Goal: Task Accomplishment & Management: Manage account settings

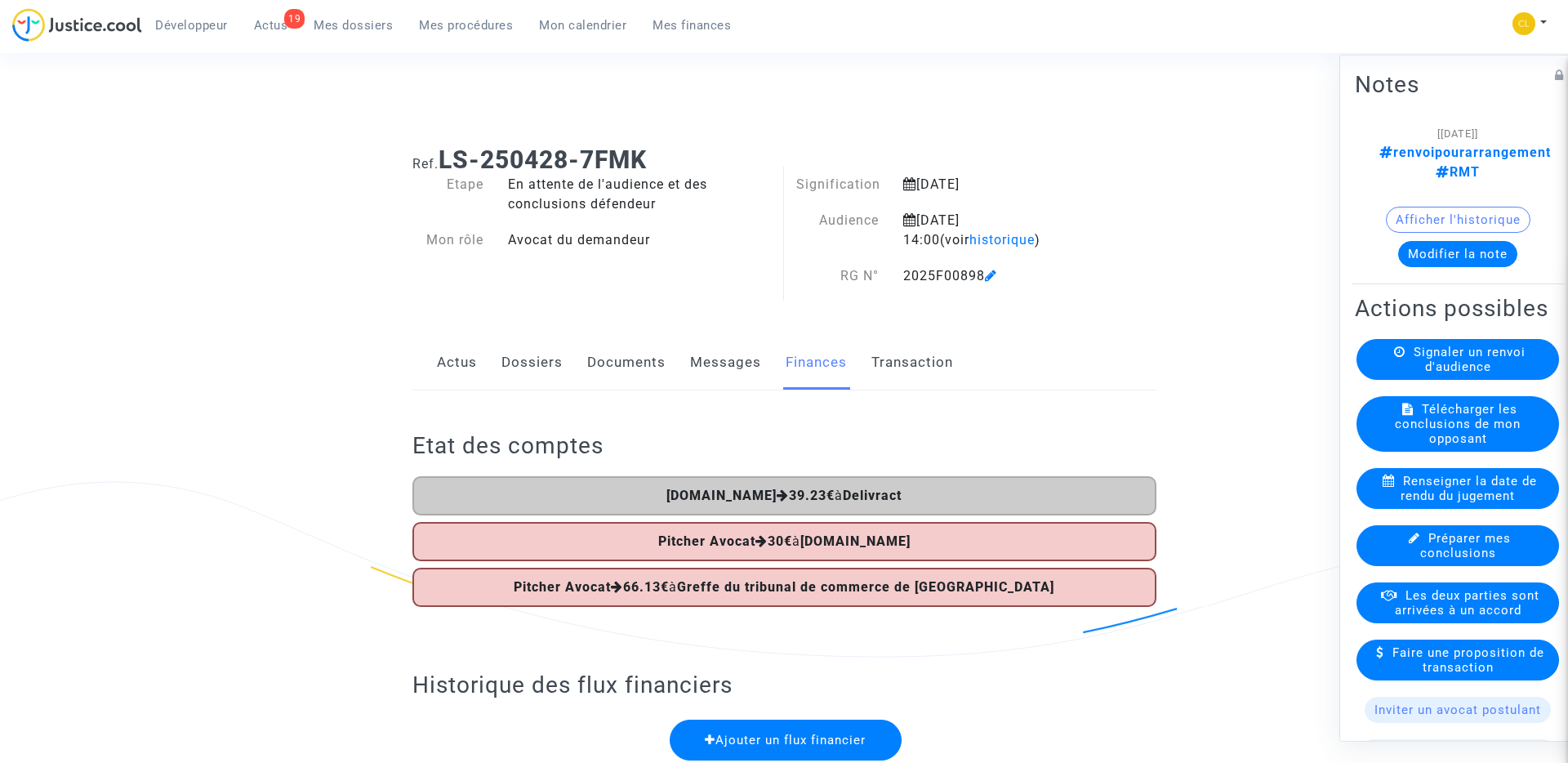
click at [443, 27] on span "Mes procédures" at bounding box center [466, 25] width 94 height 14
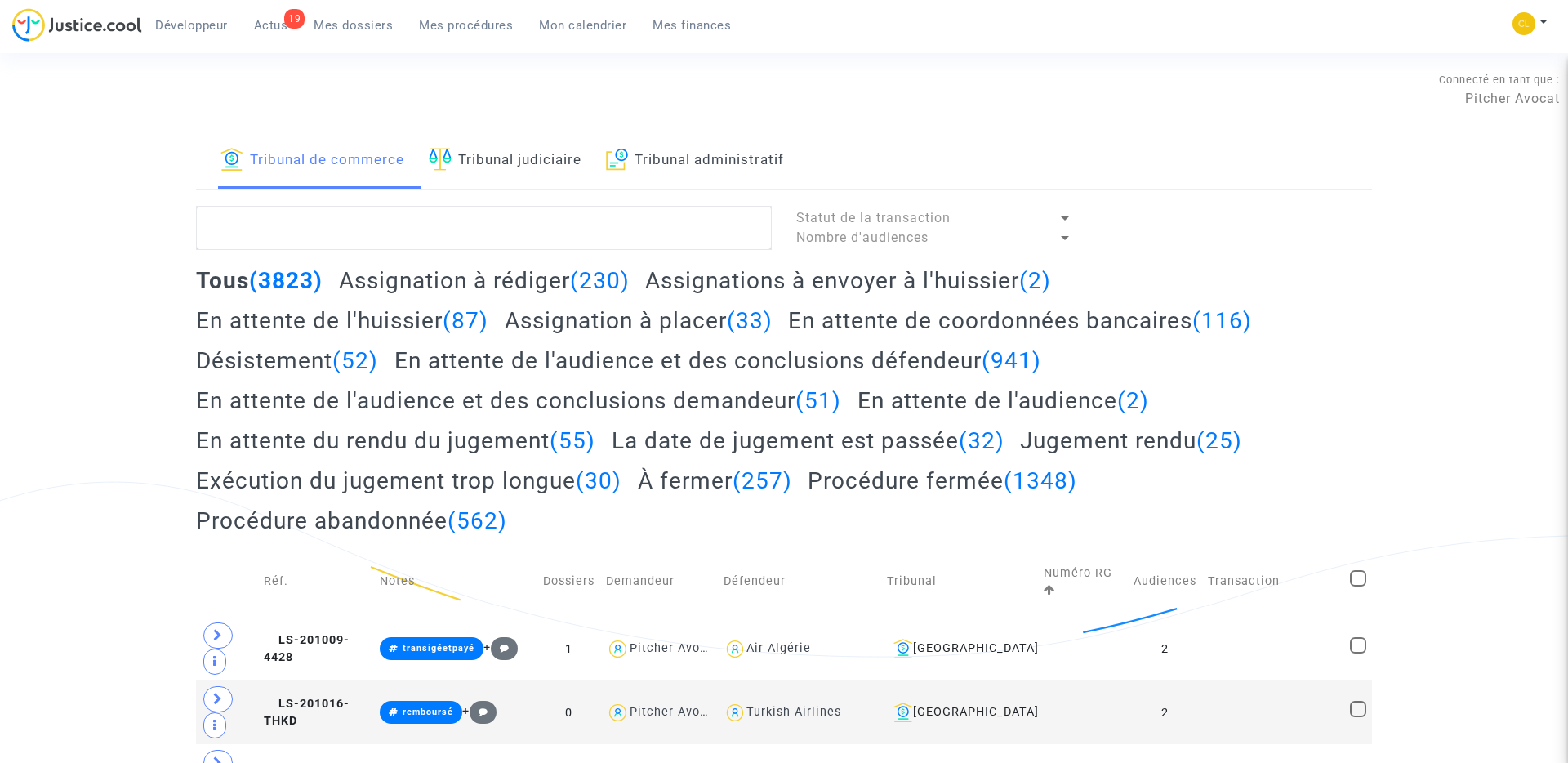
click at [666, 406] on h2 "En attente de l'audience et des conclusions demandeur (51)" at bounding box center [519, 401] width 645 height 29
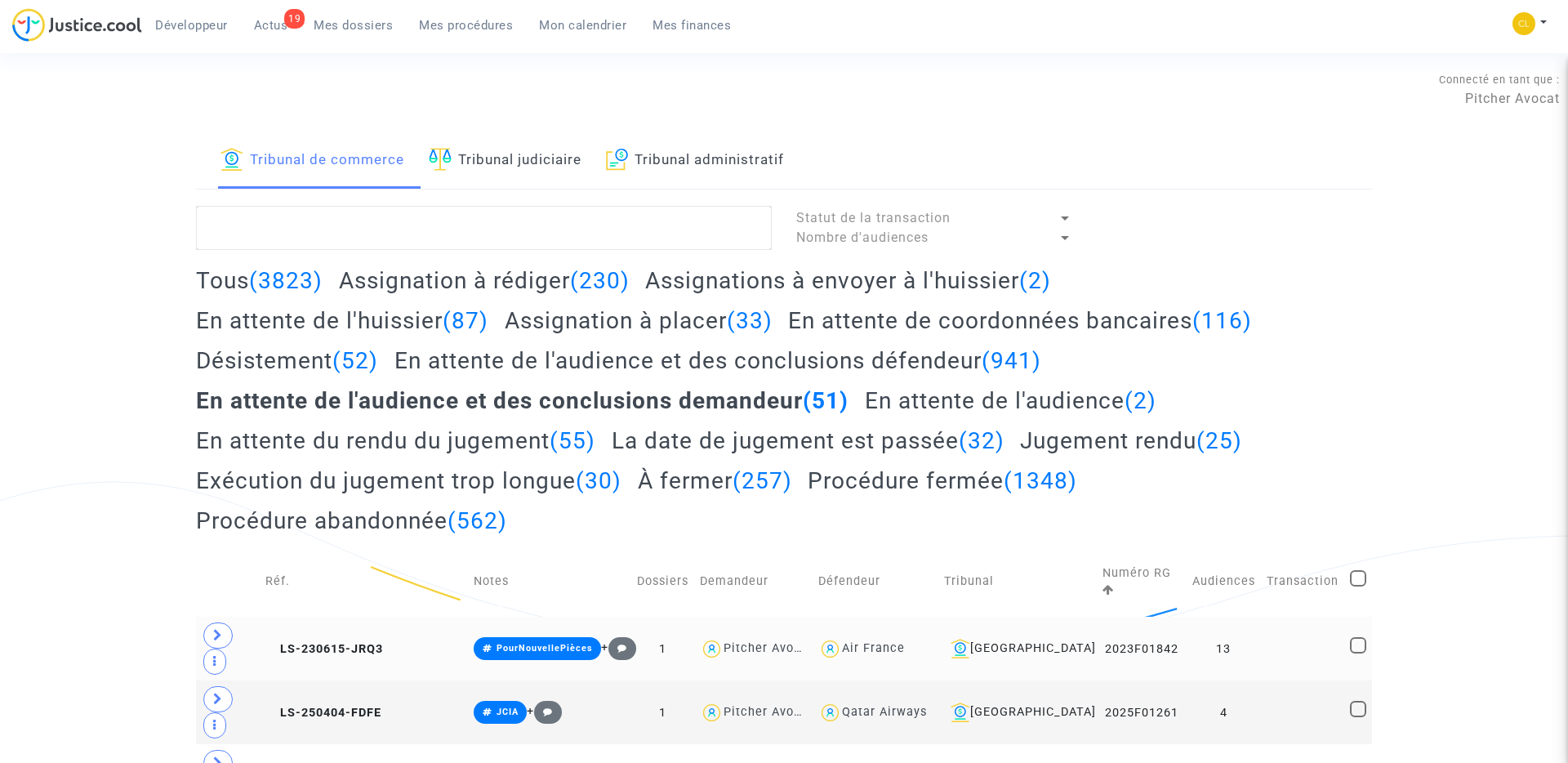
click at [345, 616] on td "LS-230615-JRQ3" at bounding box center [363, 648] width 208 height 64
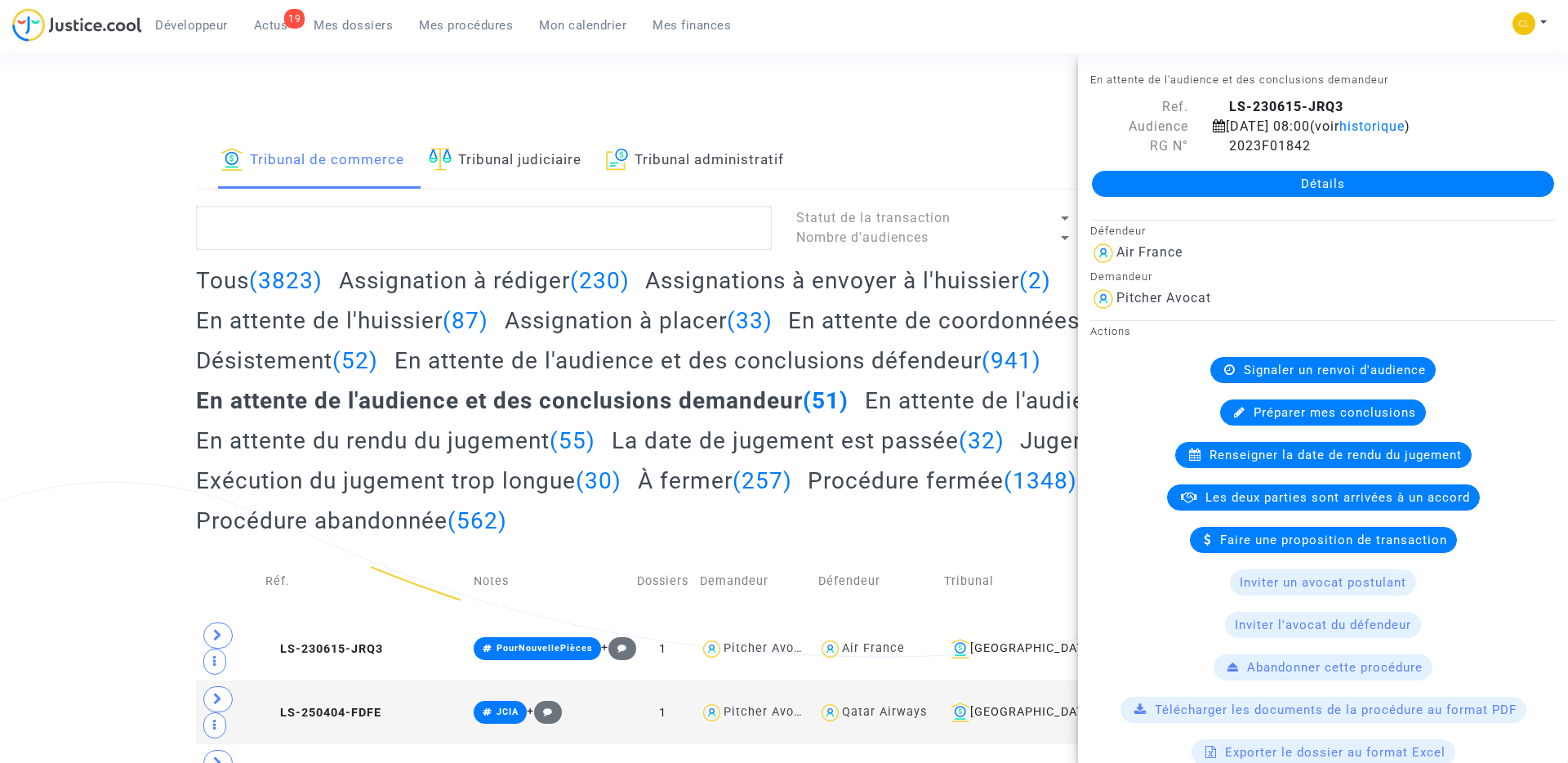
scroll to position [170, 0]
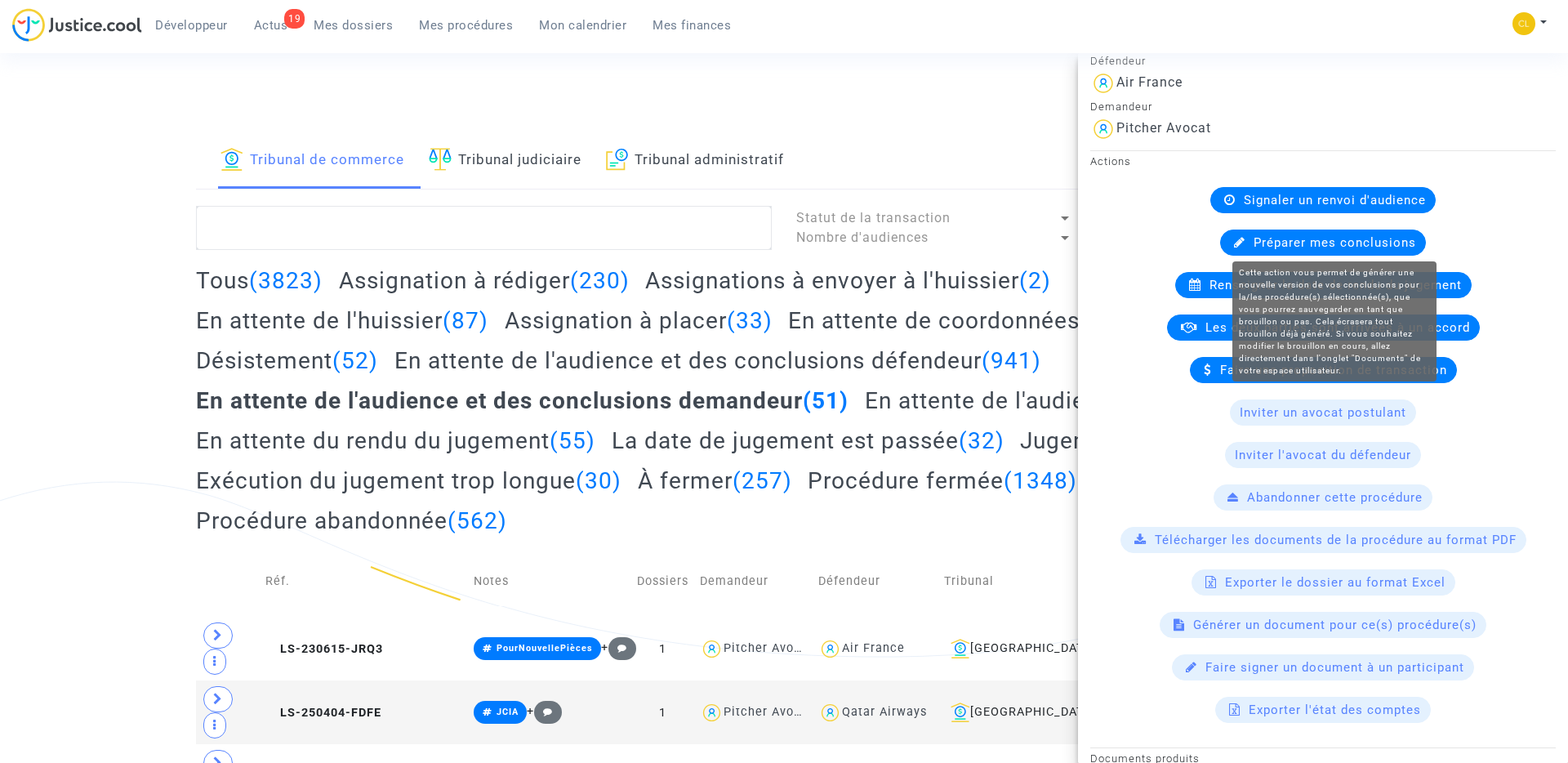
click at [1351, 241] on span "Préparer mes conclusions" at bounding box center [1335, 242] width 162 height 14
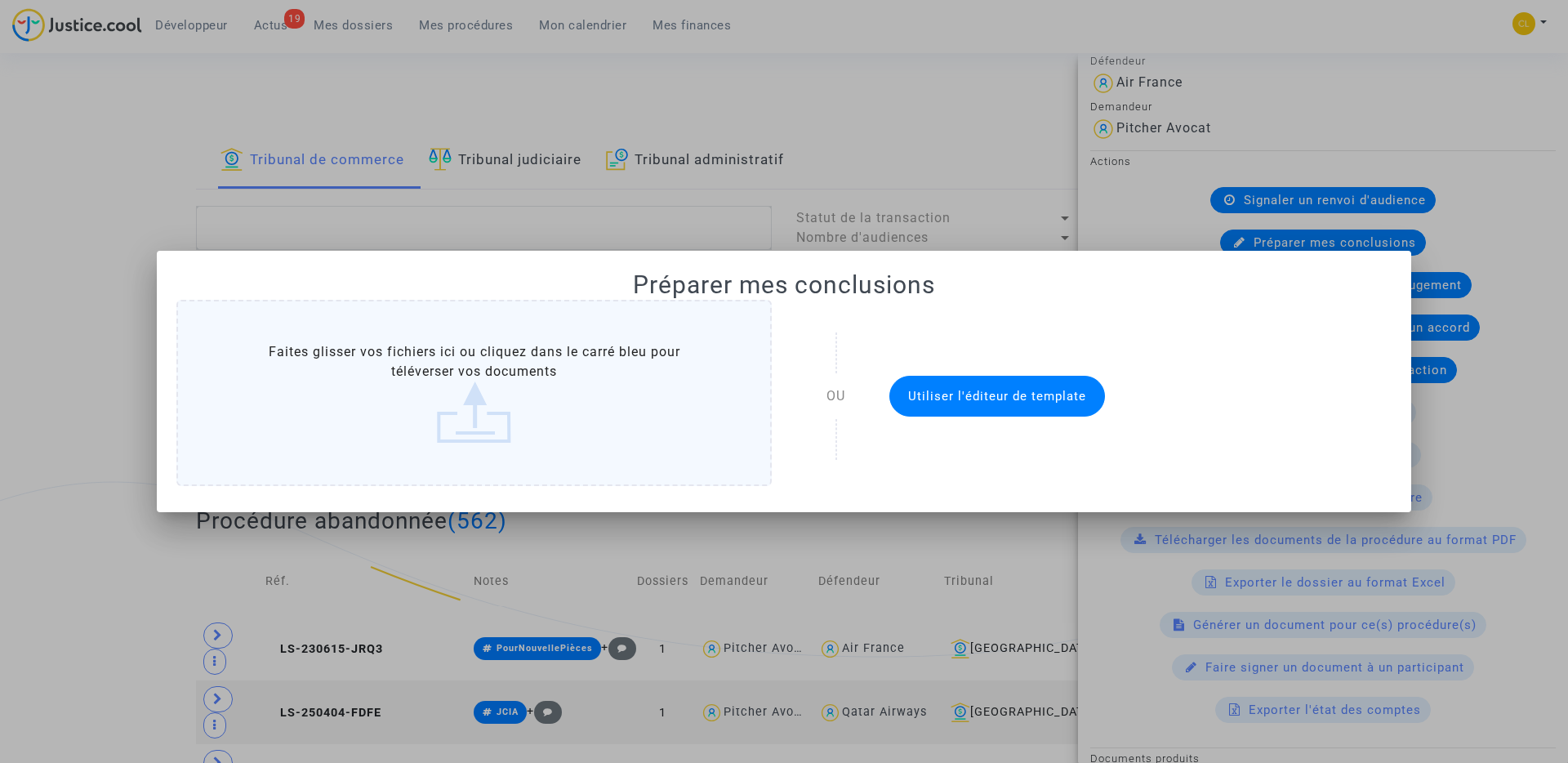
click at [980, 387] on button "Utiliser l'éditeur de template" at bounding box center [997, 395] width 215 height 41
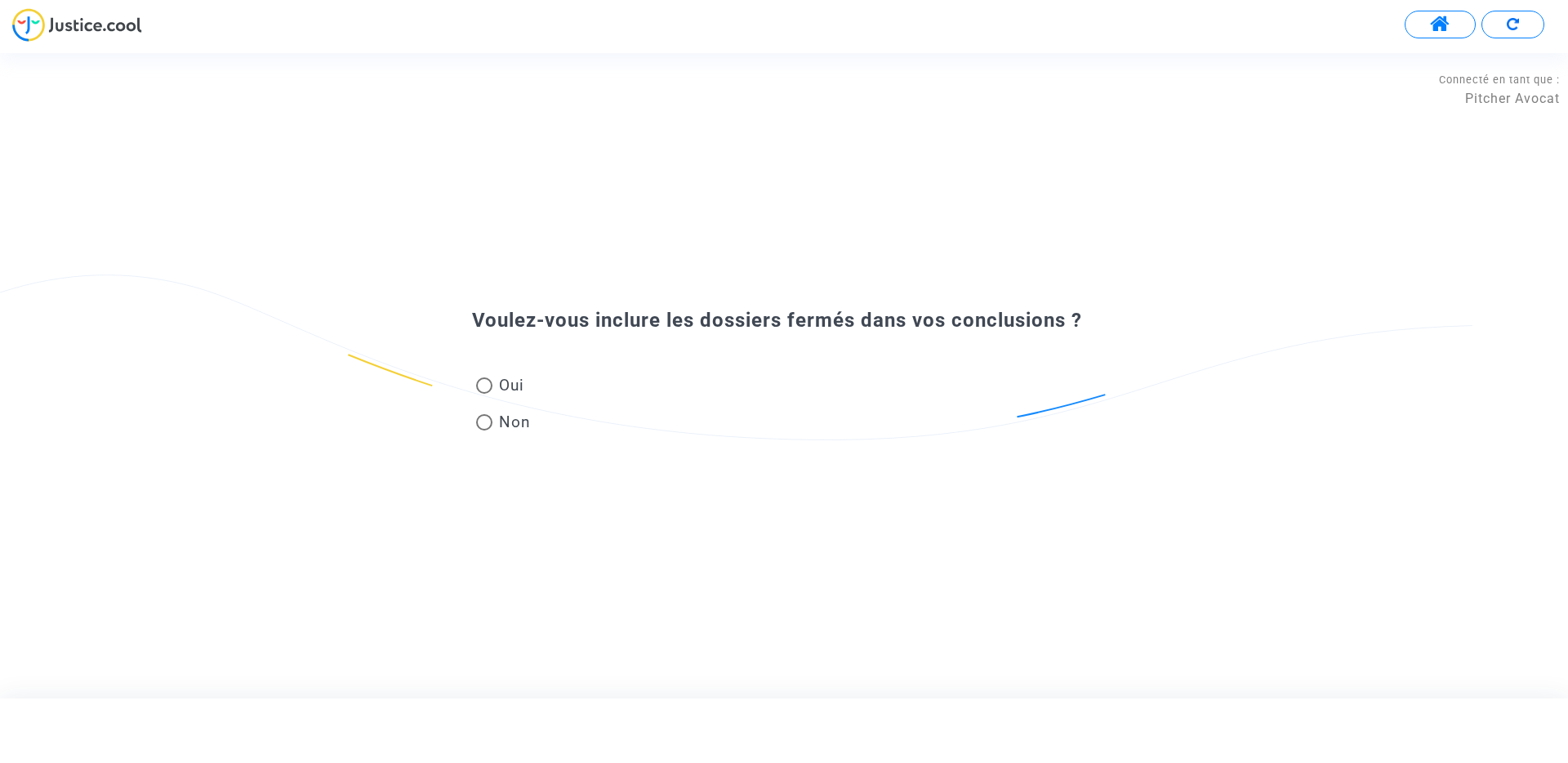
click at [497, 380] on span "Oui" at bounding box center [508, 385] width 32 height 22
click at [485, 394] on input "Oui" at bounding box center [484, 394] width 1 height 1
radio input "true"
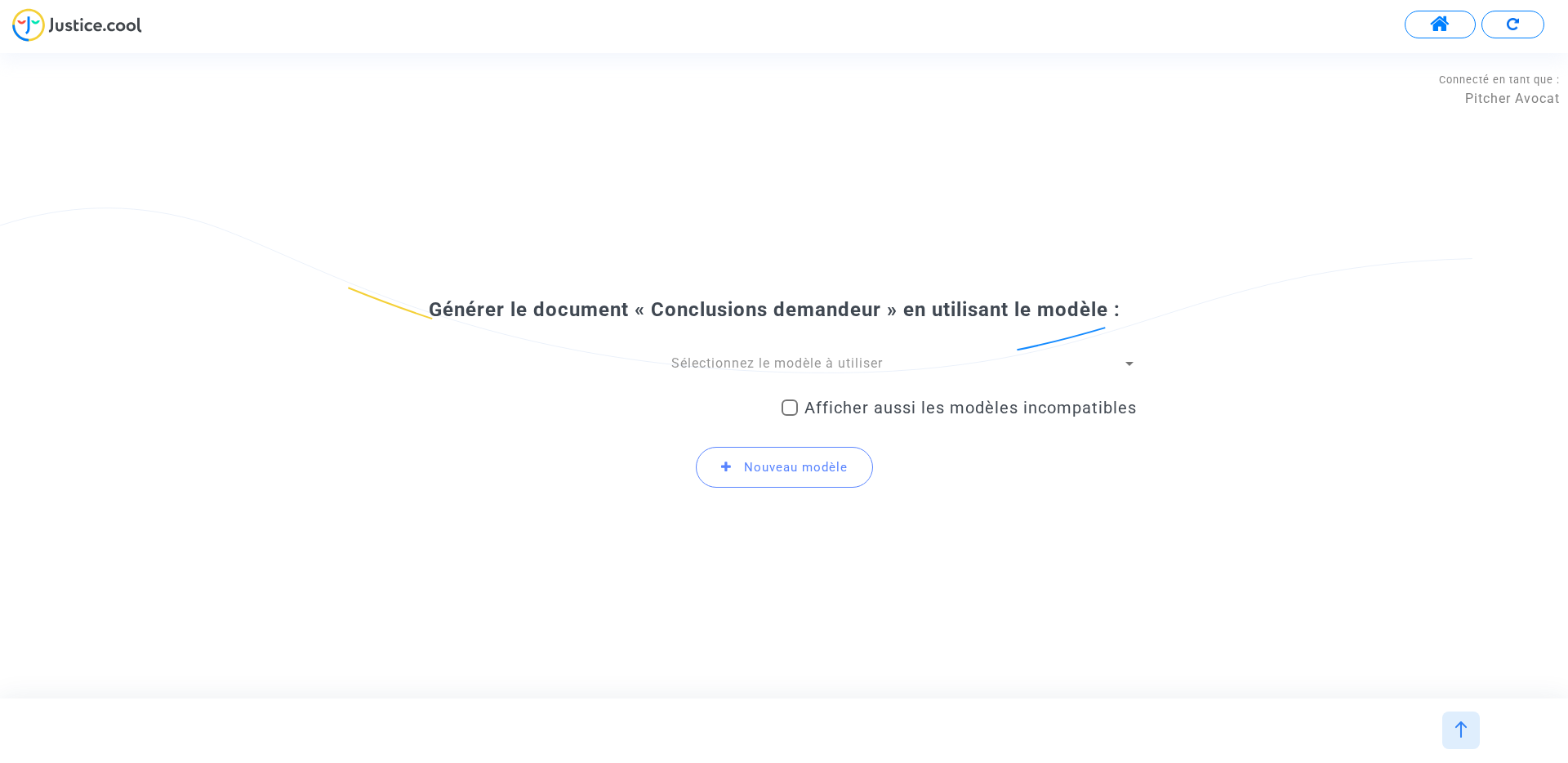
click at [785, 350] on div "Générer le document « Conclusions demandeur » en utilisant le modèle : Sélectio…" at bounding box center [784, 399] width 706 height 204
click at [784, 365] on span "Sélectionnez le modèle à utiliser" at bounding box center [777, 362] width 212 height 15
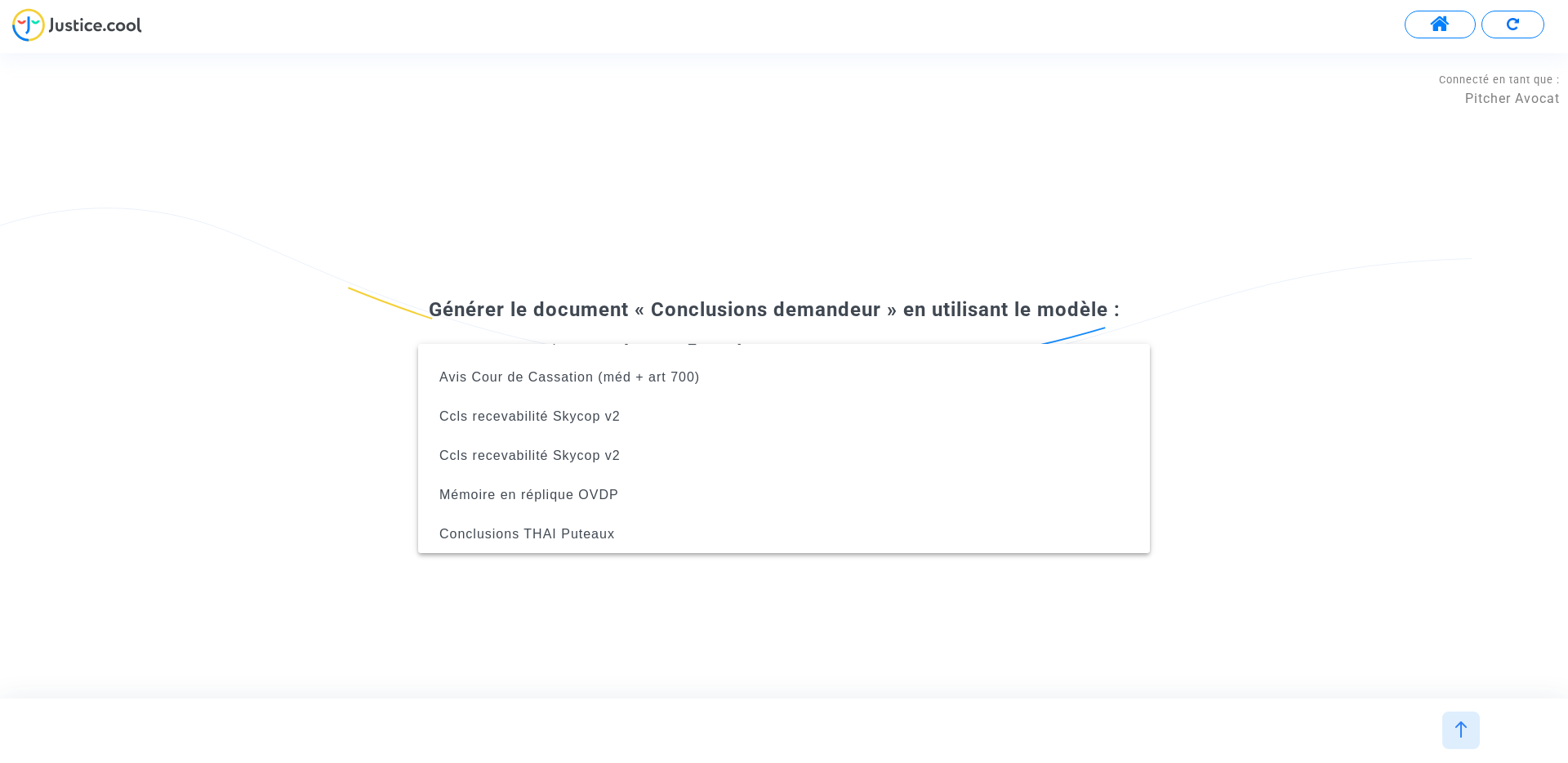
scroll to position [144, 0]
click at [1081, 174] on div at bounding box center [784, 381] width 1568 height 763
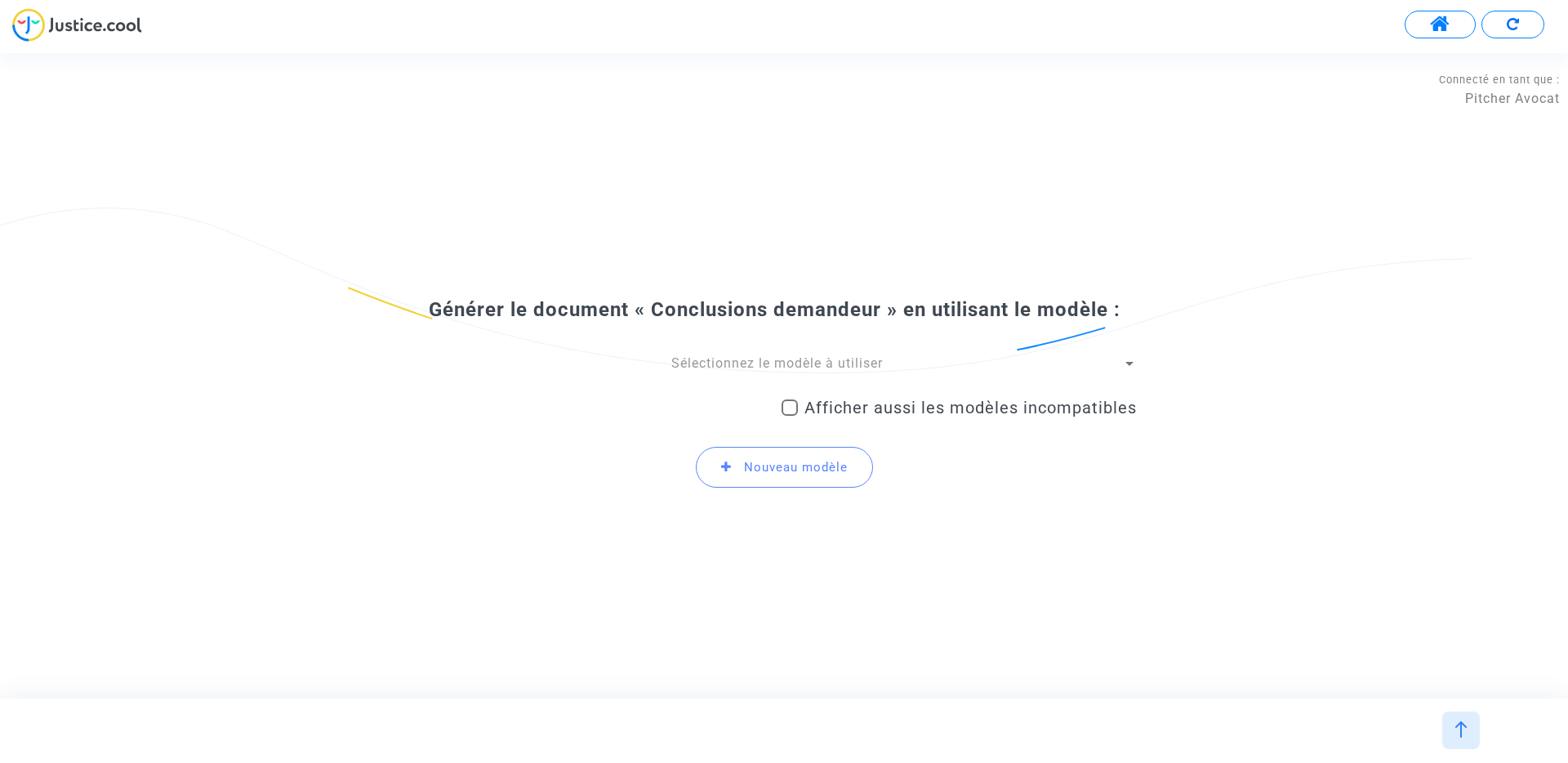
click at [1458, 30] on button at bounding box center [1440, 24] width 71 height 28
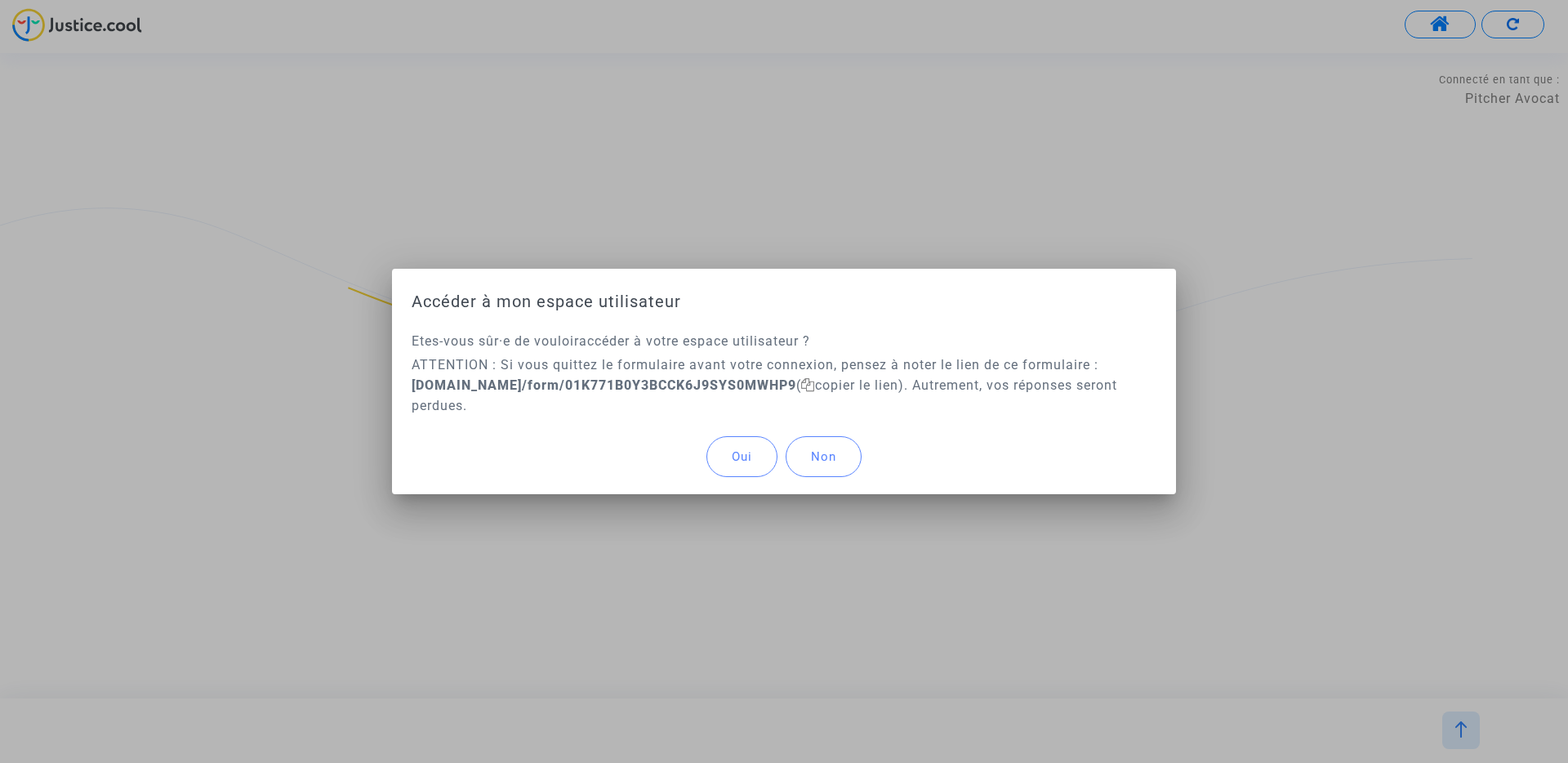
click at [756, 450] on button "Oui" at bounding box center [742, 456] width 71 height 41
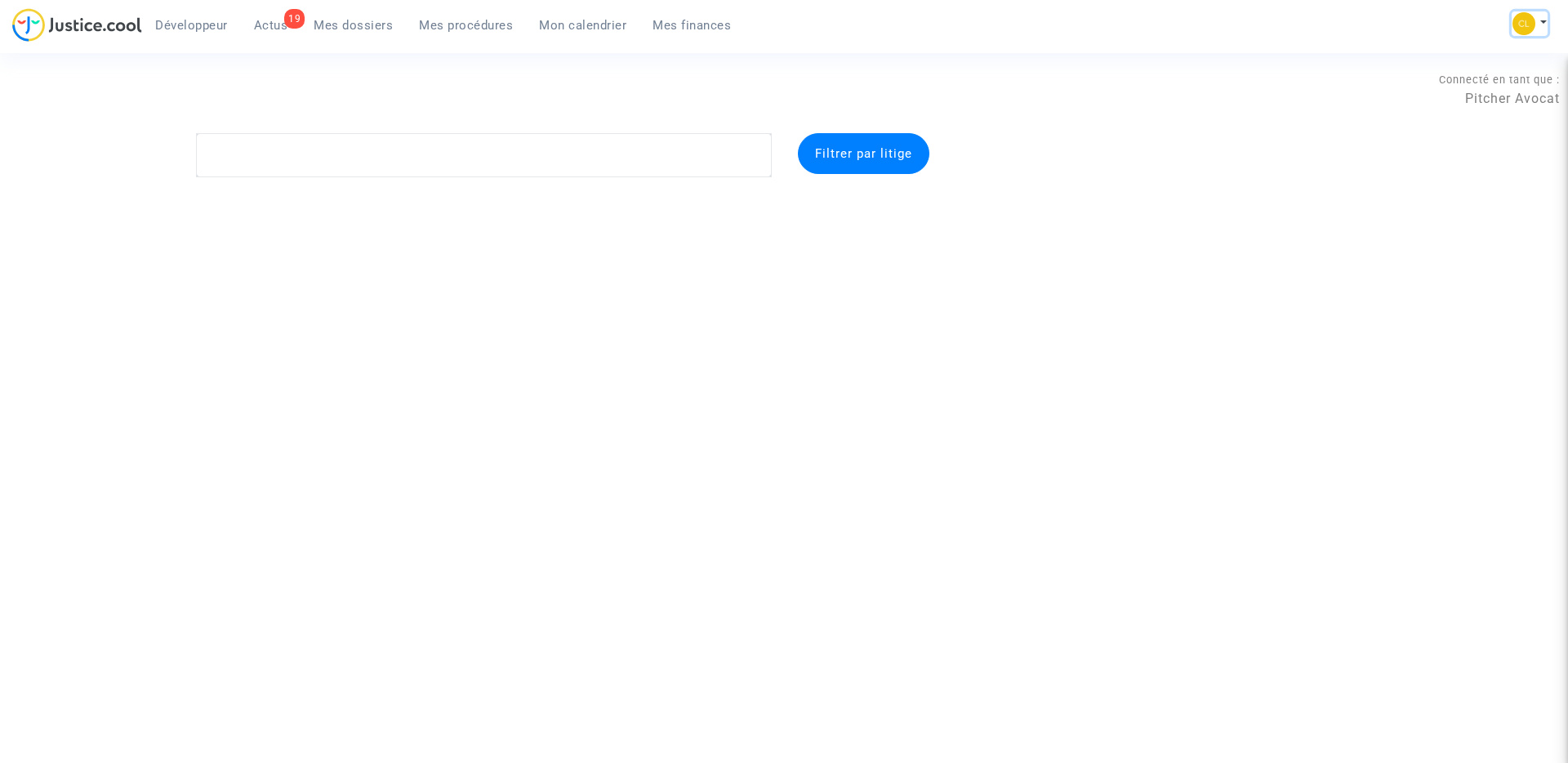
click at [1544, 12] on button at bounding box center [1530, 23] width 36 height 24
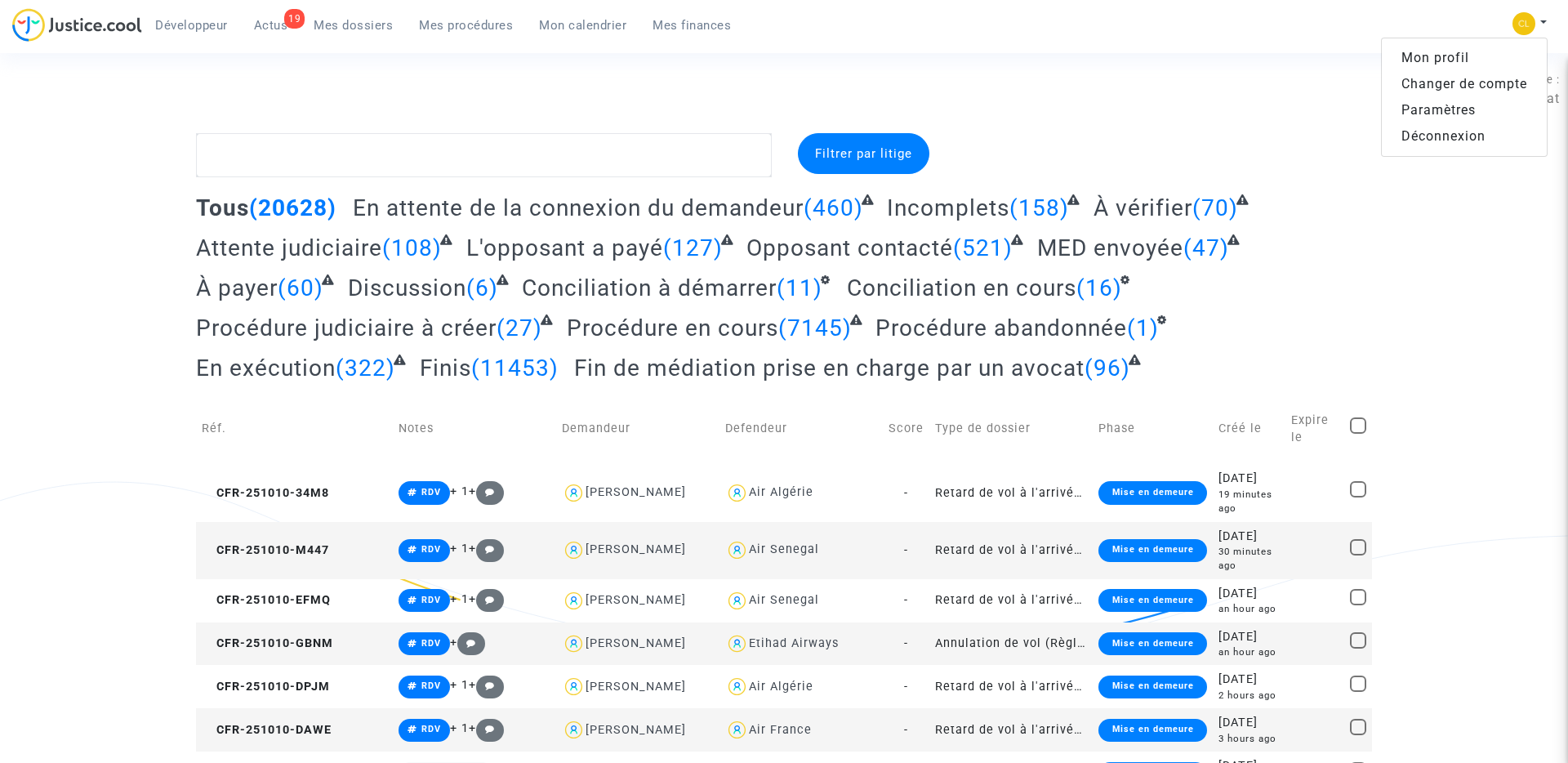
click at [1434, 102] on link "Paramètres" at bounding box center [1464, 110] width 165 height 26
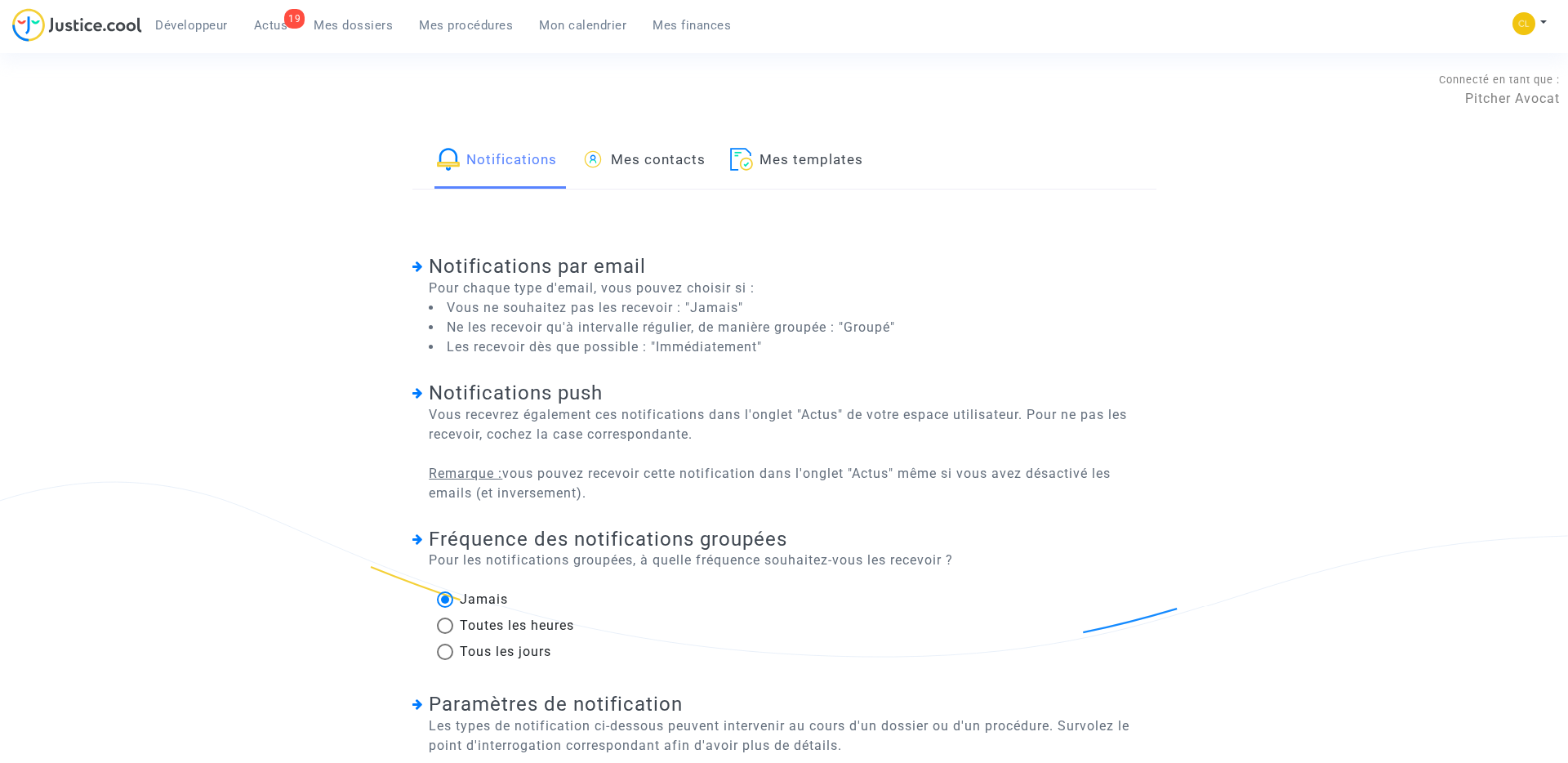
click at [798, 159] on link "Mes templates" at bounding box center [797, 161] width 133 height 56
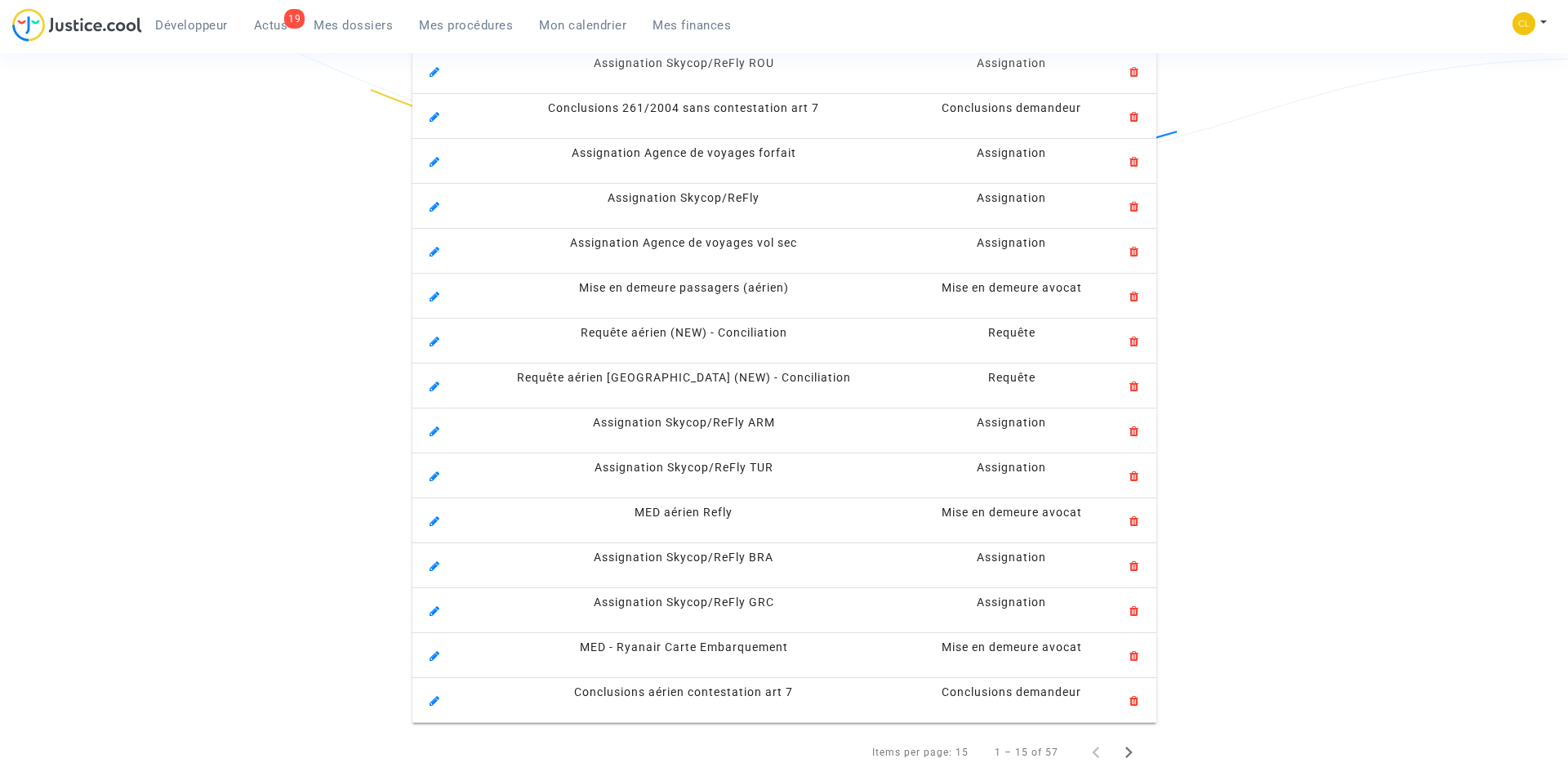
scroll to position [399, 0]
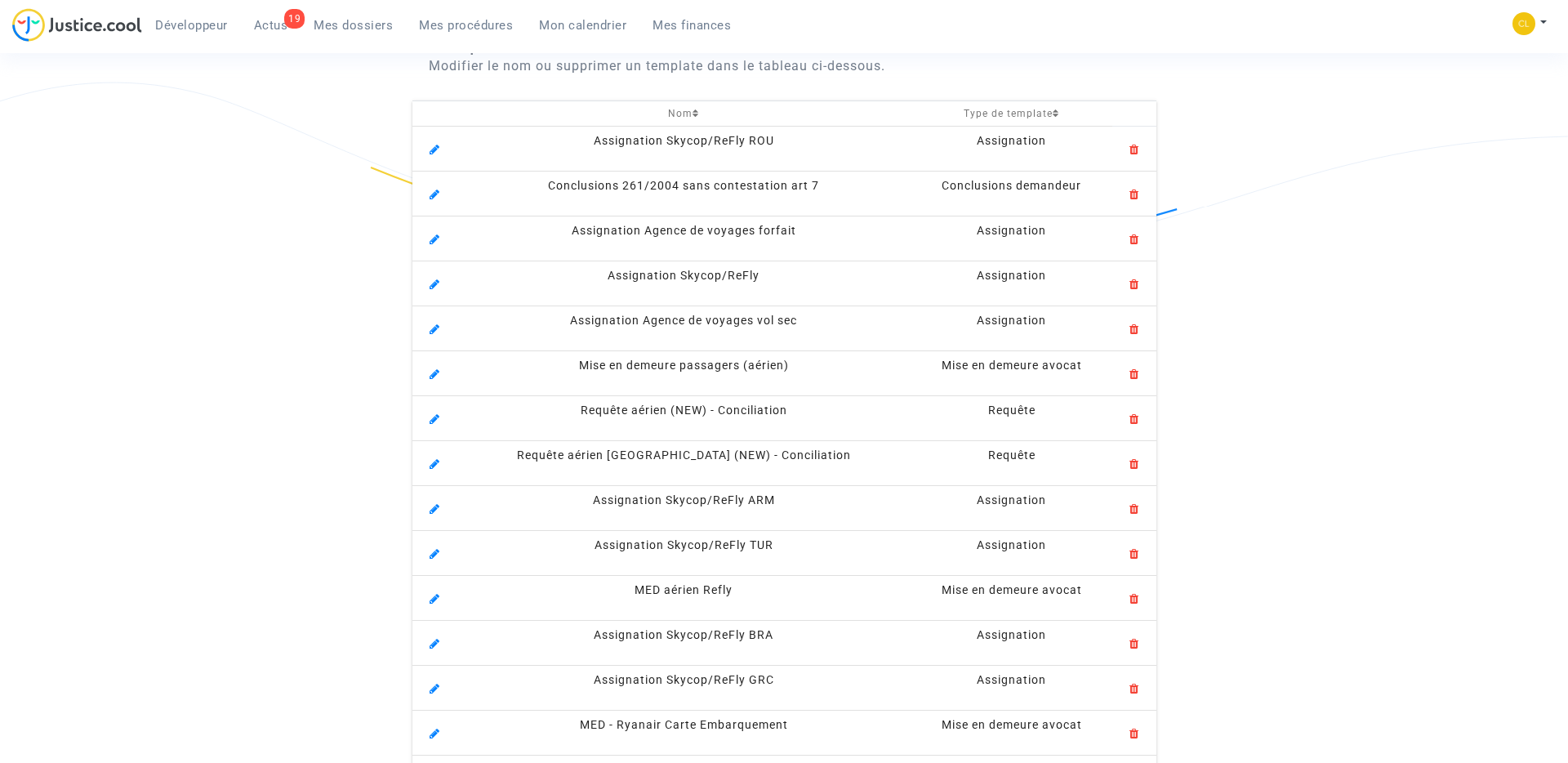
click at [693, 109] on icon at bounding box center [696, 114] width 6 height 10
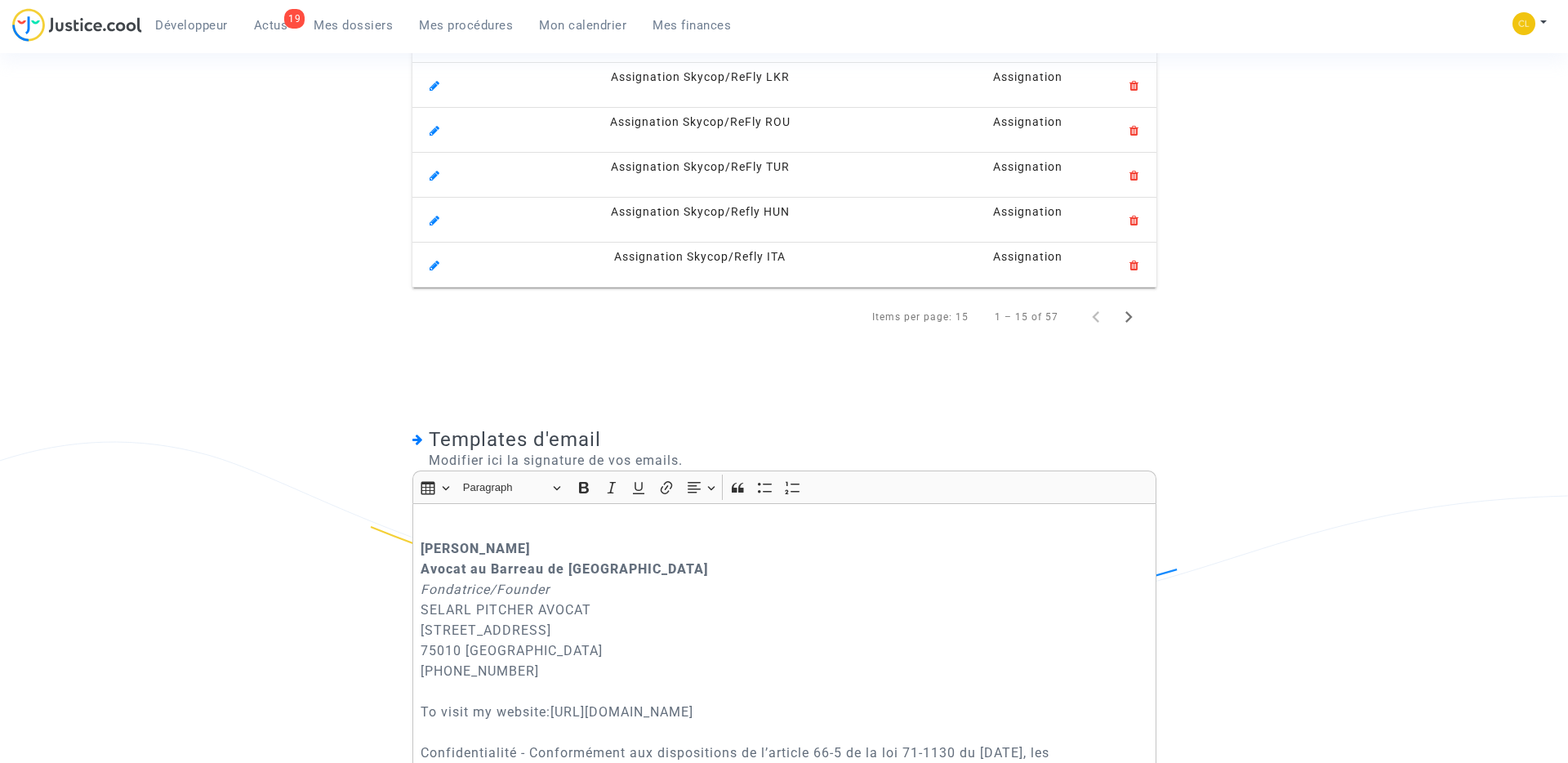
scroll to position [966, 0]
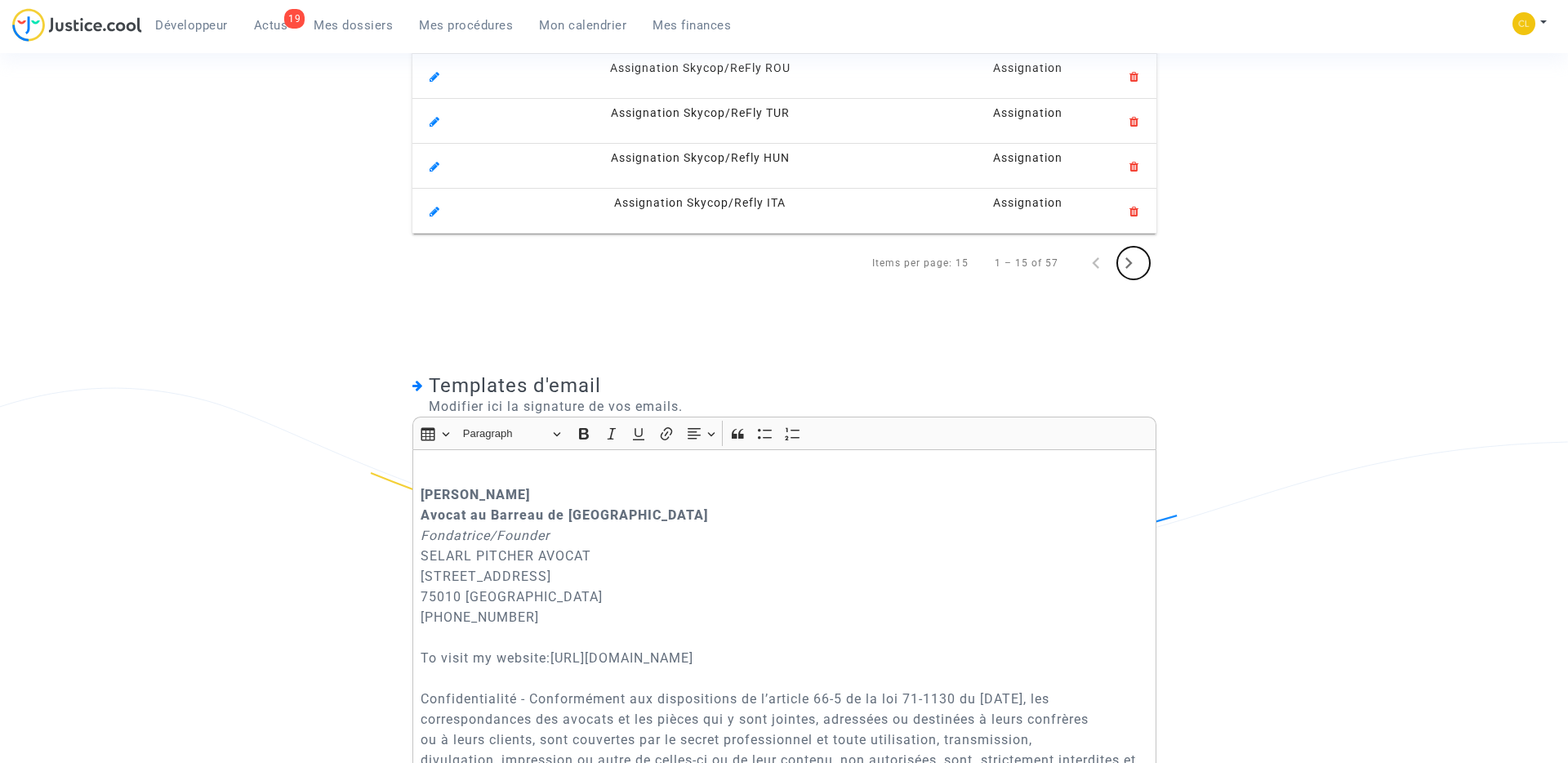
click at [1127, 258] on icon "Next page" at bounding box center [1129, 263] width 7 height 12
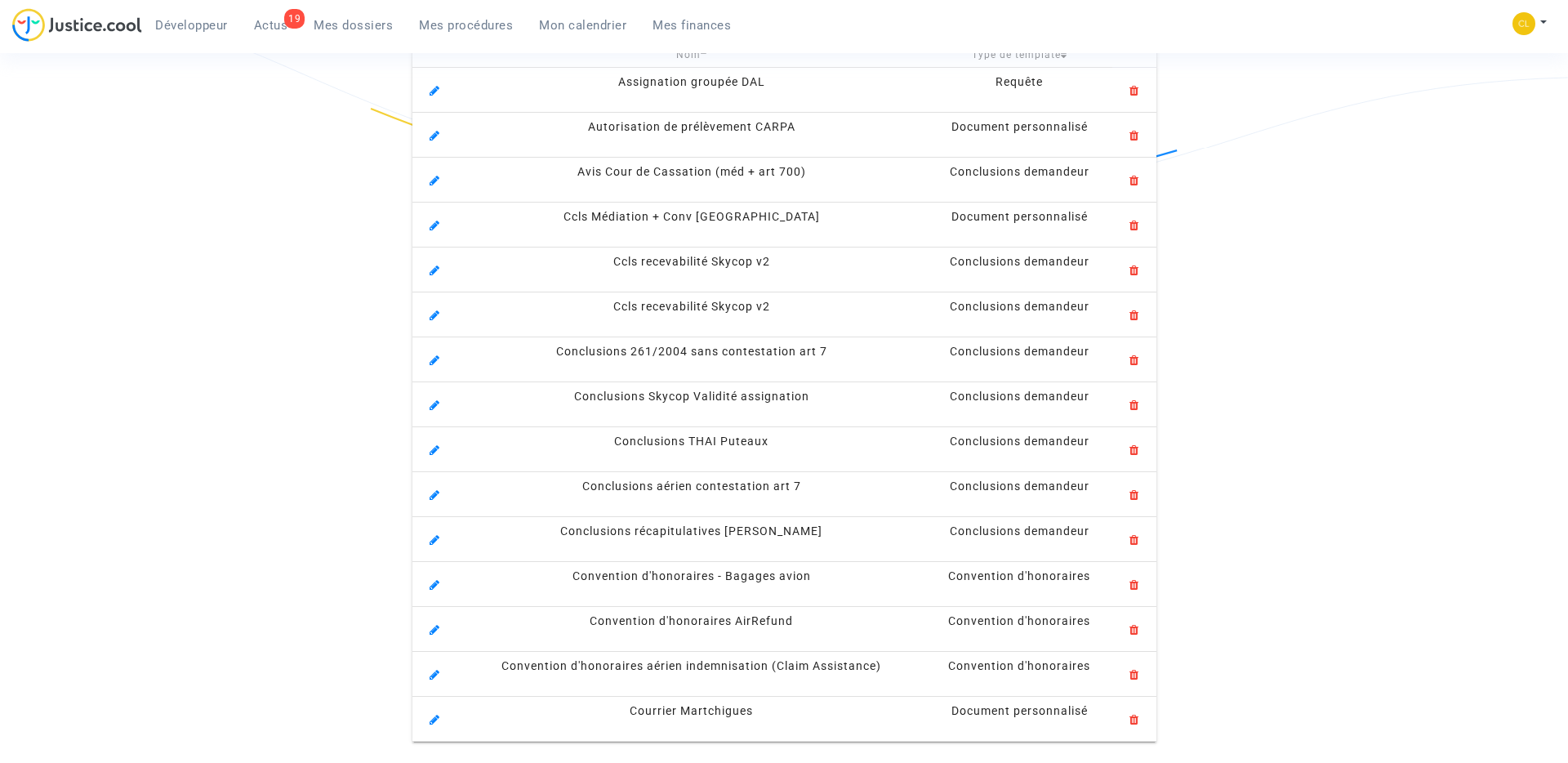
scroll to position [429, 0]
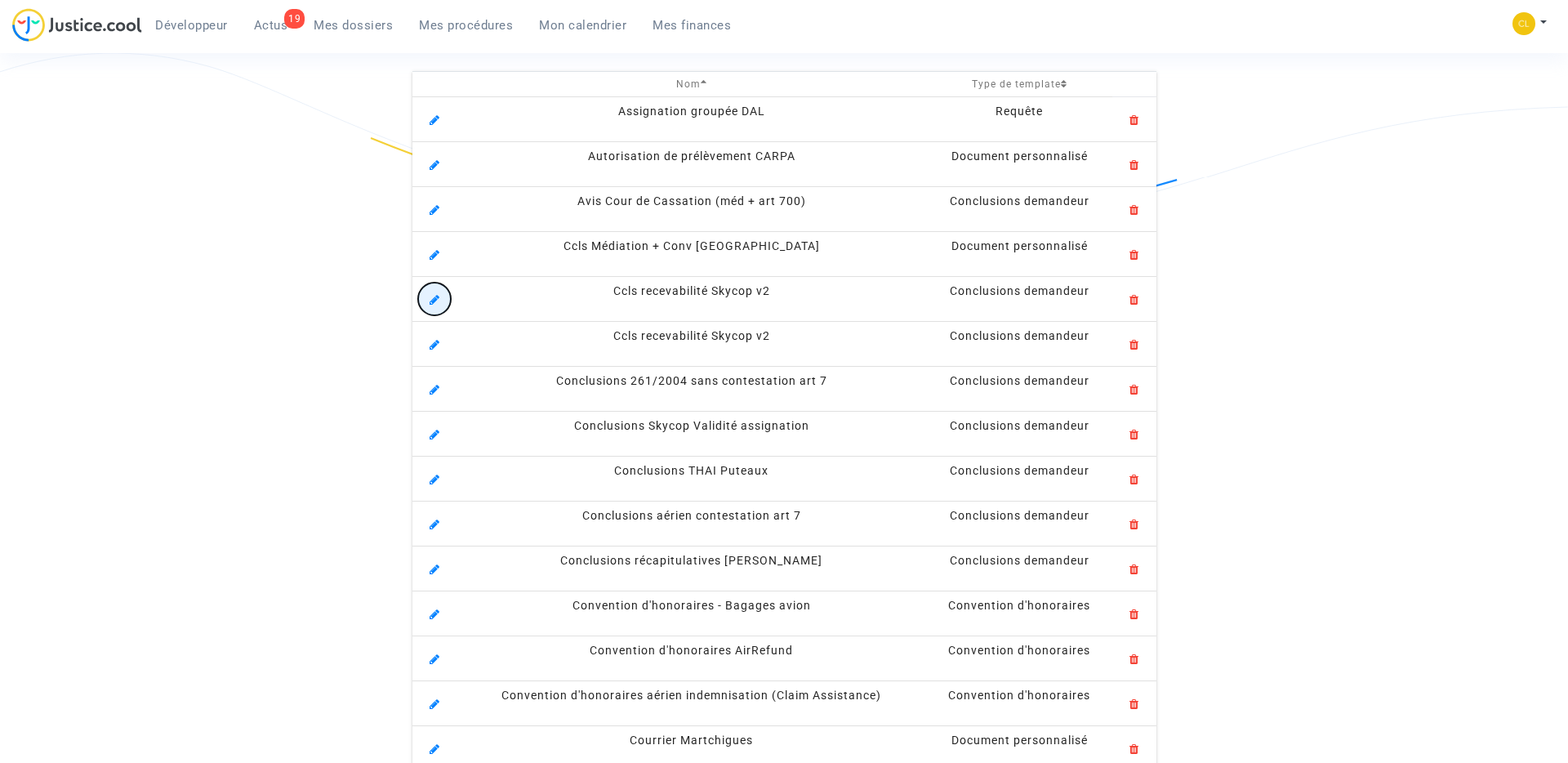
click at [430, 304] on icon at bounding box center [434, 296] width 10 height 14
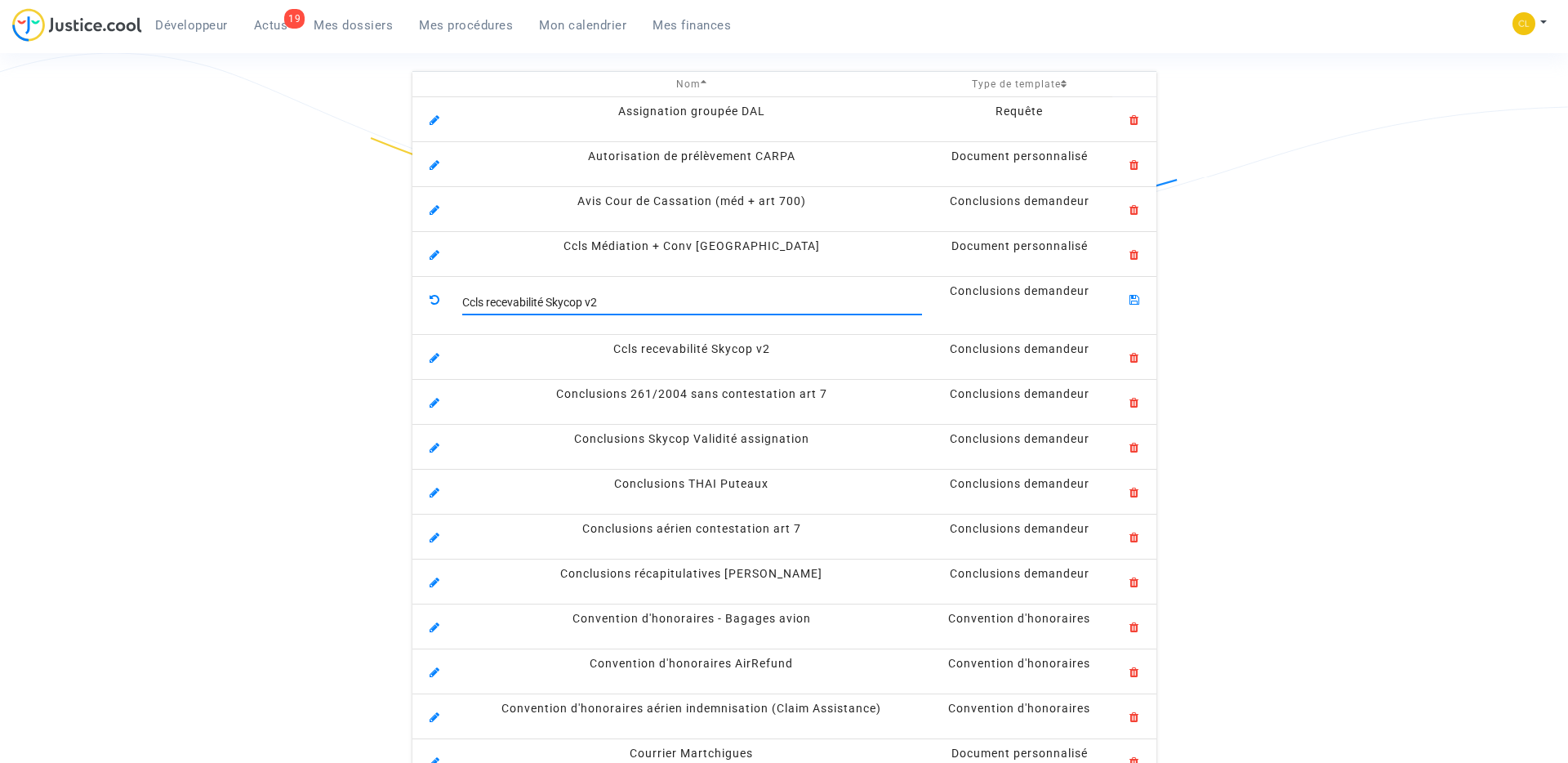
click at [771, 303] on input "Ccls recevabilité Skycop v2" at bounding box center [692, 303] width 460 height 14
type input "Ccls recevabilité Skycop v2 (check Claire)"
click at [1136, 301] on icon at bounding box center [1135, 296] width 10 height 14
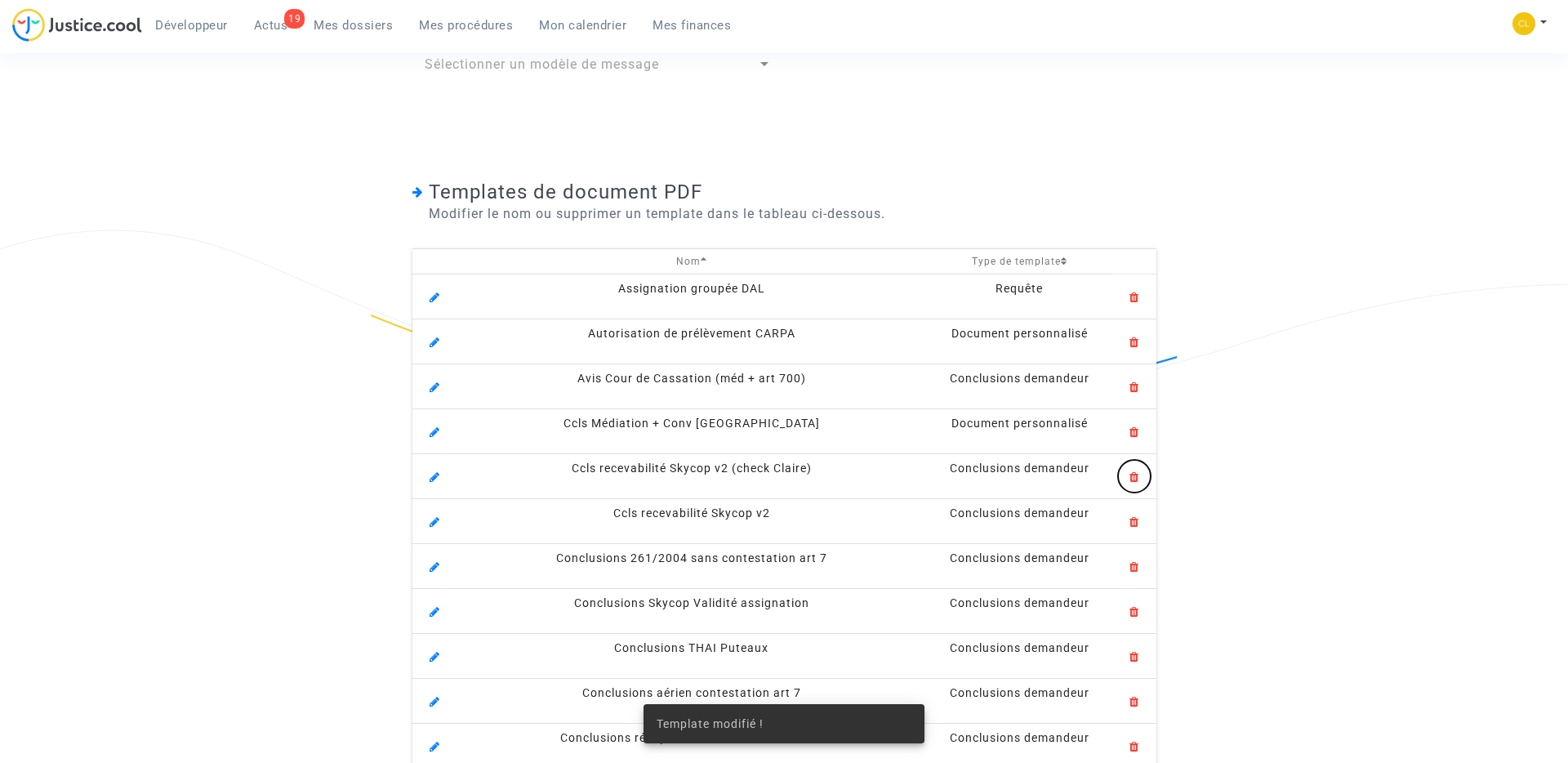
scroll to position [0, 0]
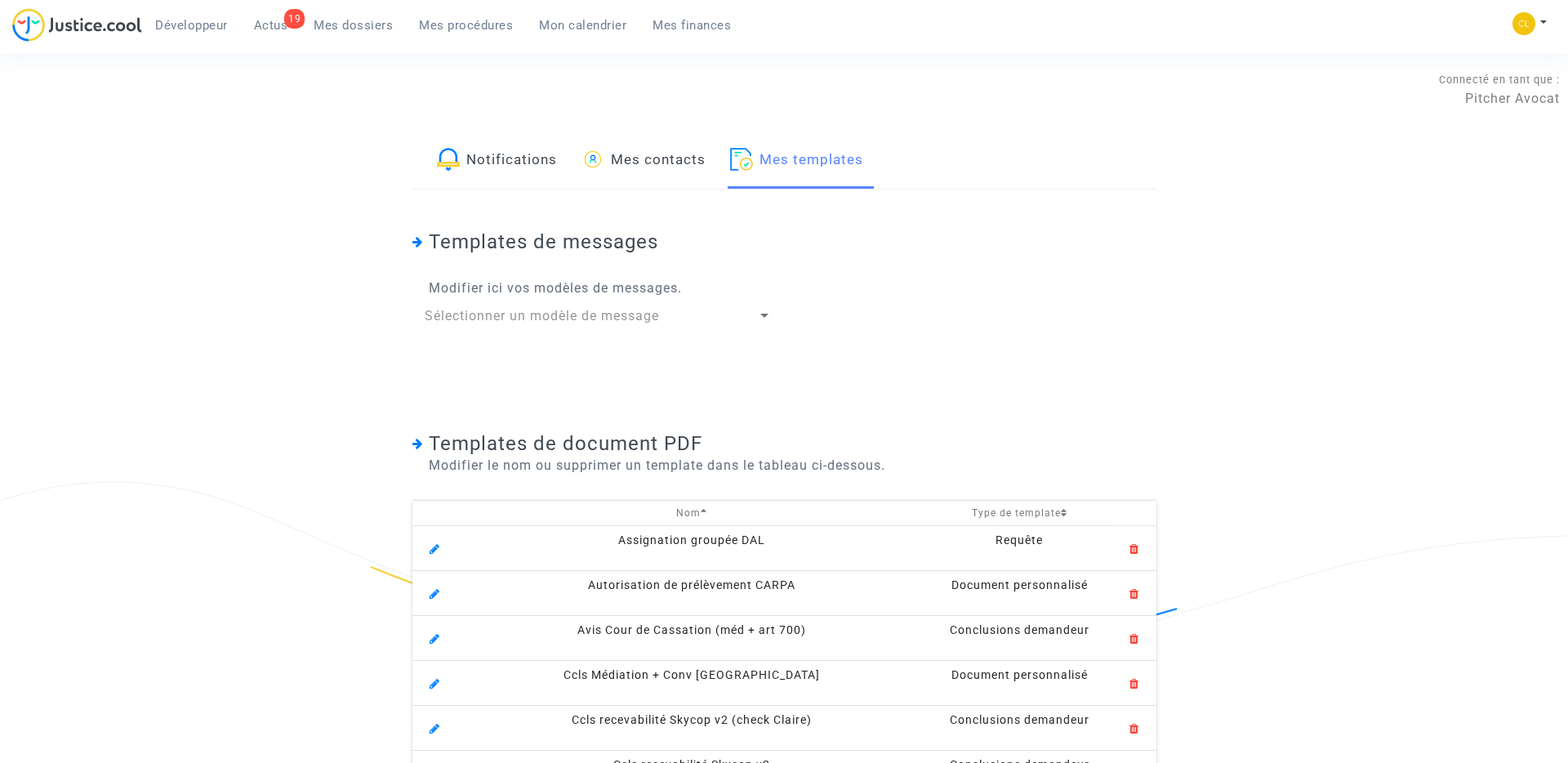
click at [465, 30] on span "Mes procédures" at bounding box center [466, 25] width 94 height 14
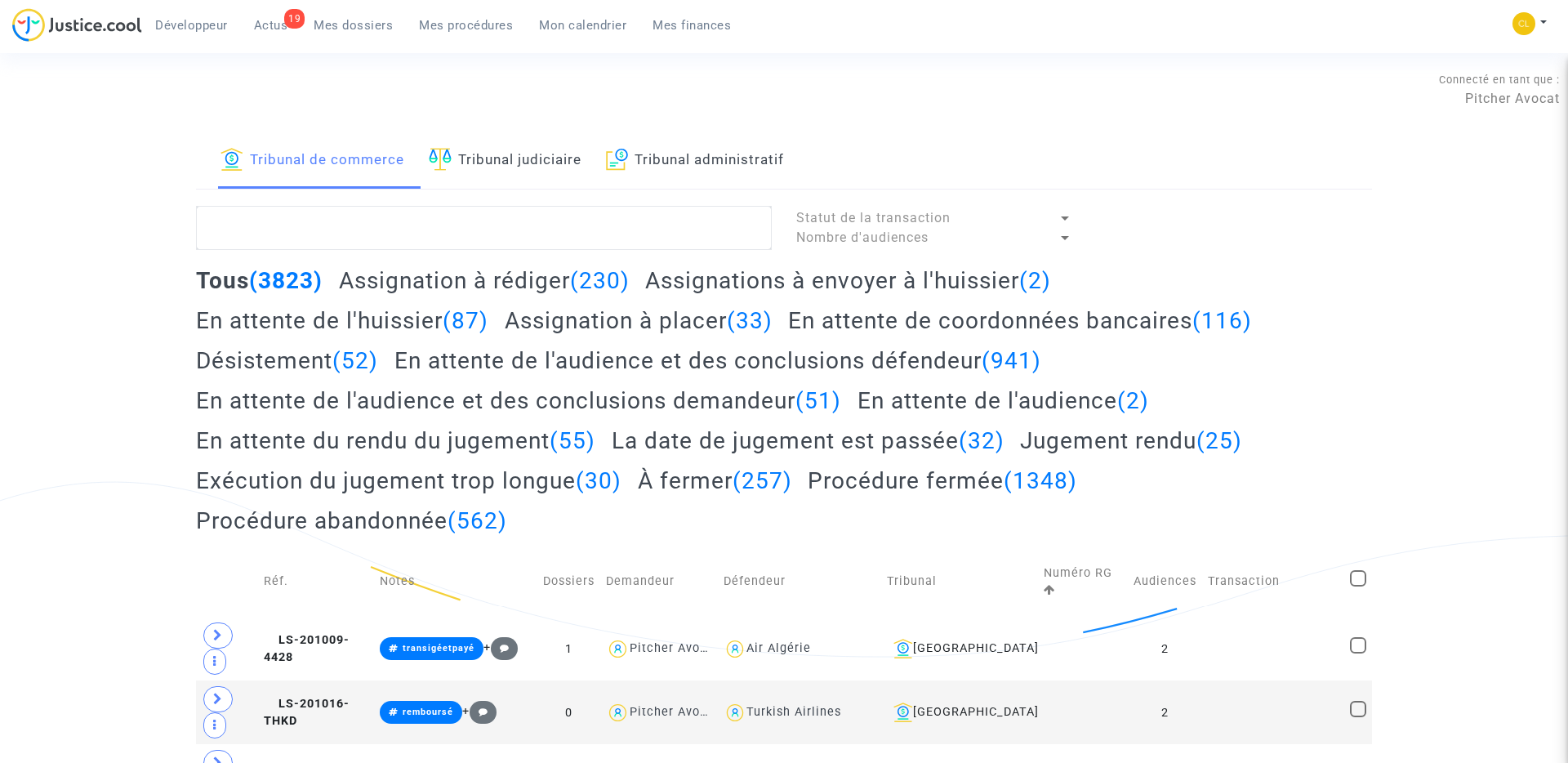
click at [462, 277] on h2 "Assignation à rédiger (230)" at bounding box center [484, 281] width 291 height 29
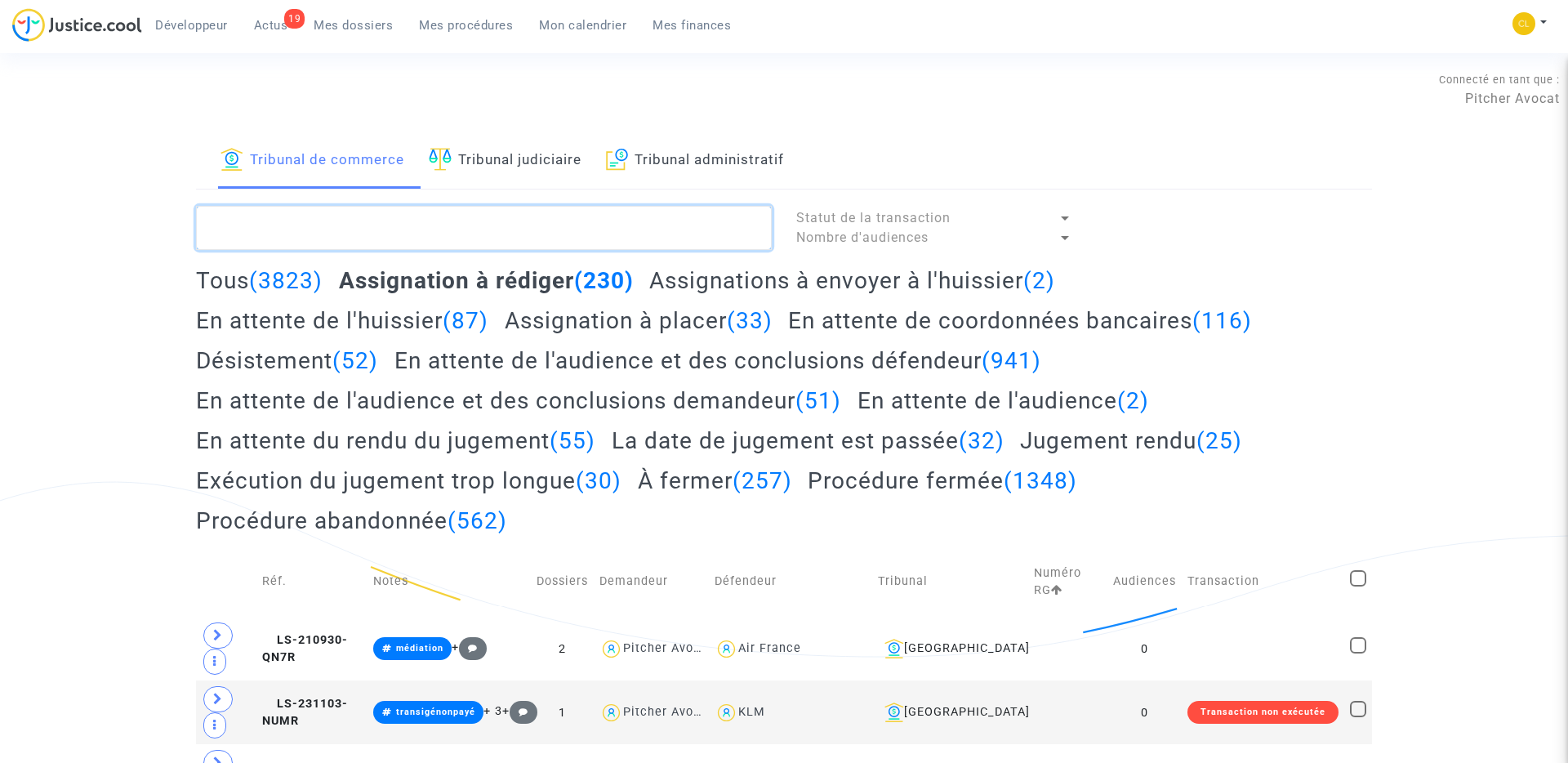
click at [309, 217] on textarea at bounding box center [484, 227] width 576 height 44
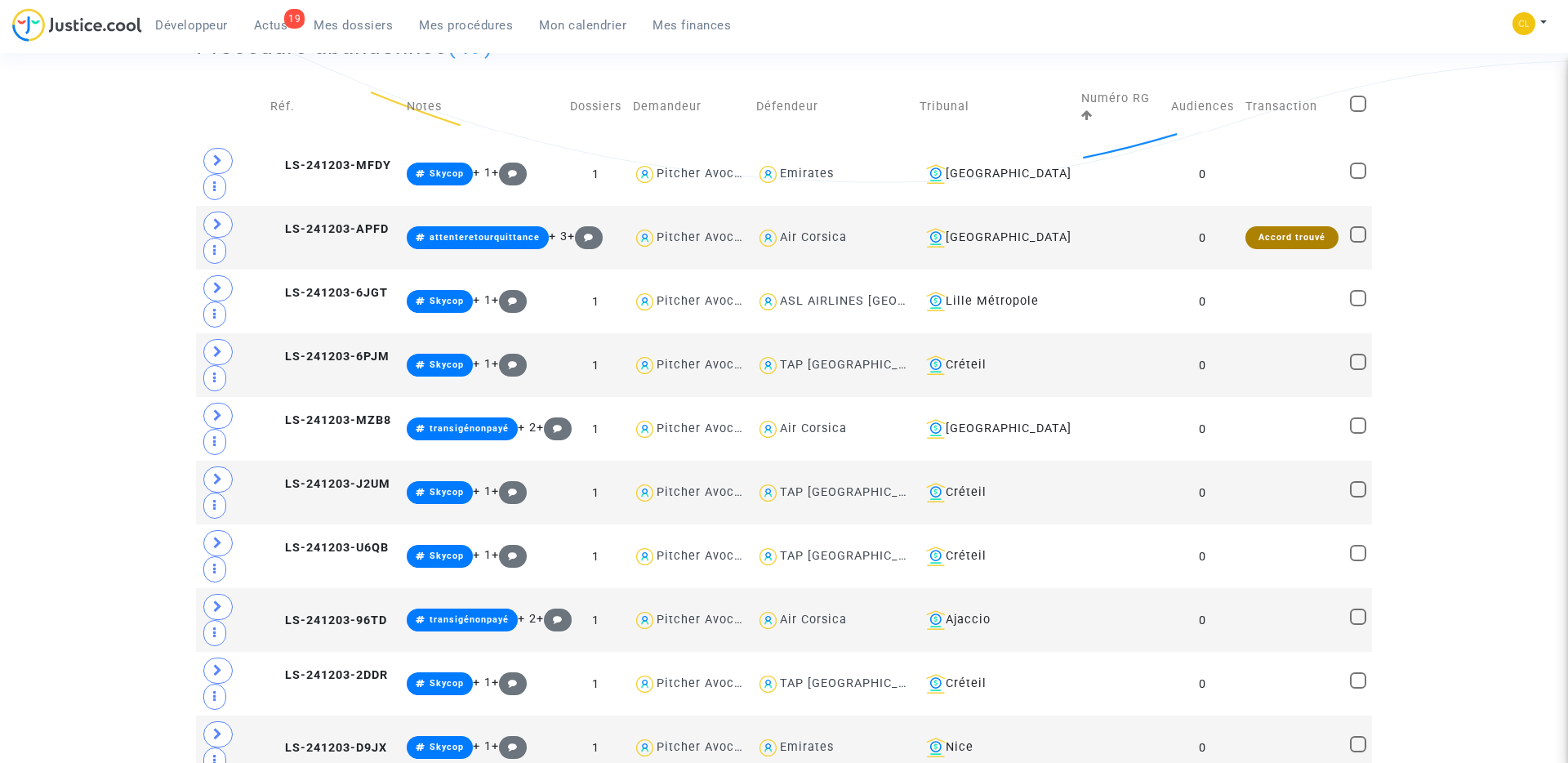
scroll to position [503, 0]
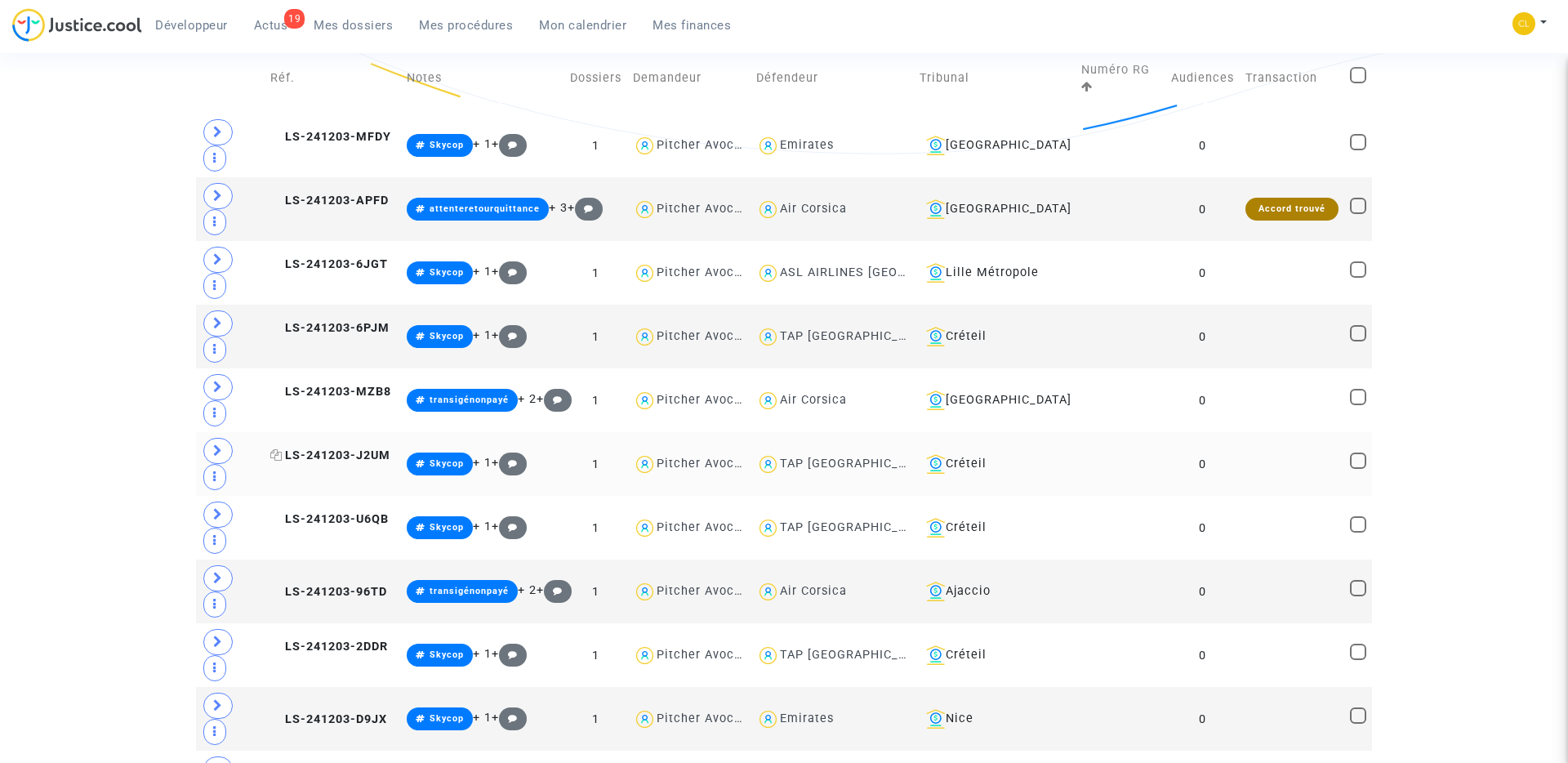
type textarea "#skycop"
click at [362, 458] on span "LS-241203-J2UM" at bounding box center [330, 455] width 120 height 14
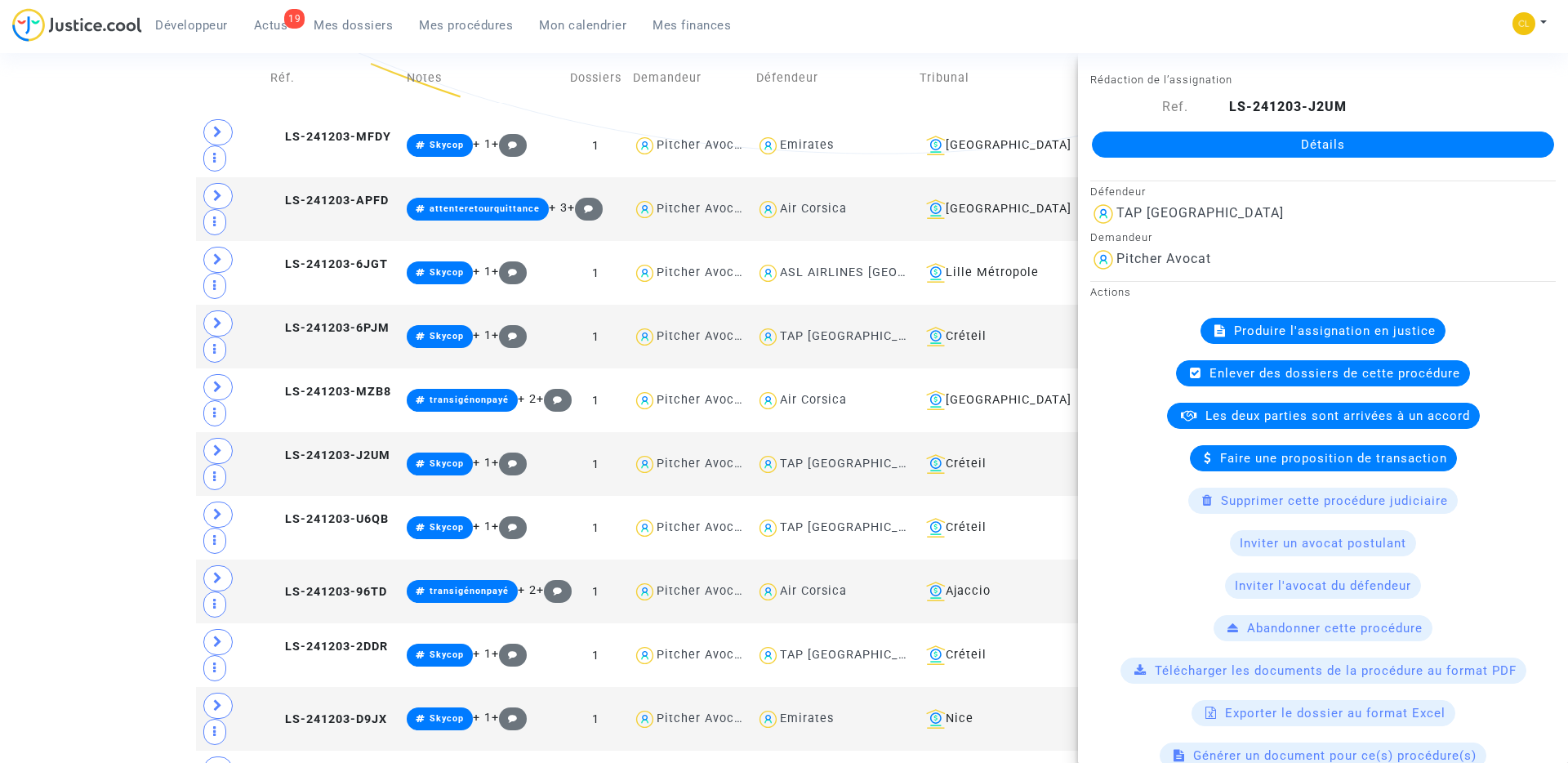
scroll to position [310, 0]
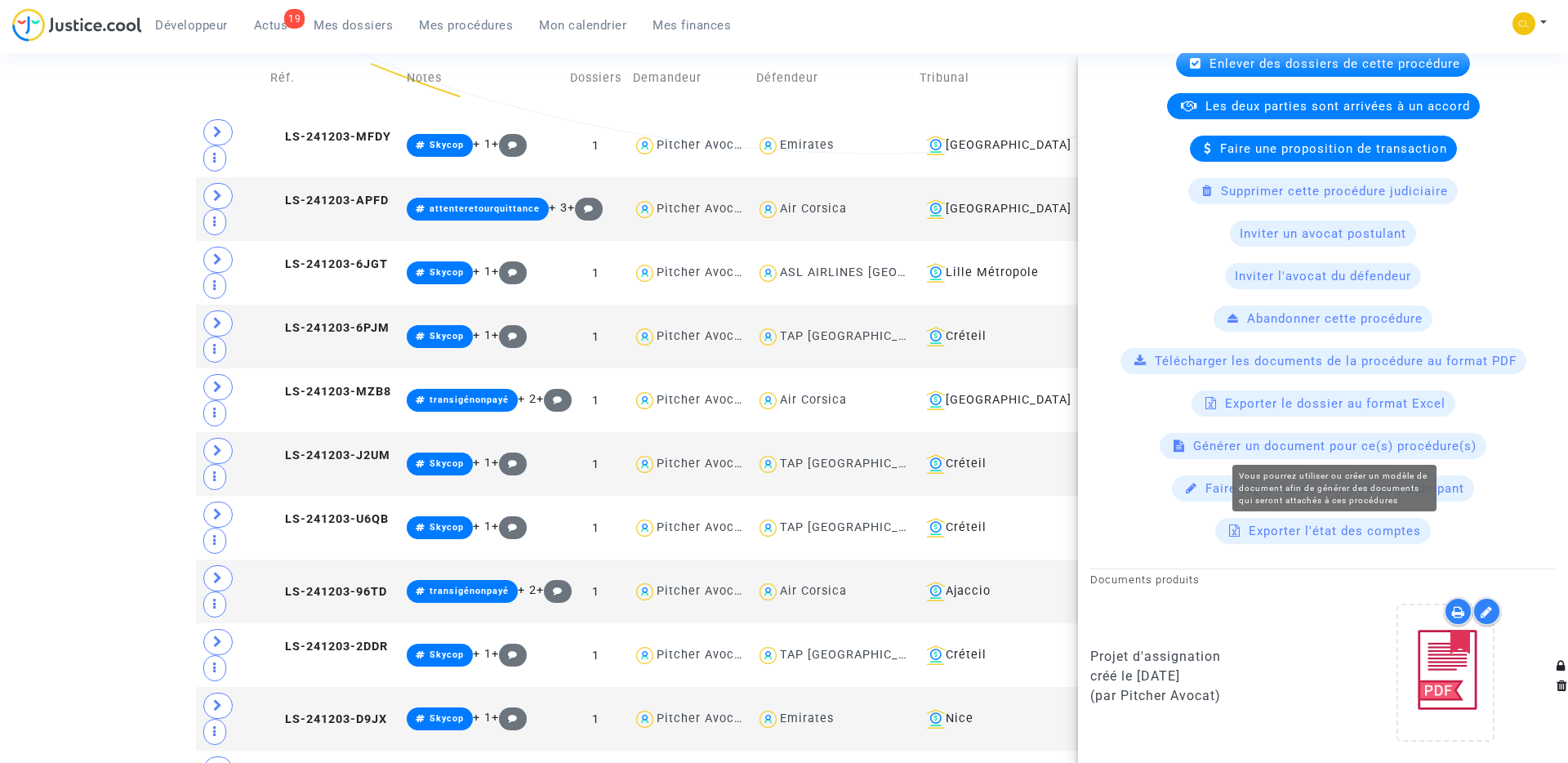
click at [1348, 450] on span "Générer un document pour ce(s) procédure(s)" at bounding box center [1335, 446] width 284 height 14
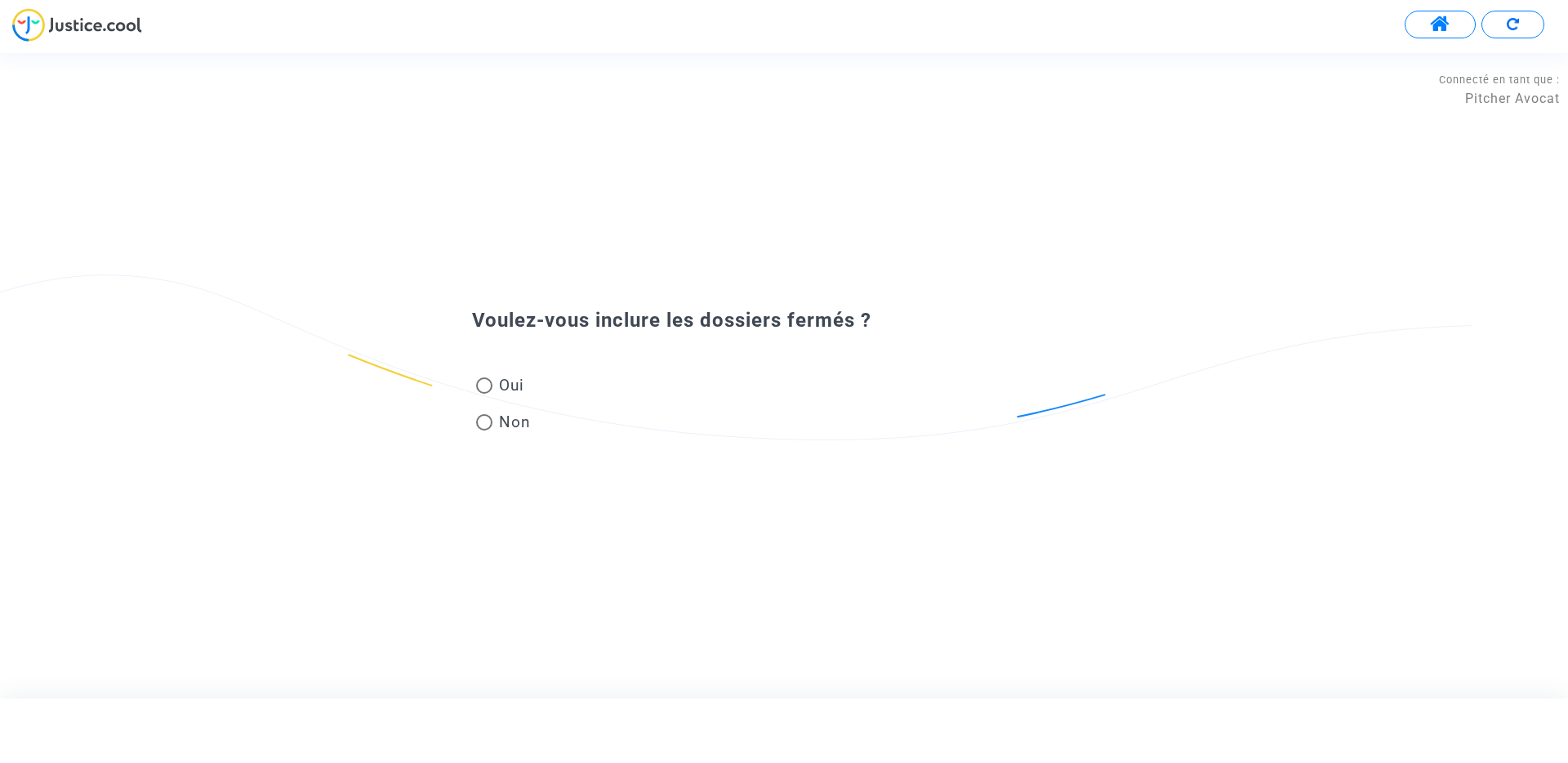
click at [479, 379] on span at bounding box center [484, 386] width 16 height 16
click at [484, 394] on input "Oui" at bounding box center [484, 394] width 1 height 1
radio input "true"
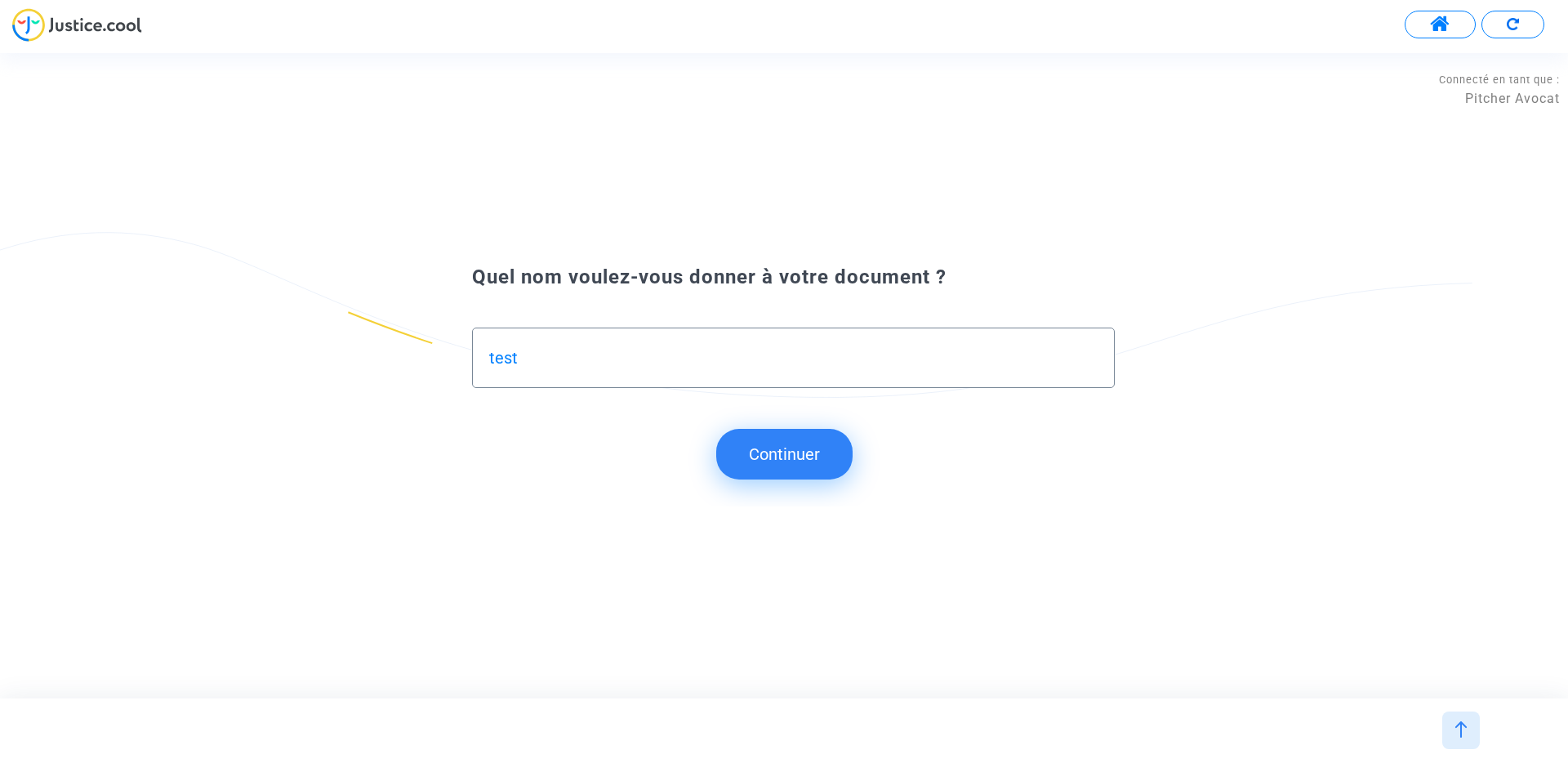
type input "test"
click at [806, 441] on button "Continuer" at bounding box center [784, 454] width 136 height 50
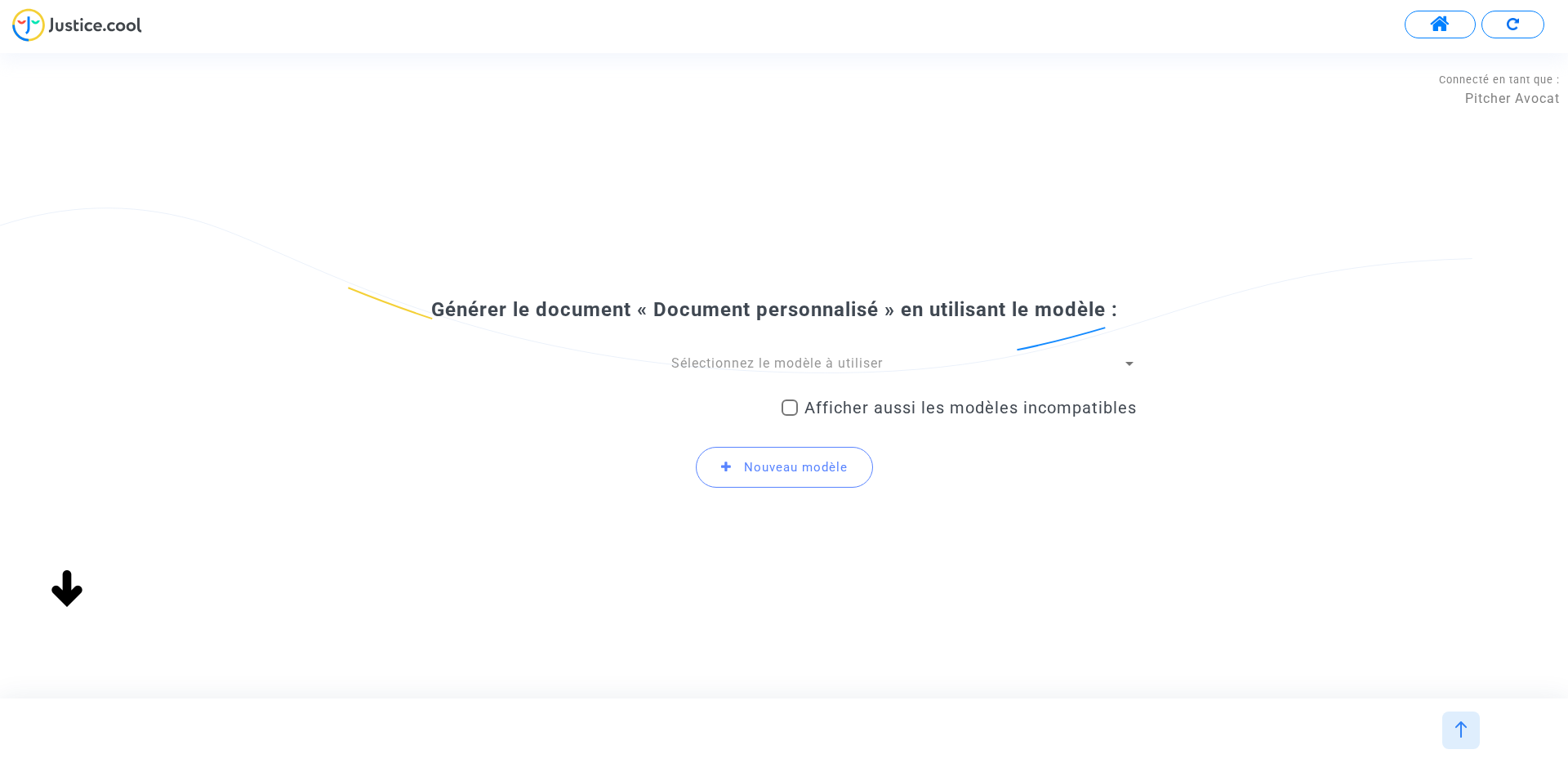
click at [758, 372] on div "Sélectionnez le modèle à utiliser Afficher aussi les modèles incompatibles Nouv…" at bounding box center [784, 427] width 706 height 147
click at [758, 363] on span "Sélectionnez le modèle à utiliser" at bounding box center [777, 362] width 212 height 15
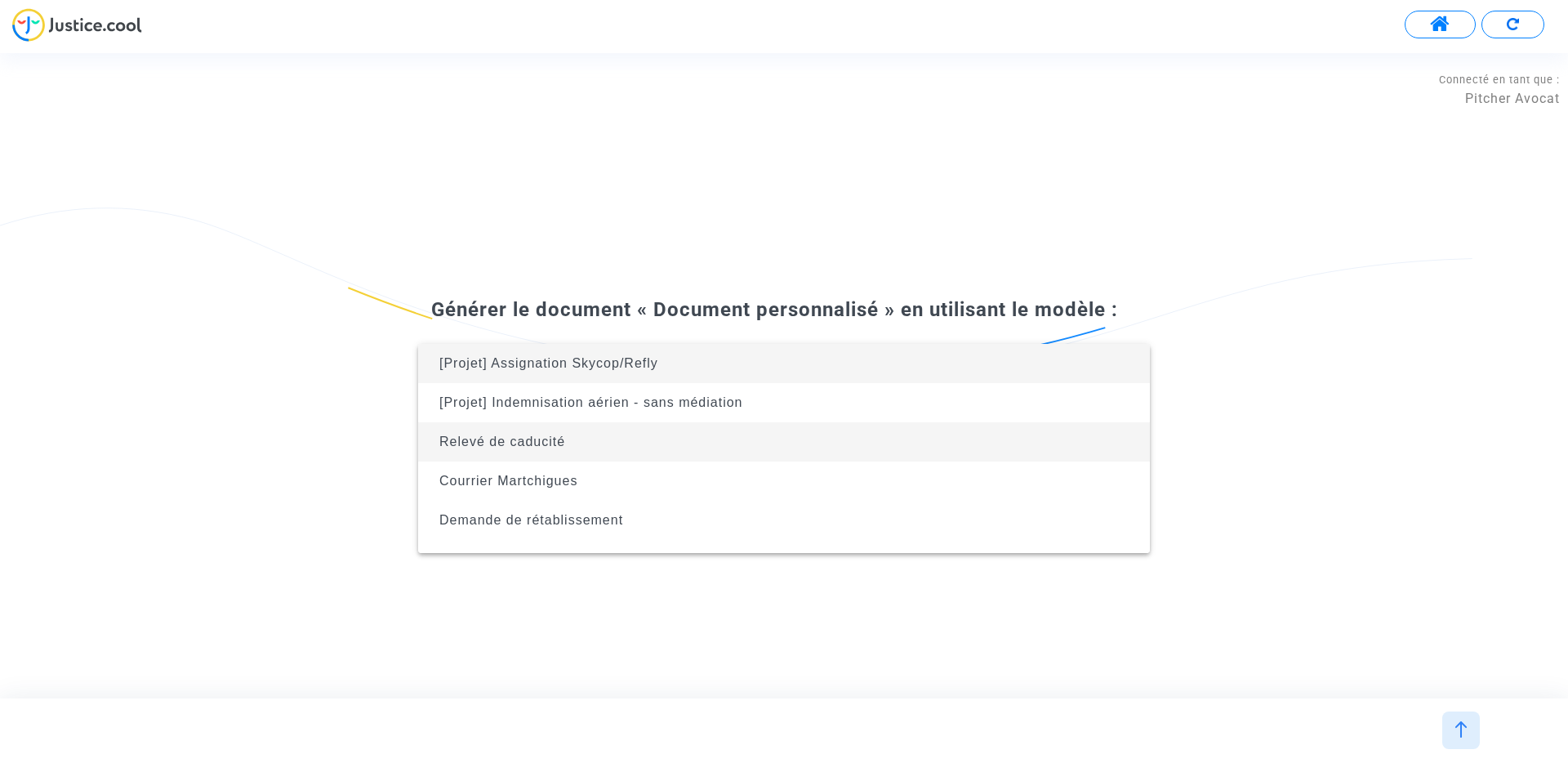
scroll to position [104, 0]
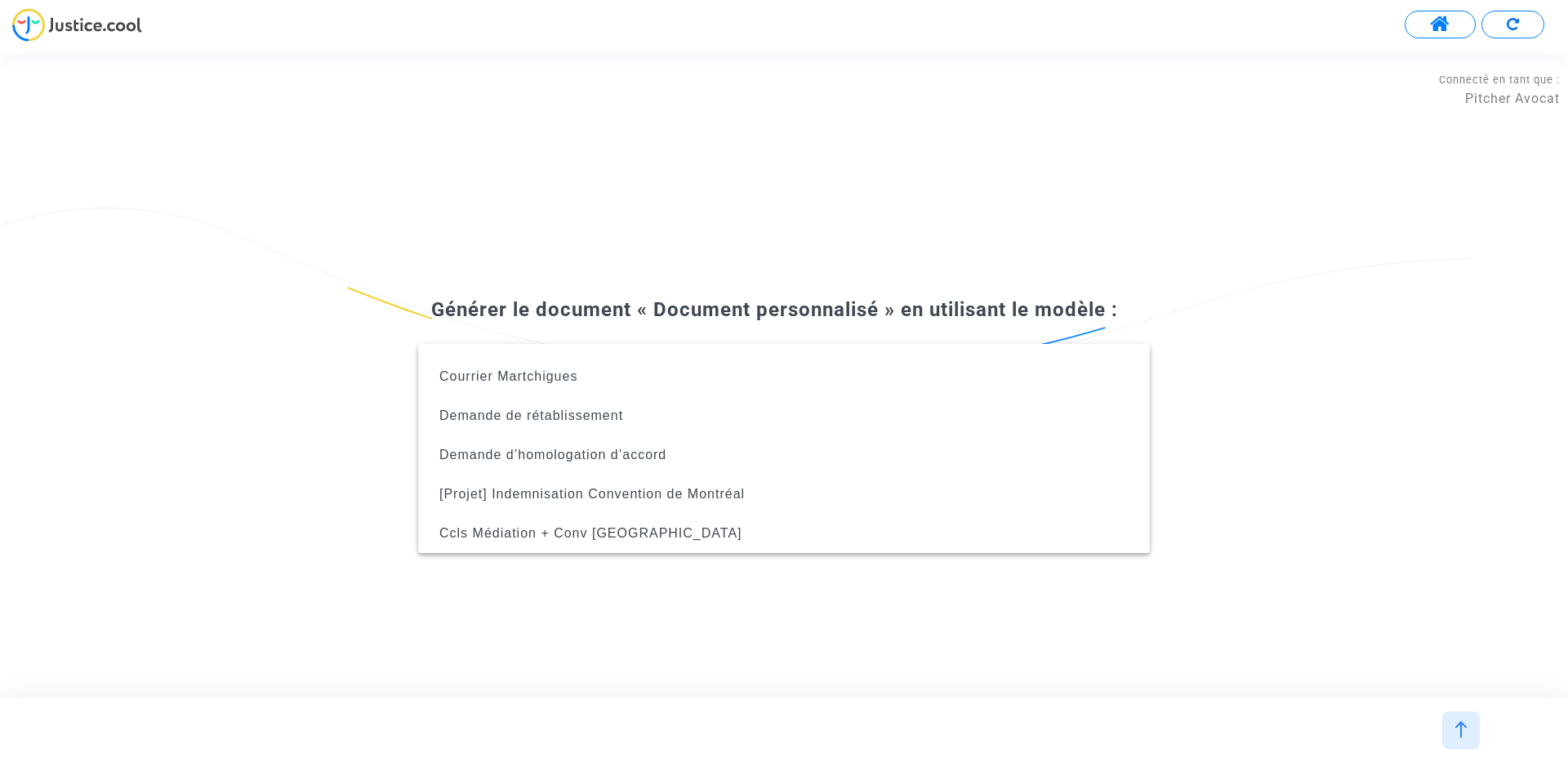
click at [826, 250] on div at bounding box center [784, 381] width 1568 height 763
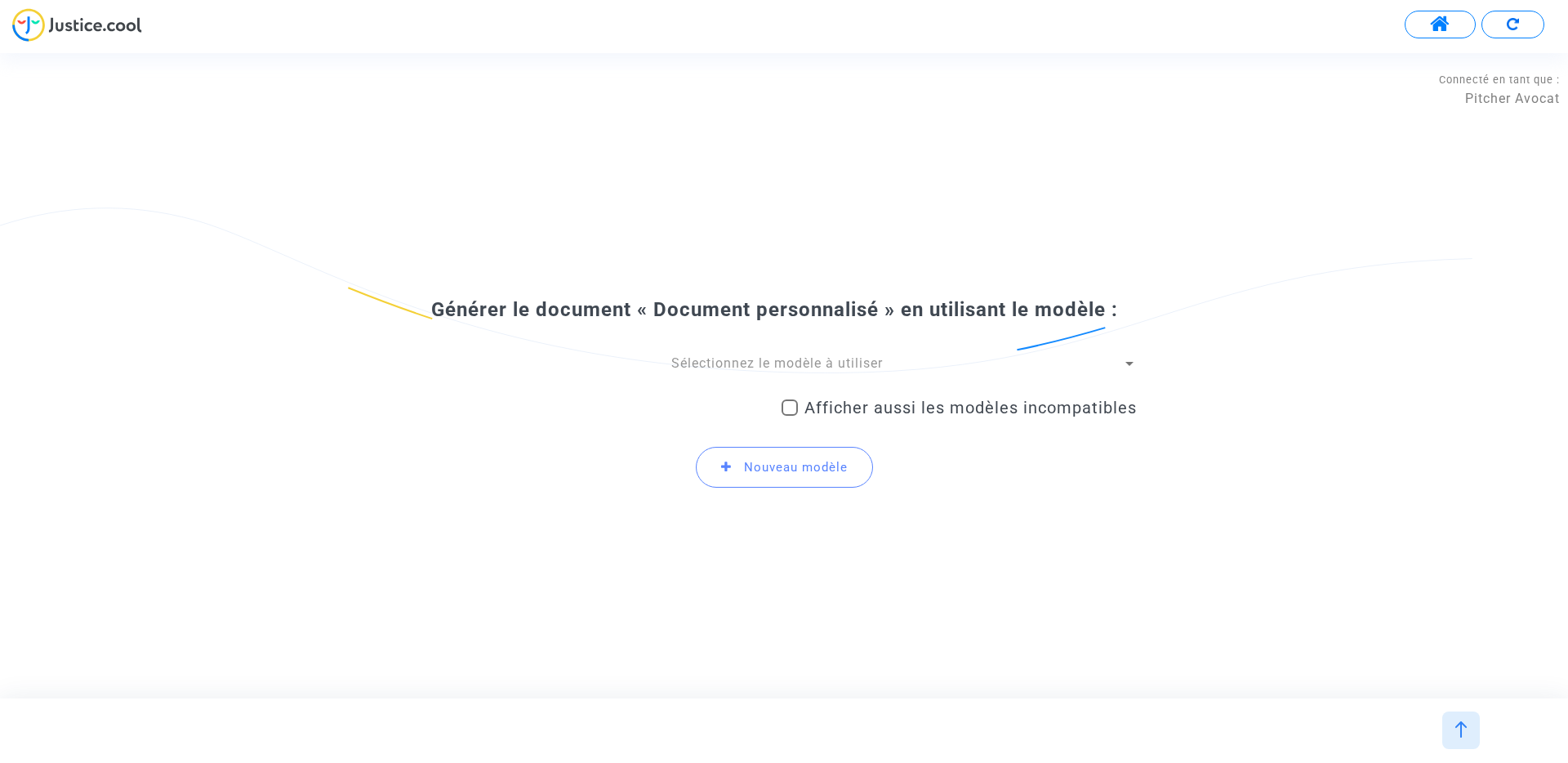
click at [804, 429] on div "Afficher aussi les modèles incompatibles" at bounding box center [960, 410] width 355 height 42
click at [804, 415] on label "Afficher aussi les modèles incompatibles" at bounding box center [960, 407] width 355 height 20
click at [790, 415] on input "Afficher aussi les modèles incompatibles" at bounding box center [789, 415] width 1 height 1
checkbox input "true"
click at [769, 356] on span "Sélectionnez le modèle à utiliser" at bounding box center [777, 362] width 212 height 15
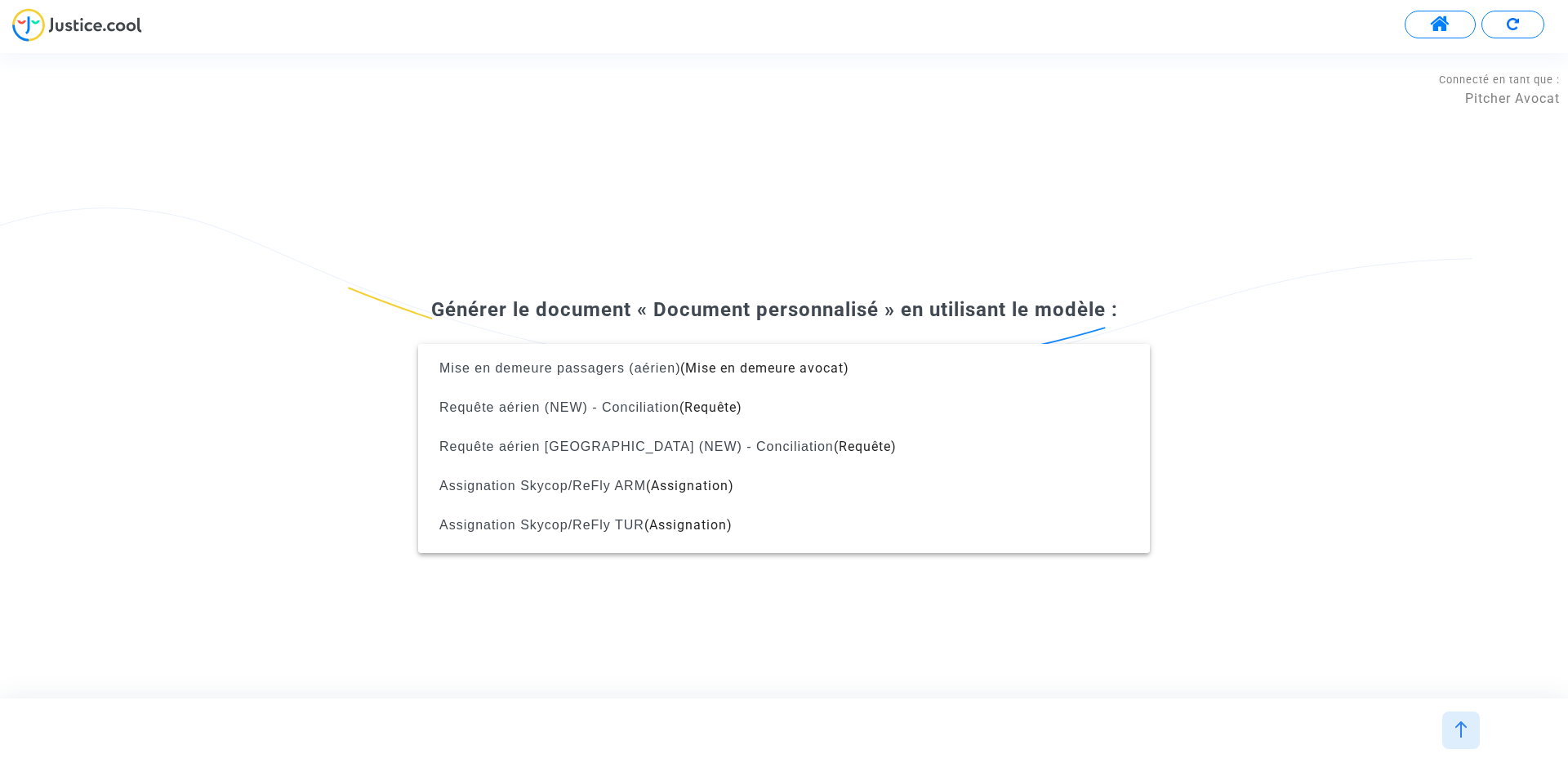
scroll to position [0, 0]
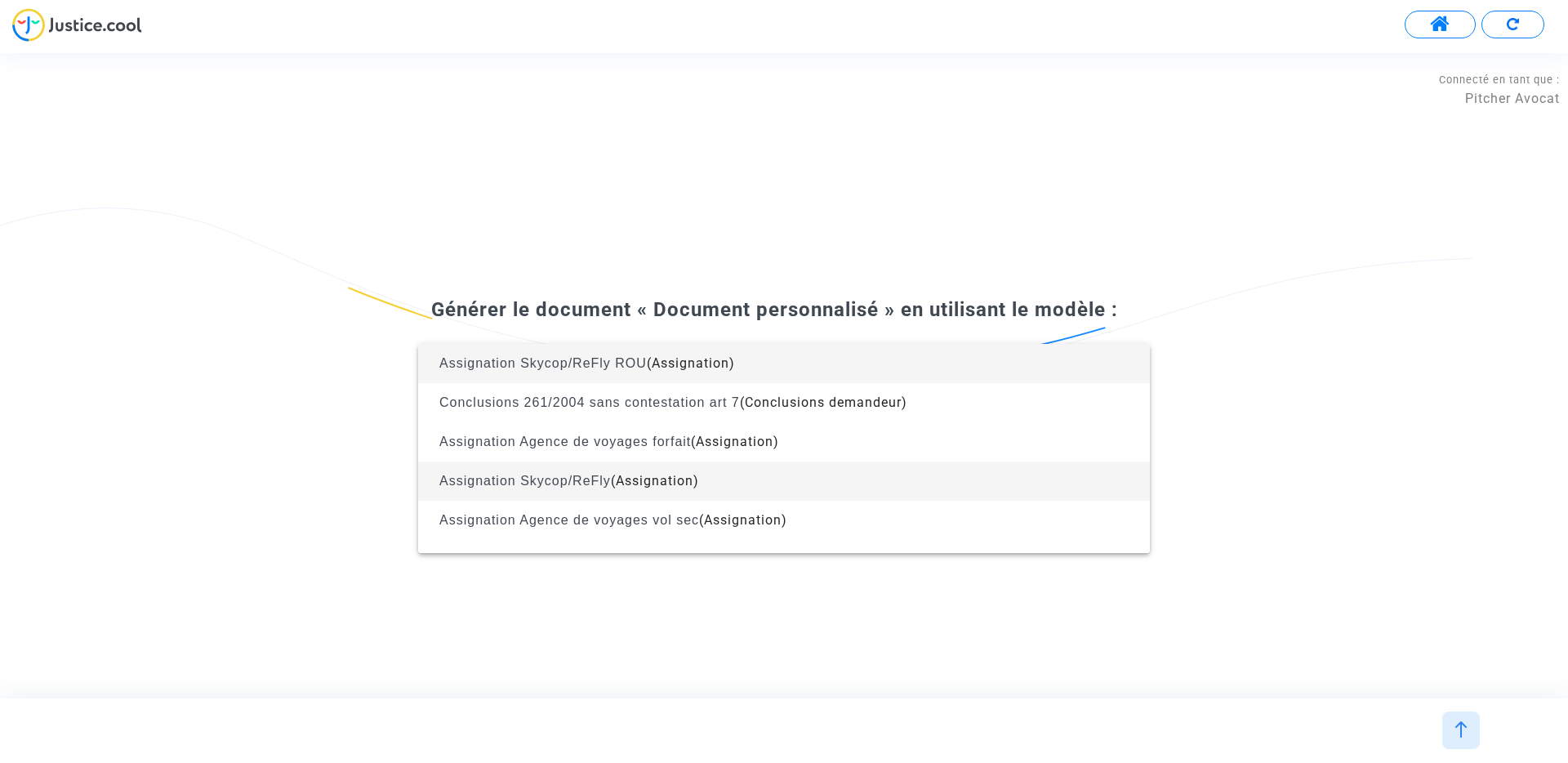
click at [685, 477] on span "(Assignation)" at bounding box center [655, 480] width 88 height 15
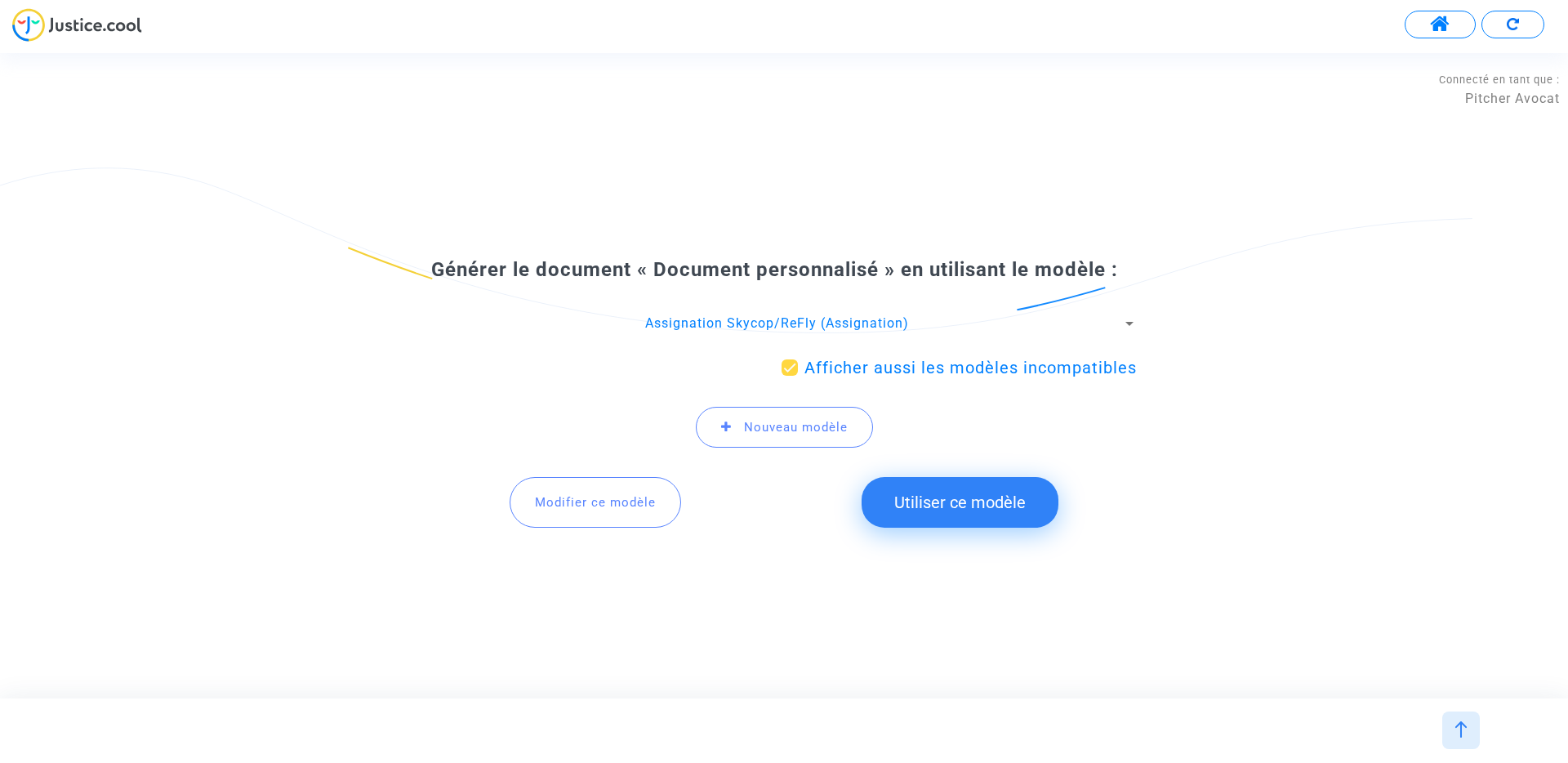
click at [615, 521] on button "Modifier ce modèle" at bounding box center [596, 502] width 171 height 50
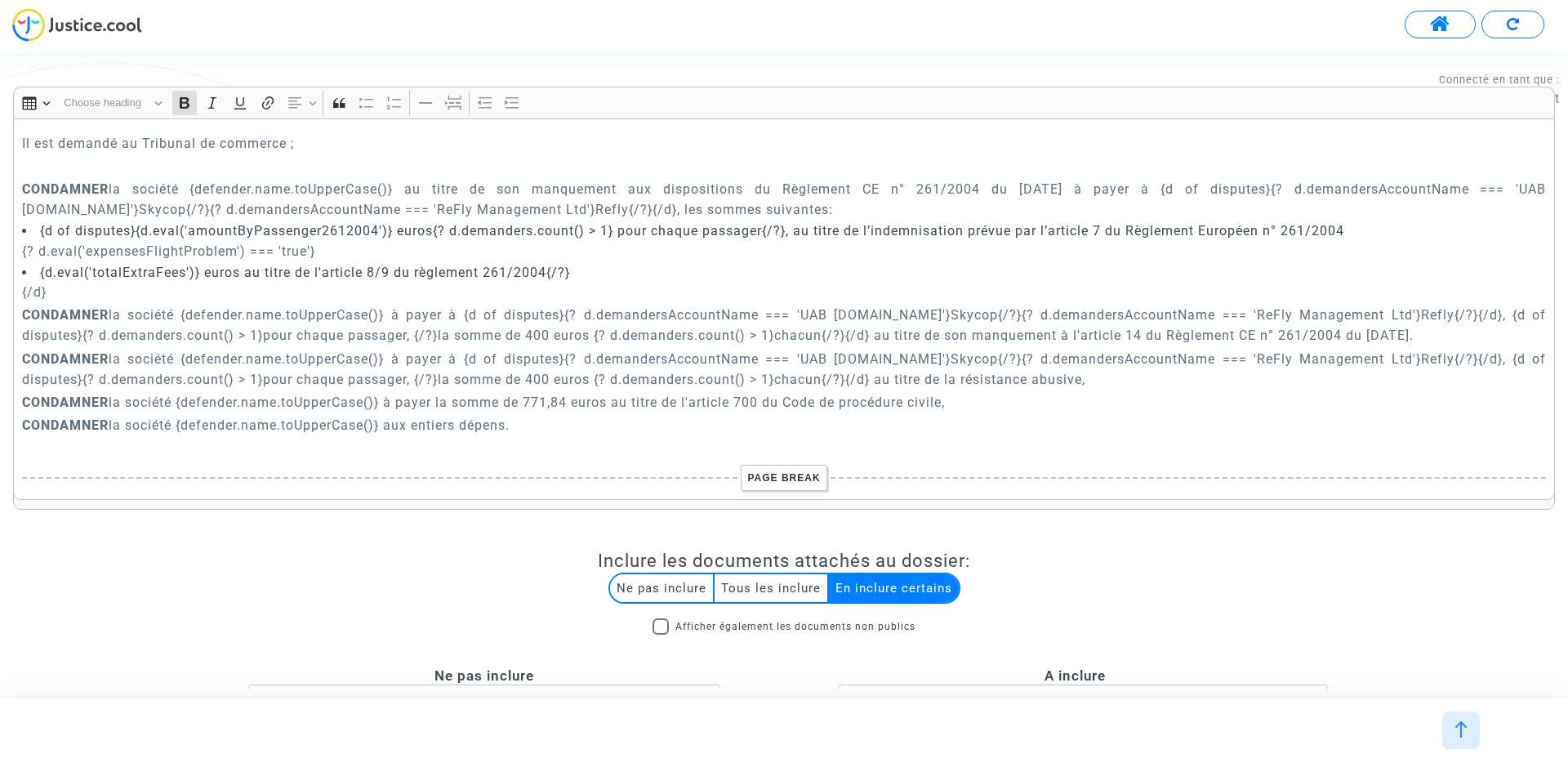
scroll to position [4512, 0]
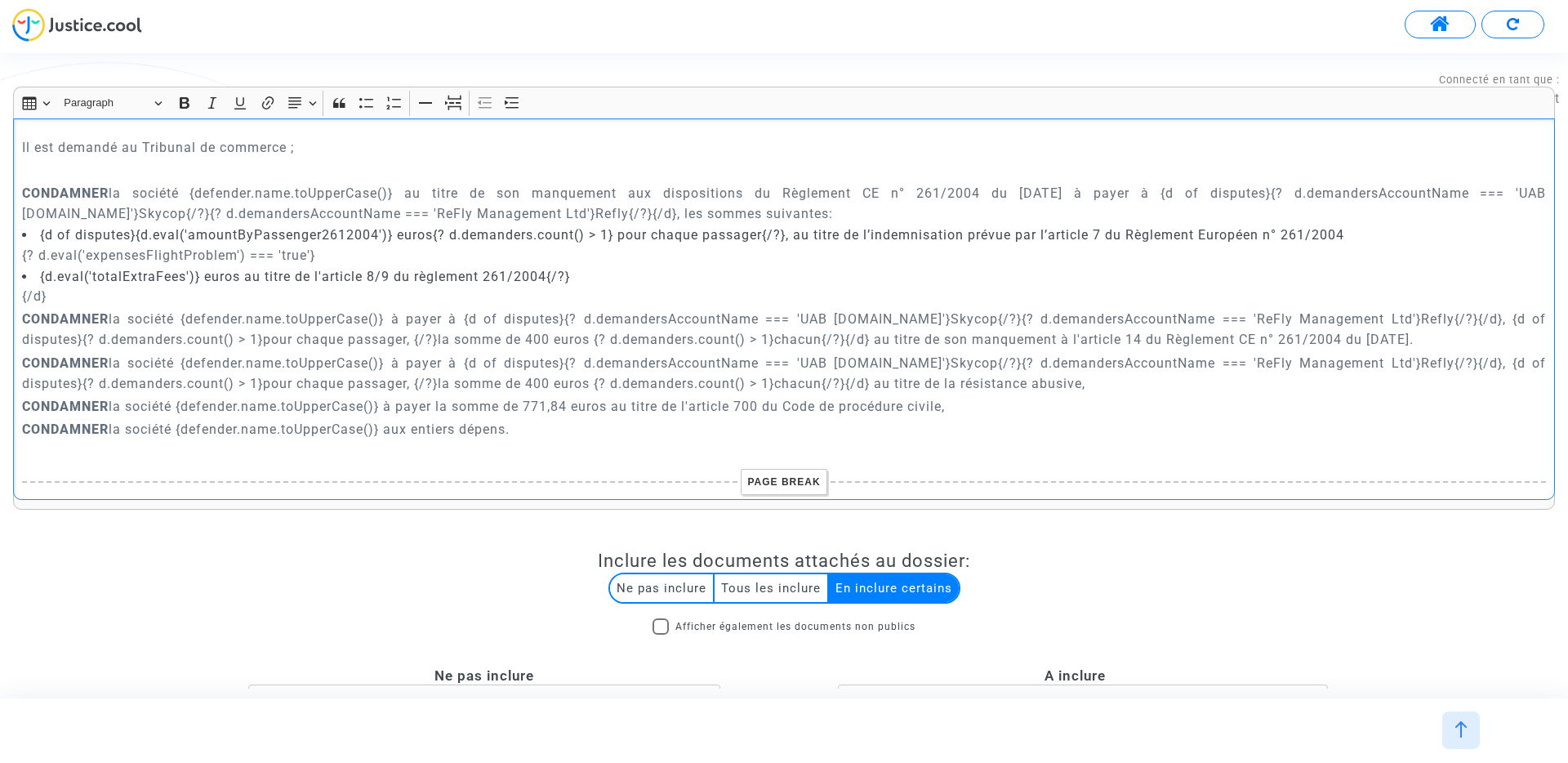
drag, startPoint x: 77, startPoint y: 342, endPoint x: 11, endPoint y: 296, distance: 80.4
copy div "{? d.eval('expensesFlightProblem') === 'true'} {d.eval('totalExtraFees')} euros…"
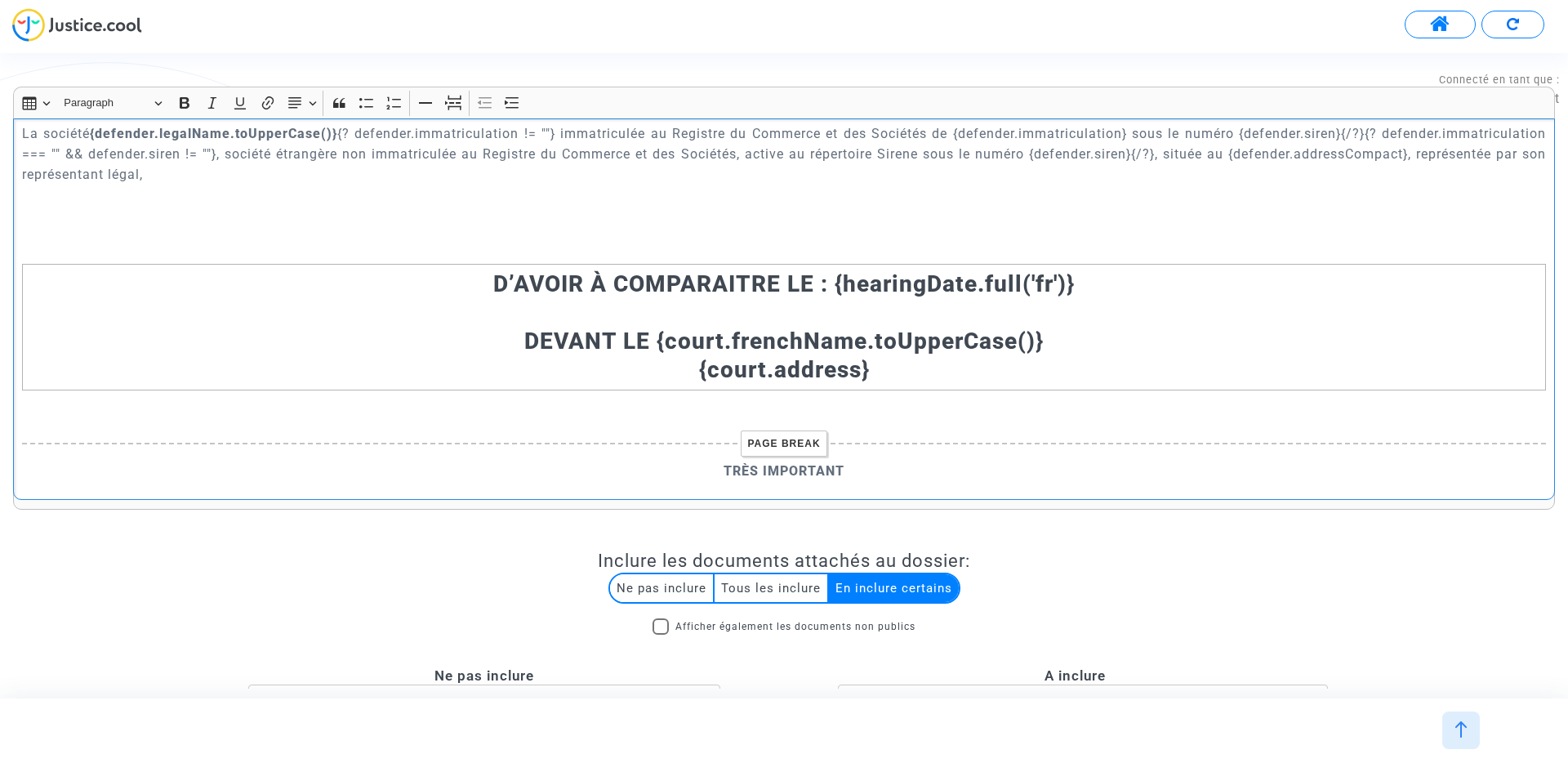
scroll to position [577, 0]
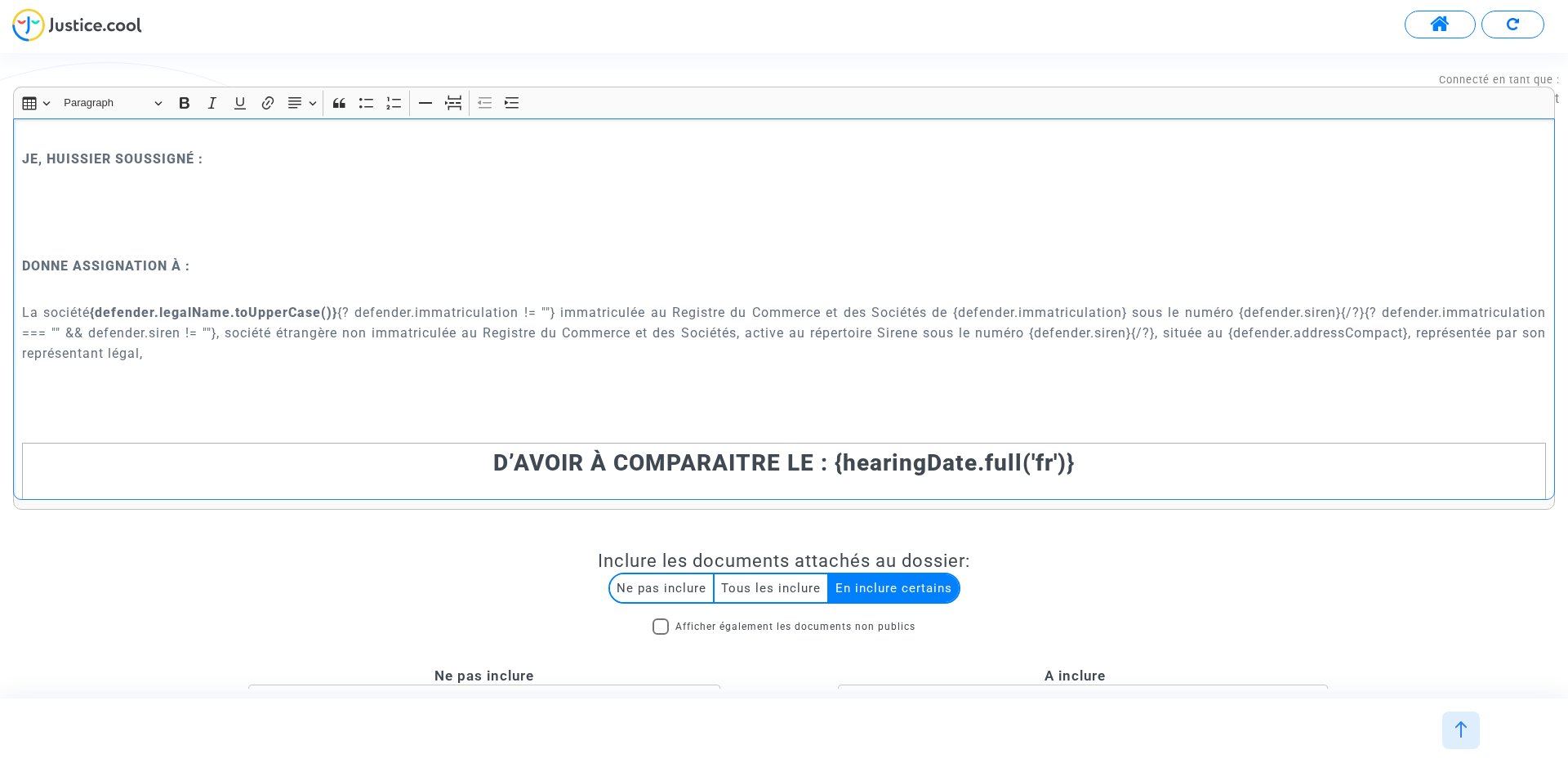
drag, startPoint x: 21, startPoint y: 308, endPoint x: 144, endPoint y: 348, distance: 129.3
click at [144, 348] on div "ASSIGNATION DEVANT LE {court.frenchName.toUpperCase()} L'AN DEUX MILLE VINGT CI…" at bounding box center [784, 308] width 1542 height 381
copy p "La société {defender.legalName.toUpperCase()} {? defender.immatriculation != ""…"
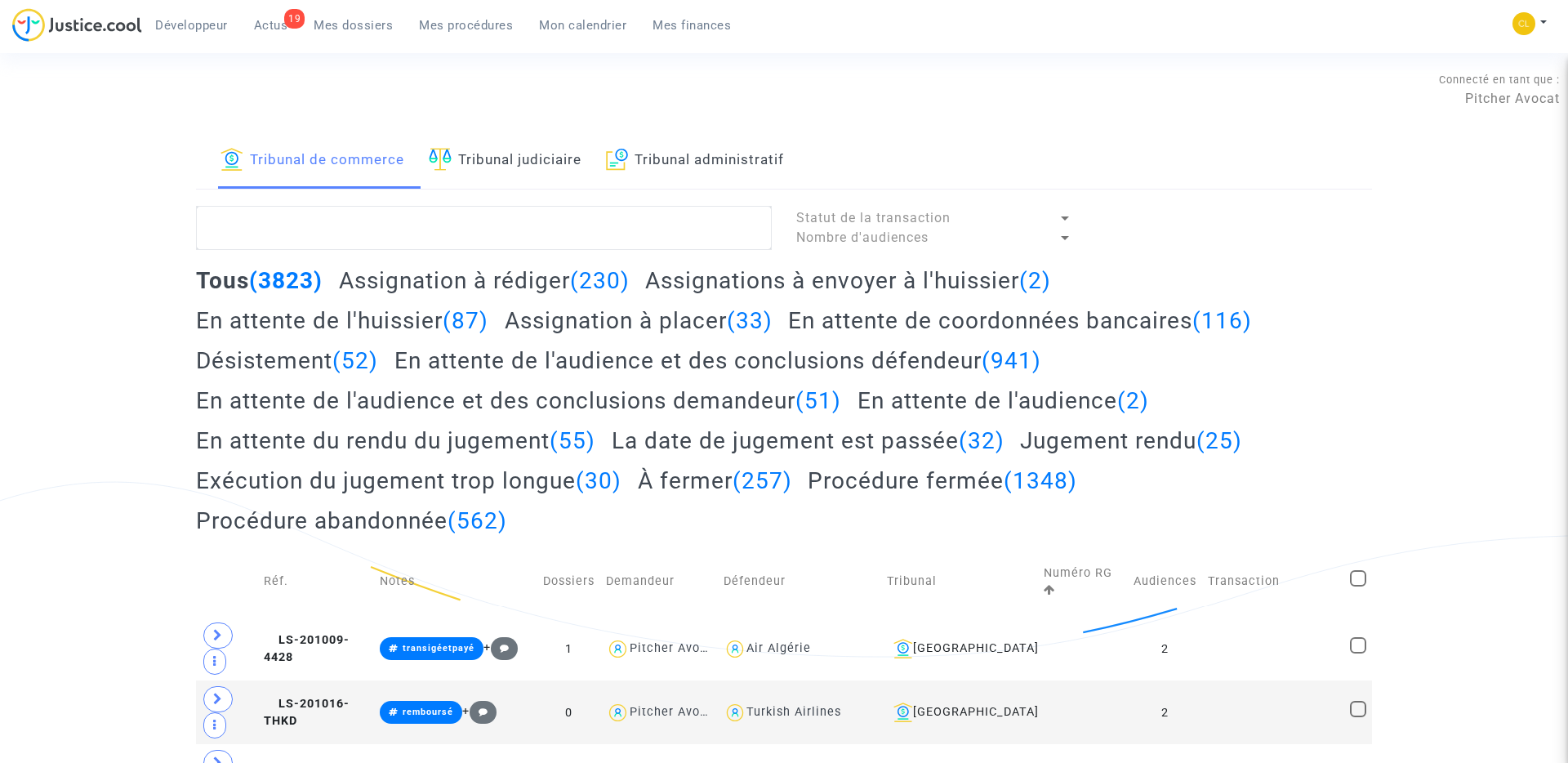
click at [472, 403] on h2 "En attente de l'audience et des conclusions demandeur (51)" at bounding box center [519, 401] width 645 height 29
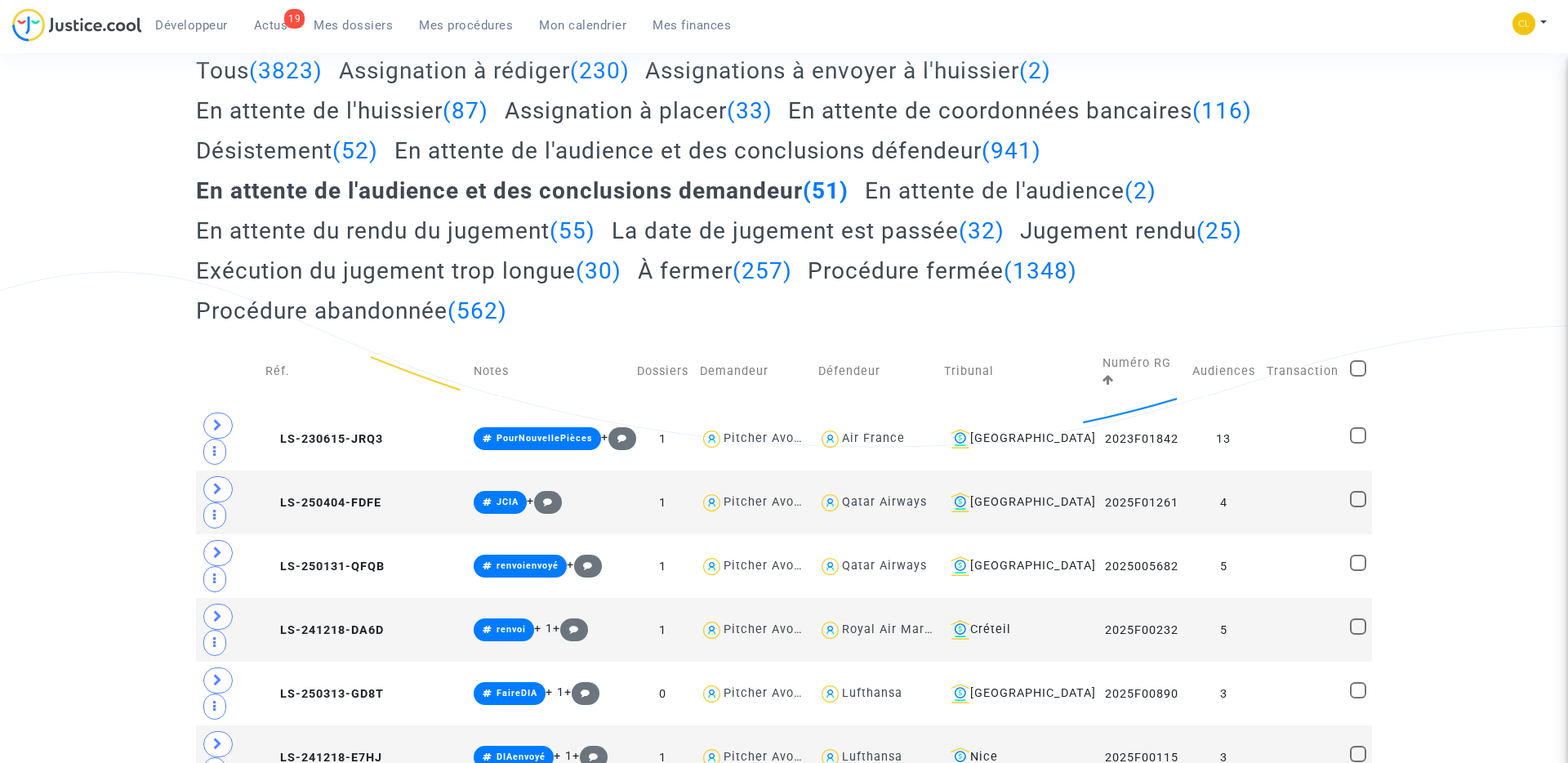
scroll to position [270, 0]
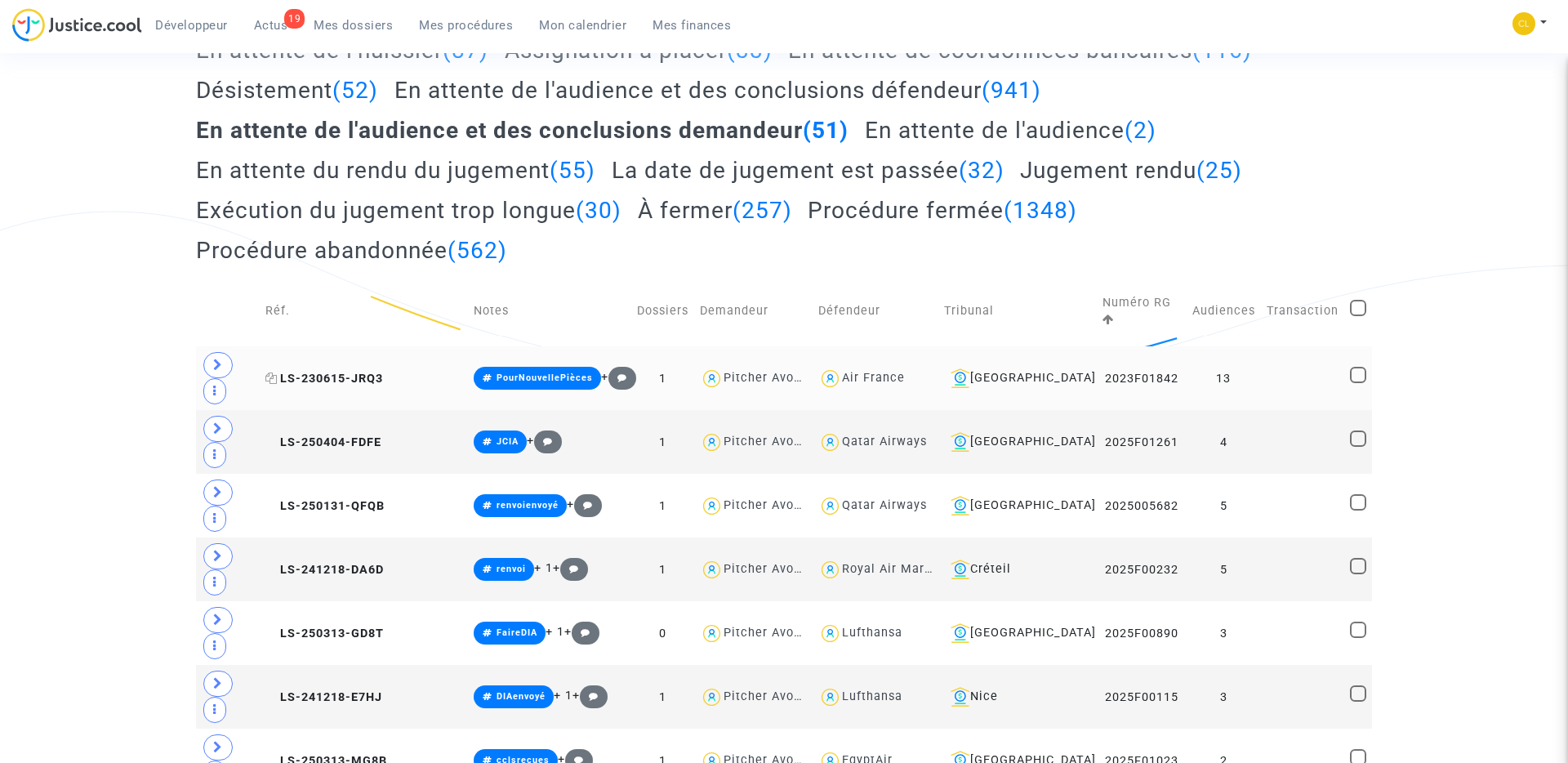
click at [360, 371] on span "LS-230615-JRQ3" at bounding box center [324, 377] width 118 height 14
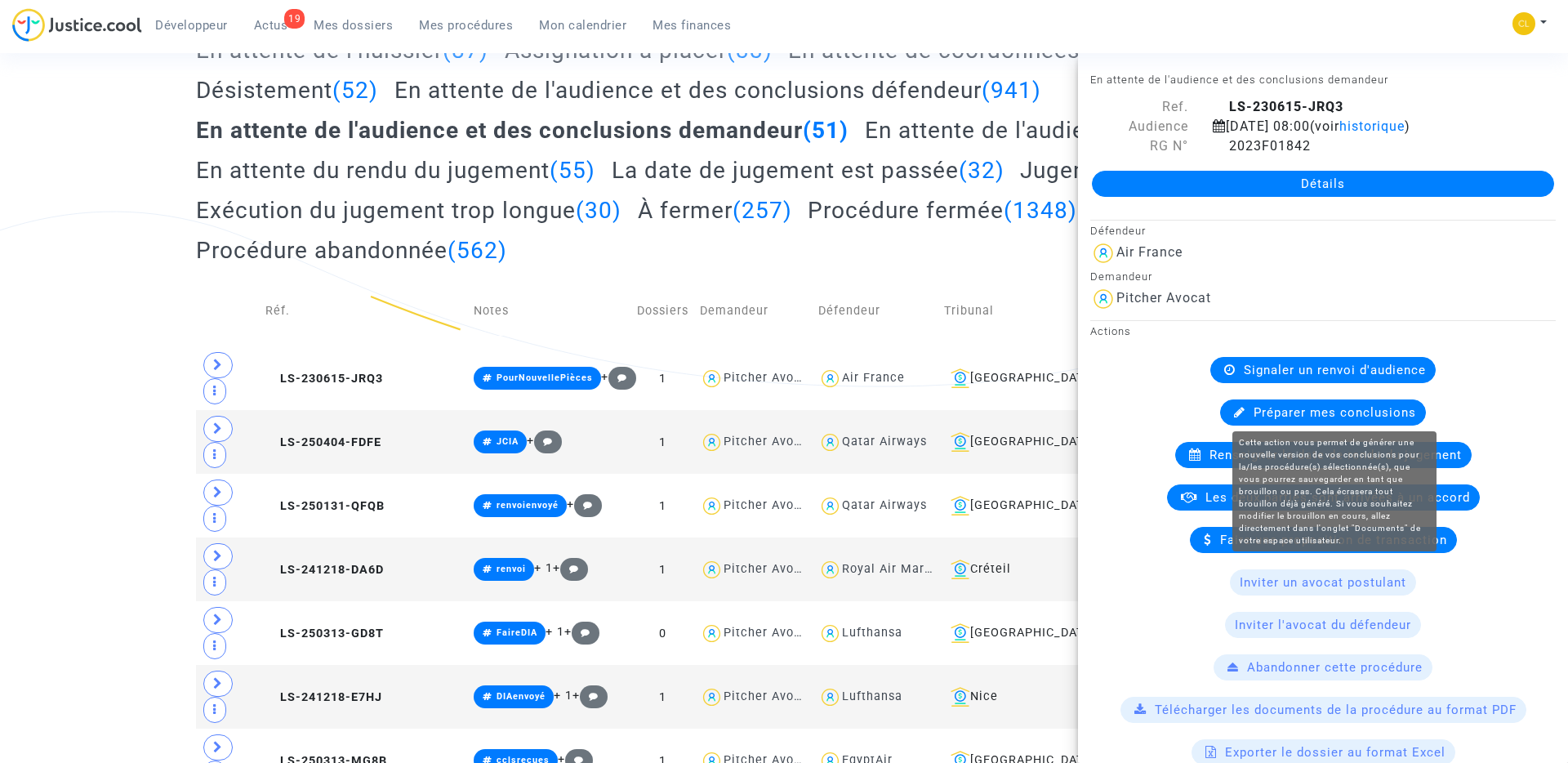
click at [1343, 408] on span "Préparer mes conclusions" at bounding box center [1335, 413] width 162 height 14
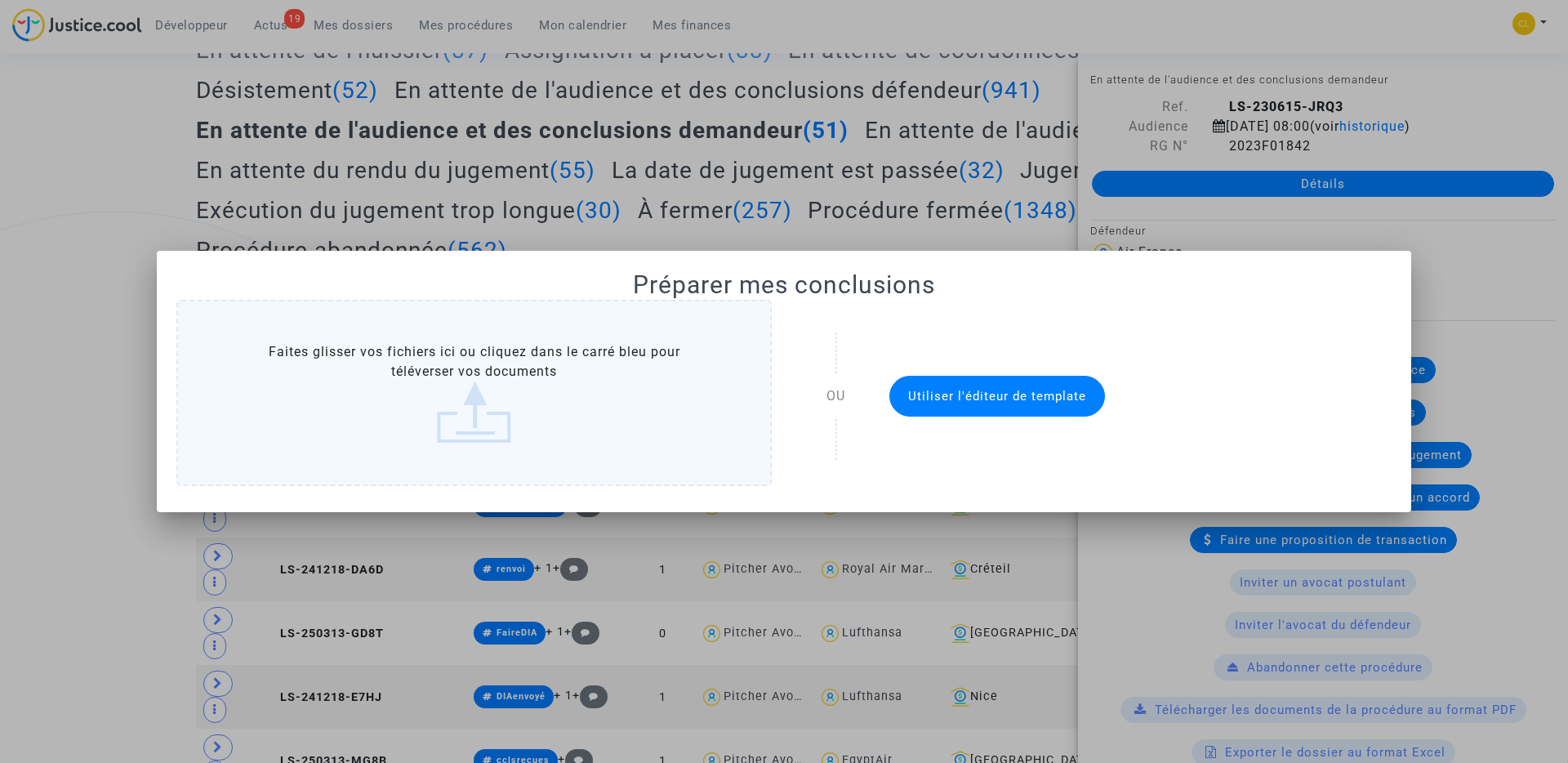
click at [971, 404] on button "Utiliser l'éditeur de template" at bounding box center [997, 395] width 215 height 41
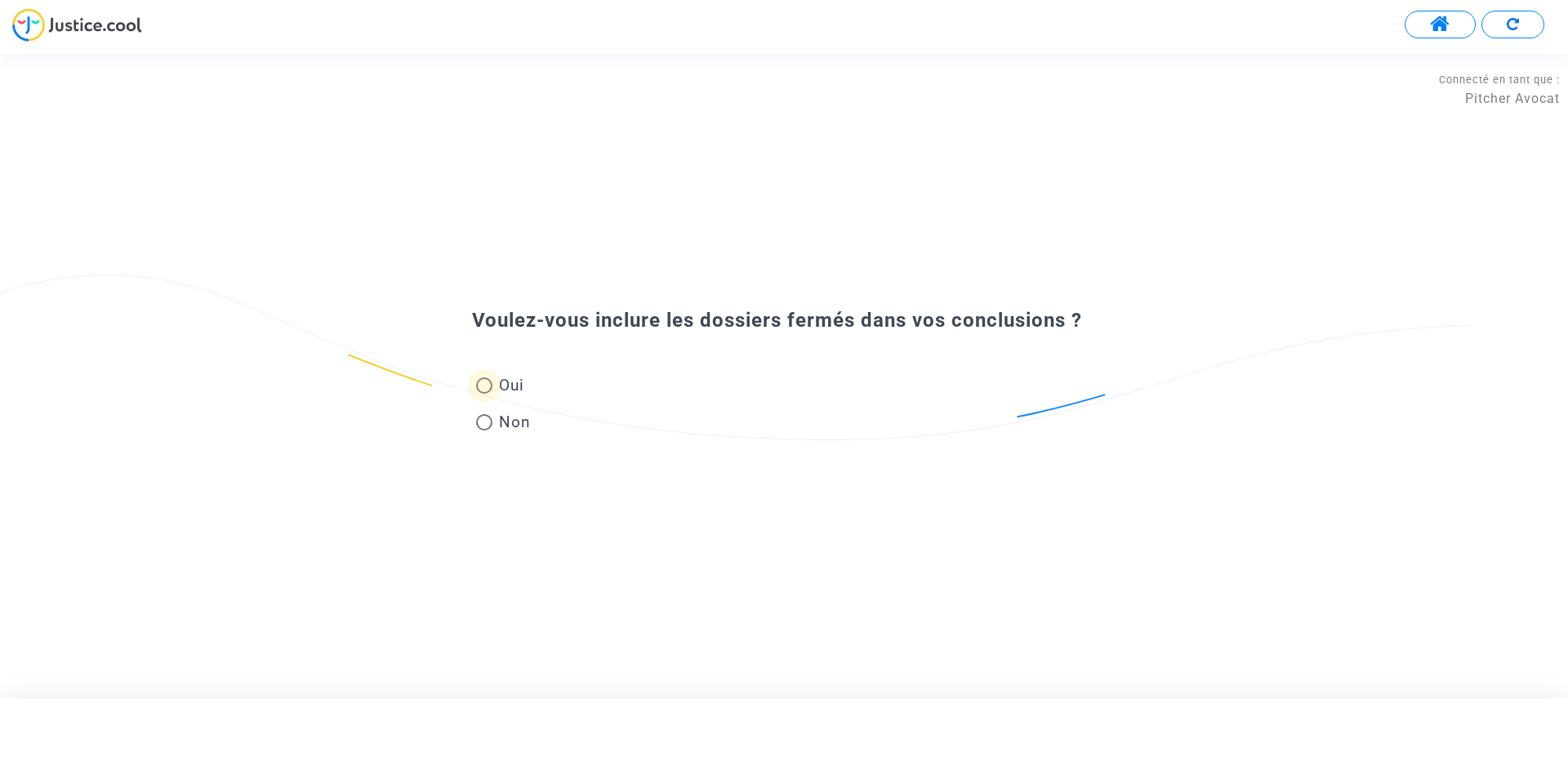
click at [486, 377] on span at bounding box center [484, 386] width 16 height 16
click at [485, 394] on input "Oui" at bounding box center [484, 394] width 1 height 1
radio input "true"
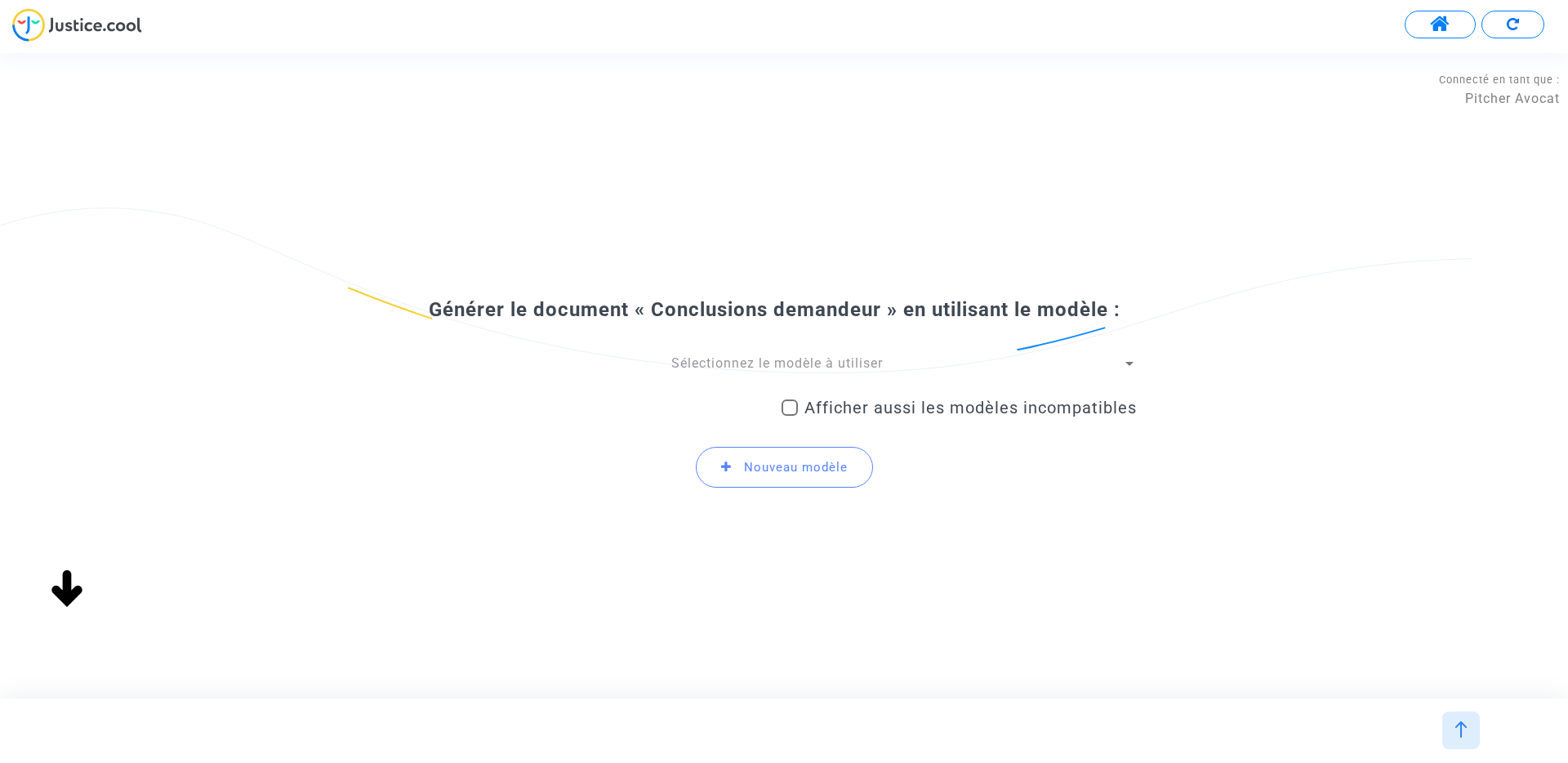
click at [721, 362] on span "Sélectionnez le modèle à utiliser" at bounding box center [777, 362] width 212 height 15
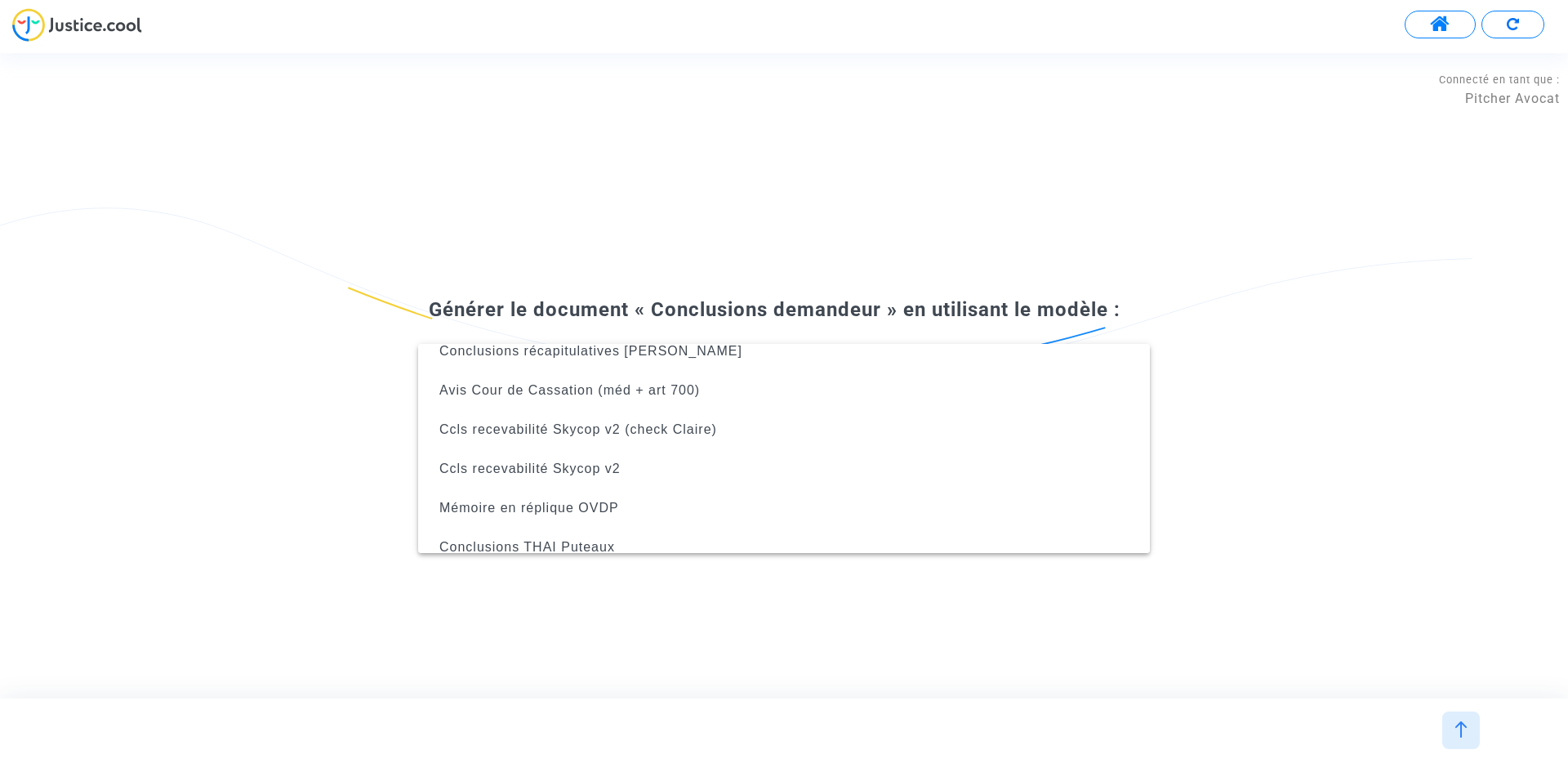
scroll to position [144, 0]
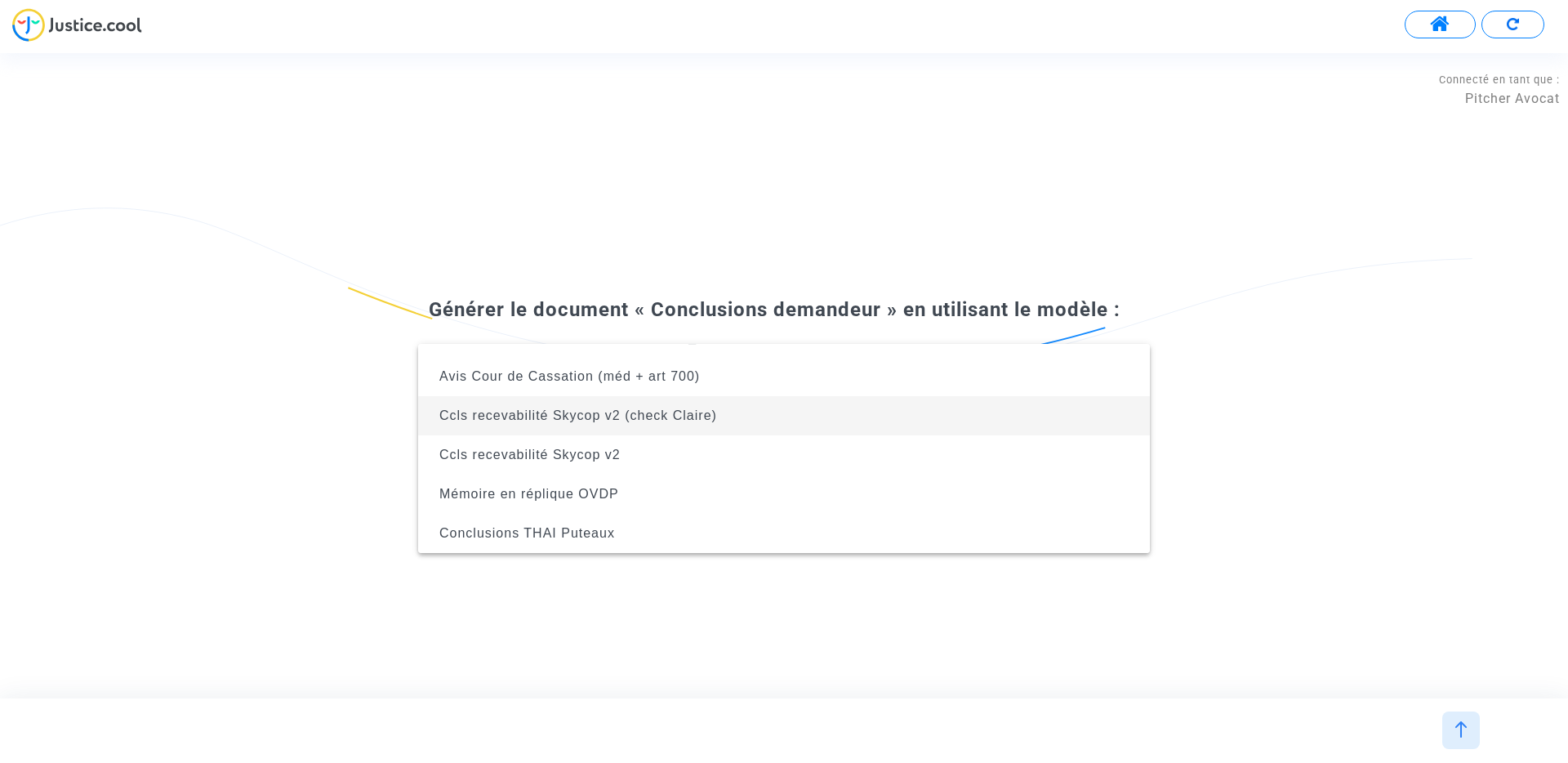
click at [712, 413] on span "Ccls recevabilité Skycop v2 (check Claire)" at bounding box center [579, 414] width 278 height 14
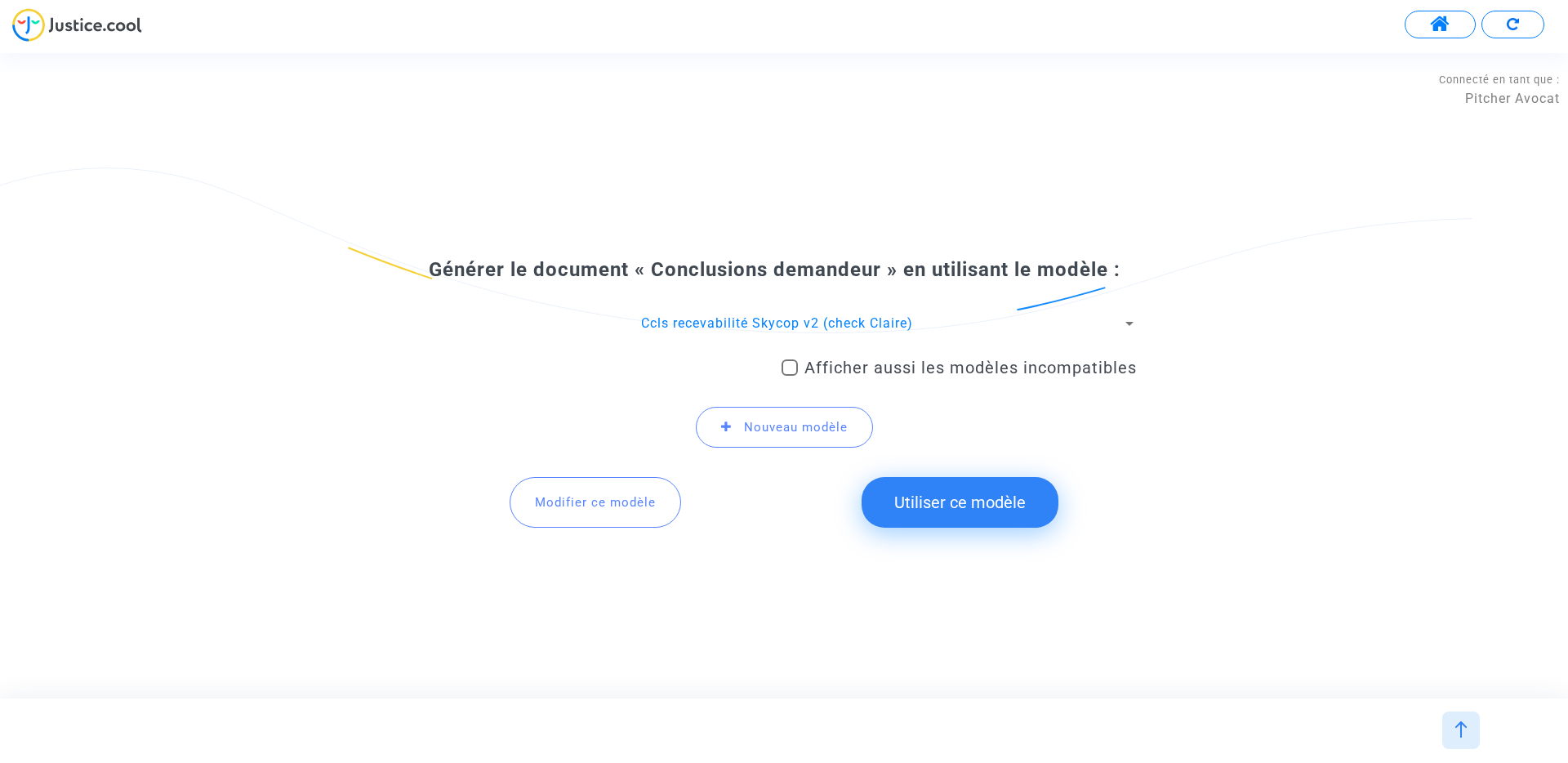
click at [593, 511] on button "Modifier ce modèle" at bounding box center [596, 502] width 171 height 50
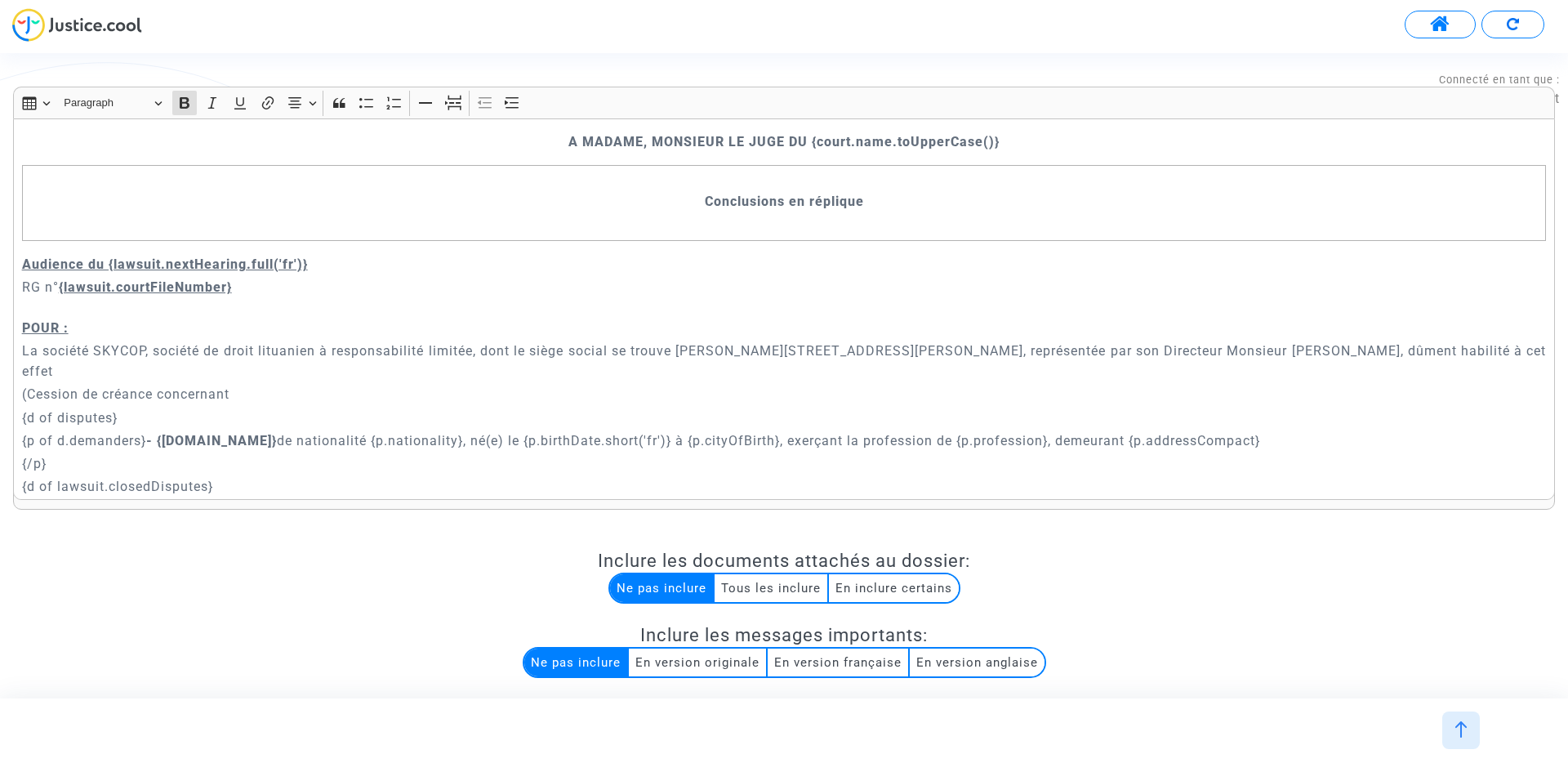
click at [428, 290] on p "RG n° {lawsuit.courtFileNumber} POUR :" at bounding box center [784, 307] width 1525 height 61
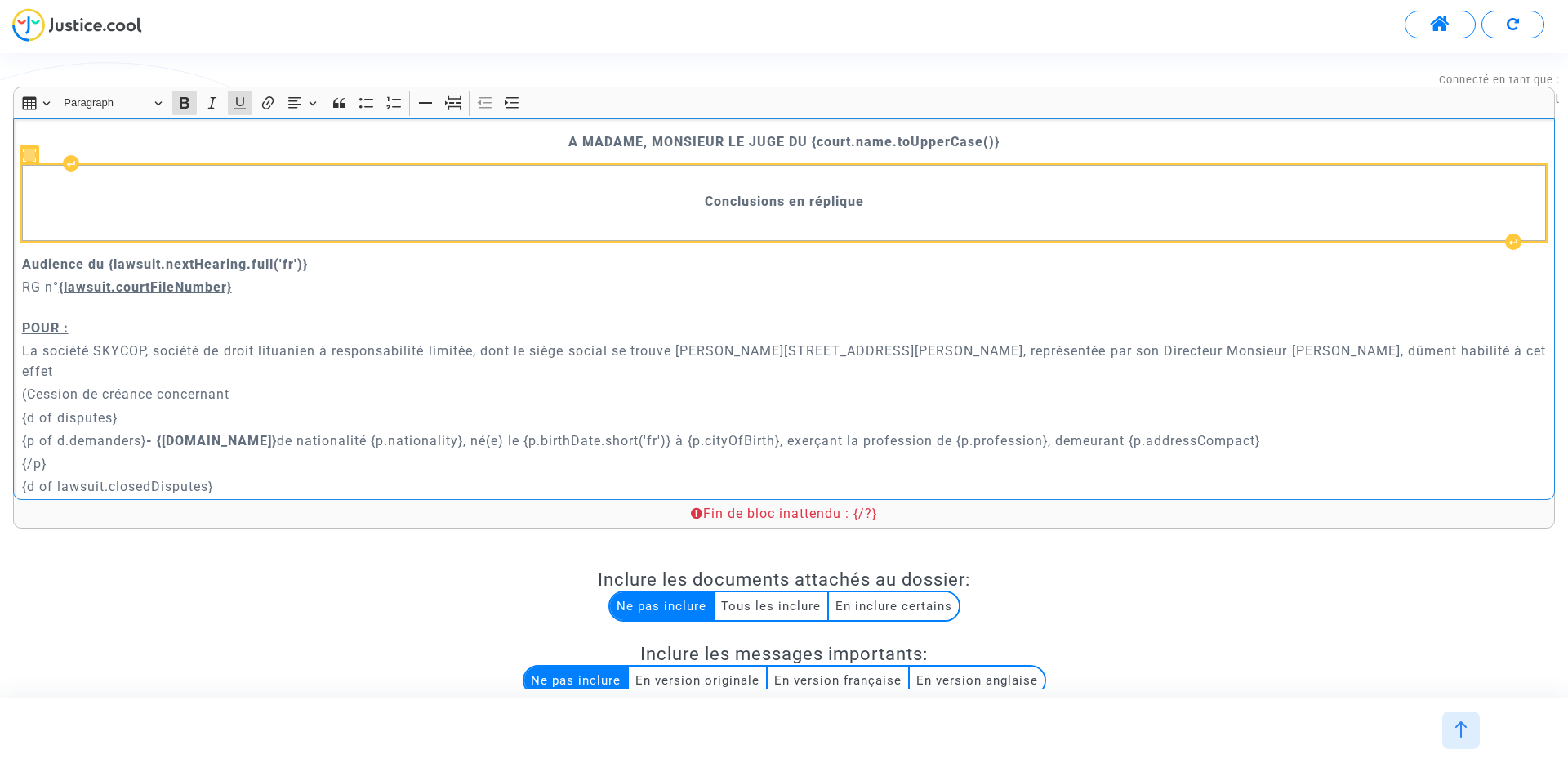
click at [760, 203] on strong "Conclusions en réplique" at bounding box center [784, 201] width 160 height 15
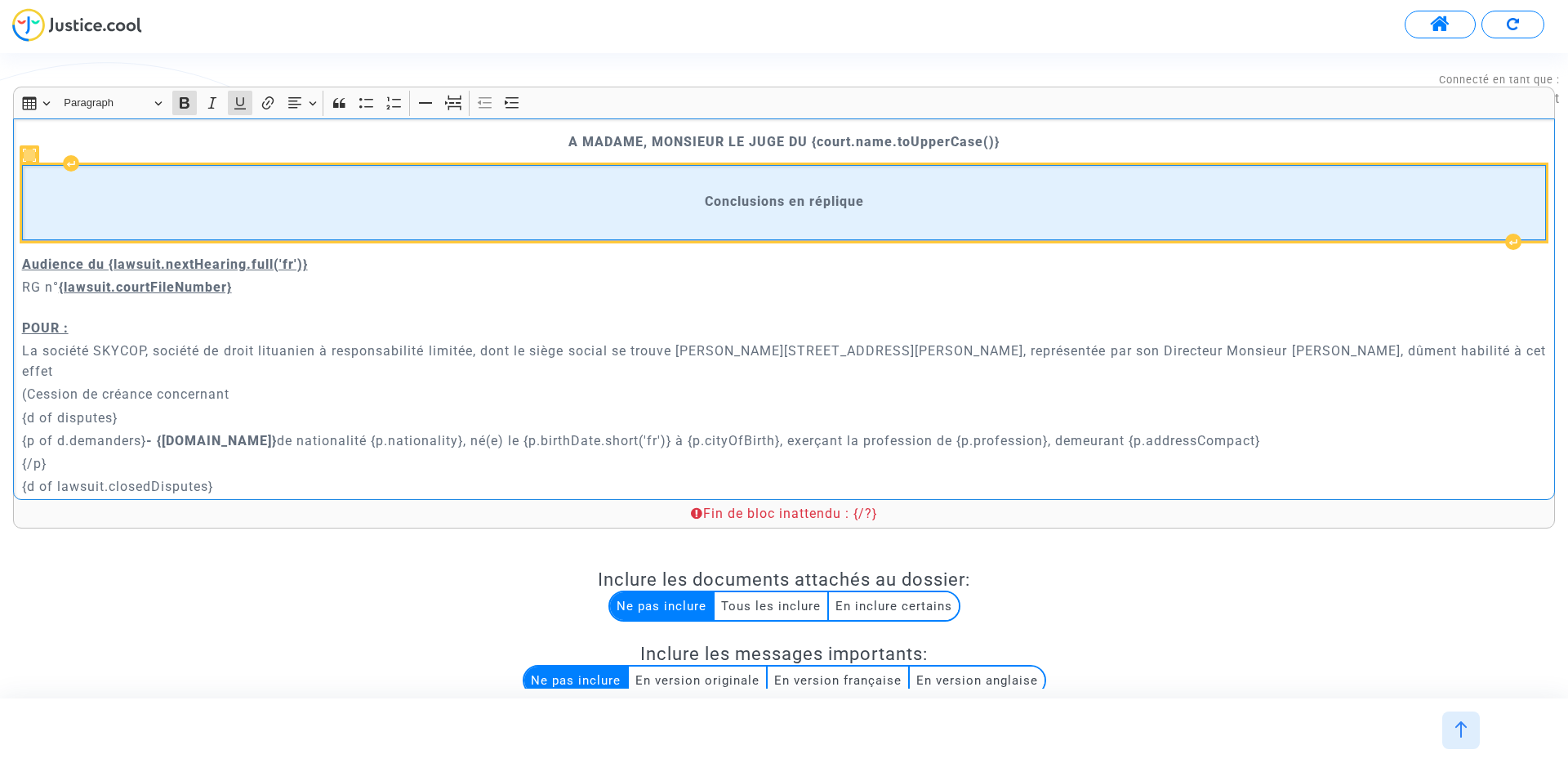
click at [760, 203] on strong "Conclusions en réplique" at bounding box center [784, 201] width 160 height 15
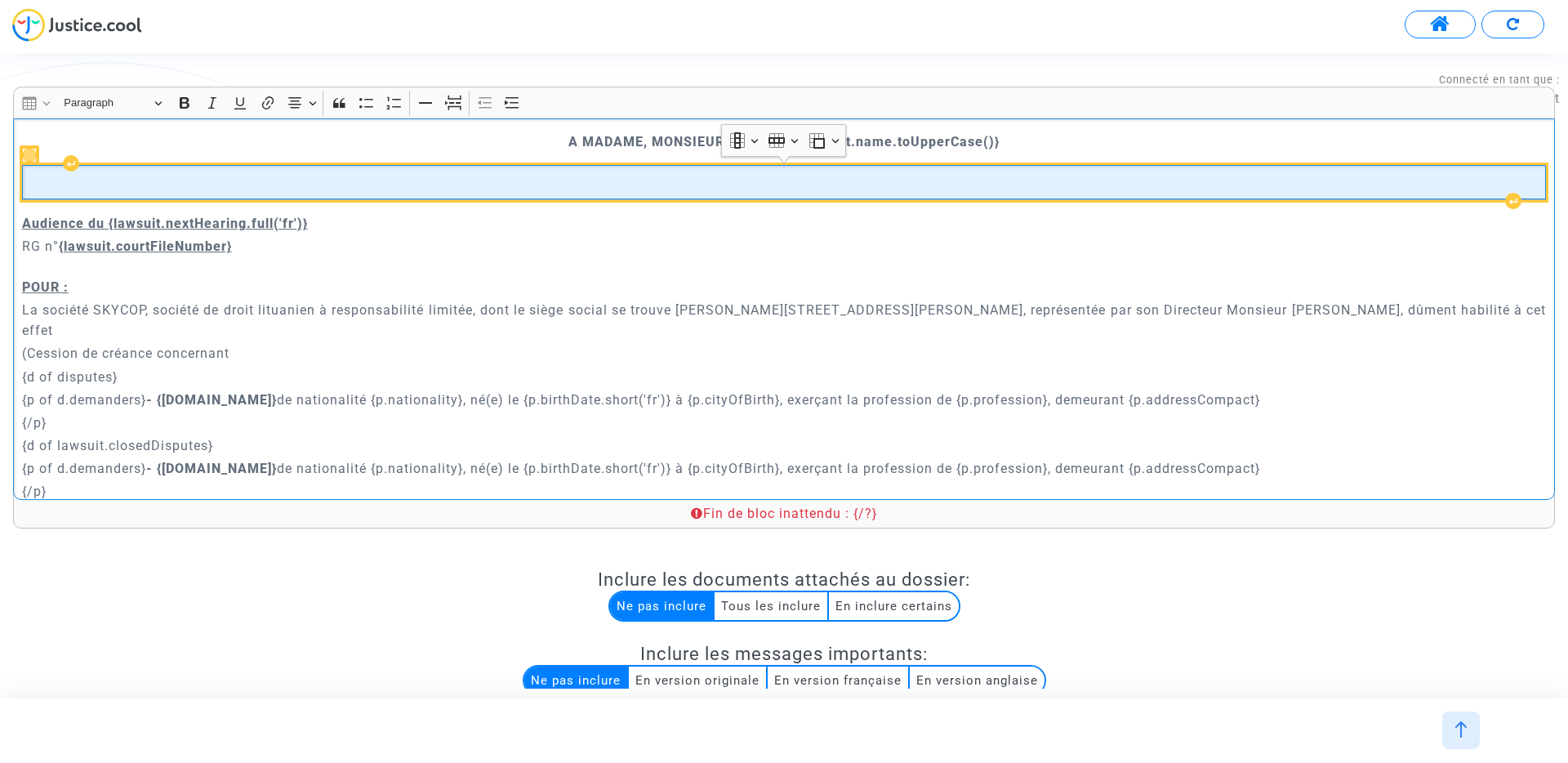
click at [66, 186] on p "Rich Text Editor, main" at bounding box center [784, 180] width 1513 height 21
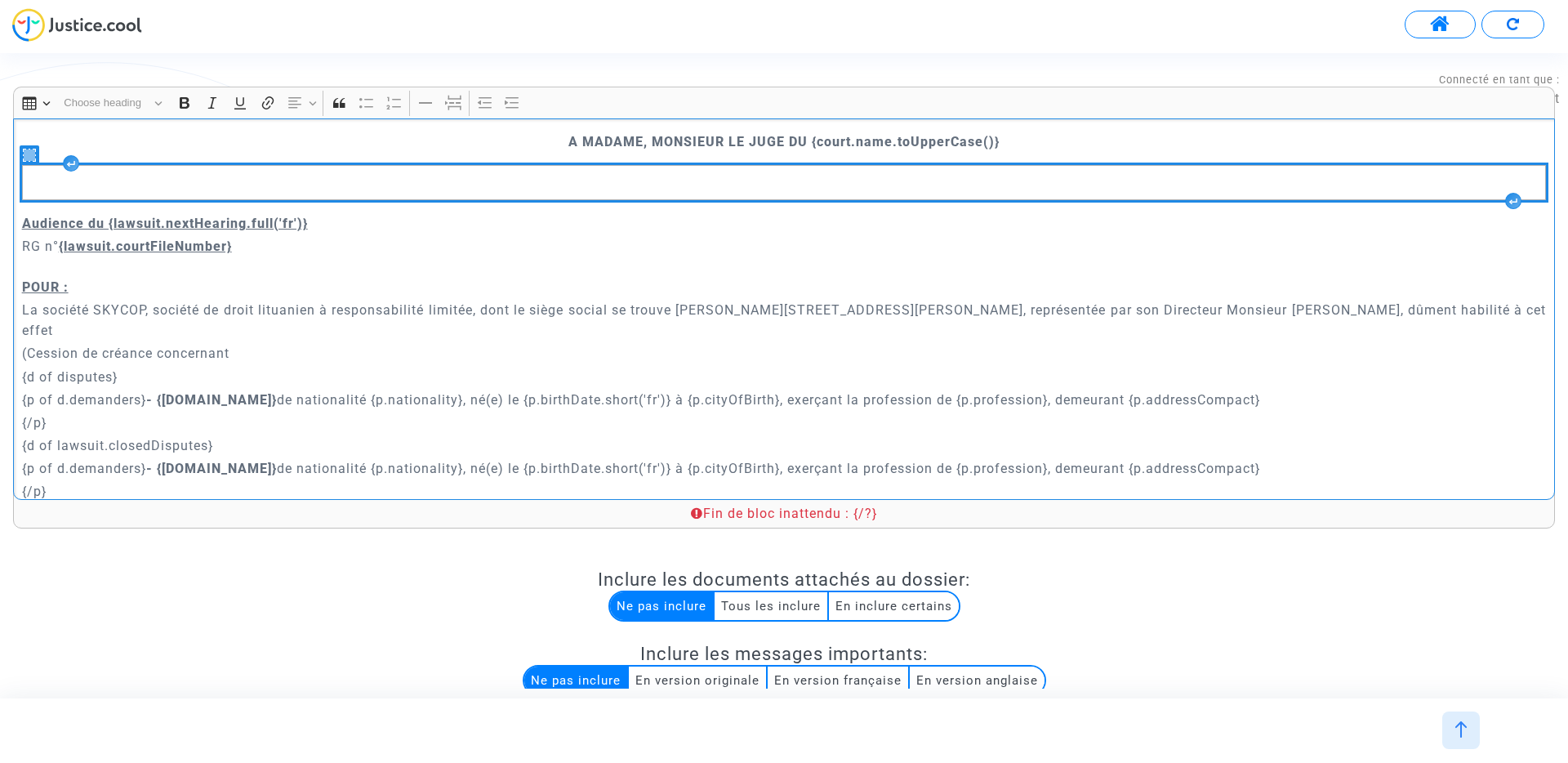
click at [31, 151] on icon "Rich Text Editor, main" at bounding box center [29, 155] width 12 height 12
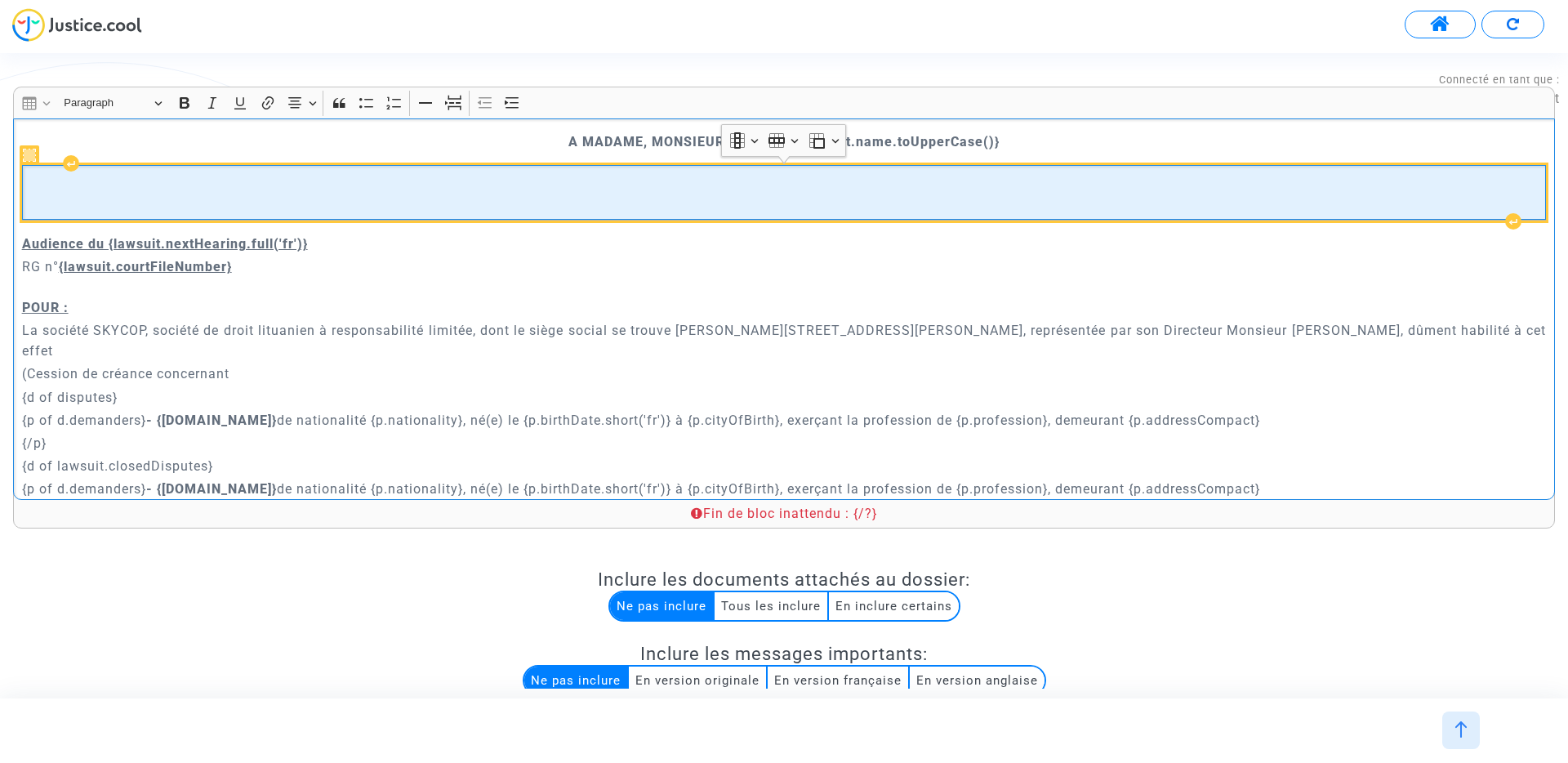
click at [31, 155] on icon "Rich Text Editor, main" at bounding box center [29, 155] width 12 height 12
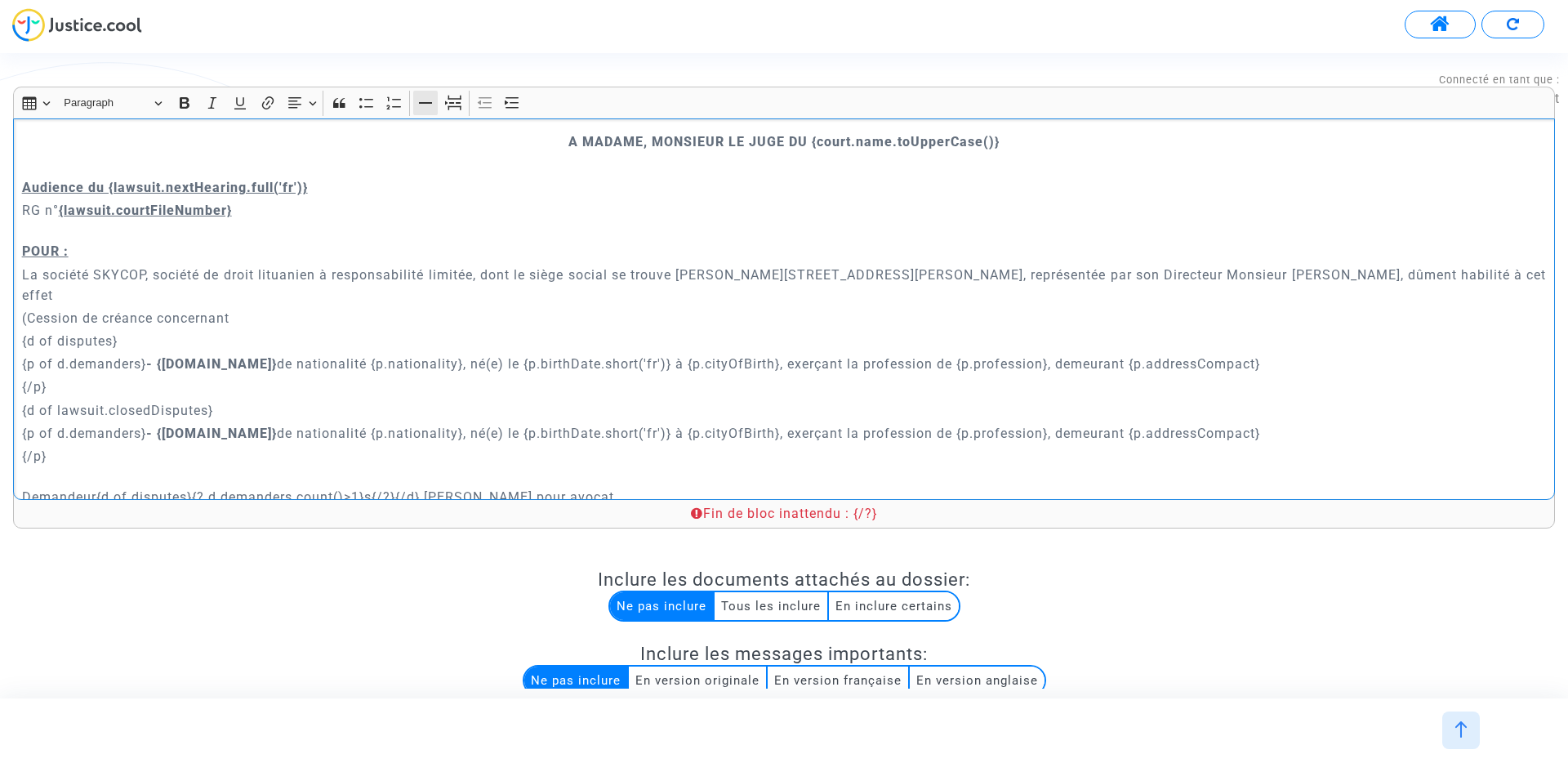
click at [430, 101] on icon "Editor toolbar" at bounding box center [425, 103] width 16 height 16
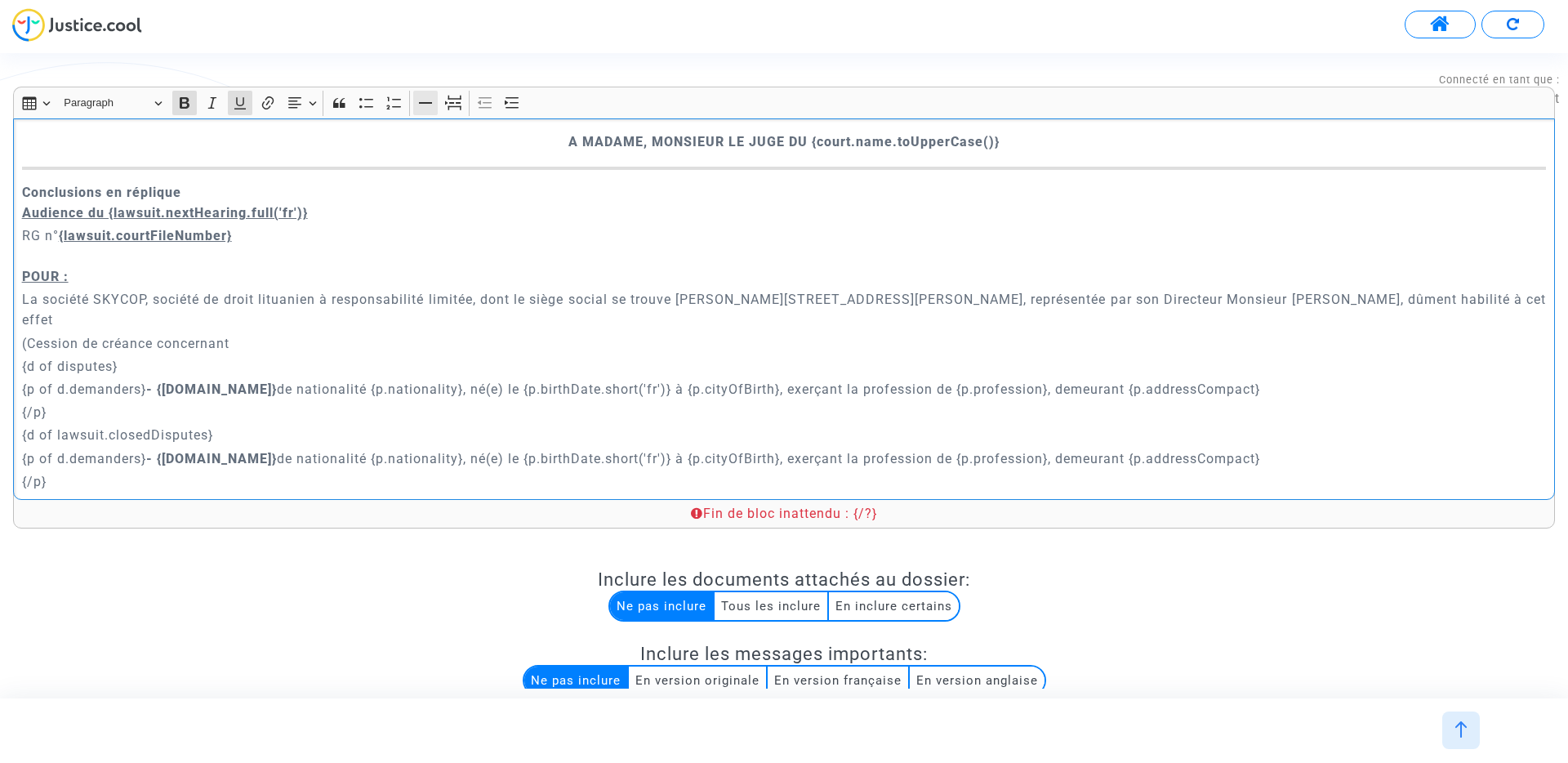
click at [430, 101] on icon "Editor toolbar" at bounding box center [425, 103] width 16 height 16
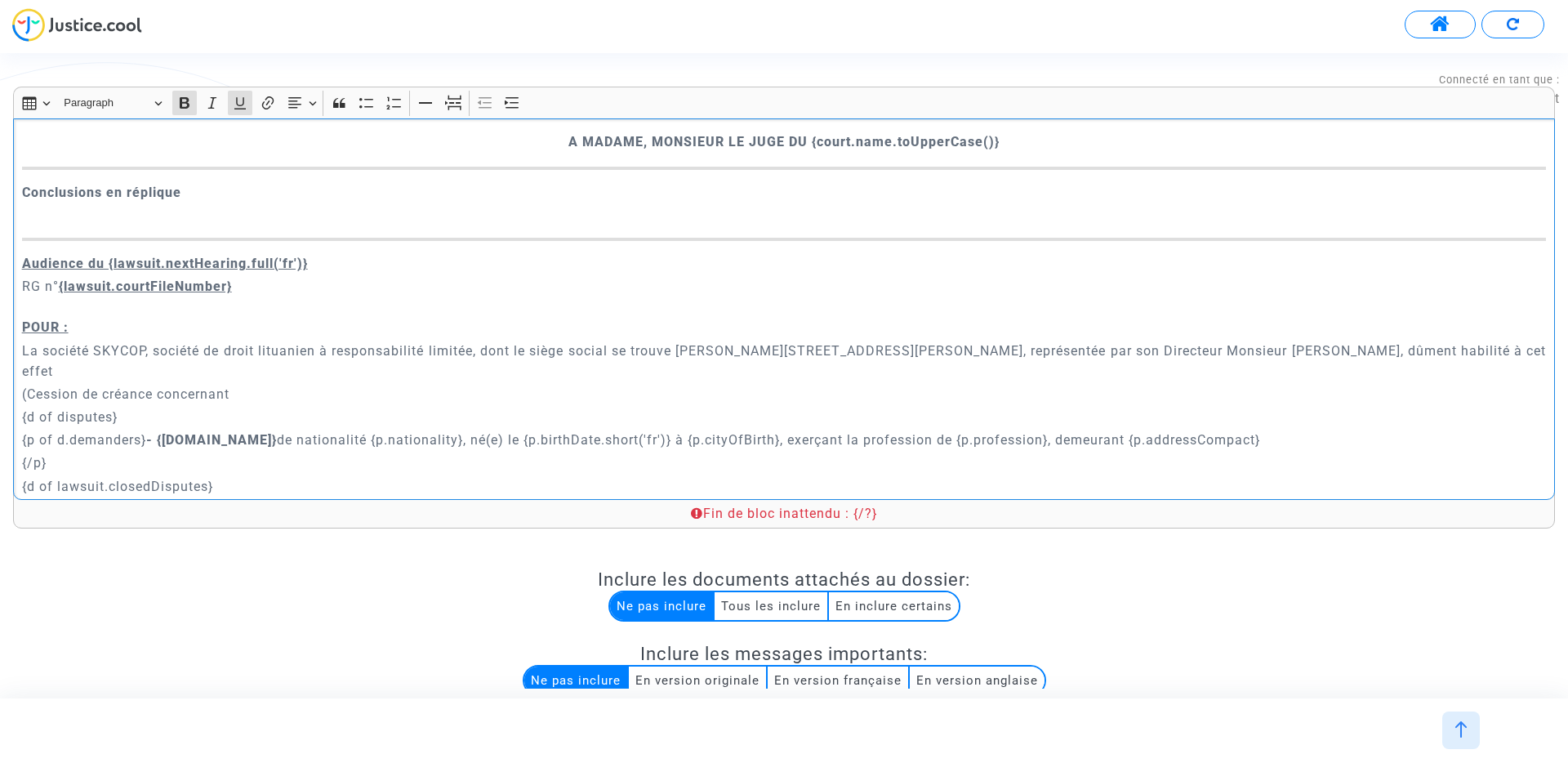
click at [168, 185] on strong "Conclusions en réplique" at bounding box center [101, 192] width 160 height 15
click at [300, 104] on icon "Editor toolbar" at bounding box center [295, 103] width 16 height 16
click at [303, 174] on icon "Text alignment toolbar" at bounding box center [301, 177] width 16 height 16
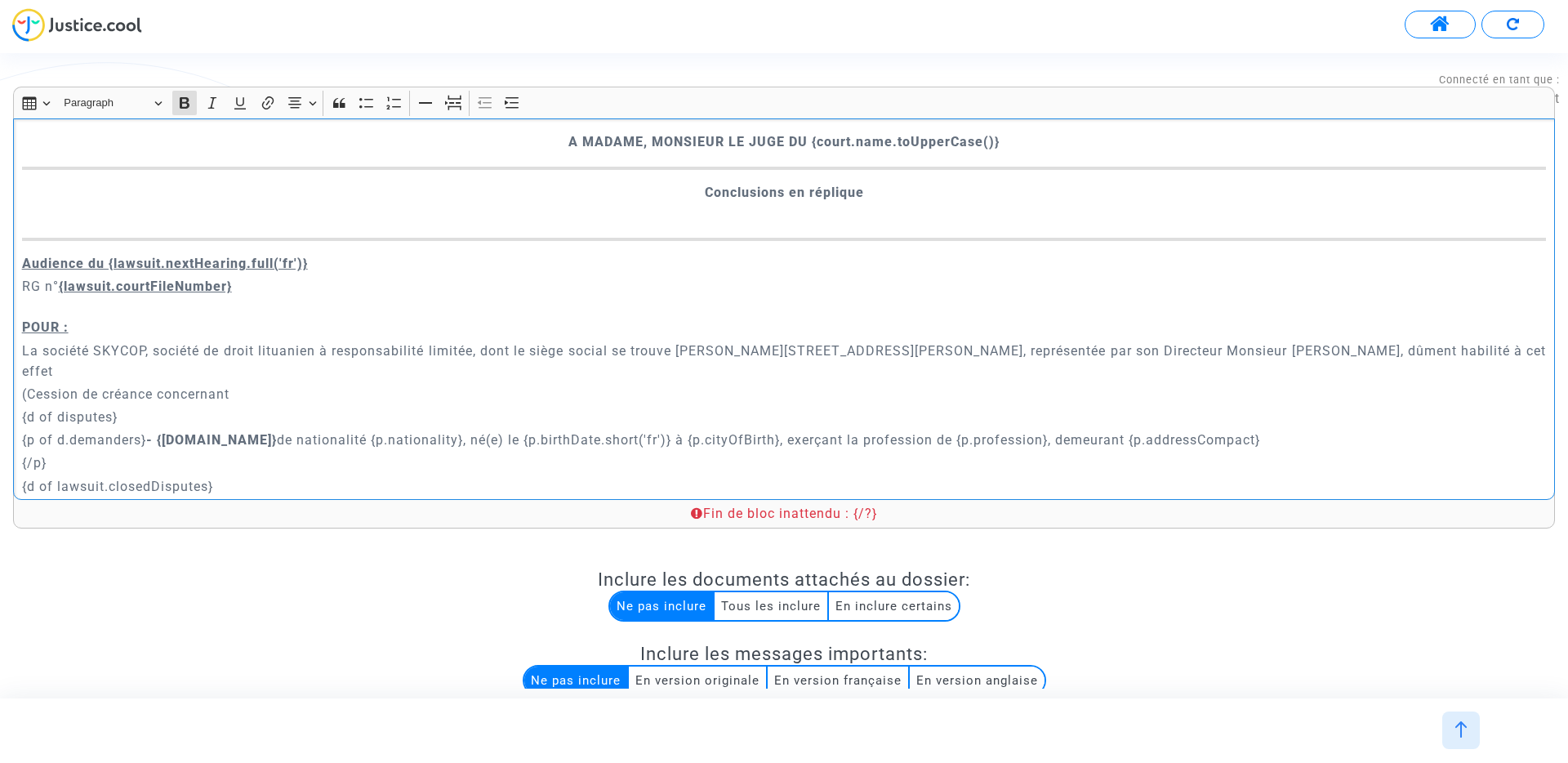
click at [253, 216] on p "Conclusions en réplique" at bounding box center [784, 202] width 1525 height 41
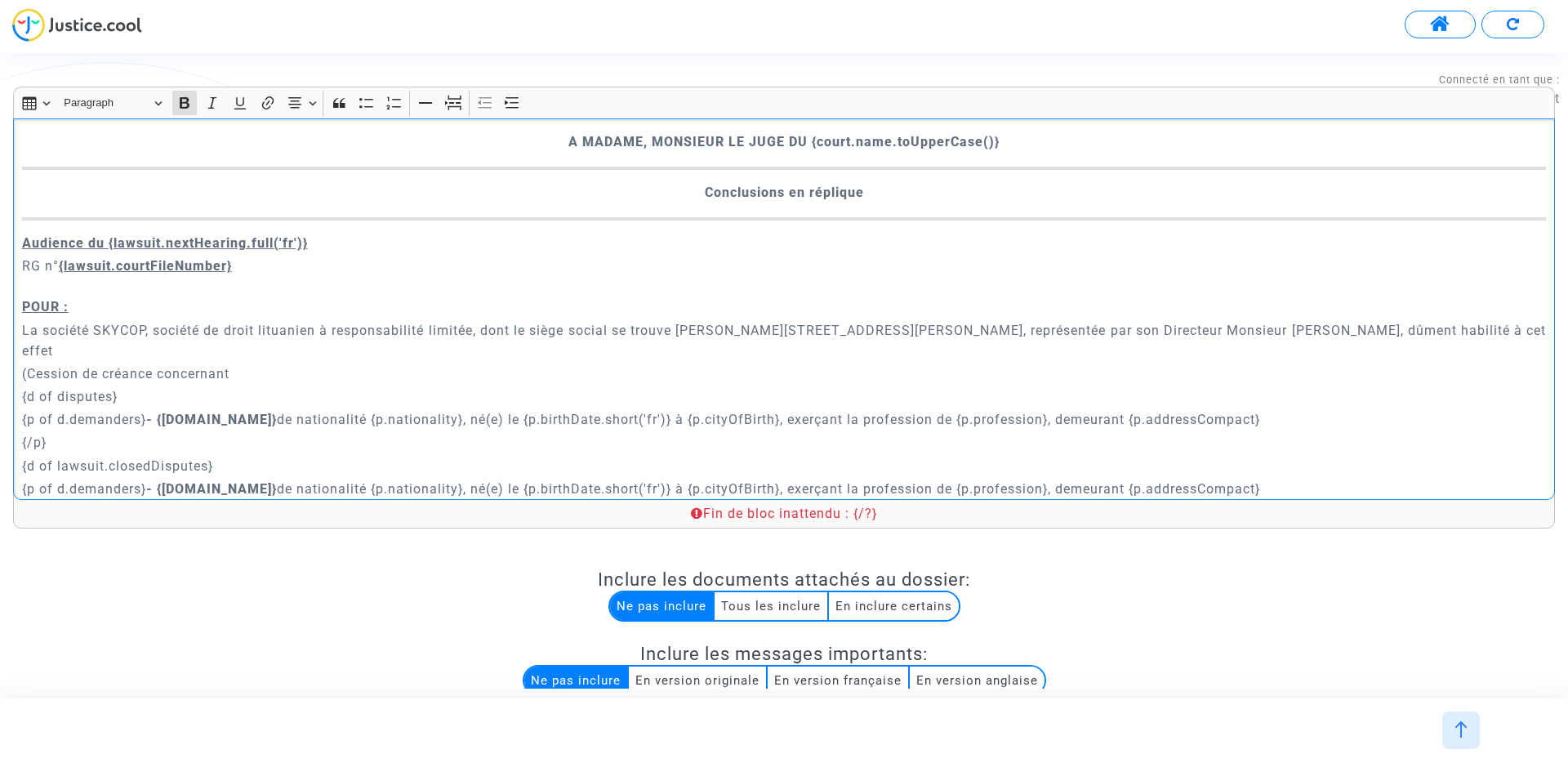
click at [404, 320] on p "La société SKYCOP, société de droit lituanien à responsabilité limitée, dont le…" at bounding box center [784, 340] width 1525 height 41
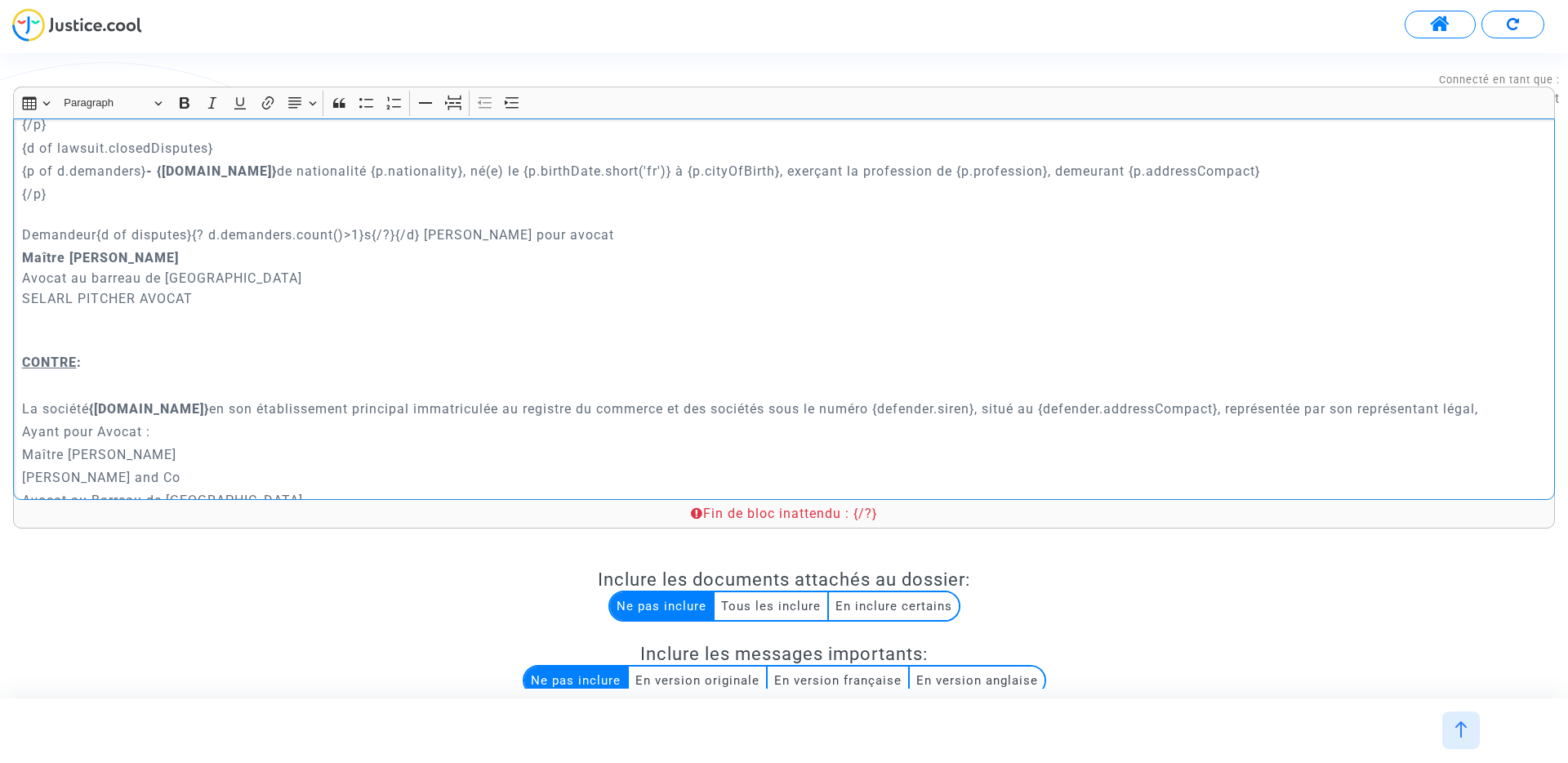
scroll to position [336, 0]
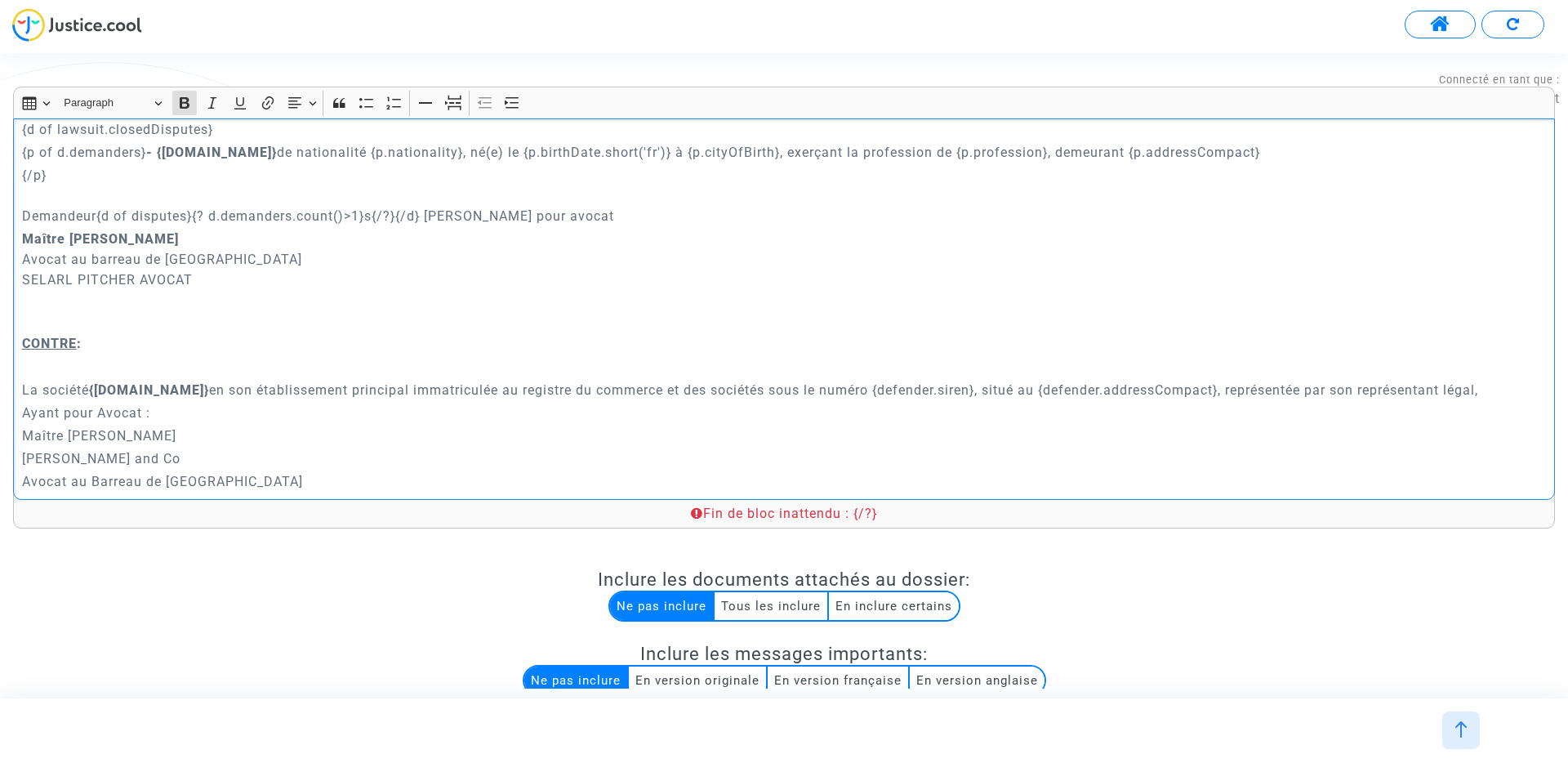
click at [208, 229] on p "Maître Joyce Pitcher Avocat au barreau de Paris SELARL PITCHER AVOCAT" at bounding box center [784, 279] width 1525 height 102
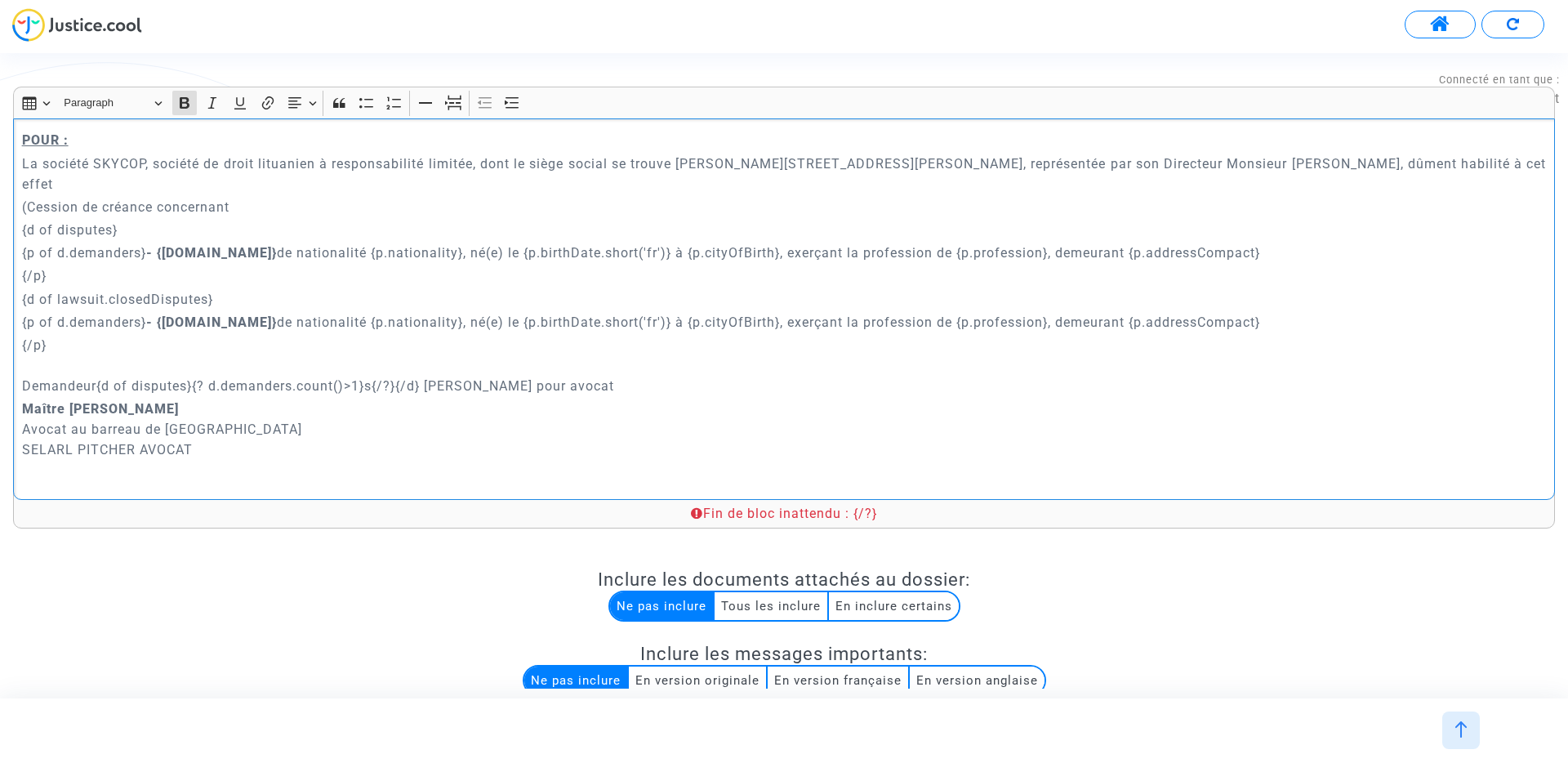
scroll to position [159, 0]
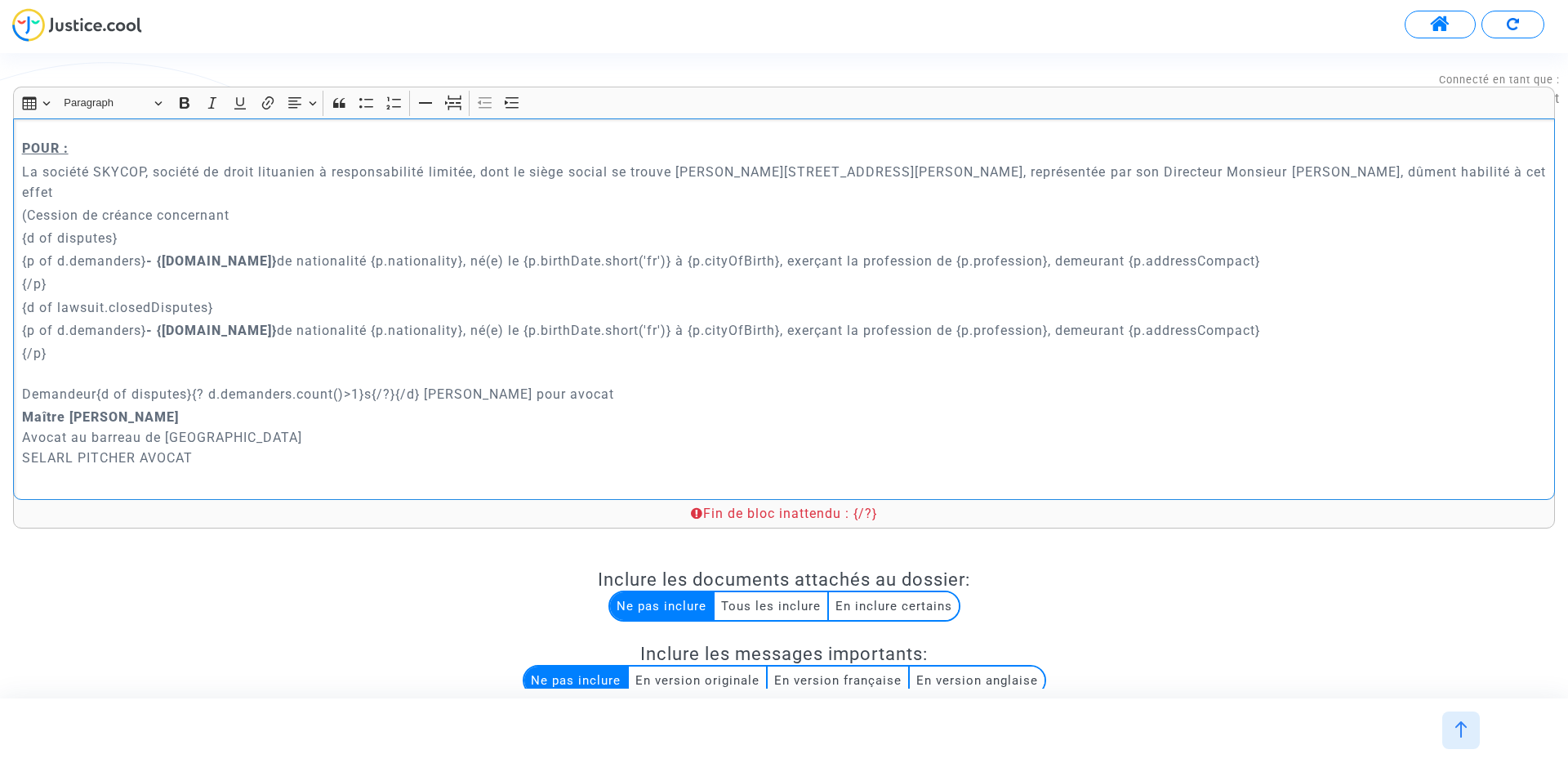
click at [77, 343] on p "{/p} Demandeur{d of disputes}{? d.demanders.count()>1}s{/?}{/d} Ayant pour avoc…" at bounding box center [784, 374] width 1525 height 61
click at [438, 274] on p "{/p}" at bounding box center [784, 284] width 1525 height 21
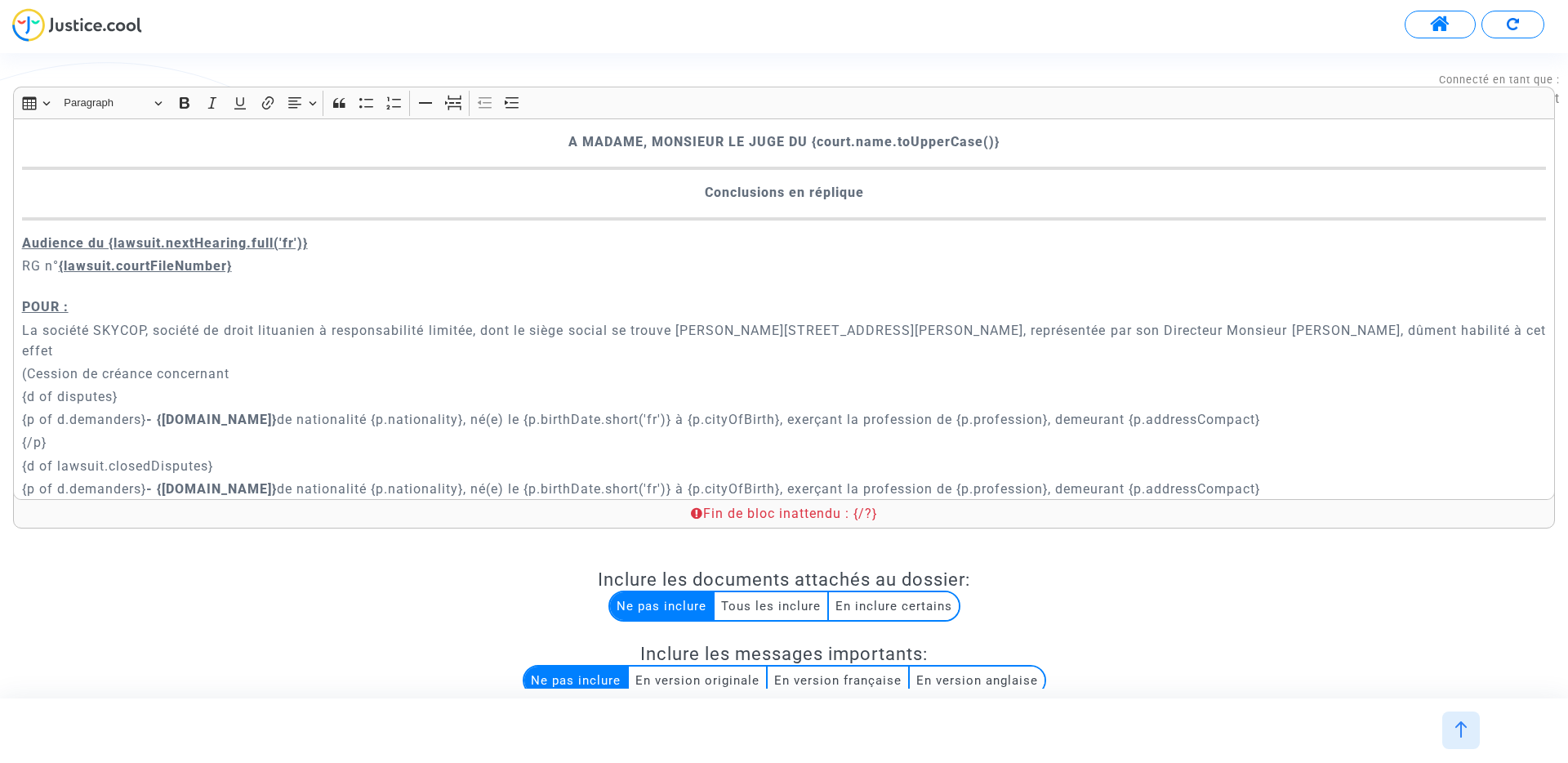
scroll to position [223, 0]
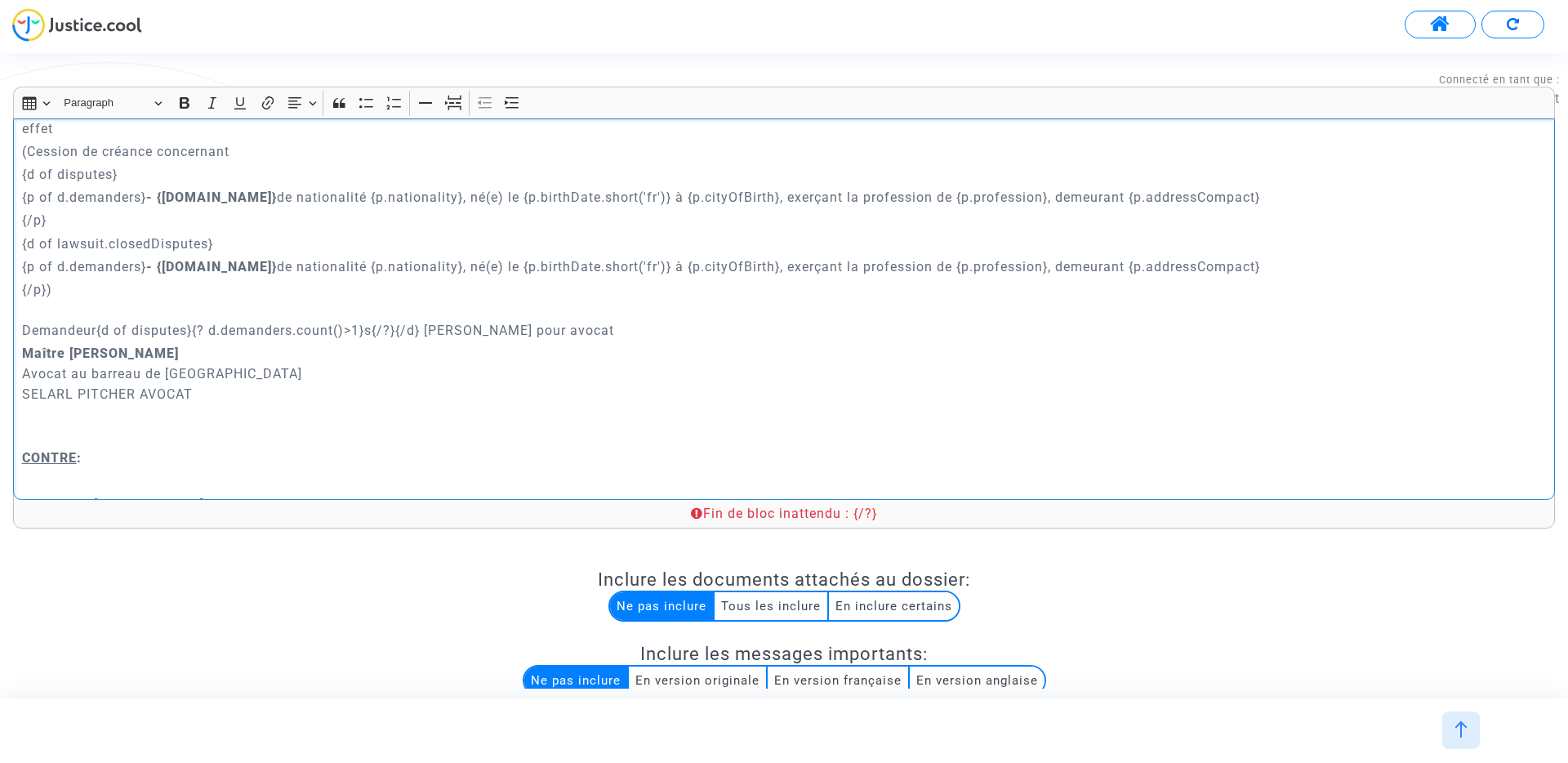
drag, startPoint x: 423, startPoint y: 308, endPoint x: 96, endPoint y: 308, distance: 327.0
click at [96, 308] on p "{/p}) Demandeur{d of disputes}{? d.demanders.count()>1}s{/?}{/d} Ayant pour avo…" at bounding box center [784, 310] width 1525 height 61
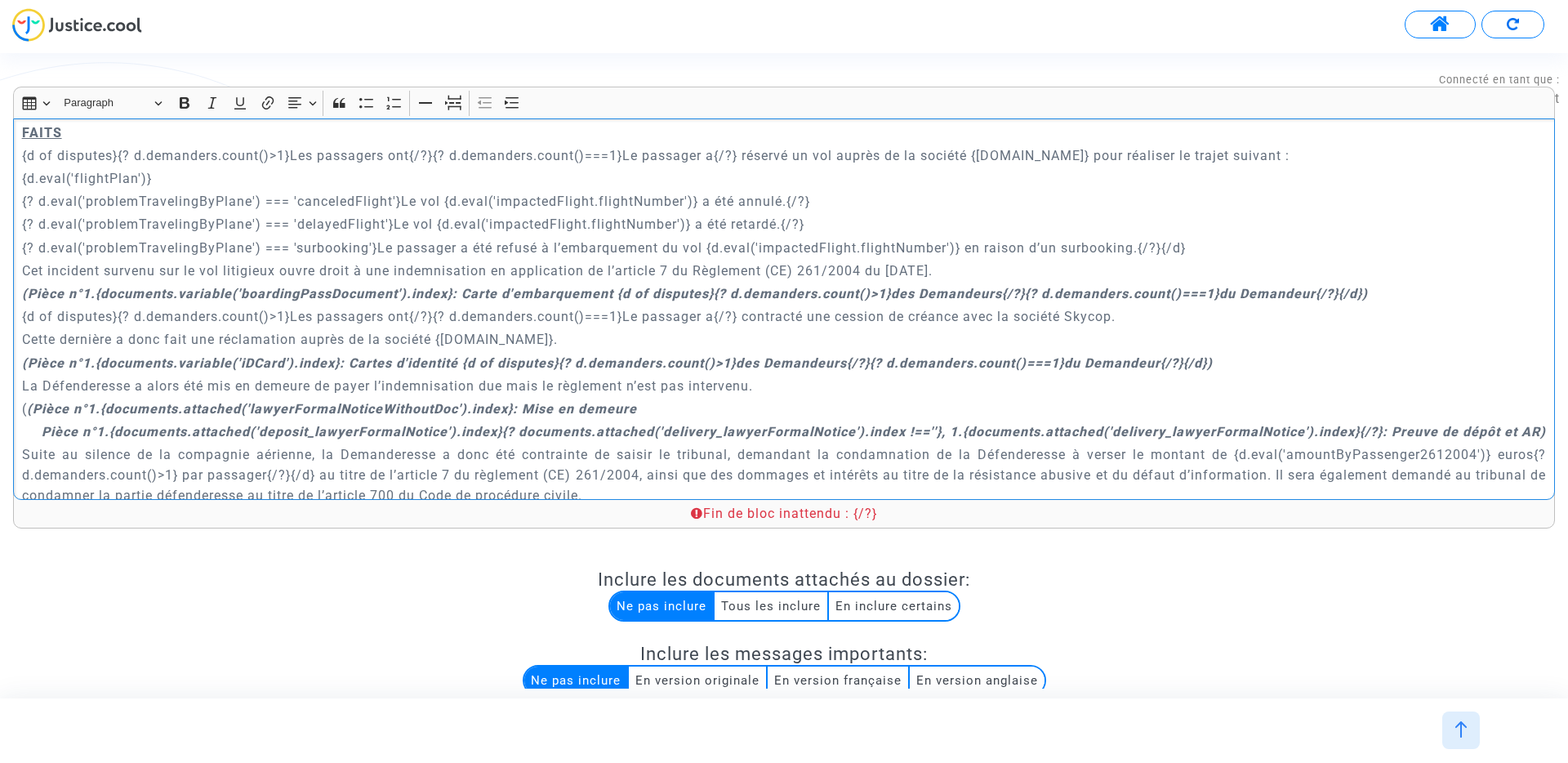
scroll to position [814, 0]
click at [747, 304] on p "{d of disputes}{? d.demanders.count()>1}Les passagers ont{/?}{? d.demanders.cou…" at bounding box center [784, 313] width 1525 height 21
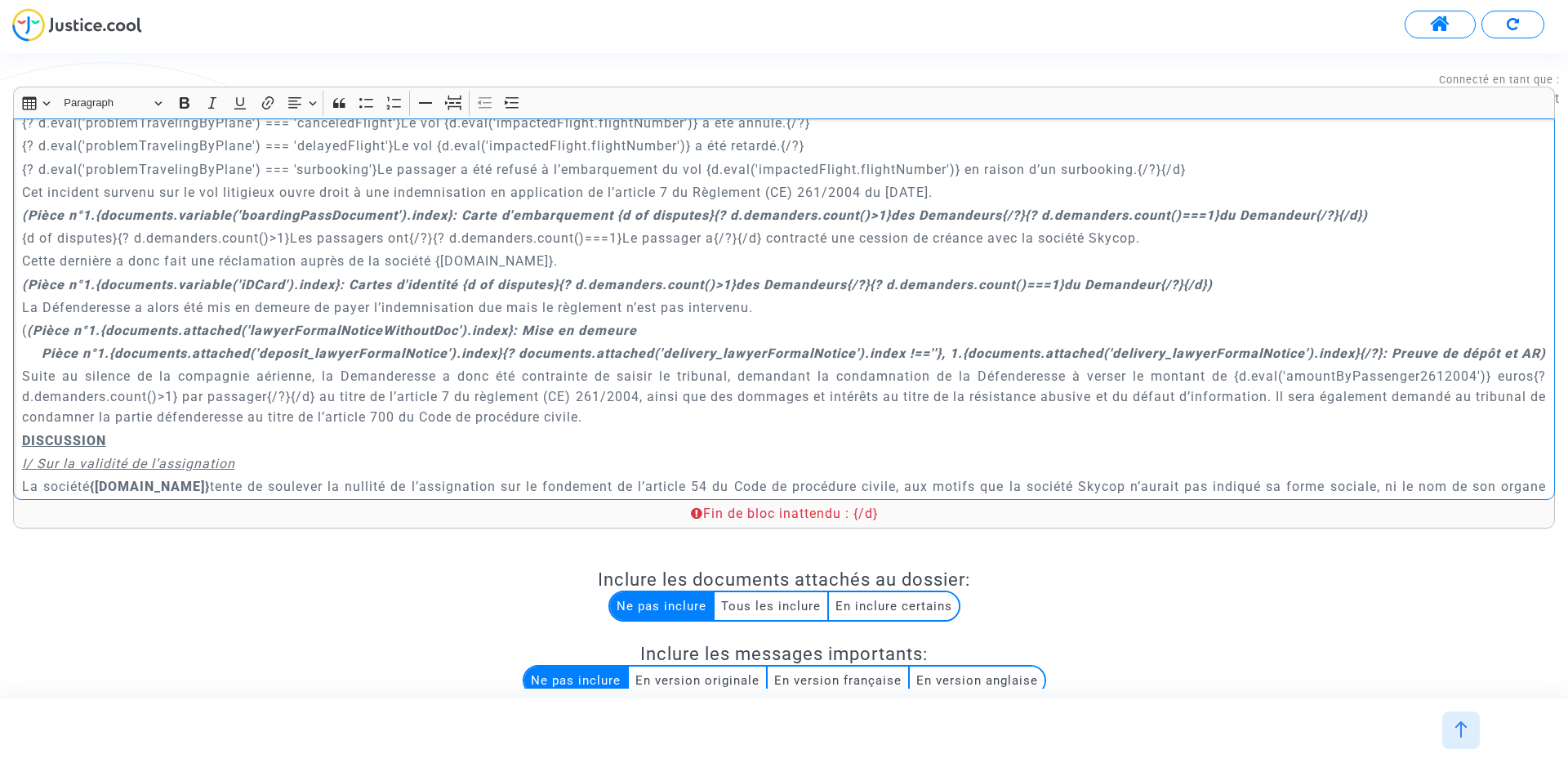
scroll to position [894, 0]
drag, startPoint x: 459, startPoint y: 258, endPoint x: 385, endPoint y: 262, distance: 74.1
click at [385, 274] on strong "(Pièce n°1.{documents.variable('iDCard').index}: Cartes d'identité {d of disput…" at bounding box center [617, 281] width 1191 height 15
click at [424, 274] on strong "(Pièce n°1.{documents.variable('iDCard').index}: Cartes d'identité {d of disput…" at bounding box center [617, 281] width 1191 height 15
drag, startPoint x: 461, startPoint y: 259, endPoint x: 348, endPoint y: 259, distance: 113.0
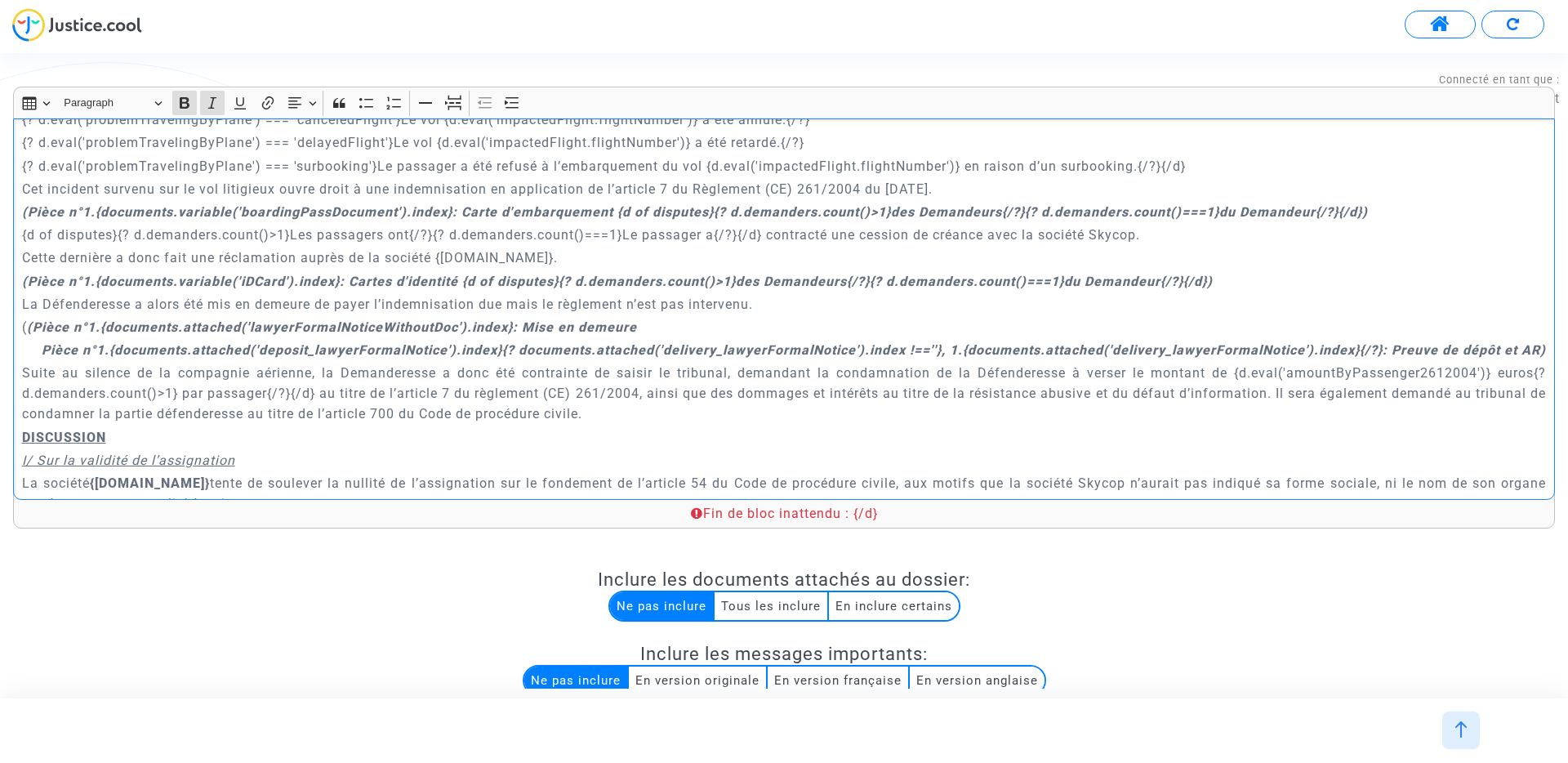
click at [348, 274] on strong "(Pièce n°1.{documents.variable('iDCard').index}: Cartes d'identité {d of disput…" at bounding box center [617, 281] width 1191 height 15
click at [624, 274] on strong "(Pièce n°1.{documents.variable('iDCard').index}: {d of disputes}{? d.demanders.…" at bounding box center [561, 281] width 1078 height 15
click at [1062, 274] on strong "(Pièce n°1.{documents.variable('iDCard').index}: {d of disputes}{? d.demanders.…" at bounding box center [651, 281] width 1259 height 15
click at [1114, 317] on p "( (Pièce n°1.{documents.attached('lawyerFormalNoticeWithoutDoc').index}: Mise e…" at bounding box center [784, 327] width 1525 height 21
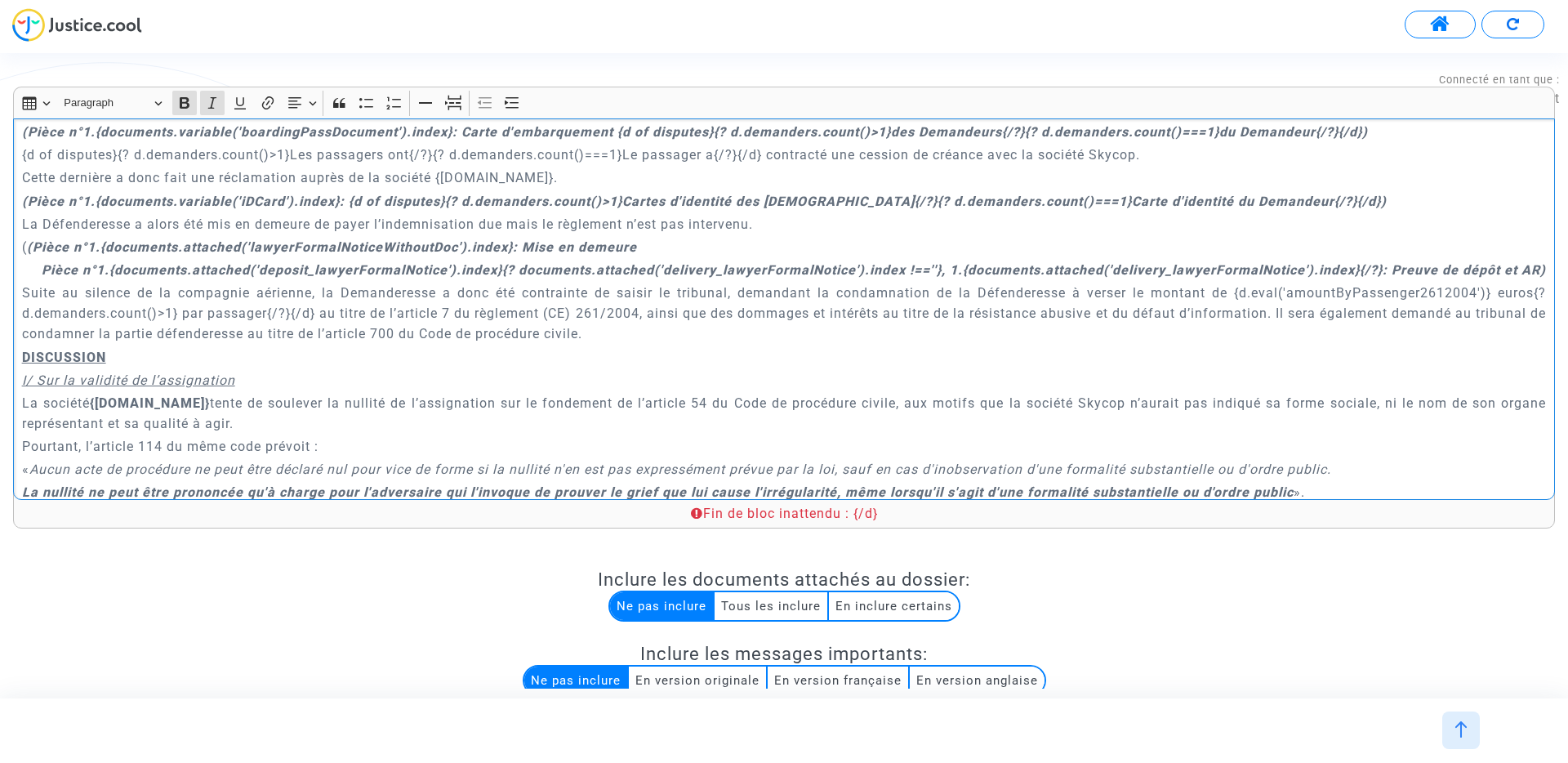
drag, startPoint x: 349, startPoint y: 181, endPoint x: 447, endPoint y: 180, distance: 98.0
click at [447, 194] on strong "(Pièce n°1.{documents.variable('iDCard').index}: {d of disputes}{? d.demanders.…" at bounding box center [704, 201] width 1365 height 15
copy strong "{d of disputes}"
drag, startPoint x: 1233, startPoint y: 271, endPoint x: 1245, endPoint y: 268, distance: 12.4
click at [1233, 283] on p "Suite au silence de la compagnie aérienne, la Demanderesse a donc été contraint…" at bounding box center [784, 313] width 1525 height 61
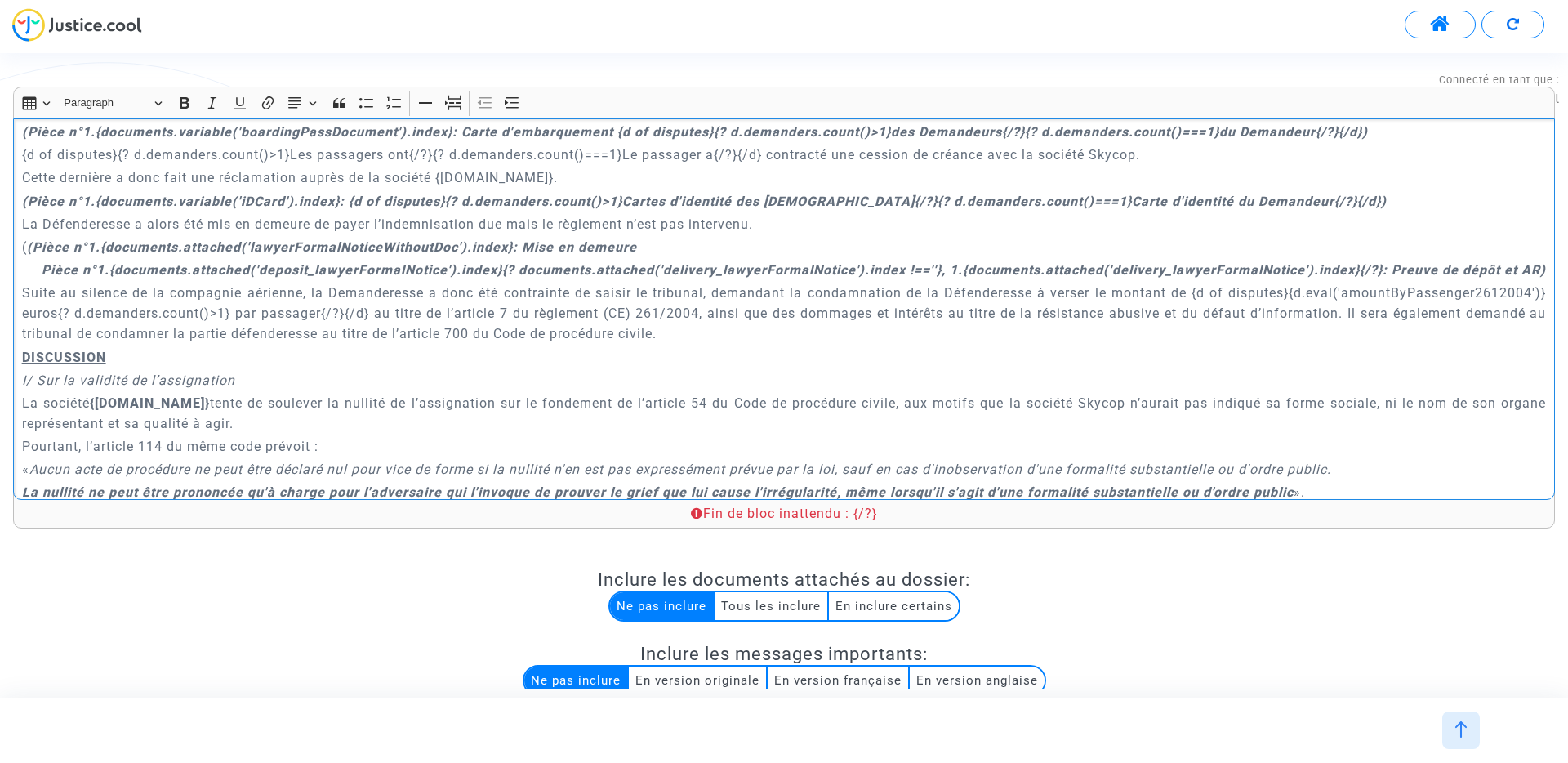
click at [978, 316] on p "Suite au silence de la compagnie aérienne, la Demanderesse a donc été contraint…" at bounding box center [784, 313] width 1525 height 61
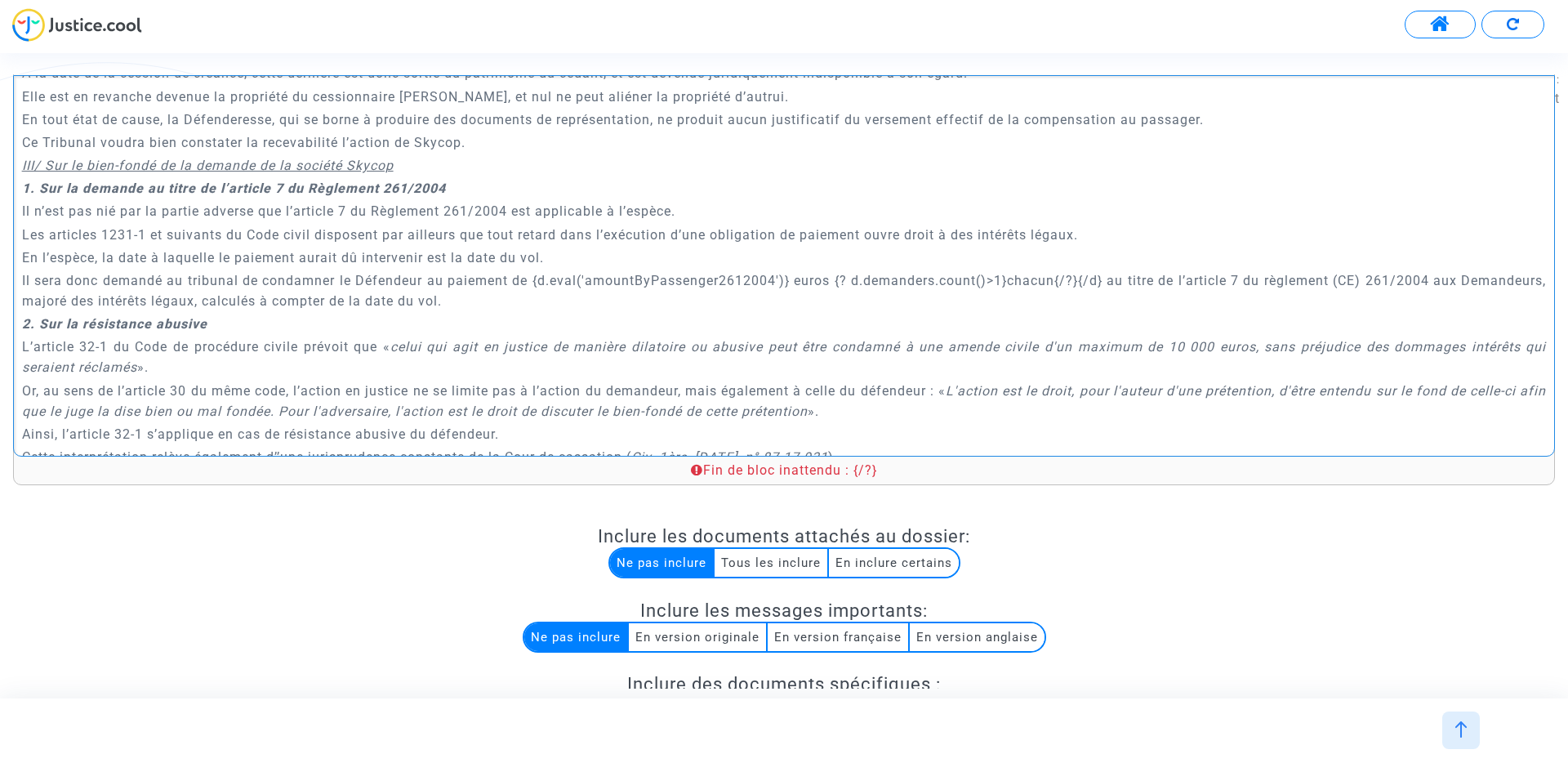
scroll to position [3889, 0]
click at [568, 284] on p "Il sera donc demandé au tribunal de condamner le Défendeur au paiement de {d.ev…" at bounding box center [784, 288] width 1525 height 41
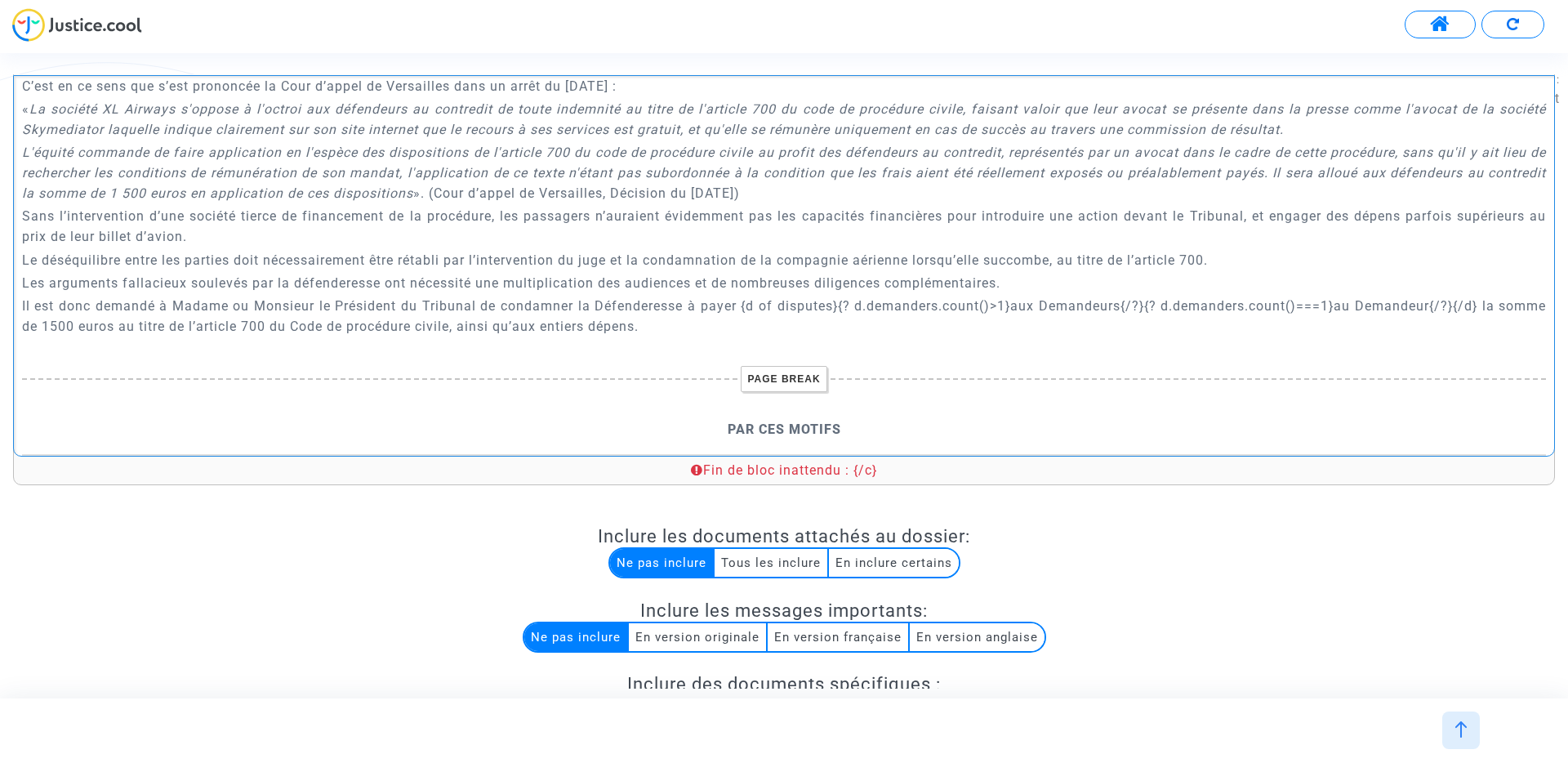
scroll to position [4800, 0]
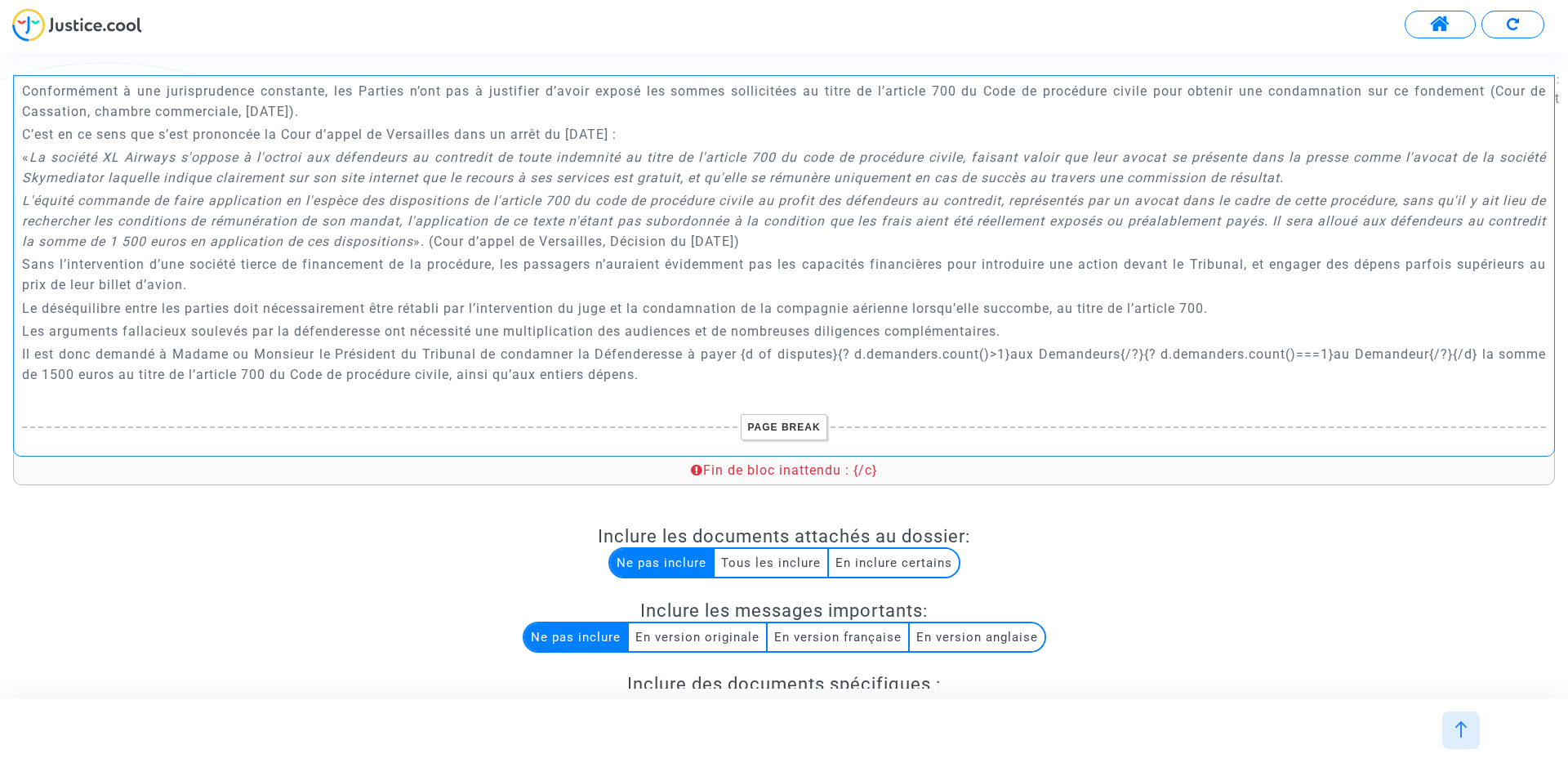
drag, startPoint x: 736, startPoint y: 335, endPoint x: 1144, endPoint y: 336, distance: 408.0
click at [1144, 344] on p "Il est donc demandé à Madame ou Monsieur le Président du Tribunal de condamner …" at bounding box center [784, 364] width 1525 height 41
drag, startPoint x: 738, startPoint y: 332, endPoint x: 928, endPoint y: 331, distance: 190.0
click at [928, 344] on p "Il est donc demandé à Madame ou Monsieur le Président du Tribunal de condamner …" at bounding box center [784, 364] width 1525 height 41
drag, startPoint x: 896, startPoint y: 336, endPoint x: 844, endPoint y: 336, distance: 52.0
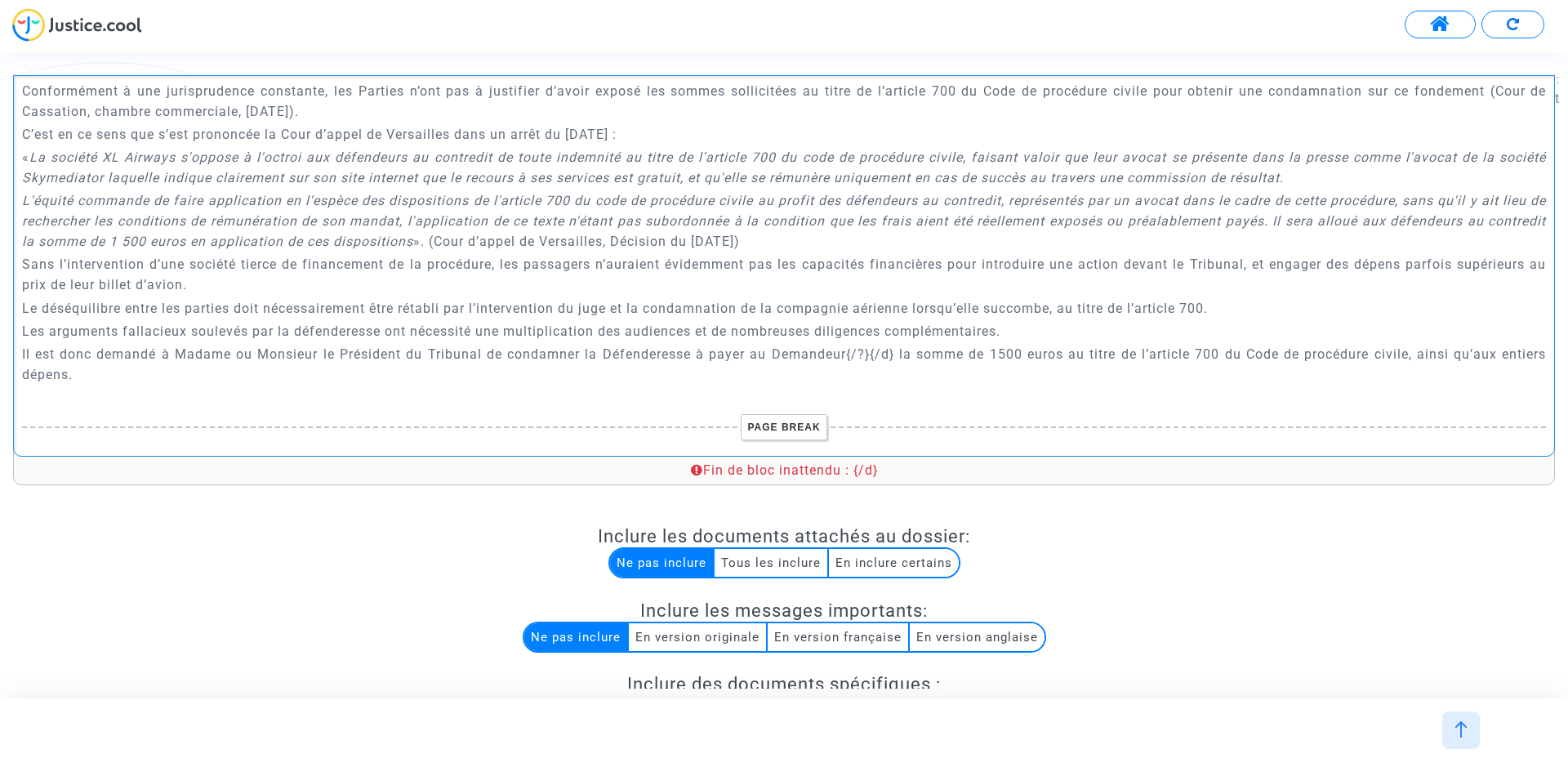
click at [844, 344] on p "Il est donc demandé à Madame ou Monsieur le Président du Tribunal de condamner …" at bounding box center [784, 364] width 1525 height 41
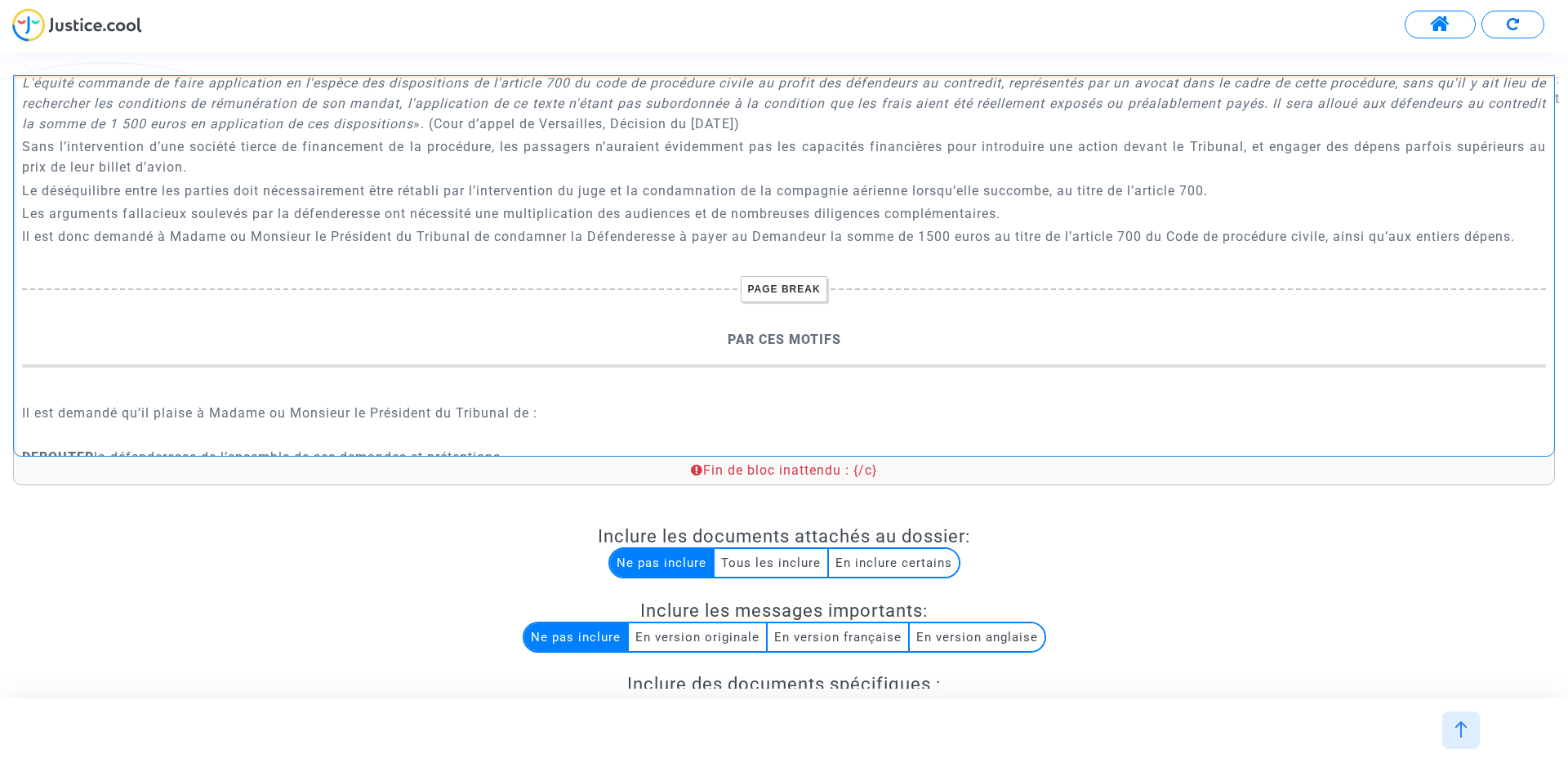
scroll to position [4698, 0]
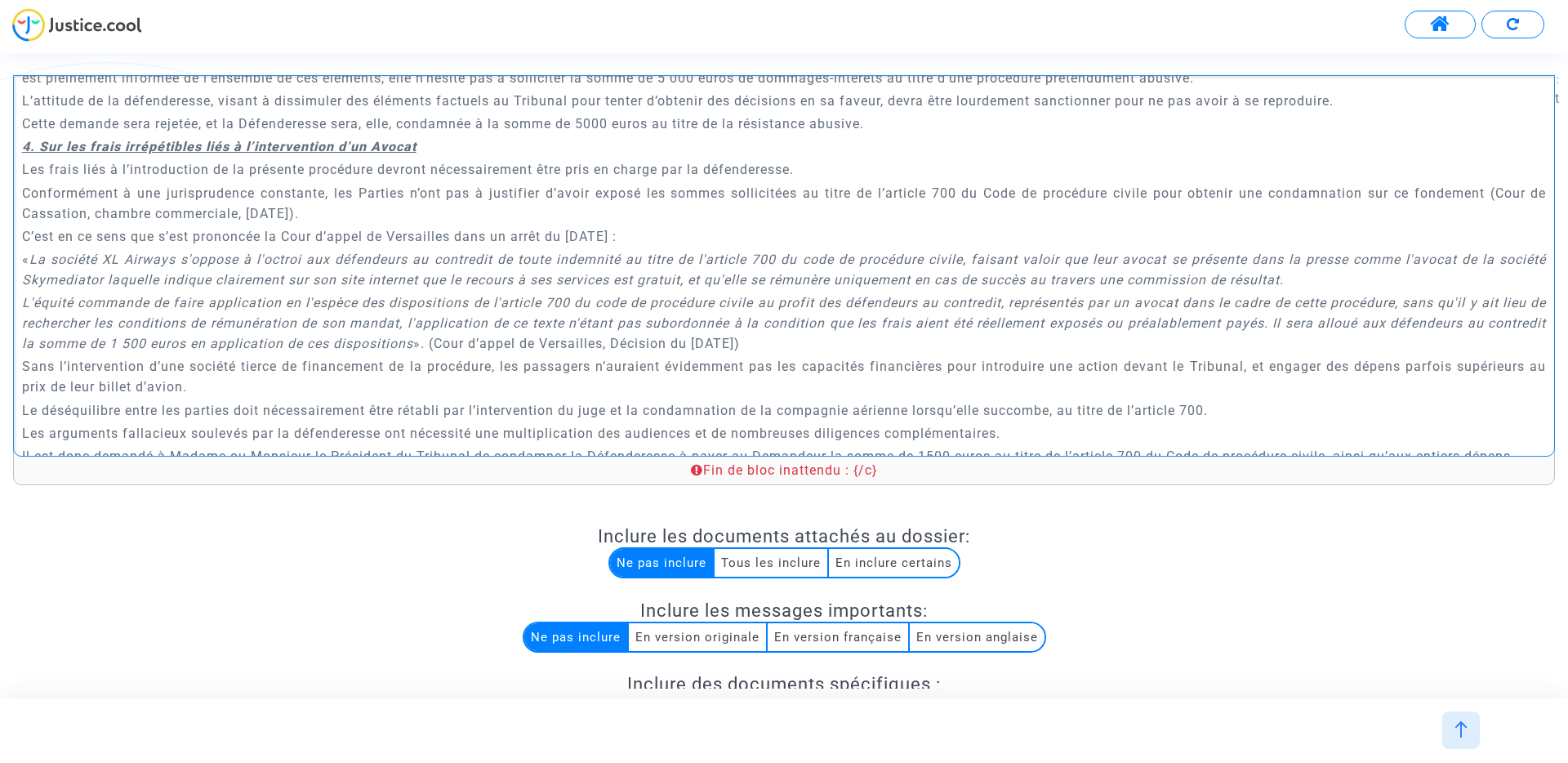
click at [22, 139] on u "4. Sur les frais irrépétibles liés à l’intervention d’un Avocat" at bounding box center [219, 146] width 395 height 15
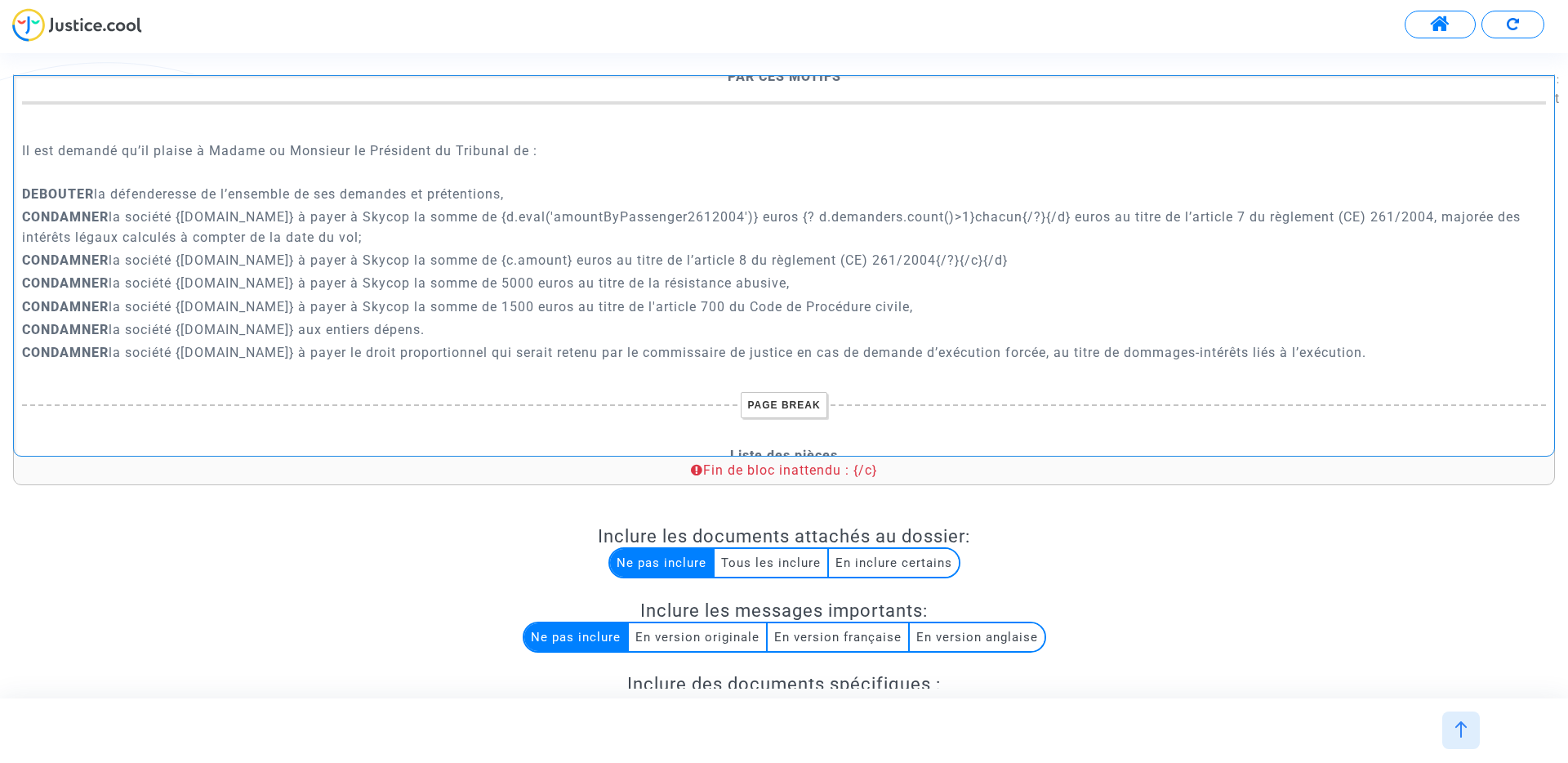
scroll to position [5205, 0]
click at [491, 205] on p "CONDAMNER la société {defender.name} à payer à Skycop la somme de {d.eval('amou…" at bounding box center [784, 225] width 1525 height 41
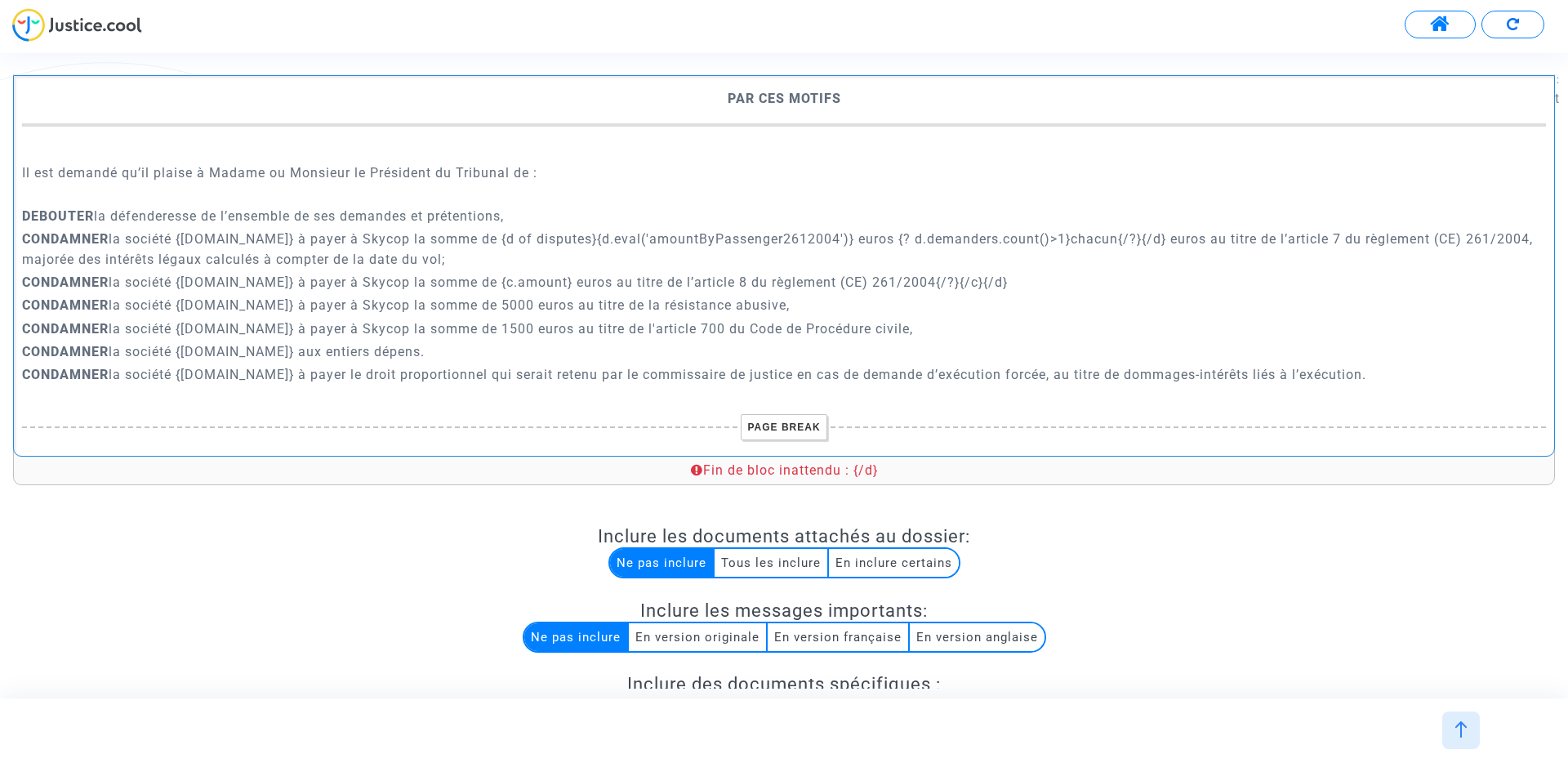
scroll to position [5179, 0]
click at [828, 252] on div "A MADAME, MONSIEUR LE JUGE DU {court.name.toUpperCase()} Conclusions en répliqu…" at bounding box center [784, 265] width 1542 height 381
click at [536, 275] on p "CONDAMNER la société {defender.name} à payer à Skycop la somme de {c.amount} eu…" at bounding box center [784, 285] width 1525 height 21
click at [507, 275] on p "CONDAMNER la société {defender.name} à payer à Skycop la somme de {c.totalExtra…" at bounding box center [784, 285] width 1525 height 21
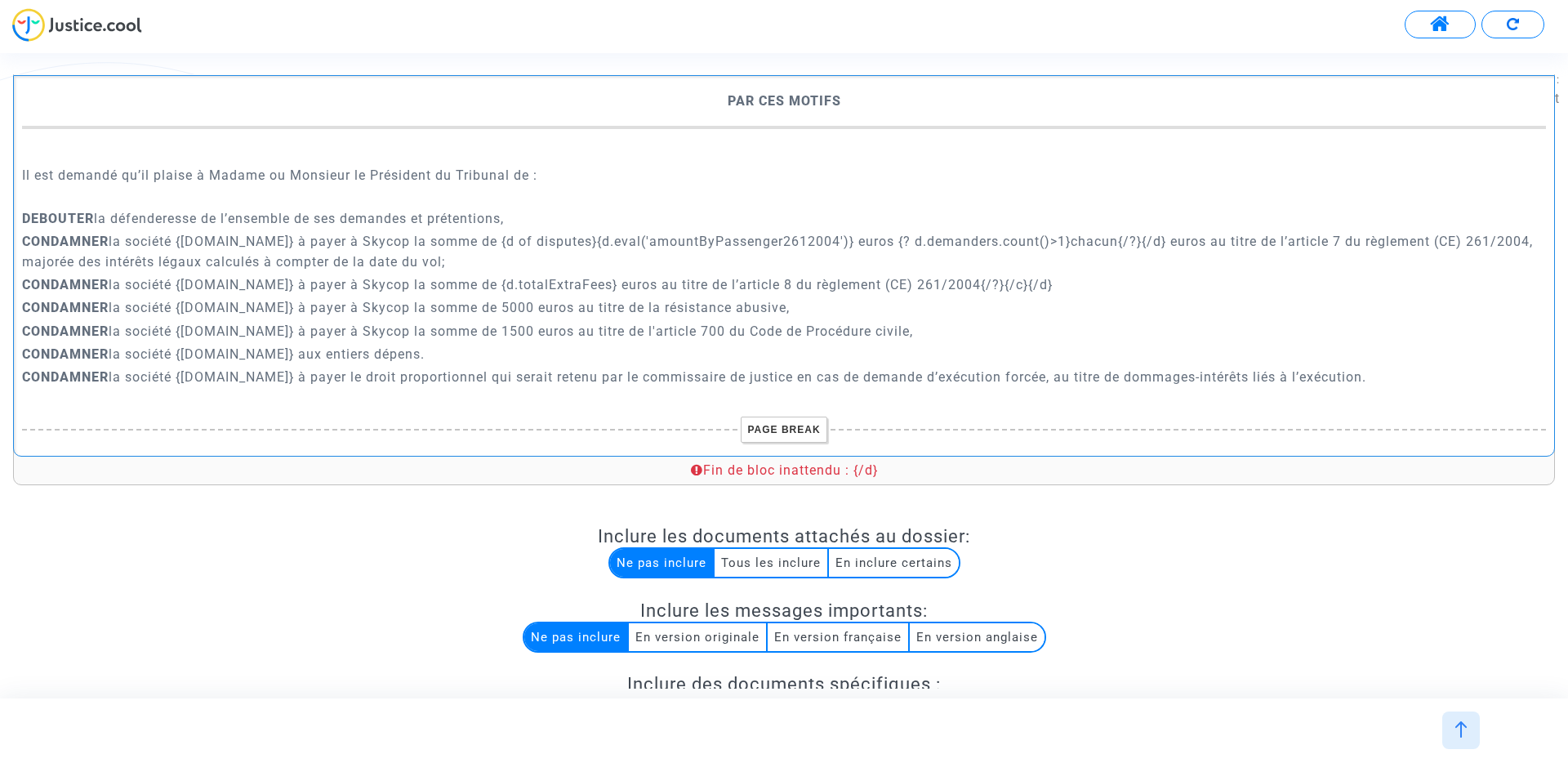
drag, startPoint x: 496, startPoint y: 221, endPoint x: 598, endPoint y: 219, distance: 102.0
click at [598, 232] on p "CONDAMNER la société {defender.name} à payer à Skycop la somme de {d of dispute…" at bounding box center [784, 251] width 1525 height 41
click at [572, 275] on p "CONDAMNER la société {defender.name} à payer à Skycop la somme de {d.totalExtra…" at bounding box center [784, 285] width 1525 height 21
click at [491, 241] on p "CONDAMNER la société {defender.name} à payer à Skycop la somme de {d of dispute…" at bounding box center [784, 251] width 1525 height 41
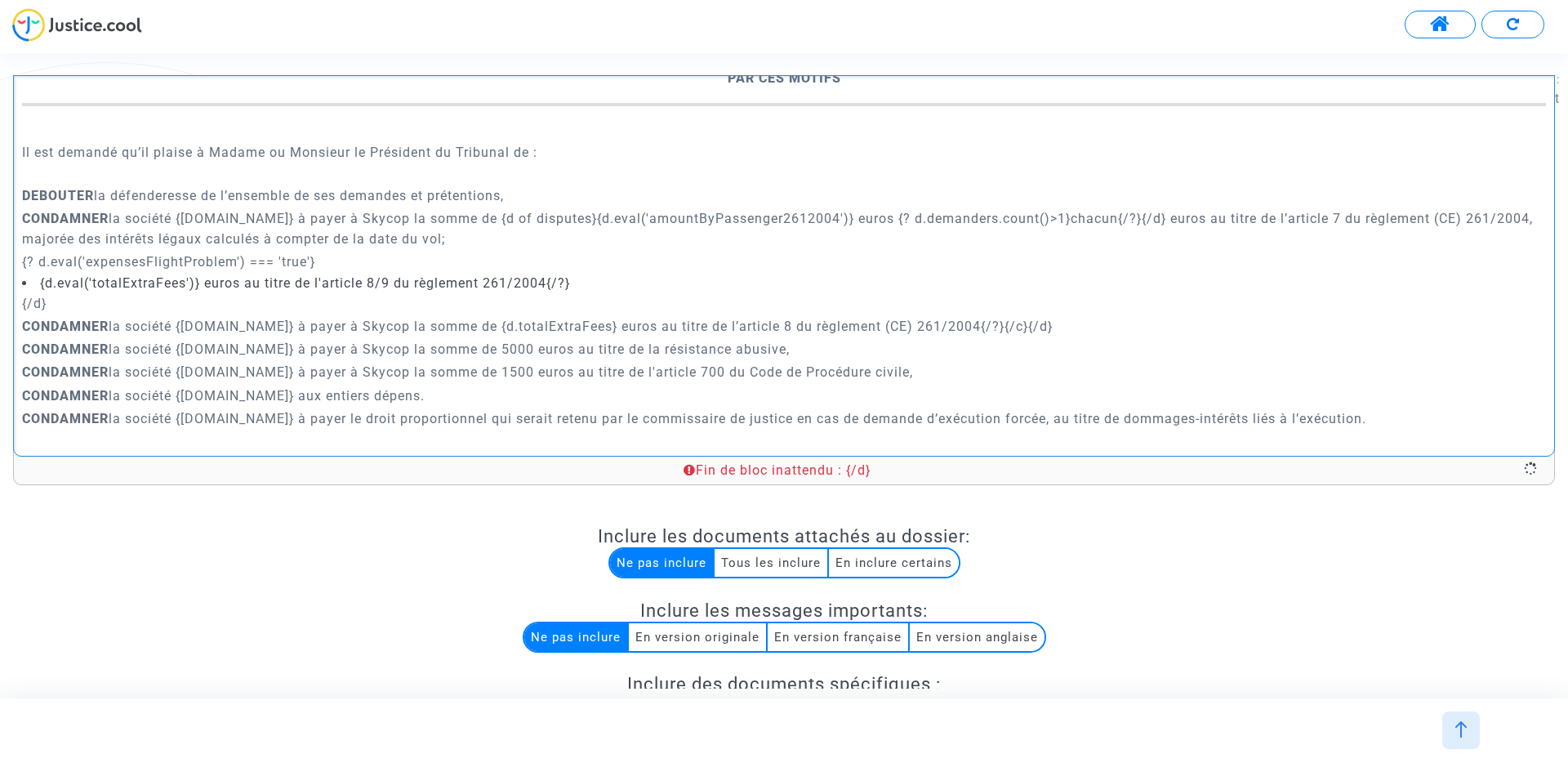
scroll to position [5244, 0]
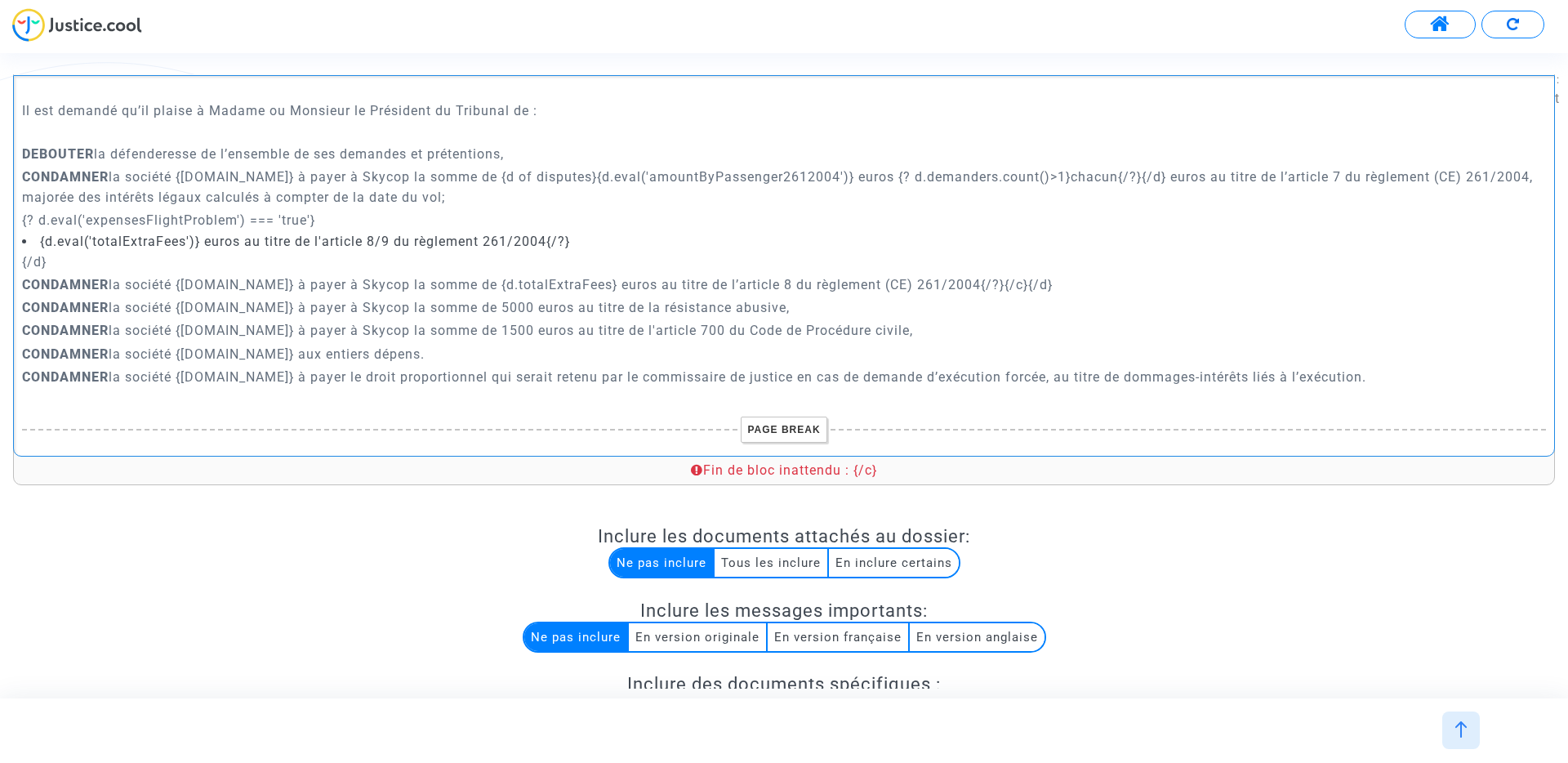
click at [88, 277] on strong "CONDAMNER" at bounding box center [65, 284] width 87 height 15
click at [41, 232] on li "{d.eval('totalExtraFees')} euros au titre de l'article 8/9 du règlement 261/200…" at bounding box center [784, 241] width 1525 height 18
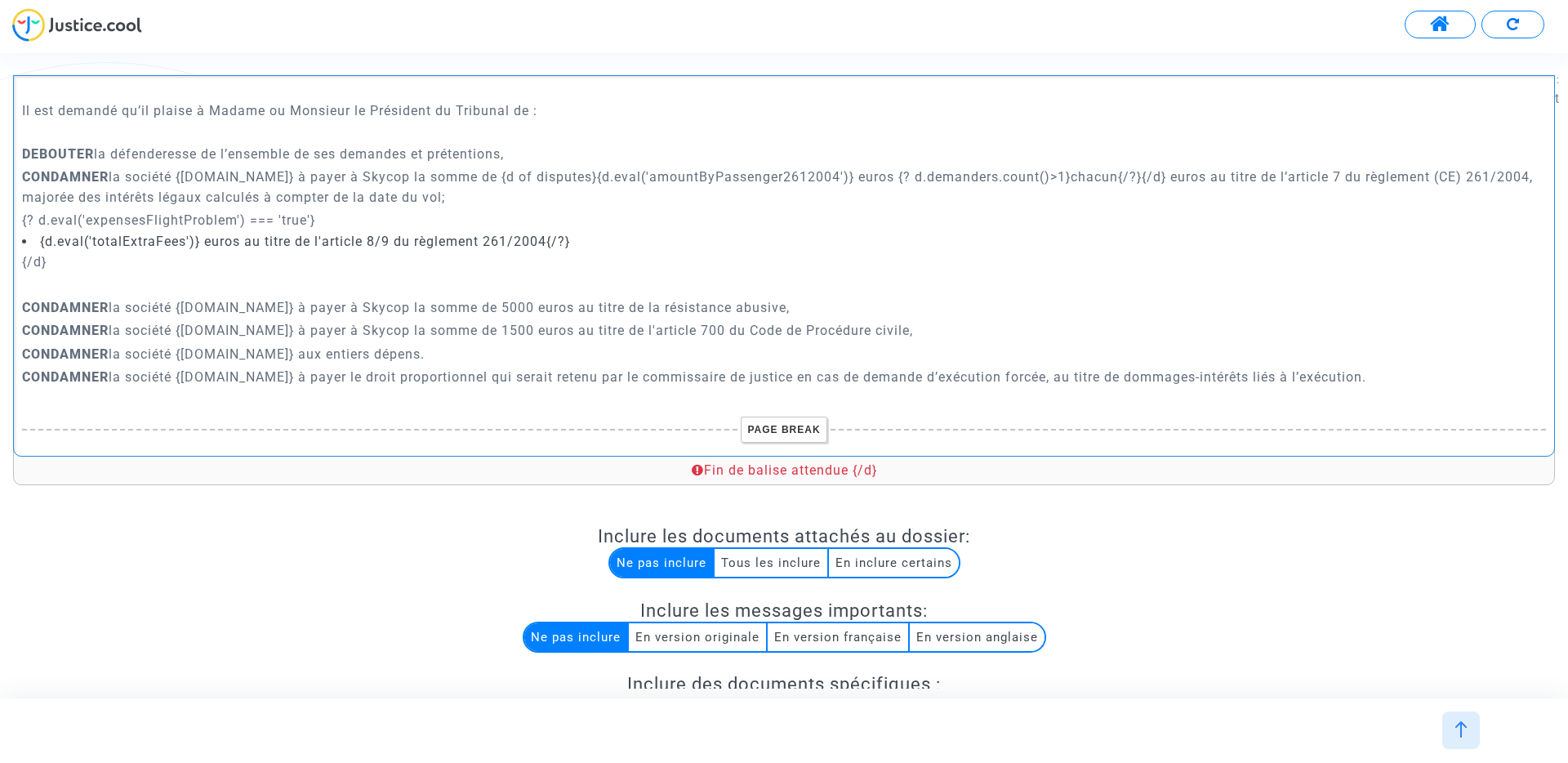
click at [41, 232] on li "{d.eval('totalExtraFees')} euros au titre de l'article 8/9 du règlement 261/200…" at bounding box center [784, 241] width 1525 height 18
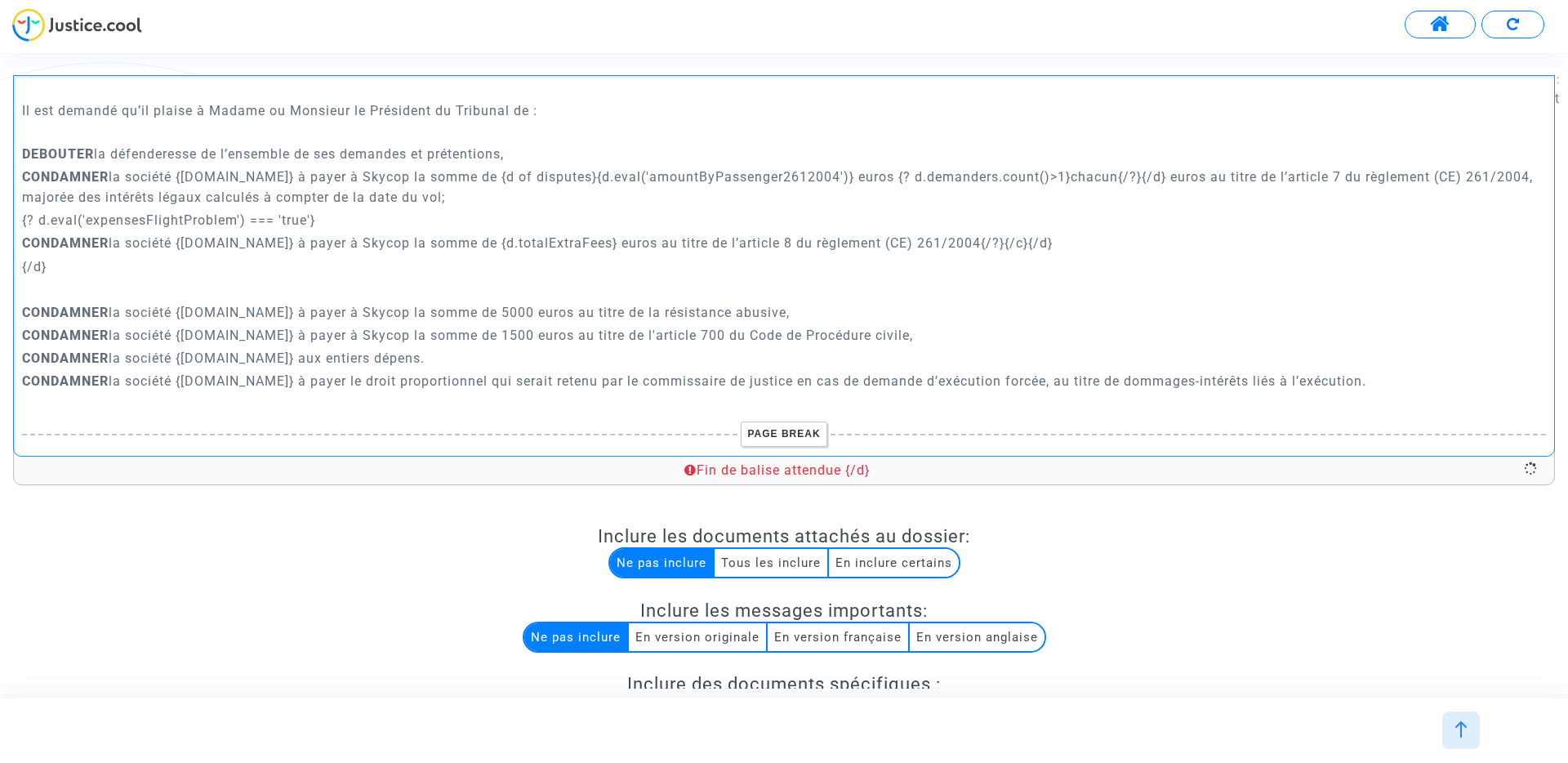
scroll to position [5247, 0]
click at [23, 205] on p "{? d.eval('expensesFlightProblem') === 'true'}" at bounding box center [784, 215] width 1525 height 21
click at [22, 232] on strong "CONDAMNER" at bounding box center [65, 239] width 87 height 15
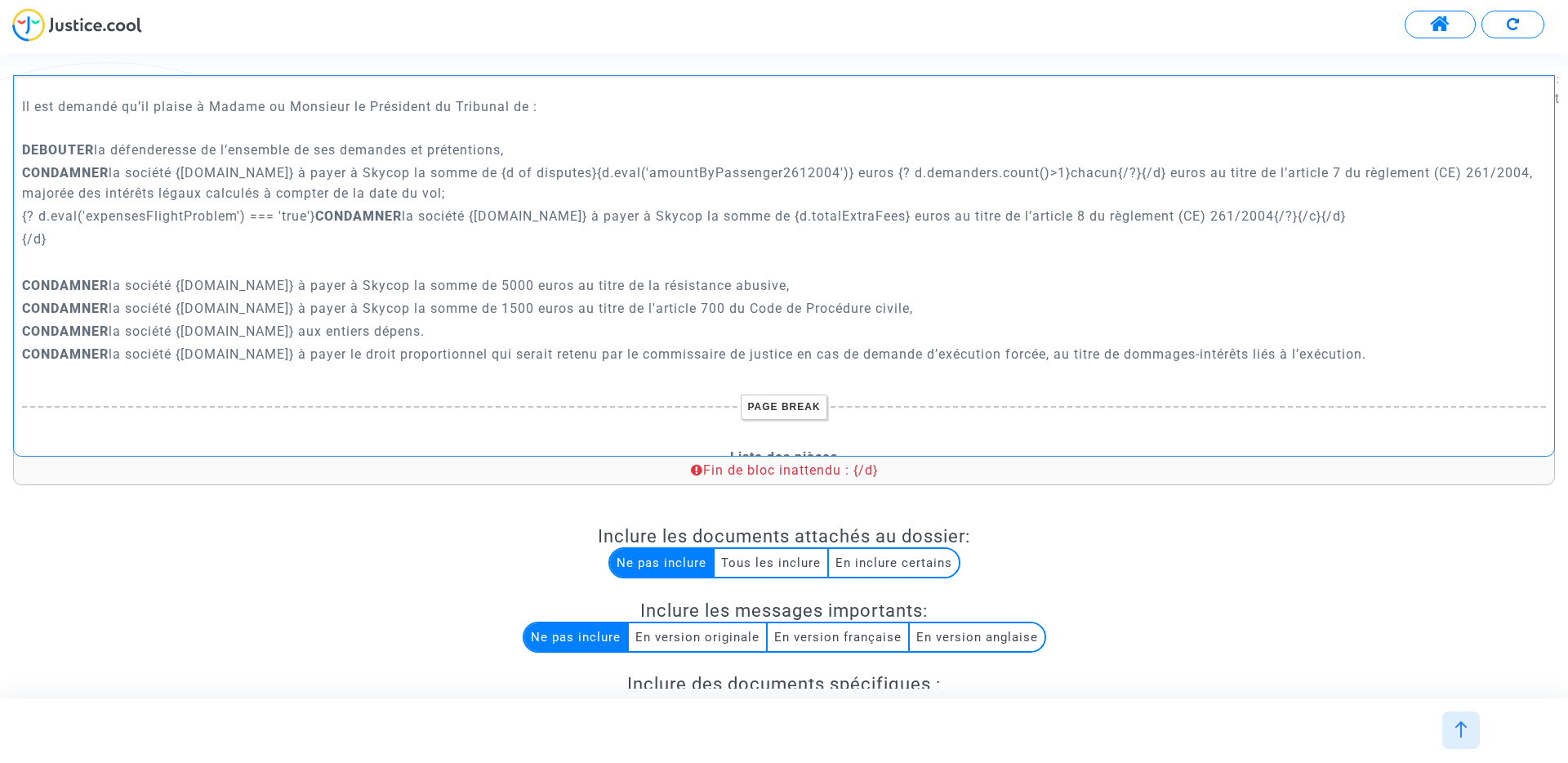
scroll to position [5225, 0]
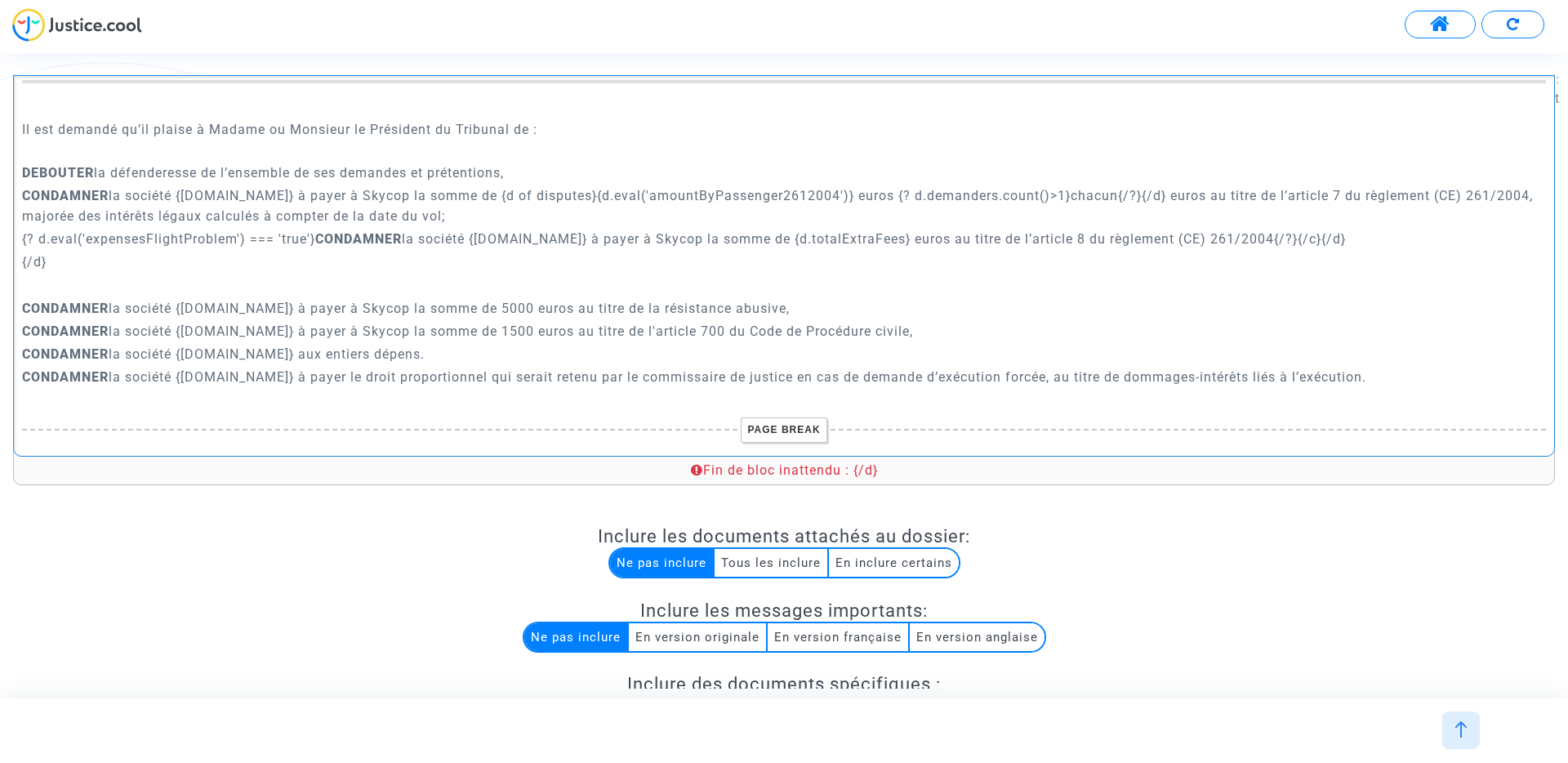
click at [21, 241] on div "A MADAME, MONSIEUR LE JUGE DU {court.name.toUpperCase()} Conclusions en répliqu…" at bounding box center [784, 265] width 1542 height 381
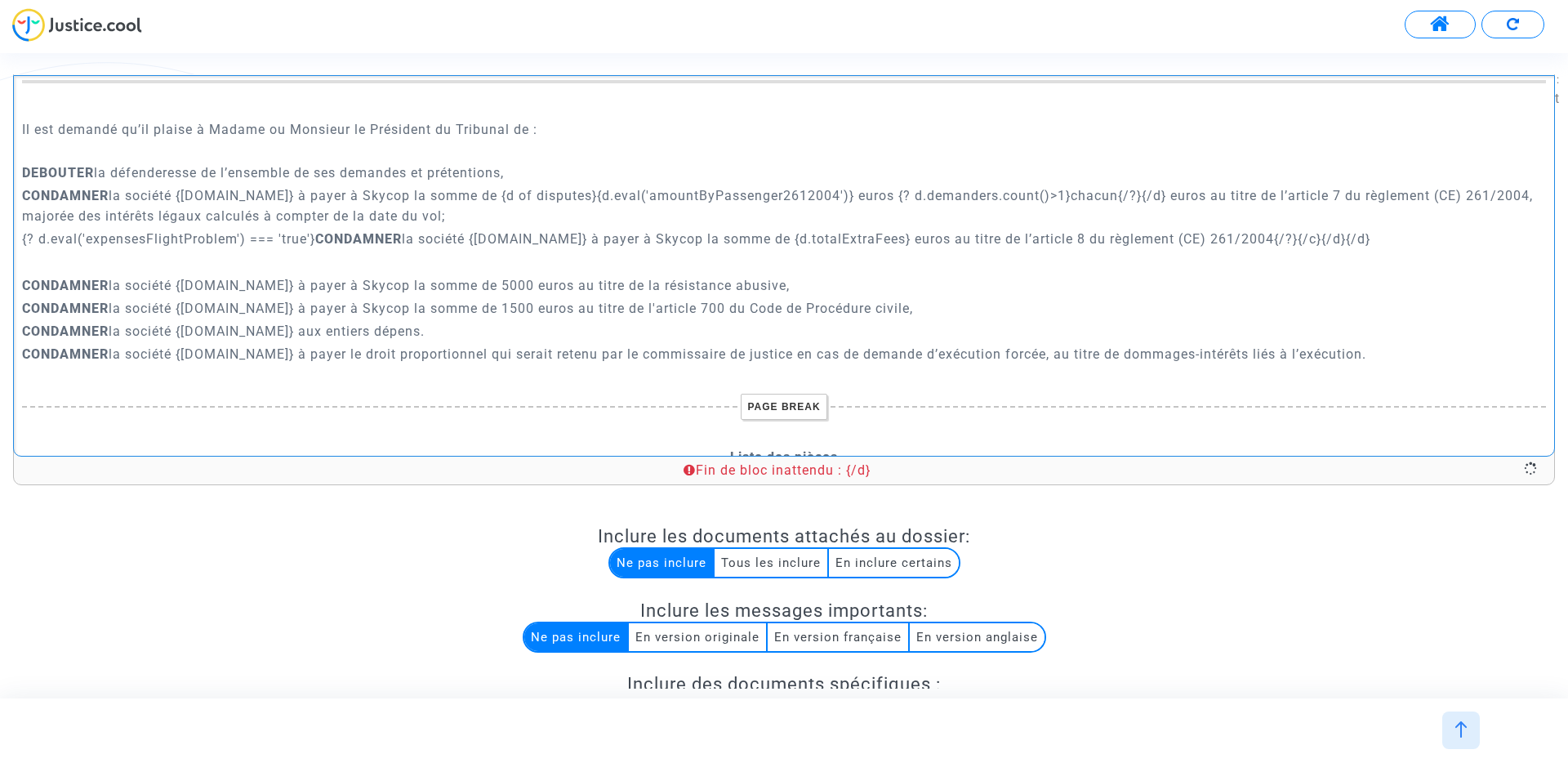
scroll to position [5201, 0]
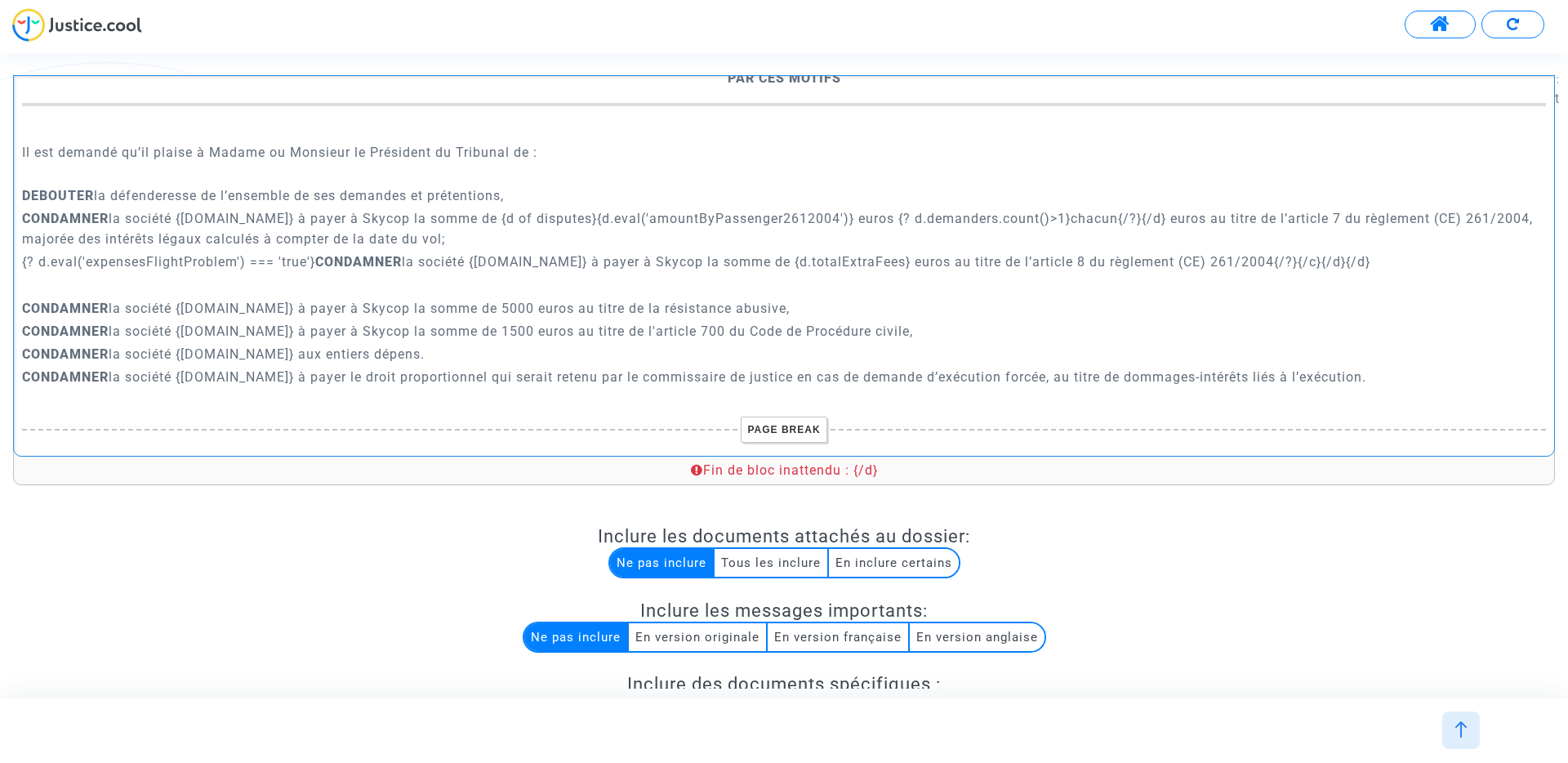
click at [19, 282] on div "A MADAME, MONSIEUR LE JUGE DU {court.name.toUpperCase()} Conclusions en répliqu…" at bounding box center [784, 265] width 1542 height 381
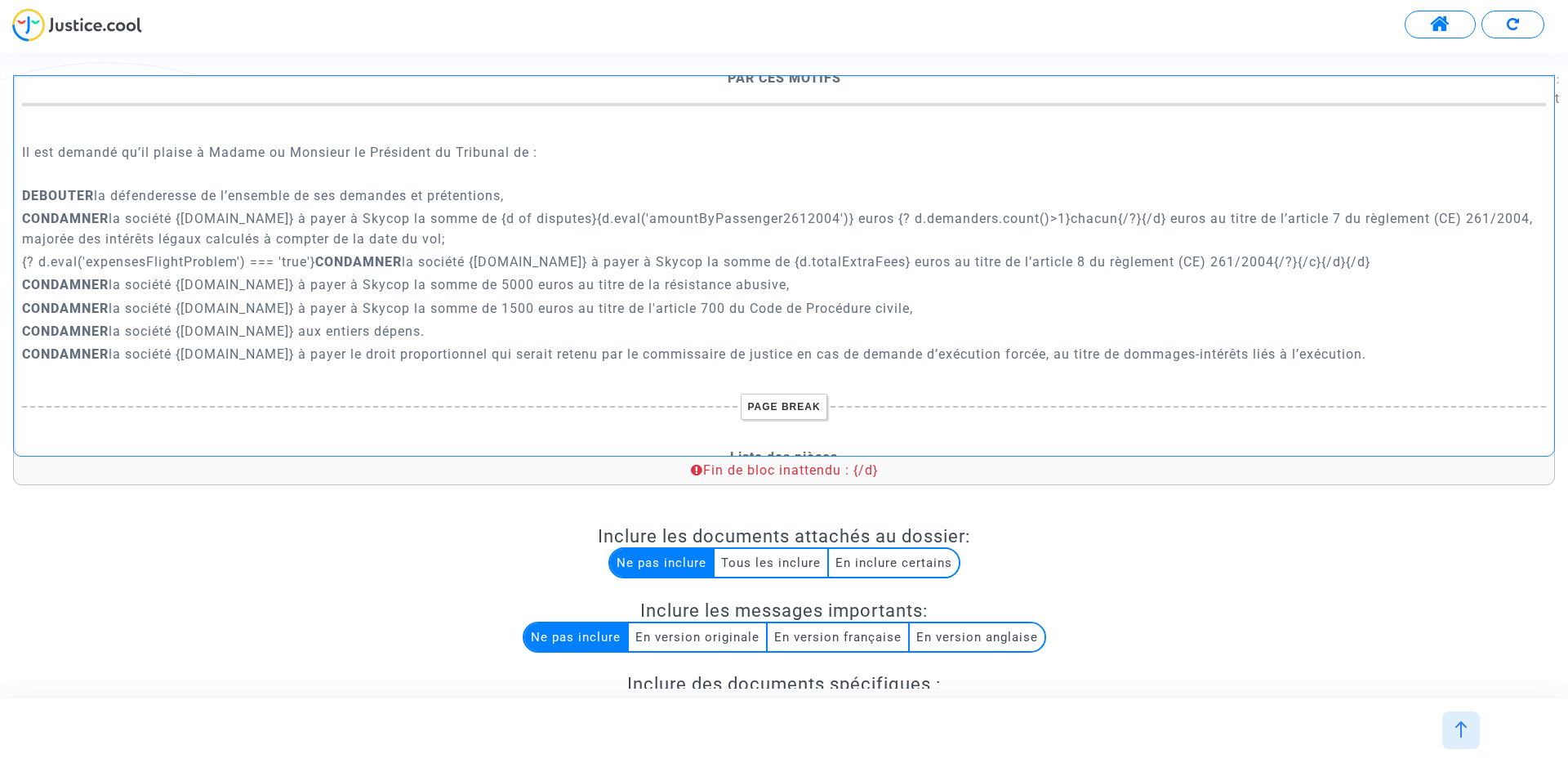
drag, startPoint x: 1325, startPoint y: 239, endPoint x: 1300, endPoint y: 239, distance: 25.0
click at [1300, 251] on p "{? d.eval('expensesFlightProblem') === 'true'} CONDAMNER la société {defender.n…" at bounding box center [784, 261] width 1525 height 21
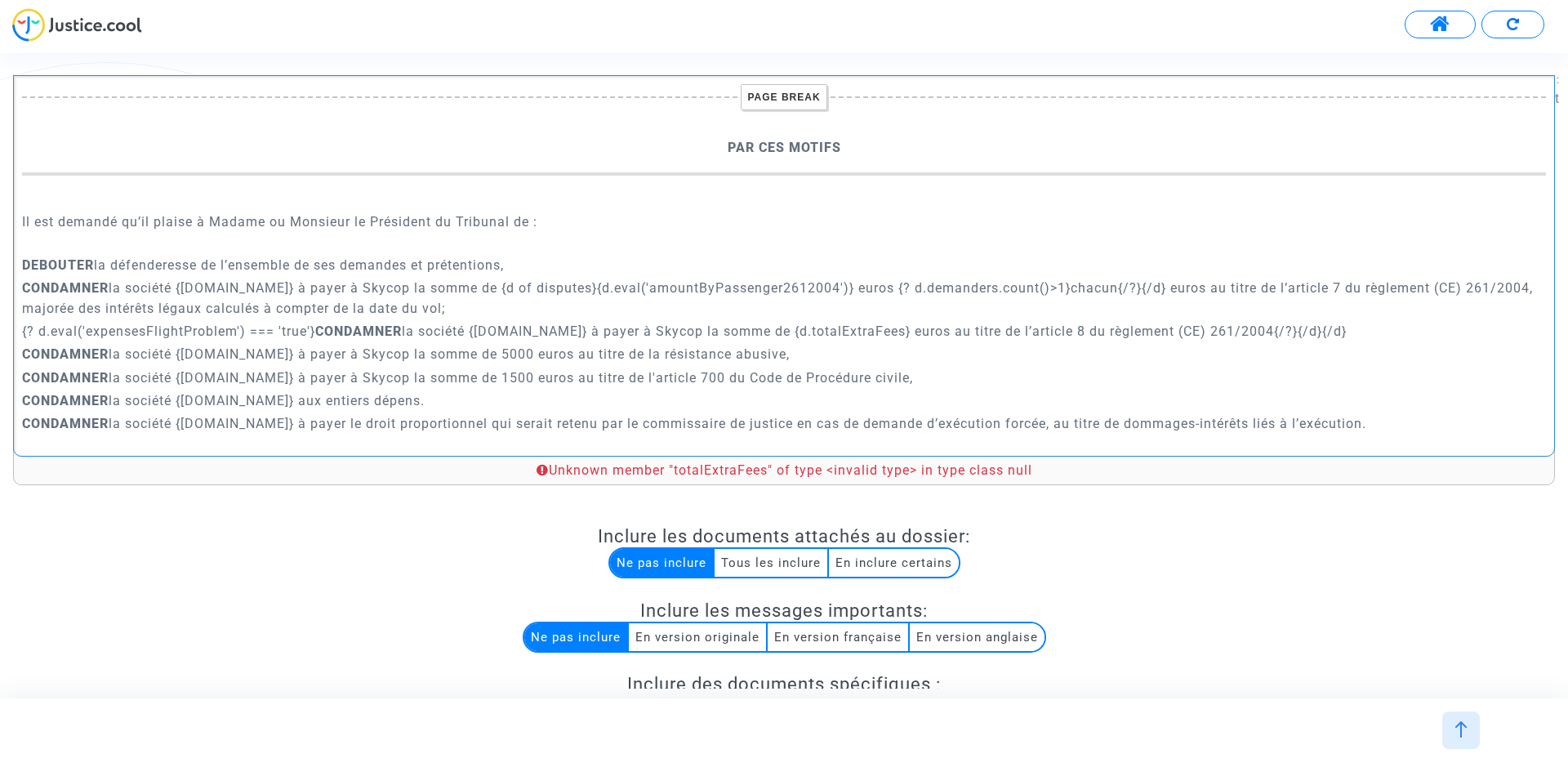
drag, startPoint x: 592, startPoint y: 264, endPoint x: 497, endPoint y: 269, distance: 95.1
click at [497, 277] on p "CONDAMNER la société {defender.name} à payer à Skycop la somme de {d of dispute…" at bounding box center [784, 297] width 1525 height 41
copy p "{d of disputes}"
click at [22, 321] on p "{? d.eval('expensesFlightProblem') === 'true'} CONDAMNER la société {defender.n…" at bounding box center [784, 331] width 1525 height 21
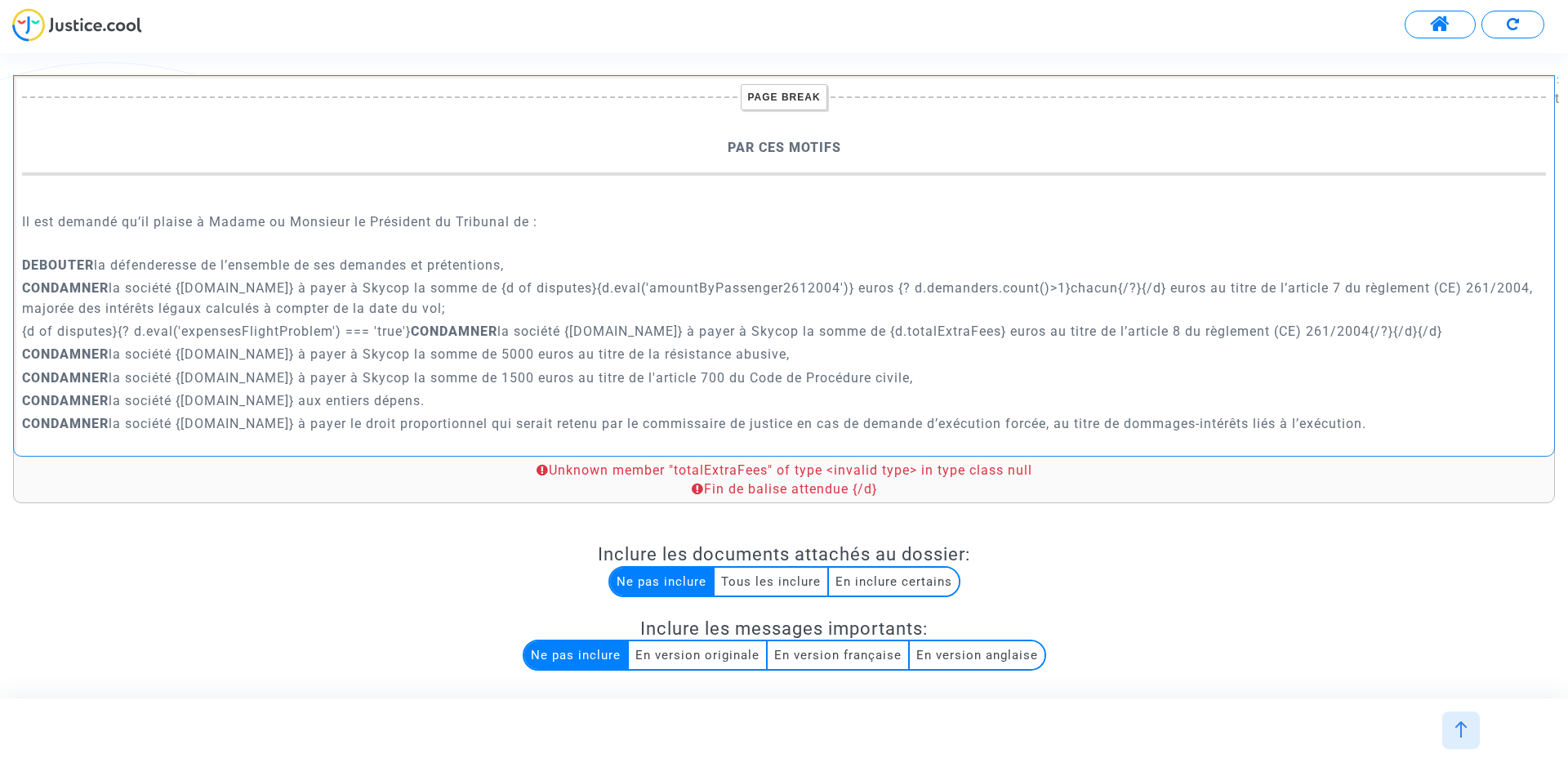
drag, startPoint x: 1420, startPoint y: 308, endPoint x: 1446, endPoint y: 308, distance: 26.0
click at [1446, 321] on p "{d of disputes}{? d.eval('expensesFlightProblem') === 'true'} CONDAMNER la soci…" at bounding box center [784, 331] width 1525 height 21
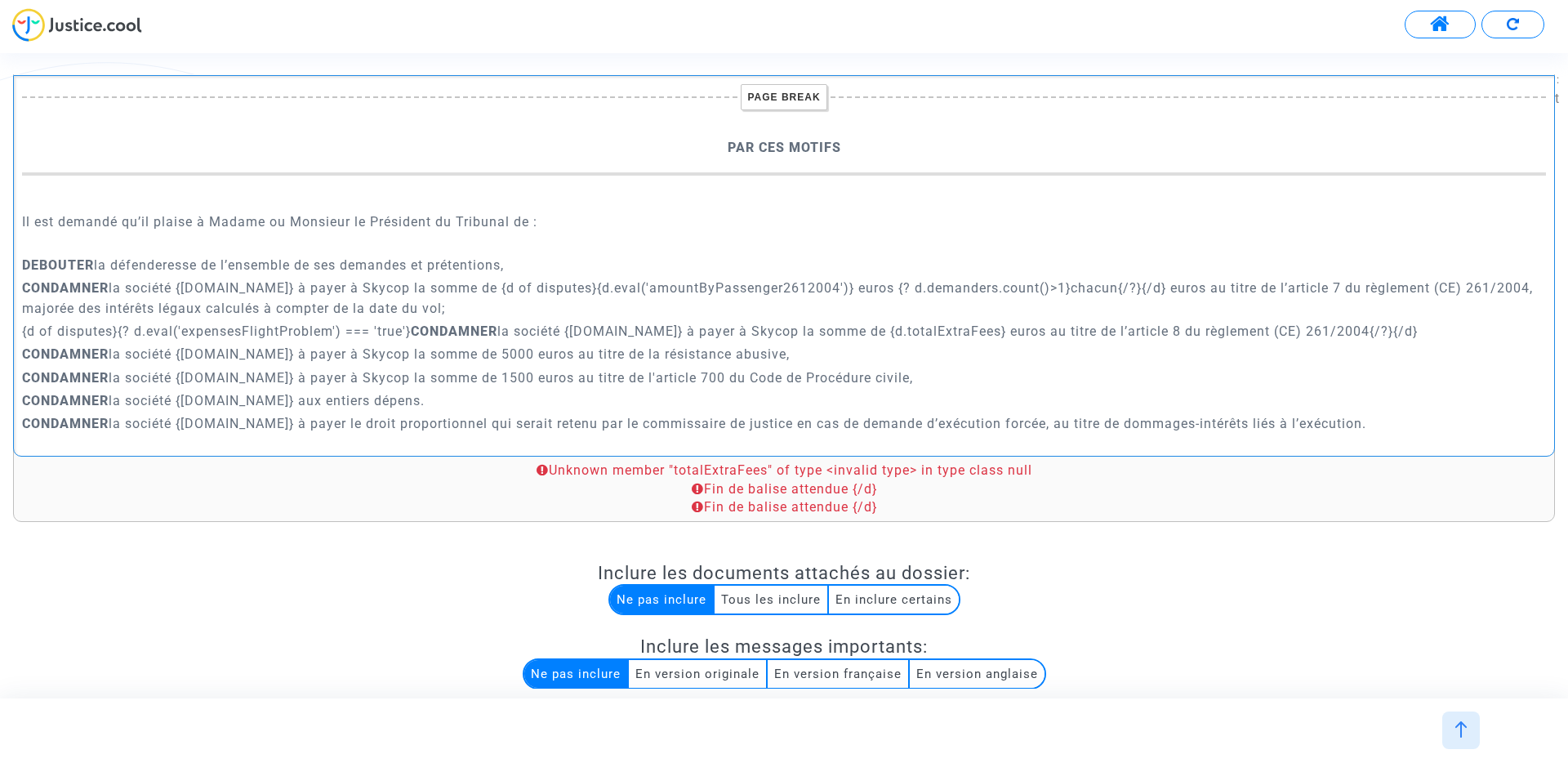
click at [905, 321] on p "{d of disputes}{? d.eval('expensesFlightProblem') === 'true'} CONDAMNER la soci…" at bounding box center [784, 331] width 1525 height 21
click at [1035, 321] on p "{d of disputes}{? d.eval('expensesFlightProblem') === 'true'} CONDAMNER la soci…" at bounding box center [784, 331] width 1525 height 21
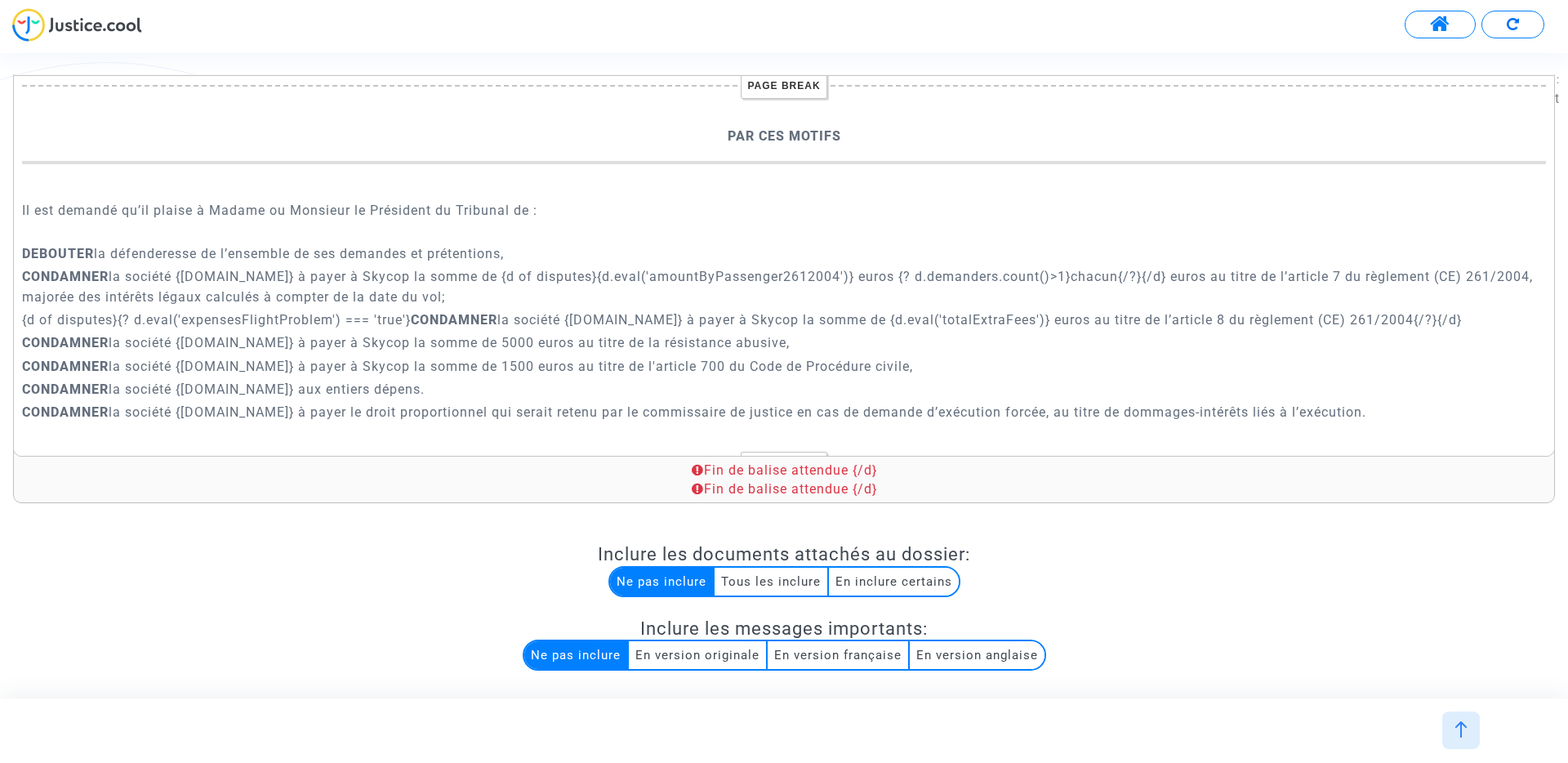
scroll to position [5145, 0]
click at [1381, 401] on p "CONDAMNER la société {defender.name} à payer le droit proportionnel qui serait …" at bounding box center [784, 411] width 1525 height 21
click at [14, 230] on div "A MADAME, MONSIEUR LE JUGE DU {court.name.toUpperCase()} Conclusions en répliqu…" at bounding box center [784, 265] width 1542 height 381
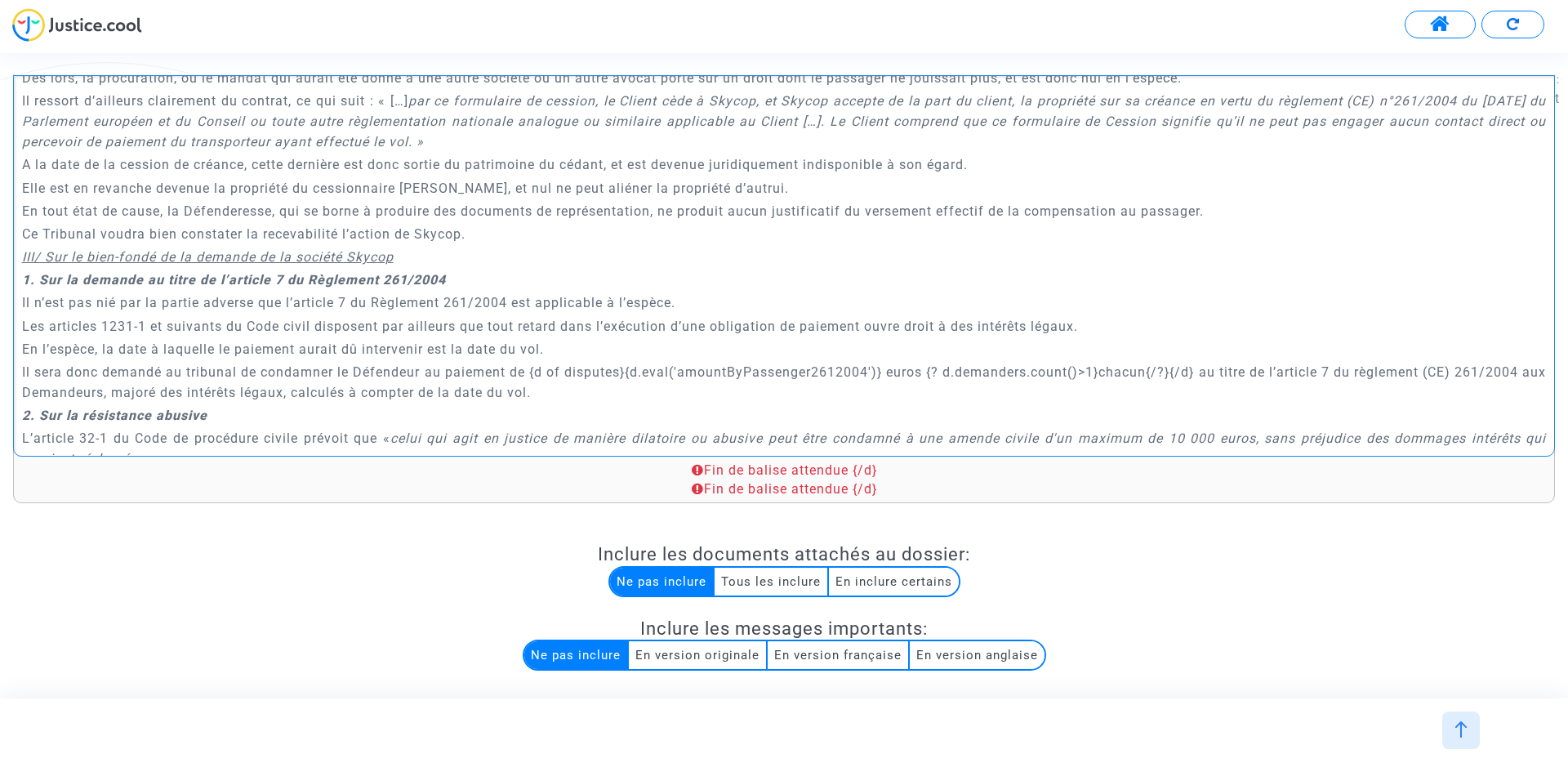
scroll to position [3840, 0]
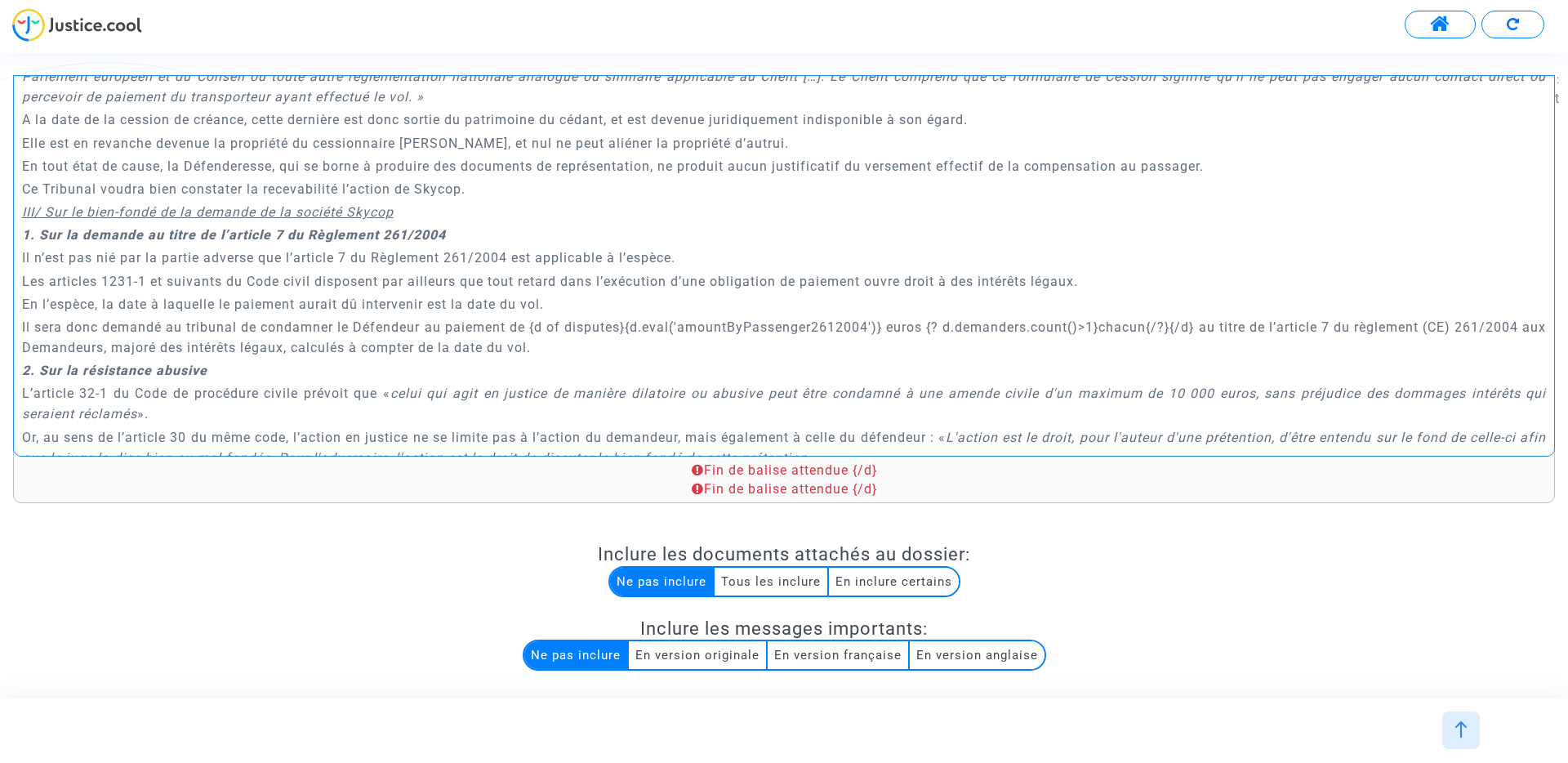
drag, startPoint x: 631, startPoint y: 353, endPoint x: 0, endPoint y: 333, distance: 631.3
click at [0, 333] on div "Rich Text Editor Insert table Insert table Heading Paragraph Paragraph Heading …" at bounding box center [784, 486] width 1568 height 887
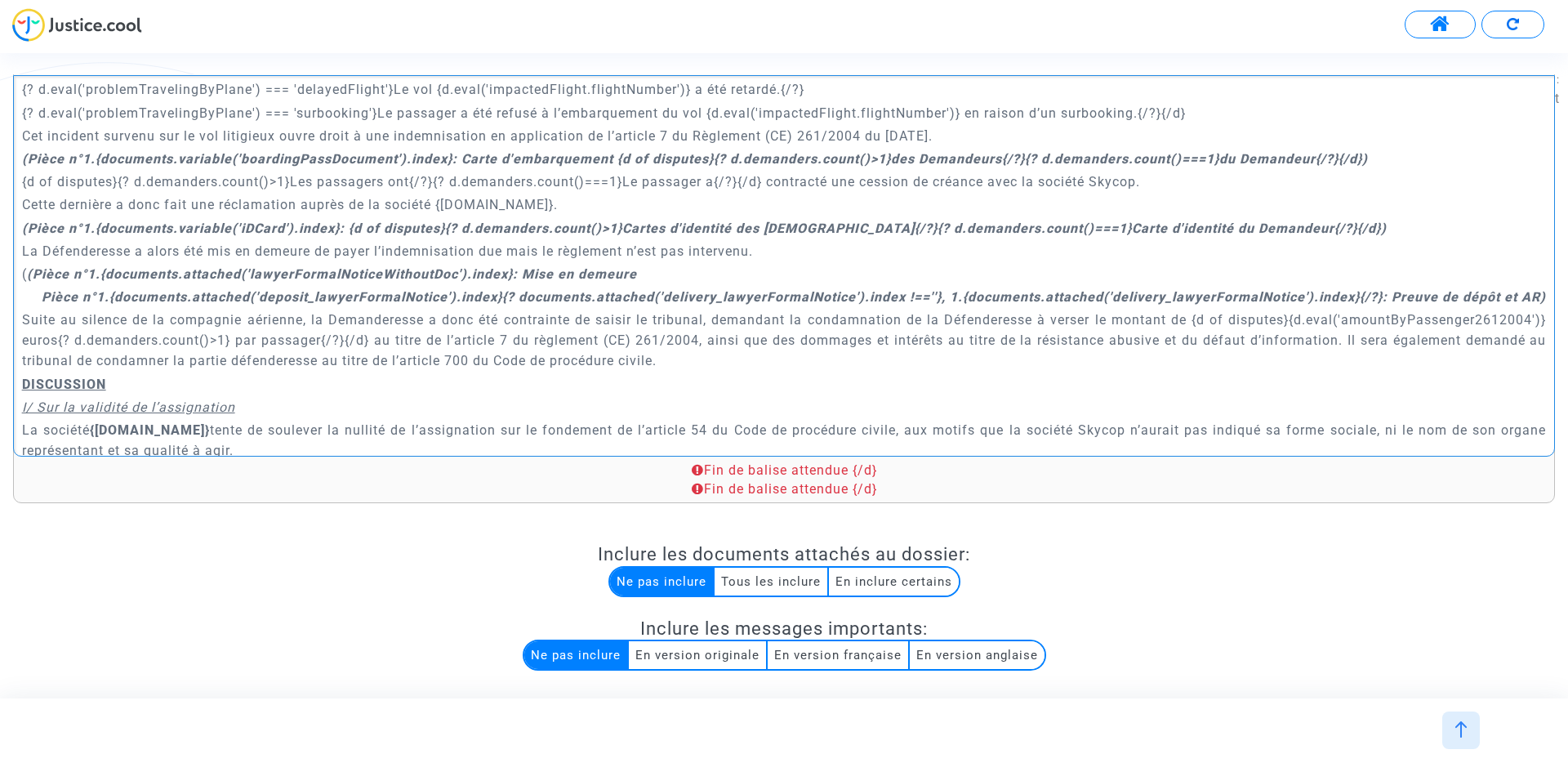
scroll to position [895, 0]
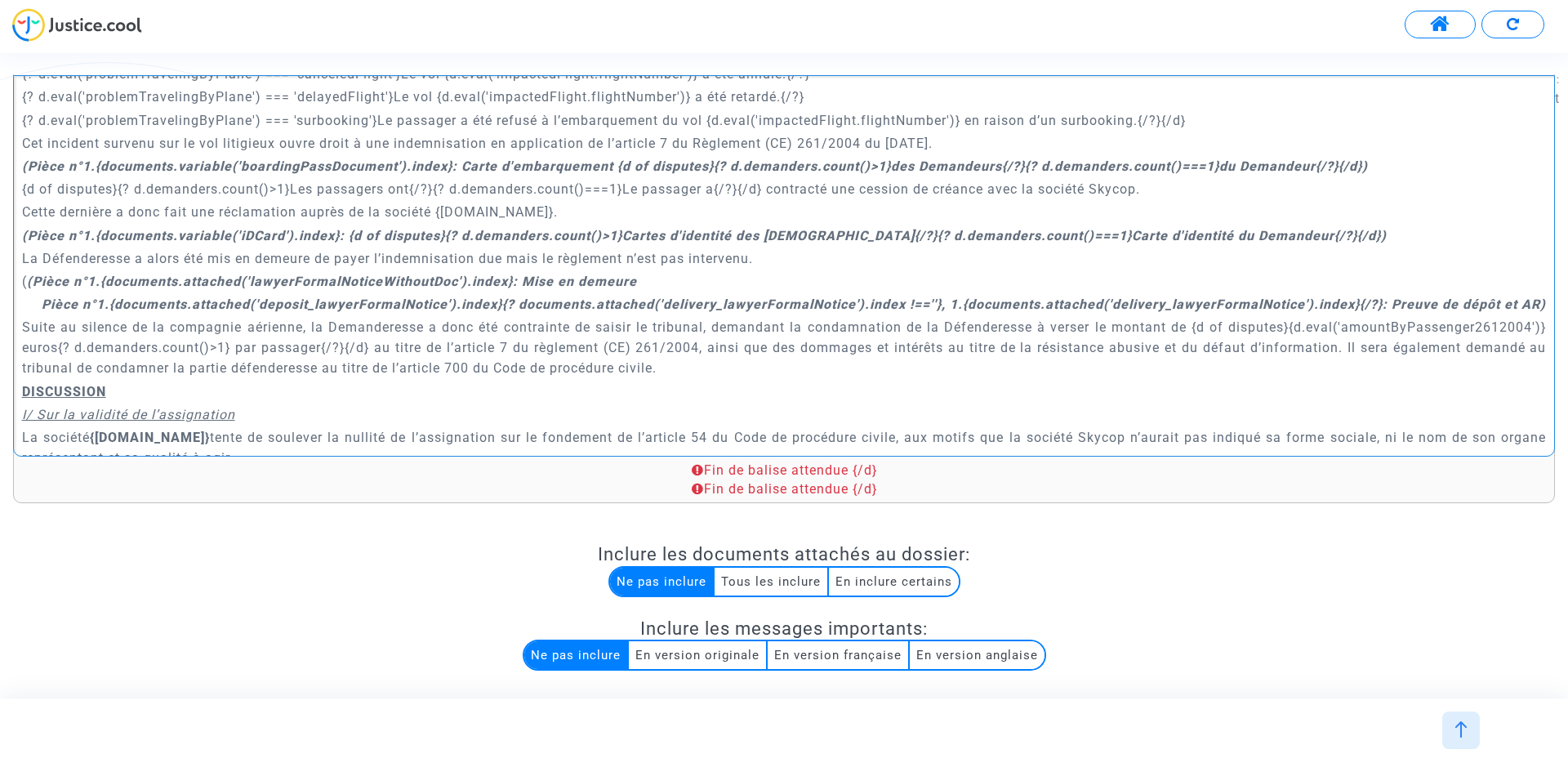
drag, startPoint x: 682, startPoint y: 354, endPoint x: 0, endPoint y: 313, distance: 683.2
click at [0, 313] on div "Rich Text Editor Insert table Insert table Heading Paragraph Paragraph Heading …" at bounding box center [784, 486] width 1568 height 887
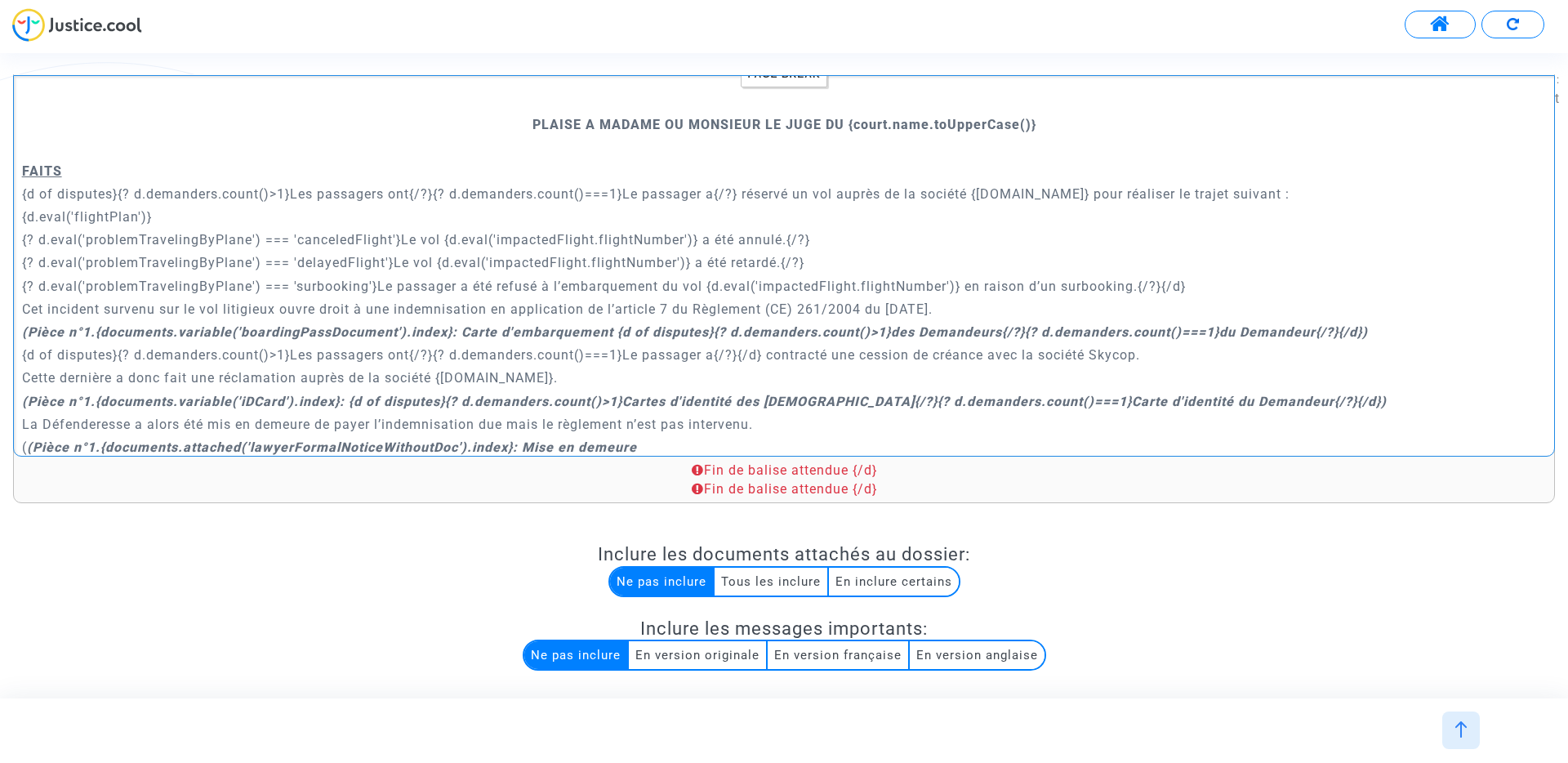
scroll to position [722, 0]
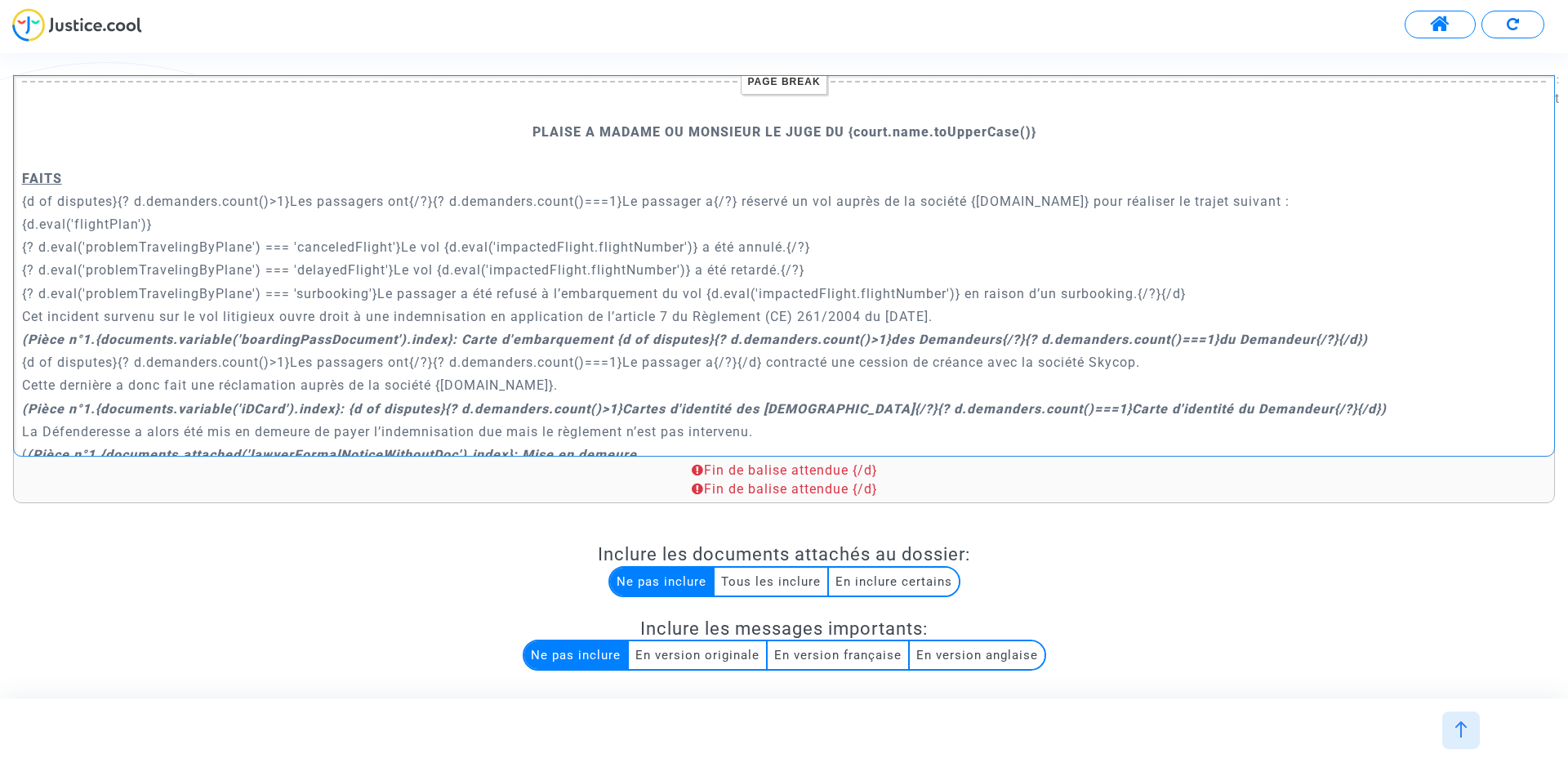
drag, startPoint x: 1045, startPoint y: 296, endPoint x: 0, endPoint y: 185, distance: 1050.9
click at [0, 185] on div "Rich Text Editor Insert table Insert table Heading Paragraph Paragraph Heading …" at bounding box center [784, 486] width 1568 height 887
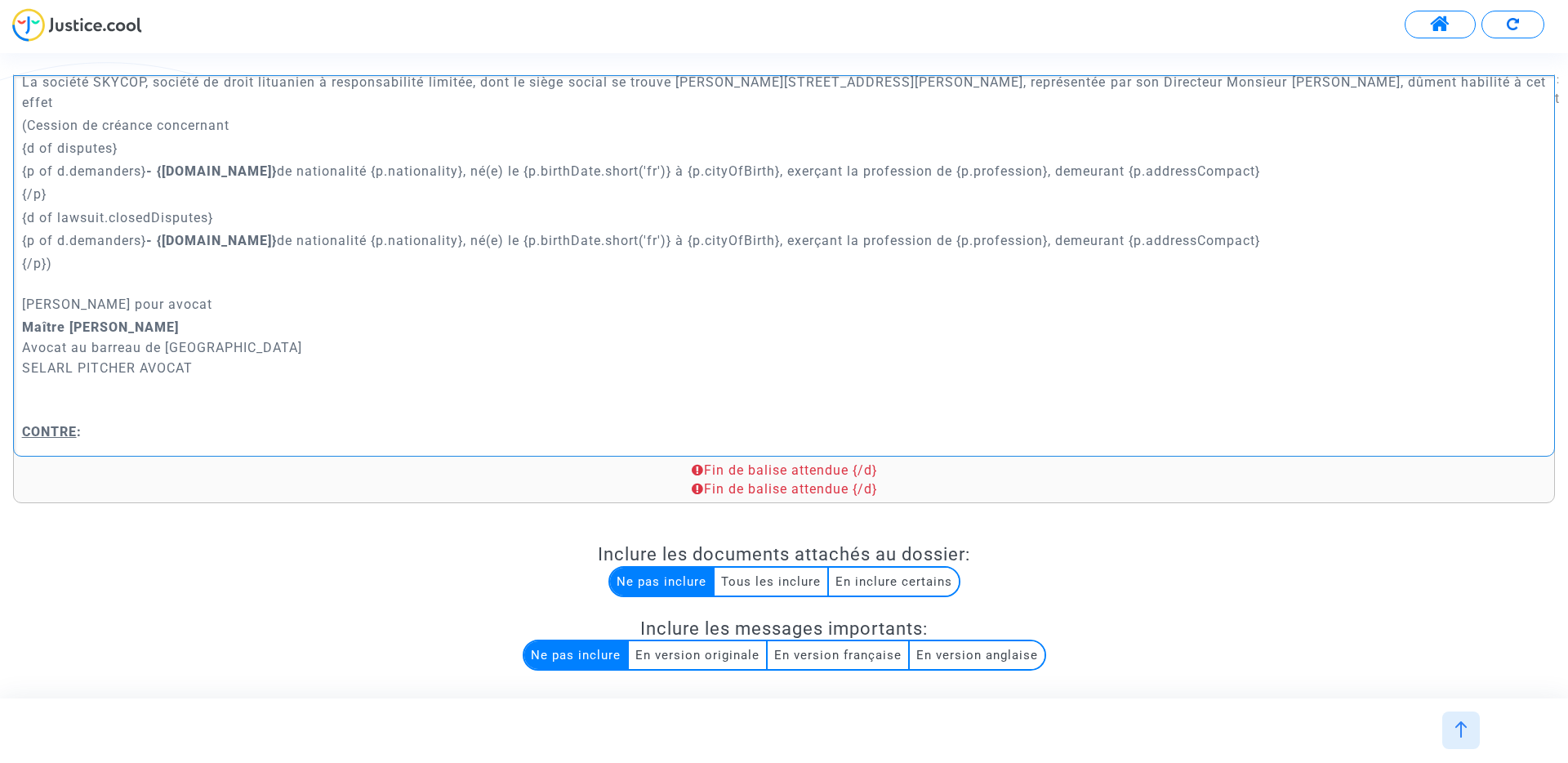
scroll to position [202, 0]
click at [44, 257] on p "{/p}) Demandeur Ayant pour avocat" at bounding box center [784, 287] width 1525 height 61
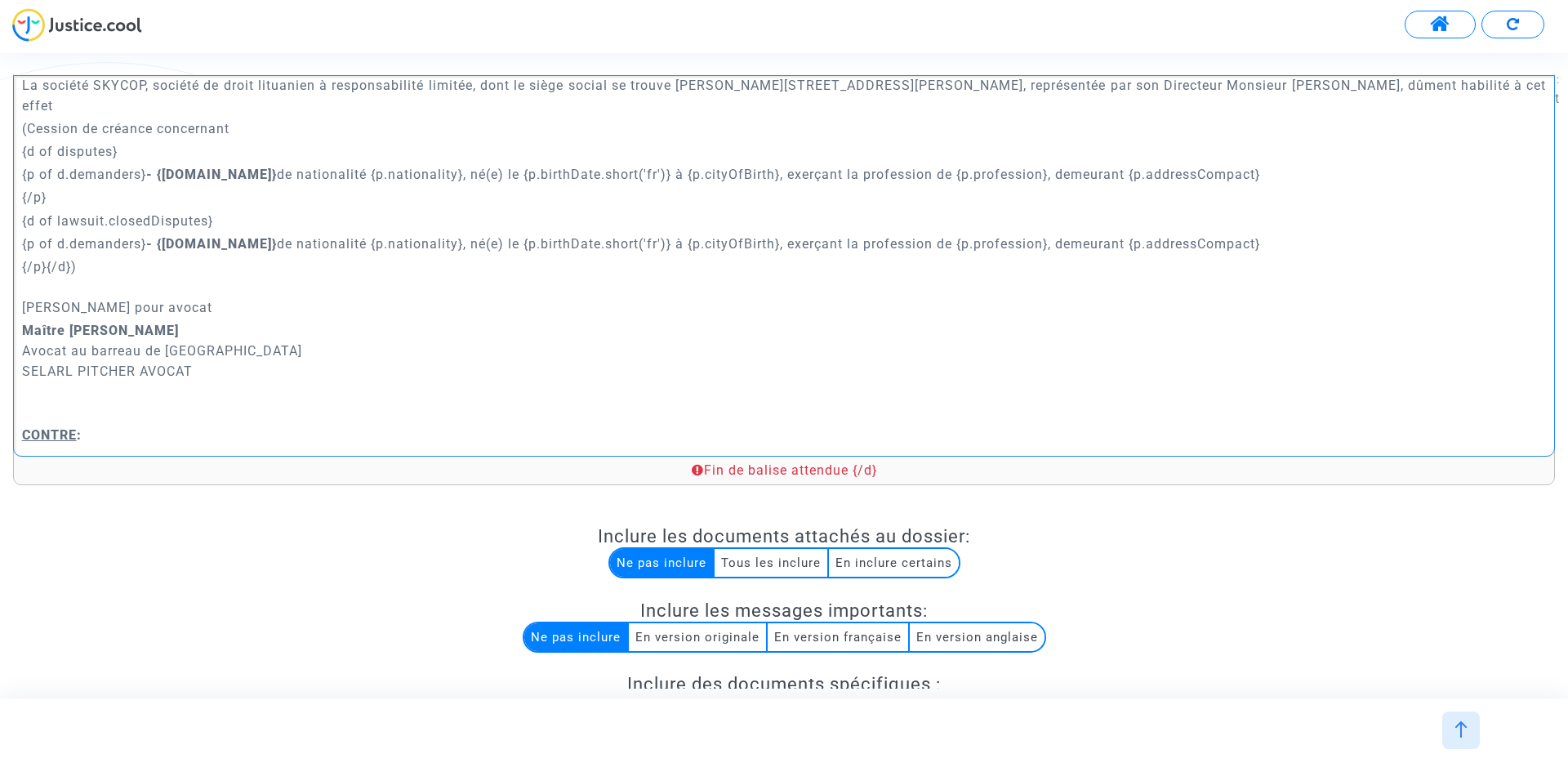
click at [313, 233] on div "A MADAME, MONSIEUR LE JUGE DU {court.name.toUpperCase()} Conclusions en répliqu…" at bounding box center [784, 265] width 1542 height 381
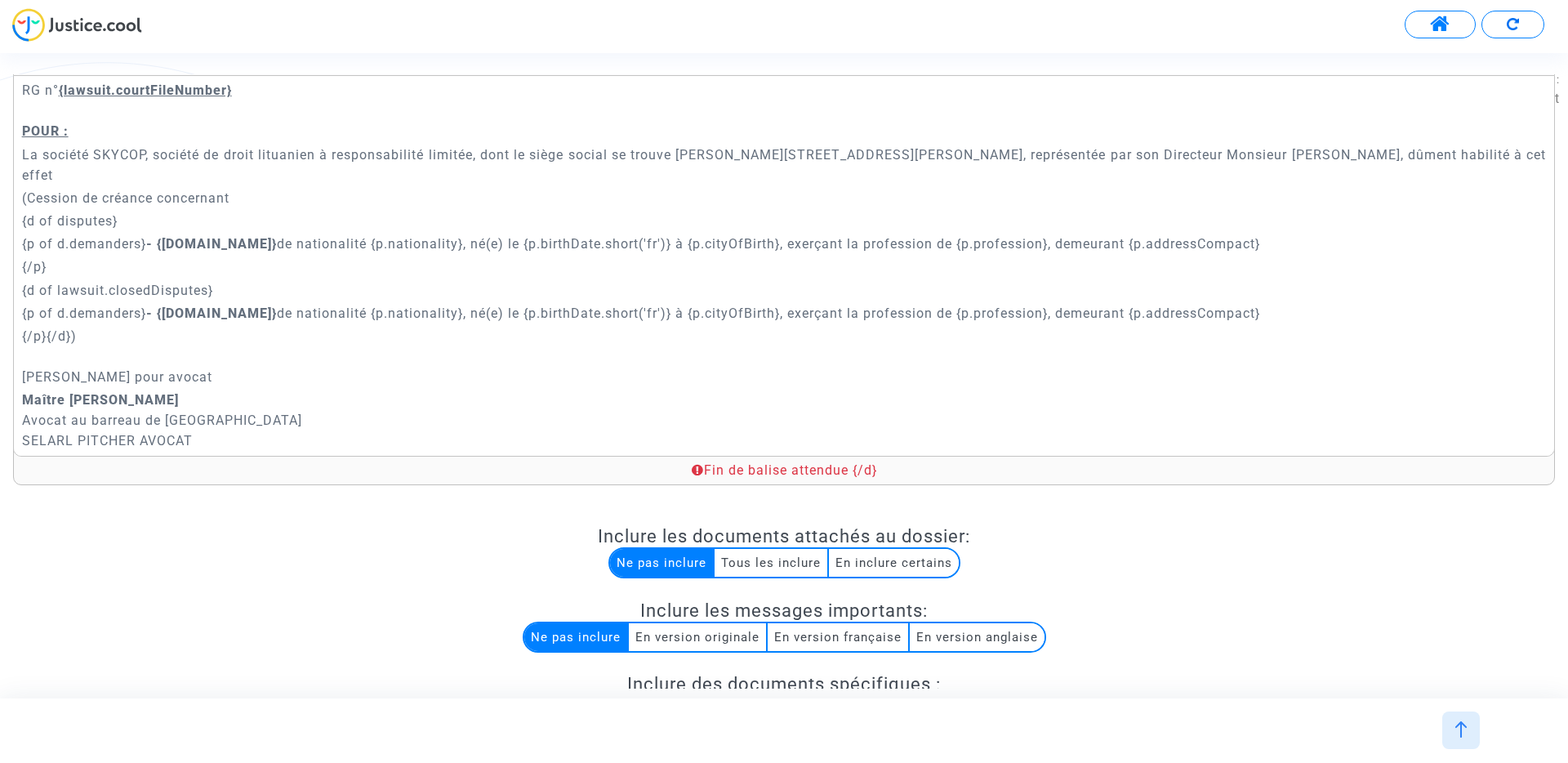
scroll to position [152, 0]
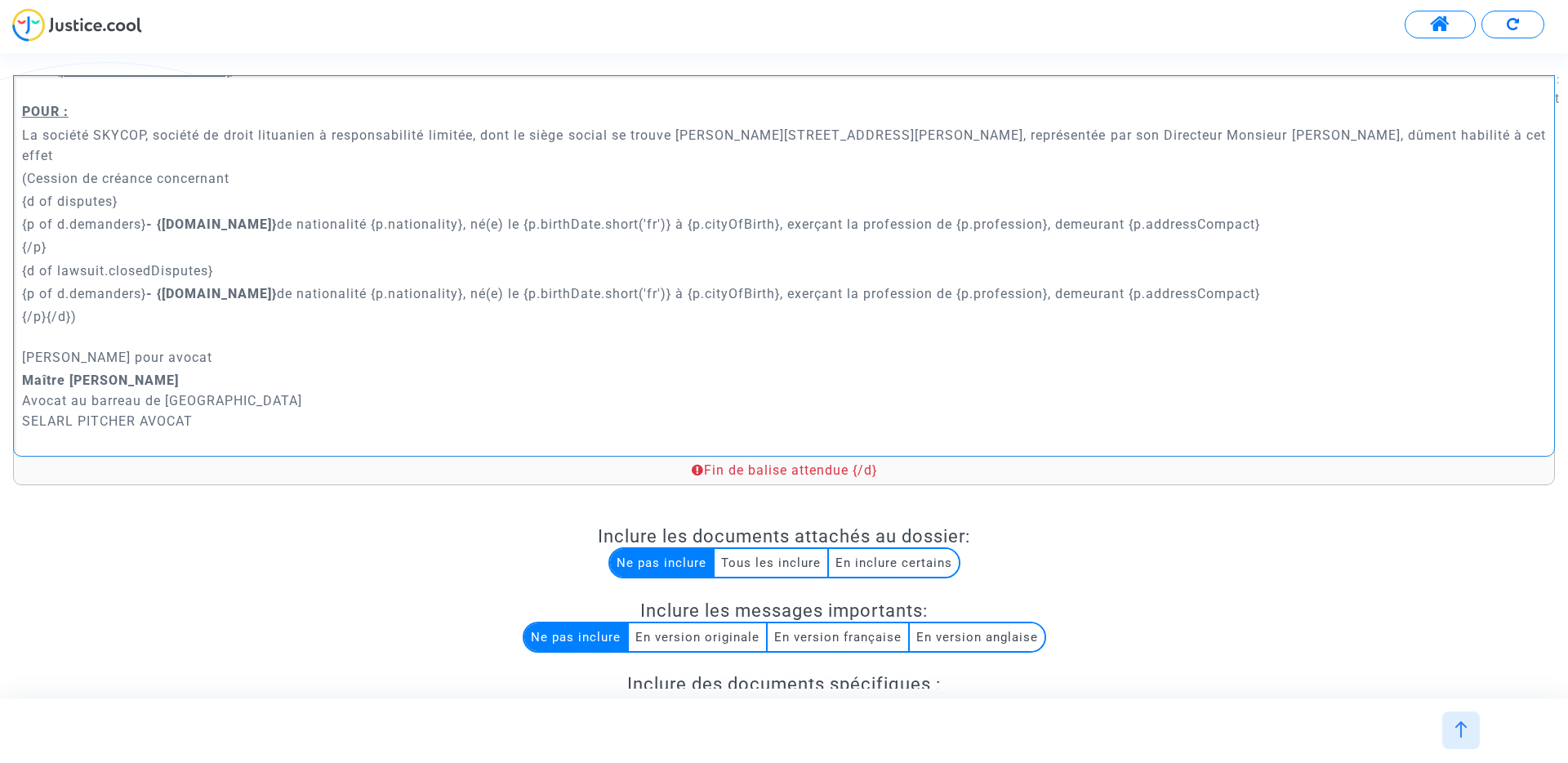
drag, startPoint x: 70, startPoint y: 296, endPoint x: 44, endPoint y: 297, distance: 26.0
click at [44, 306] on p "{/p}{/d}) Demandeur Ayant pour avocat" at bounding box center [784, 337] width 1525 height 61
copy p "{/d}"
click at [57, 237] on p "{/p}" at bounding box center [784, 247] width 1525 height 21
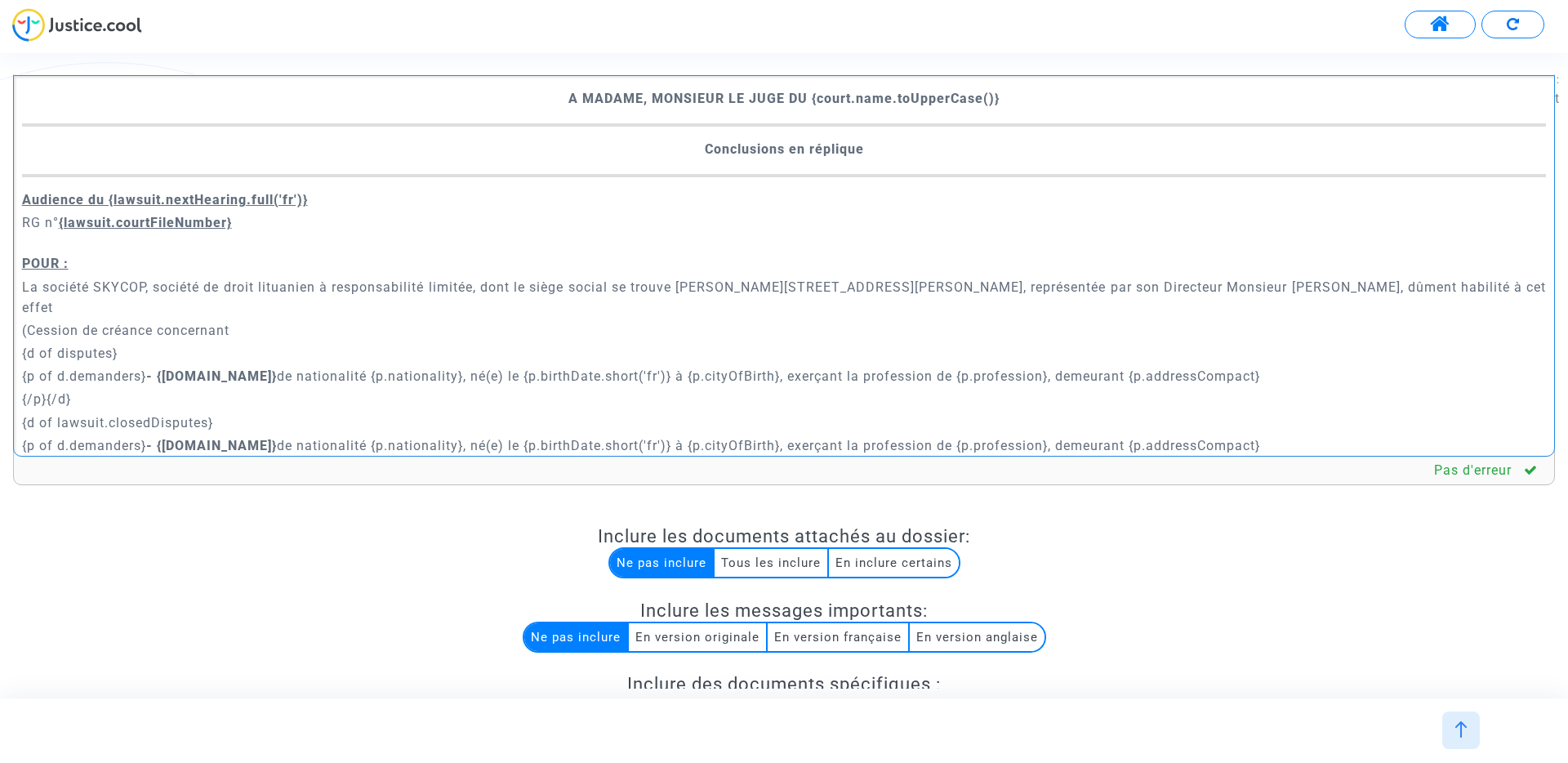
scroll to position [268, 0]
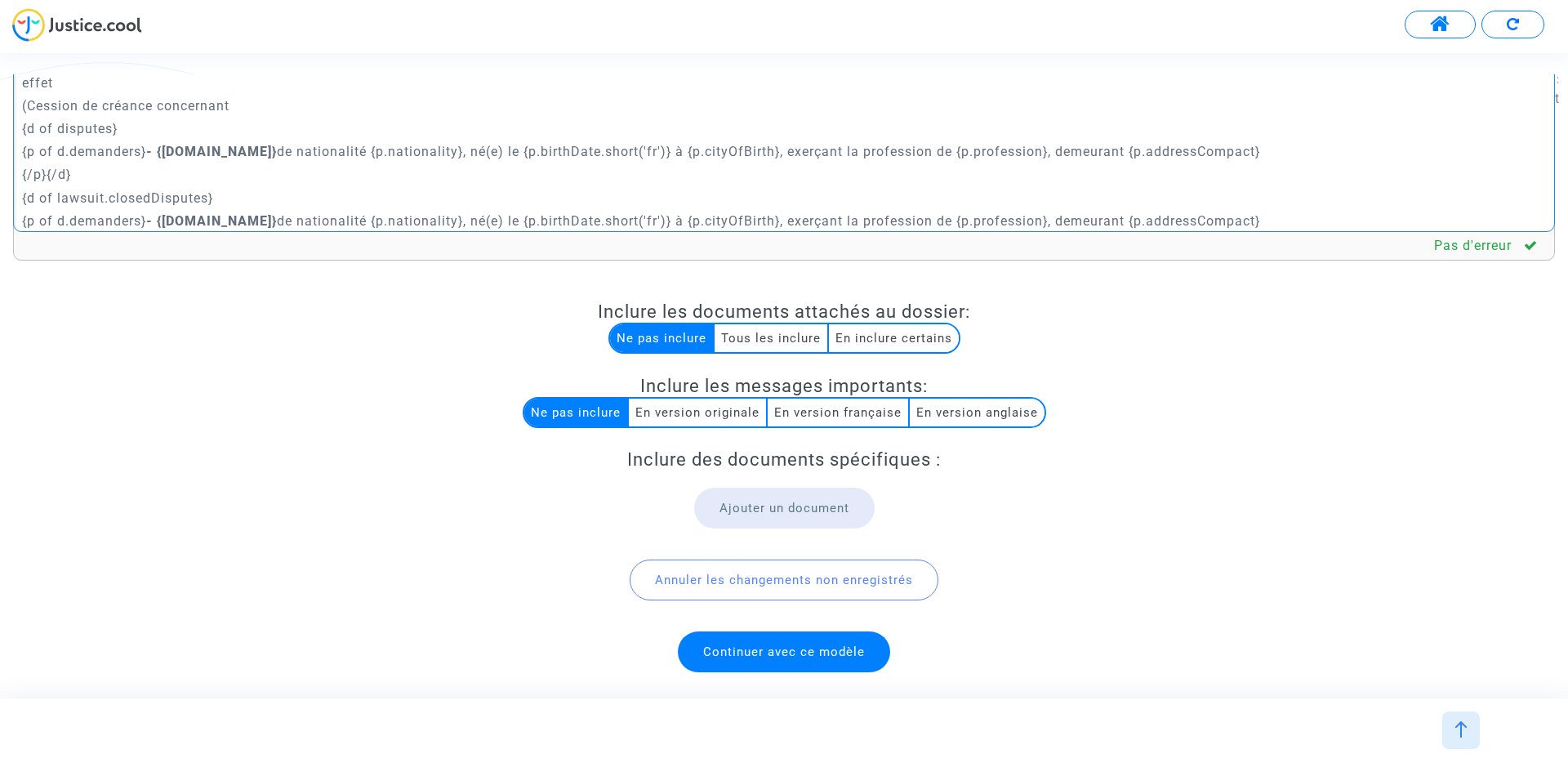
click at [797, 649] on span "Continuer avec ce modèle" at bounding box center [784, 651] width 161 height 14
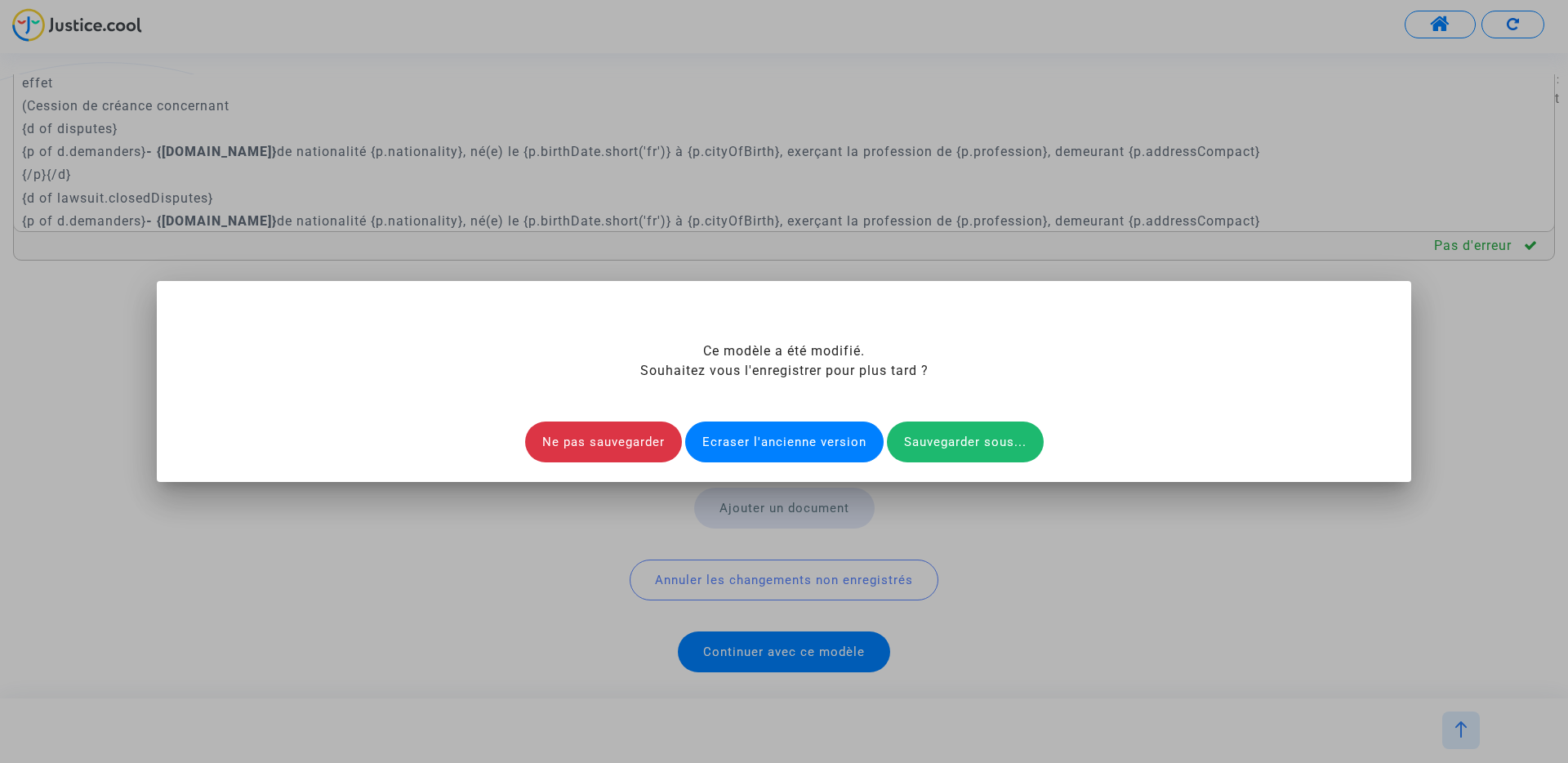
click at [793, 440] on div "Ecraser l'ancienne version" at bounding box center [785, 441] width 198 height 41
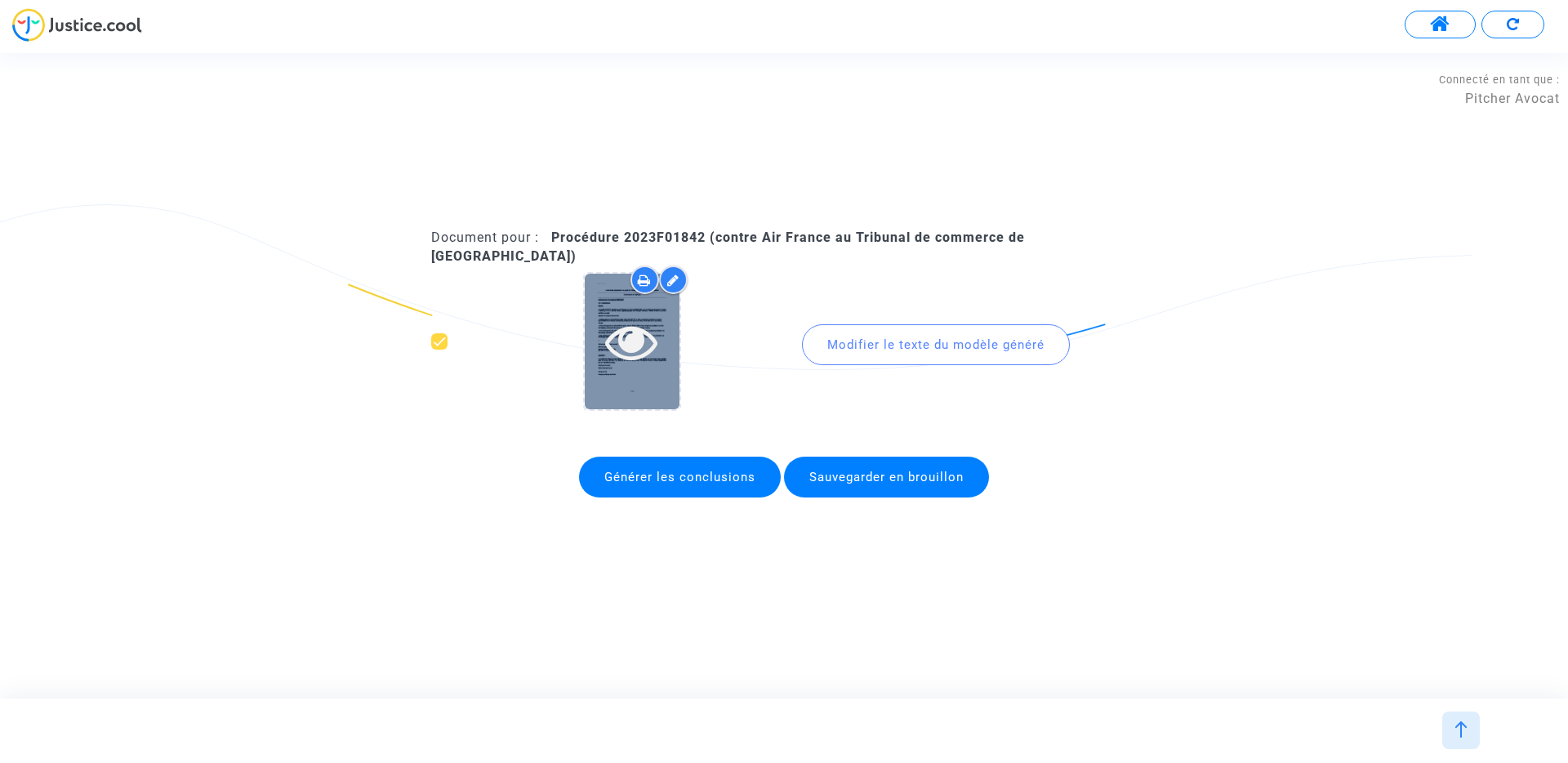
click at [624, 329] on icon at bounding box center [632, 341] width 53 height 52
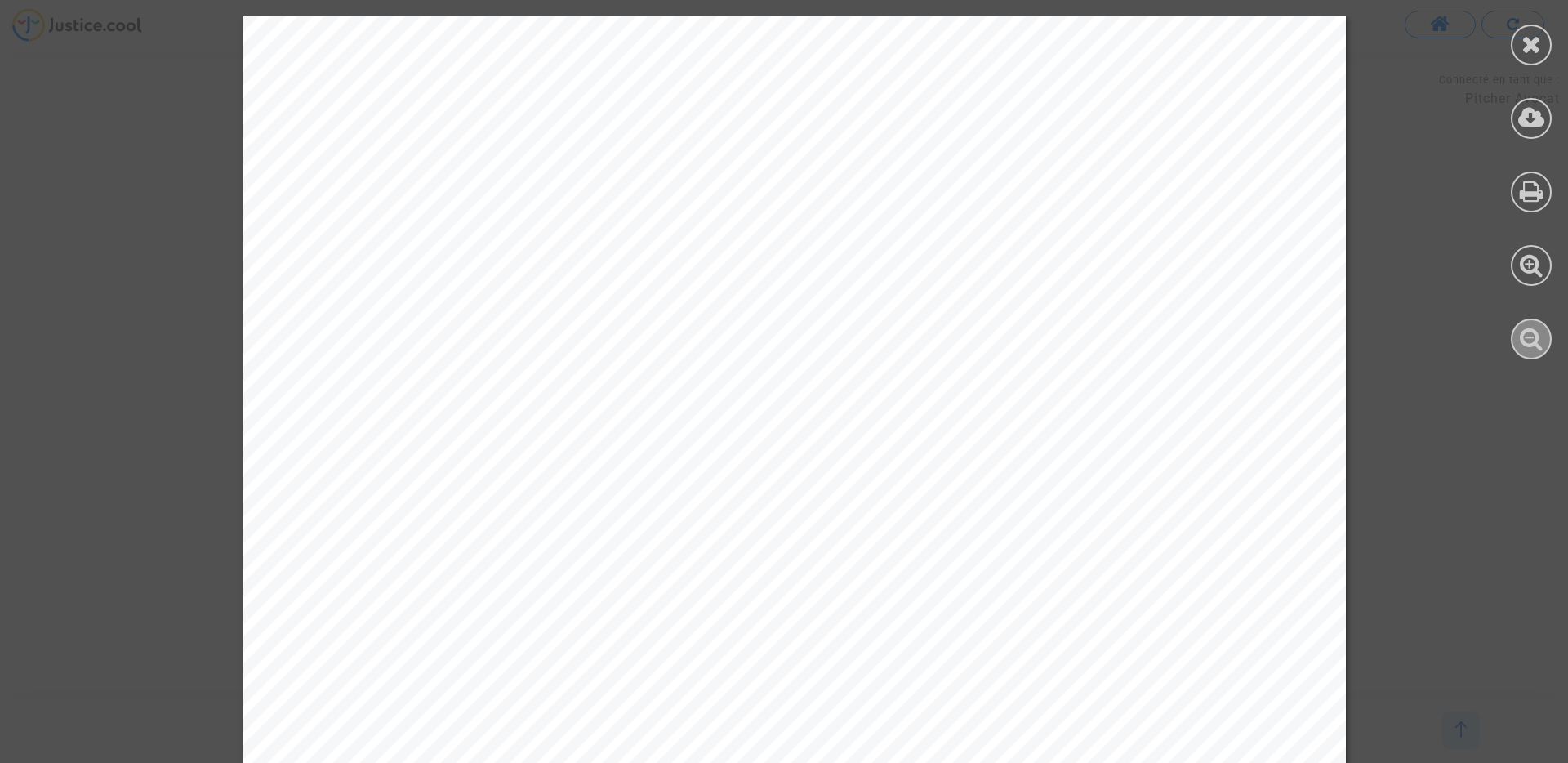
click at [1533, 336] on icon at bounding box center [1532, 338] width 23 height 24
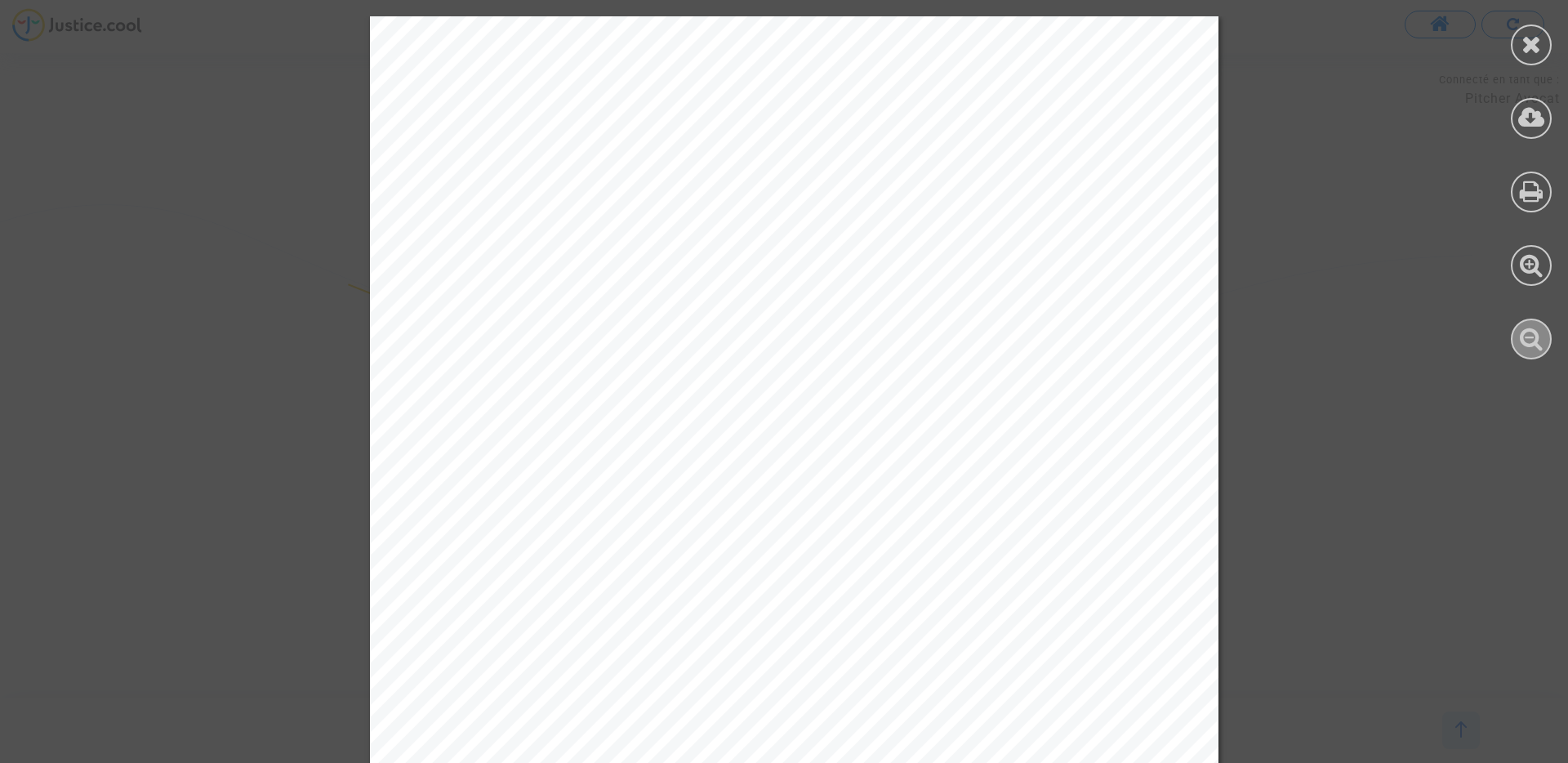
click at [1533, 336] on icon at bounding box center [1532, 338] width 23 height 24
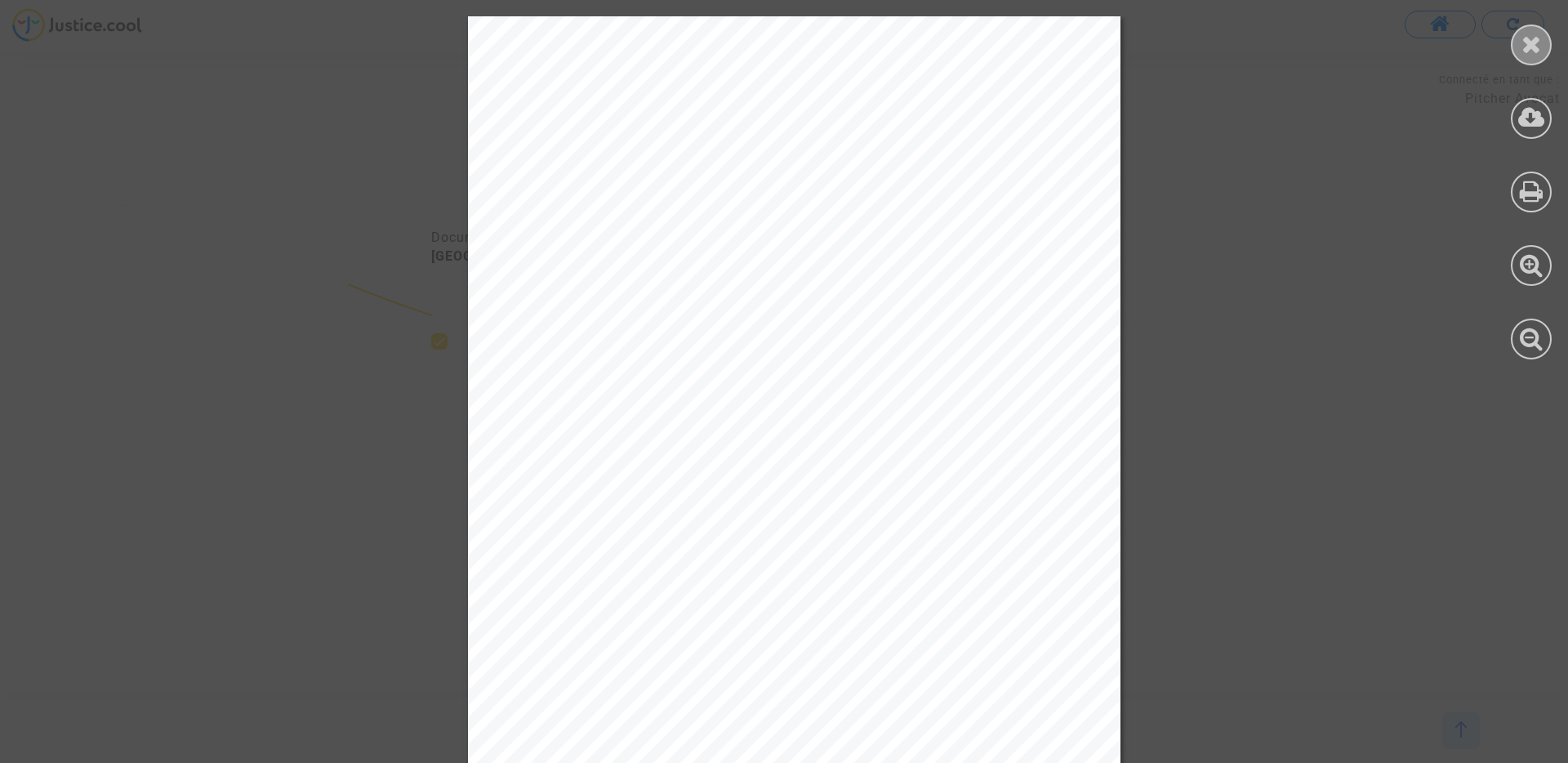
click at [1539, 56] on icon at bounding box center [1532, 43] width 21 height 24
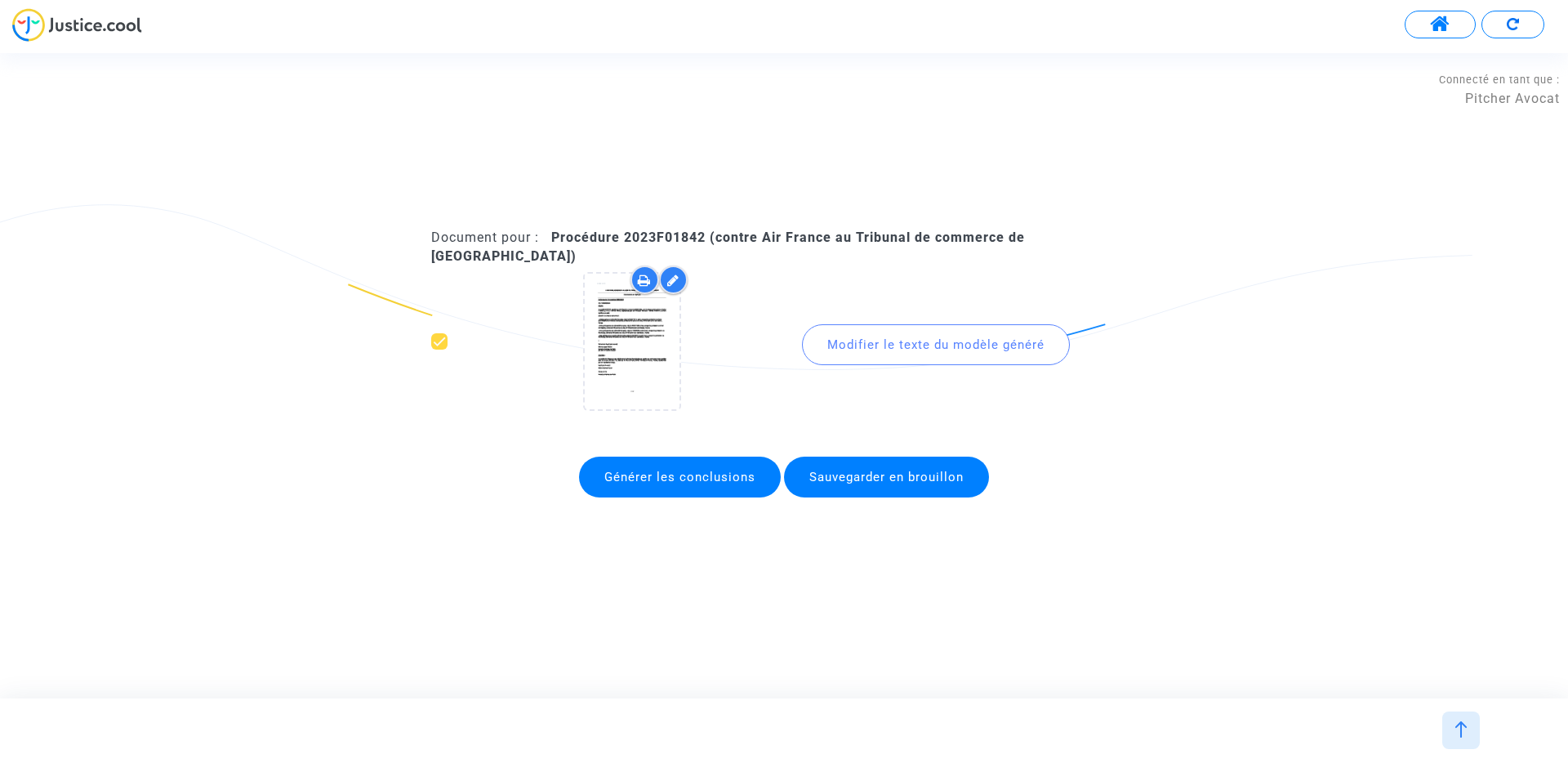
click at [1454, 731] on img at bounding box center [1462, 729] width 16 height 16
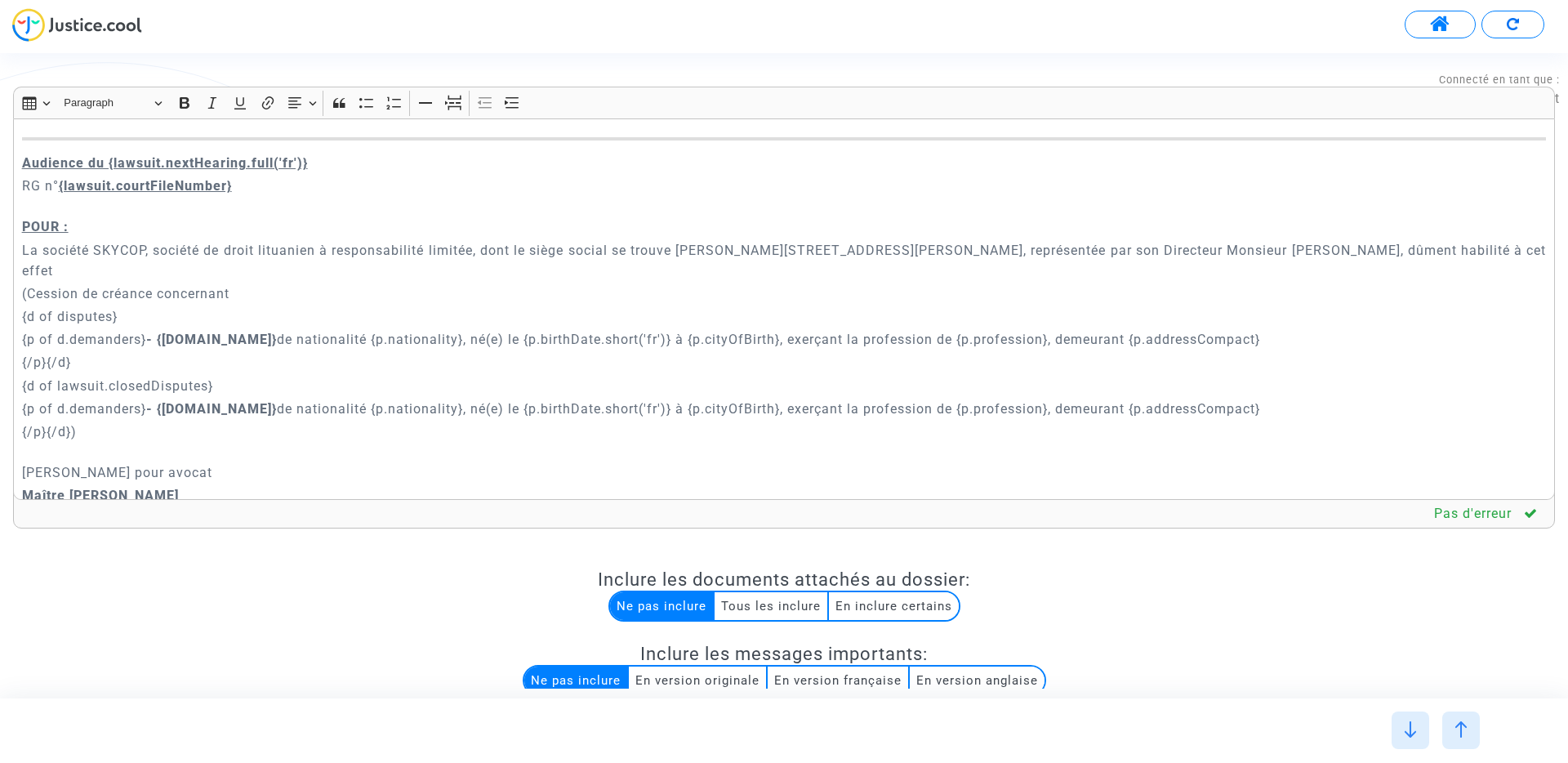
scroll to position [62, 0]
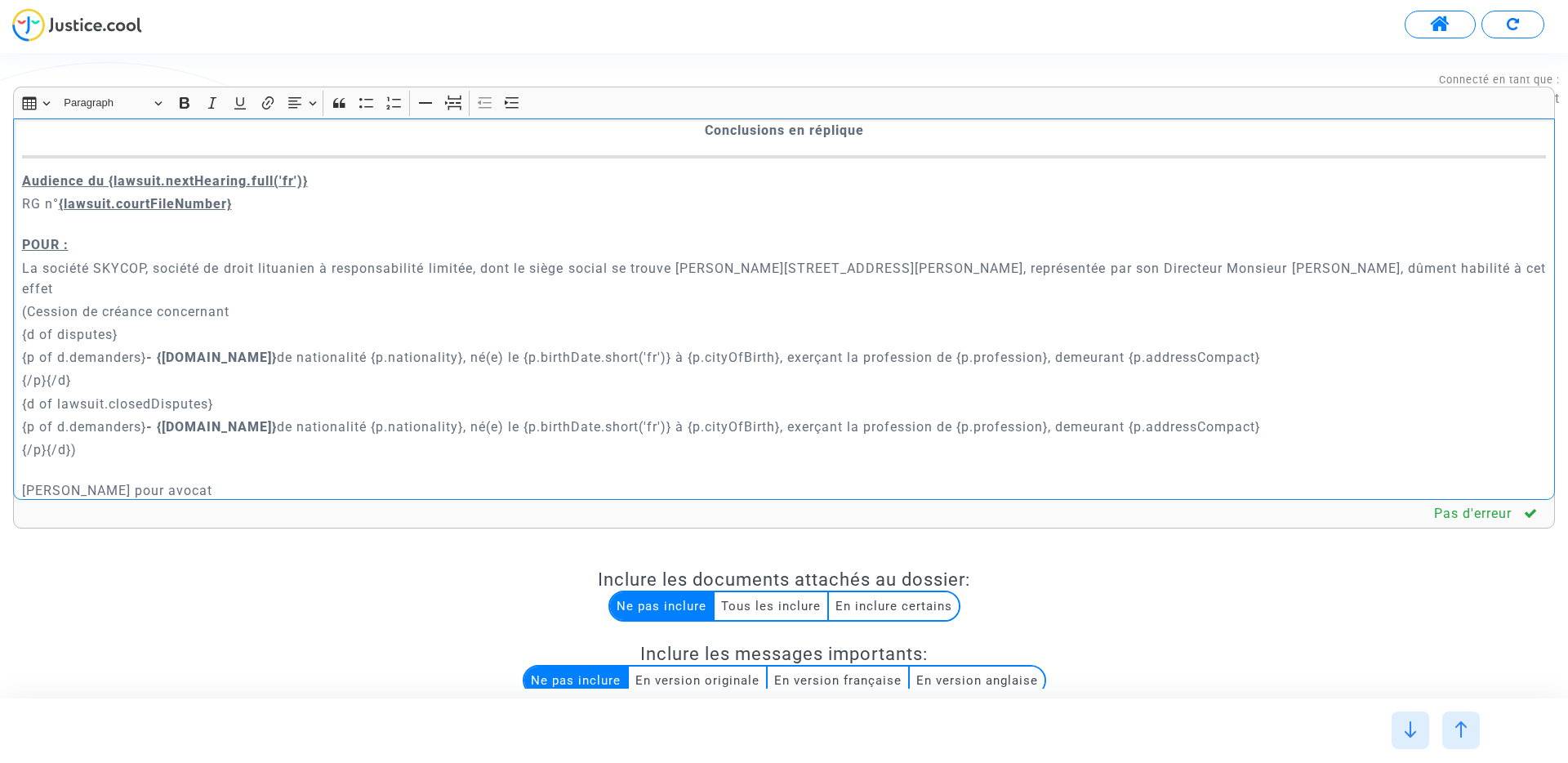
drag, startPoint x: 87, startPoint y: 430, endPoint x: 0, endPoint y: 293, distance: 162.3
click at [0, 293] on div "Rich Text Editor Insert table Insert table Heading Paragraph Paragraph Heading …" at bounding box center [784, 521] width 1568 height 869
click at [515, 103] on icon "Editor toolbar" at bounding box center [511, 103] width 14 height 11
click at [351, 416] on p "{p of d.demanders} - {p.name} de nationalité {p.nationality}, né(e) le {p.birth…" at bounding box center [801, 426] width 1492 height 21
click at [55, 468] on p "{/p}{/d}) Demandeur Ayant pour avocat" at bounding box center [801, 470] width 1492 height 61
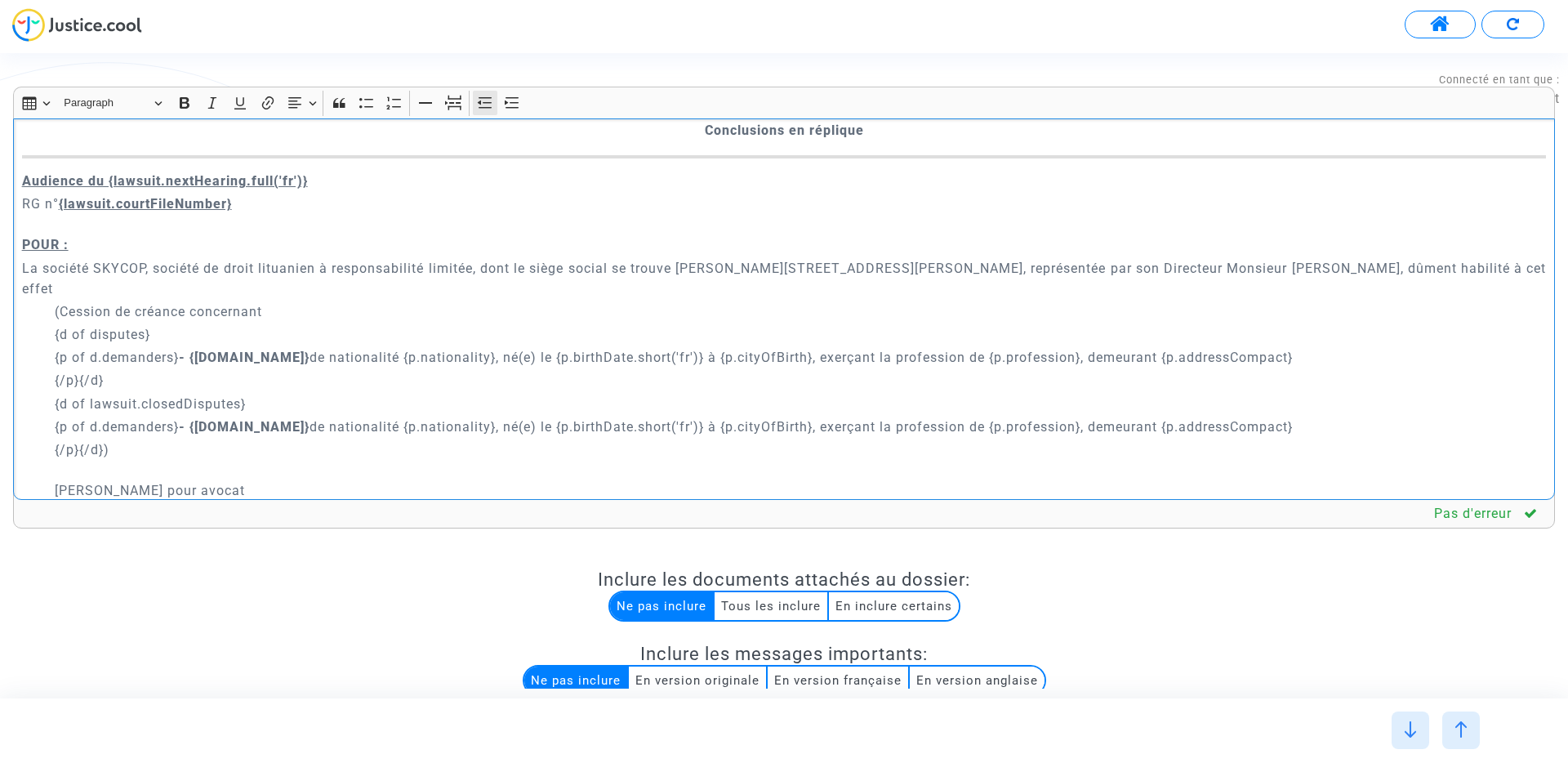
click at [484, 103] on icon "Editor toolbar" at bounding box center [485, 103] width 16 height 16
click at [22, 440] on p "{/p}{/d})" at bounding box center [784, 459] width 1525 height 41
click at [517, 101] on icon "Editor toolbar" at bounding box center [512, 103] width 16 height 16
click at [61, 302] on p "(Cession de créance concernant" at bounding box center [801, 312] width 1492 height 21
click at [115, 440] on p "{/p}{/d})" at bounding box center [801, 459] width 1492 height 41
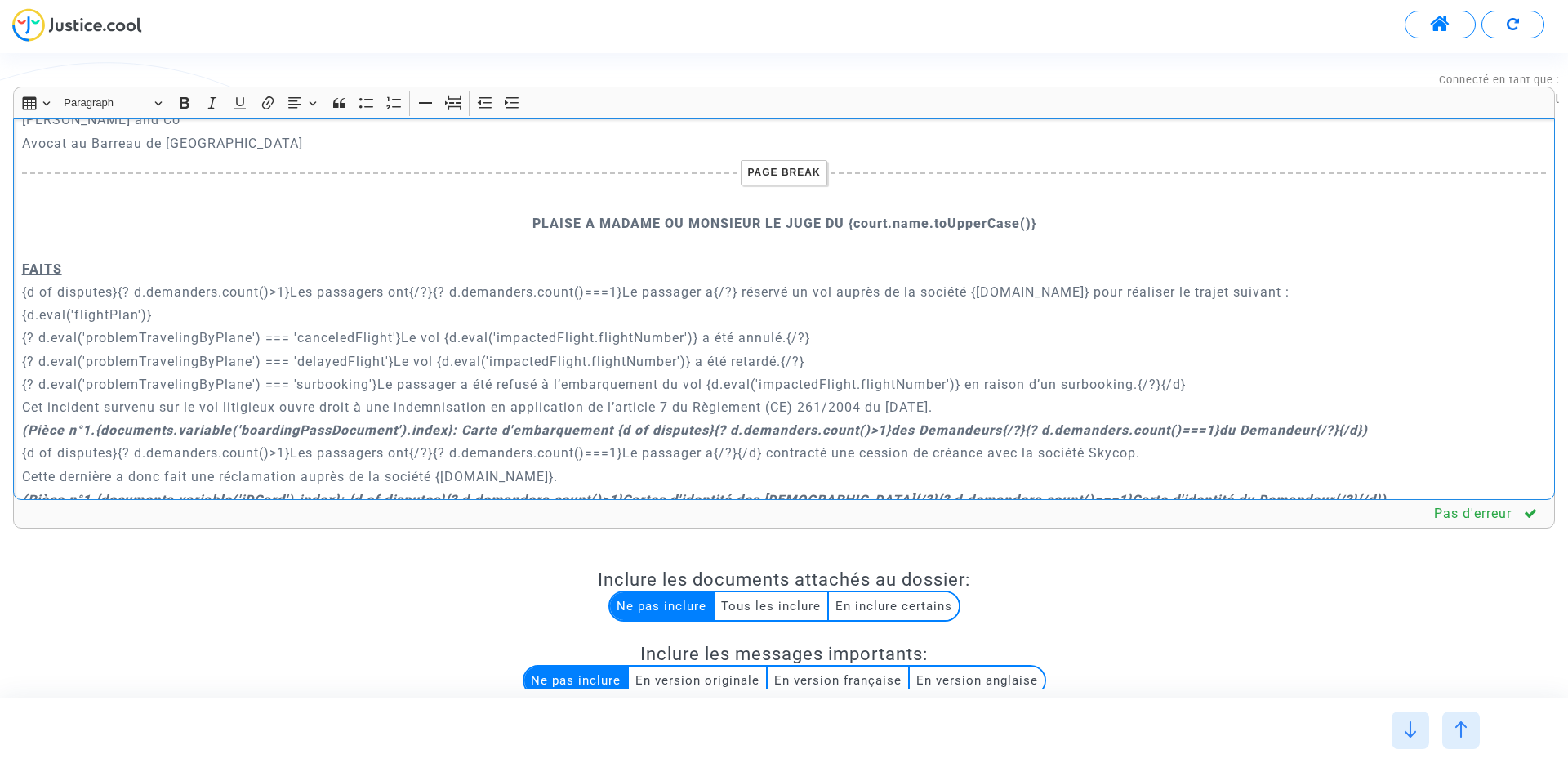
scroll to position [268, 0]
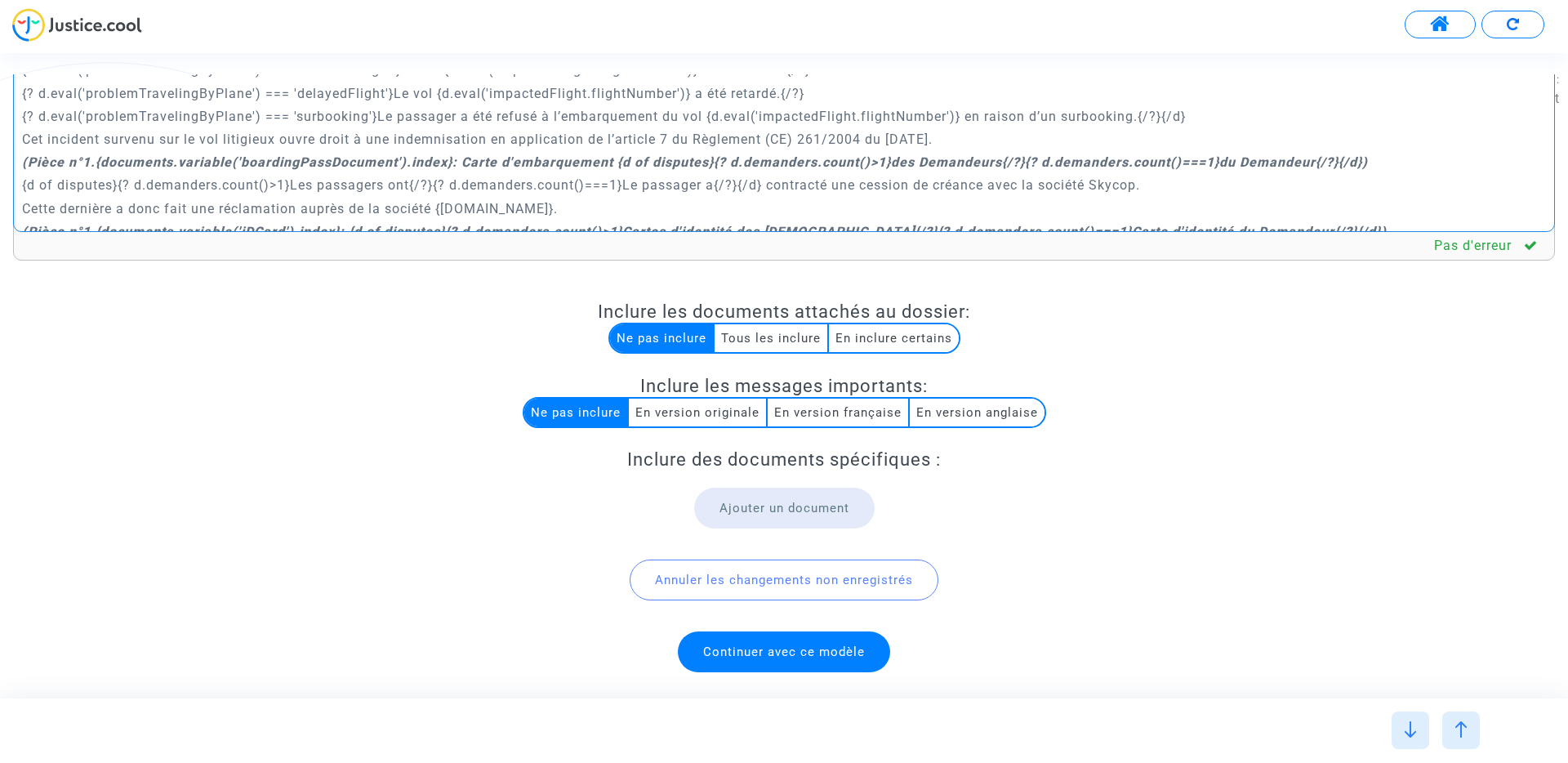
click at [758, 631] on div "Rich Text Editor Insert table Insert table Heading Paragraph Paragraph Heading …" at bounding box center [784, 225] width 1567 height 813
click at [758, 646] on span "Continuer avec ce modèle" at bounding box center [784, 651] width 161 height 14
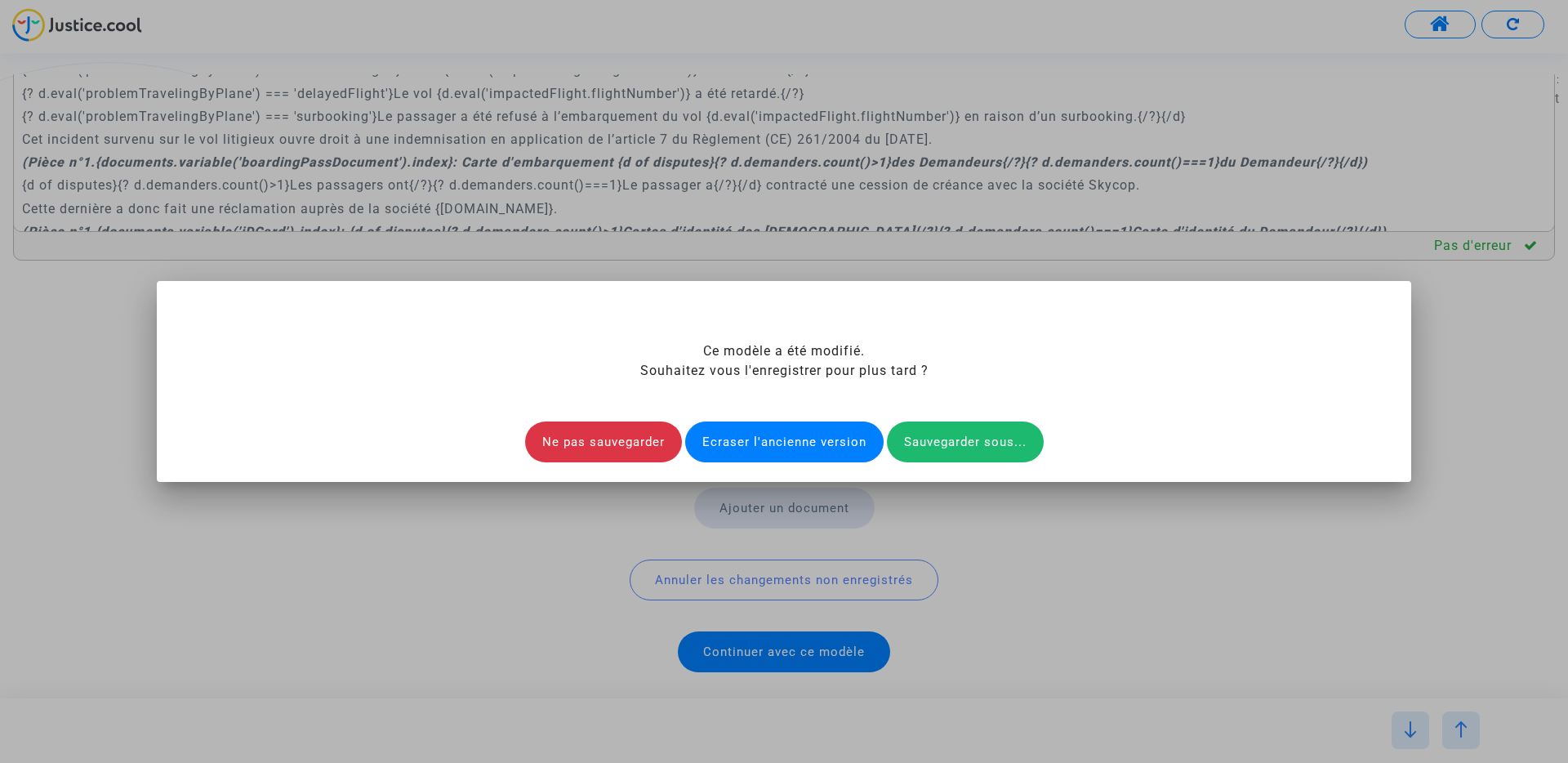
click at [783, 419] on div "Ce modèle a été modifié. Souhaitez vous l'enregistrer pour plus tard ? Ne pas s…" at bounding box center [784, 402] width 1216 height 121
click at [783, 437] on div "Ecraser l'ancienne version" at bounding box center [785, 441] width 198 height 41
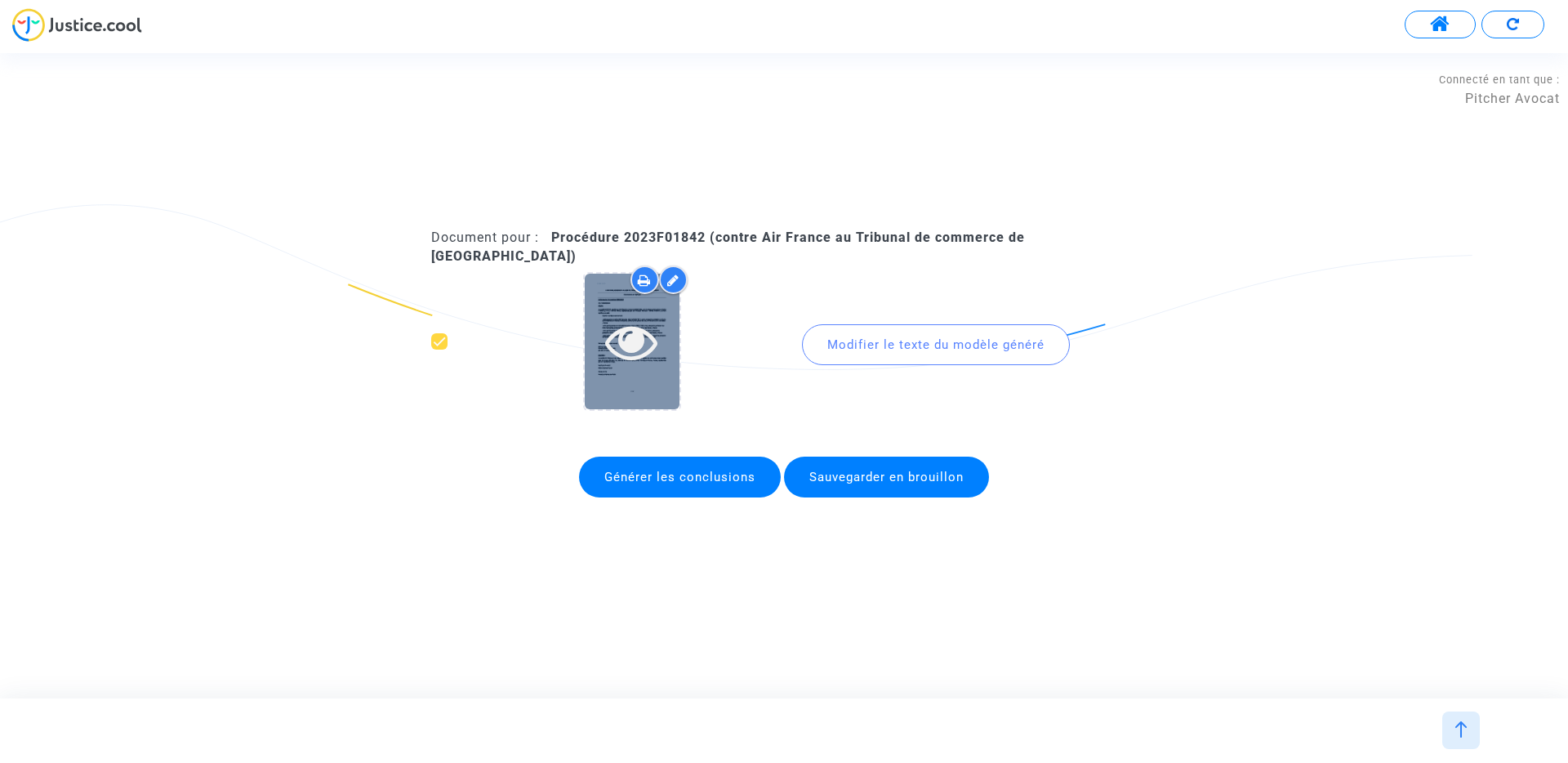
click at [632, 330] on icon at bounding box center [632, 341] width 53 height 52
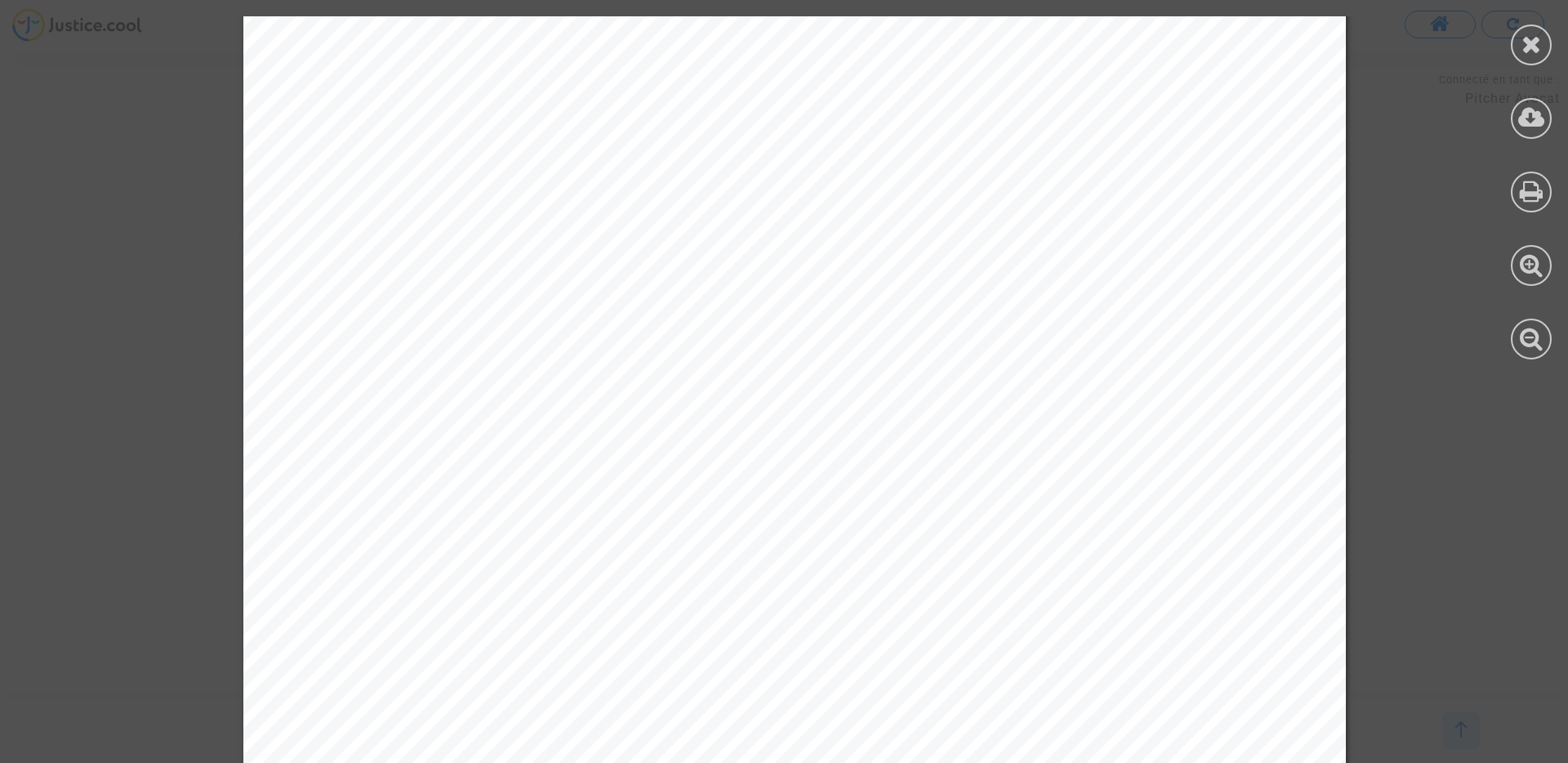
scroll to position [307, 0]
click at [1536, 337] on icon at bounding box center [1532, 338] width 23 height 24
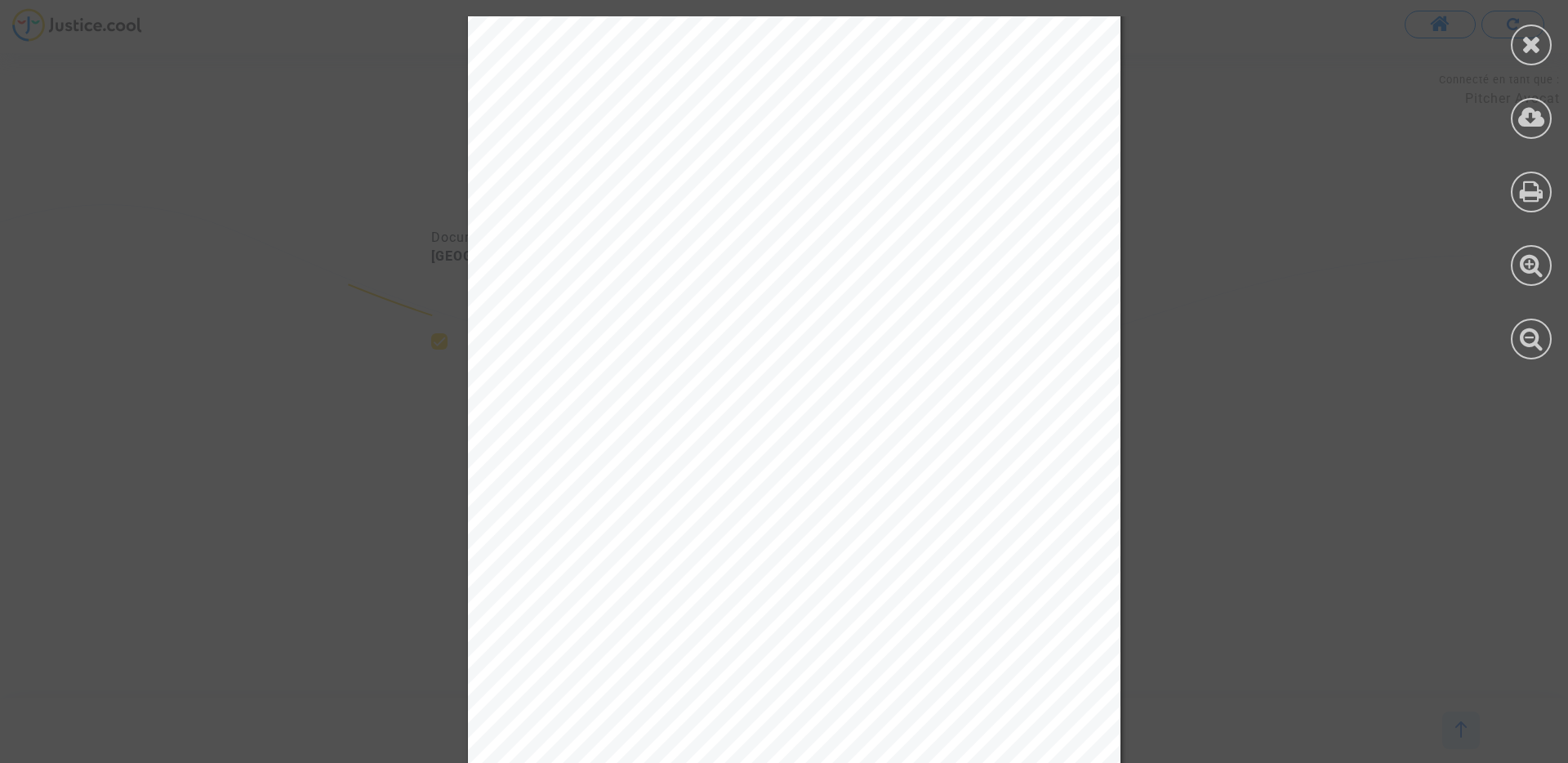
scroll to position [68, 0]
click at [1527, 40] on icon at bounding box center [1532, 43] width 21 height 24
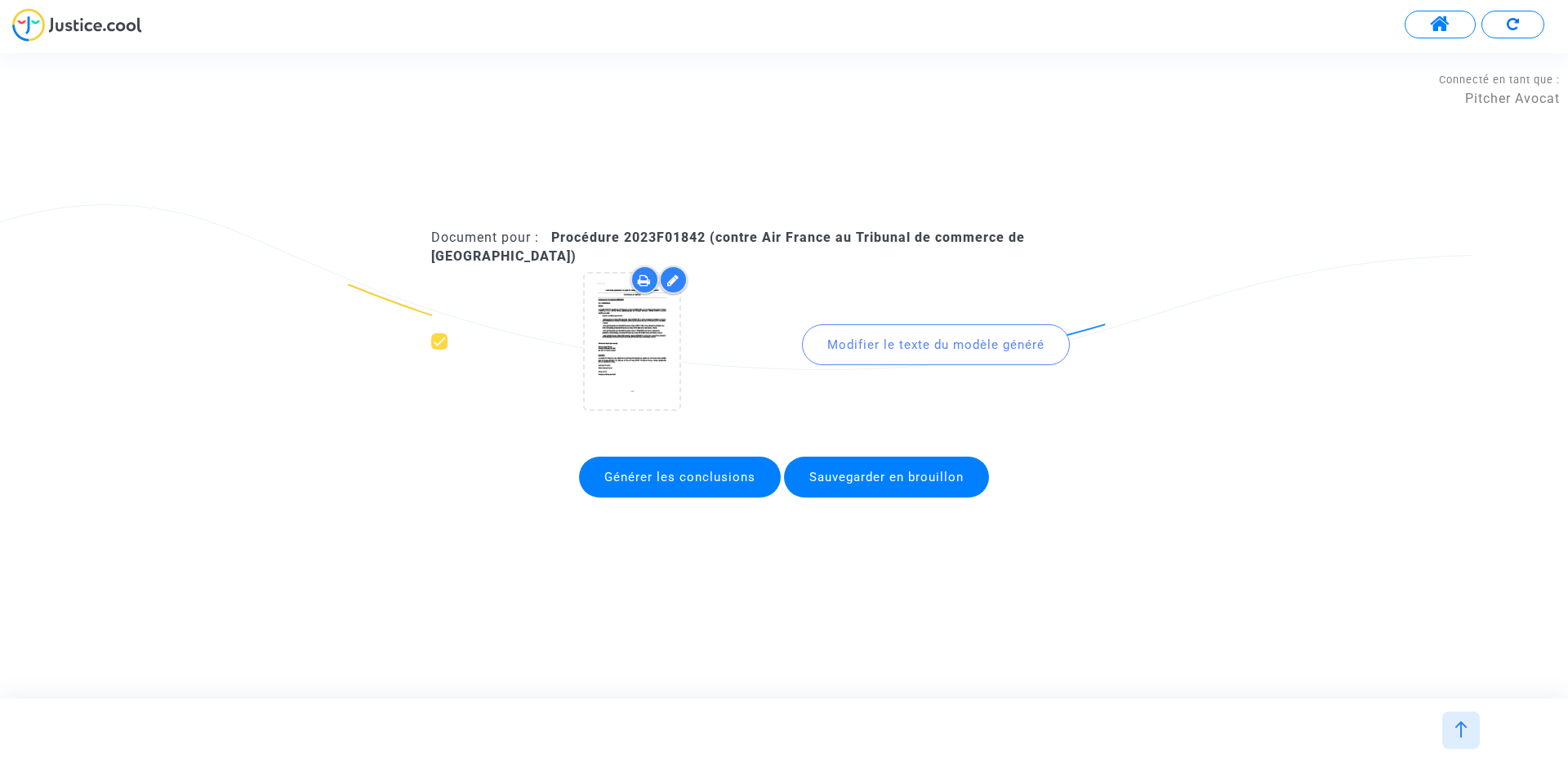
click at [1463, 731] on img at bounding box center [1462, 729] width 16 height 16
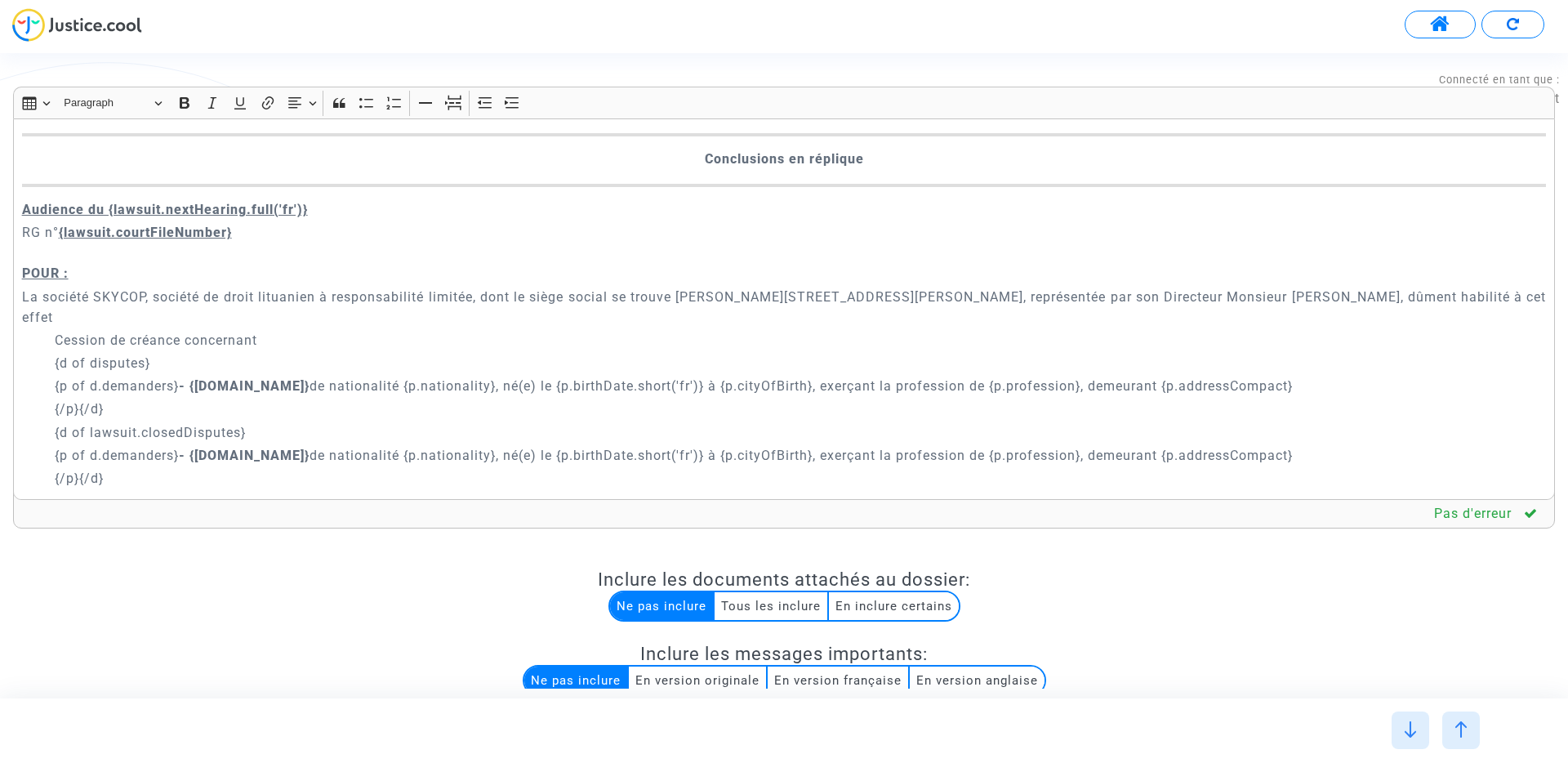
scroll to position [50, 0]
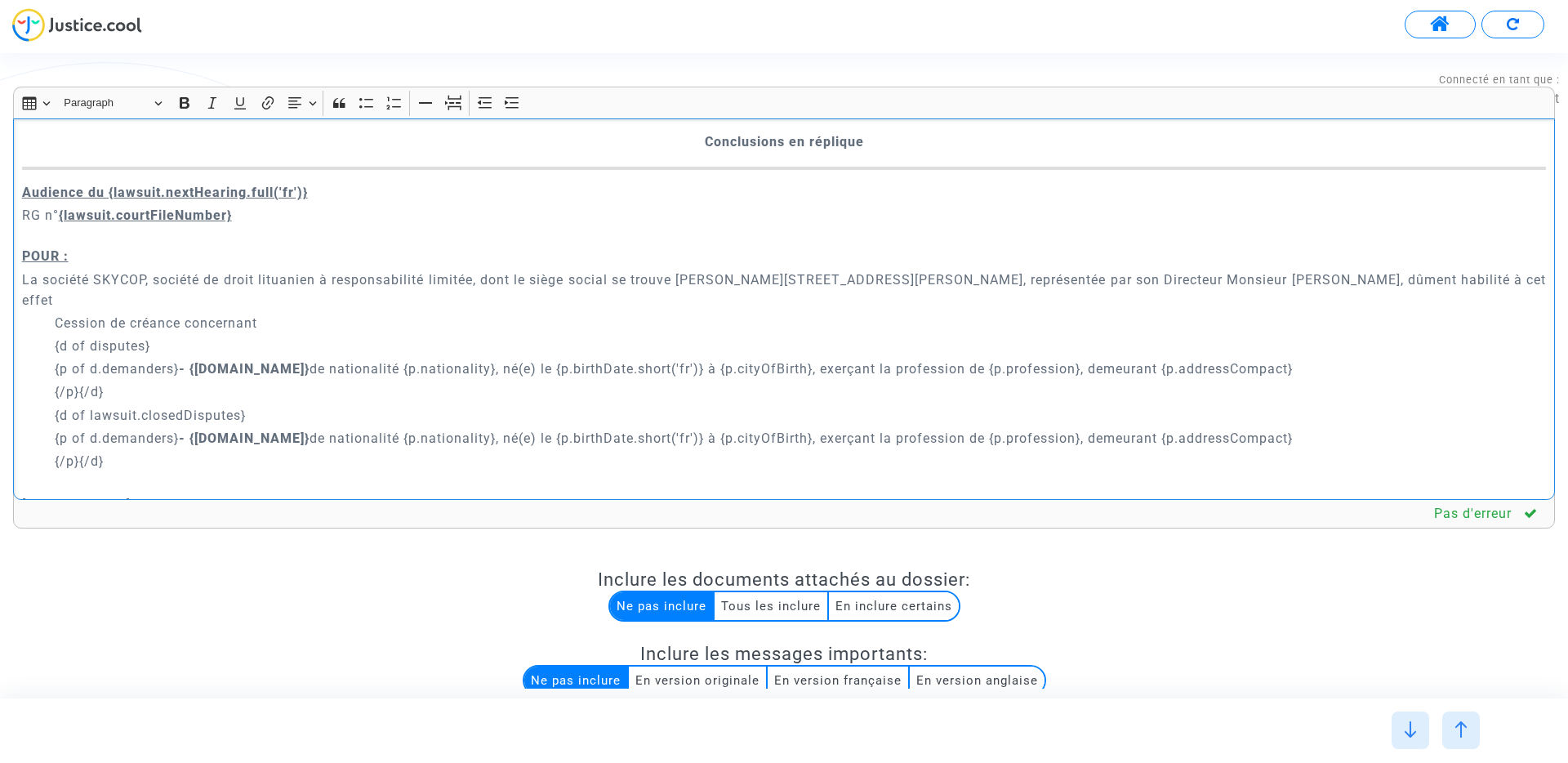
drag, startPoint x: 54, startPoint y: 367, endPoint x: 80, endPoint y: 366, distance: 26.0
click at [80, 381] on p "{/p}{/d}" at bounding box center [801, 391] width 1492 height 21
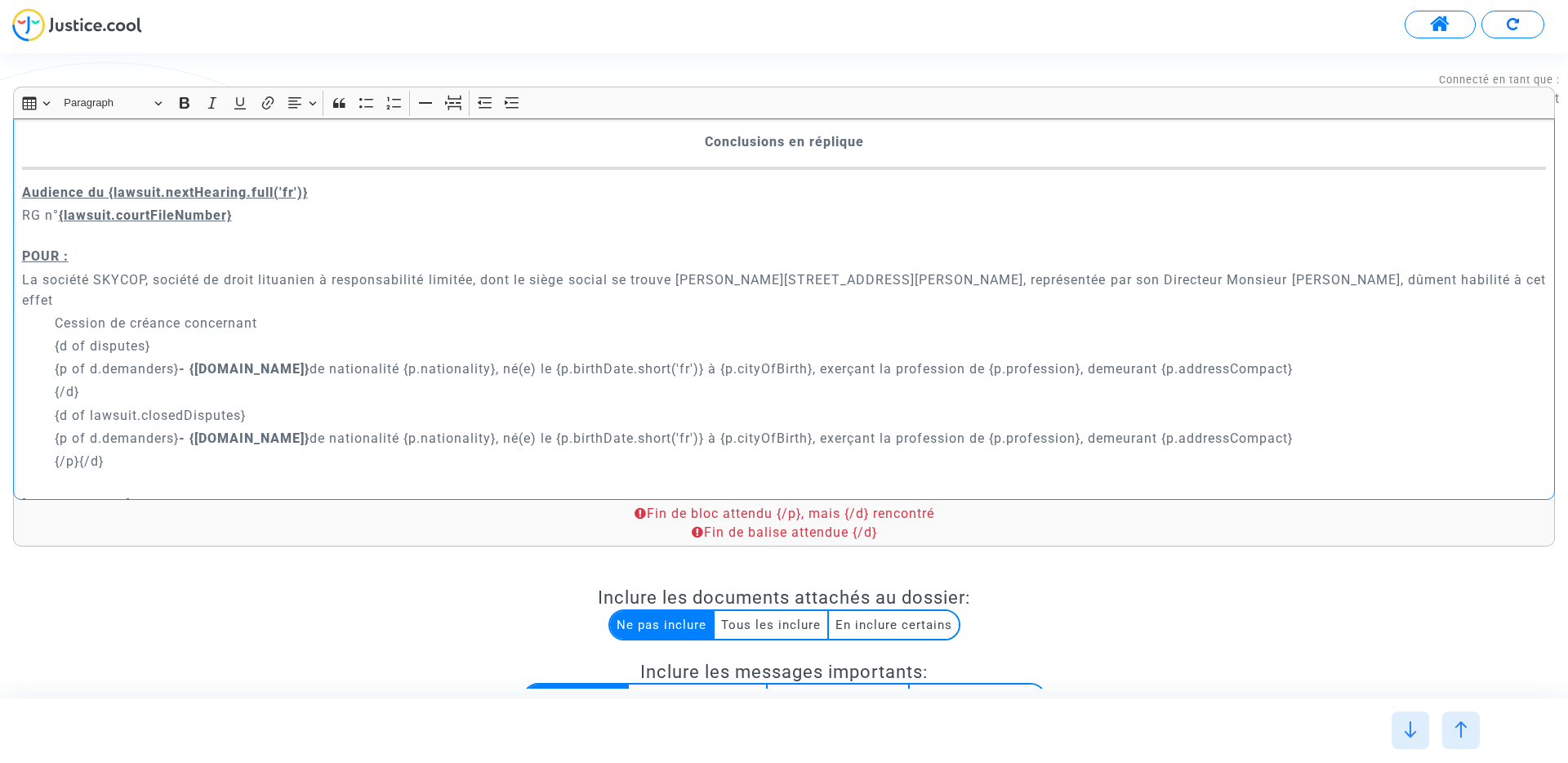
click at [1270, 359] on p "{p of d.demanders} - {p.name} de nationalité {p.nationality}, né(e) le {p.birth…" at bounding box center [801, 368] width 1492 height 21
click at [1256, 428] on p "{p of d.demanders} - {p.name} de nationalité {p.nationality}, né(e) le {p.birth…" at bounding box center [801, 438] width 1492 height 21
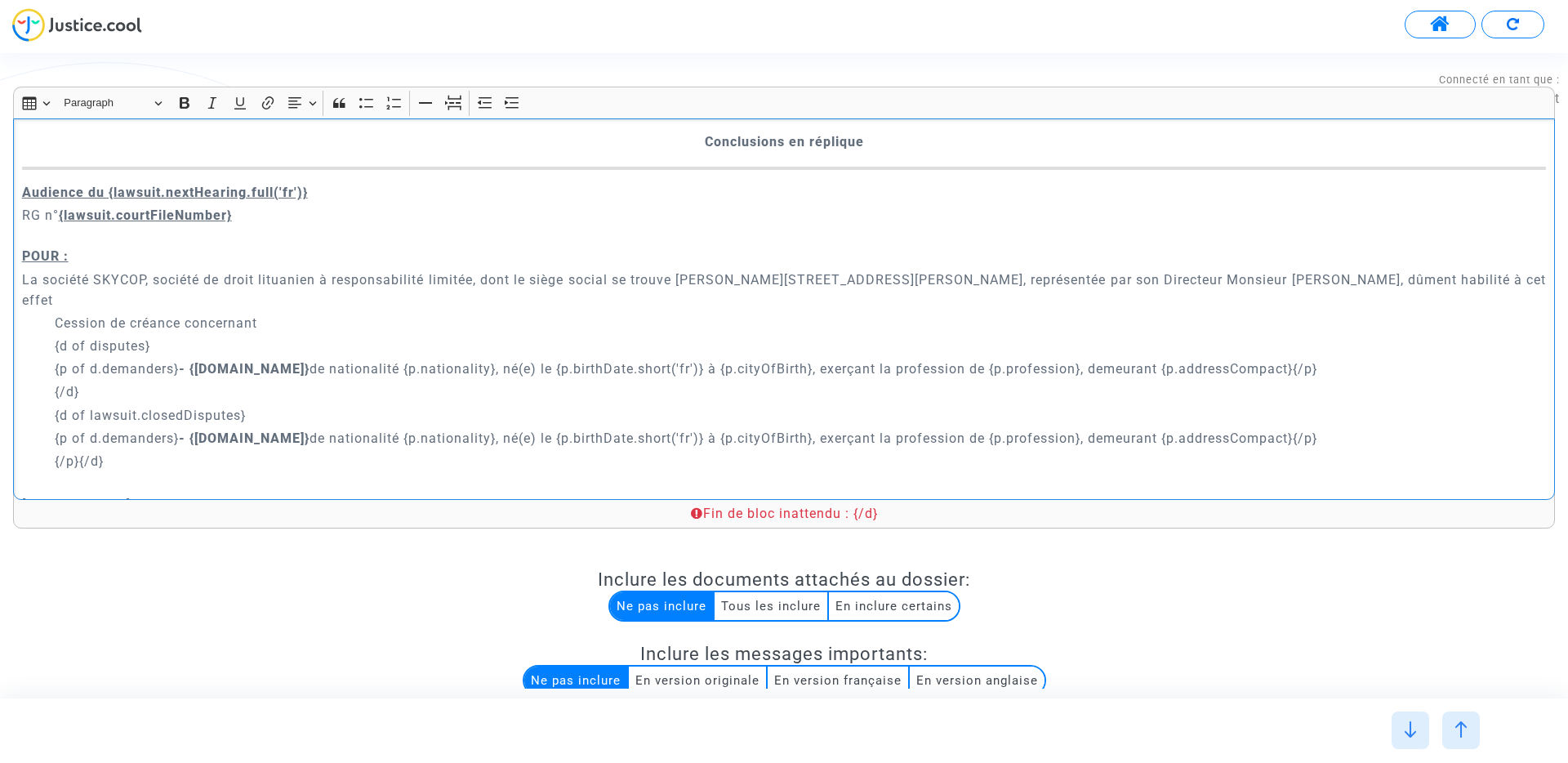
drag, startPoint x: 80, startPoint y: 441, endPoint x: 51, endPoint y: 441, distance: 29.0
click at [51, 441] on div "A MADAME, MONSIEUR LE JUGE DU {court.name.toUpperCase()} Conclusions en répliqu…" at bounding box center [784, 308] width 1542 height 381
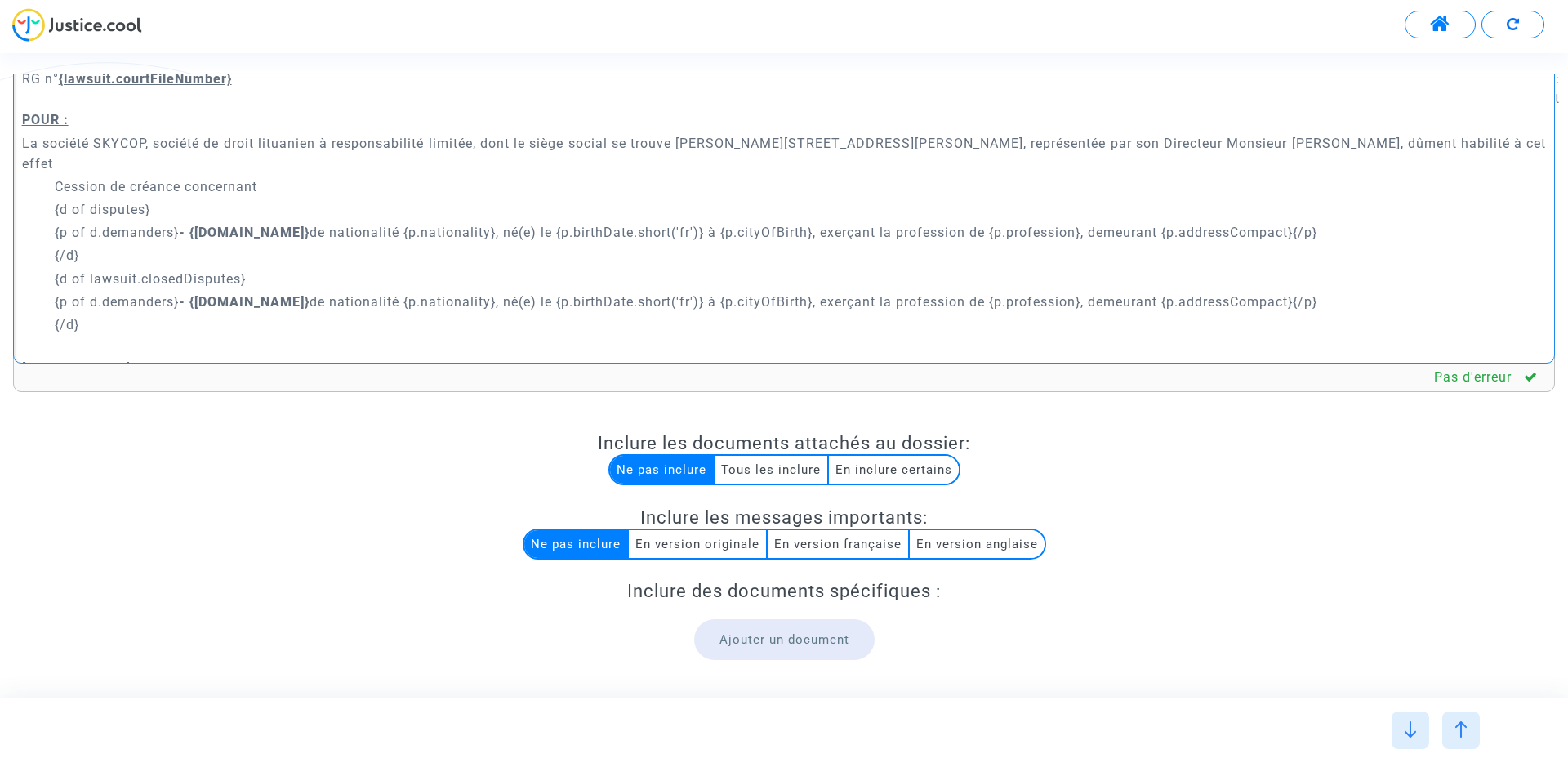
scroll to position [268, 0]
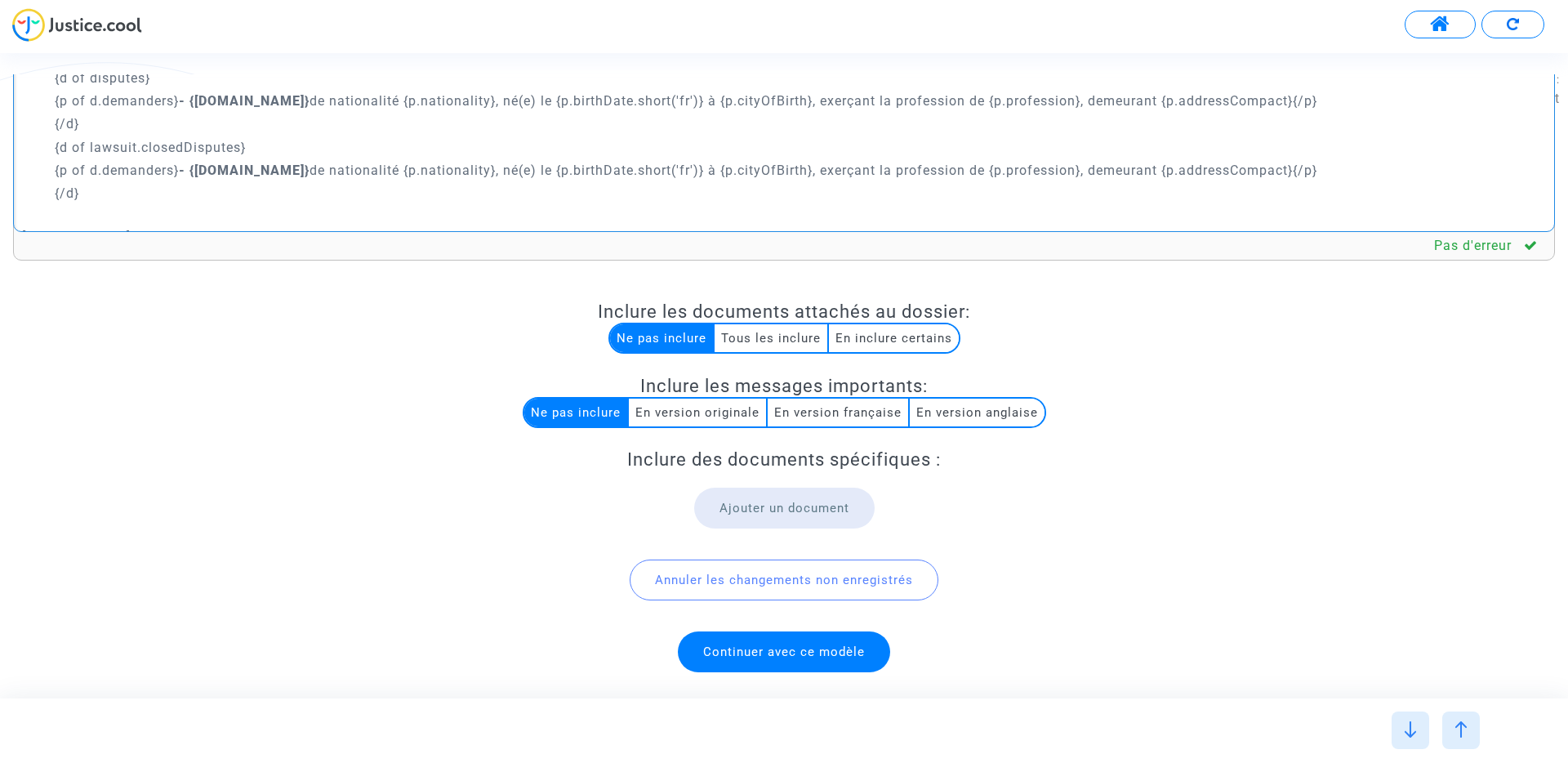
click at [801, 642] on span "Continuer avec ce modèle" at bounding box center [784, 651] width 213 height 41
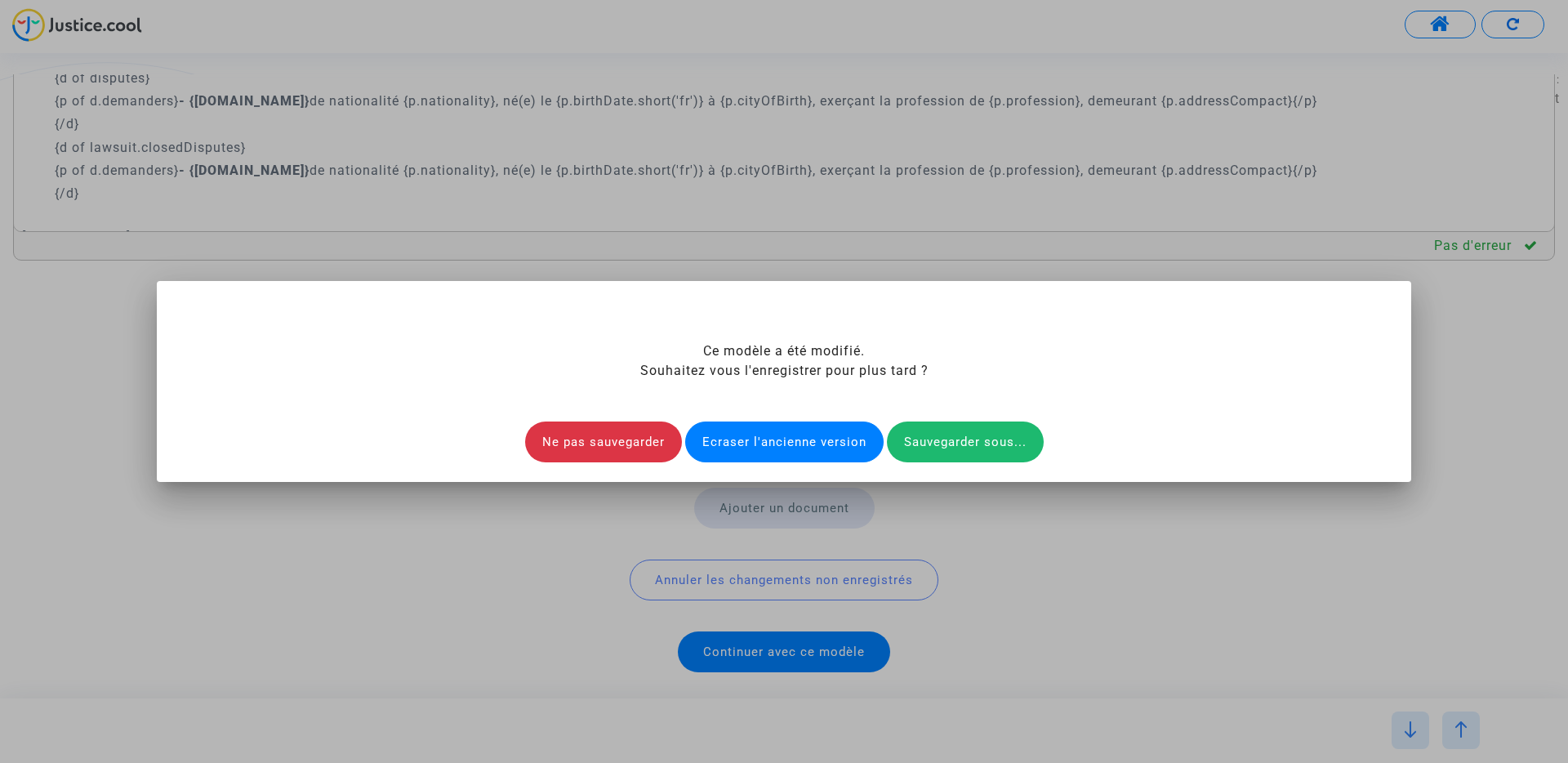
click at [772, 443] on div "Ecraser l'ancienne version" at bounding box center [785, 441] width 198 height 41
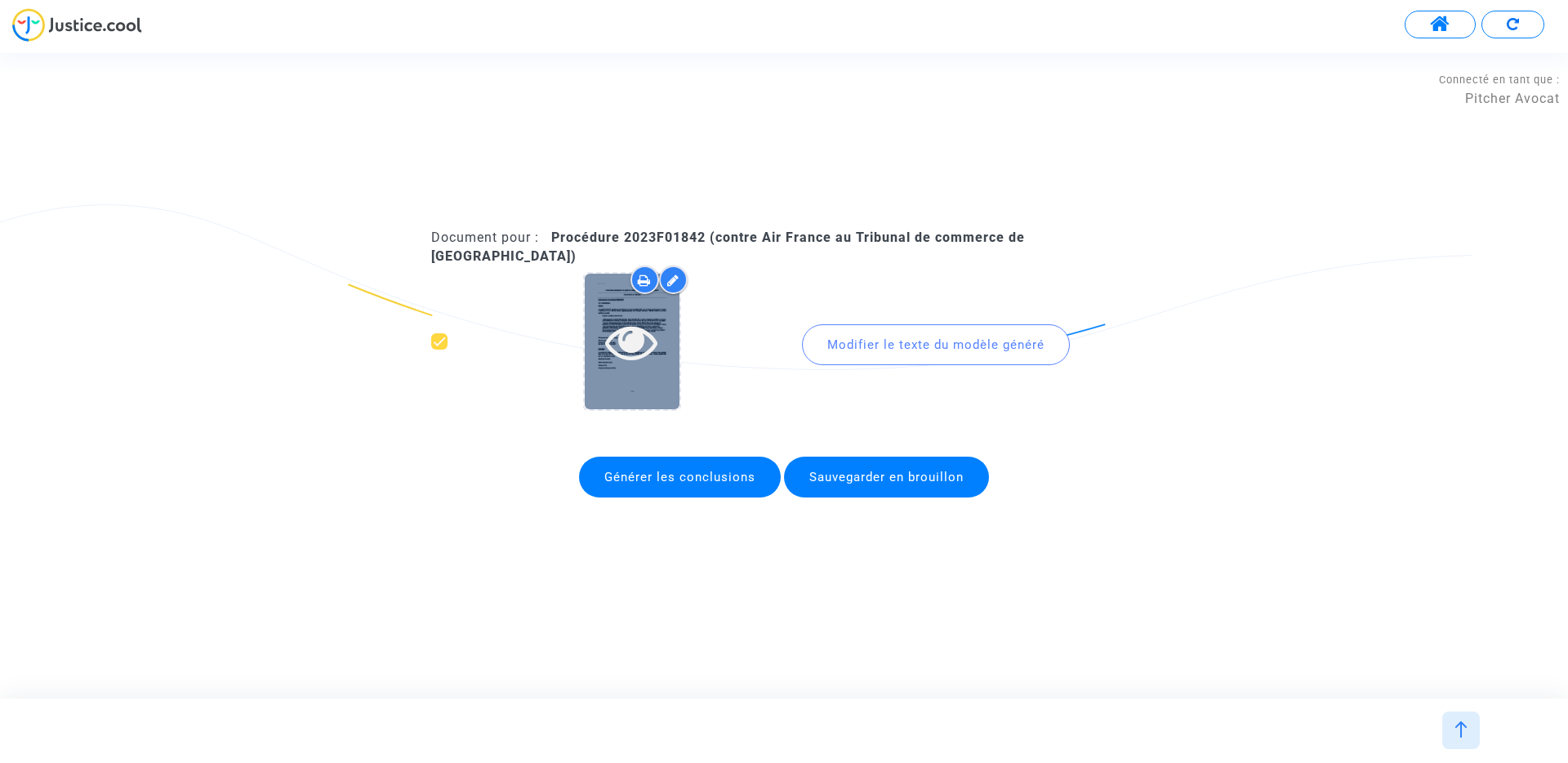
click at [637, 326] on icon at bounding box center [632, 341] width 53 height 52
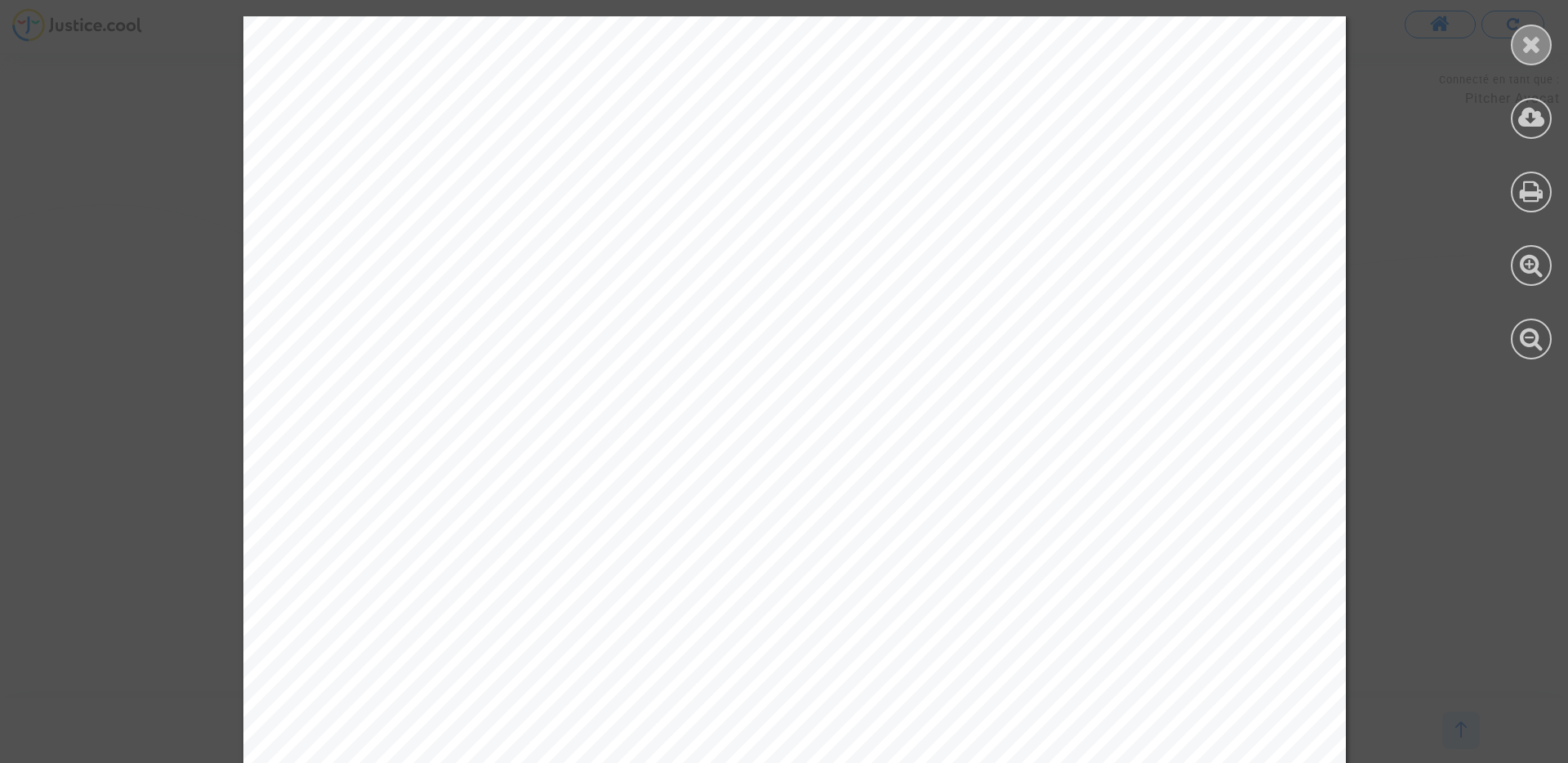
click at [1532, 56] on icon at bounding box center [1532, 43] width 21 height 24
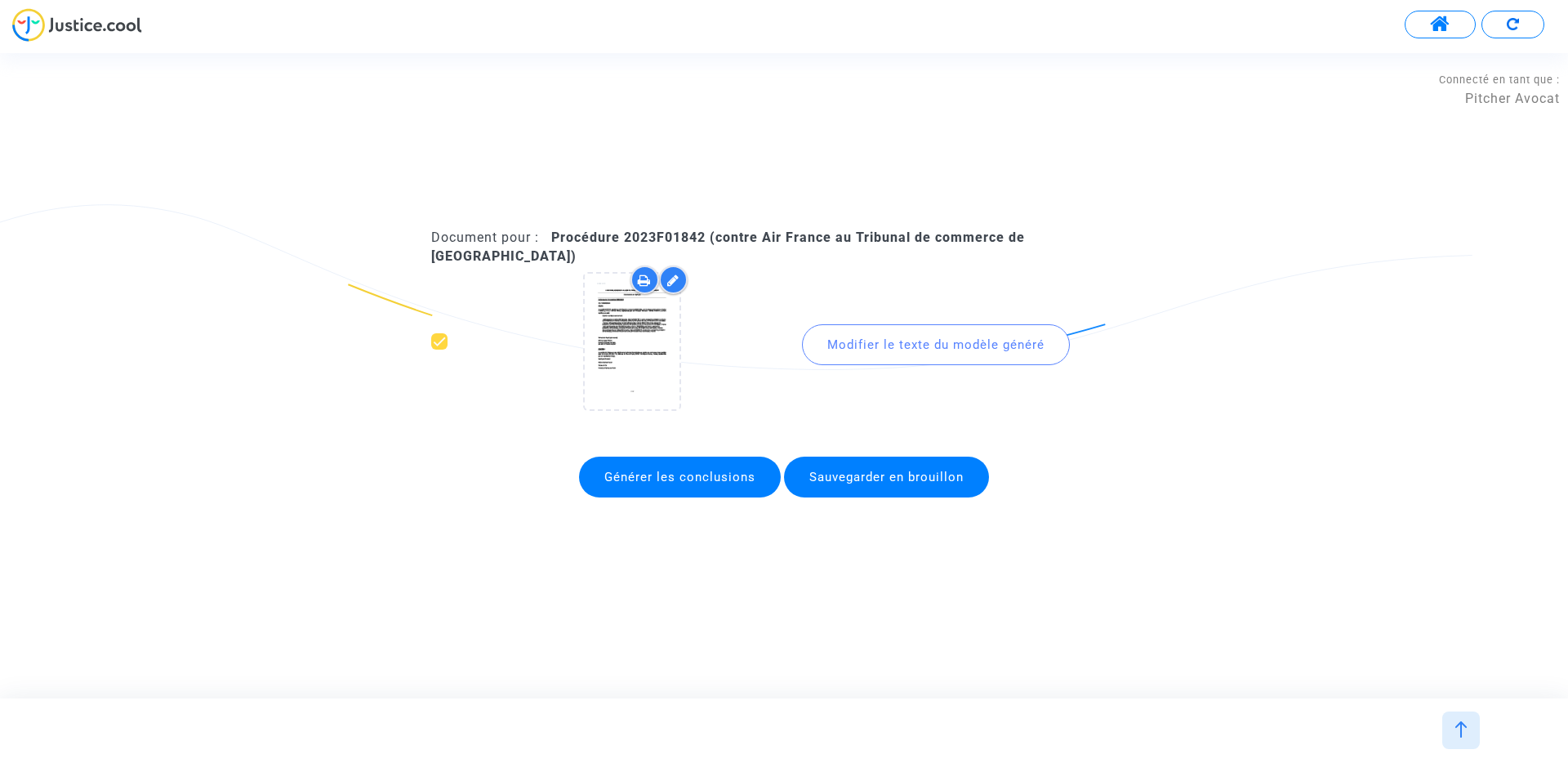
click at [1463, 741] on div at bounding box center [1462, 731] width 38 height 38
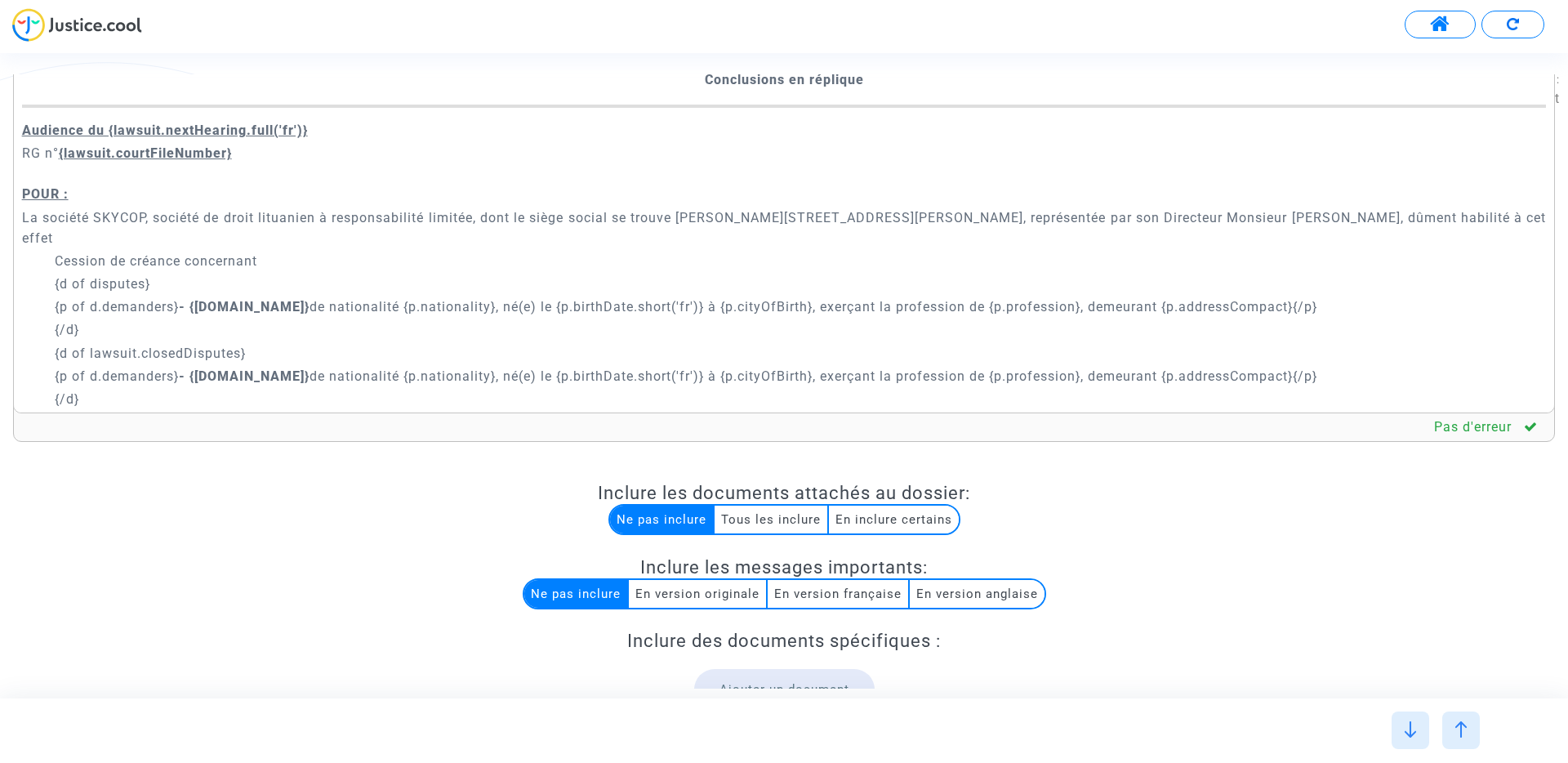
scroll to position [31, 0]
click at [369, 269] on p "{d of disputes}" at bounding box center [801, 279] width 1492 height 21
drag, startPoint x: 56, startPoint y: 282, endPoint x: 285, endPoint y: 388, distance: 252.3
click at [285, 388] on div "A MADAME, MONSIEUR LE JUGE DU {court.name.toUpperCase()} Conclusions en répliqu…" at bounding box center [784, 222] width 1542 height 381
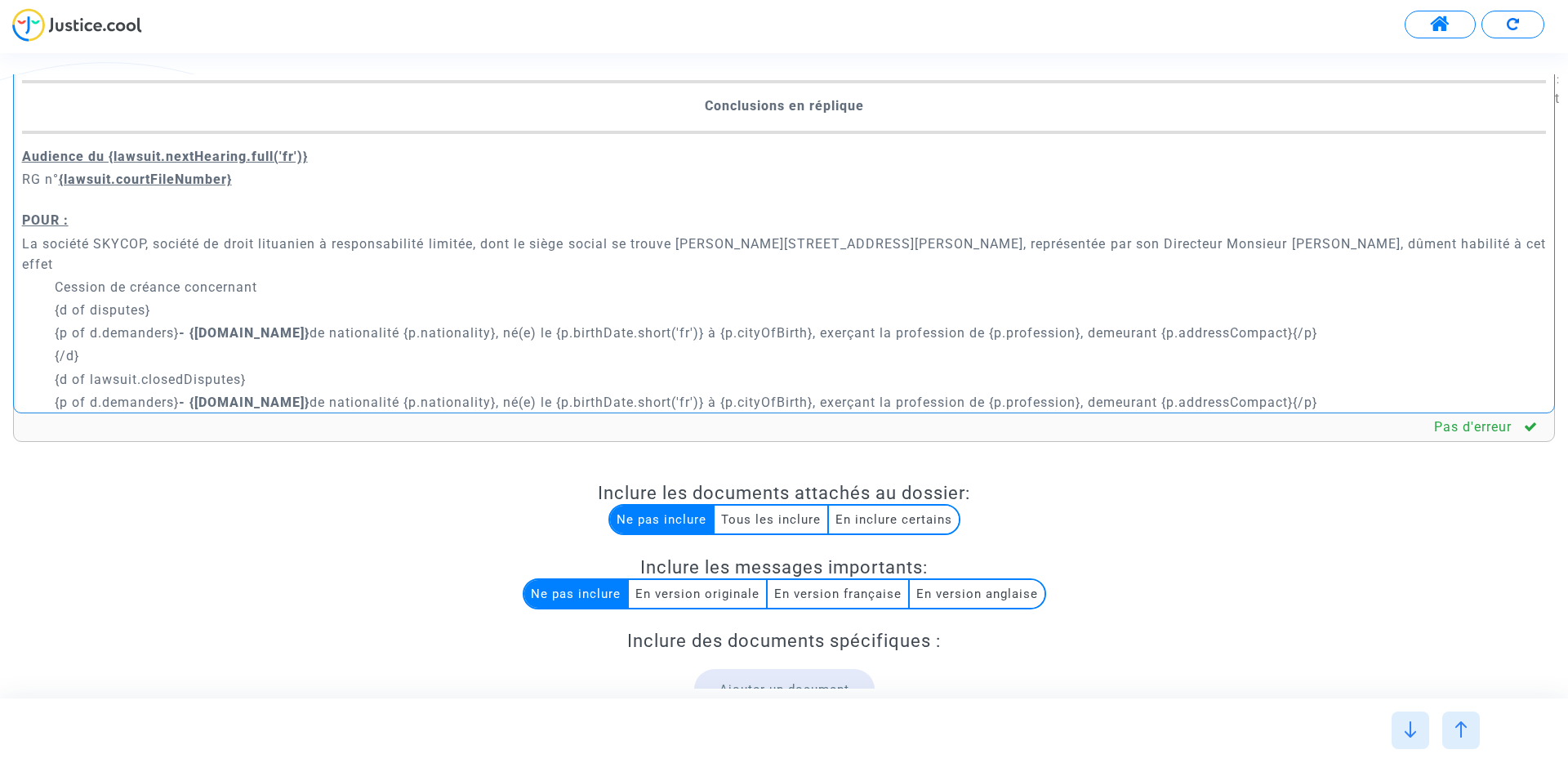
scroll to position [0, 0]
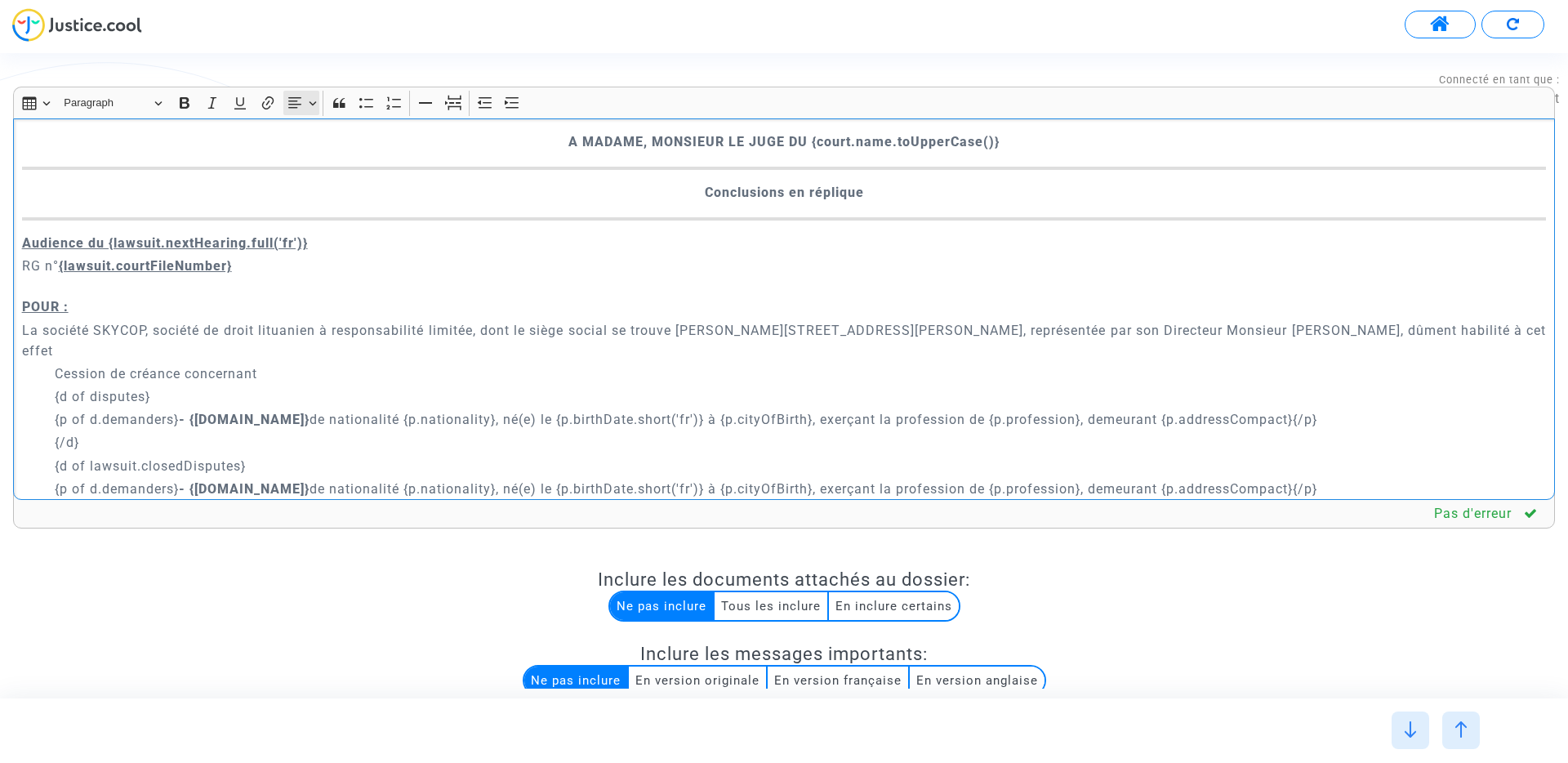
click at [313, 103] on button "Text alignment Text alignment" at bounding box center [302, 103] width 37 height 24
click at [309, 199] on icon "Text alignment toolbar" at bounding box center [301, 202] width 16 height 16
click at [317, 432] on p "{/d}" at bounding box center [801, 442] width 1492 height 21
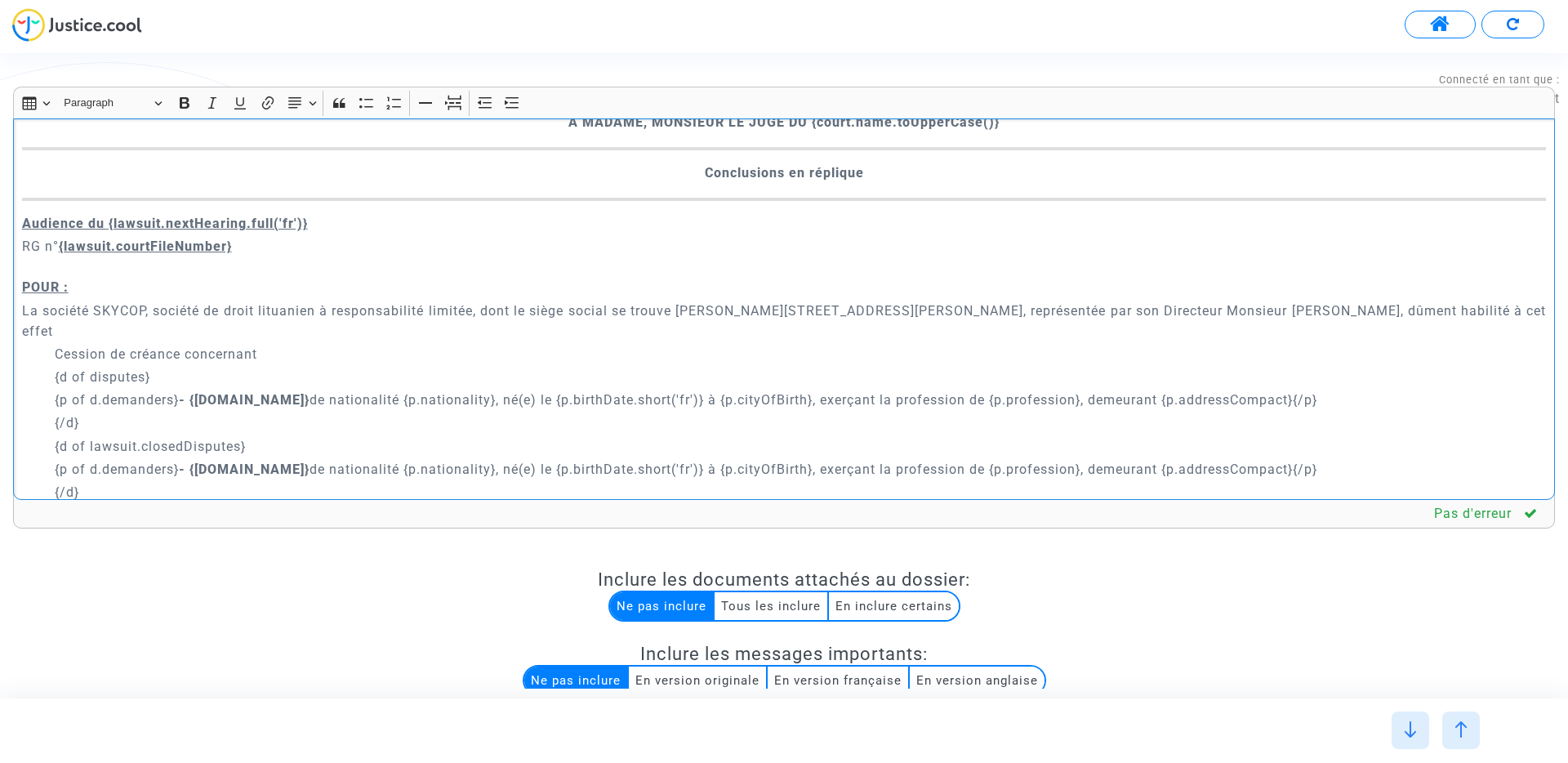
scroll to position [21, 0]
drag, startPoint x: 49, startPoint y: 359, endPoint x: 104, endPoint y: 399, distance: 68.0
click at [104, 399] on div "A MADAME, MONSIEUR LE JUGE DU {court.name.toUpperCase()} Conclusions en répliqu…" at bounding box center [784, 308] width 1542 height 381
click at [1165, 388] on p "{p of d.demanders} - {p.name} de nationalité {p.nationality}, né(e) le {p.birth…" at bounding box center [801, 398] width 1492 height 21
drag, startPoint x: 1252, startPoint y: 375, endPoint x: 1310, endPoint y: 374, distance: 58.0
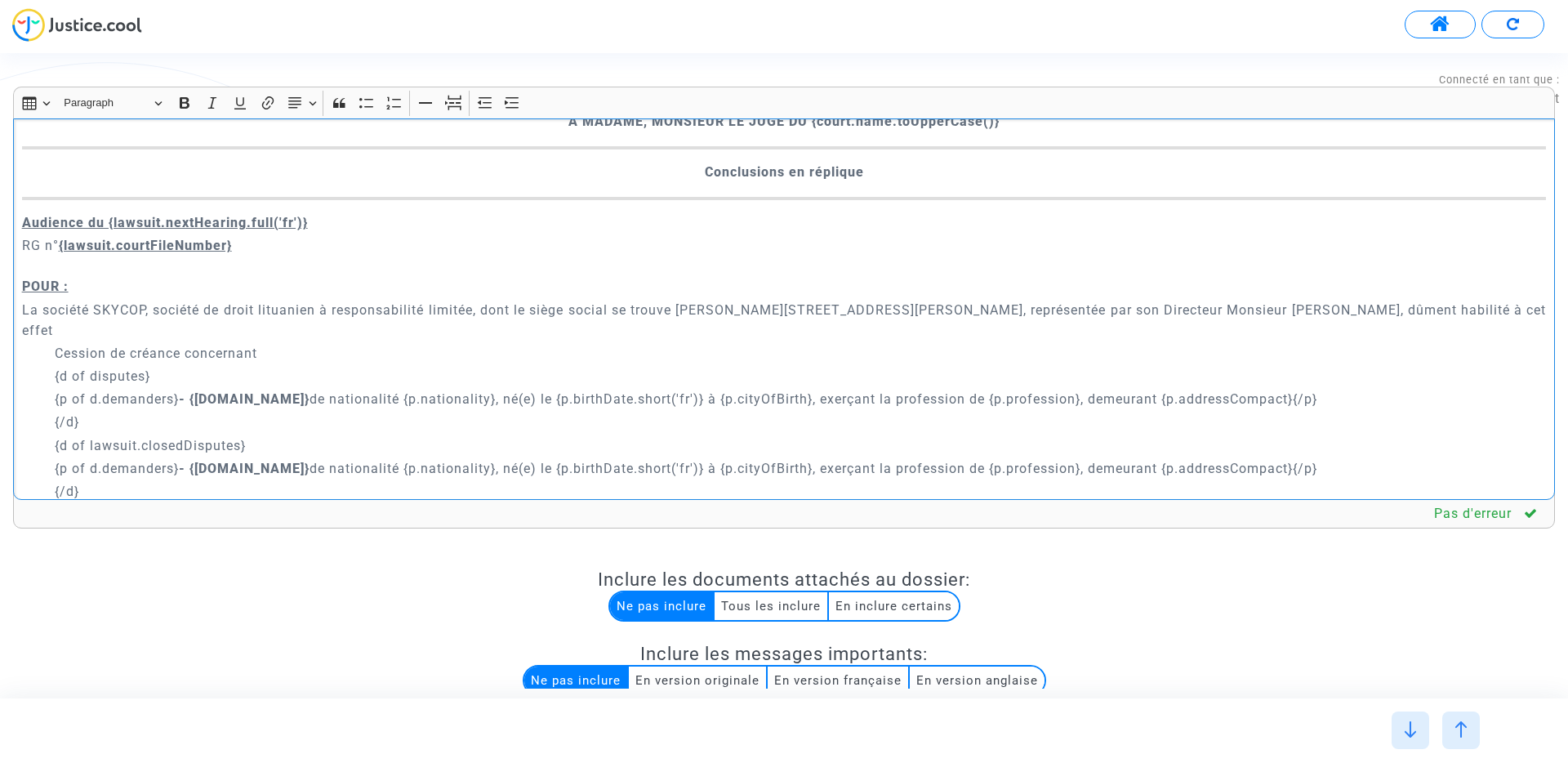
click at [1310, 388] on p "{p of d.demanders} - {p.name} de nationalité {p.nationality}, né(e) le {p.birth…" at bounding box center [801, 398] width 1492 height 21
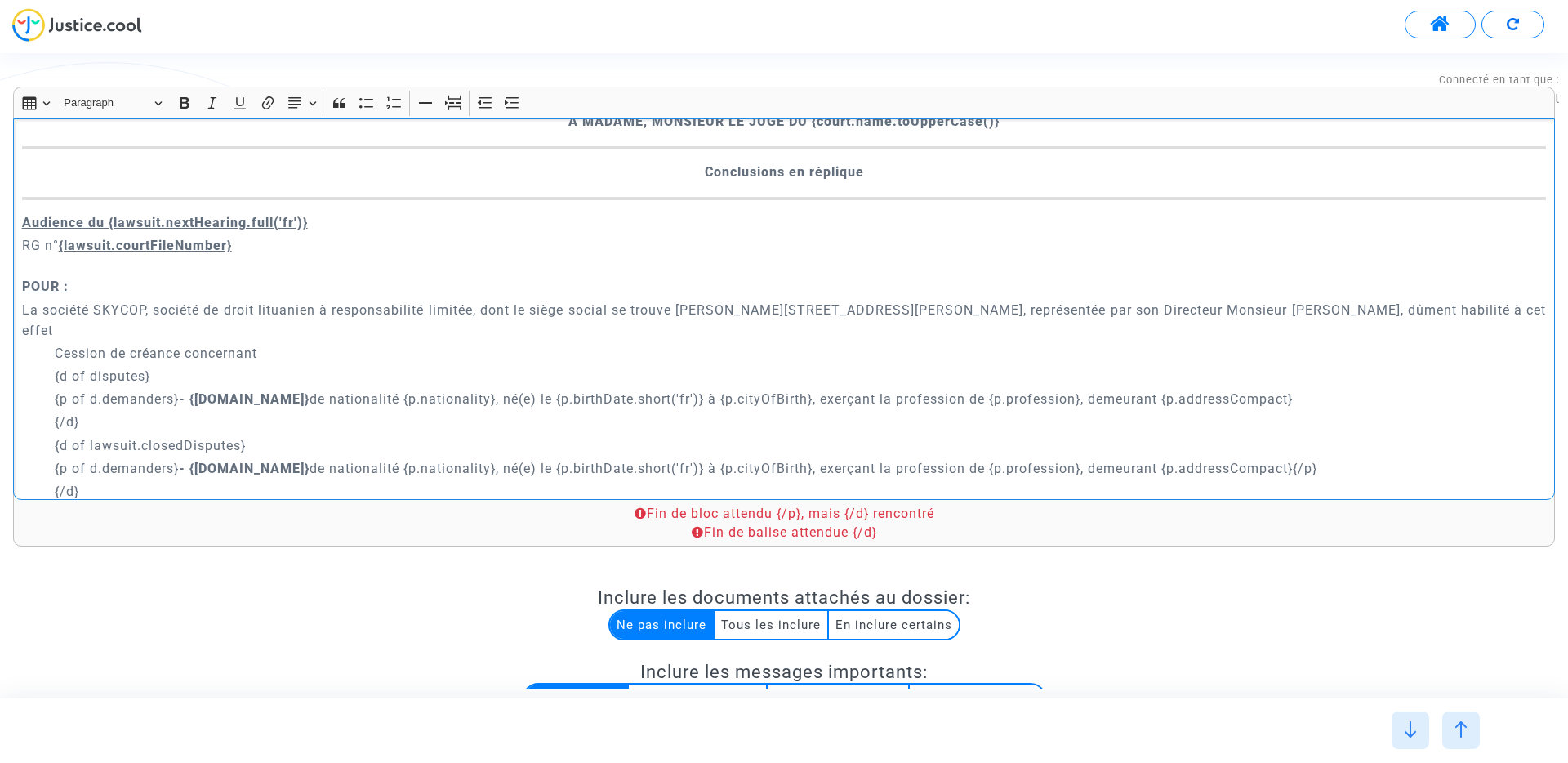
click at [47, 397] on div "A MADAME, MONSIEUR LE JUGE DU {court.name.toUpperCase()} Conclusions en répliqu…" at bounding box center [784, 308] width 1542 height 381
click at [51, 469] on div "A MADAME, MONSIEUR LE JUGE DU {court.name.toUpperCase()} Conclusions en répliqu…" at bounding box center [784, 308] width 1542 height 381
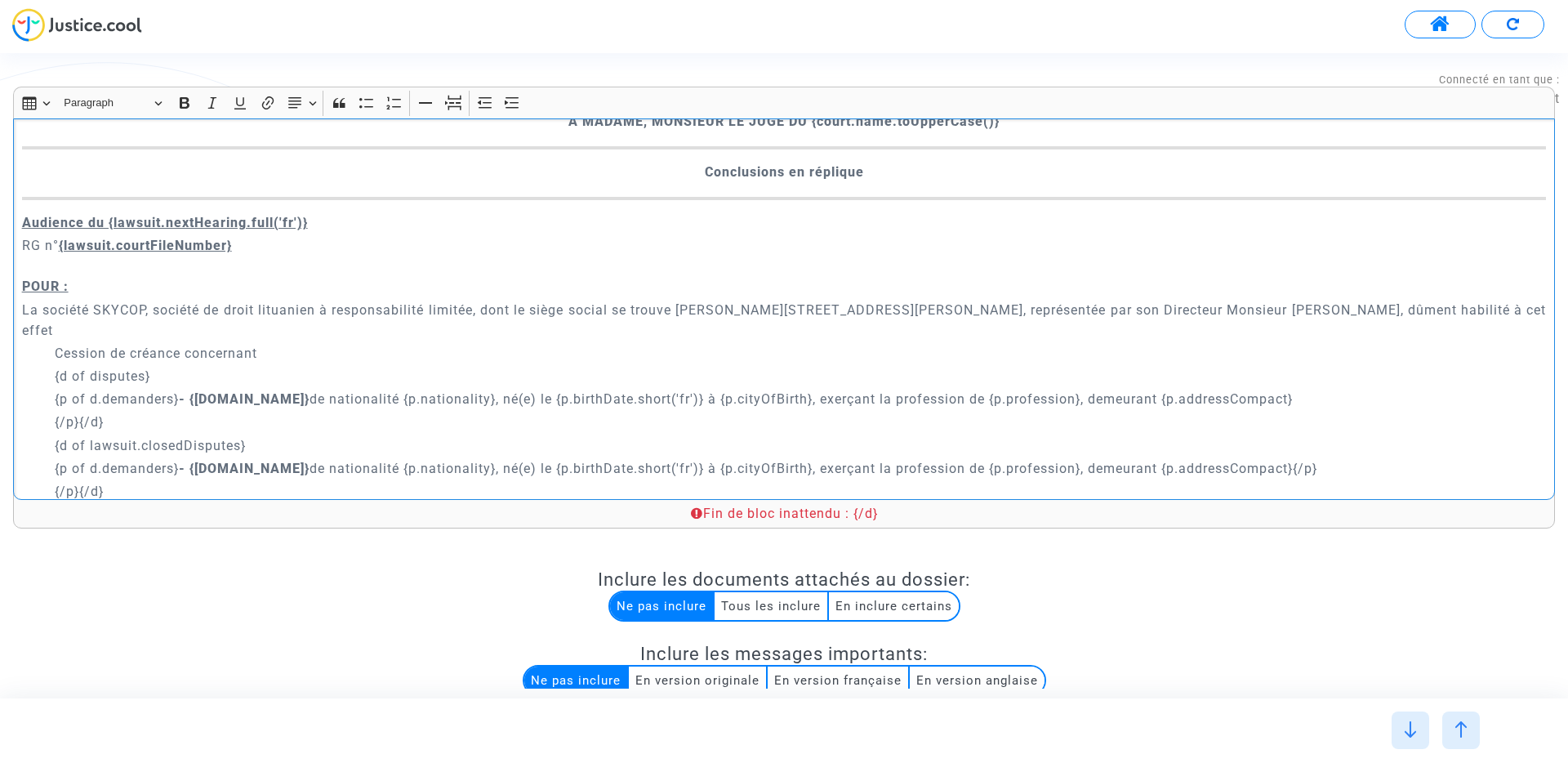
drag, startPoint x: 1251, startPoint y: 445, endPoint x: 1359, endPoint y: 445, distance: 108.0
click at [1359, 459] on p "{p of d.demanders} - {p.name} de nationalité {p.nationality}, né(e) le {p.birth…" at bounding box center [801, 468] width 1492 height 21
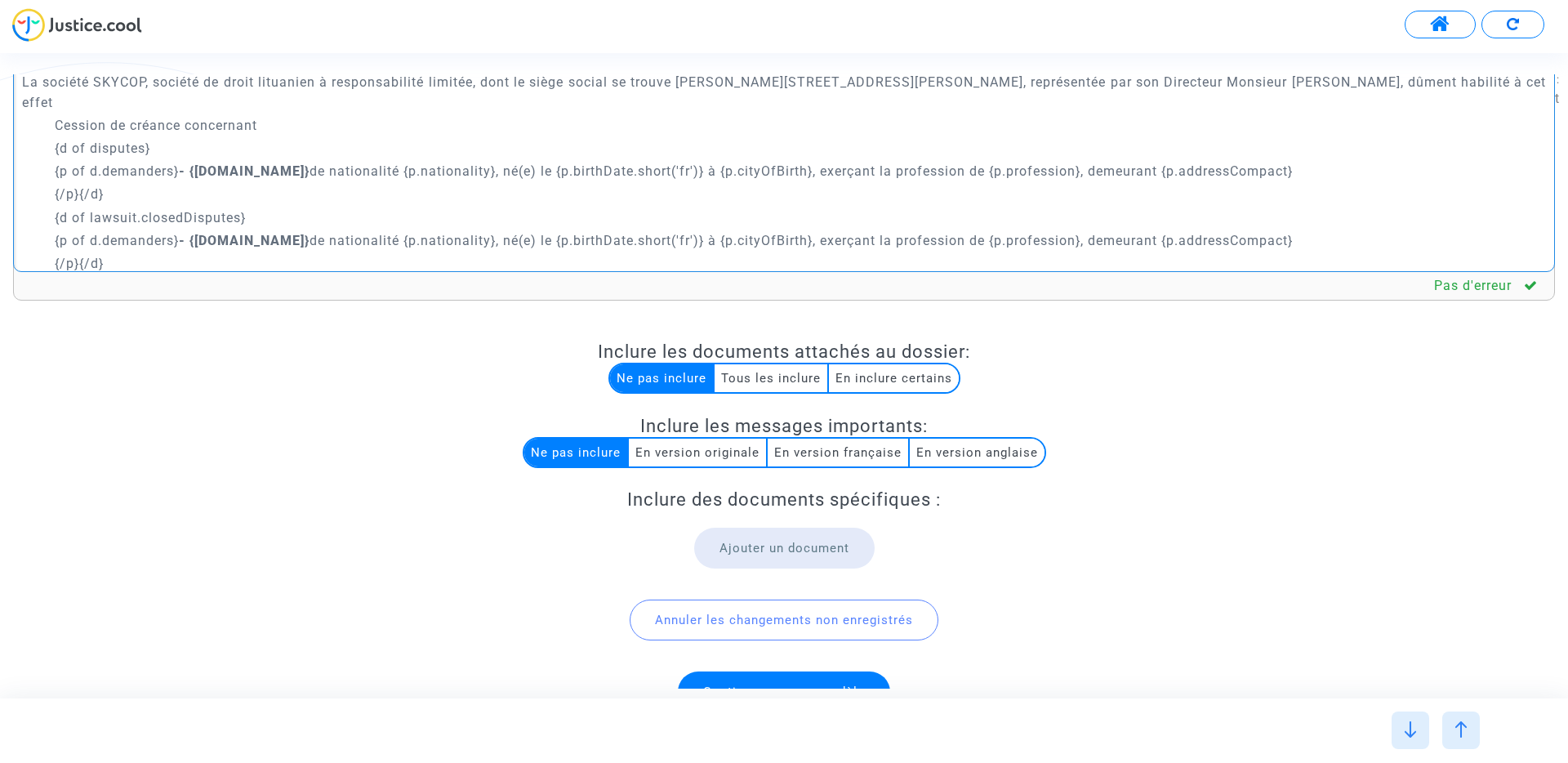
scroll to position [268, 0]
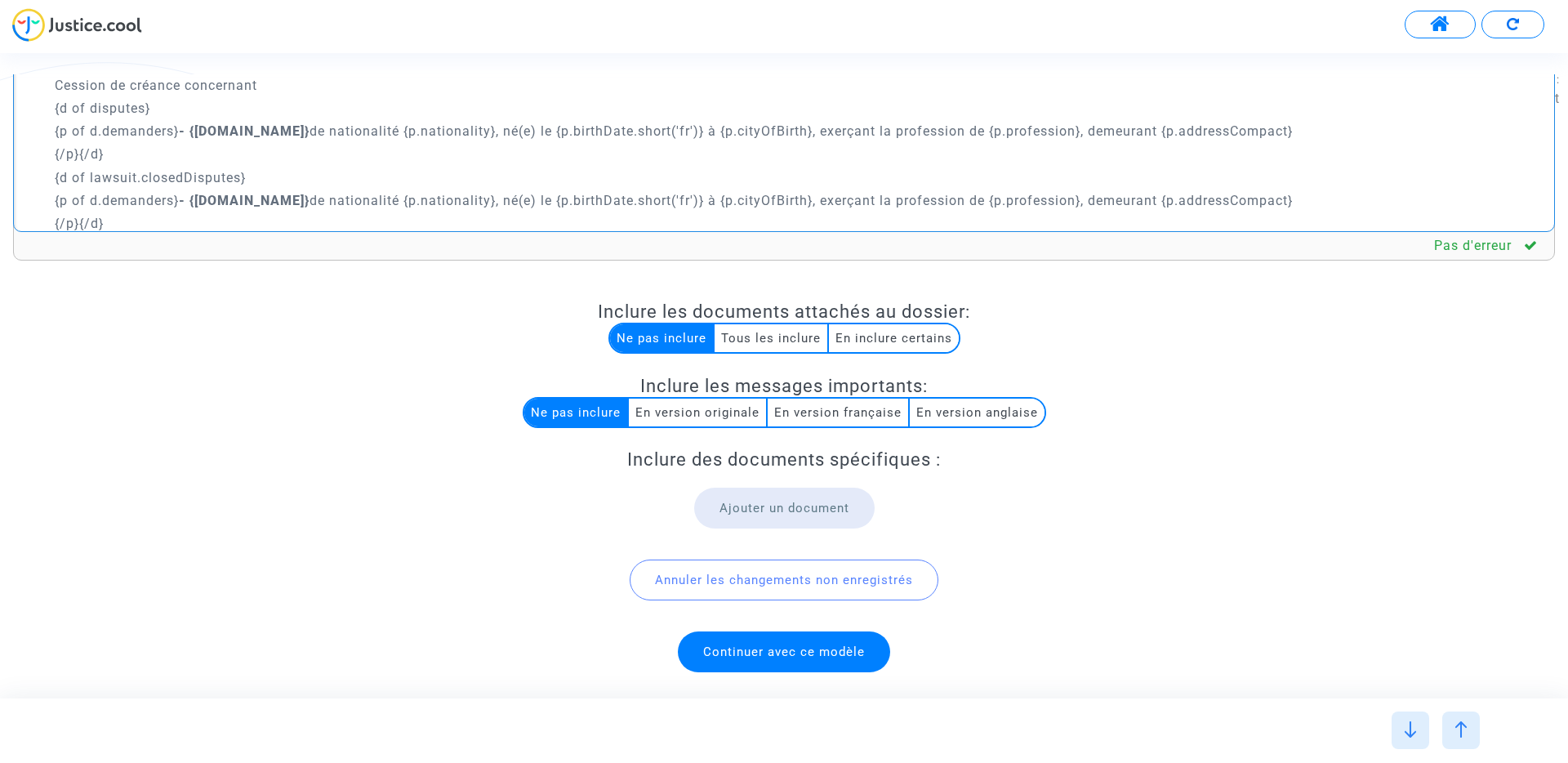
click at [809, 667] on span "Continuer avec ce modèle" at bounding box center [784, 651] width 213 height 41
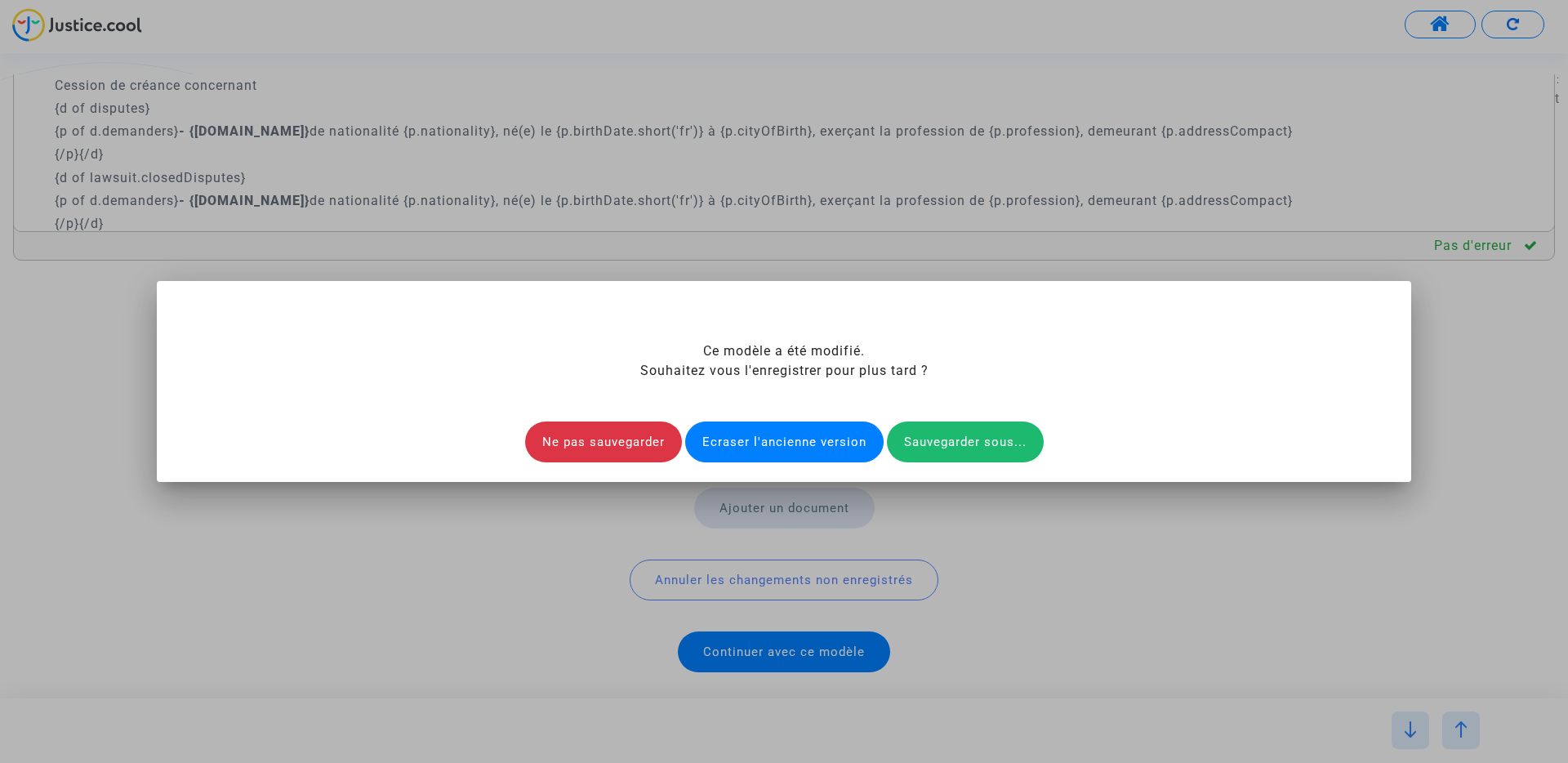
click at [766, 441] on div "Ecraser l'ancienne version" at bounding box center [785, 441] width 198 height 41
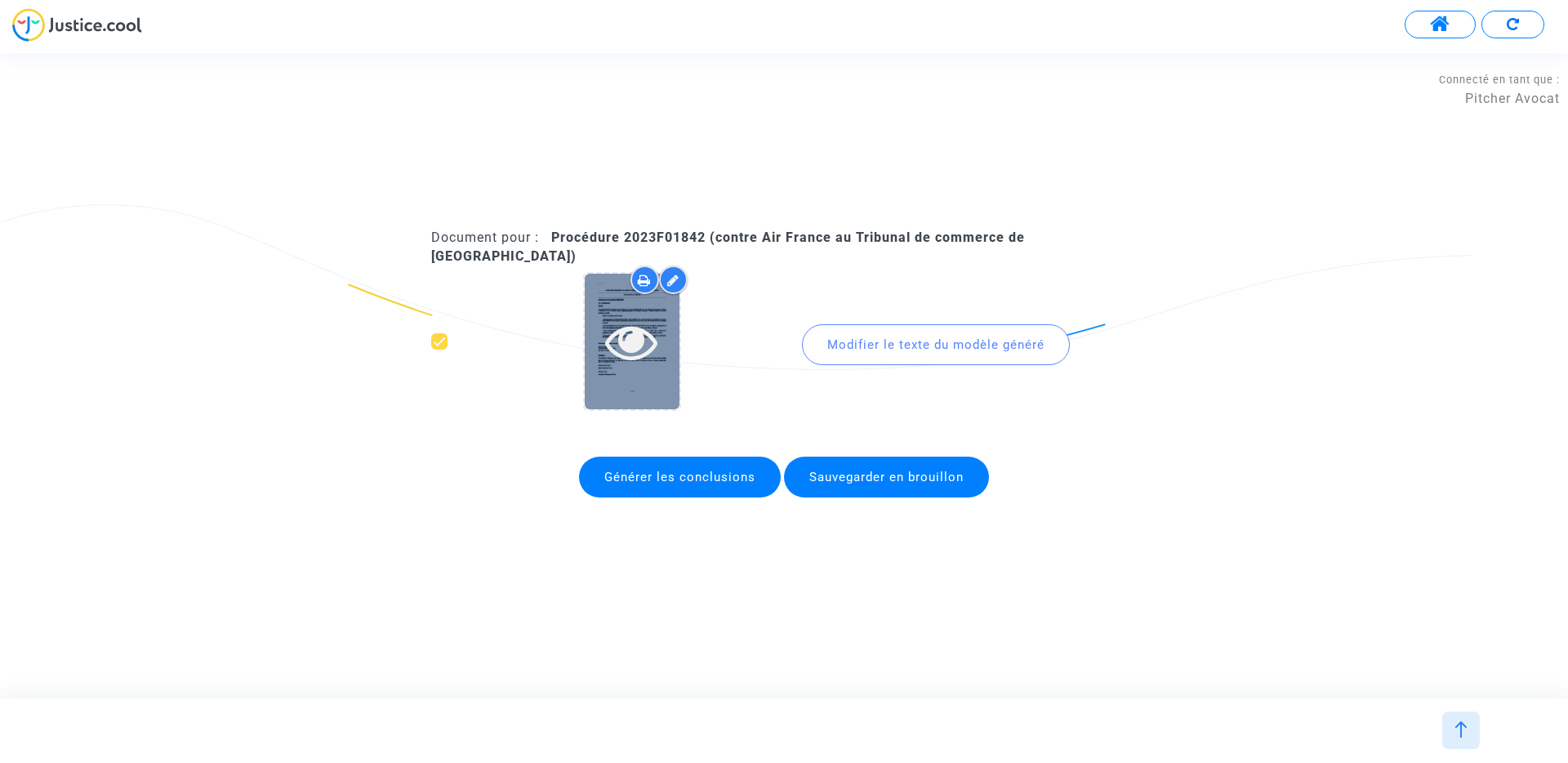
click at [640, 329] on icon at bounding box center [632, 341] width 53 height 52
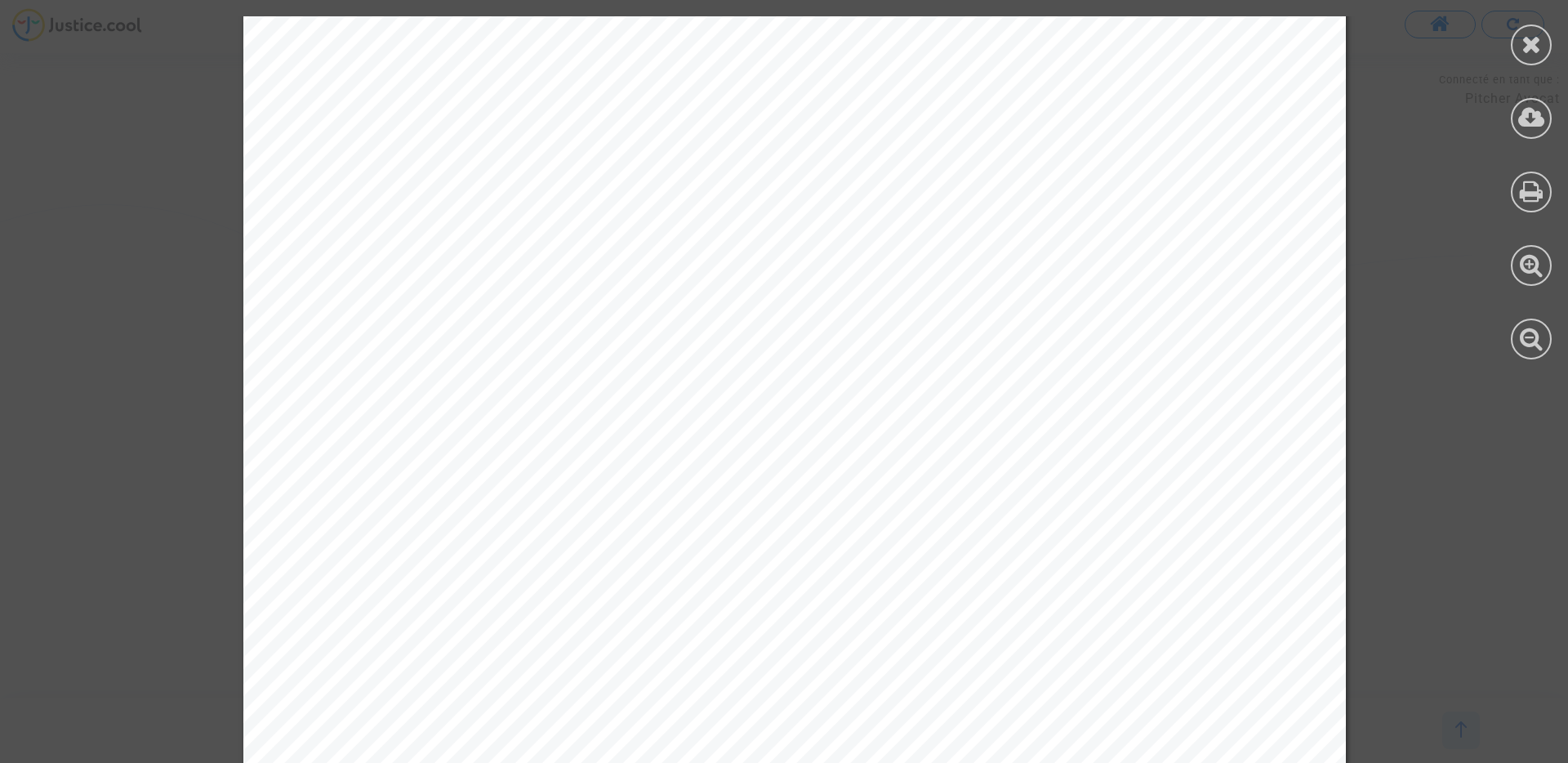
scroll to position [164, 0]
click at [1527, 337] on icon at bounding box center [1532, 338] width 23 height 24
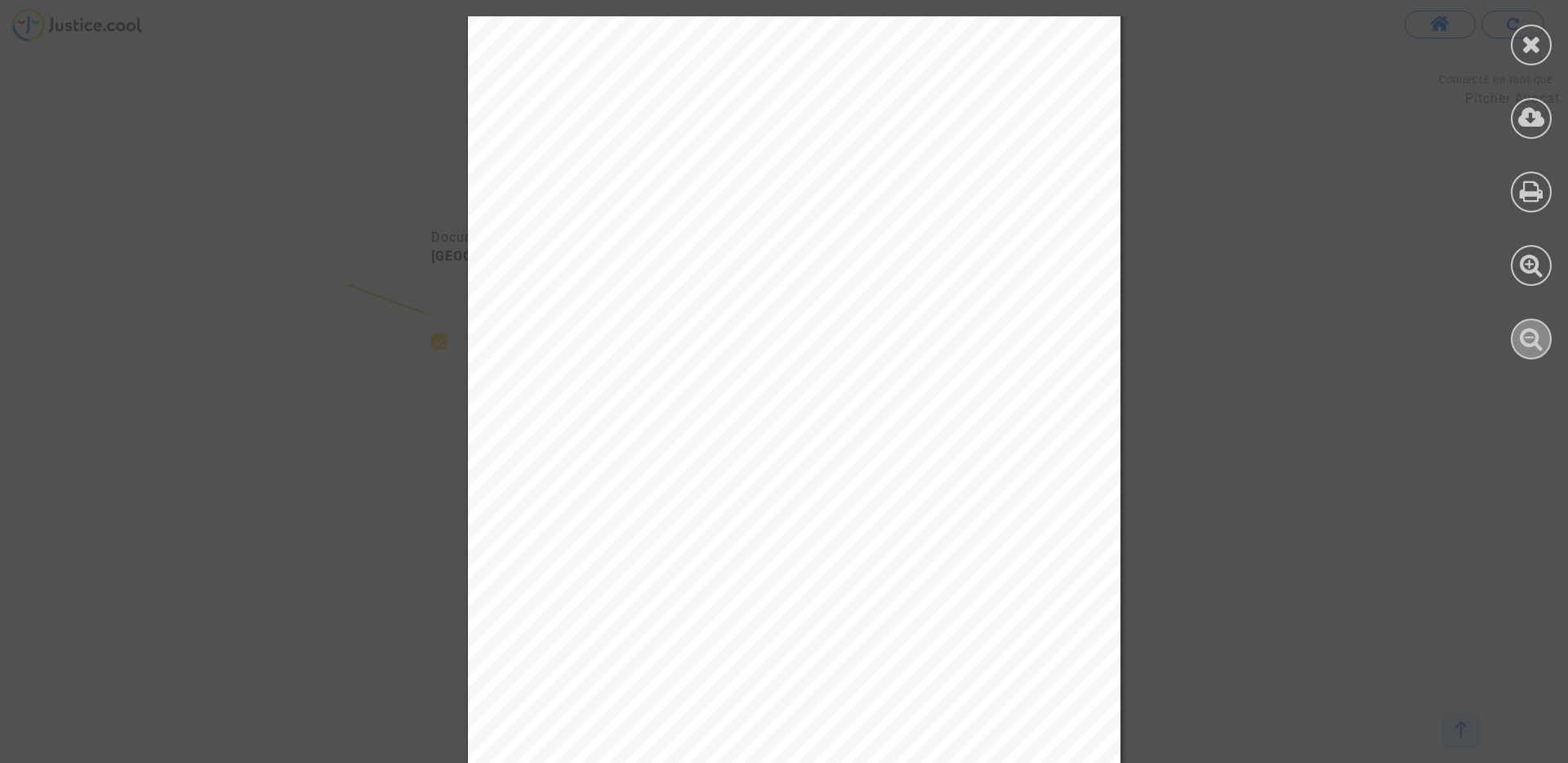
click at [1527, 337] on icon at bounding box center [1532, 338] width 23 height 24
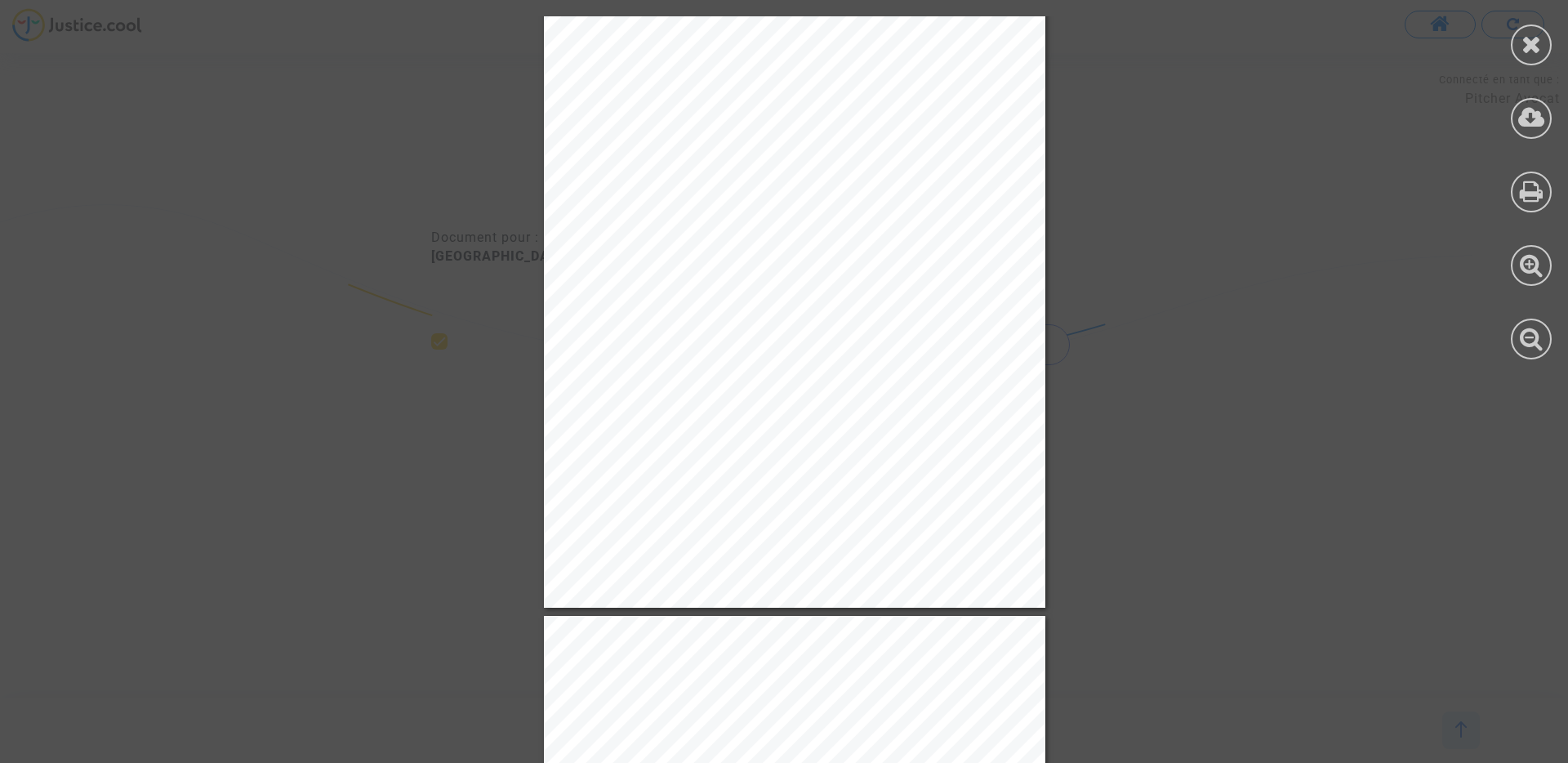
scroll to position [77, 0]
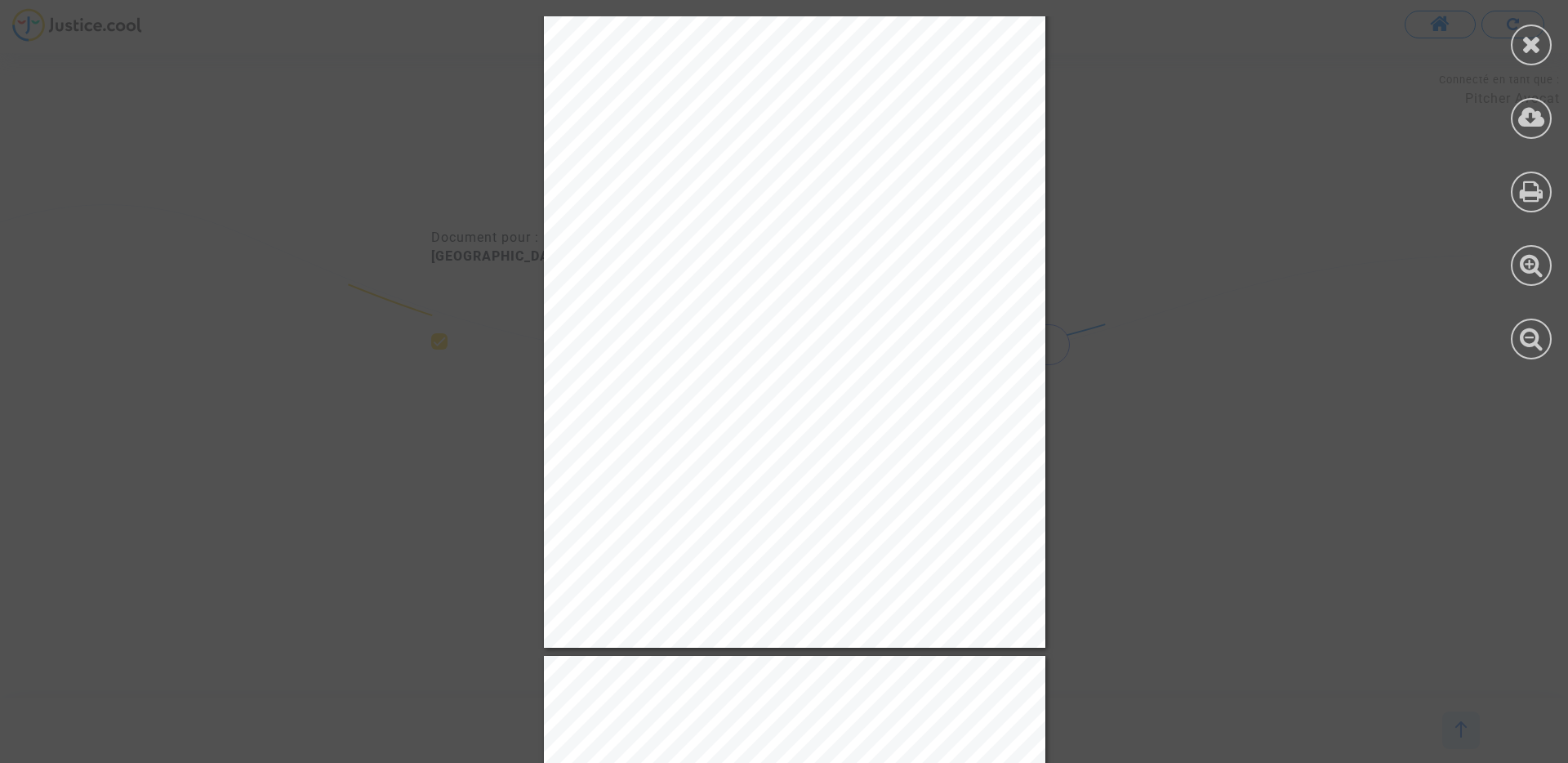
drag, startPoint x: 1529, startPoint y: 52, endPoint x: 1529, endPoint y: 74, distance: 22.0
click at [1529, 52] on icon at bounding box center [1532, 43] width 21 height 24
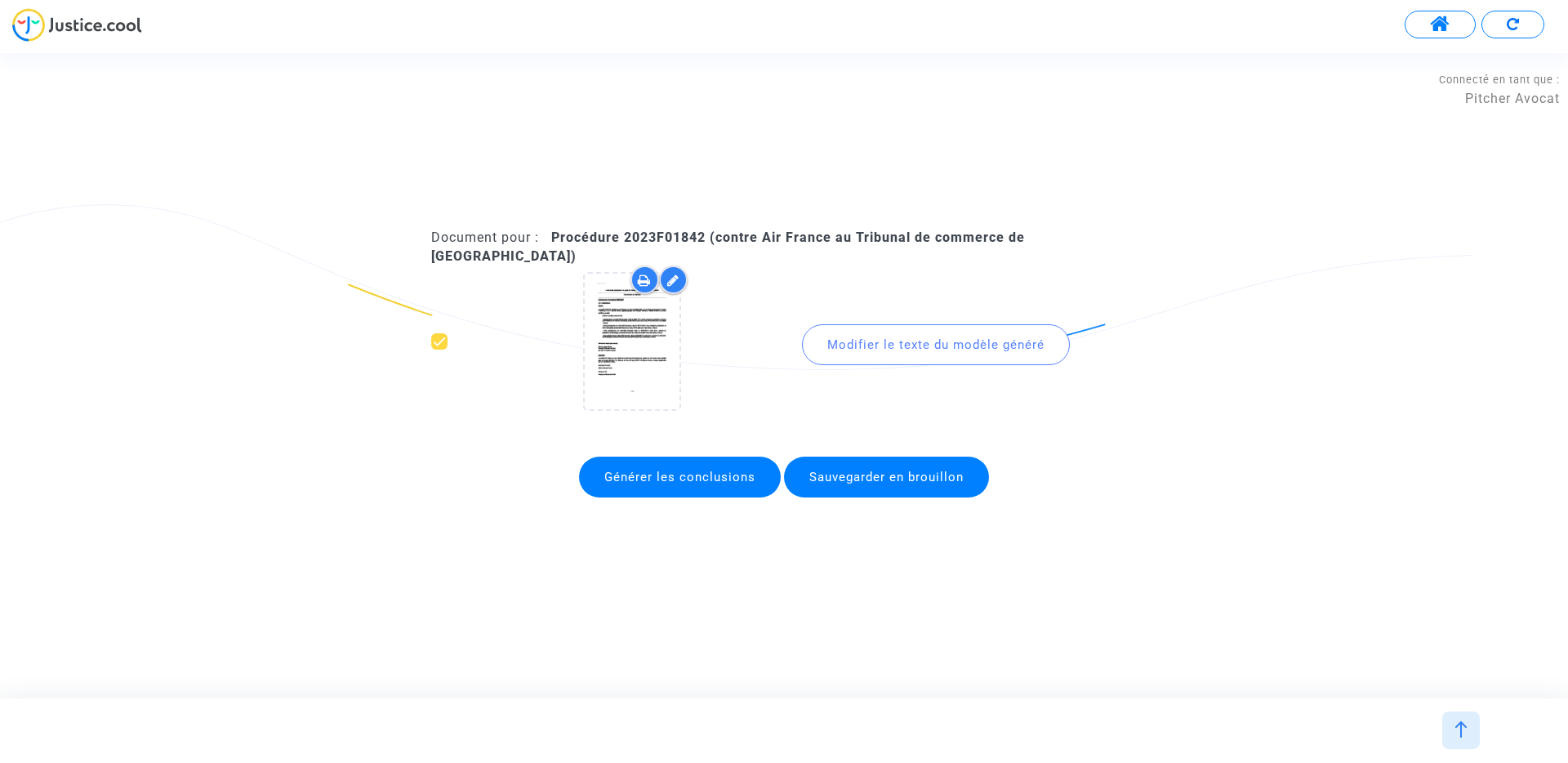
click at [1470, 727] on div at bounding box center [1462, 731] width 38 height 38
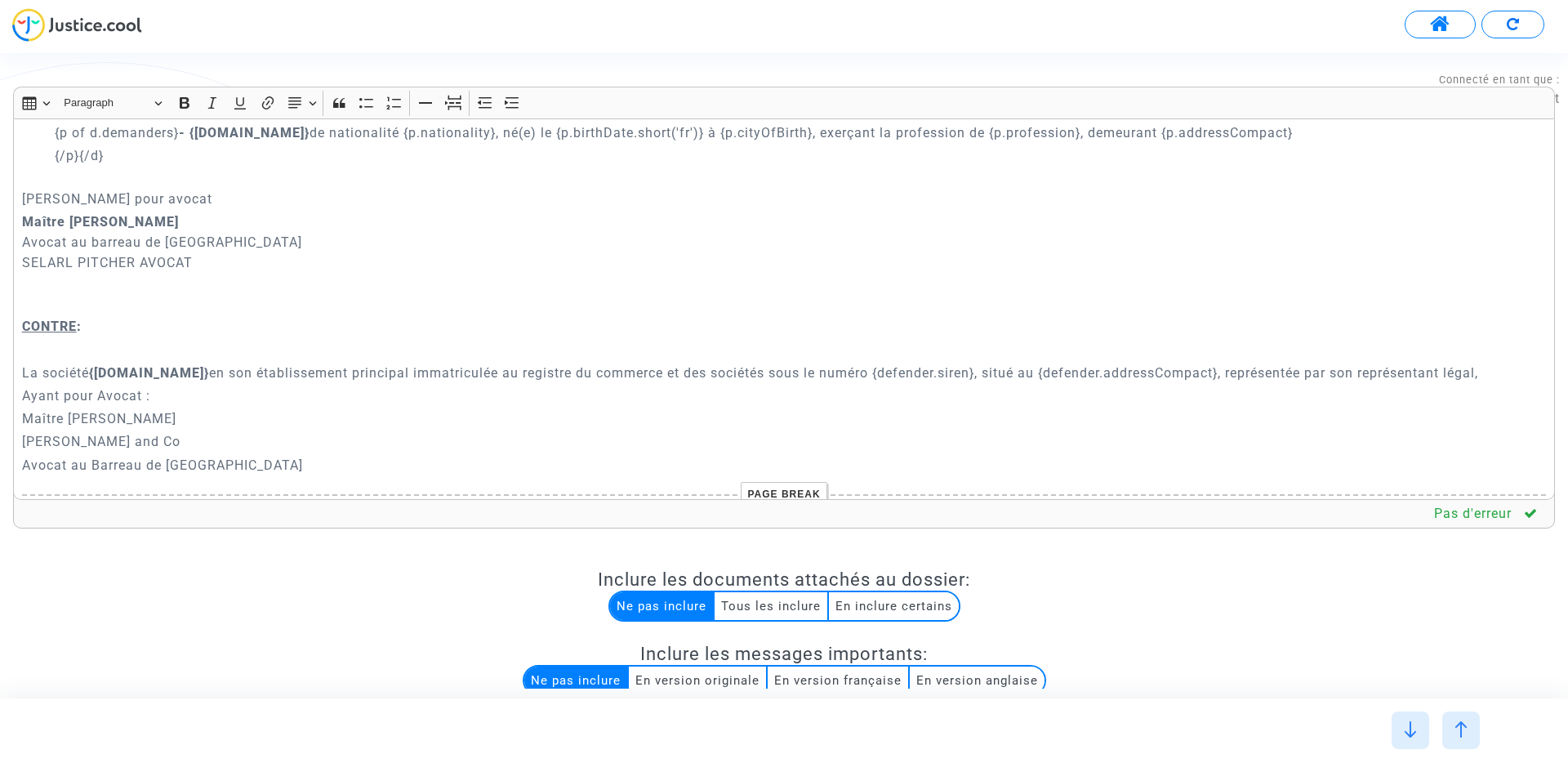
scroll to position [359, 0]
click at [22, 429] on p "Clyde and Co" at bounding box center [784, 439] width 1525 height 21
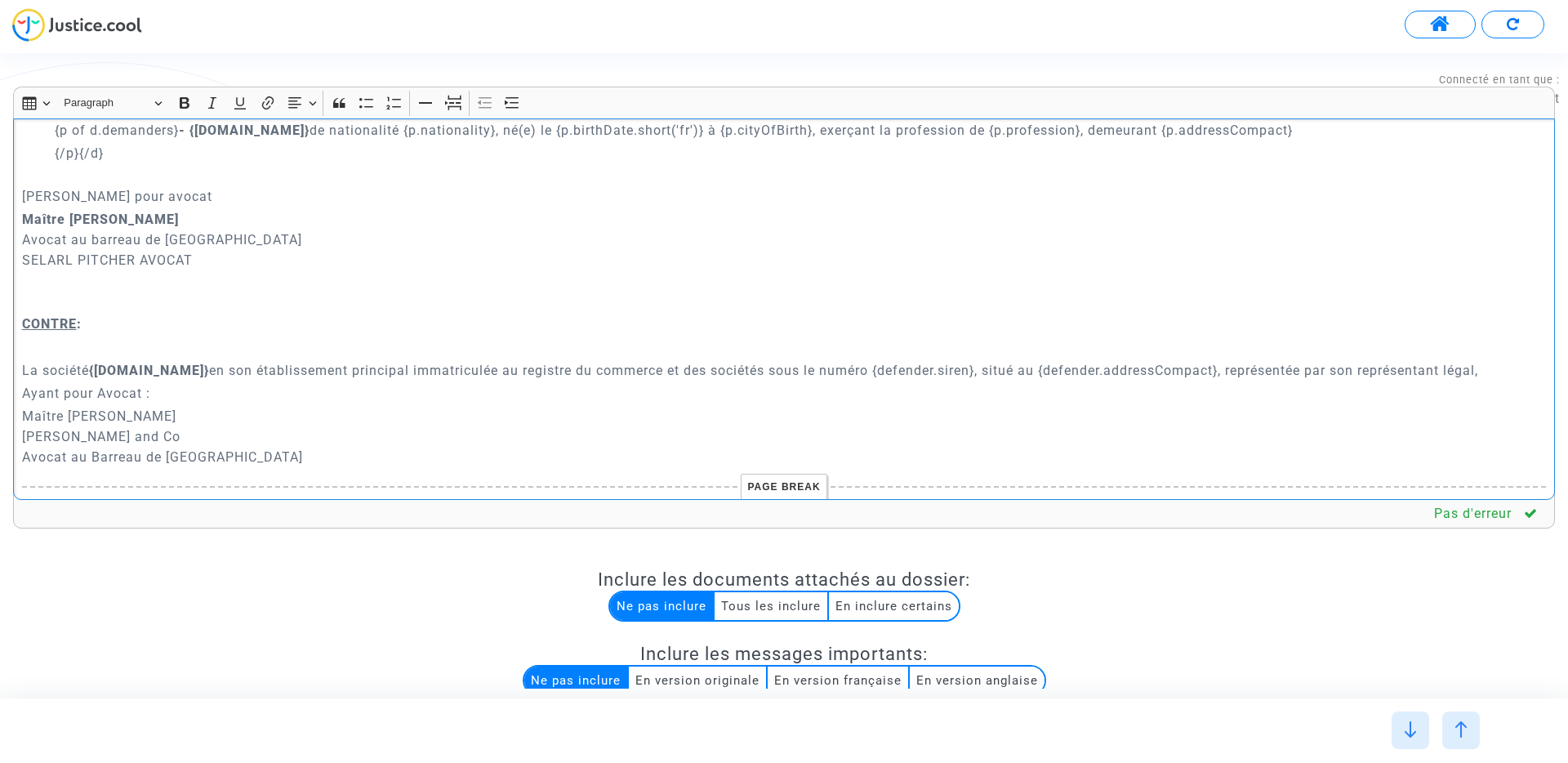
click at [25, 406] on p "Maître Fabrice Pradon Clyde and Co Avocat au Barreau de Paris" at bounding box center [784, 437] width 1525 height 61
click at [180, 100] on icon "Editor toolbar" at bounding box center [184, 103] width 10 height 12
click at [177, 406] on p "Maître Fabrice Pradon Clyde and Co Avocat au Barreau de Paris" at bounding box center [784, 437] width 1525 height 61
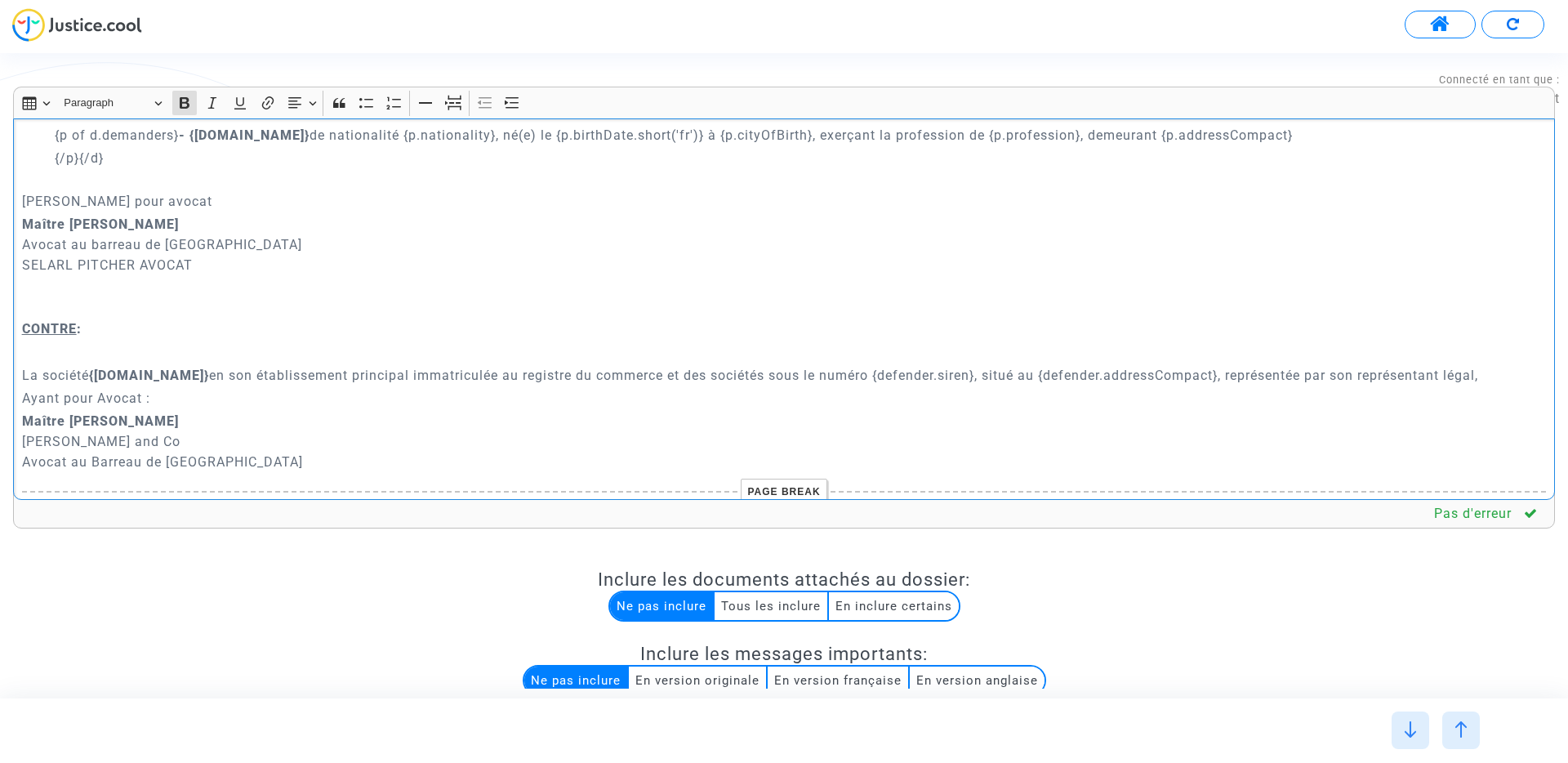
scroll to position [353, 0]
click at [63, 366] on p "La société {defender.name} en son établissement principal immatriculée au regis…" at bounding box center [784, 376] width 1525 height 21
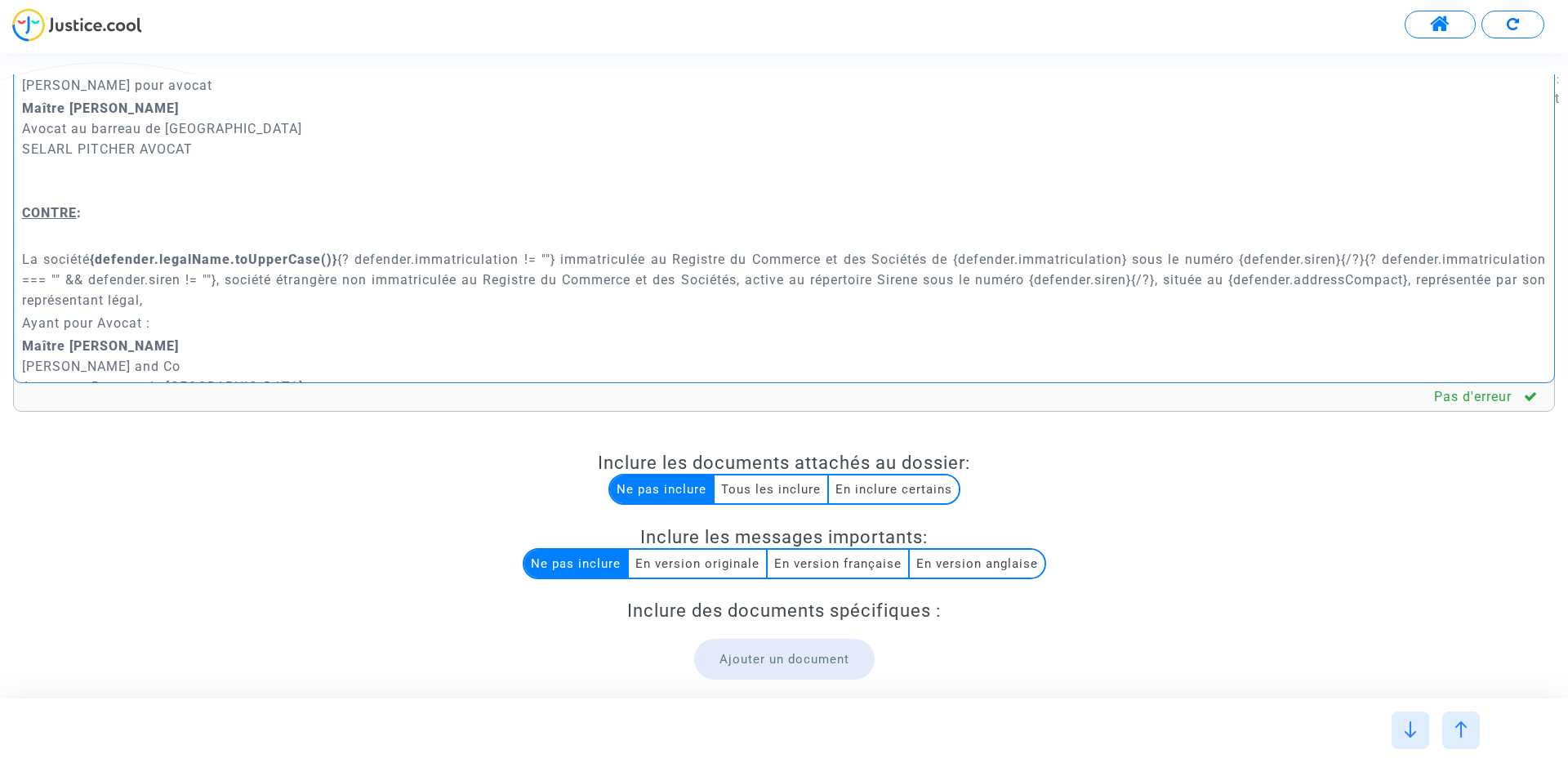
scroll to position [268, 0]
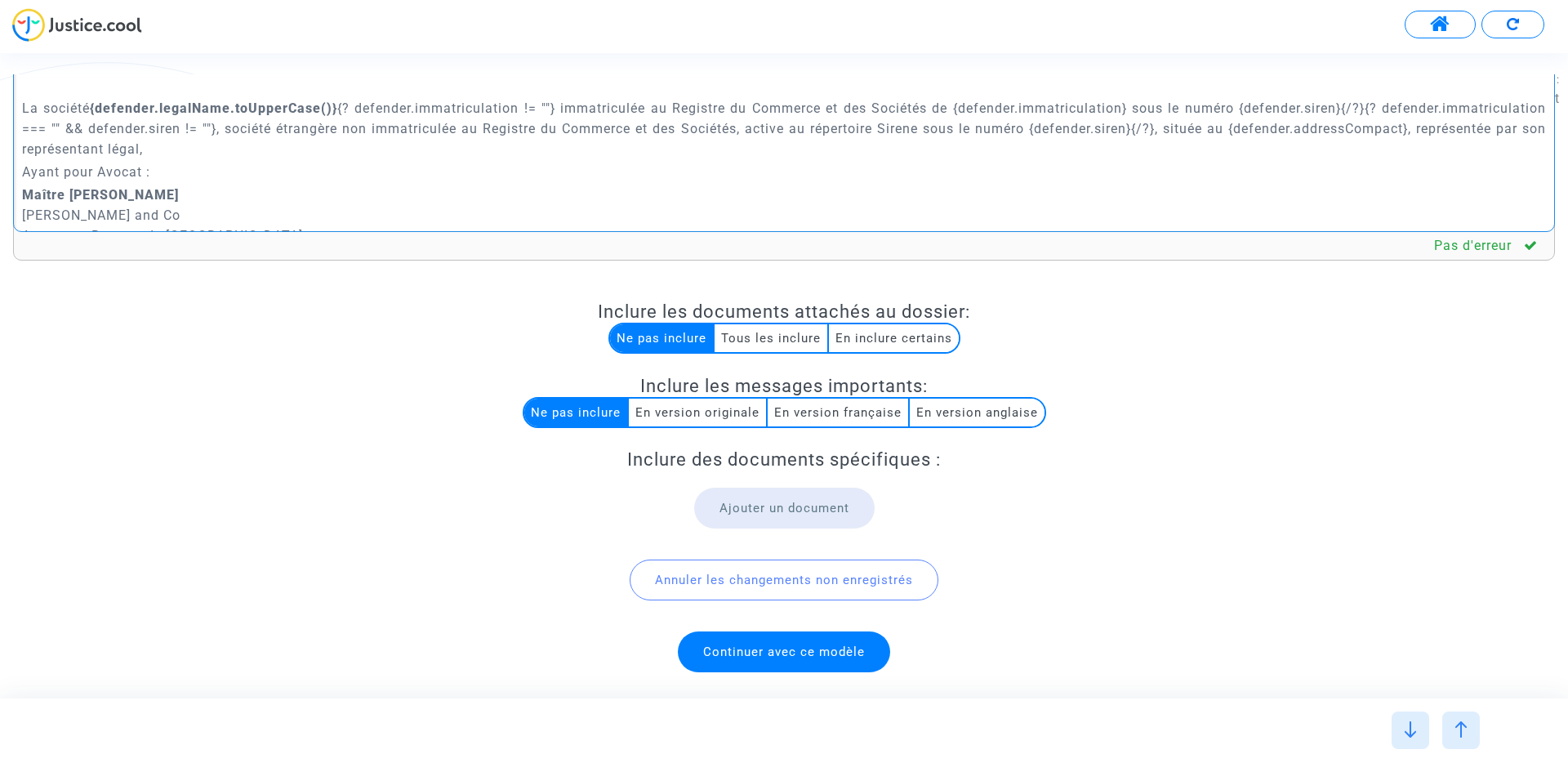
click at [737, 644] on span "Continuer avec ce modèle" at bounding box center [784, 651] width 161 height 14
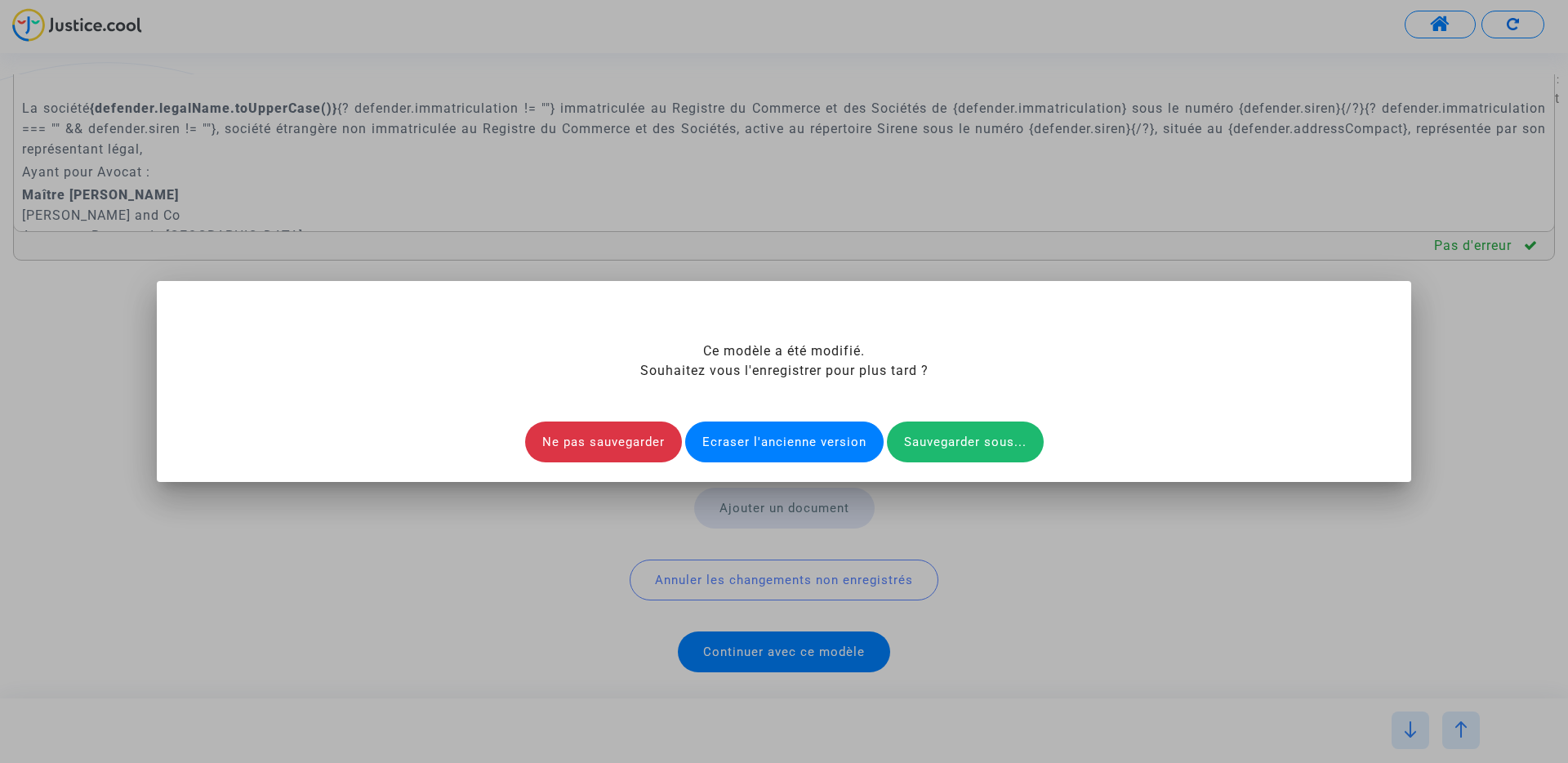
click at [769, 435] on div "Ecraser l'ancienne version" at bounding box center [785, 441] width 198 height 41
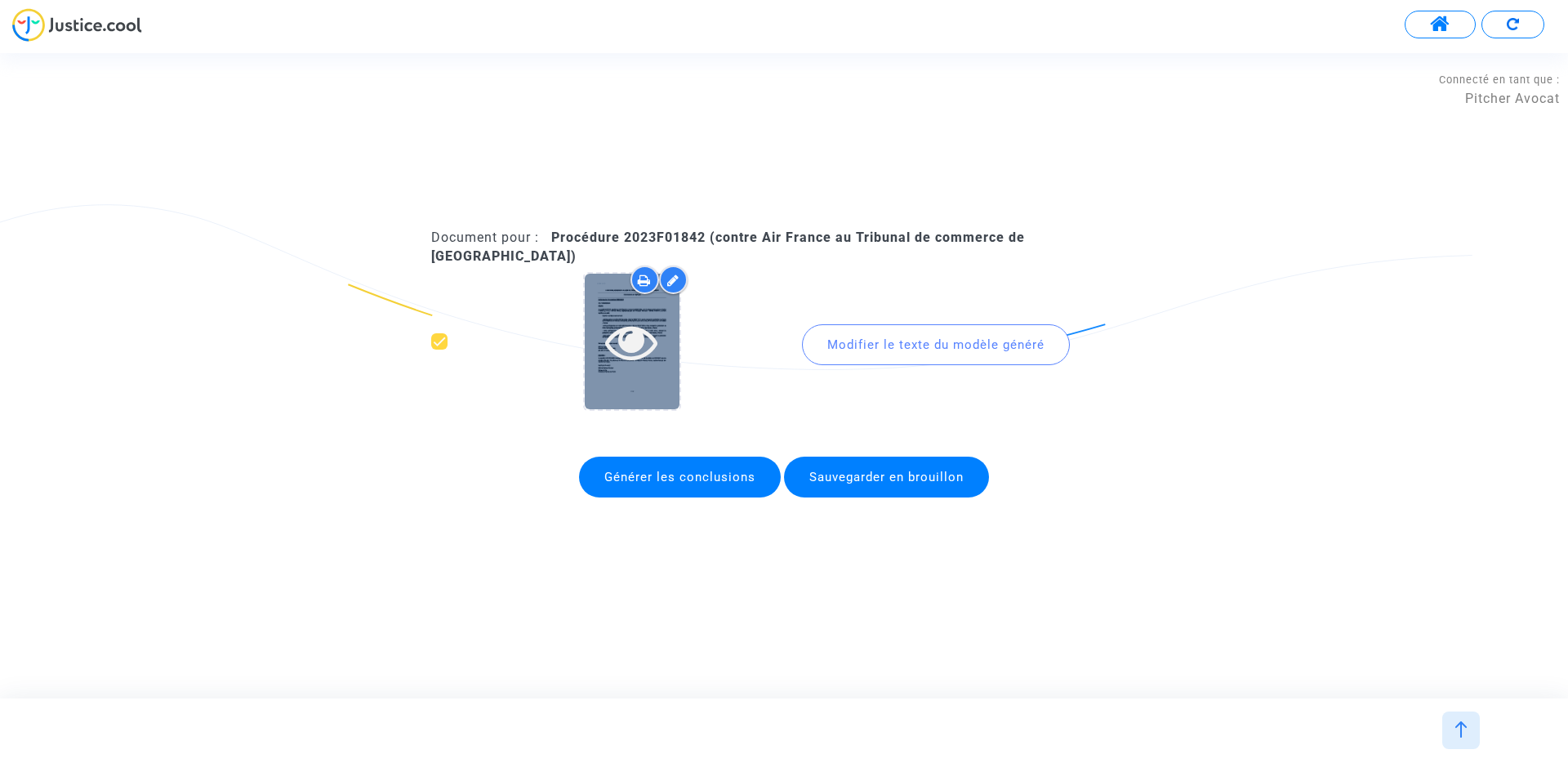
click at [640, 329] on icon at bounding box center [632, 341] width 53 height 52
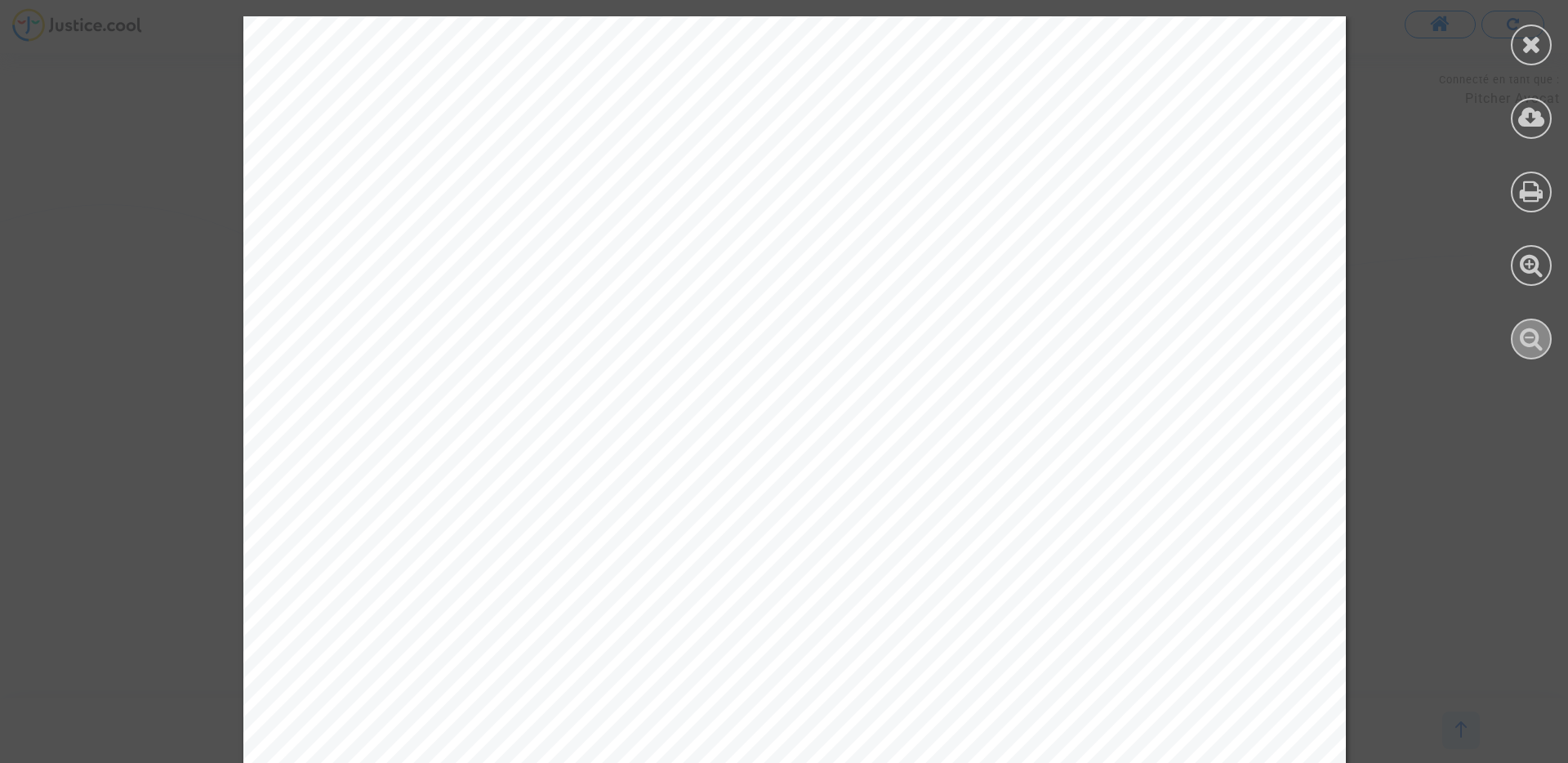
click at [1536, 337] on icon at bounding box center [1532, 338] width 23 height 24
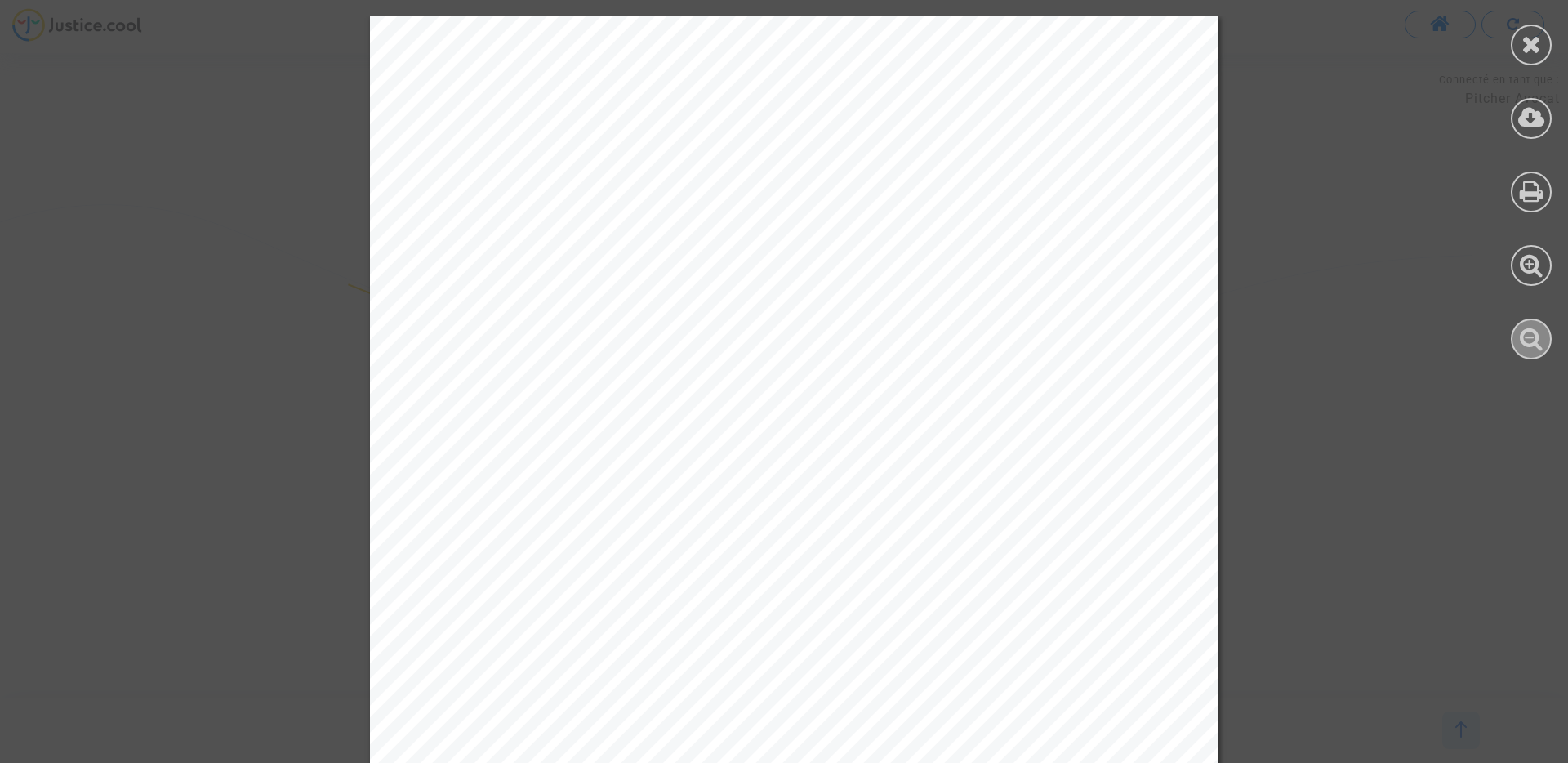
click at [1536, 337] on icon at bounding box center [1532, 338] width 23 height 24
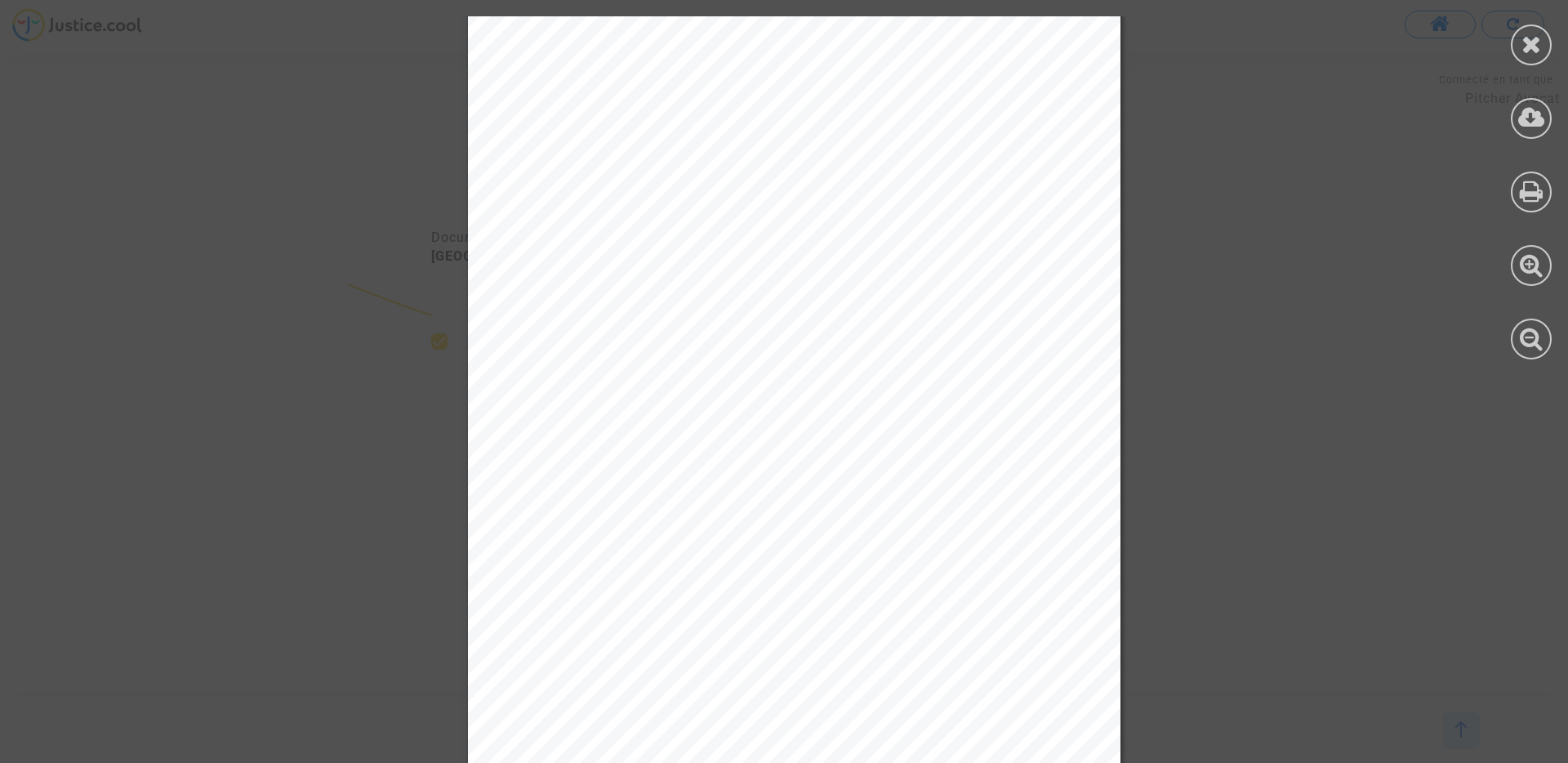
scroll to position [0, 0]
click at [1538, 48] on icon at bounding box center [1532, 43] width 21 height 24
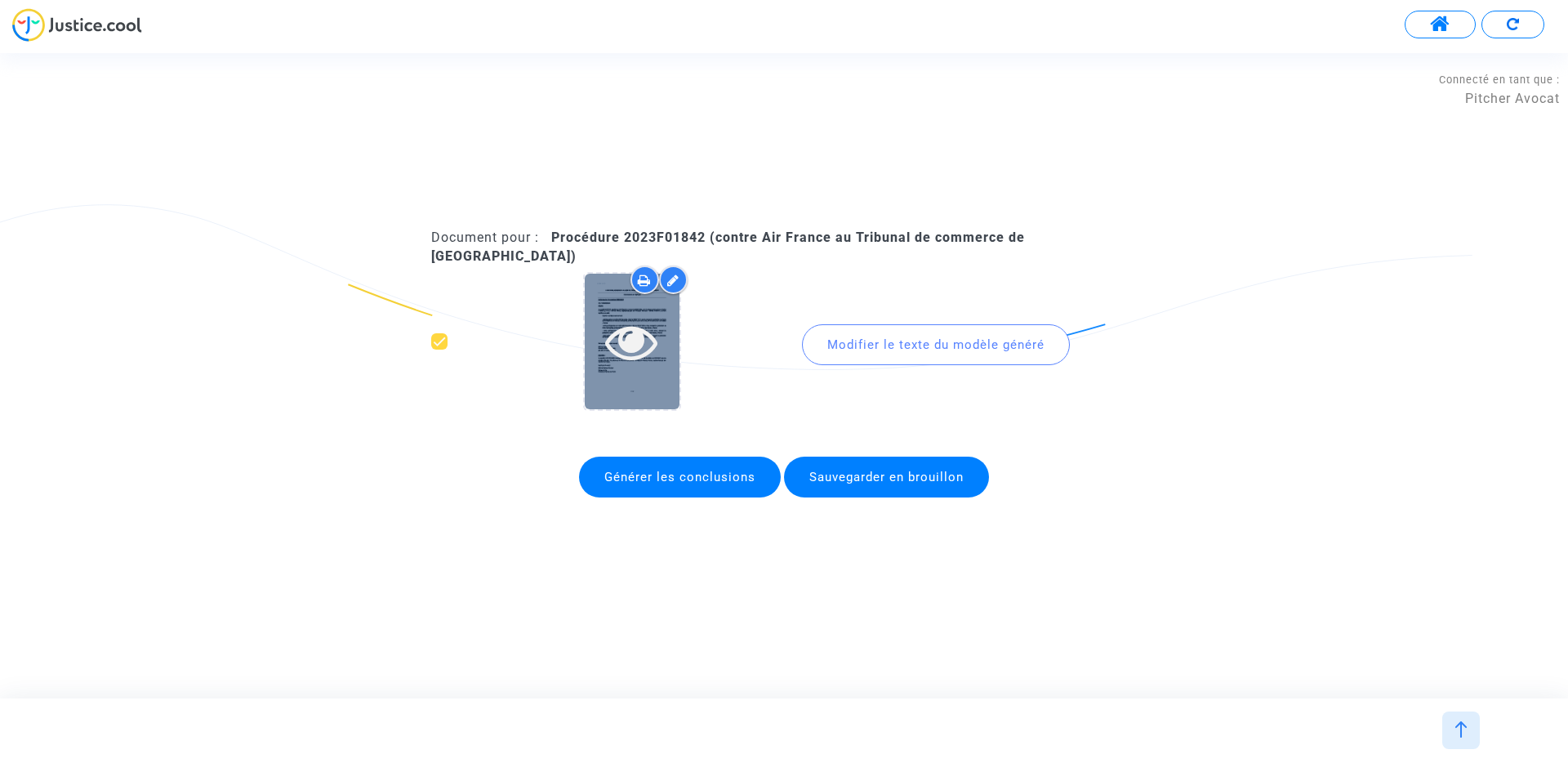
click at [633, 328] on icon at bounding box center [632, 341] width 53 height 52
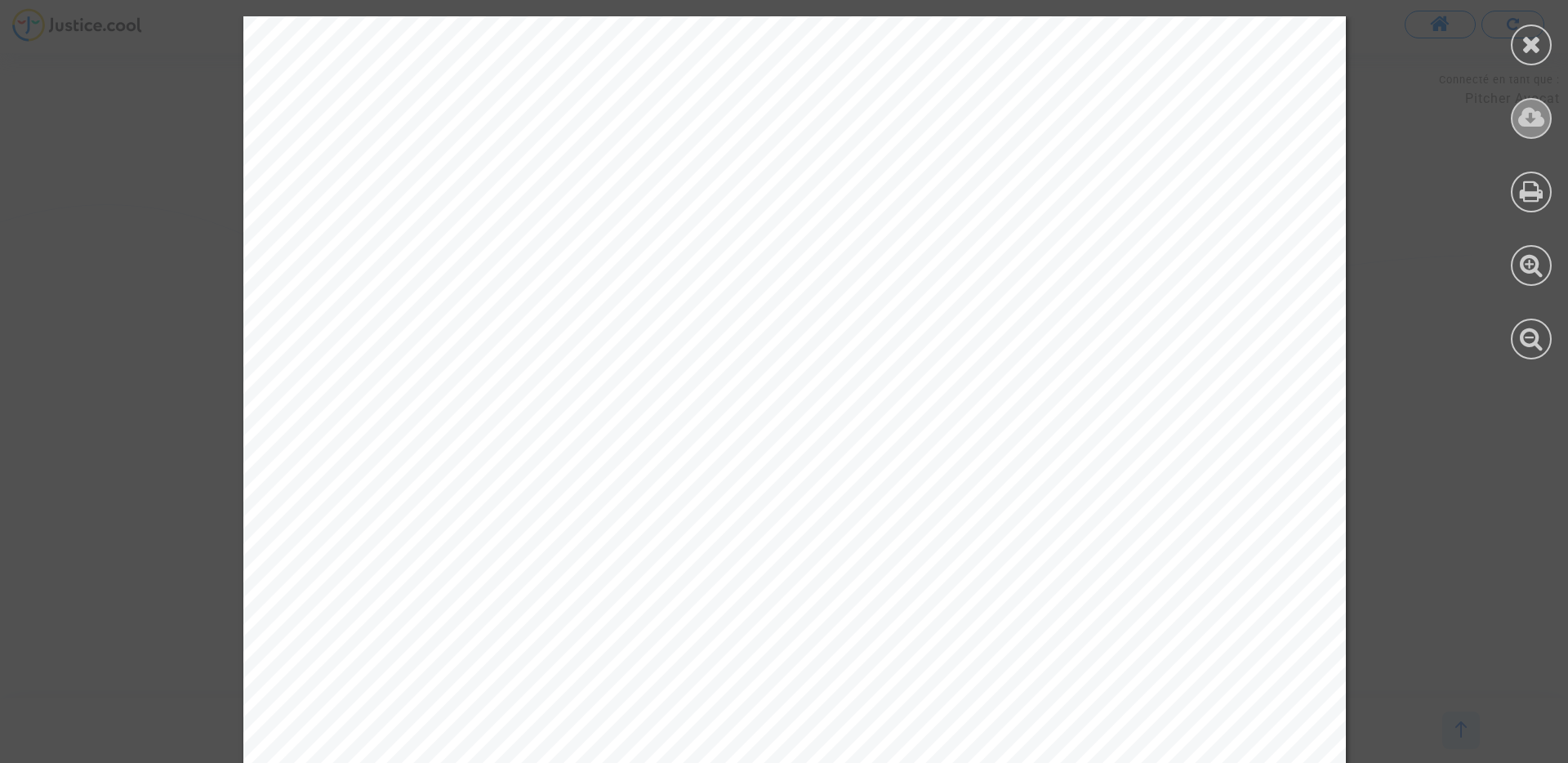
click at [1542, 120] on icon at bounding box center [1532, 117] width 27 height 24
click at [1530, 47] on icon at bounding box center [1532, 43] width 21 height 24
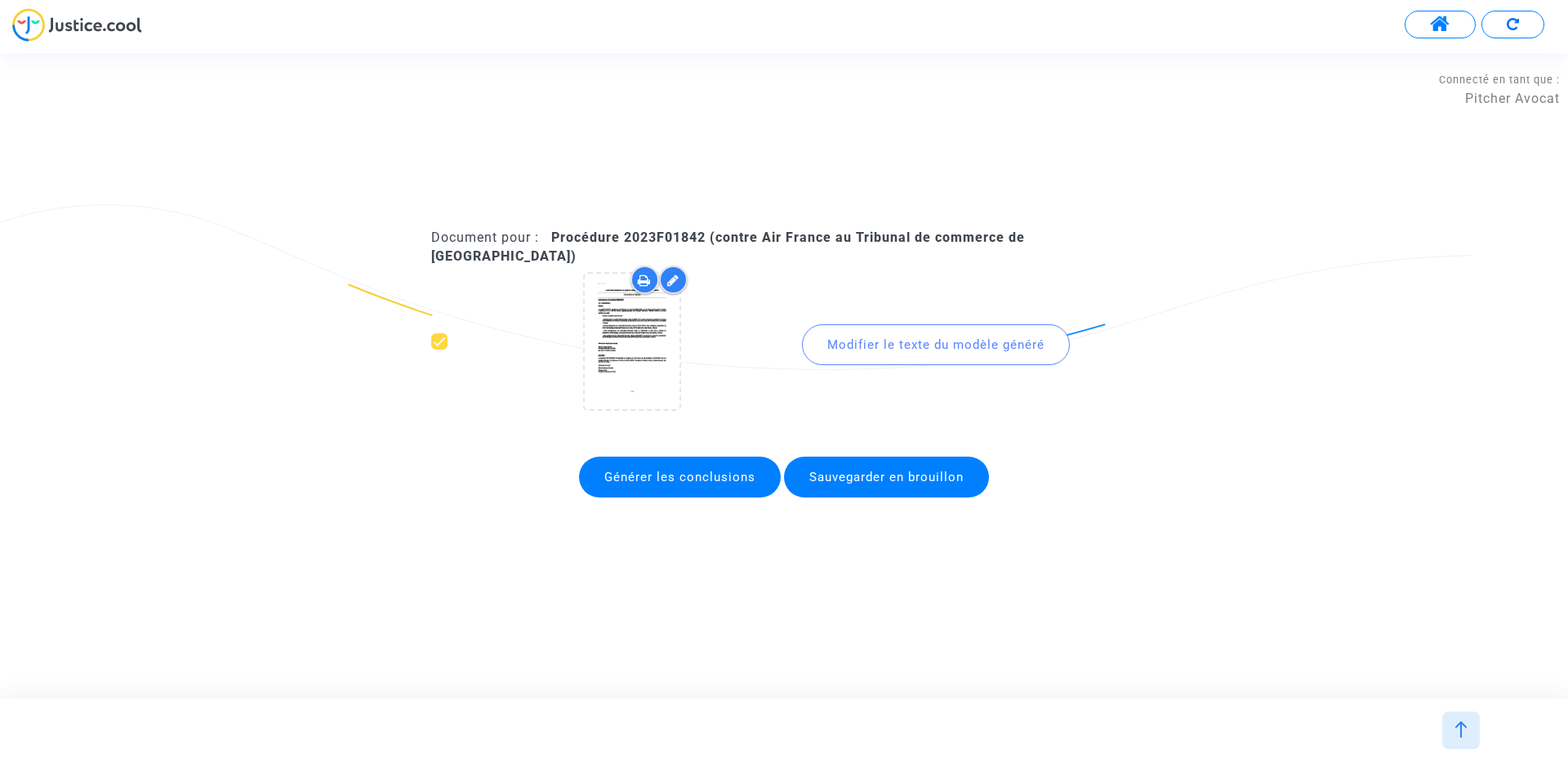
click at [1465, 738] on div at bounding box center [1462, 731] width 38 height 38
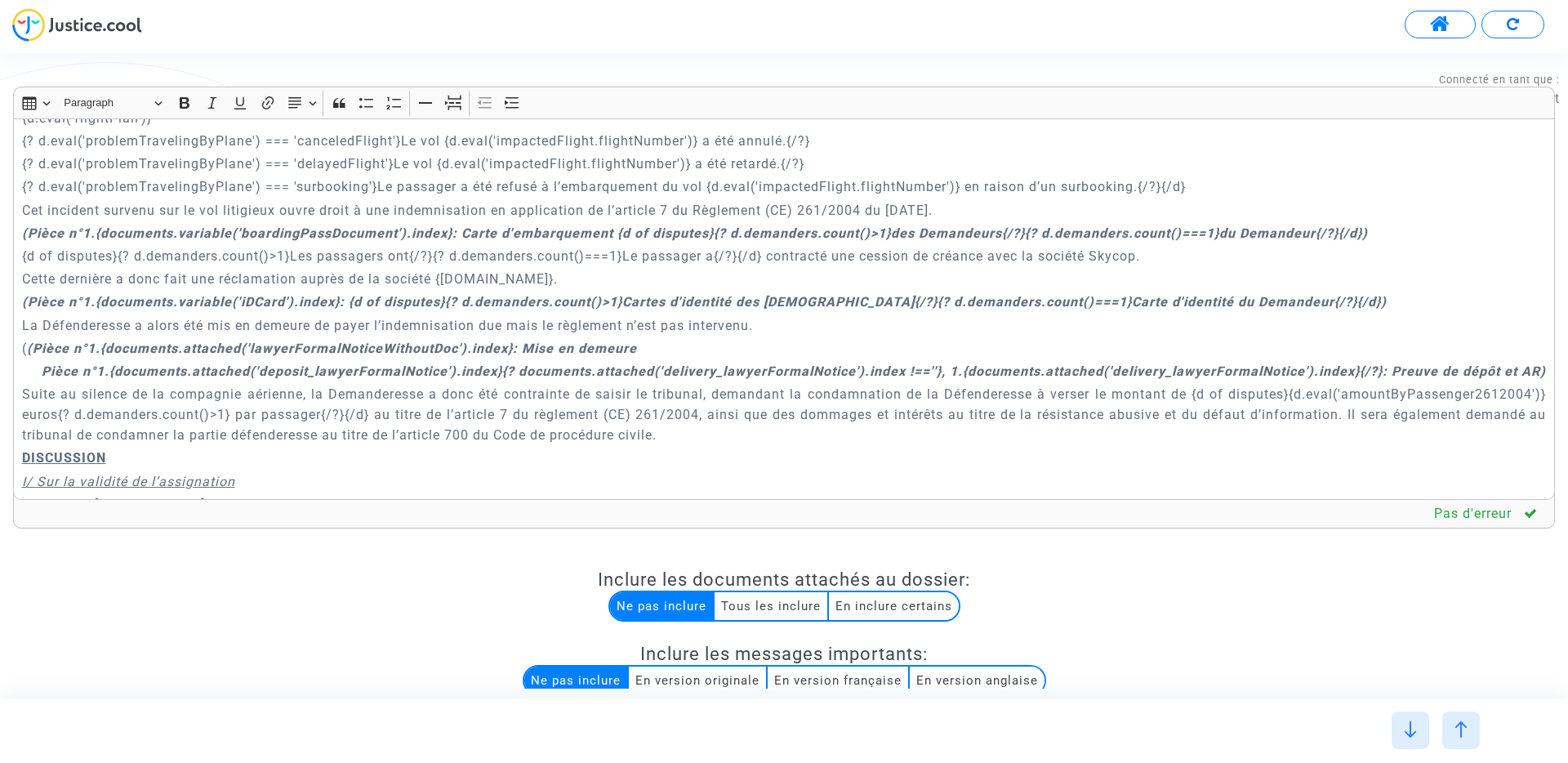
scroll to position [636, 0]
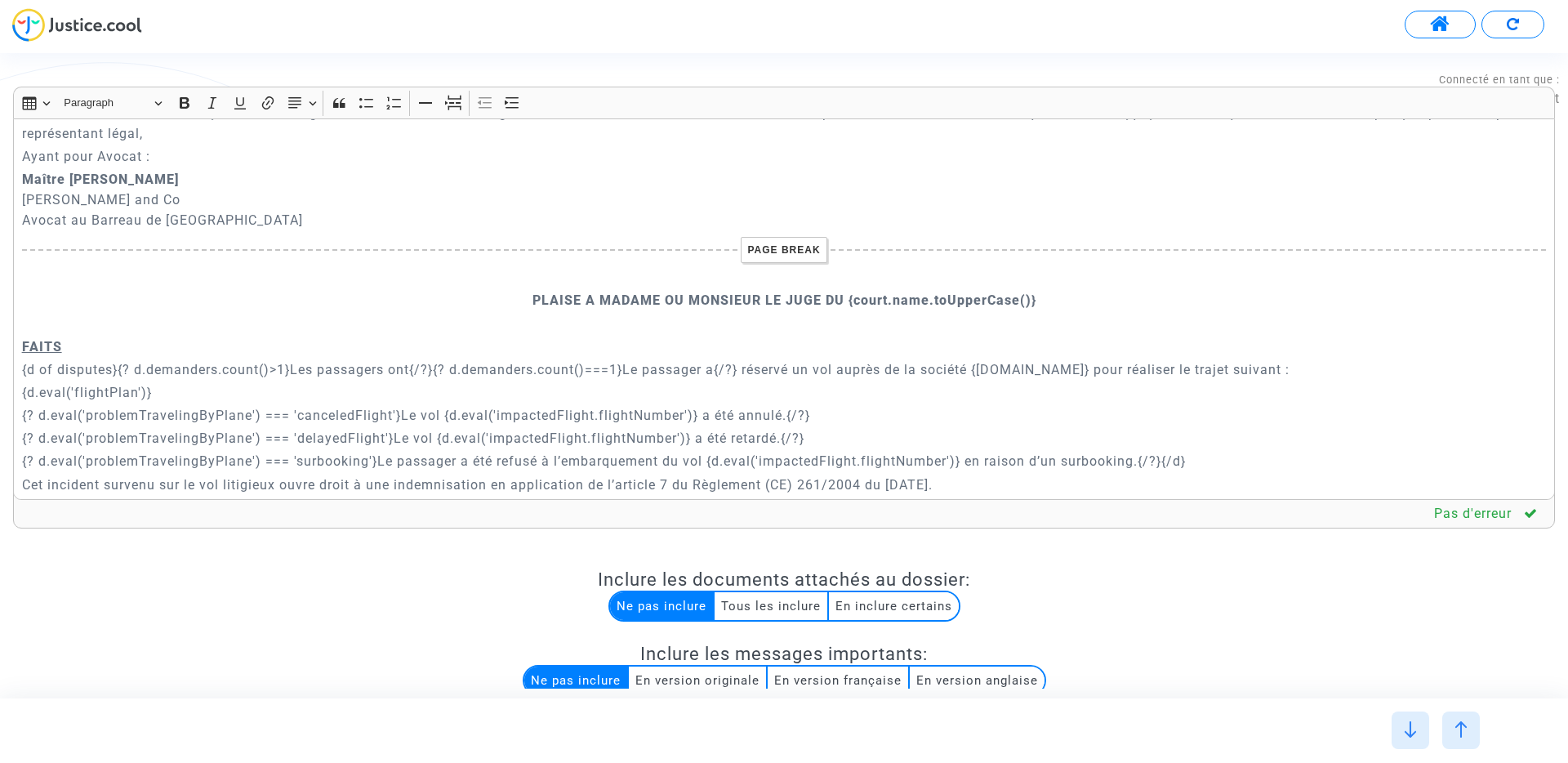
click at [669, 313] on p "Rich Text Editor, main" at bounding box center [784, 322] width 1525 height 21
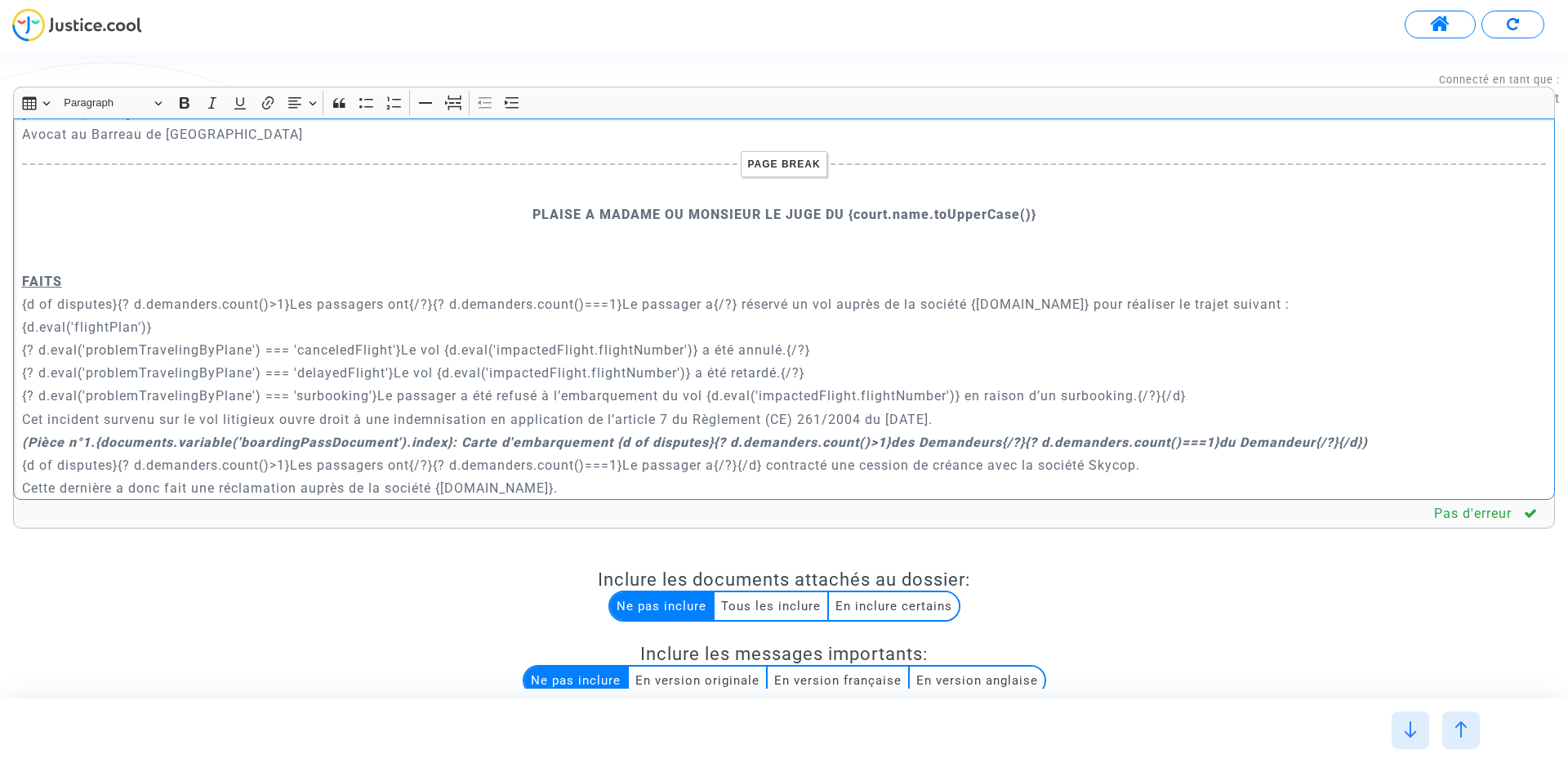
scroll to position [759, 0]
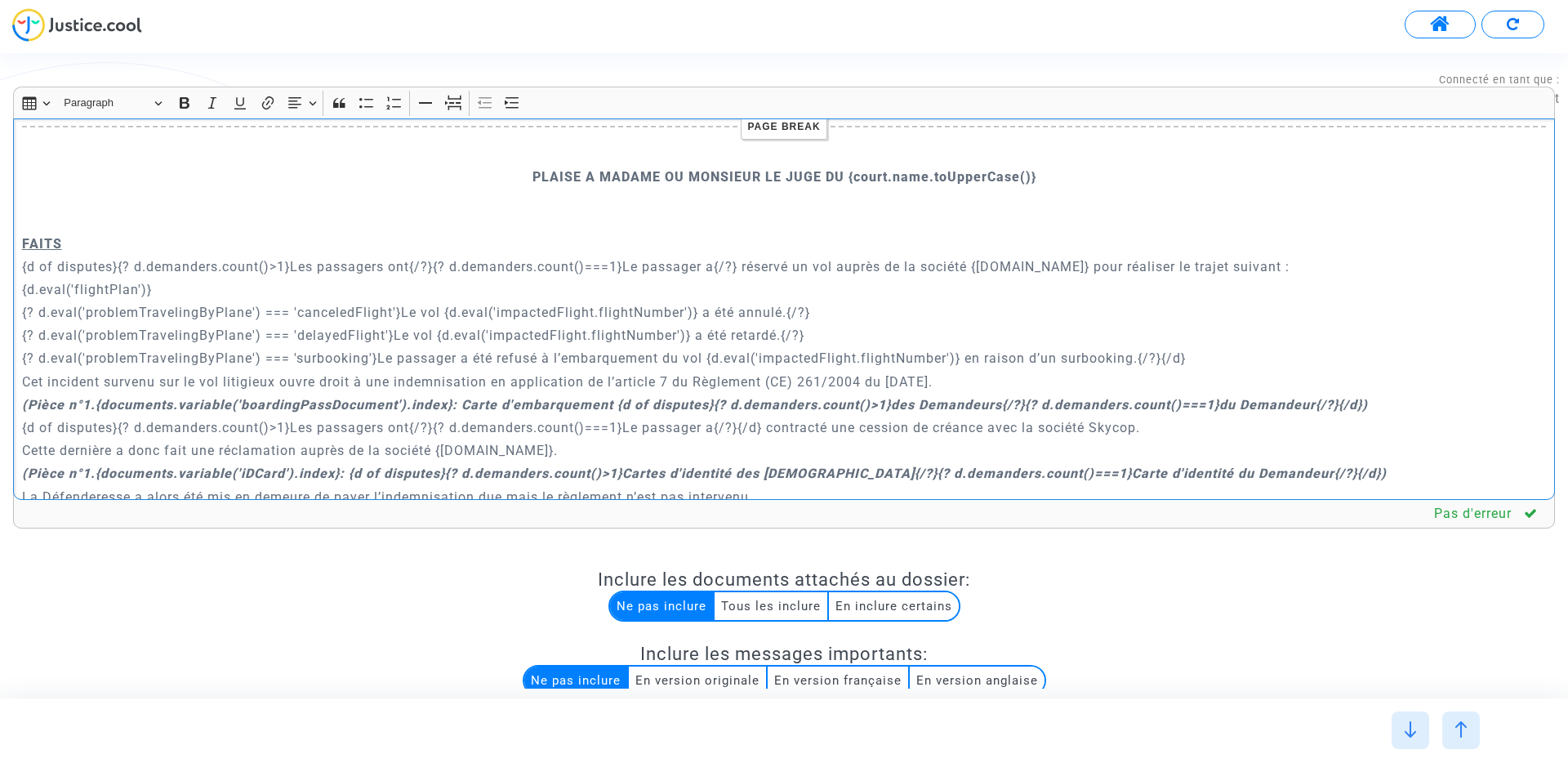
click at [385, 397] on strong "(Pièce n°1.{documents.variable('boardingPassDocument').index}: Carte d'embarque…" at bounding box center [695, 404] width 1346 height 15
click at [308, 103] on button "Text alignment Text alignment" at bounding box center [302, 103] width 37 height 24
click at [308, 151] on icon "Text alignment toolbar" at bounding box center [301, 152] width 16 height 16
click at [293, 466] on strong "(Pièce n°1.{documents.variable('iDCard').index}: {d of disputes}{? d.demanders.…" at bounding box center [704, 473] width 1365 height 15
click at [300, 113] on button "Text alignment Text alignment" at bounding box center [302, 103] width 37 height 24
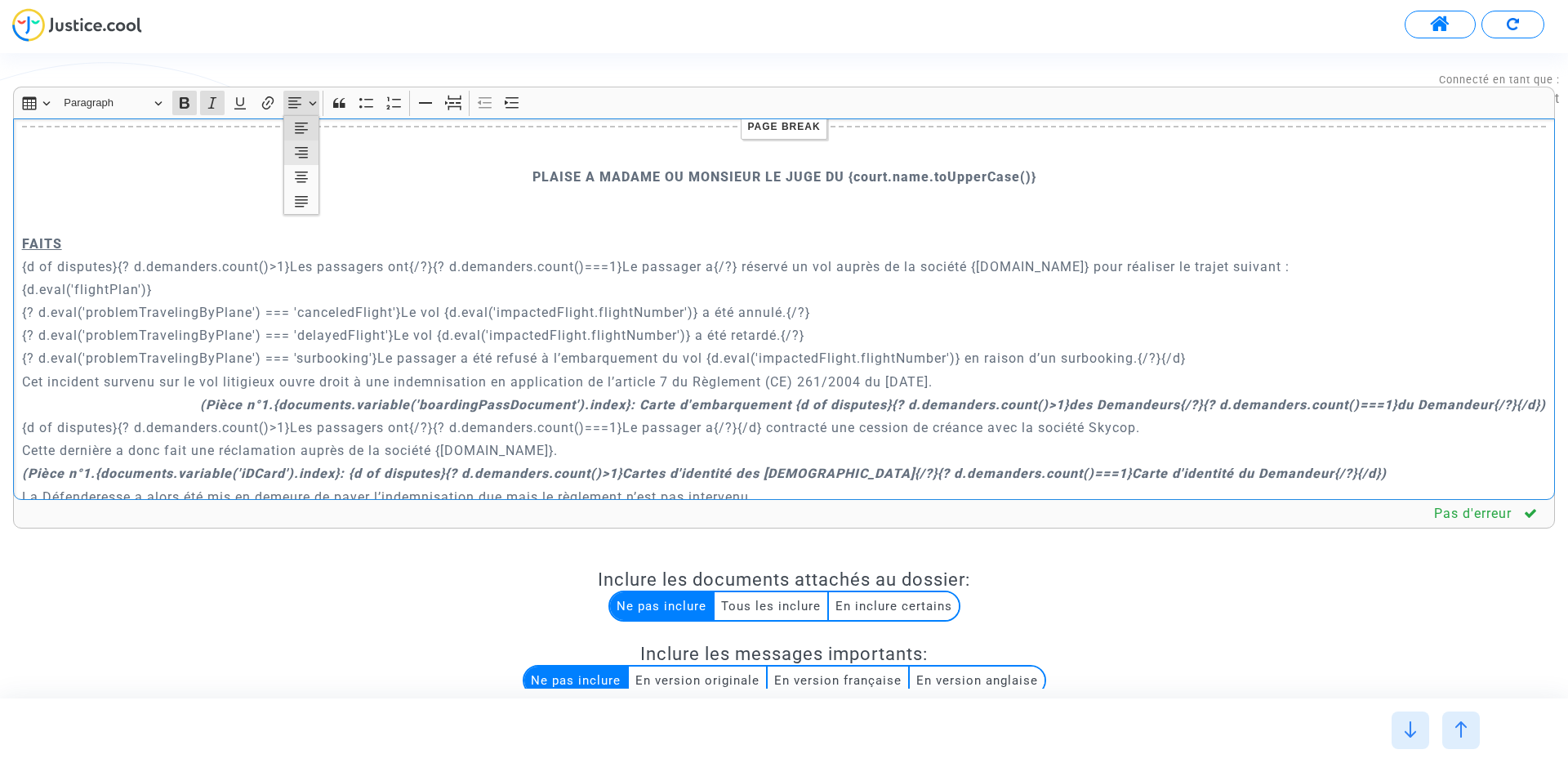
click at [306, 153] on icon "Text alignment toolbar" at bounding box center [301, 152] width 14 height 11
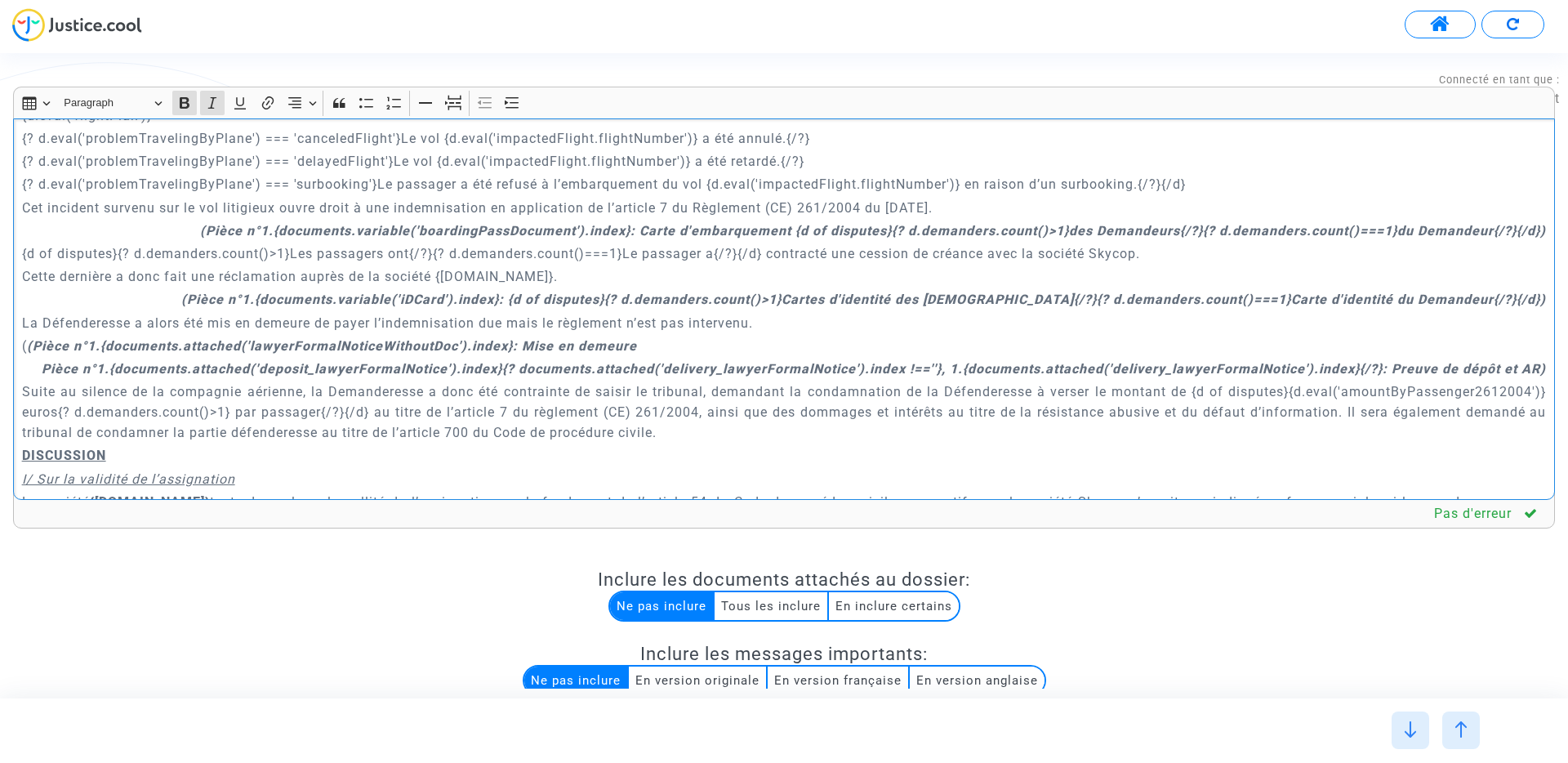
scroll to position [978, 0]
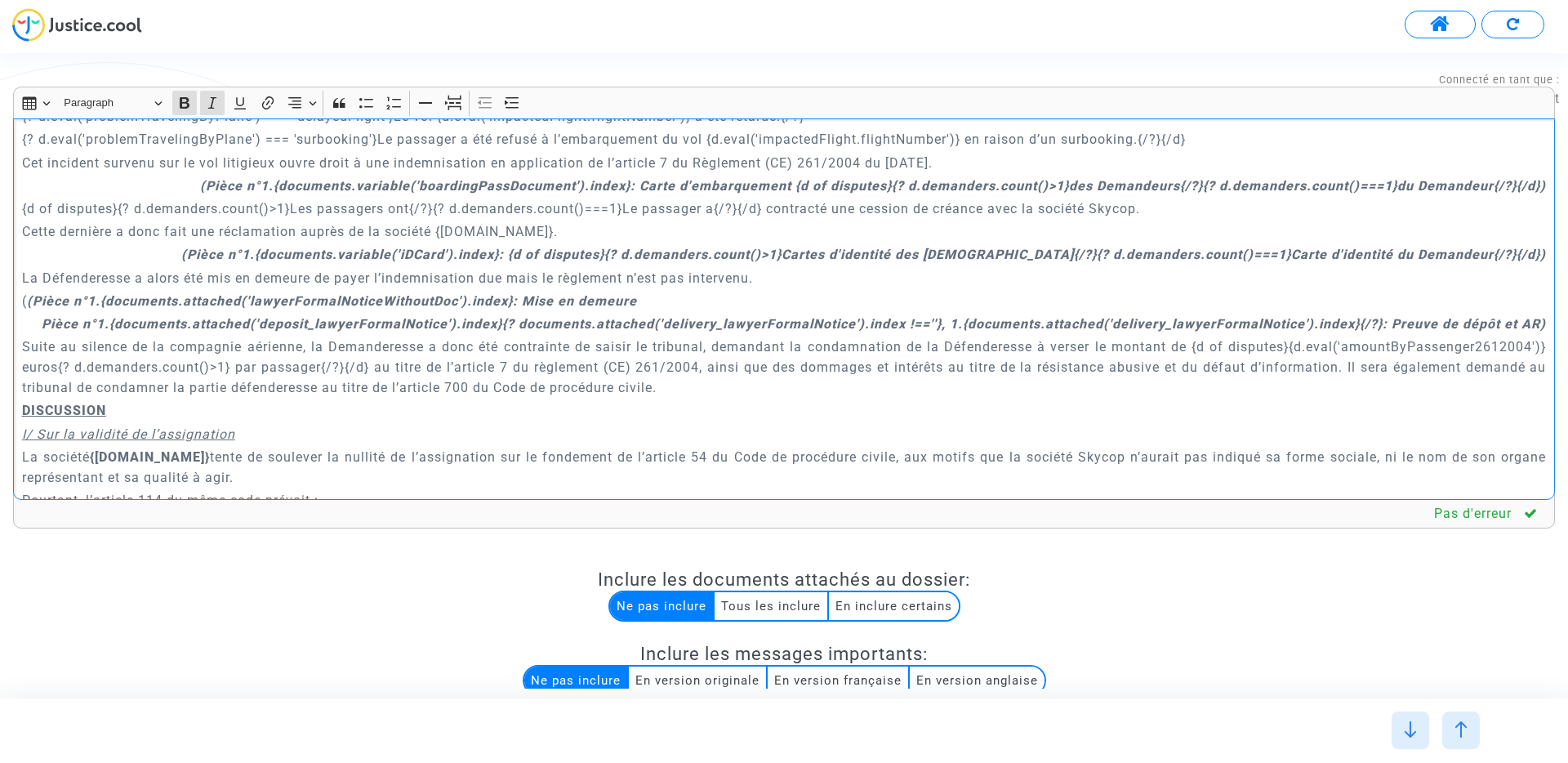
click at [280, 293] on strong "(Pièce n°1.{documents.attached('lawyerFormalNoticeWithoutDoc').index}: Mise en …" at bounding box center [332, 300] width 610 height 15
click at [308, 106] on button "Text alignment Text alignment" at bounding box center [302, 103] width 37 height 24
click at [304, 157] on icon "Text alignment toolbar" at bounding box center [301, 152] width 14 height 11
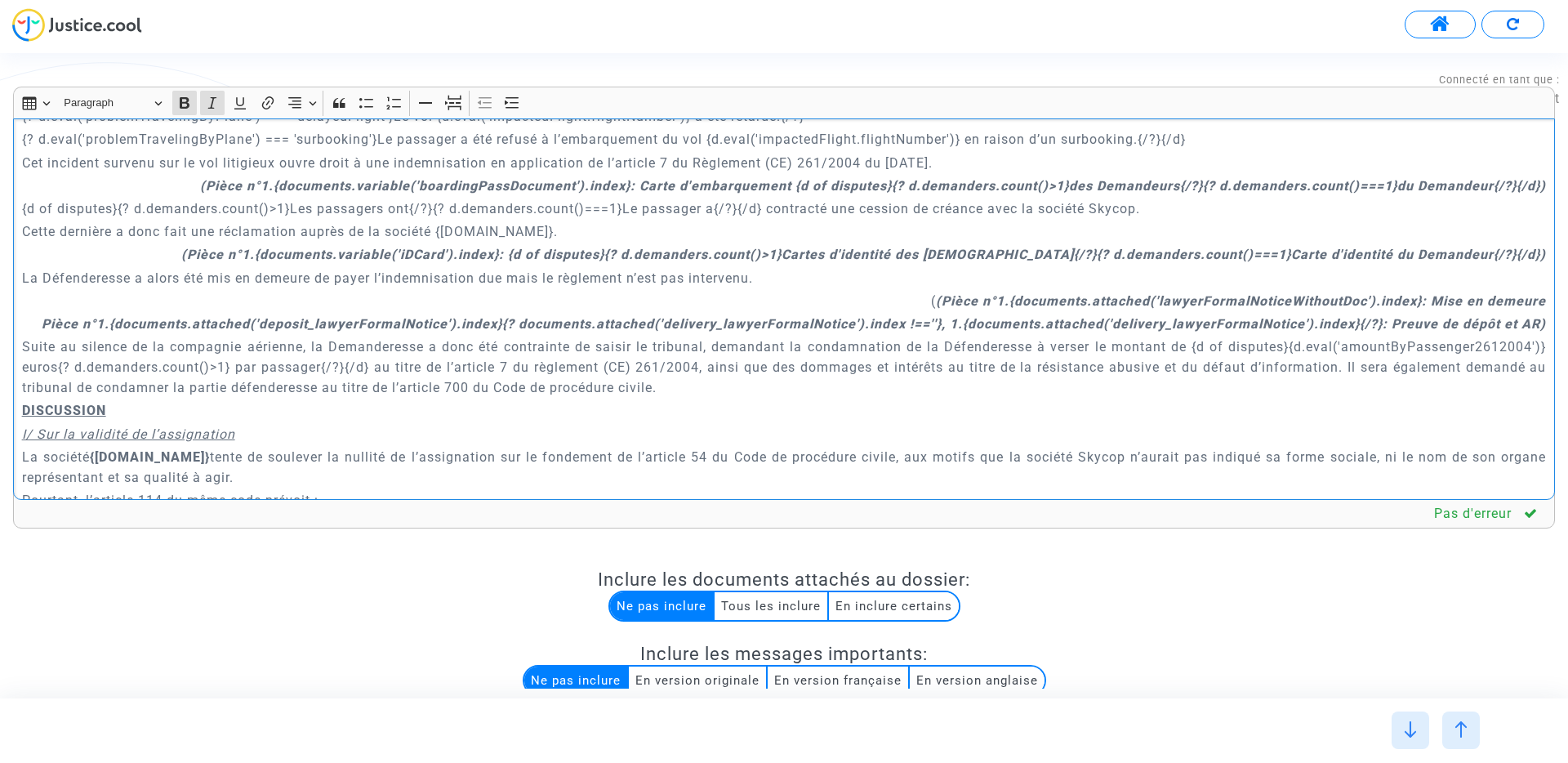
click at [265, 316] on strong "Pièce n°1.{documents.attached('deposit_lawyerFormalNotice').index}{? documents.…" at bounding box center [794, 323] width 1505 height 15
click at [300, 105] on icon "Editor toolbar" at bounding box center [295, 103] width 16 height 16
click at [309, 157] on icon "Text alignment toolbar" at bounding box center [301, 152] width 16 height 16
click at [302, 104] on icon "Editor toolbar" at bounding box center [295, 103] width 16 height 16
click at [304, 159] on icon "Text alignment toolbar" at bounding box center [301, 152] width 16 height 16
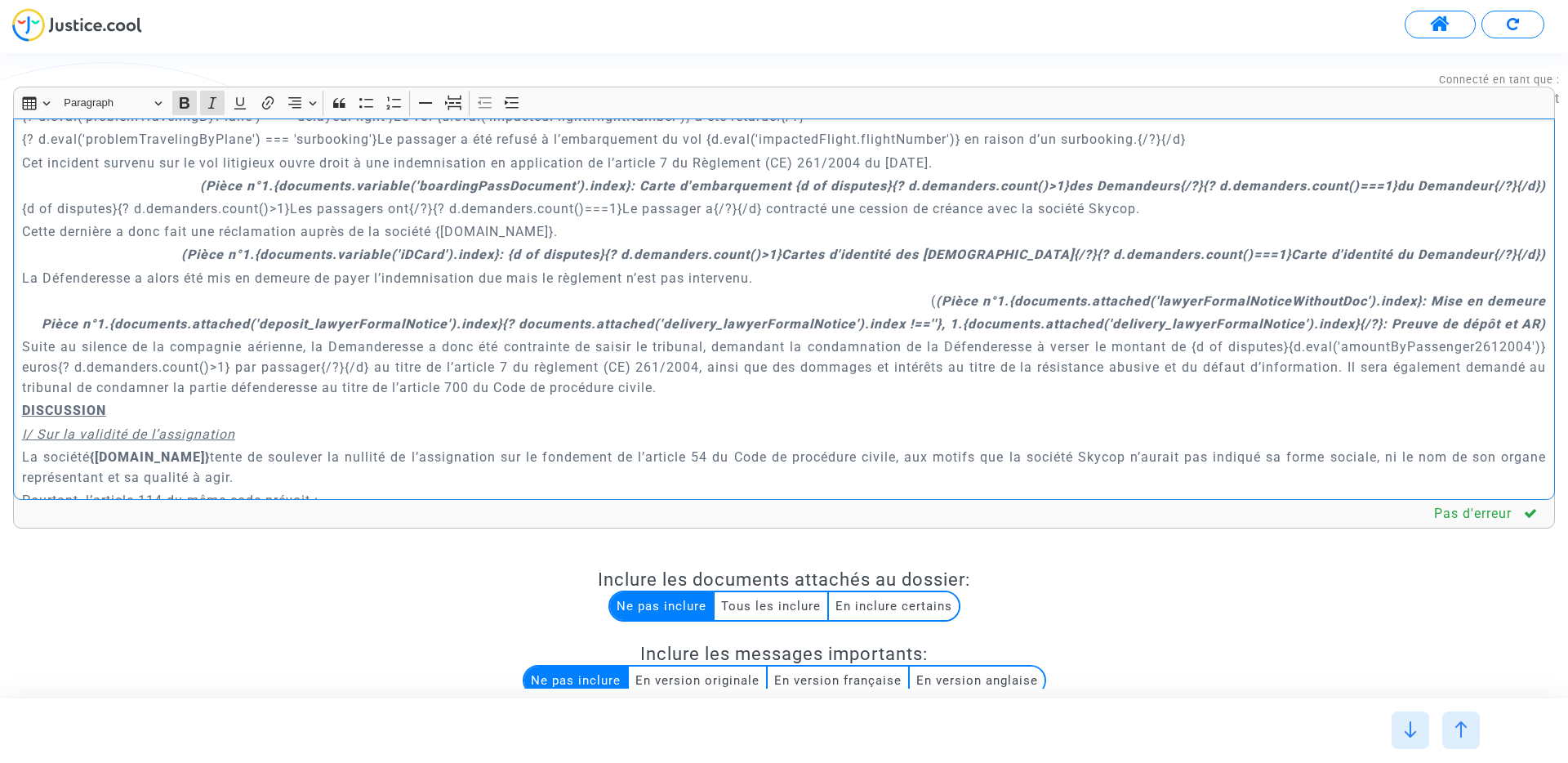
click at [934, 291] on p "( (Pièce n°1.{documents.attached('lawyerFormalNoticeWithoutDoc').index}: Mise e…" at bounding box center [784, 301] width 1525 height 21
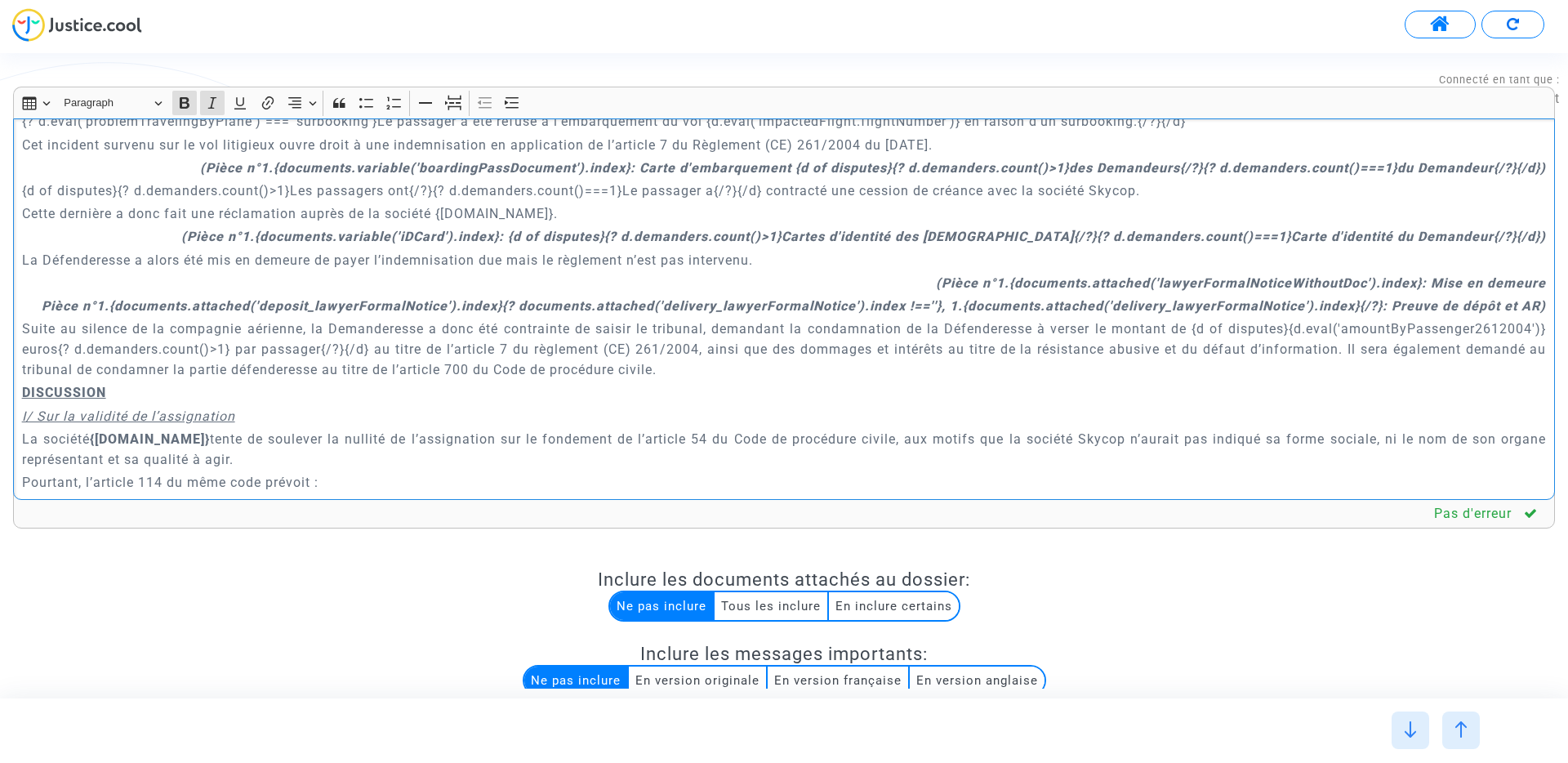
scroll to position [1044, 0]
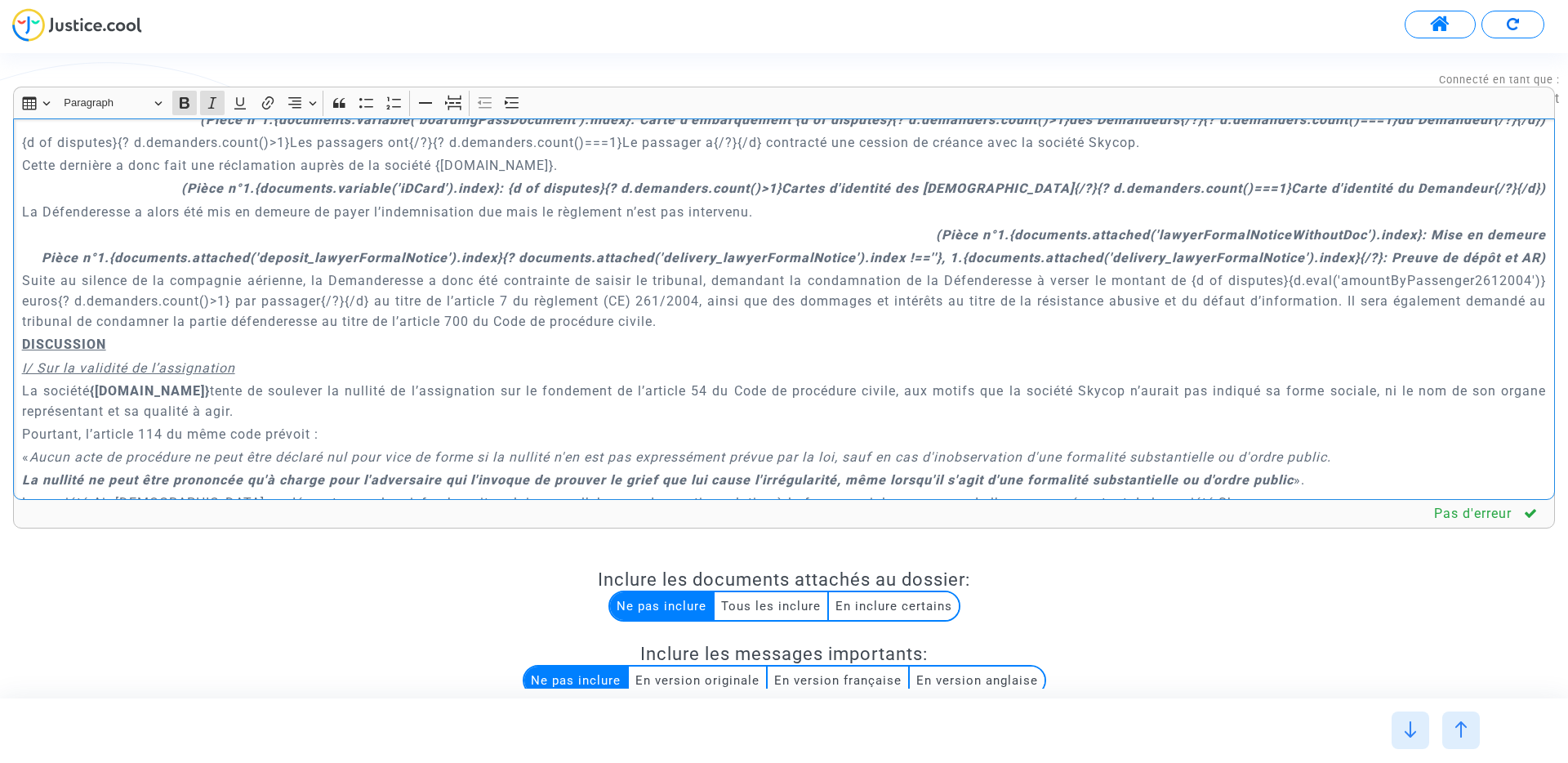
click at [169, 358] on p "I/ Sur la validité de l’assignation" at bounding box center [784, 368] width 1525 height 21
click at [164, 360] on u "I/ Sur la validité de l’assignation" at bounding box center [128, 368] width 214 height 15
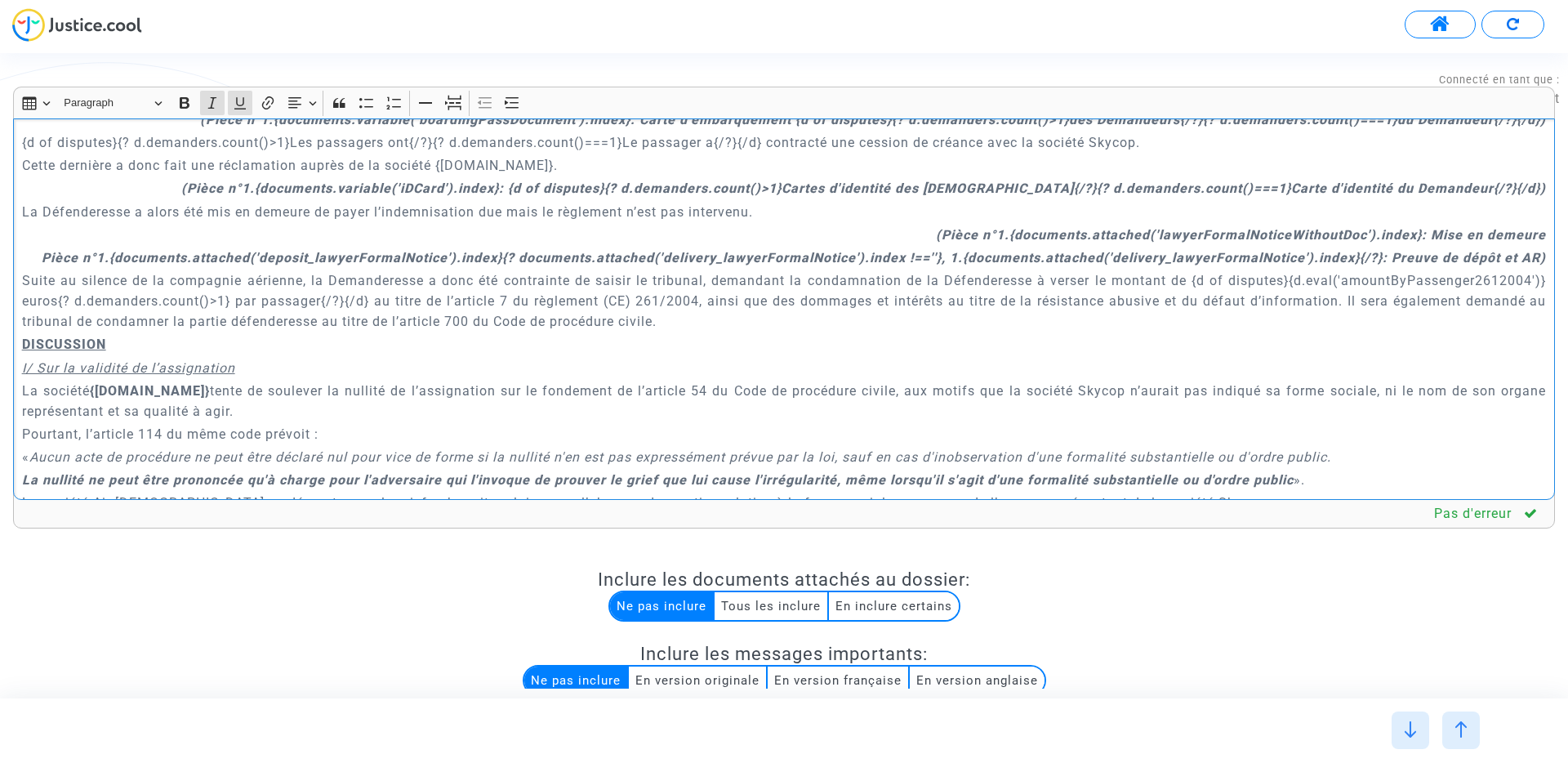
drag, startPoint x: 187, startPoint y: 97, endPoint x: 198, endPoint y: 97, distance: 11.0
click at [187, 97] on icon "Editor toolbar" at bounding box center [185, 103] width 16 height 16
click at [520, 99] on icon "Editor toolbar" at bounding box center [512, 103] width 16 height 16
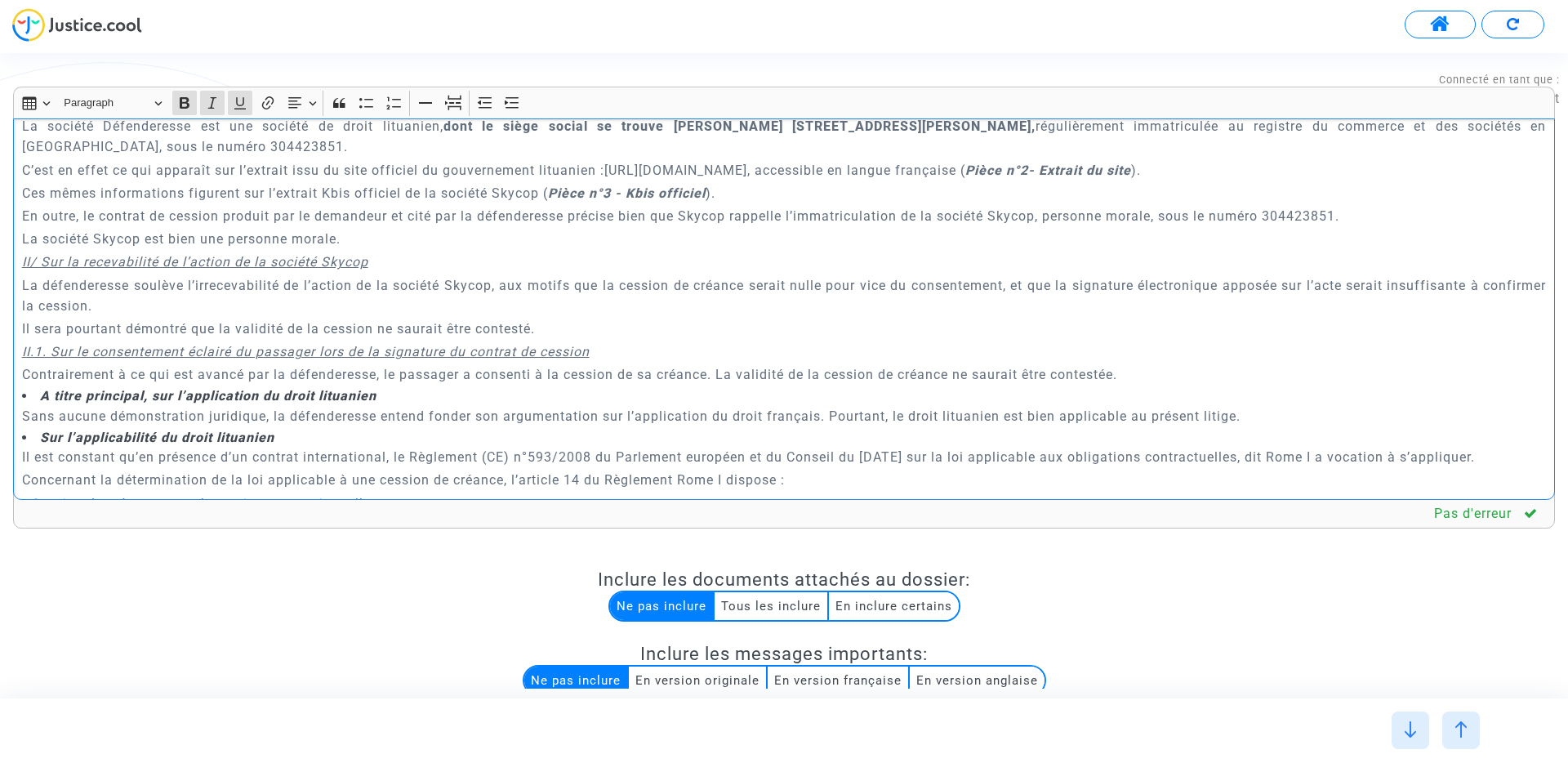
scroll to position [1503, 0]
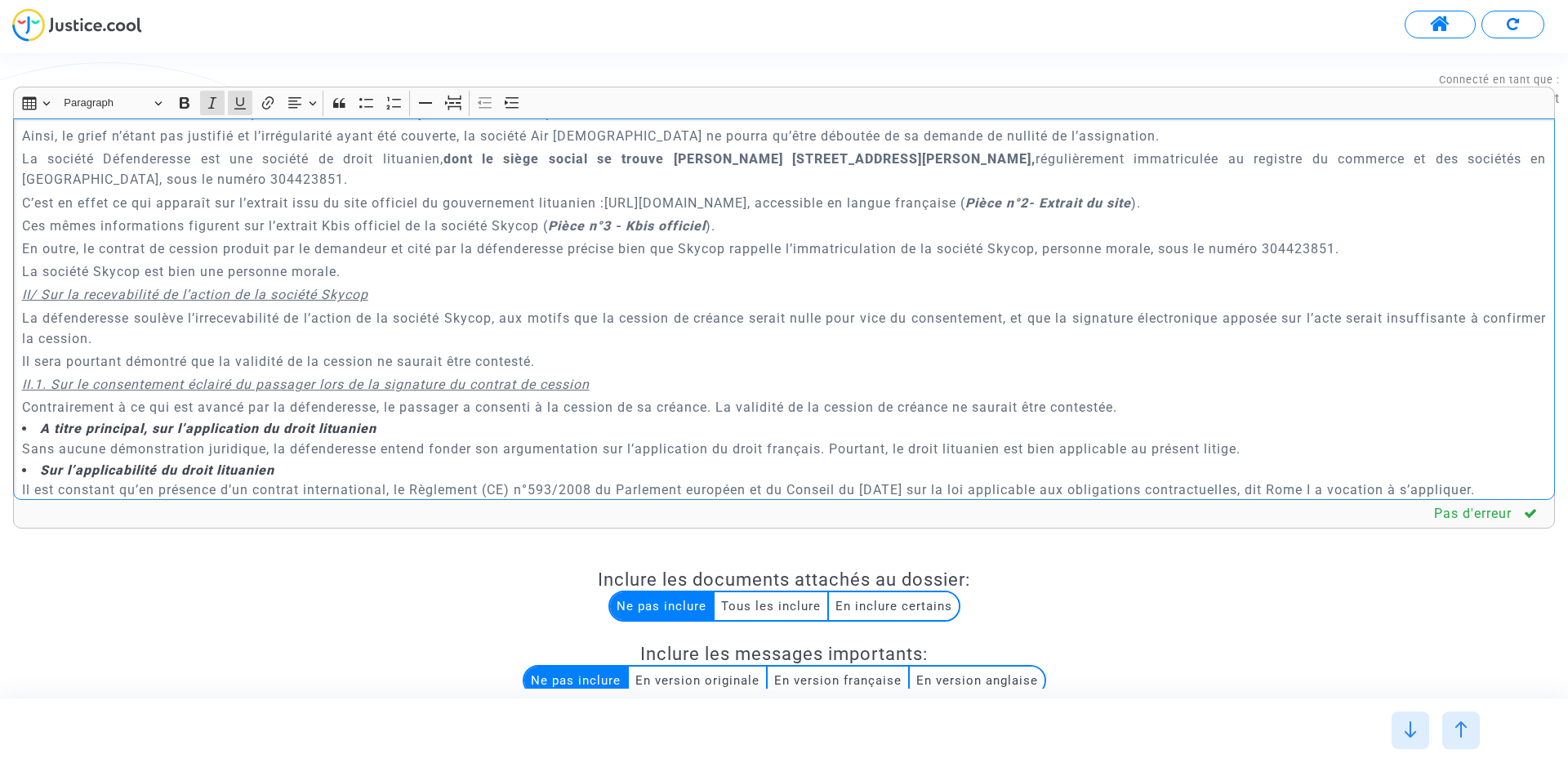
click at [232, 286] on u "II/ Sur la recevabilité de l’action de la société Skycop" at bounding box center [195, 294] width 346 height 15
drag, startPoint x: 187, startPoint y: 103, endPoint x: 203, endPoint y: 103, distance: 16.0
click at [187, 103] on icon "Editor toolbar" at bounding box center [184, 103] width 10 height 12
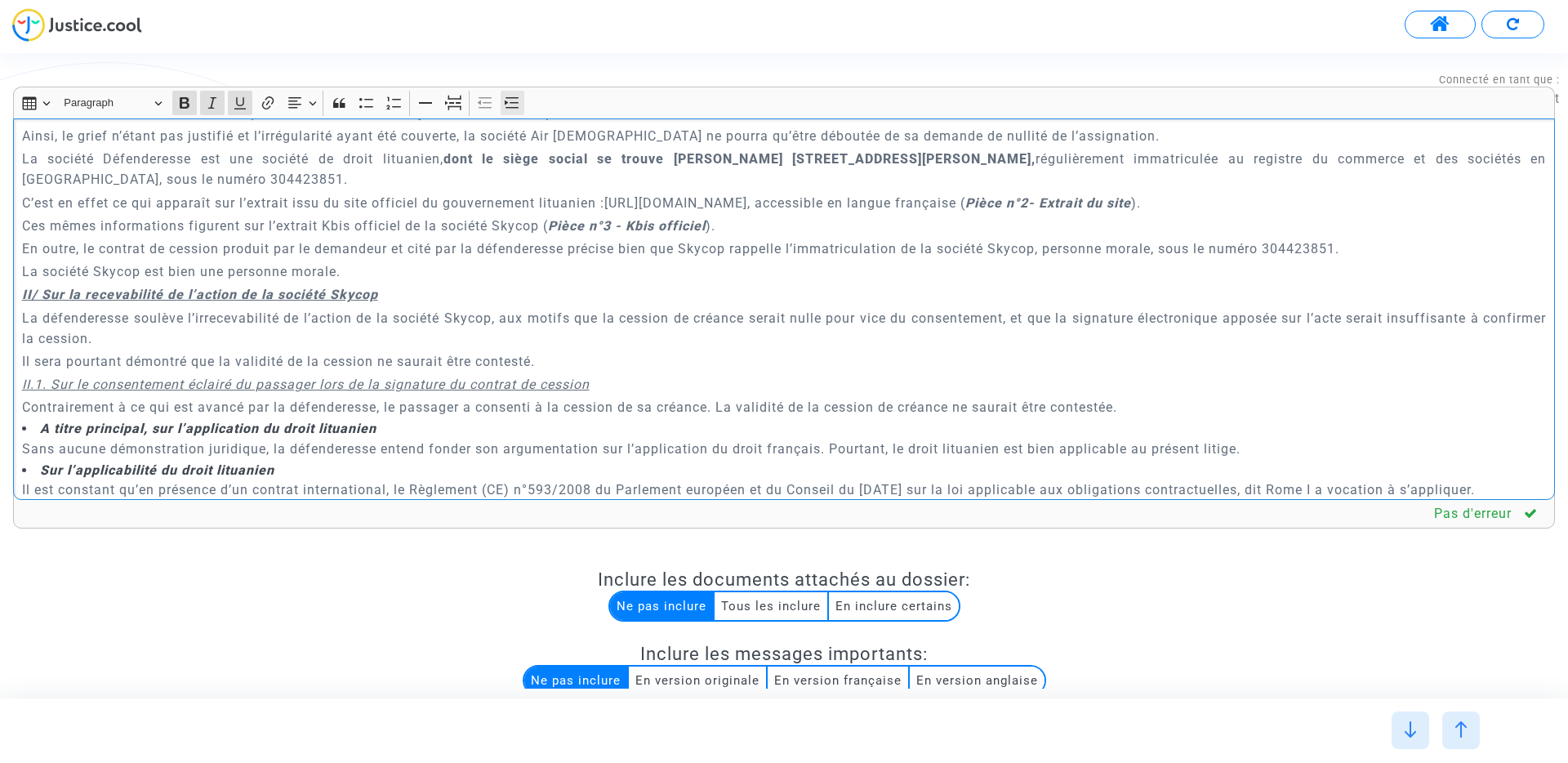
click at [522, 100] on button "Increase indent Increase indent" at bounding box center [513, 103] width 24 height 24
click at [396, 261] on p "La société Skycop est bien une personne morale." at bounding box center [784, 271] width 1525 height 21
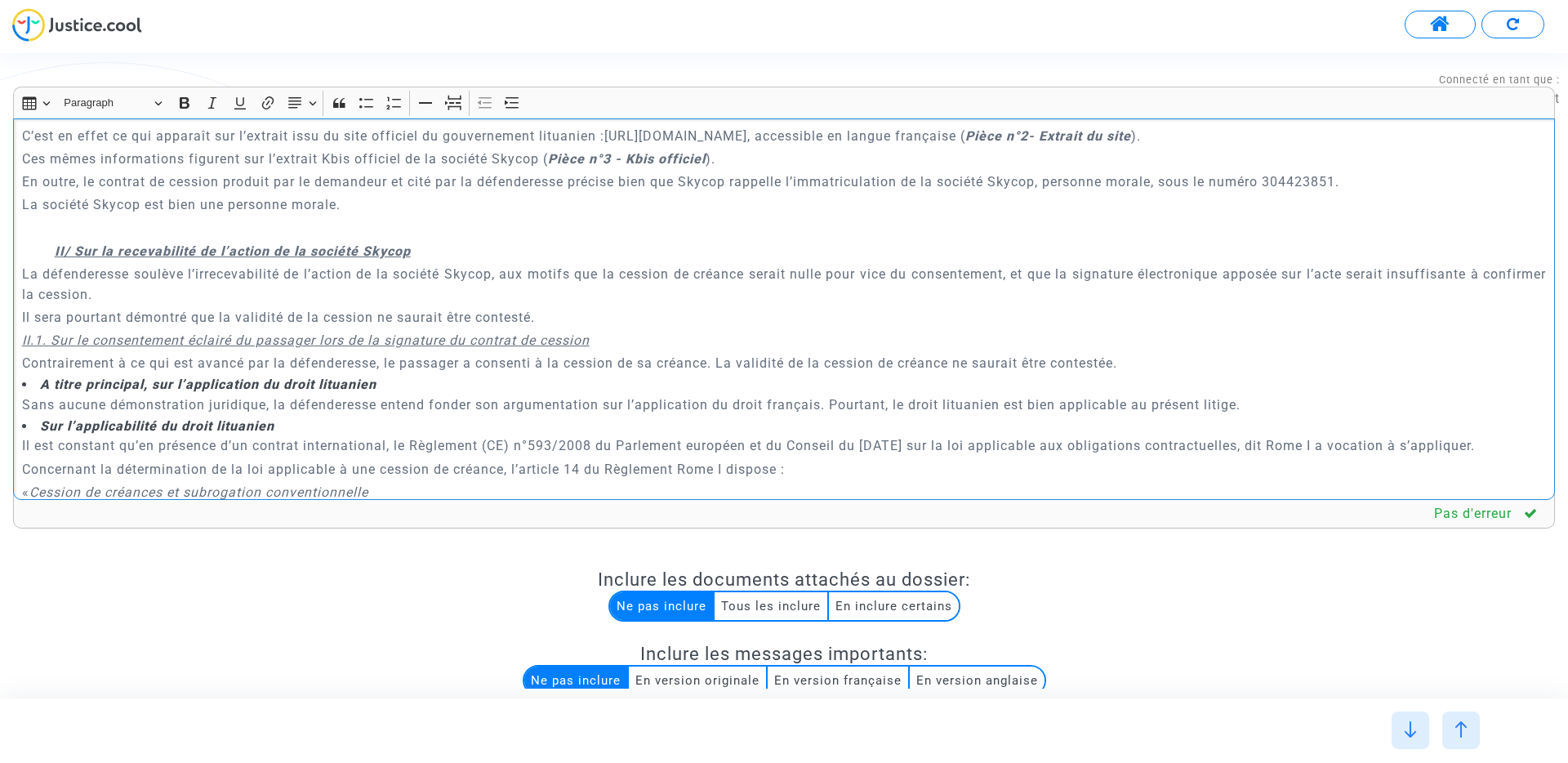
scroll to position [1576, 0]
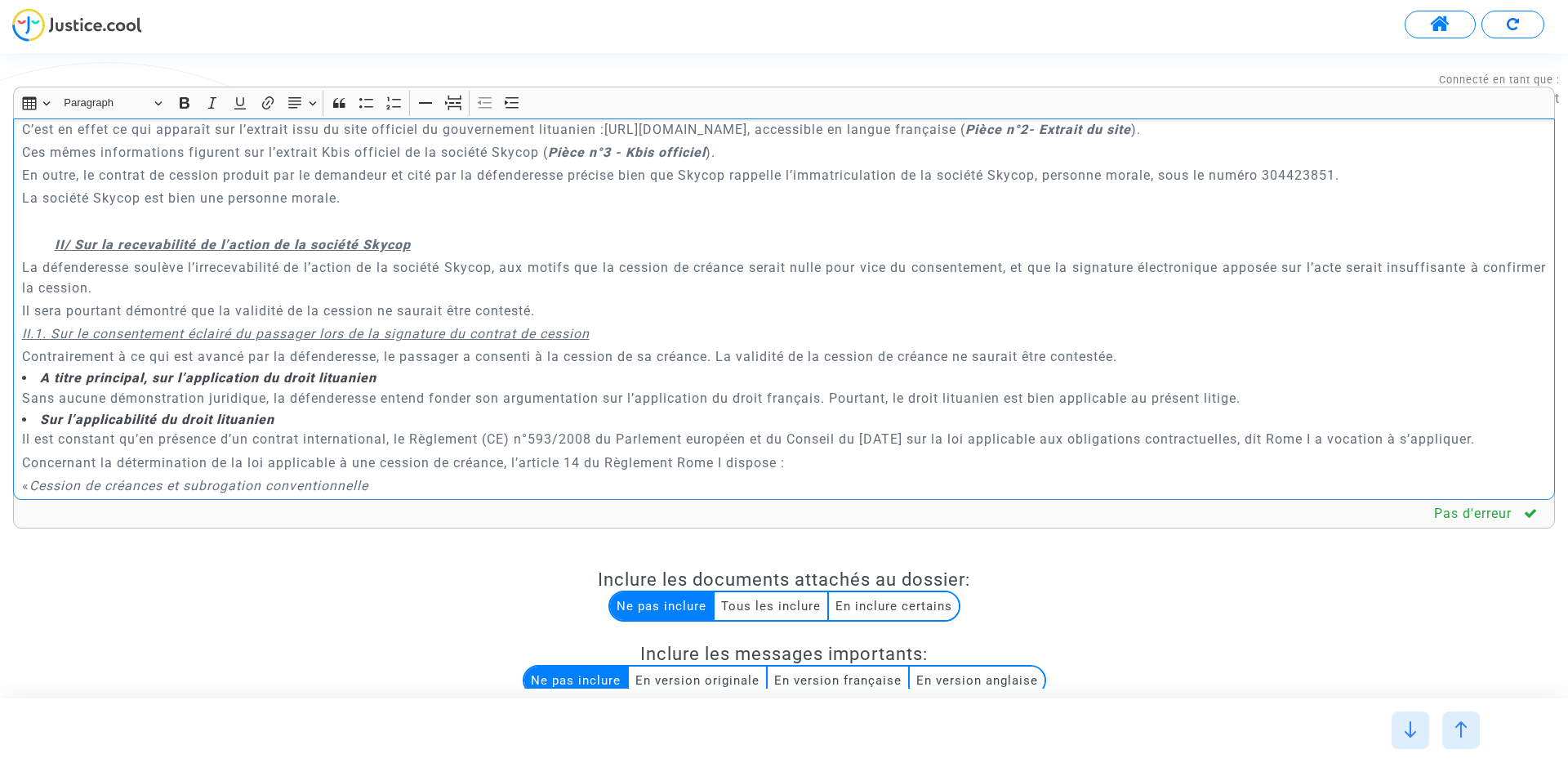
click at [40, 412] on strong "Sur l’applicabilité du droit lituanien" at bounding box center [157, 419] width 234 height 15
click at [101, 413] on strong "a) Sur l’applicabilité du droit lituanien" at bounding box center [148, 421] width 252 height 15
click at [522, 101] on button "Increase indent Increase indent" at bounding box center [513, 103] width 24 height 24
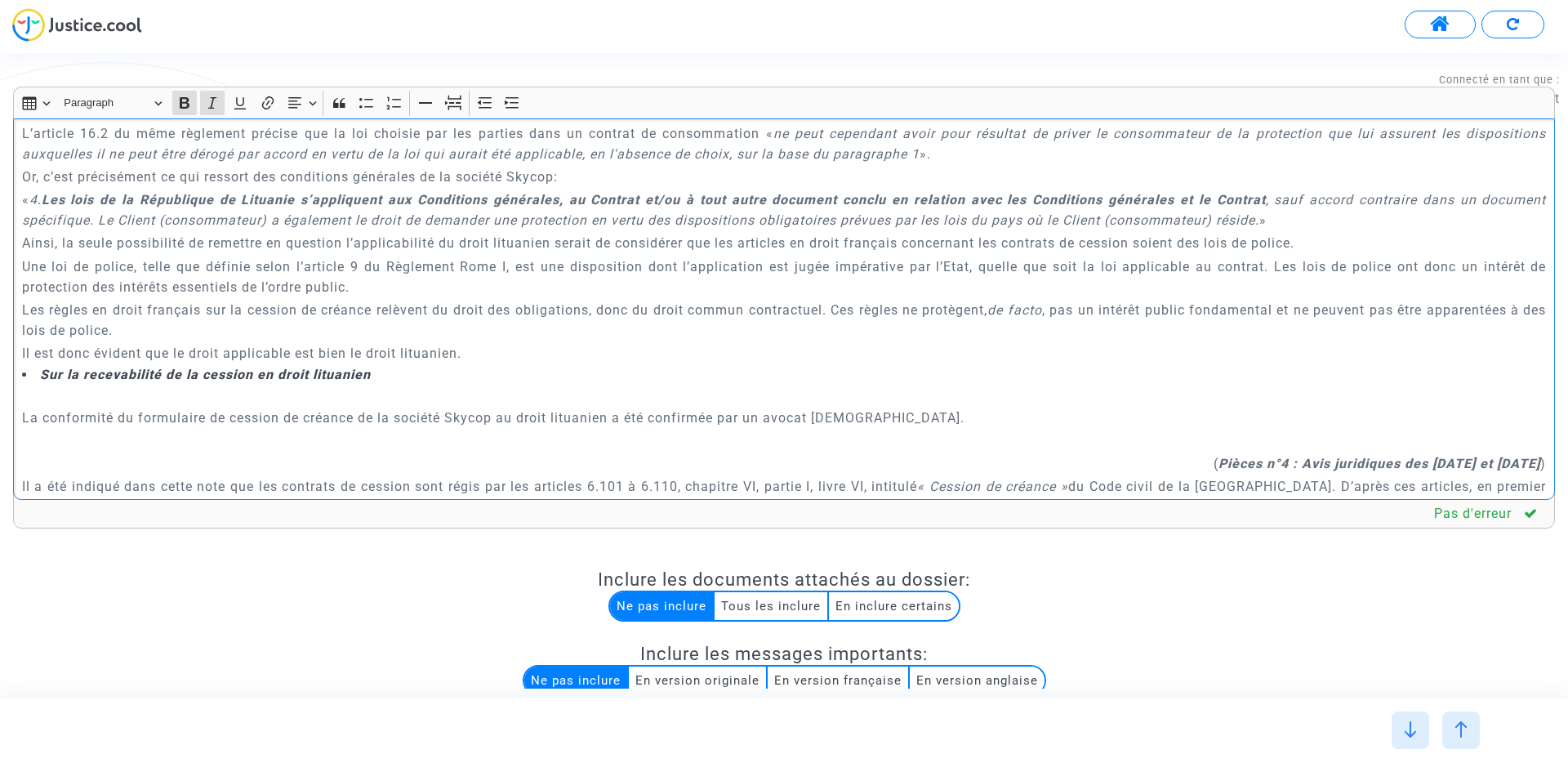
scroll to position [2146, 0]
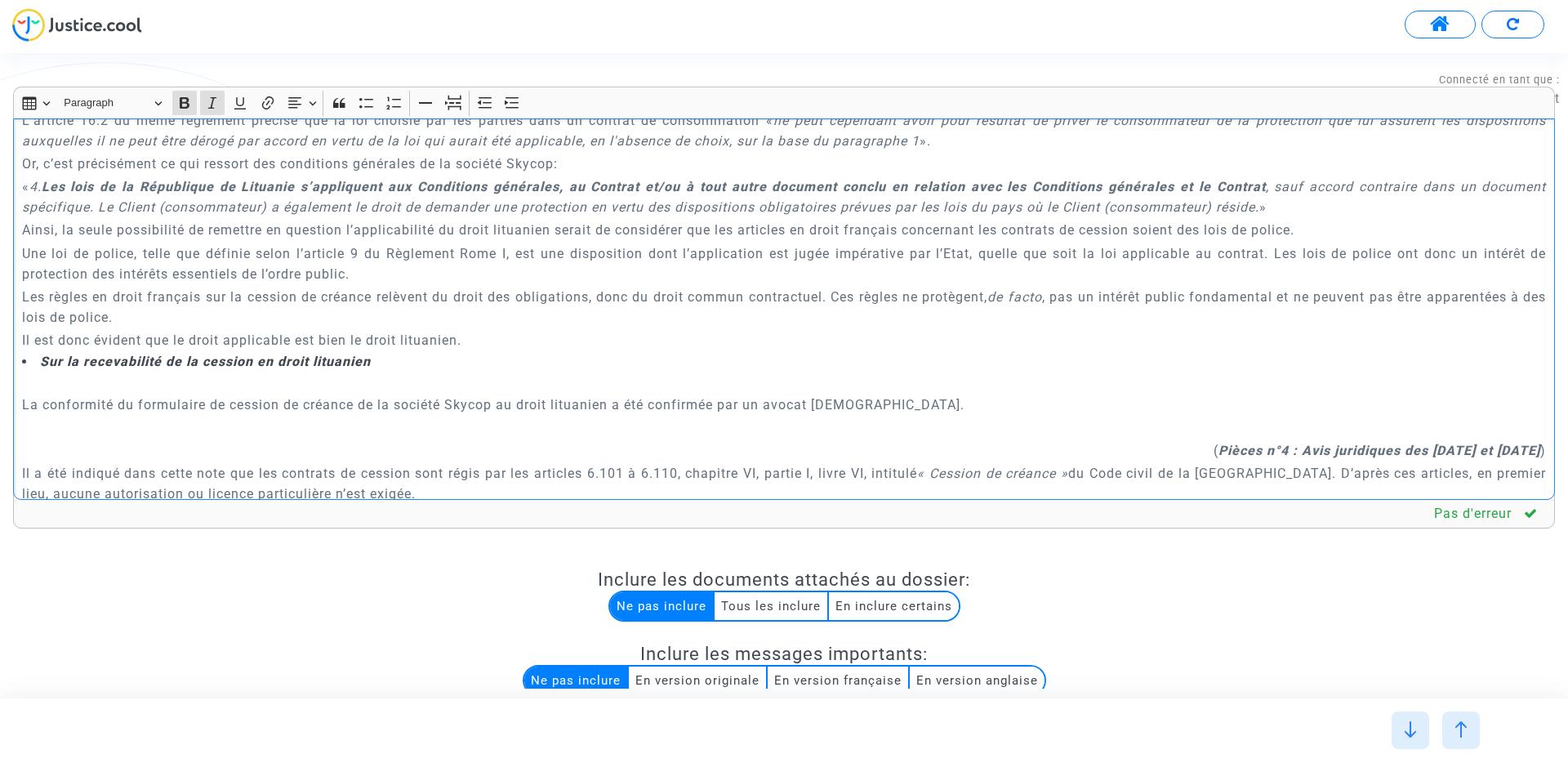
click at [37, 353] on li "Sur la recevabilité de la cession en droit lituanien" at bounding box center [784, 362] width 1525 height 18
click at [74, 353] on p "b) Sur la recevabilité de la cession en droit lituanien" at bounding box center [784, 363] width 1525 height 21
click at [516, 98] on icon "Editor toolbar" at bounding box center [512, 103] width 16 height 16
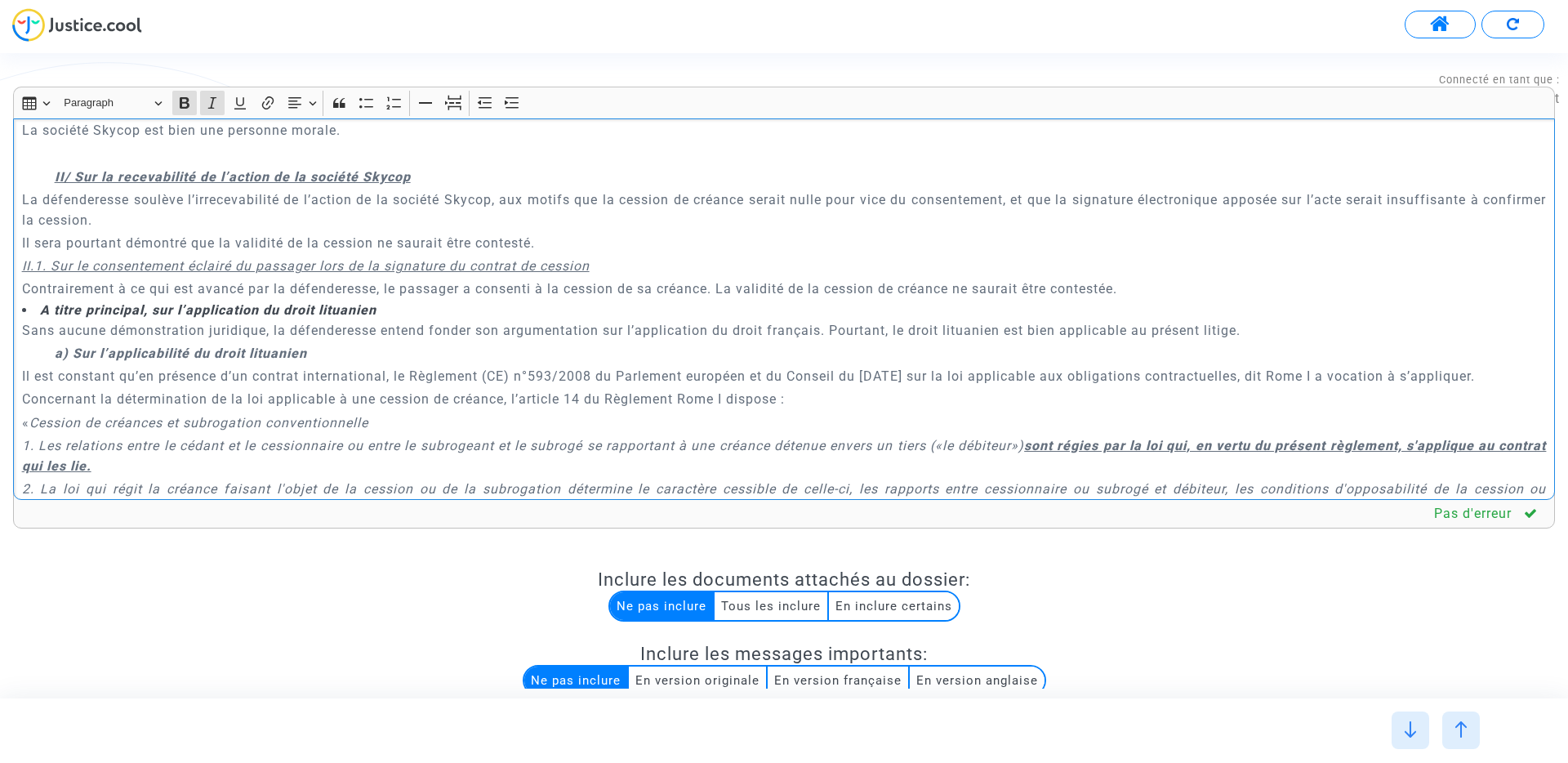
scroll to position [1699, 0]
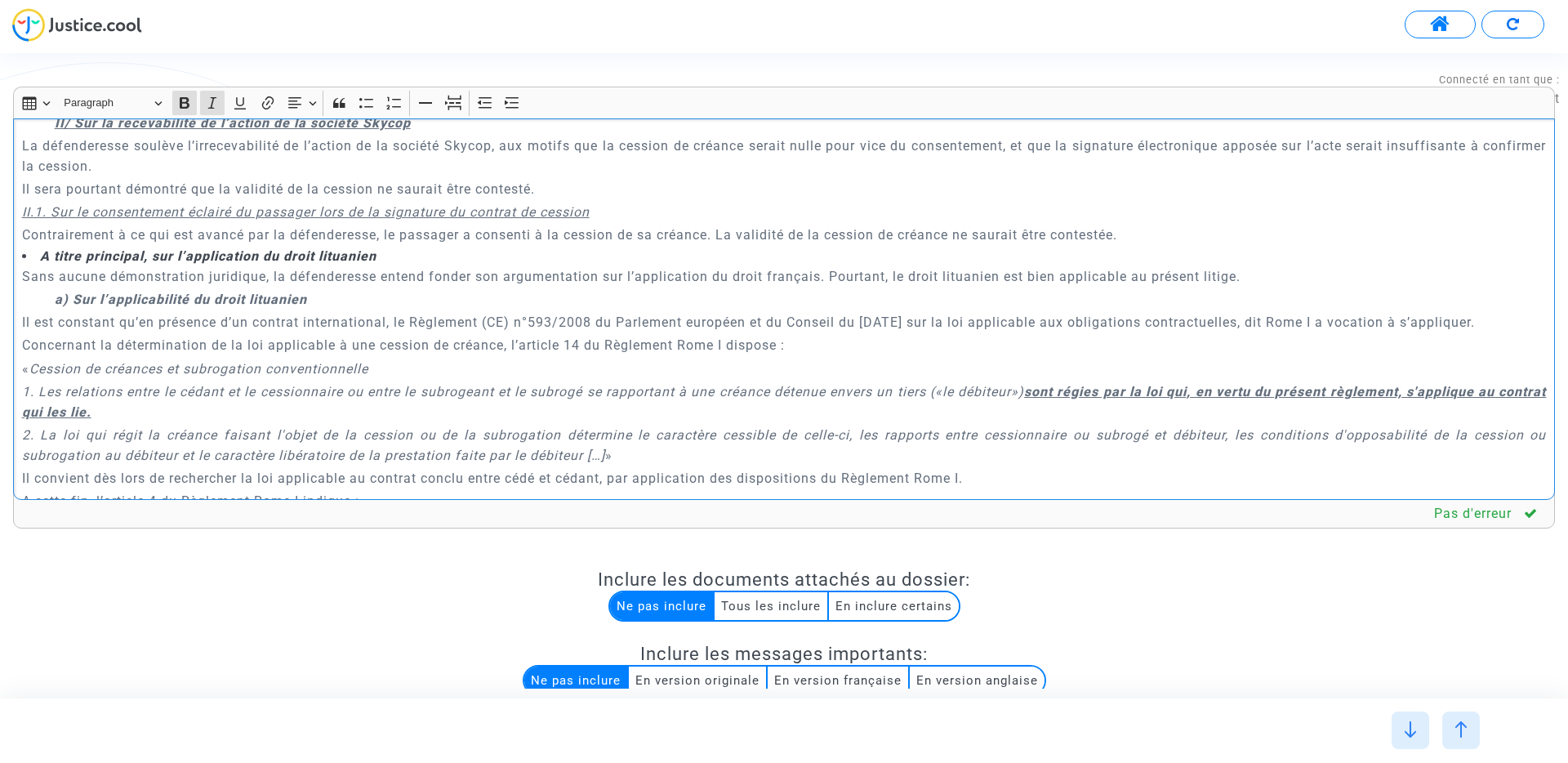
click at [42, 249] on strong "A titre principal, sur l’application du droit lituanien" at bounding box center [207, 256] width 336 height 15
click at [430, 271] on p "Sans aucune démonstration juridique, la défenderesse entend fonder son argument…" at bounding box center [784, 281] width 1525 height 21
click at [39, 250] on strong "1)A titre principal, sur l’application du droit lituanien" at bounding box center [196, 257] width 351 height 15
click at [73, 296] on strong "a) Sur l’applicabilité du droit lituanien" at bounding box center [181, 304] width 252 height 15
click at [68, 296] on strong "a) Sur l’applicabilité du droit lituanien" at bounding box center [181, 304] width 252 height 15
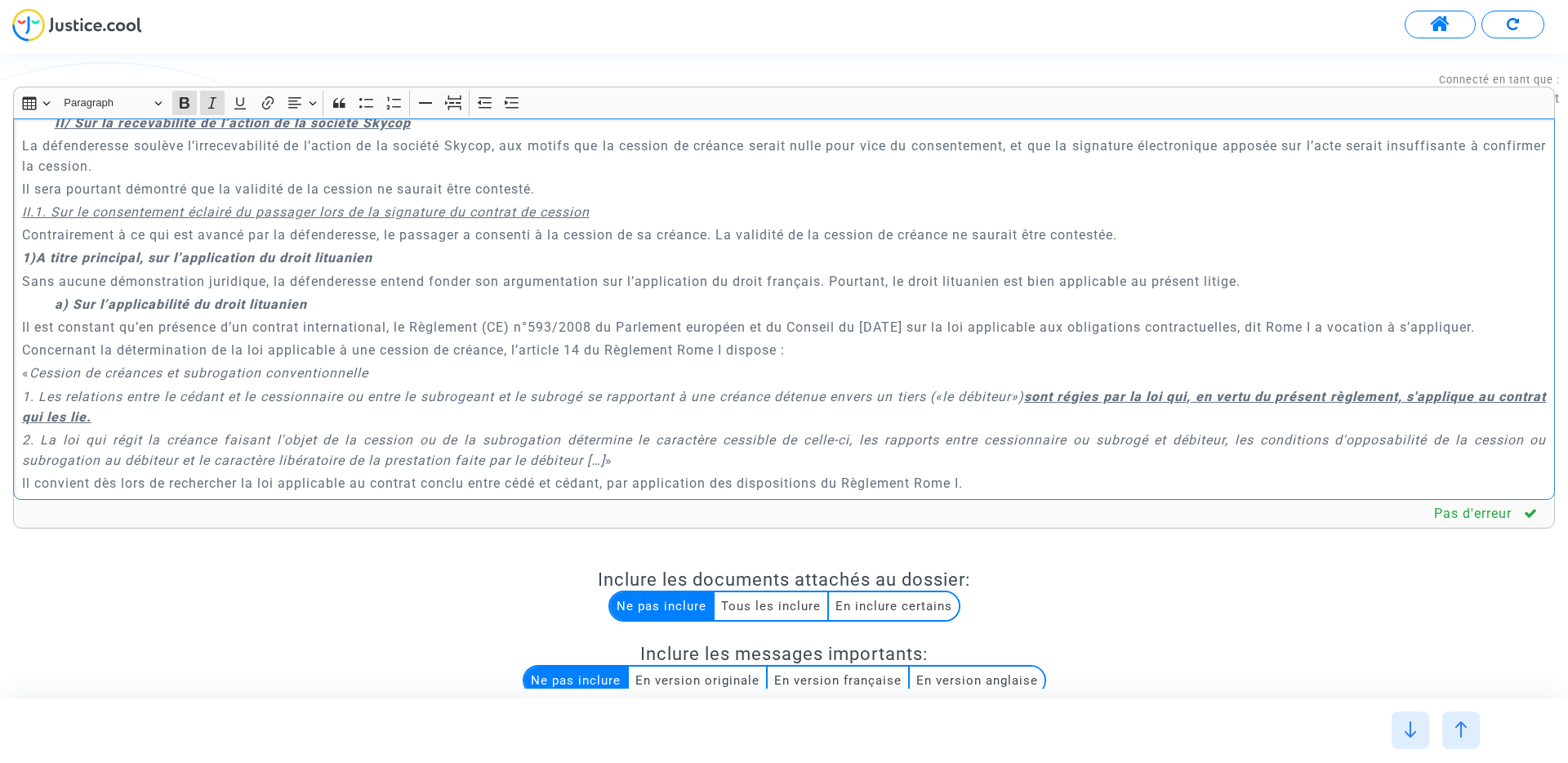
copy strong "Rich Text Editor, main"
click at [37, 250] on strong "1)A titre principal, sur l’application du droit lituanien" at bounding box center [196, 257] width 351 height 15
click at [397, 104] on icon "Editor toolbar" at bounding box center [395, 103] width 16 height 16
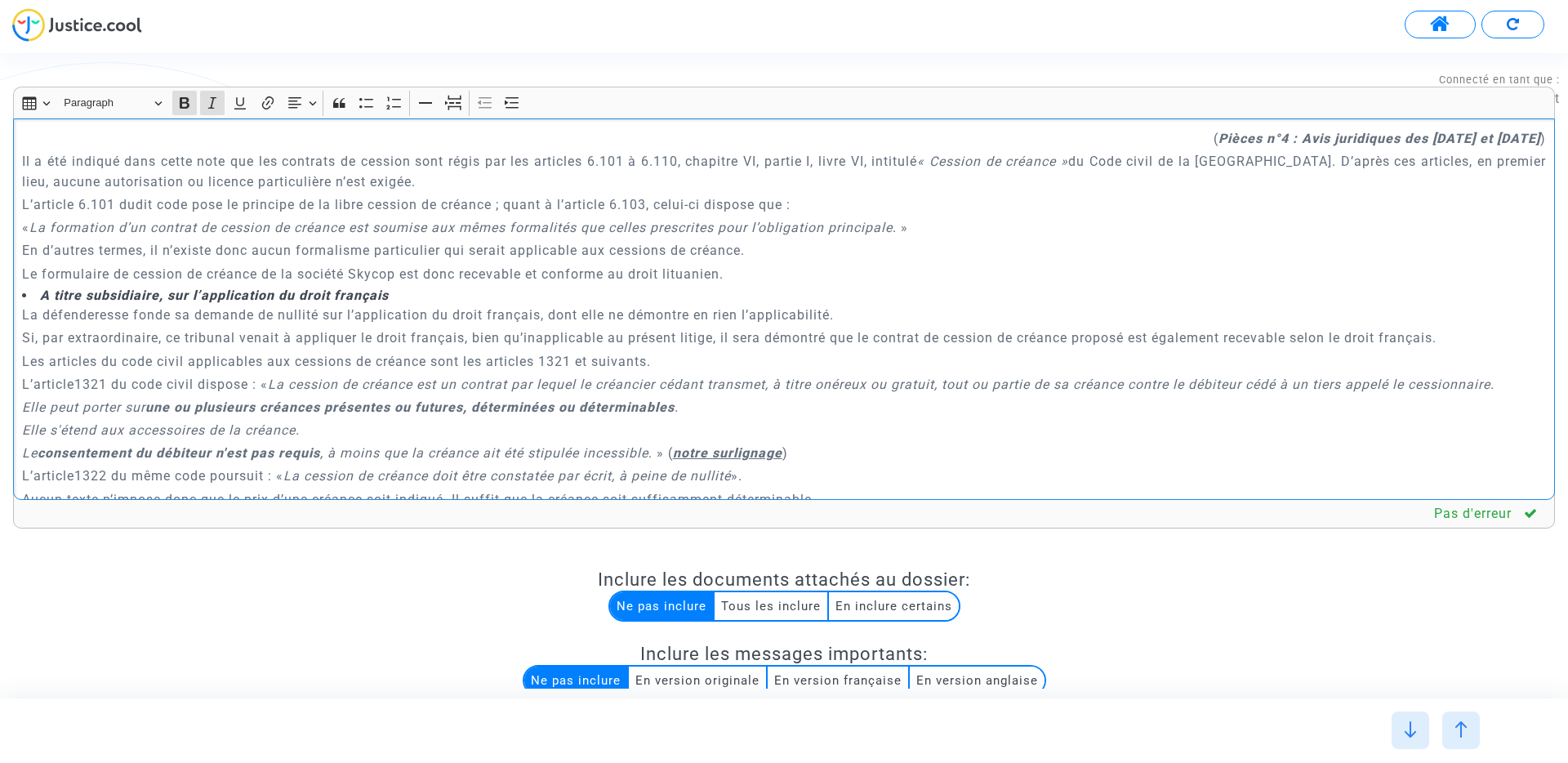
scroll to position [2457, 0]
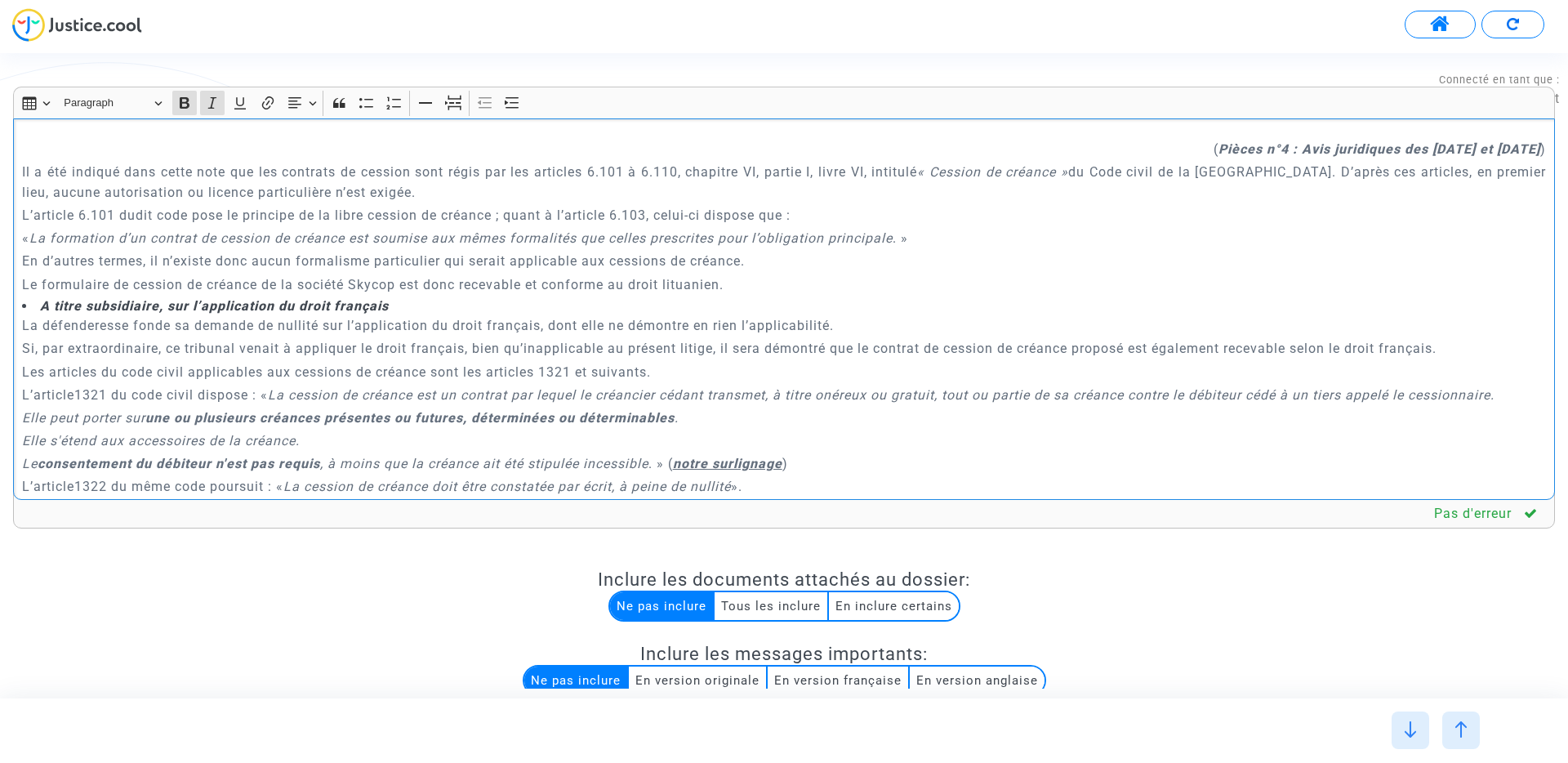
click at [40, 298] on strong "A titre subsidiaire, sur l’application du droit français" at bounding box center [214, 305] width 349 height 15
click at [782, 275] on p "Le formulaire de cession de créance de la société Skycop est donc recevable et …" at bounding box center [784, 285] width 1525 height 21
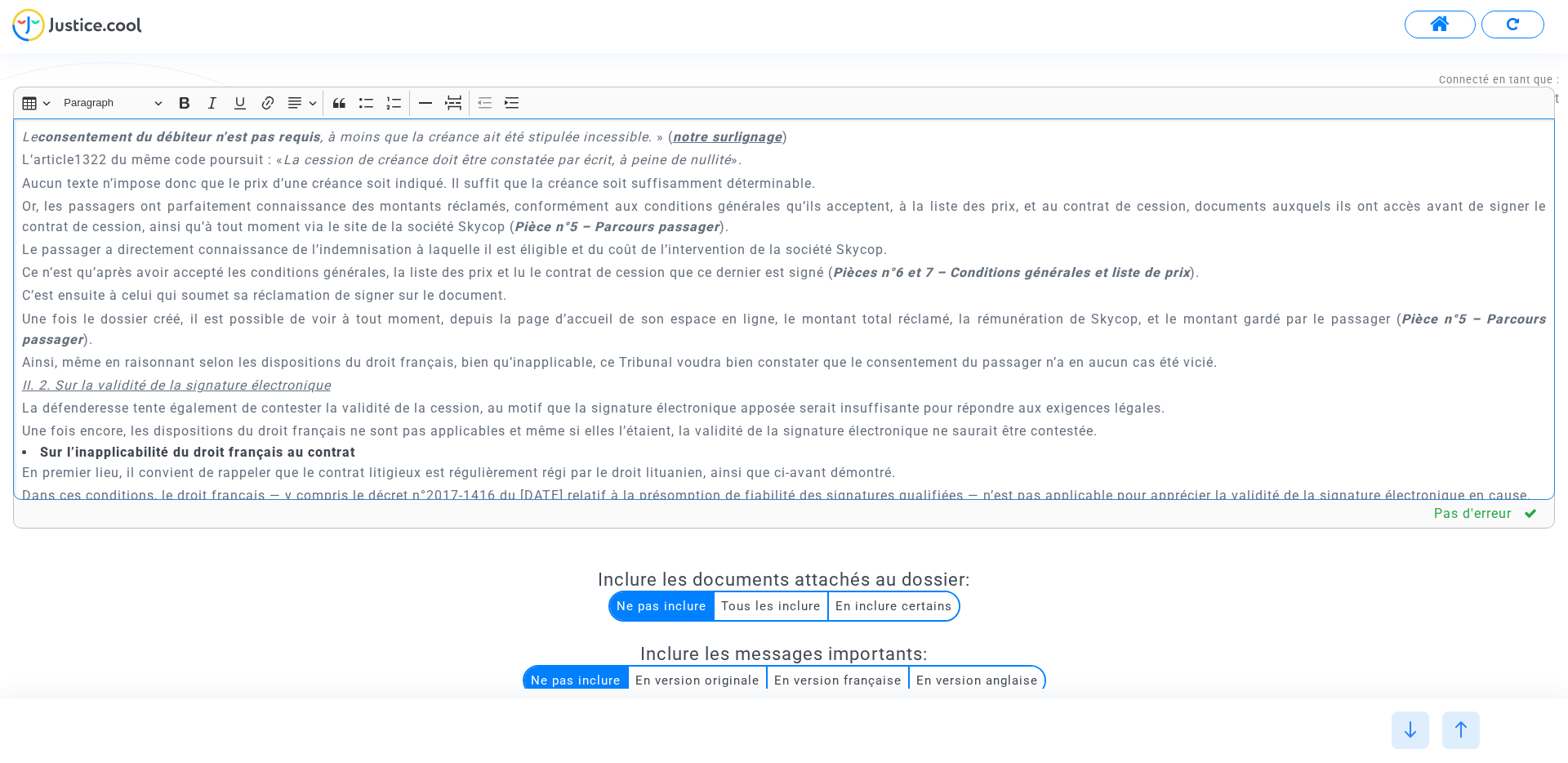
scroll to position [2848, 0]
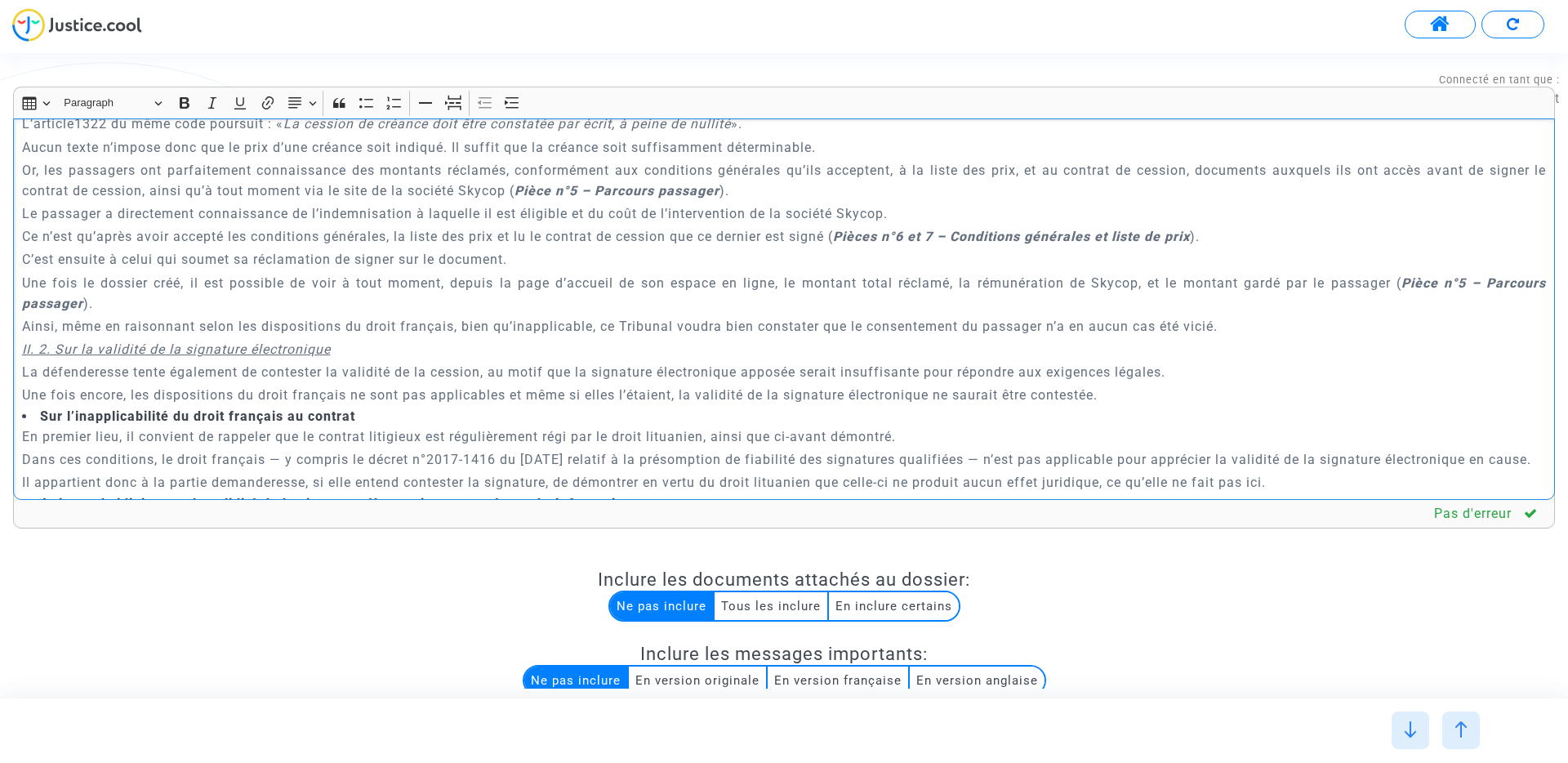
click at [1247, 316] on p "Ainsi, même en raisonnant selon les dispositions du droit français, bien qu’ina…" at bounding box center [784, 326] width 1525 height 21
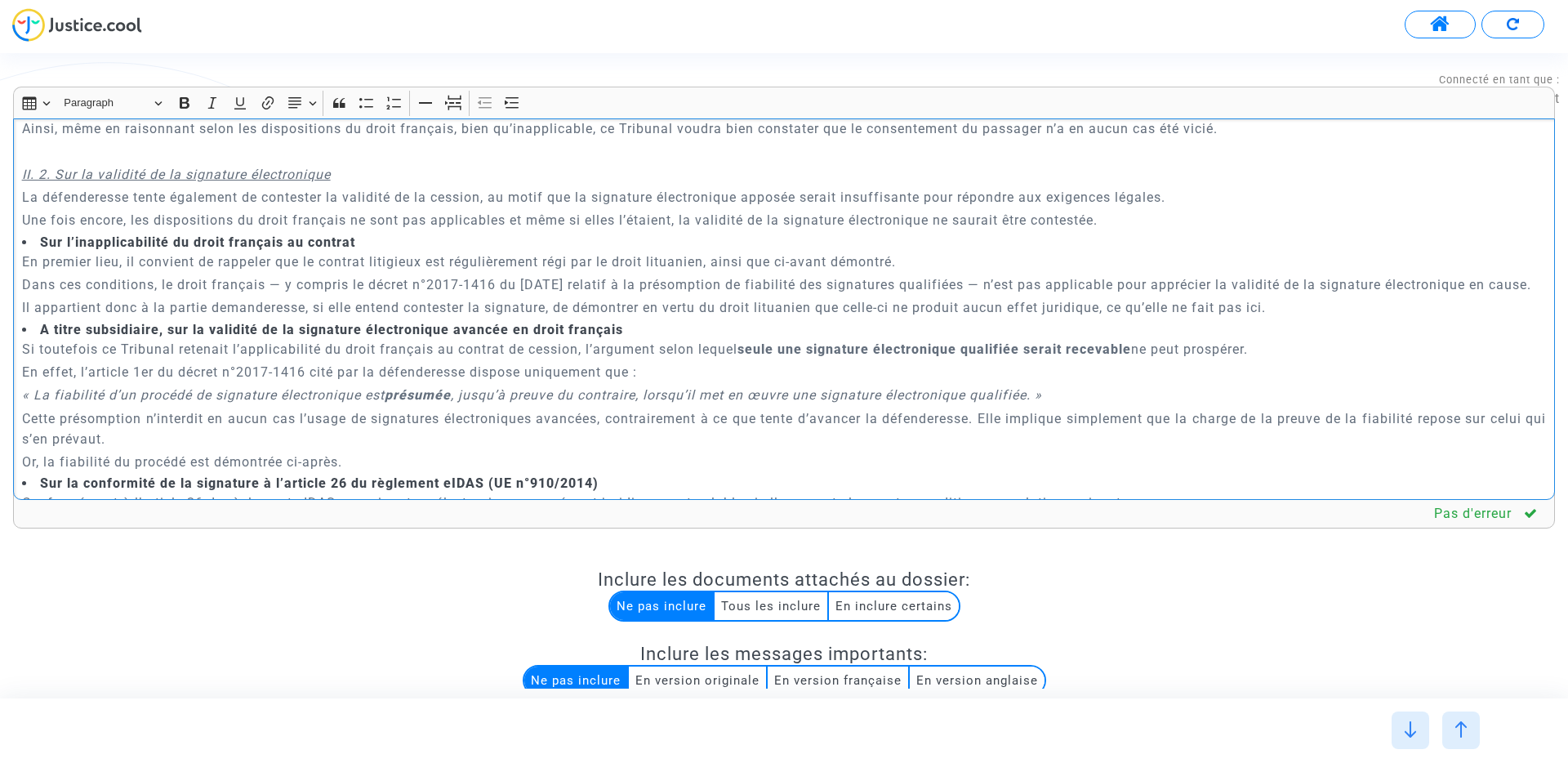
scroll to position [3051, 0]
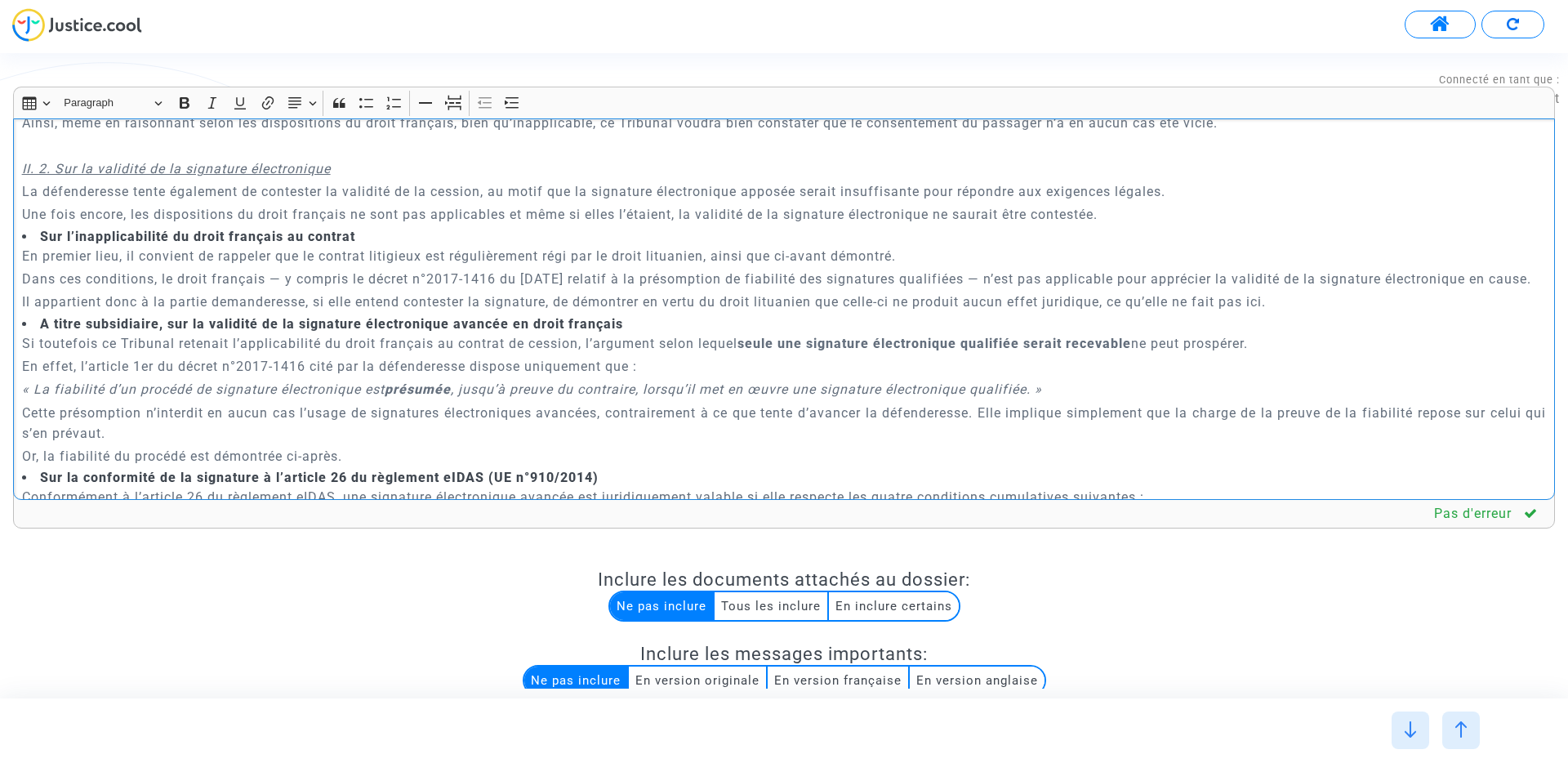
click at [40, 229] on strong "Sur l’inapplicabilité du droit français au contrat" at bounding box center [197, 236] width 315 height 15
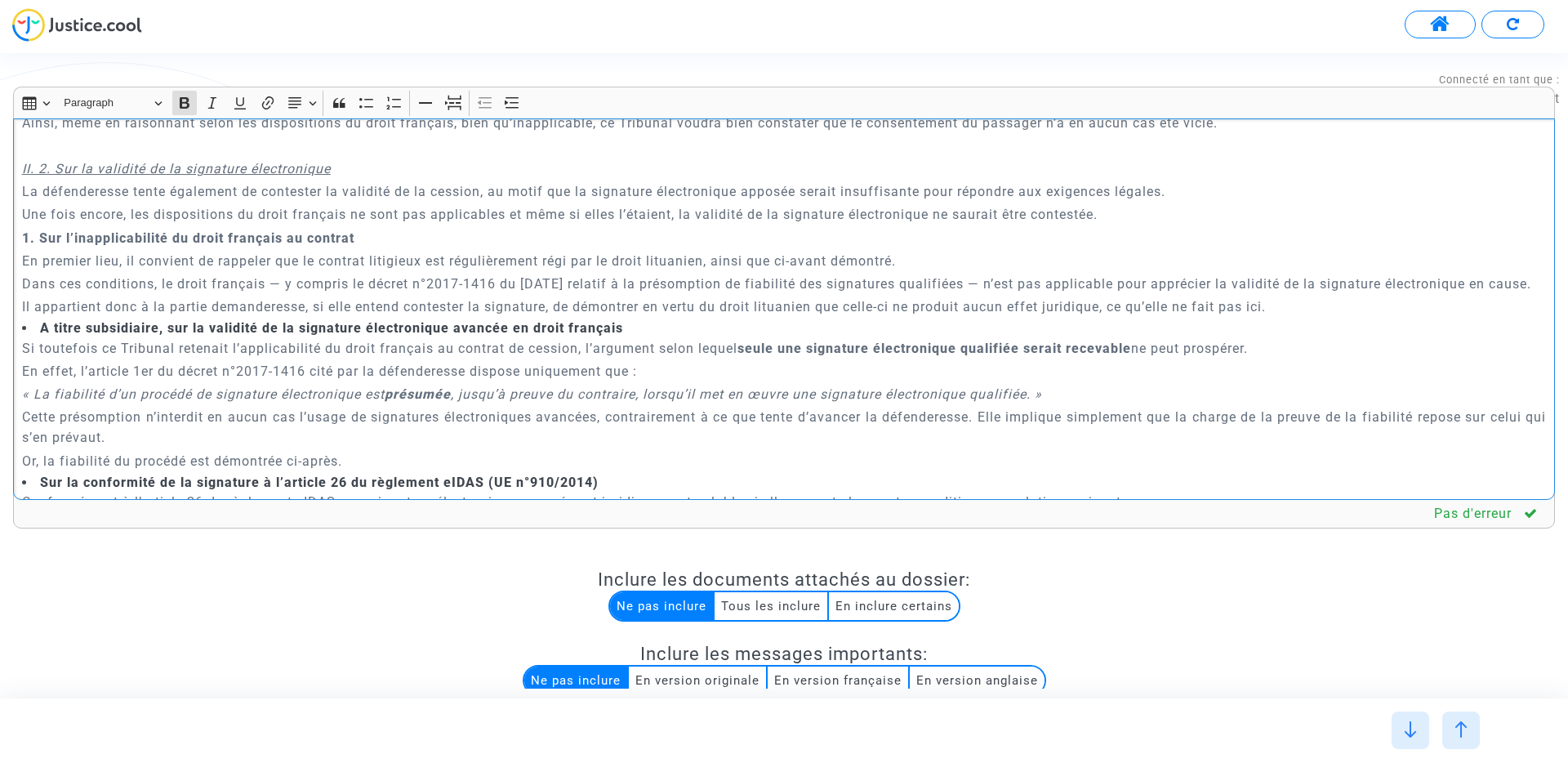
click at [38, 325] on li "A titre subsidiaire, sur la validité de la signature électronique avancée en dr…" at bounding box center [784, 328] width 1525 height 18
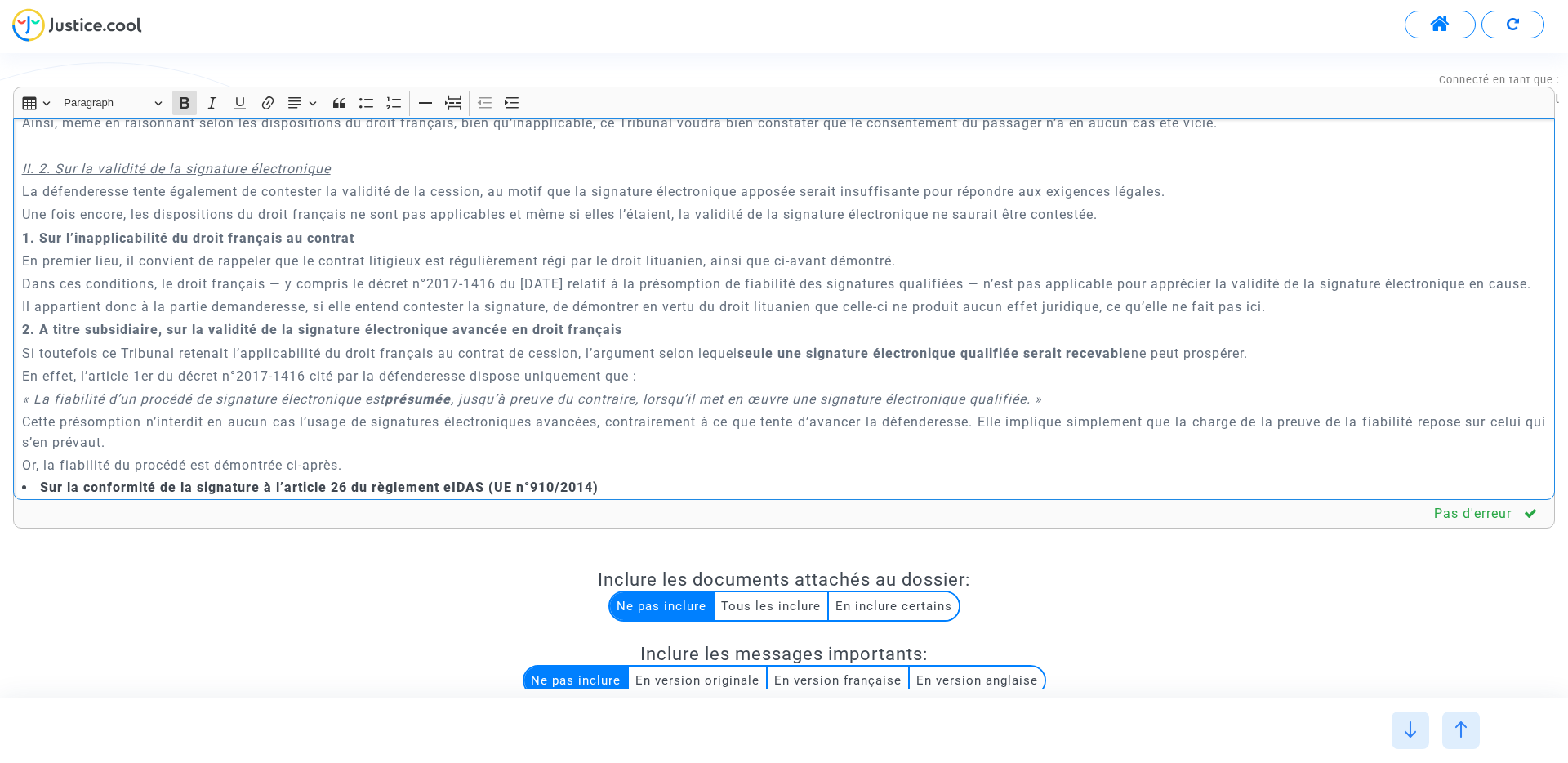
click at [41, 486] on strong "Sur la conformité de la signature à l’article 26 du règlement eIDAS (UE n°910/2…" at bounding box center [319, 486] width 559 height 15
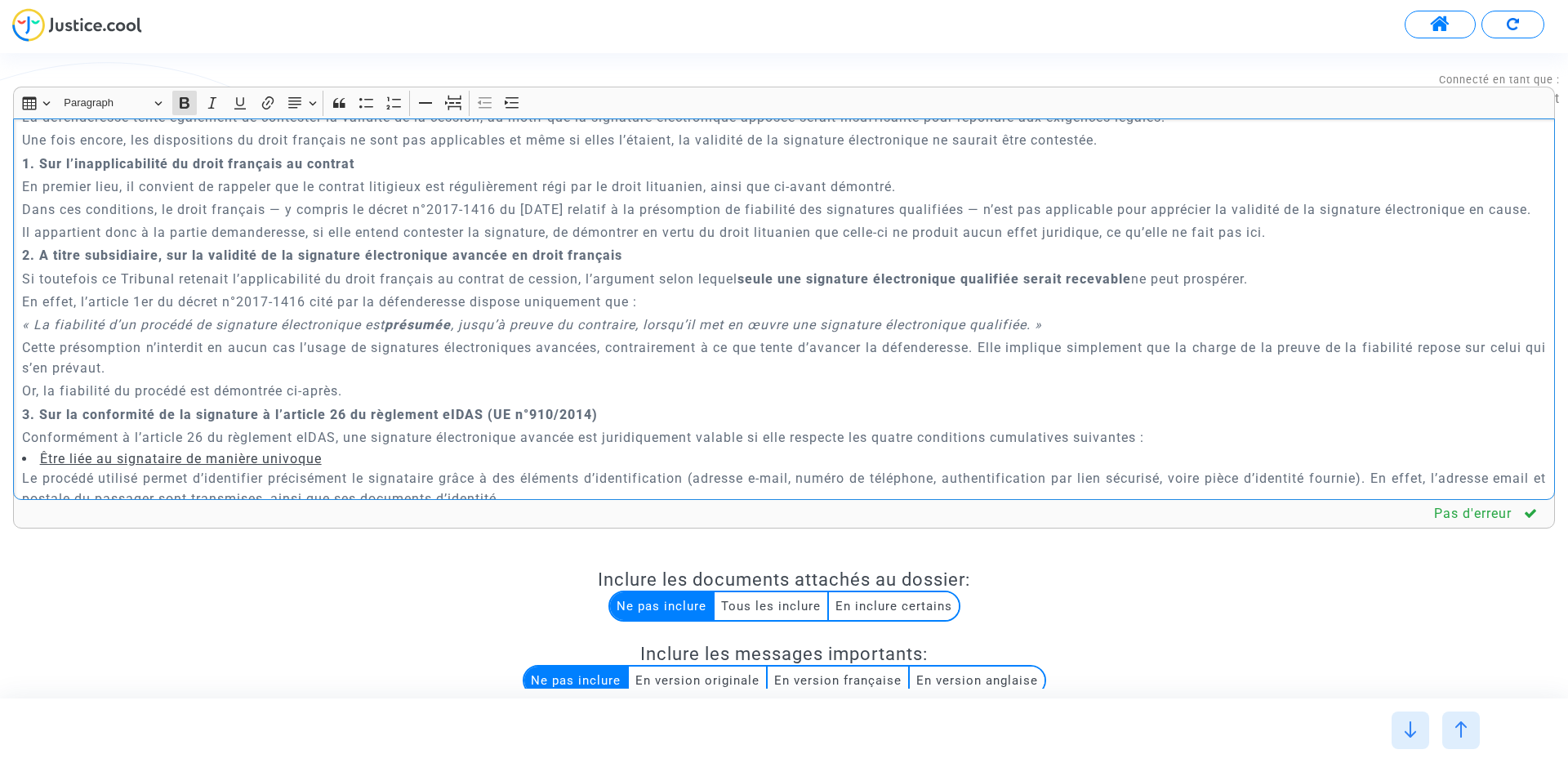
scroll to position [3131, 0]
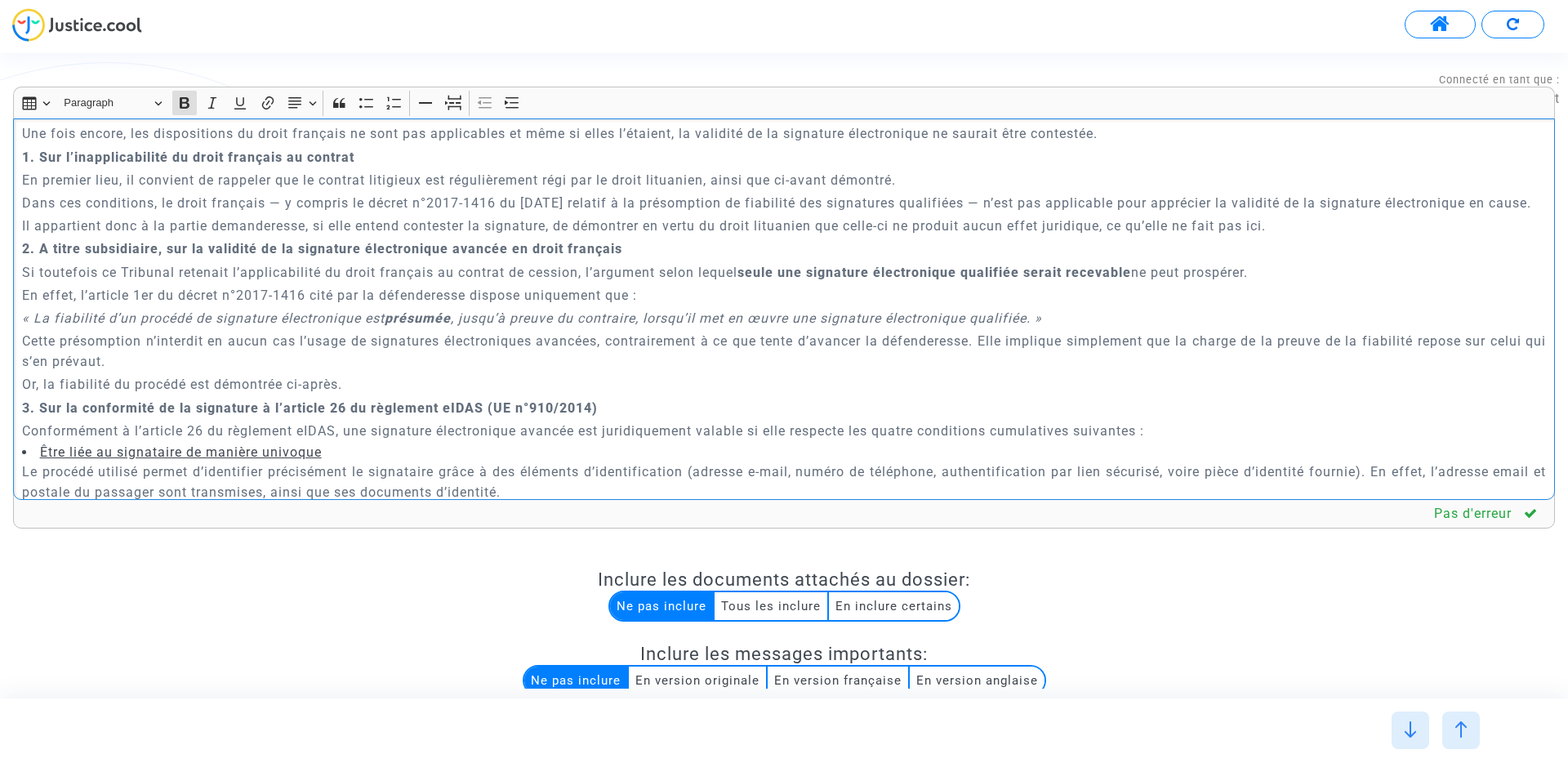
click at [66, 150] on strong "1. Sur l’inapplicabilité du droit français au contrat" at bounding box center [187, 157] width 333 height 15
click at [522, 95] on button "Increase indent Increase indent" at bounding box center [513, 103] width 24 height 24
click at [220, 249] on strong "2. A titre subsidiaire, sur la validité de la signature électronique avancée en…" at bounding box center [322, 248] width 600 height 15
click at [518, 100] on icon "Editor toolbar" at bounding box center [512, 103] width 16 height 16
click at [216, 409] on strong "3. Sur la conformité de la signature à l’article 26 du règlement eIDAS (UE n°91…" at bounding box center [309, 407] width 576 height 15
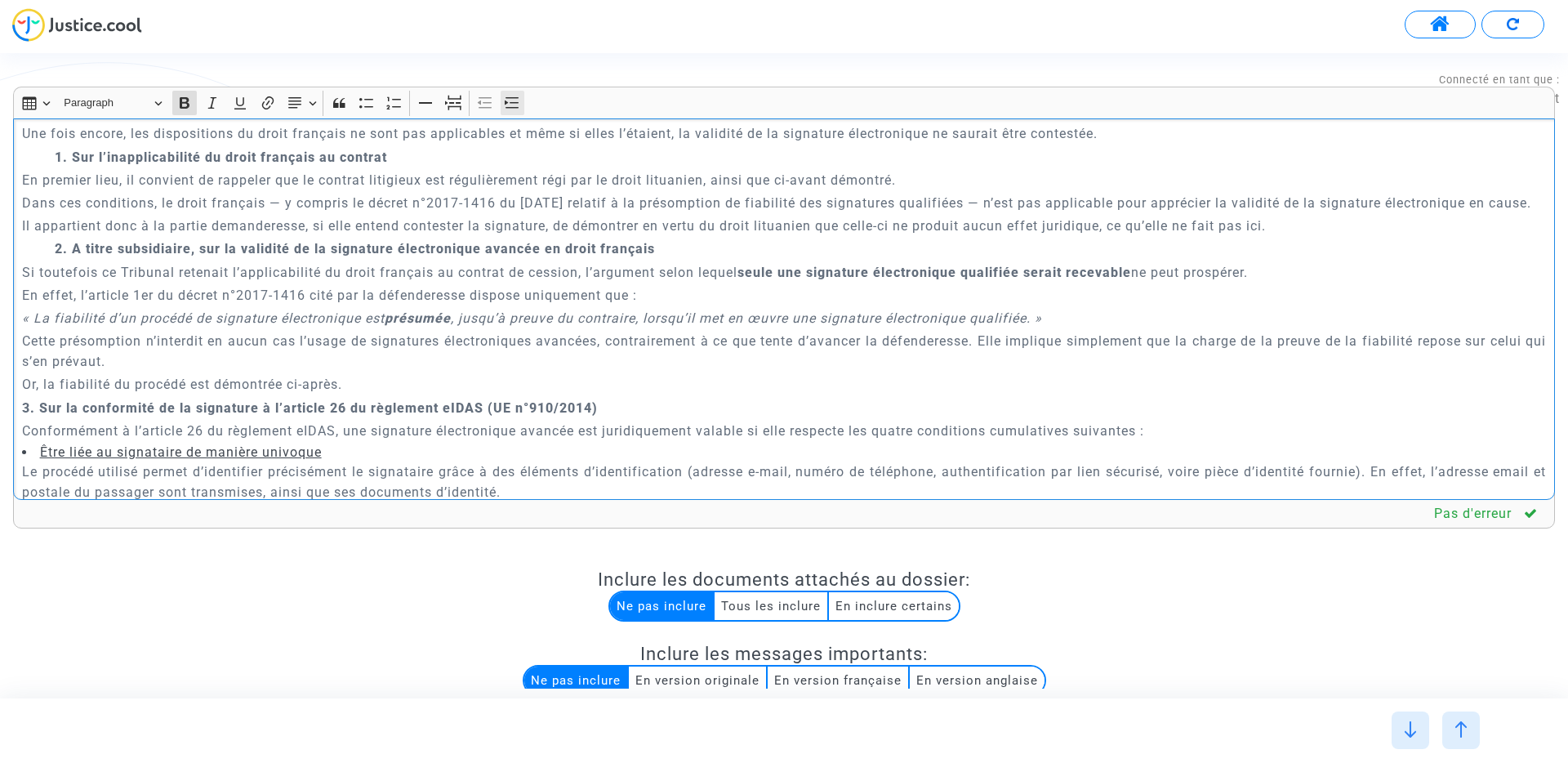
click at [514, 105] on icon "Editor toolbar" at bounding box center [512, 103] width 16 height 16
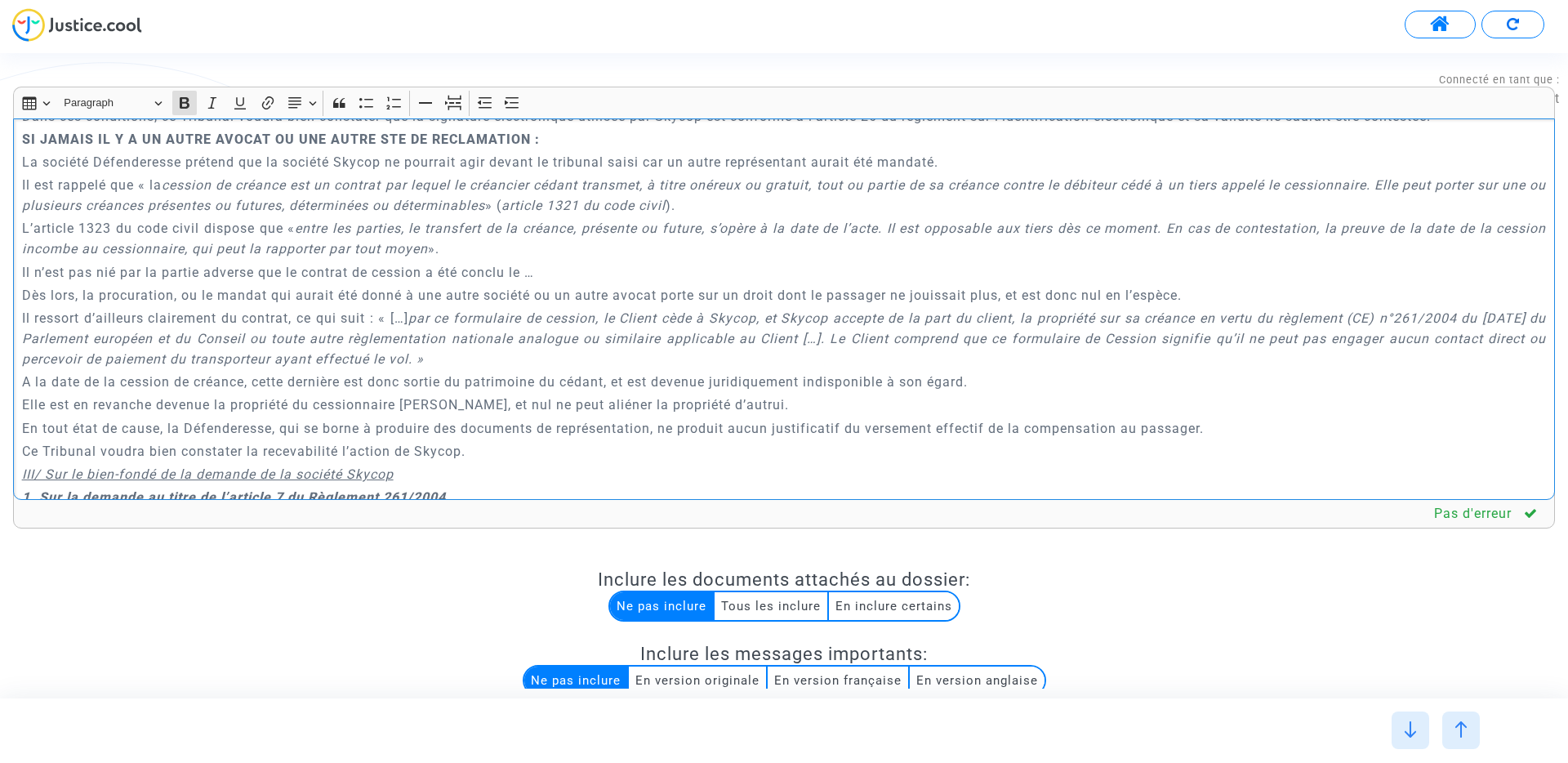
scroll to position [3972, 0]
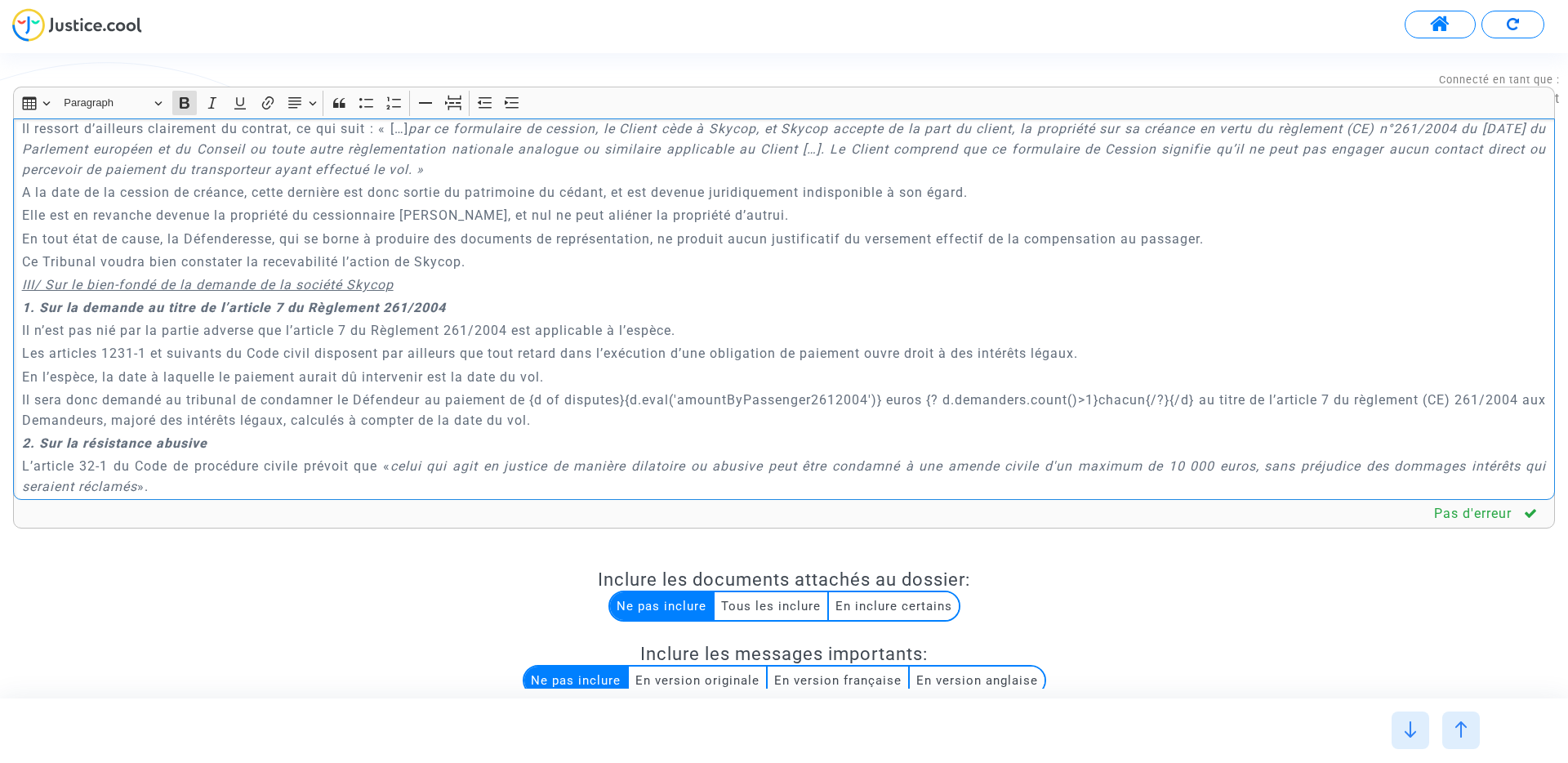
click at [188, 291] on u "III/ Sur le bien-fondé de la demande de la société Skycop" at bounding box center [207, 284] width 371 height 15
click at [187, 103] on icon "Editor toolbar" at bounding box center [184, 103] width 10 height 12
click at [518, 104] on icon "Editor toolbar" at bounding box center [512, 103] width 16 height 16
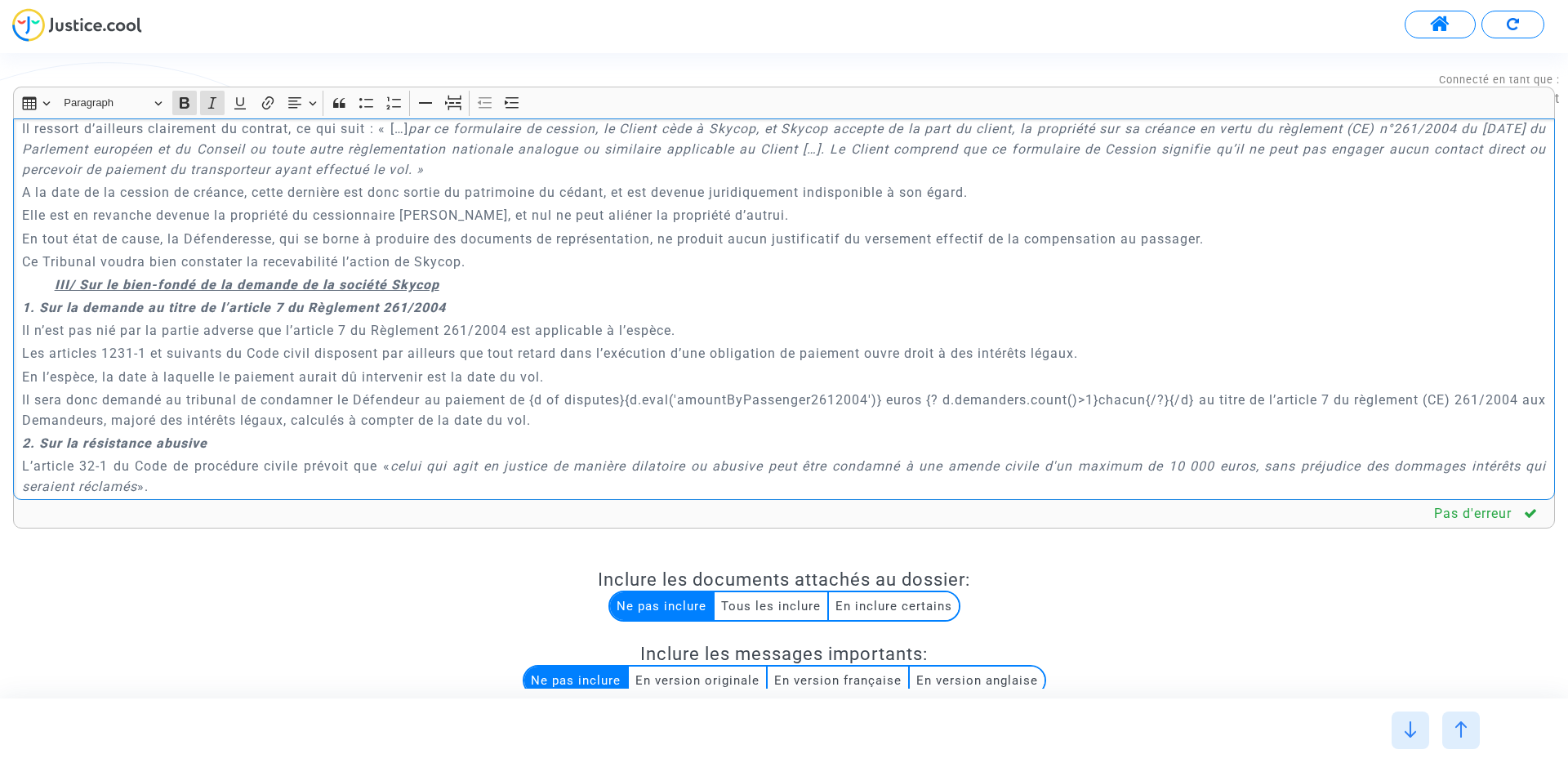
click at [498, 295] on div "A MADAME, MONSIEUR LE JUGE DU {court.name.toUpperCase()} Conclusions en répliqu…" at bounding box center [784, 308] width 1542 height 381
click at [498, 264] on p "Ce Tribunal voudra bien constater la recevabilité l’action de Skycop." at bounding box center [784, 261] width 1525 height 21
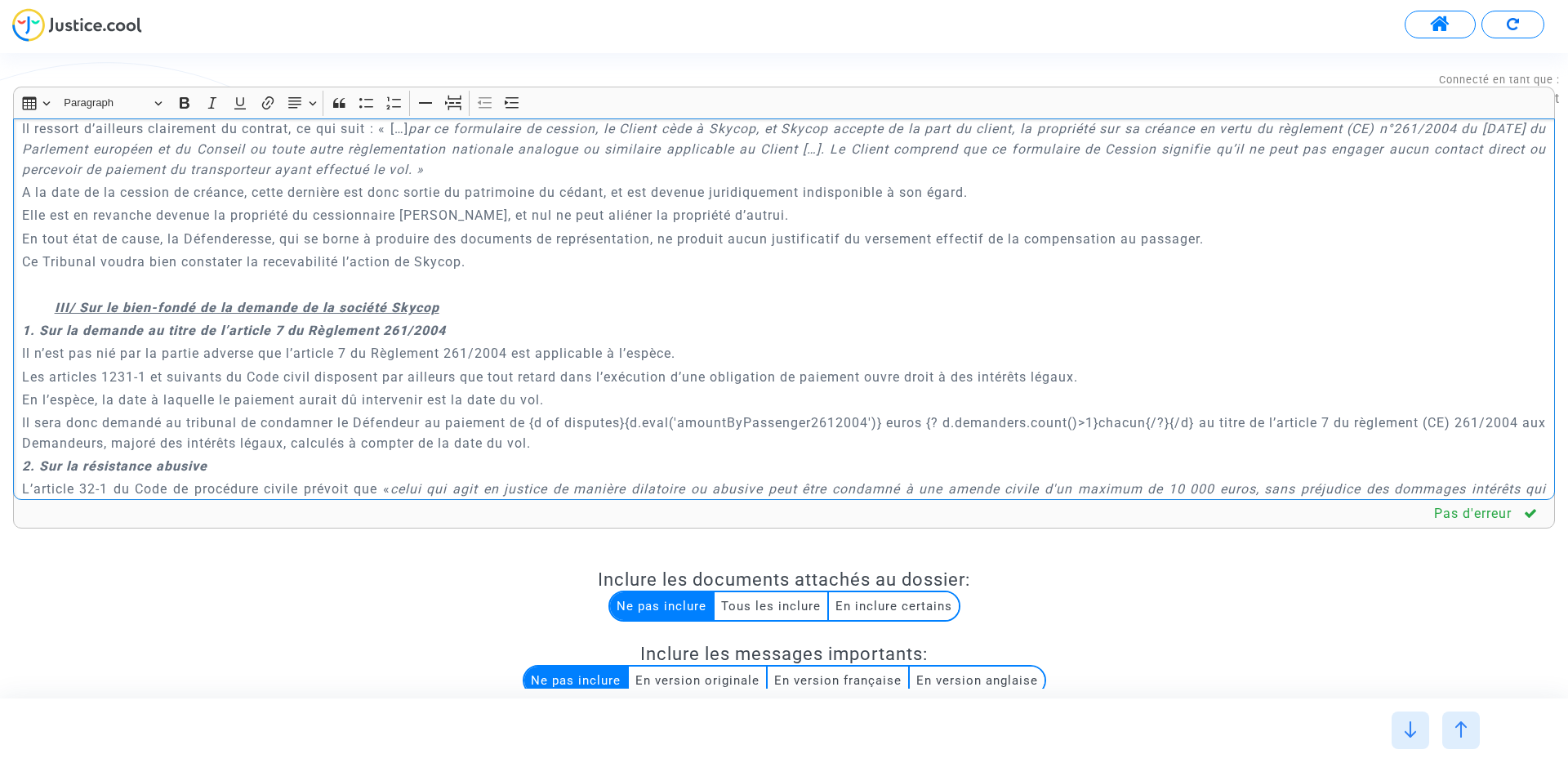
click at [88, 329] on strong "1. Sur la demande au titre de l’article 7 du Règlement 261/2004" at bounding box center [233, 330] width 424 height 15
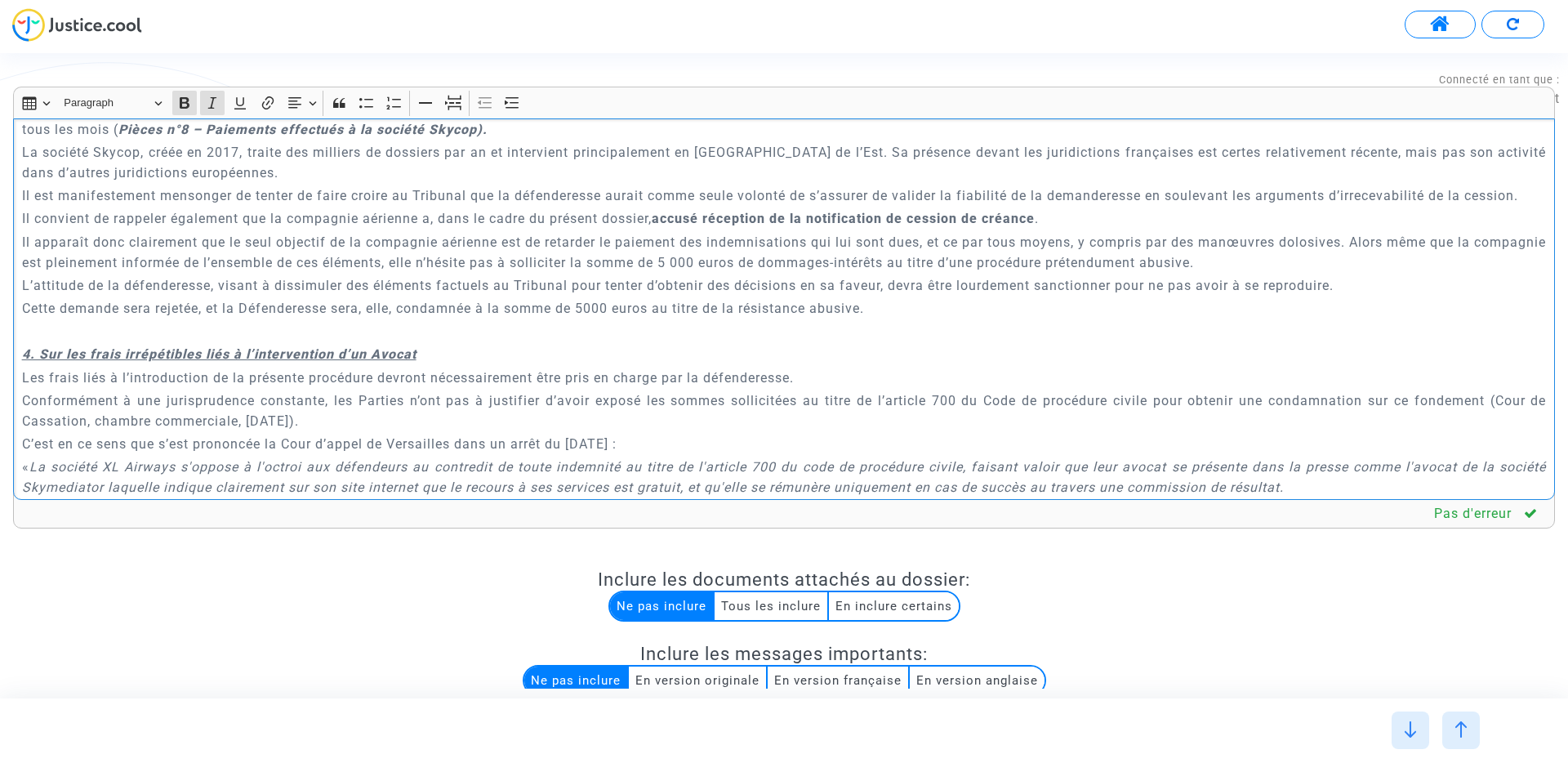
scroll to position [4773, 0]
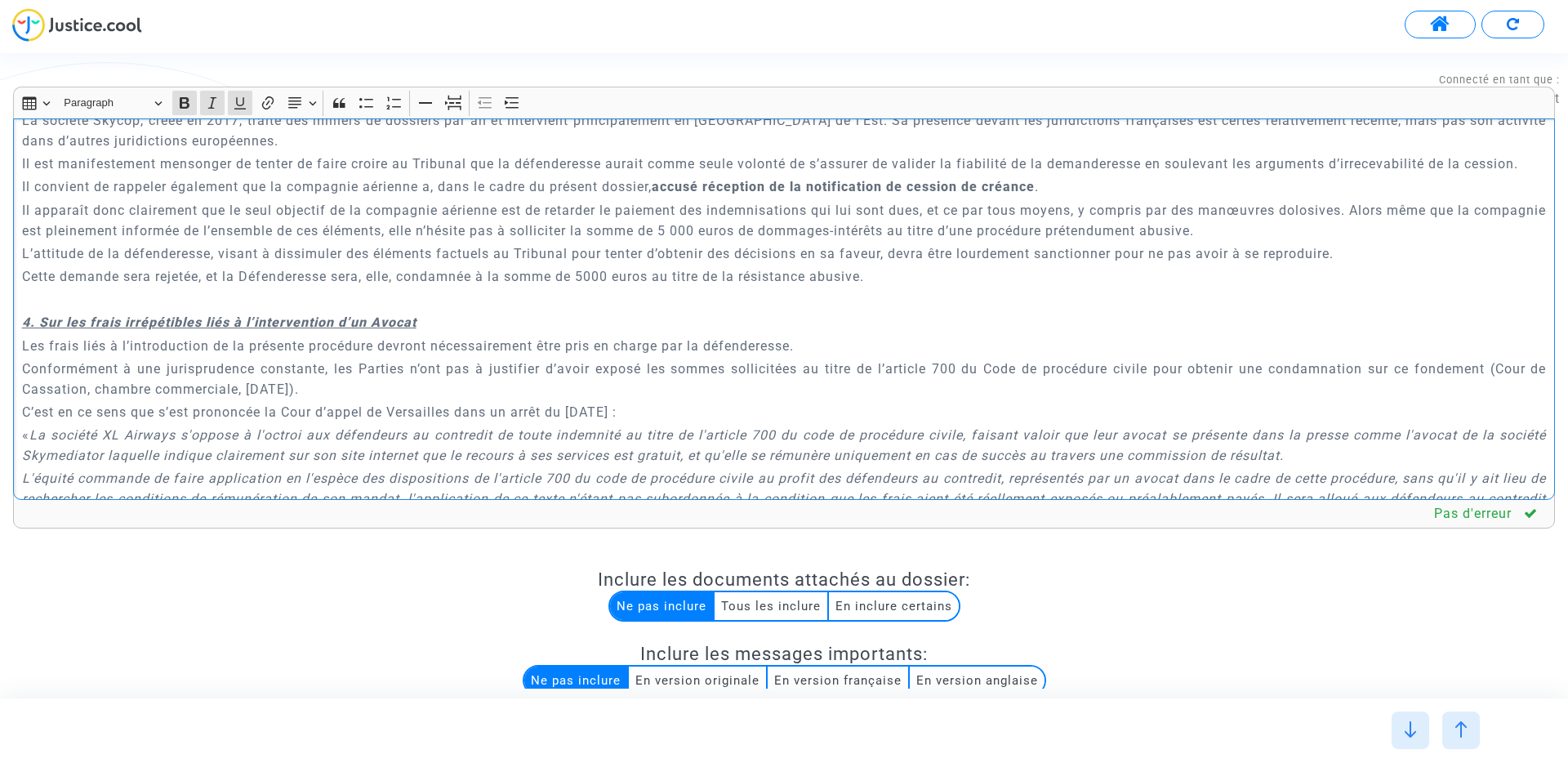
click at [42, 314] on u "4. Sur les frais irrépétibles liés à l’intervention d’un Avocat" at bounding box center [219, 322] width 395 height 15
click at [511, 95] on icon "Editor toolbar" at bounding box center [512, 103] width 16 height 16
click at [61, 314] on u "4. Sur les frais irrépétibles liés à l’intervention d’un Avocat" at bounding box center [252, 322] width 395 height 15
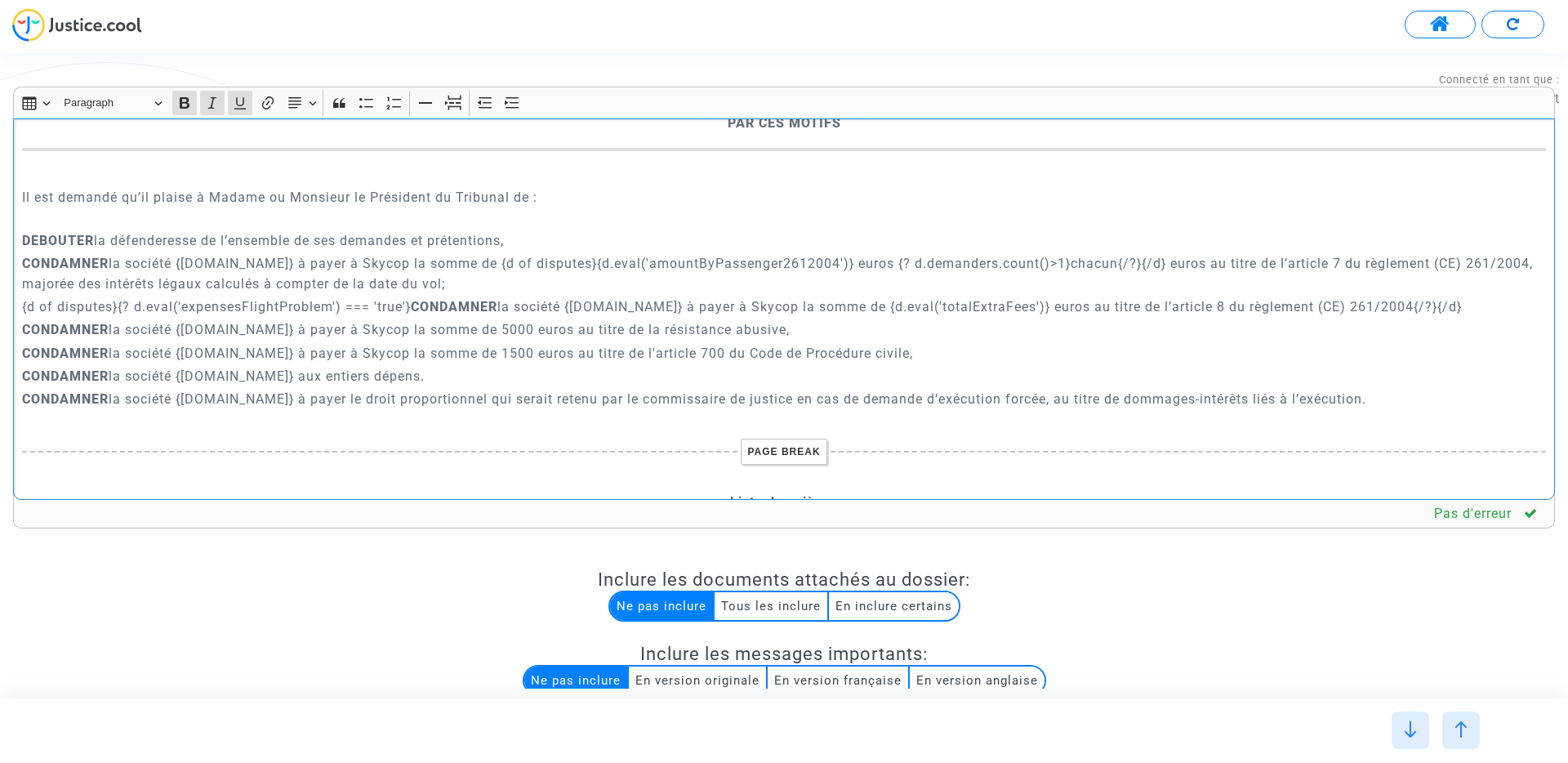
scroll to position [5373, 0]
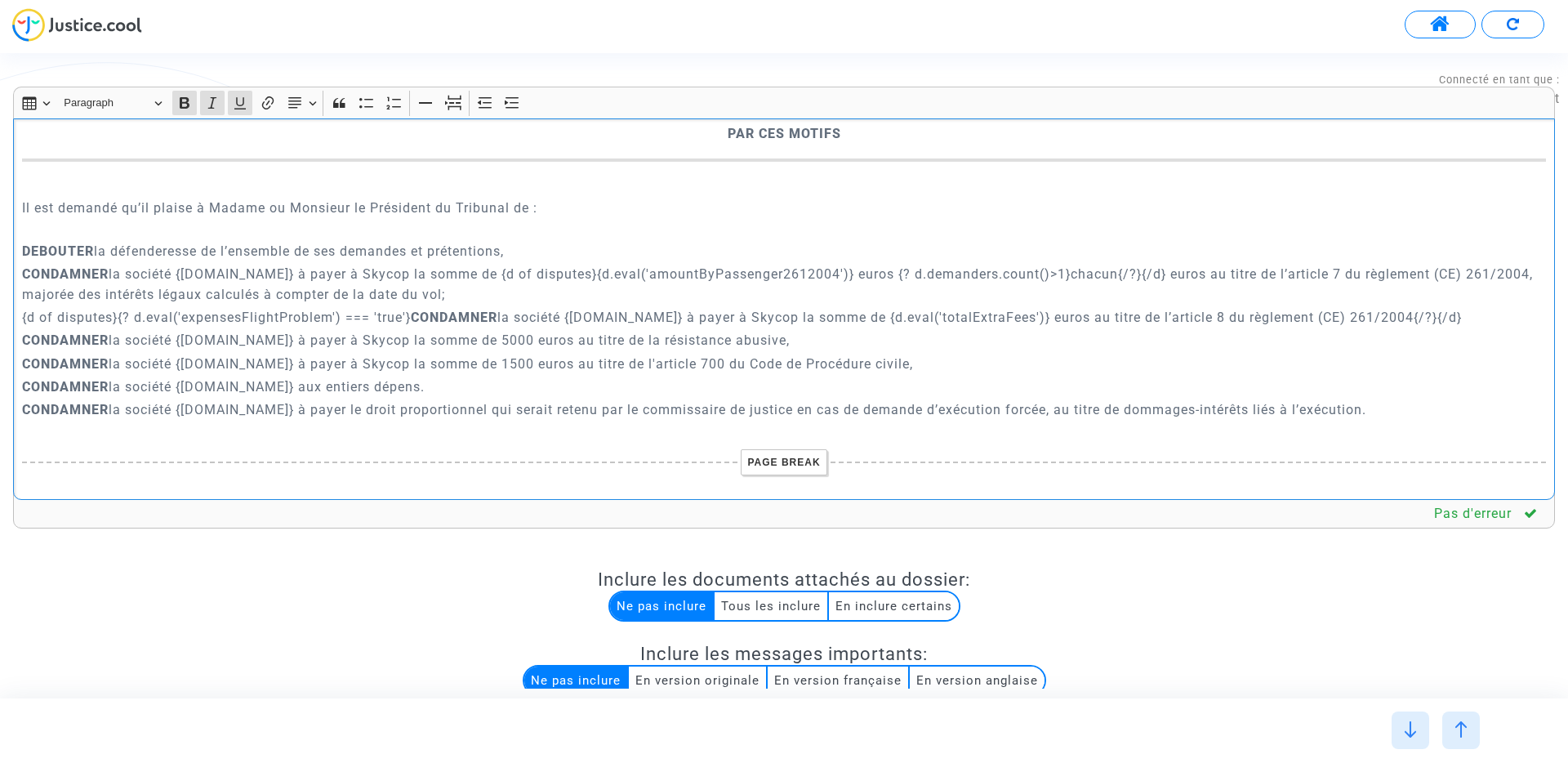
click at [1181, 264] on p "CONDAMNER la société {defender.name} à payer à Skycop la somme de {d of dispute…" at bounding box center [784, 284] width 1525 height 41
drag, startPoint x: 560, startPoint y: 405, endPoint x: 370, endPoint y: 232, distance: 257.0
click at [370, 232] on div "A MADAME, MONSIEUR LE JUGE DU {court.name.toUpperCase()} Conclusions en répliqu…" at bounding box center [784, 308] width 1542 height 381
click at [300, 95] on icon "Editor toolbar" at bounding box center [295, 103] width 16 height 16
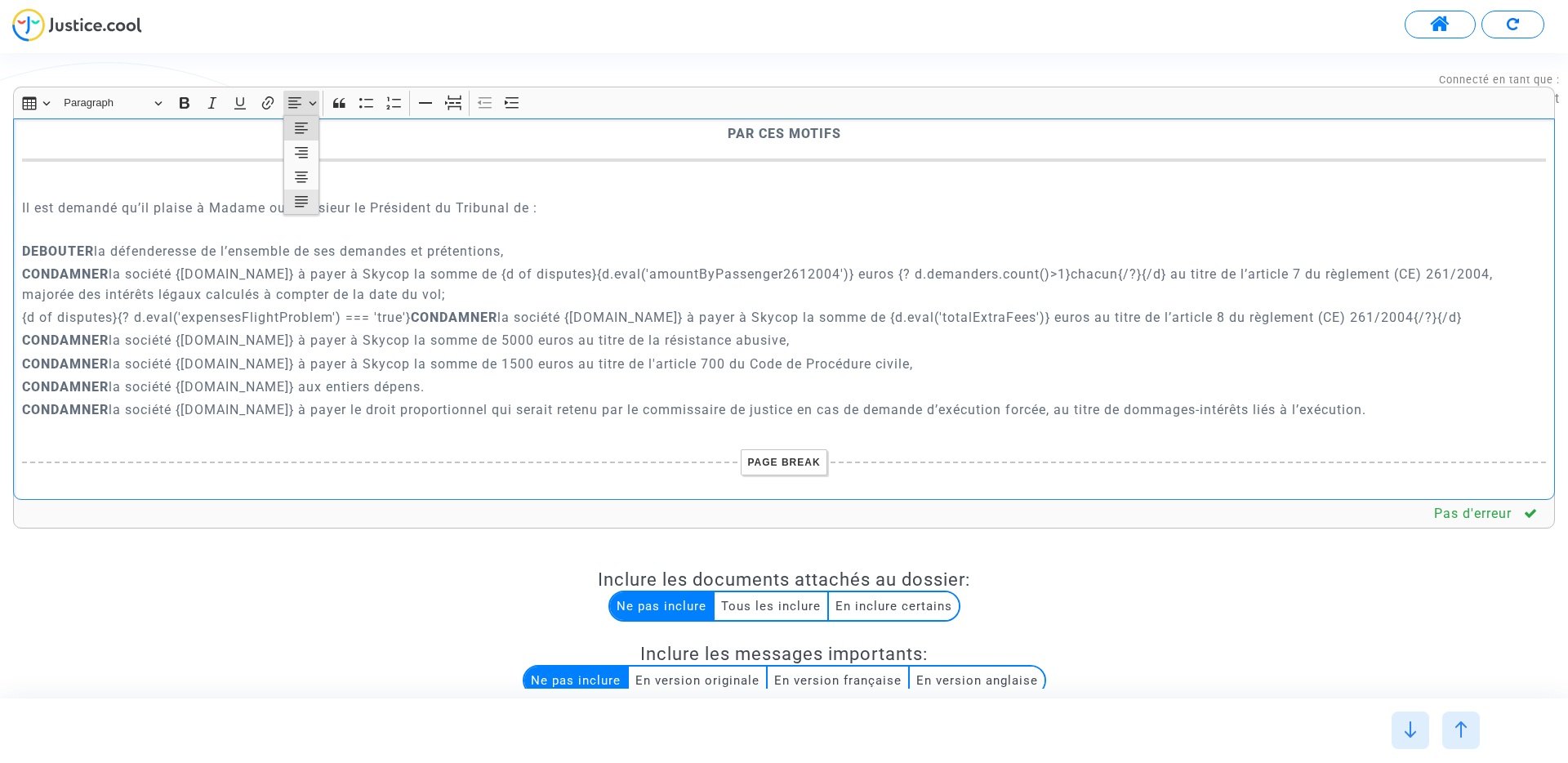
click at [299, 196] on icon "Text alignment toolbar" at bounding box center [301, 202] width 14 height 11
click at [366, 307] on p "{d of disputes}{? d.eval('expensesFlightProblem') === 'true'} CONDAMNER la soci…" at bounding box center [784, 317] width 1525 height 21
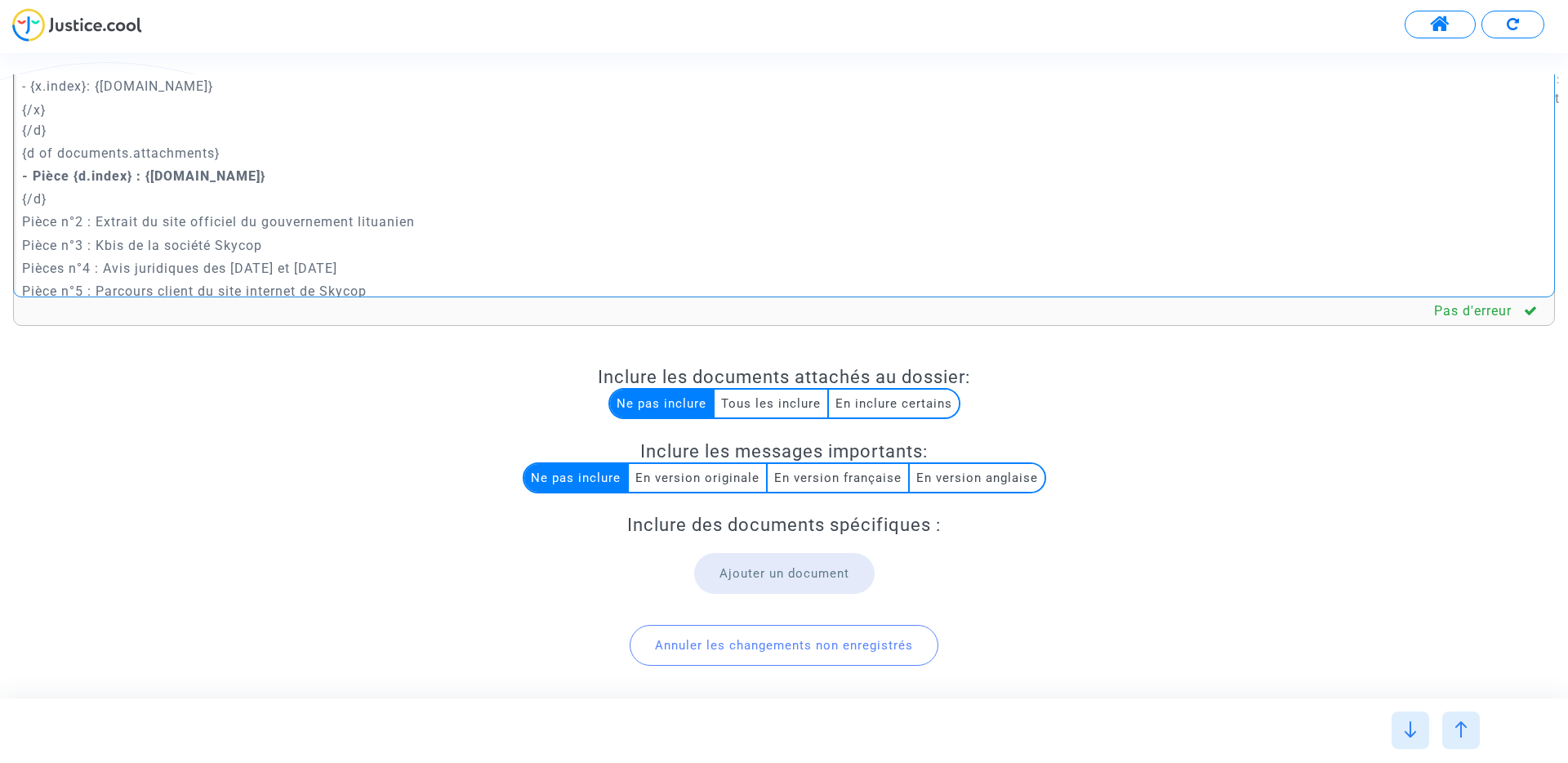
scroll to position [268, 0]
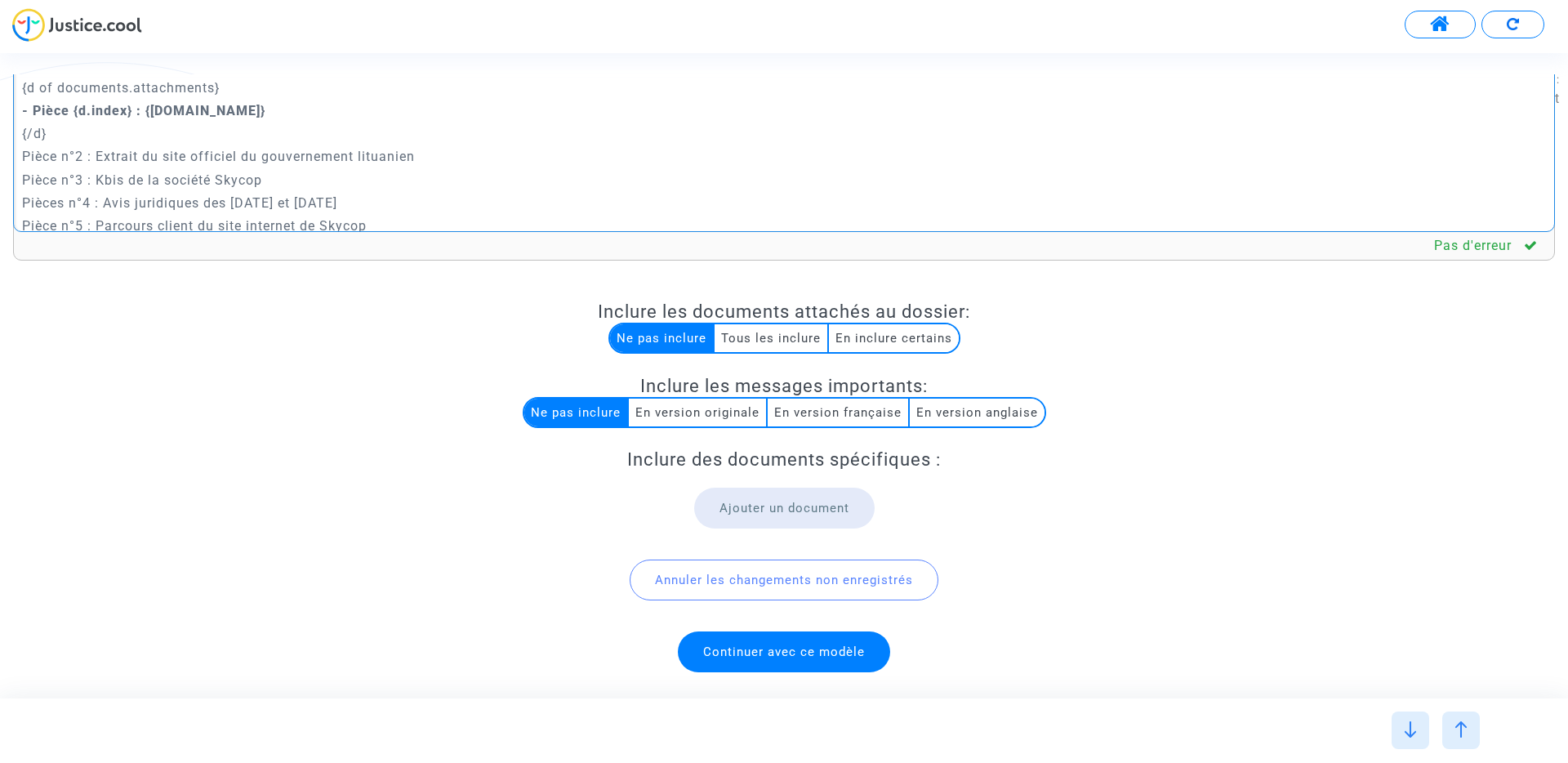
click at [834, 663] on span "Continuer avec ce modèle" at bounding box center [784, 651] width 213 height 41
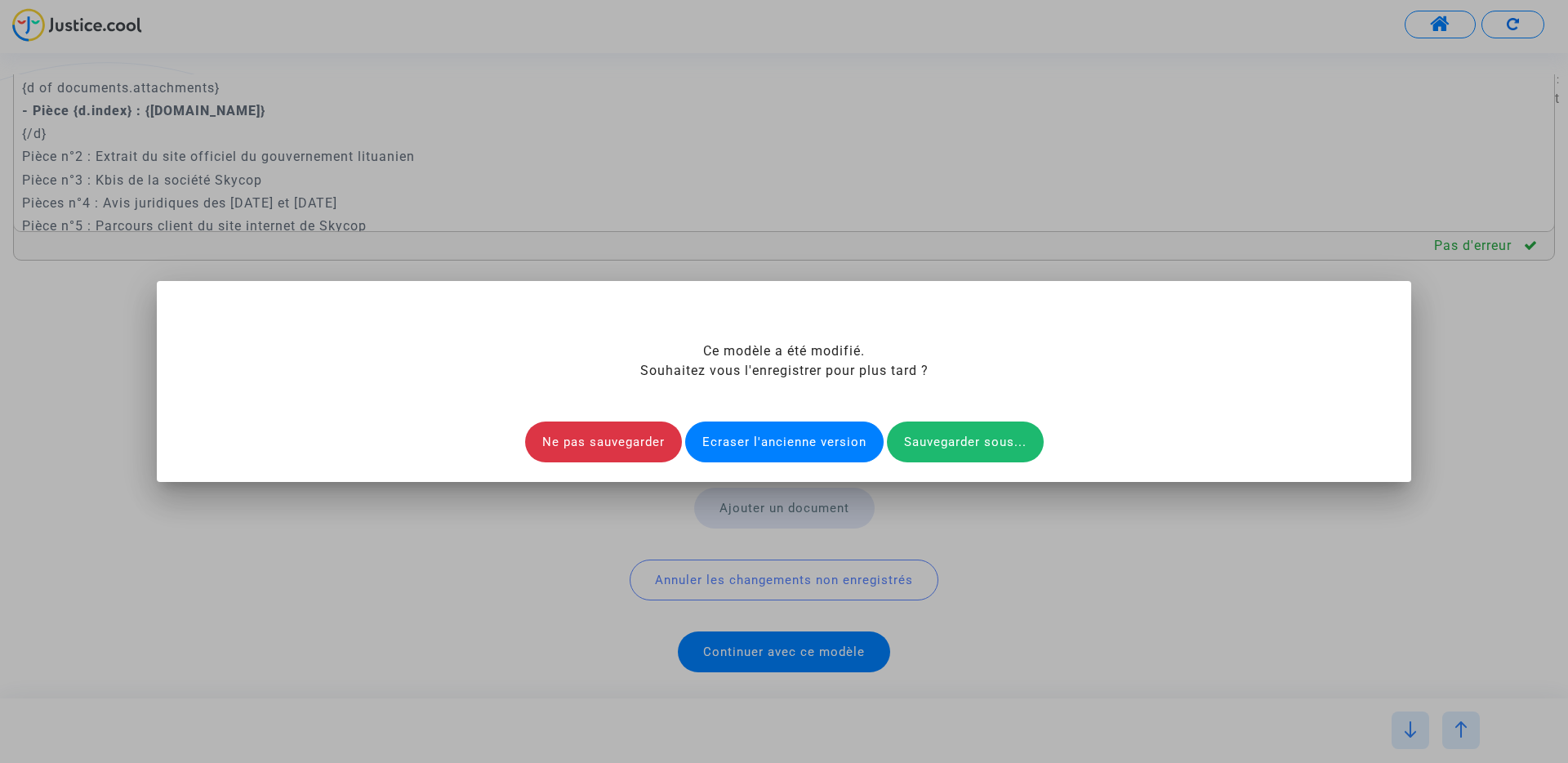
click at [793, 433] on div "Ecraser l'ancienne version" at bounding box center [785, 441] width 198 height 41
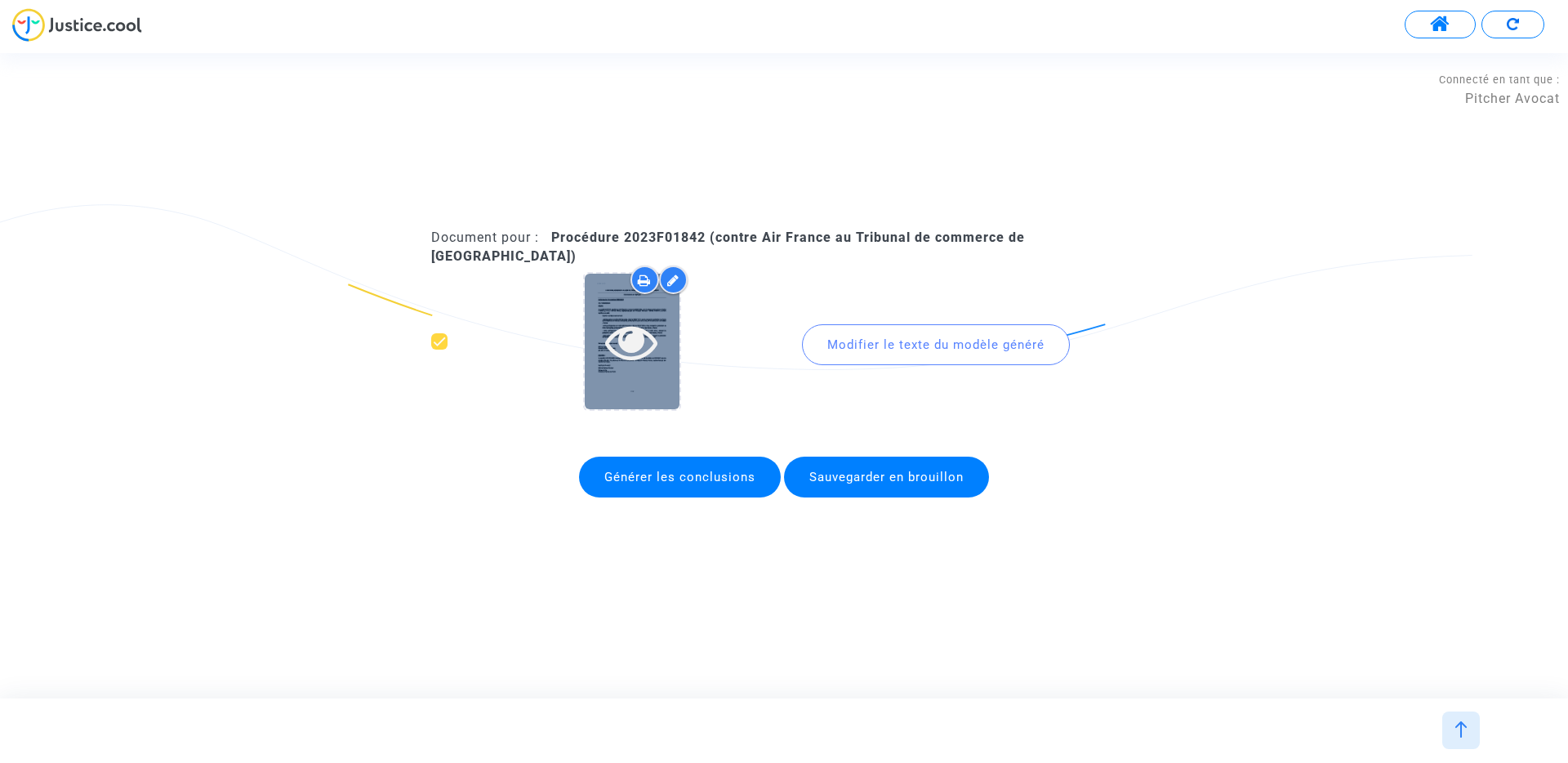
click at [630, 336] on icon at bounding box center [632, 341] width 53 height 52
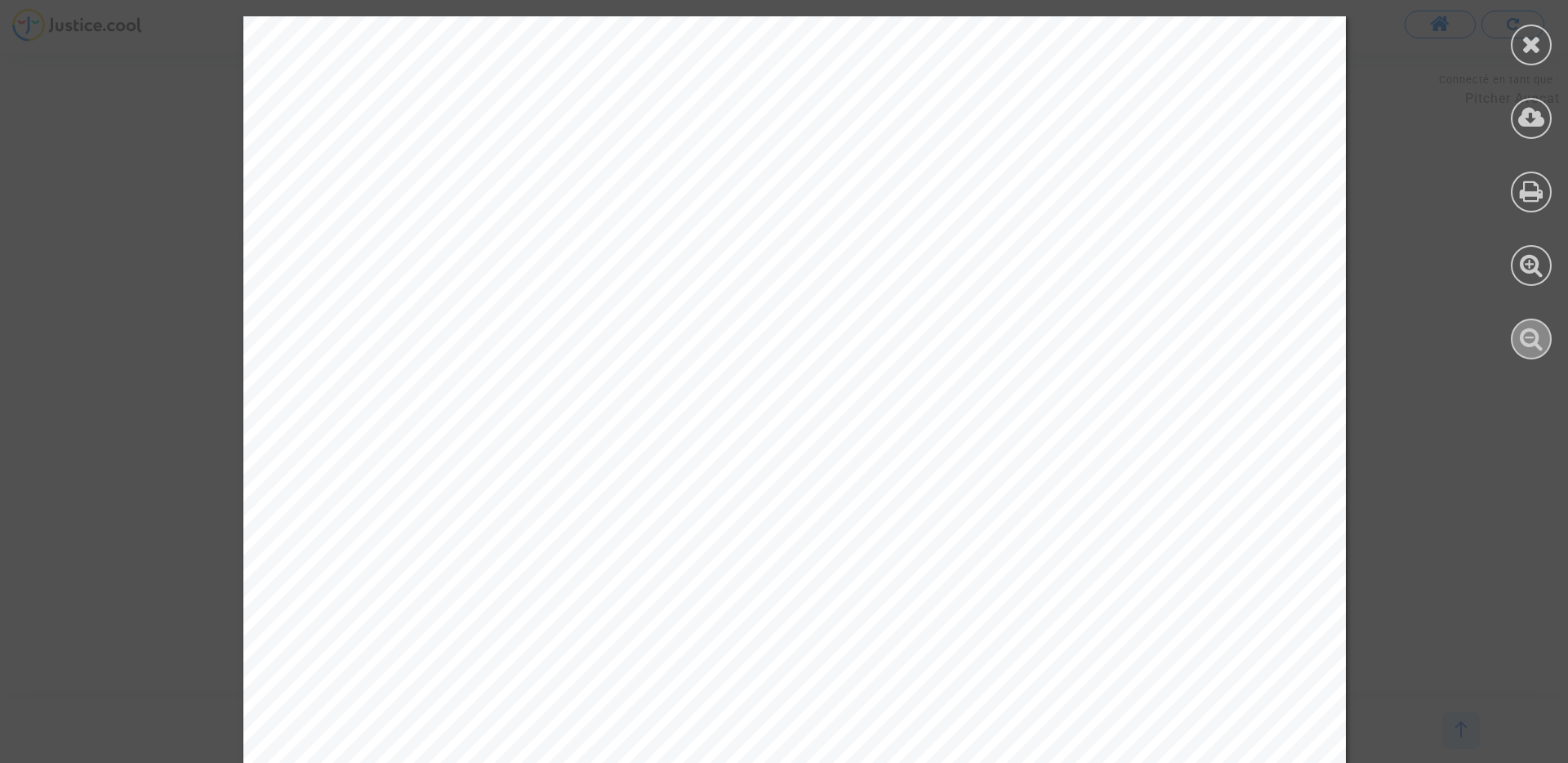
click at [1527, 347] on icon at bounding box center [1532, 338] width 23 height 24
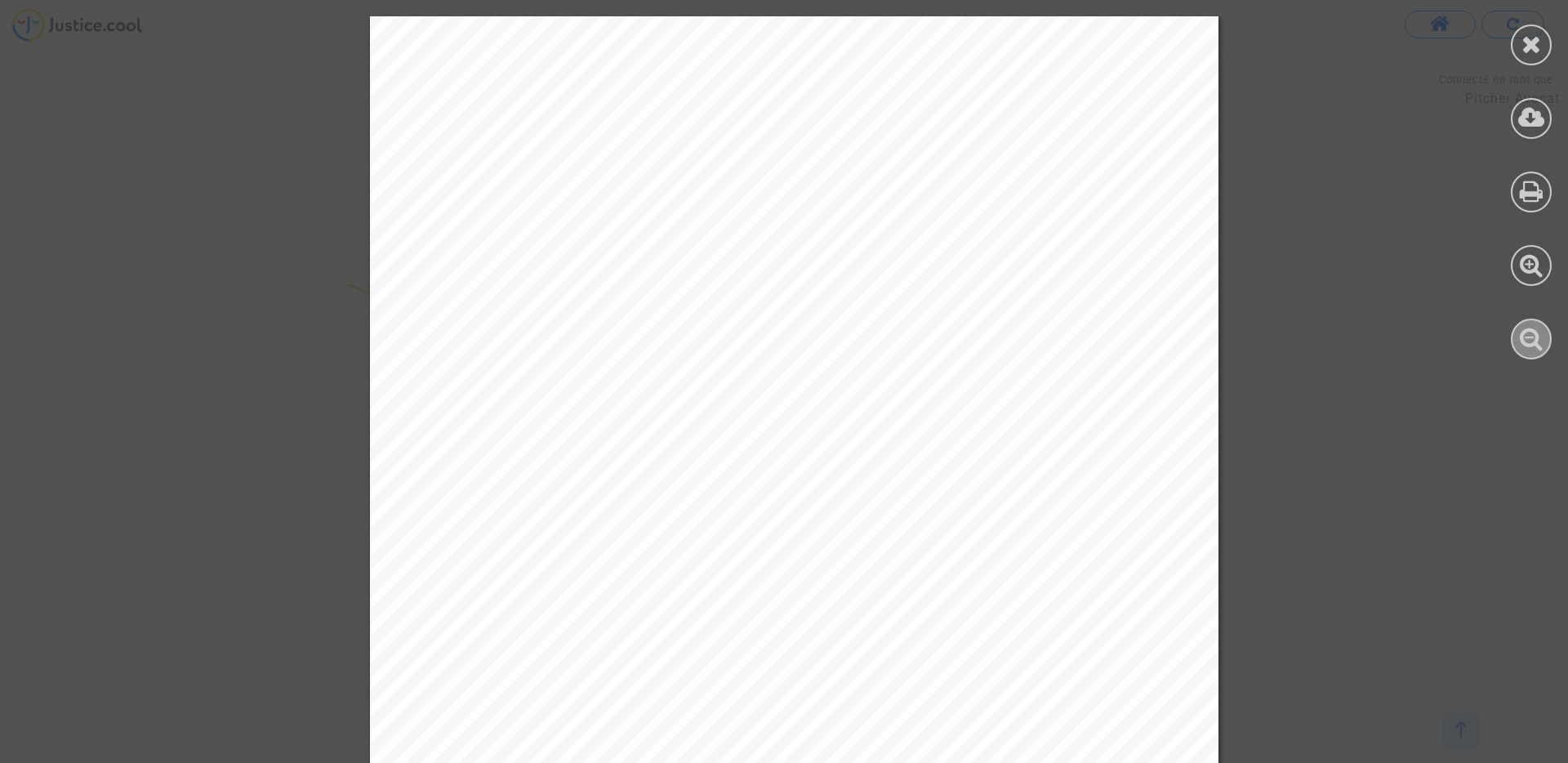
click at [1527, 347] on icon at bounding box center [1532, 338] width 23 height 24
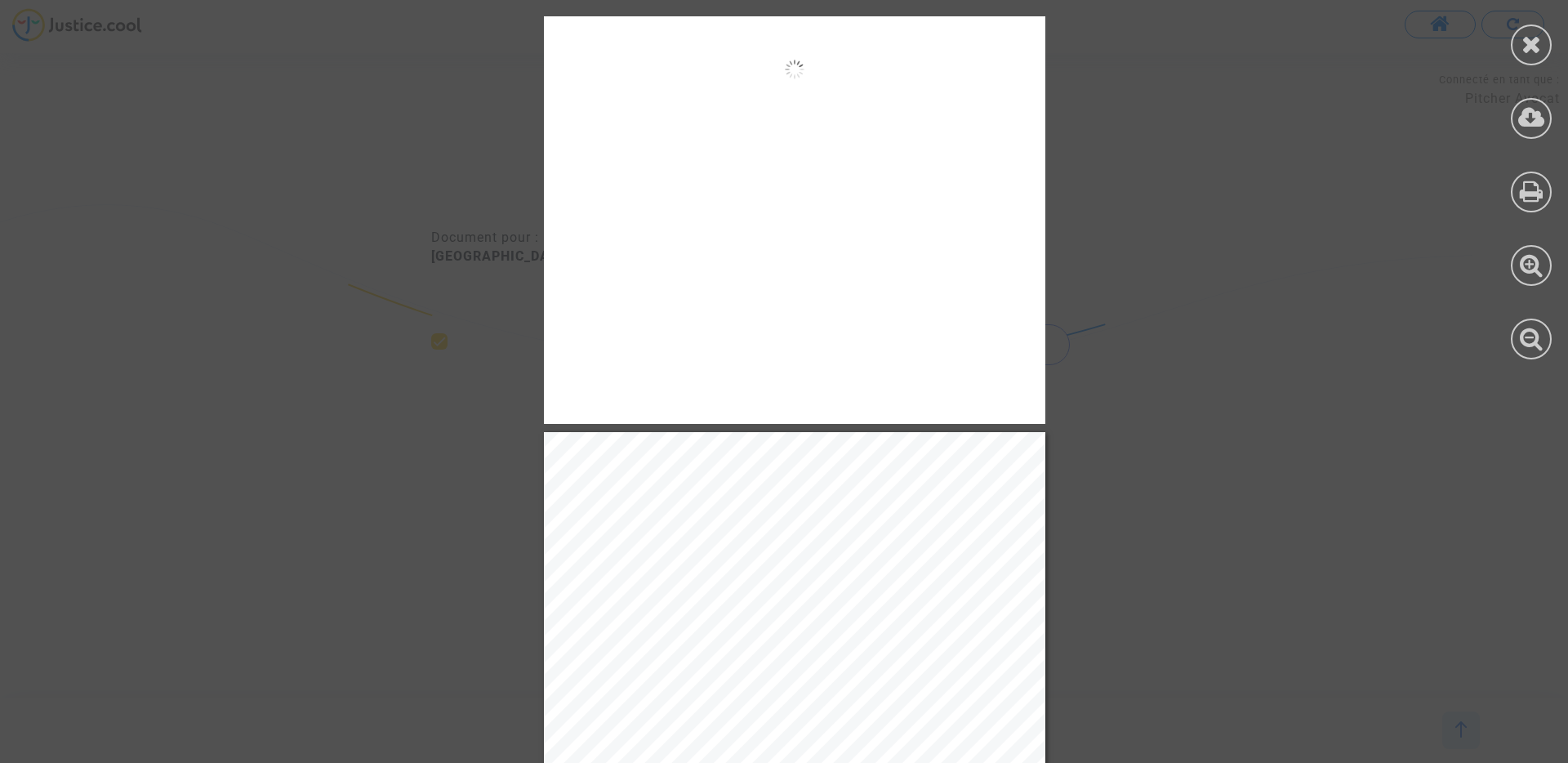
scroll to position [0, 0]
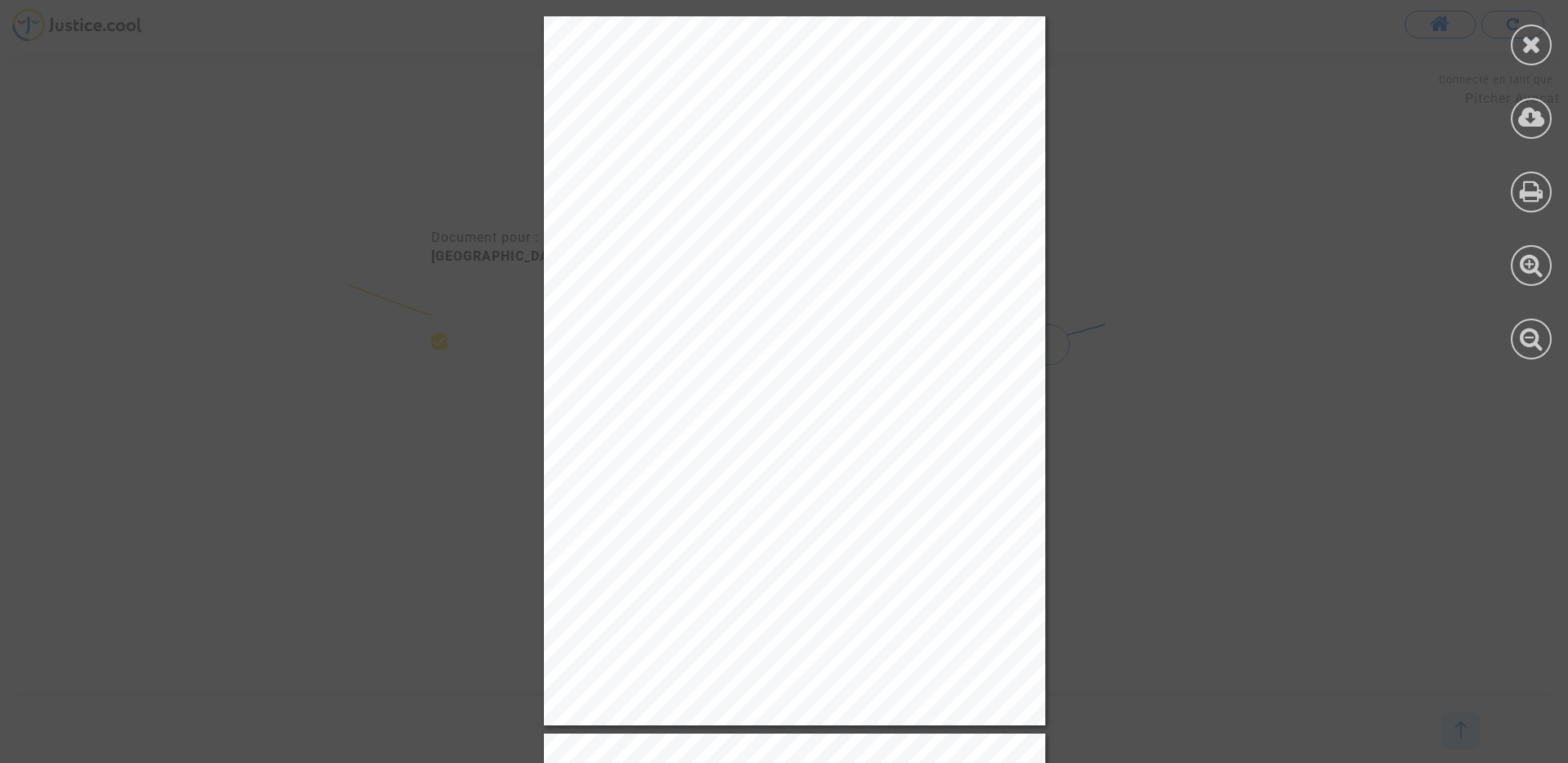
click at [609, 28] on span "LS-230615-JRQ3" at bounding box center [609, 31] width 64 height 6
copy span "LS-230615-JRQ3"
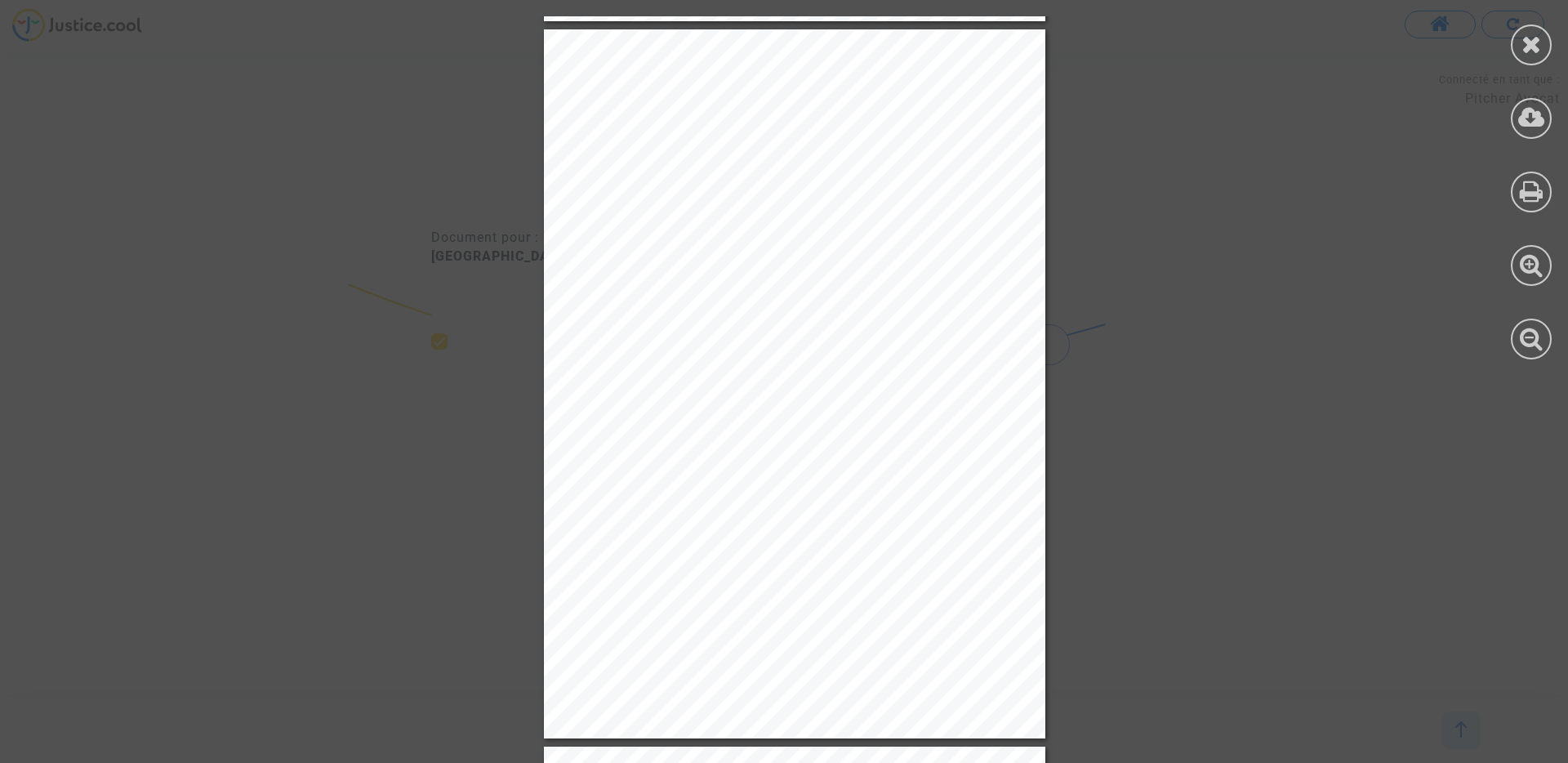
scroll to position [5802, 0]
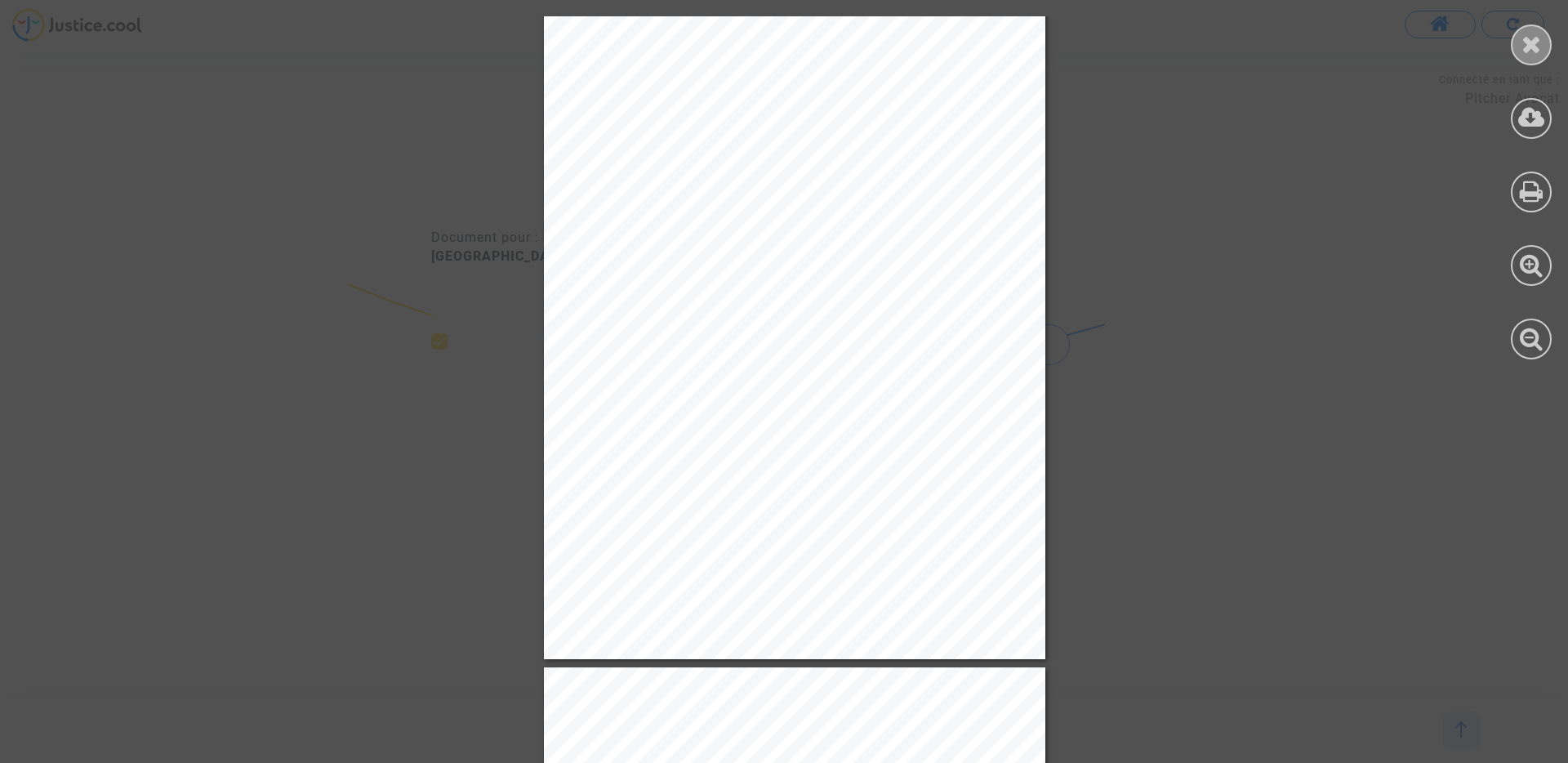
click at [1527, 53] on icon at bounding box center [1532, 43] width 21 height 24
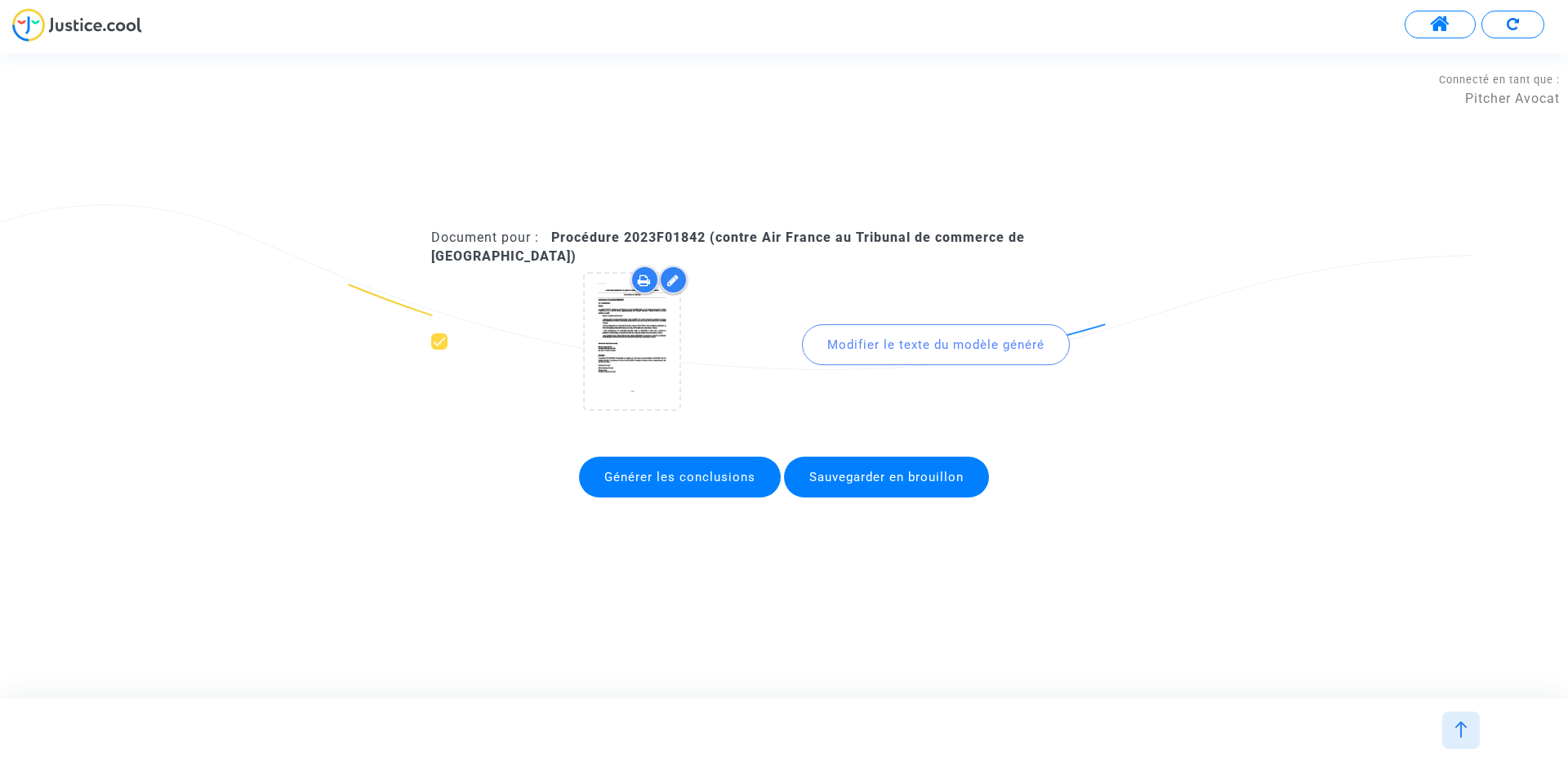
click at [1438, 24] on span at bounding box center [1440, 24] width 21 height 22
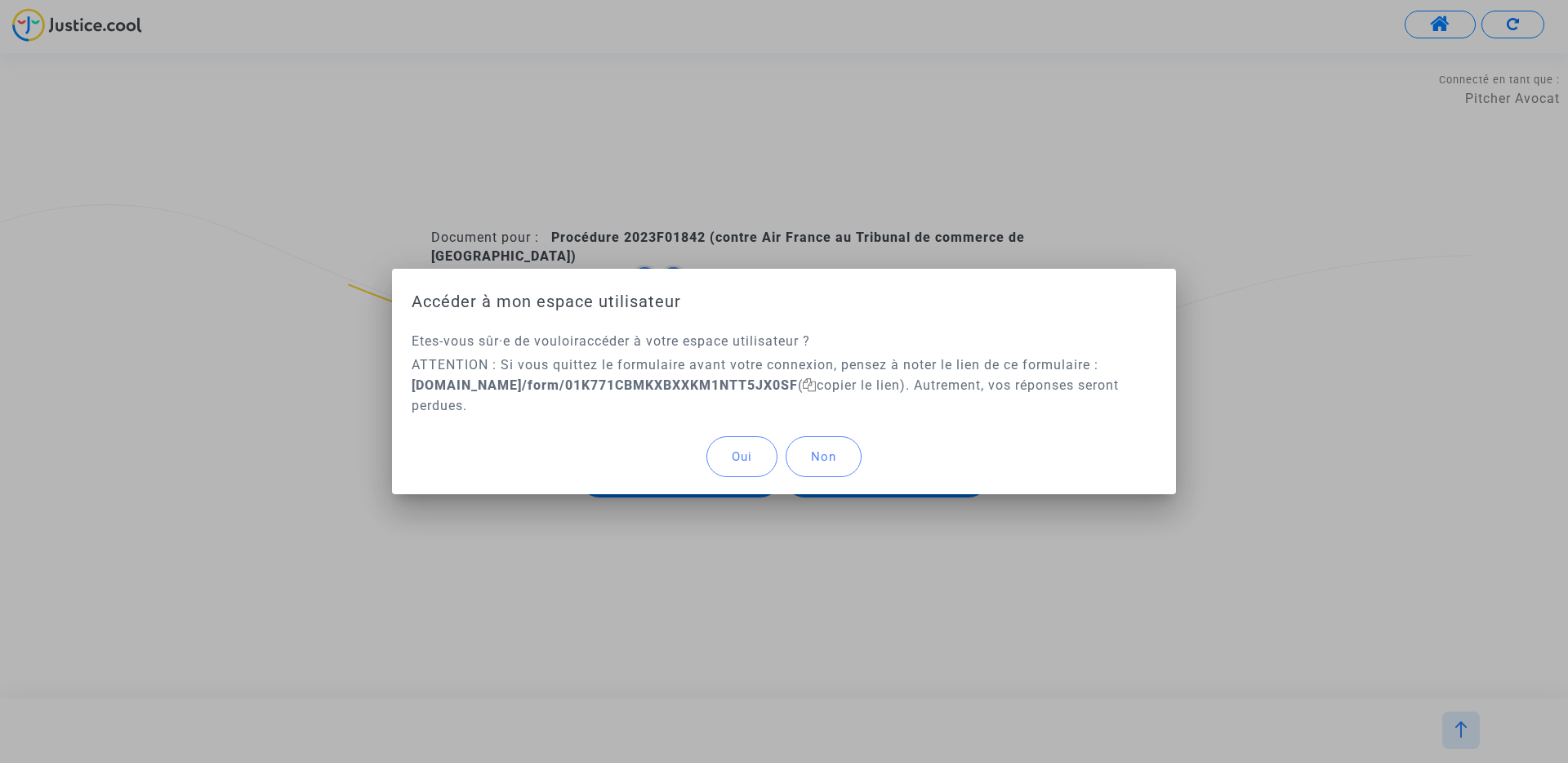
click at [748, 450] on span "Oui" at bounding box center [742, 457] width 21 height 14
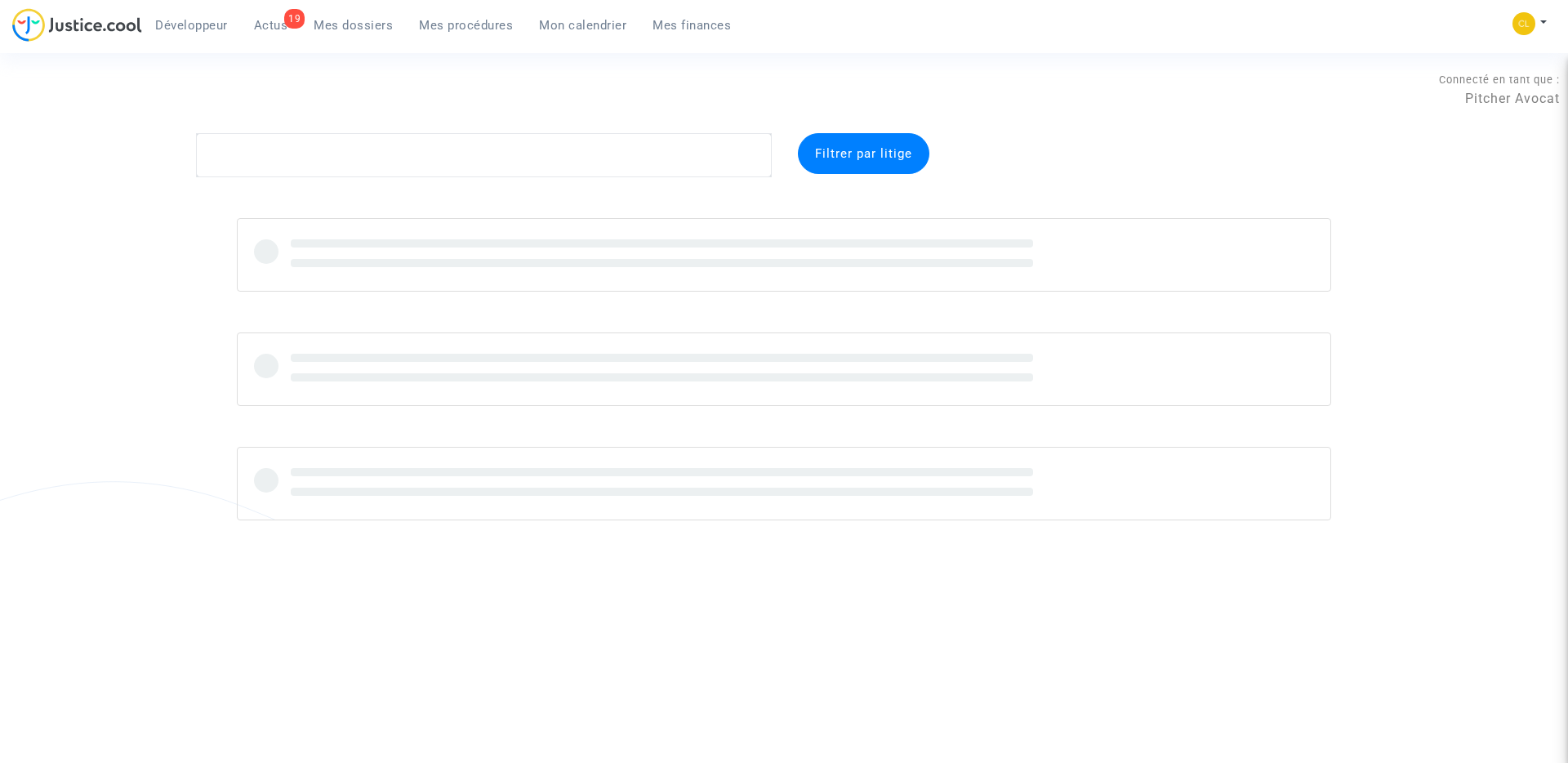
click at [460, 24] on span "Mes procédures" at bounding box center [466, 25] width 94 height 14
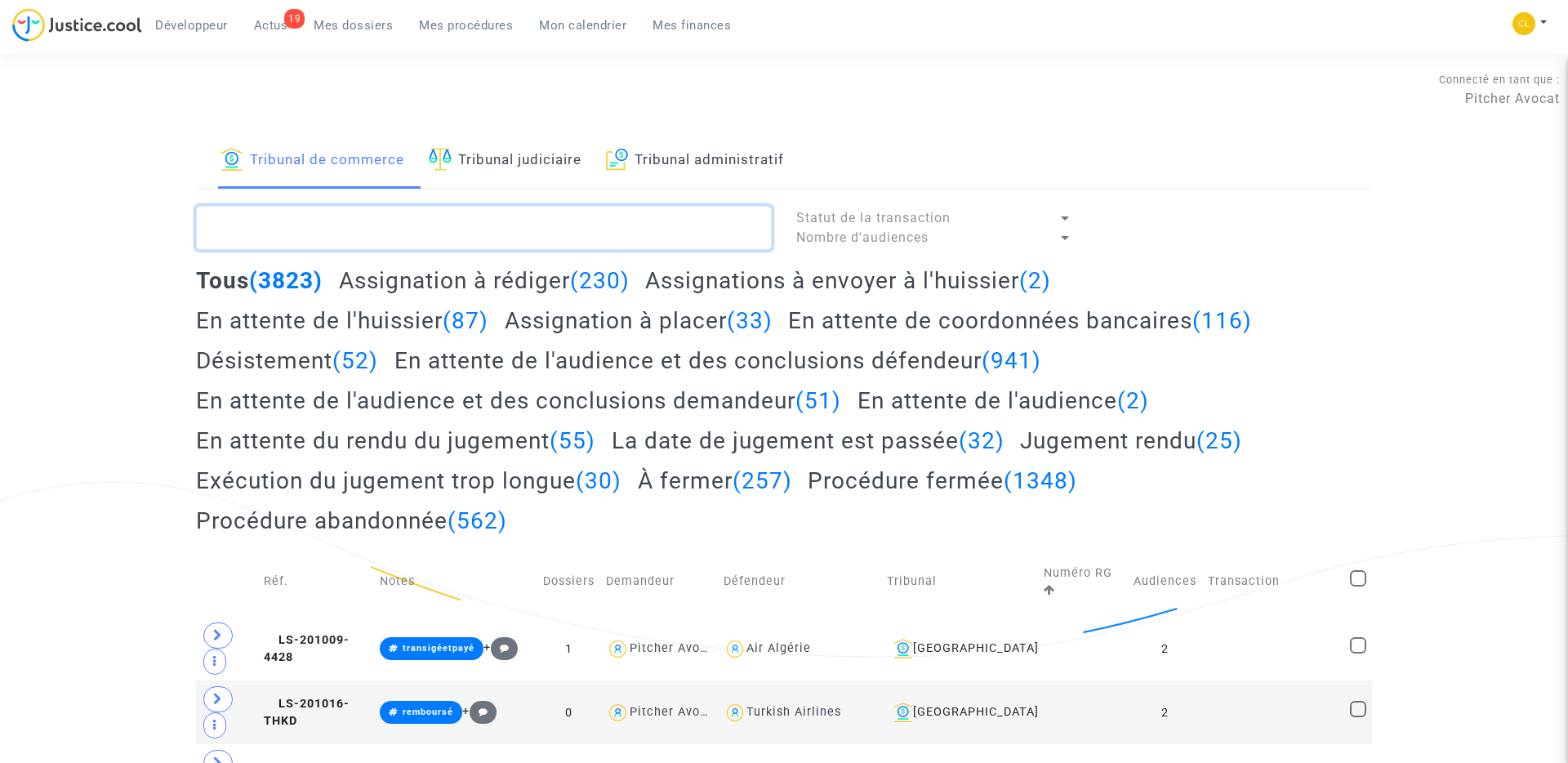
click at [387, 207] on textarea at bounding box center [484, 227] width 576 height 44
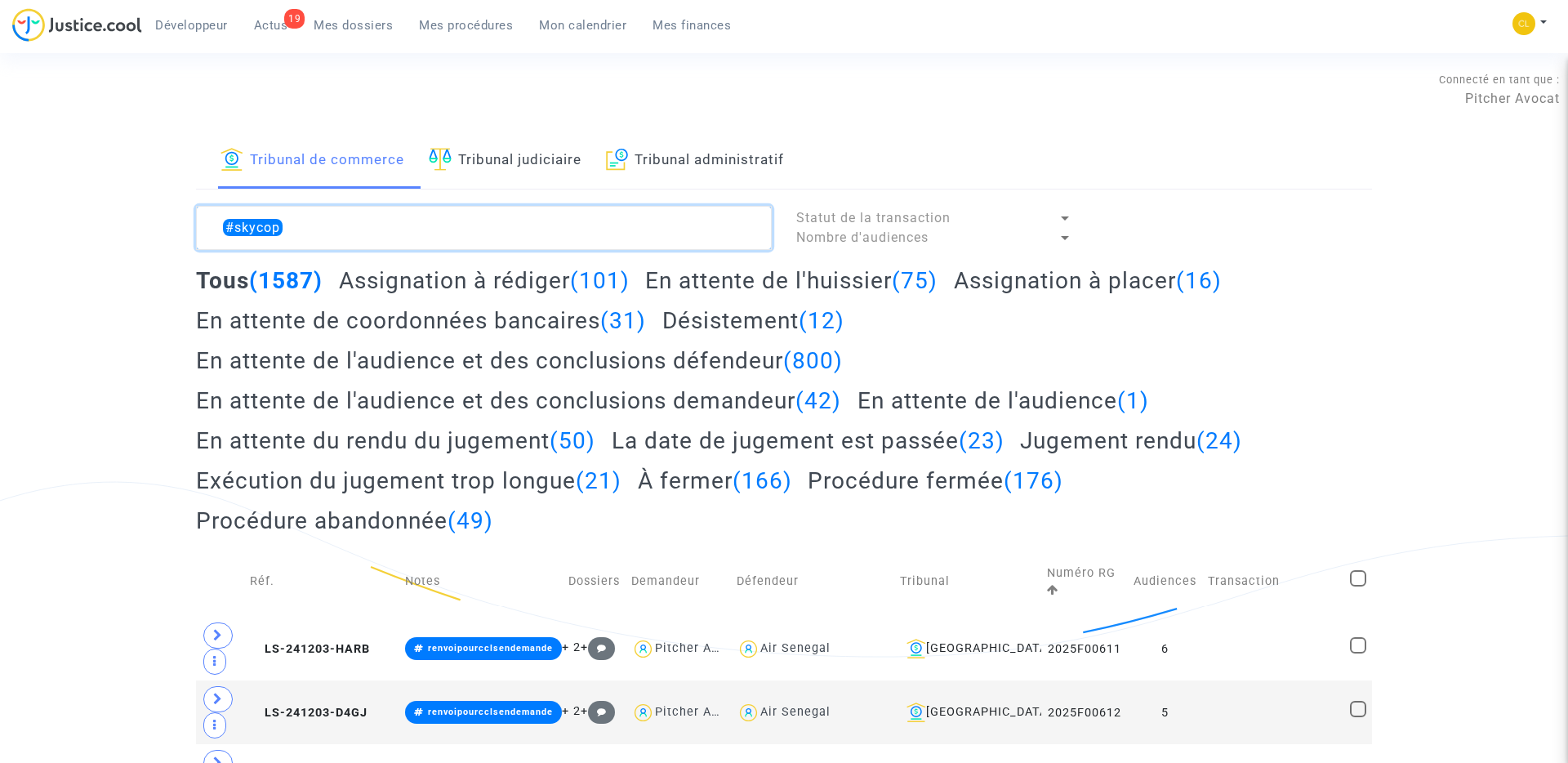
type textarea "#skycop"
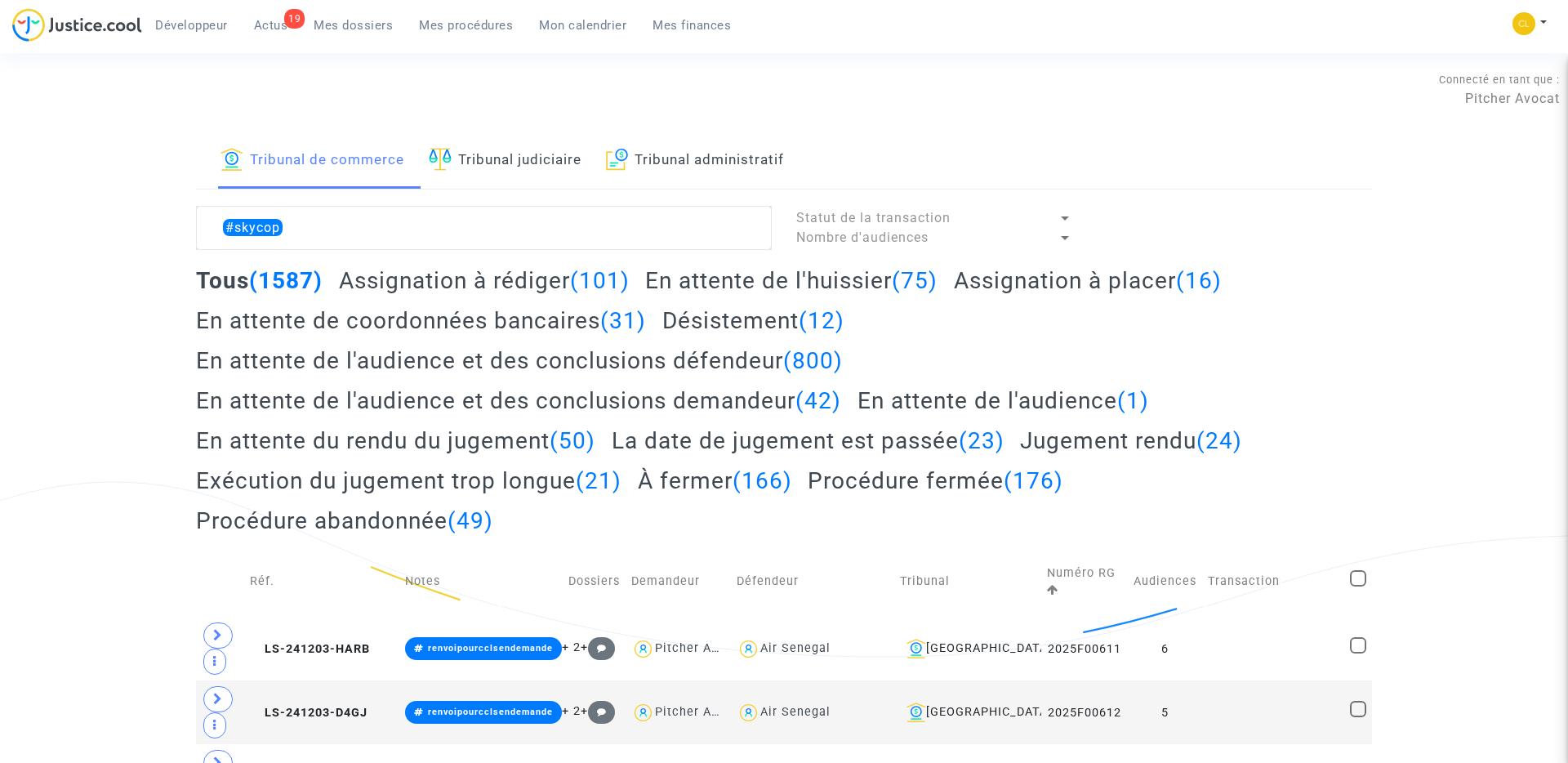
click at [497, 282] on h2 "Assignation à rédiger (101)" at bounding box center [484, 281] width 291 height 29
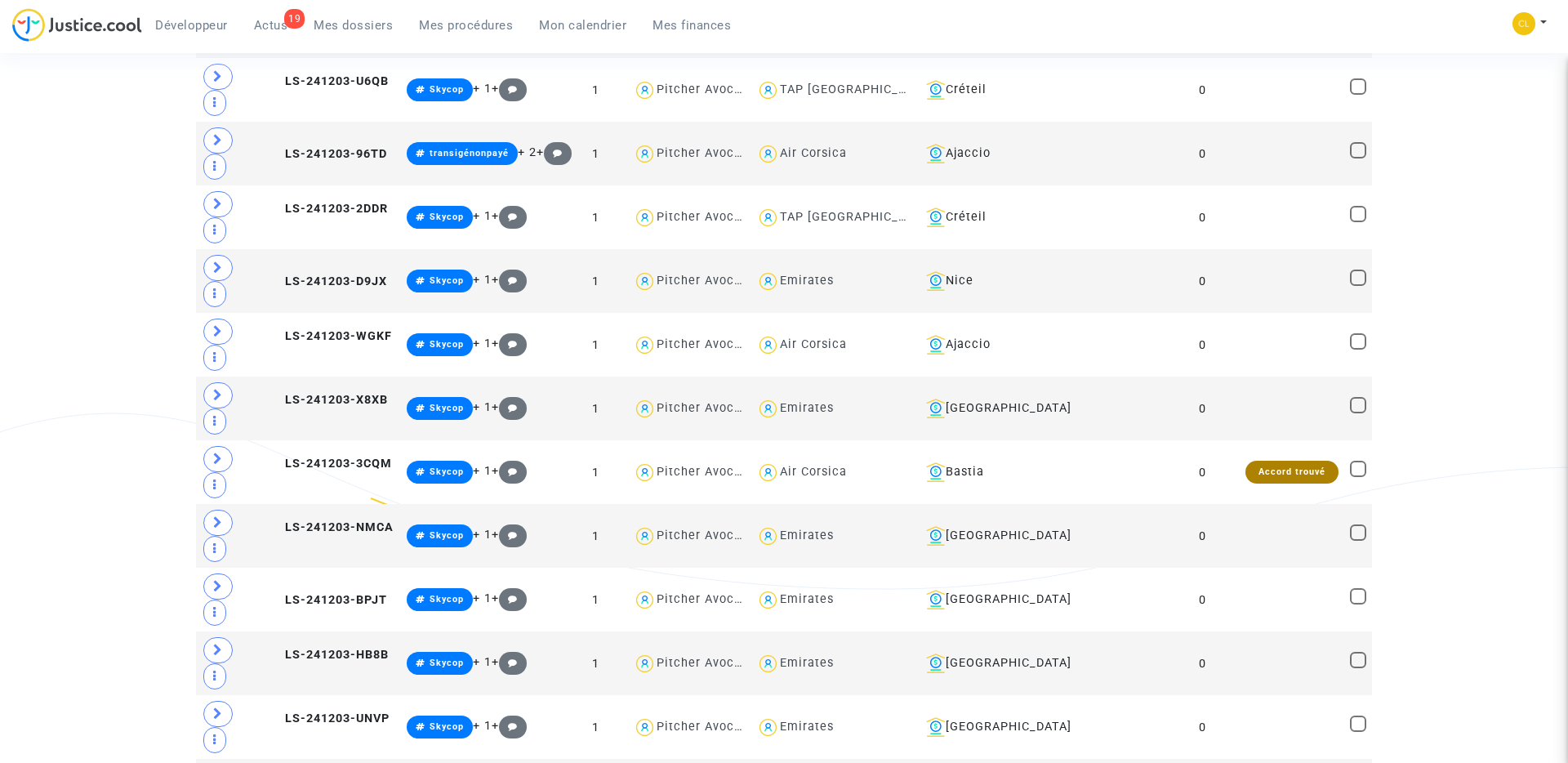
scroll to position [1106, 0]
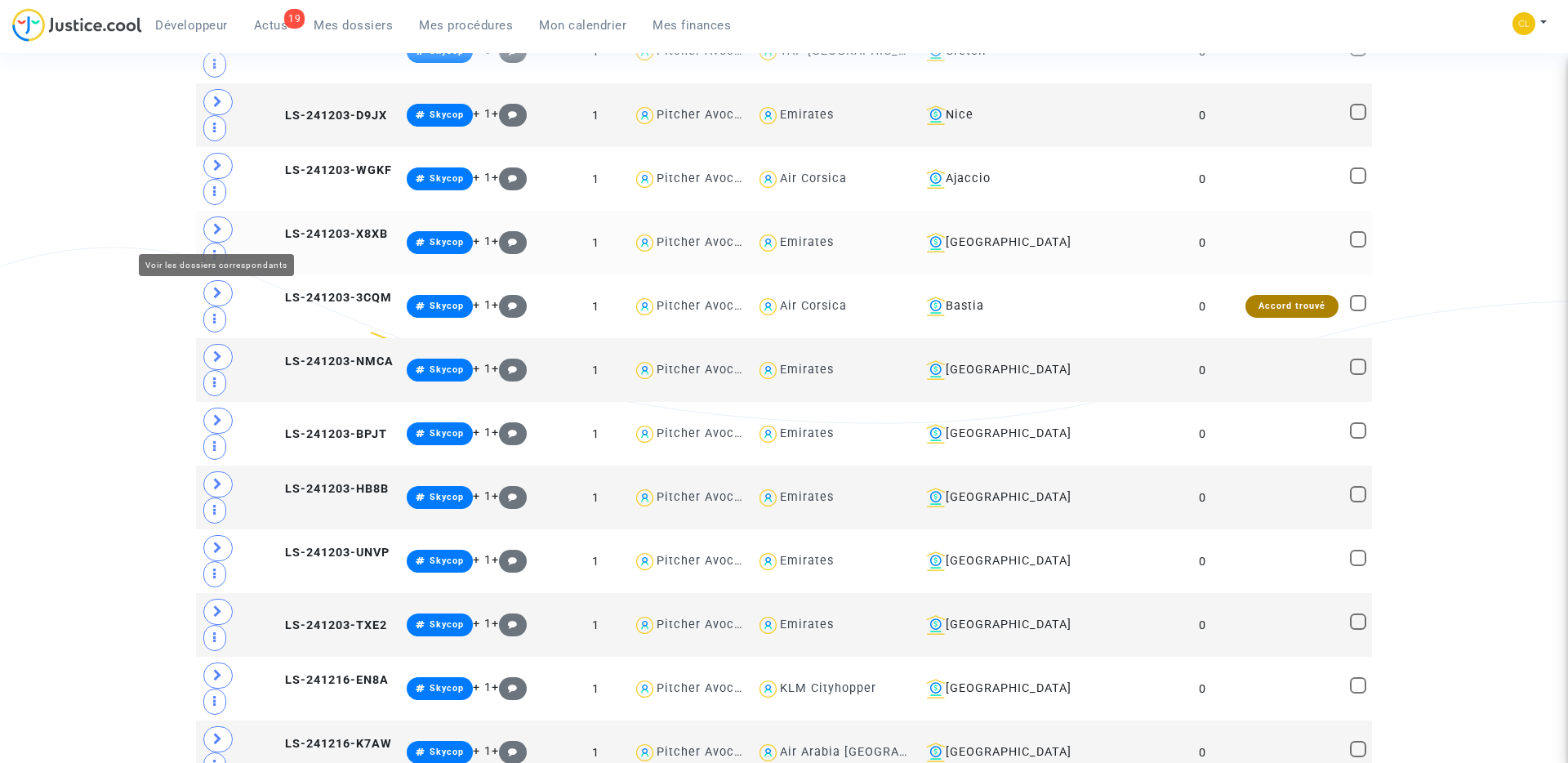
click at [214, 232] on icon at bounding box center [218, 229] width 10 height 13
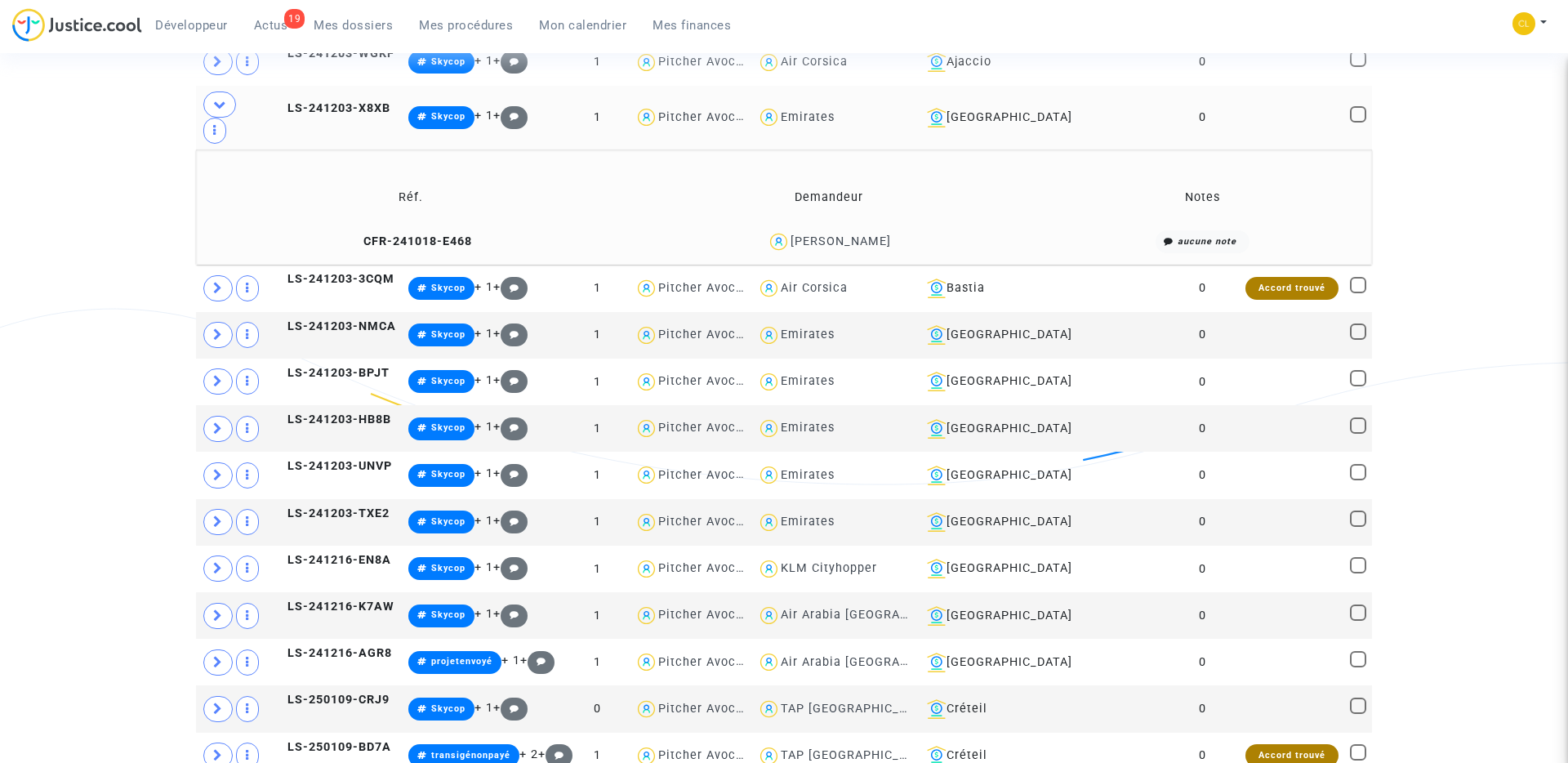
scroll to position [1014, 0]
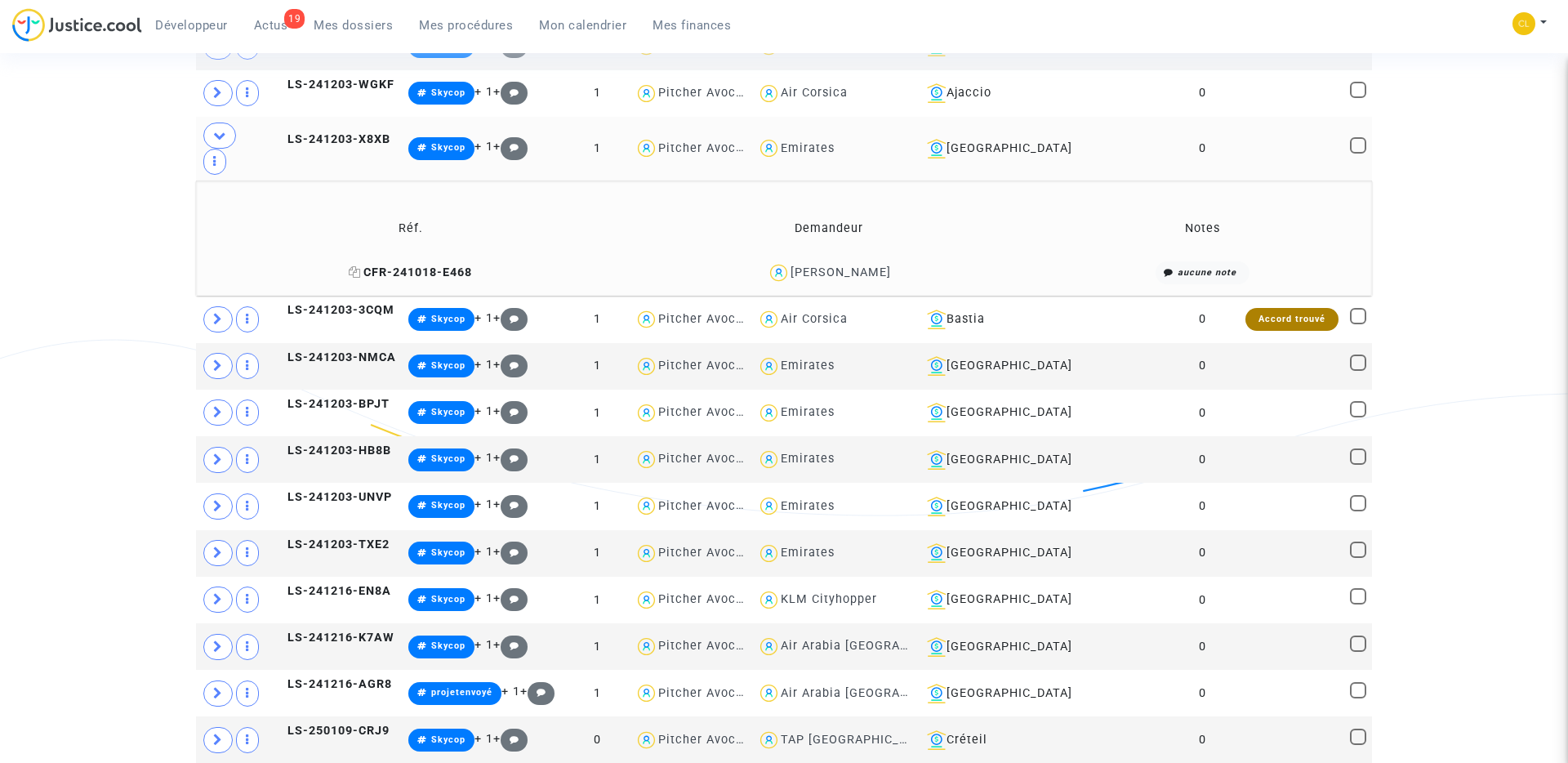
click at [397, 266] on span "CFR-241018-E468" at bounding box center [410, 272] width 123 height 14
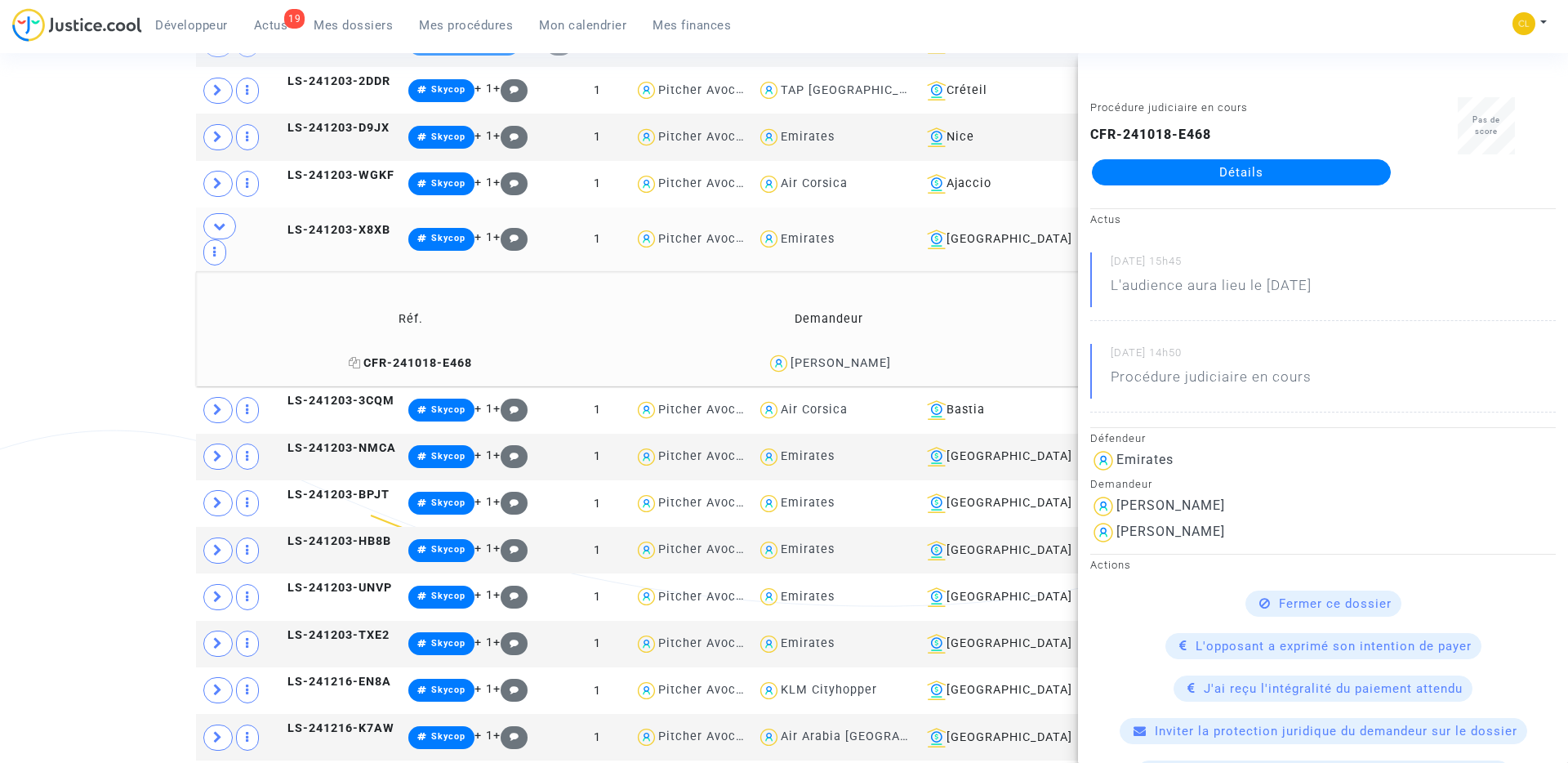
scroll to position [722, 0]
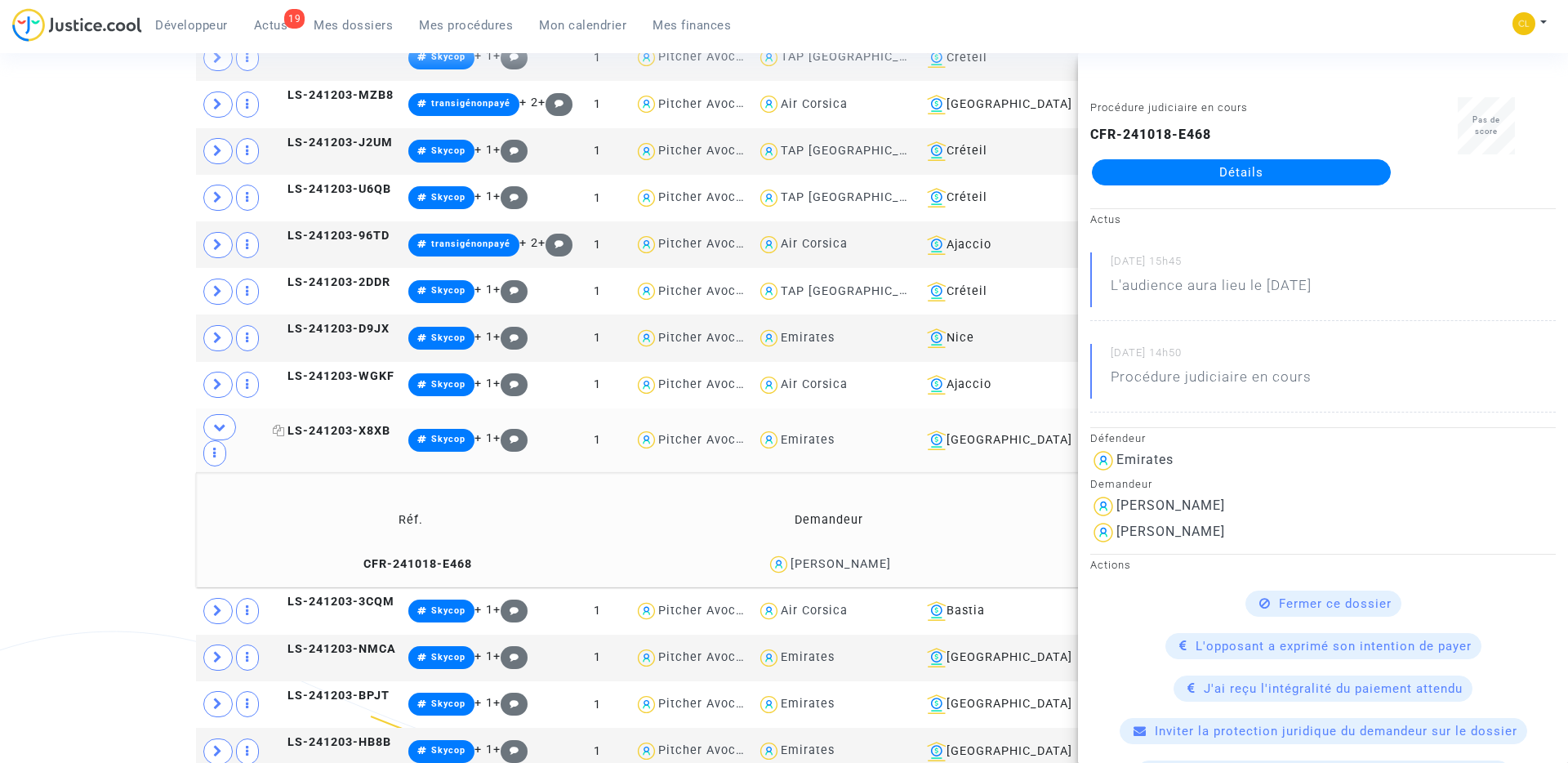
click at [342, 423] on span "LS-241203-X8XB" at bounding box center [332, 430] width 118 height 14
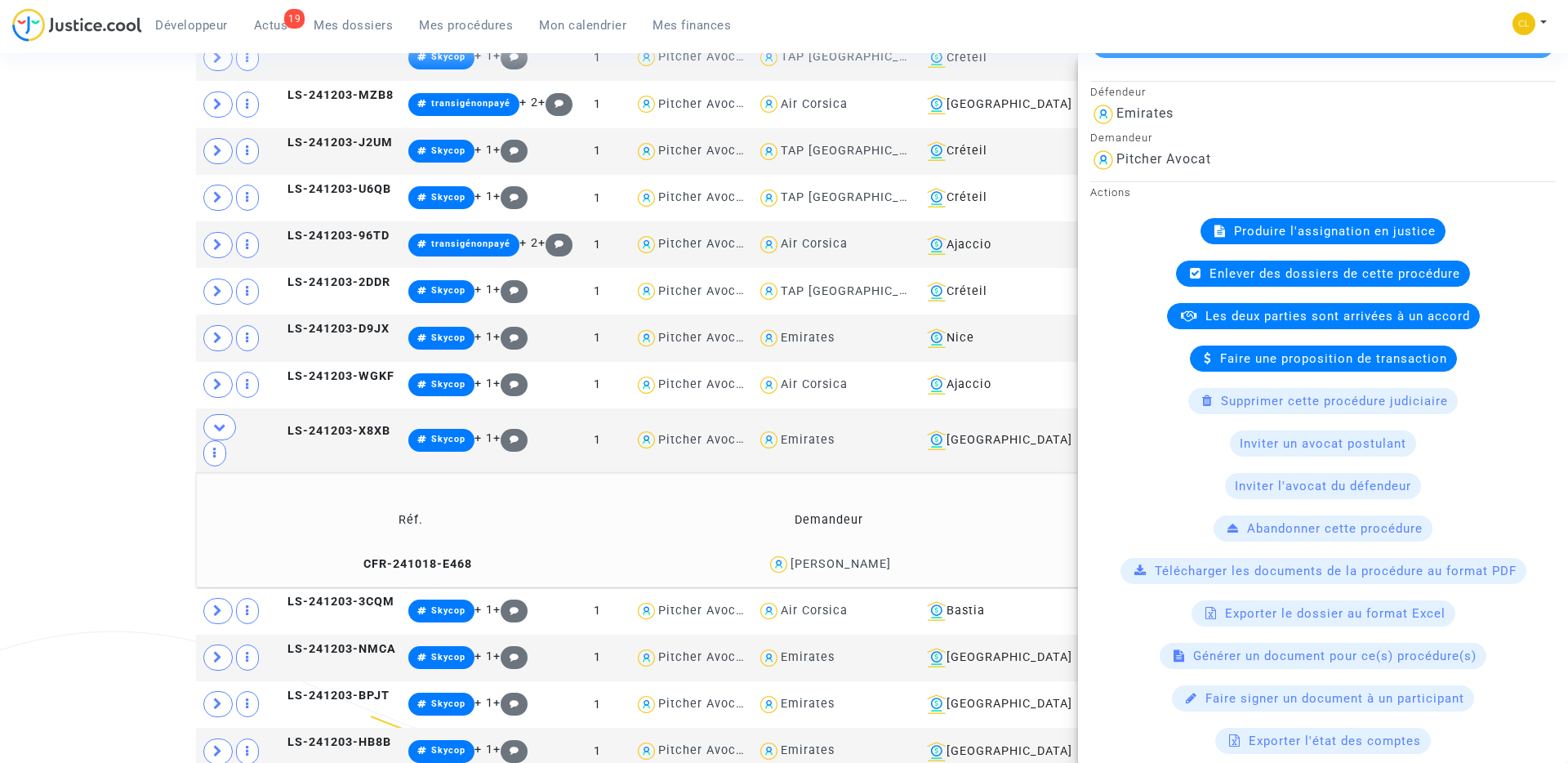
scroll to position [310, 0]
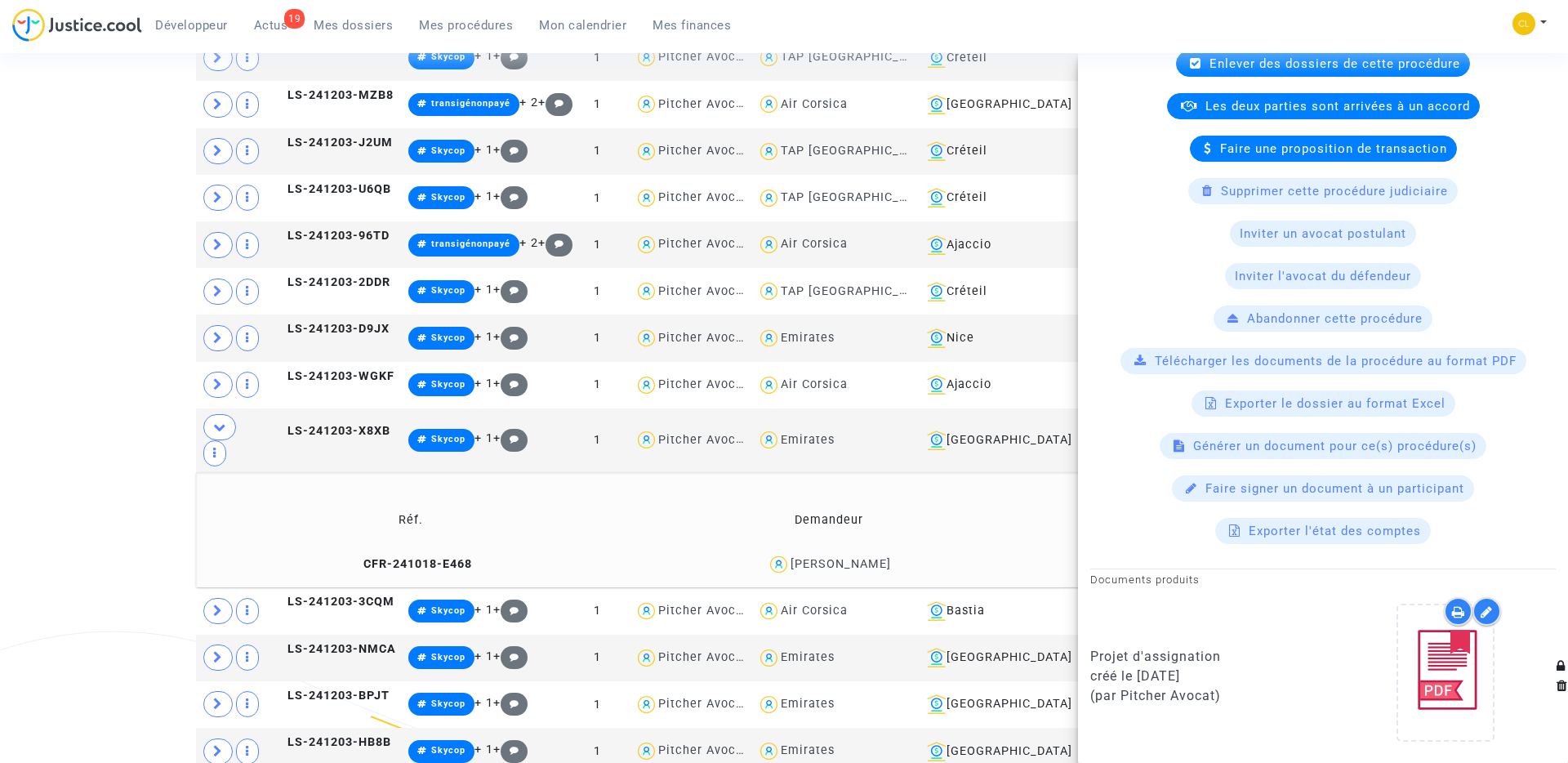
click at [1322, 455] on div "Générer un document pour ce(s) procédure(s)" at bounding box center [1323, 445] width 327 height 26
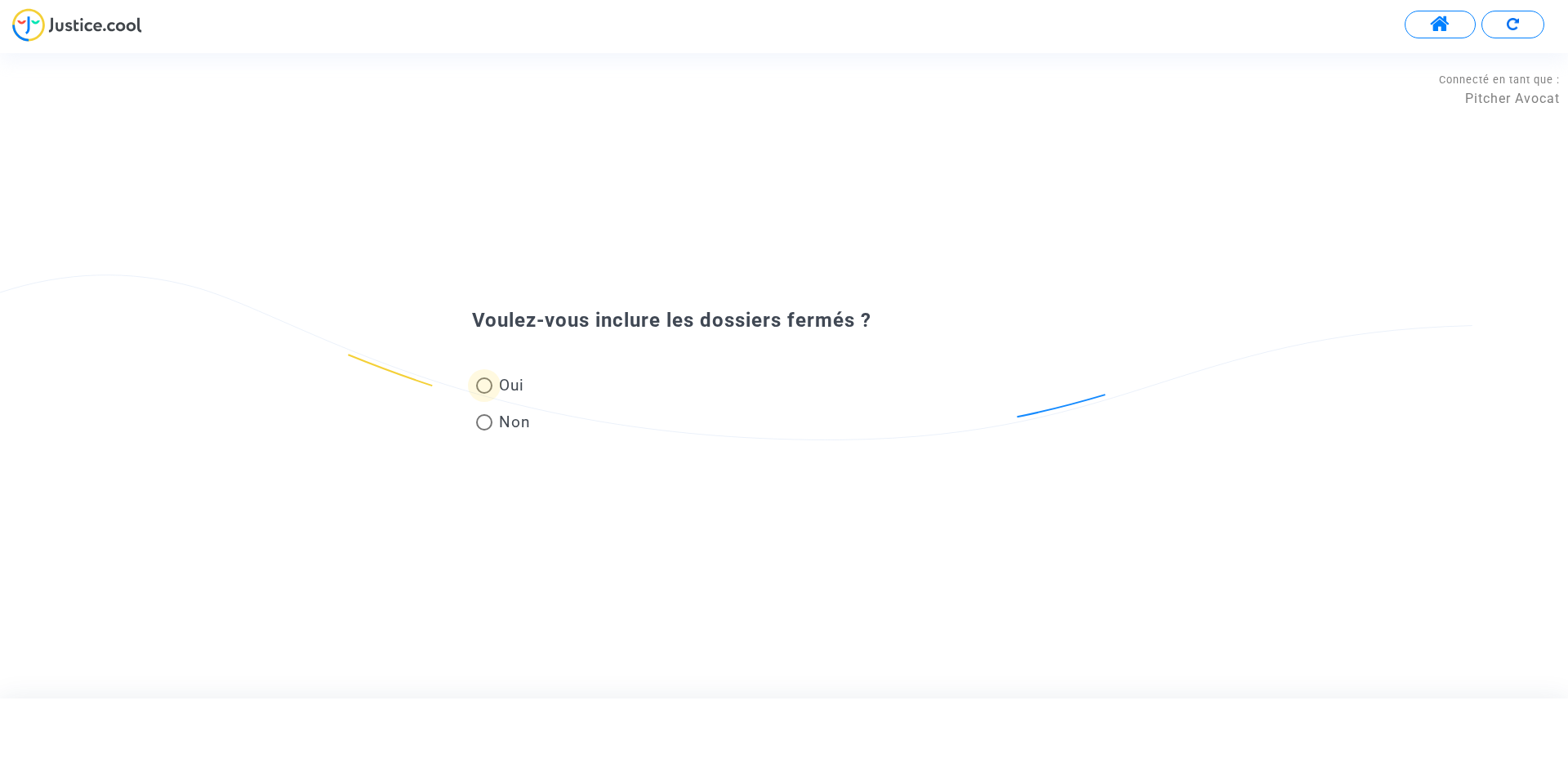
click at [507, 382] on span "Oui" at bounding box center [508, 385] width 32 height 22
click at [485, 394] on input "Oui" at bounding box center [484, 394] width 1 height 1
radio input "true"
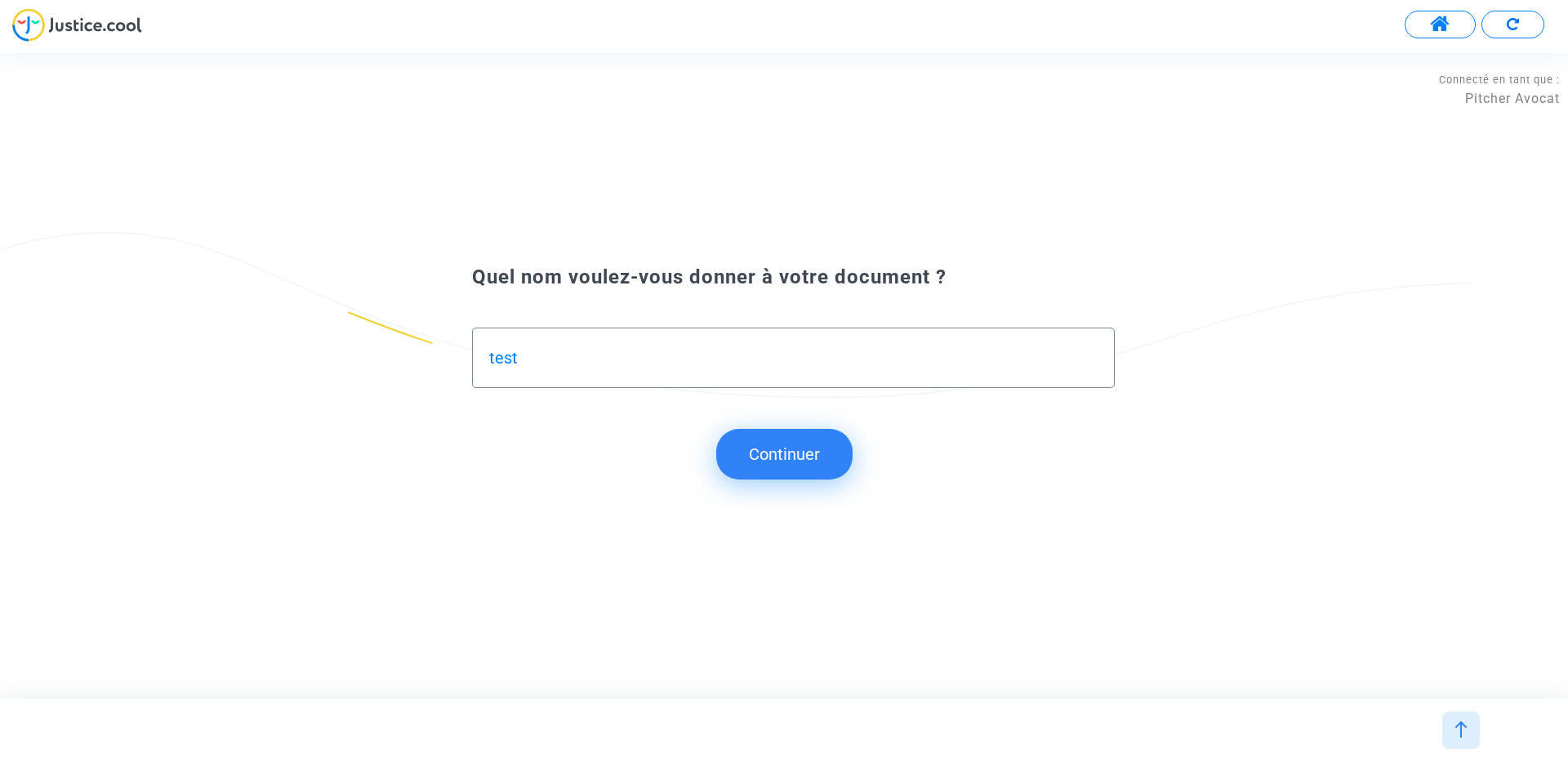
type input "test"
click at [769, 447] on button "Continuer" at bounding box center [784, 454] width 136 height 50
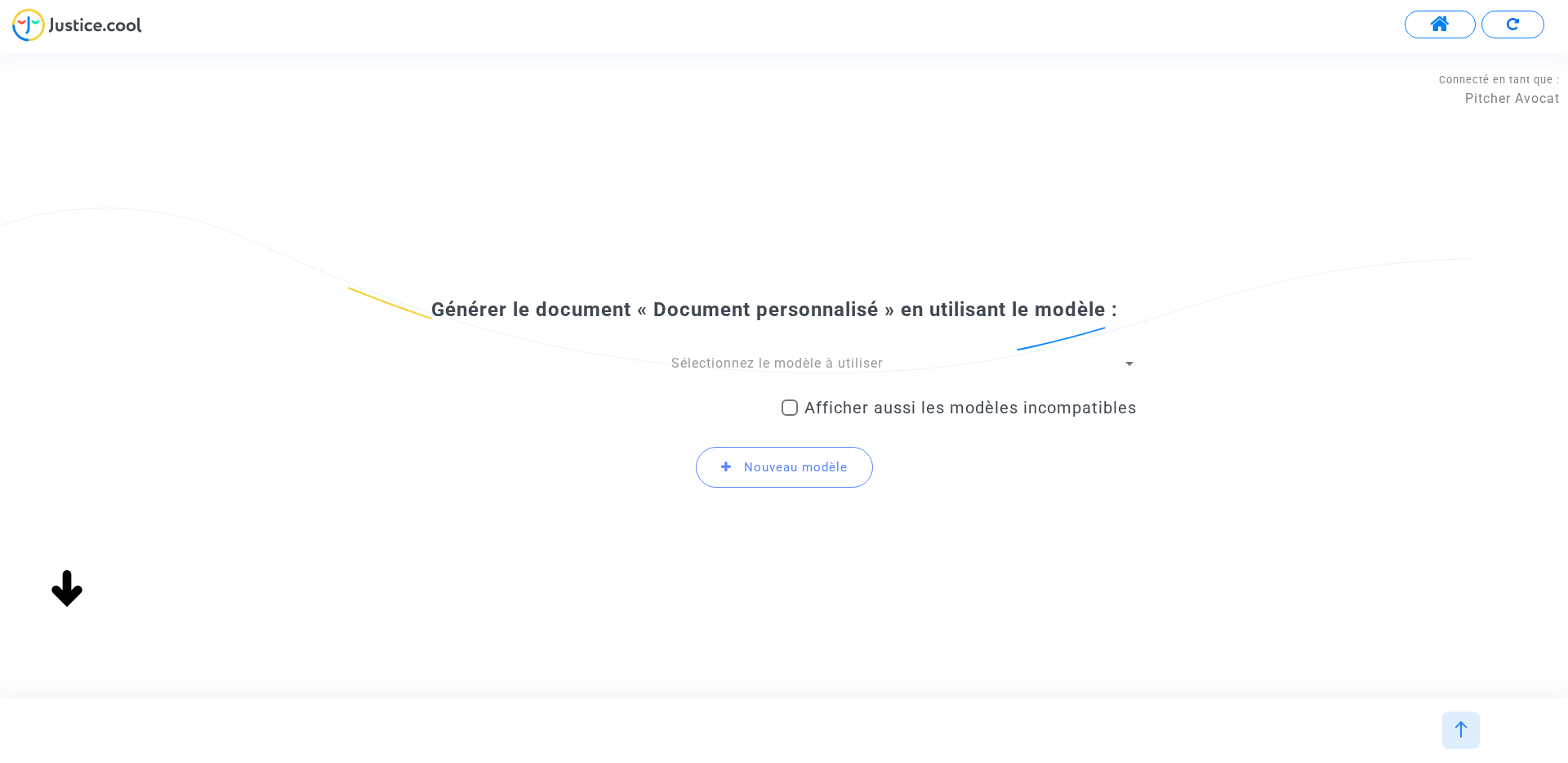
click at [737, 371] on div "Sélectionnez le modèle à utiliser" at bounding box center [777, 363] width 691 height 18
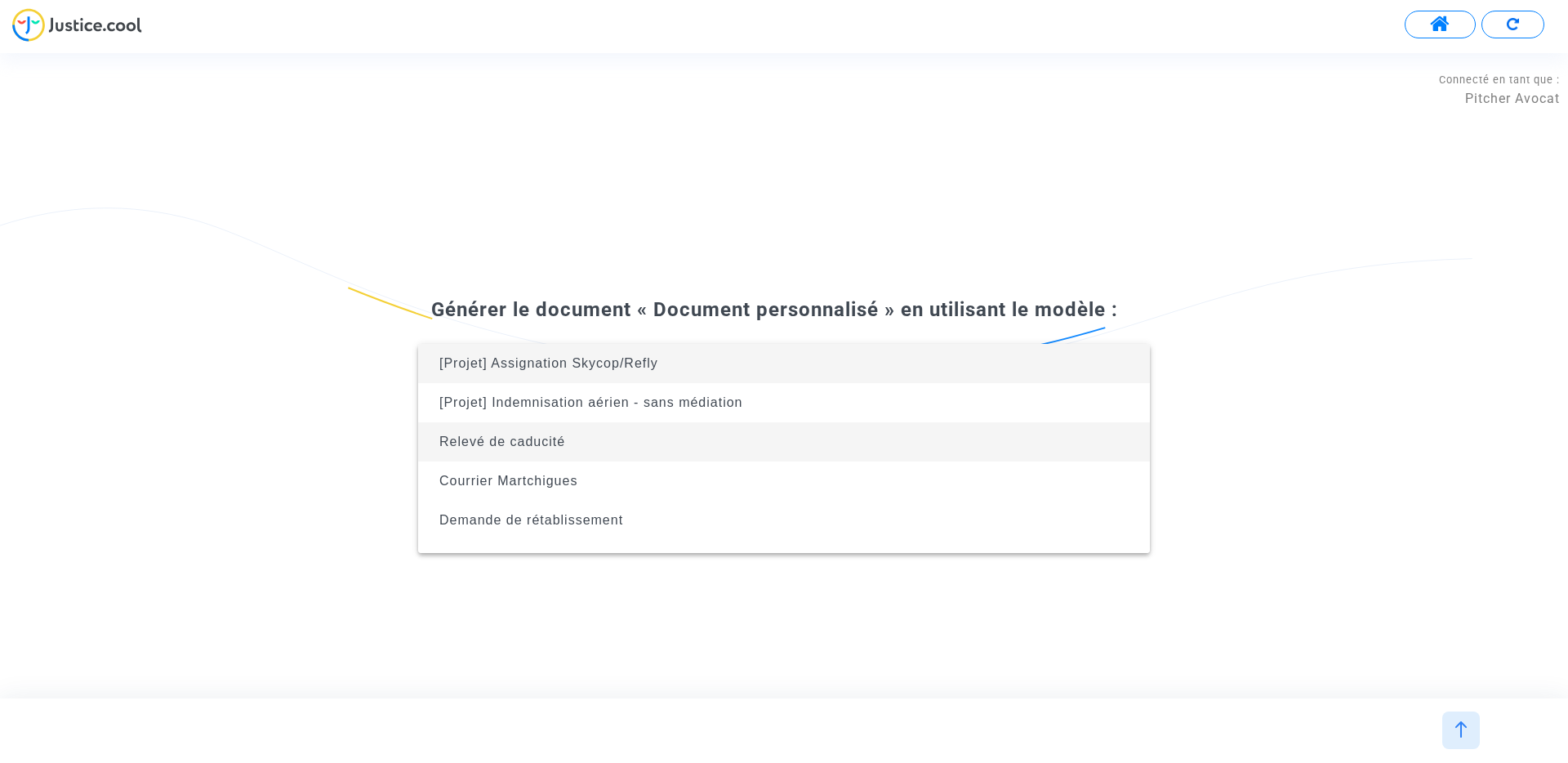
scroll to position [104, 0]
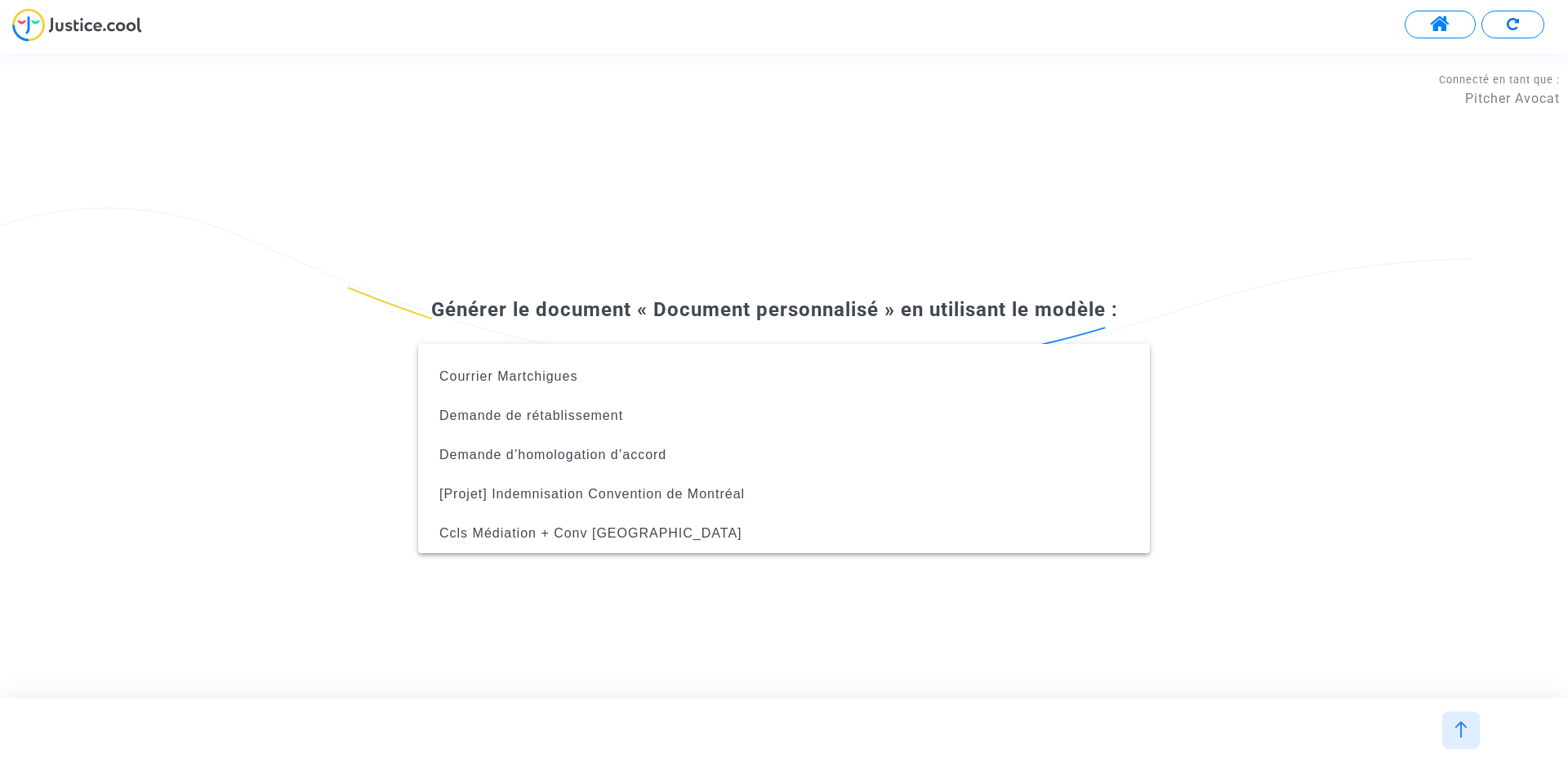
click at [776, 237] on div at bounding box center [784, 381] width 1568 height 763
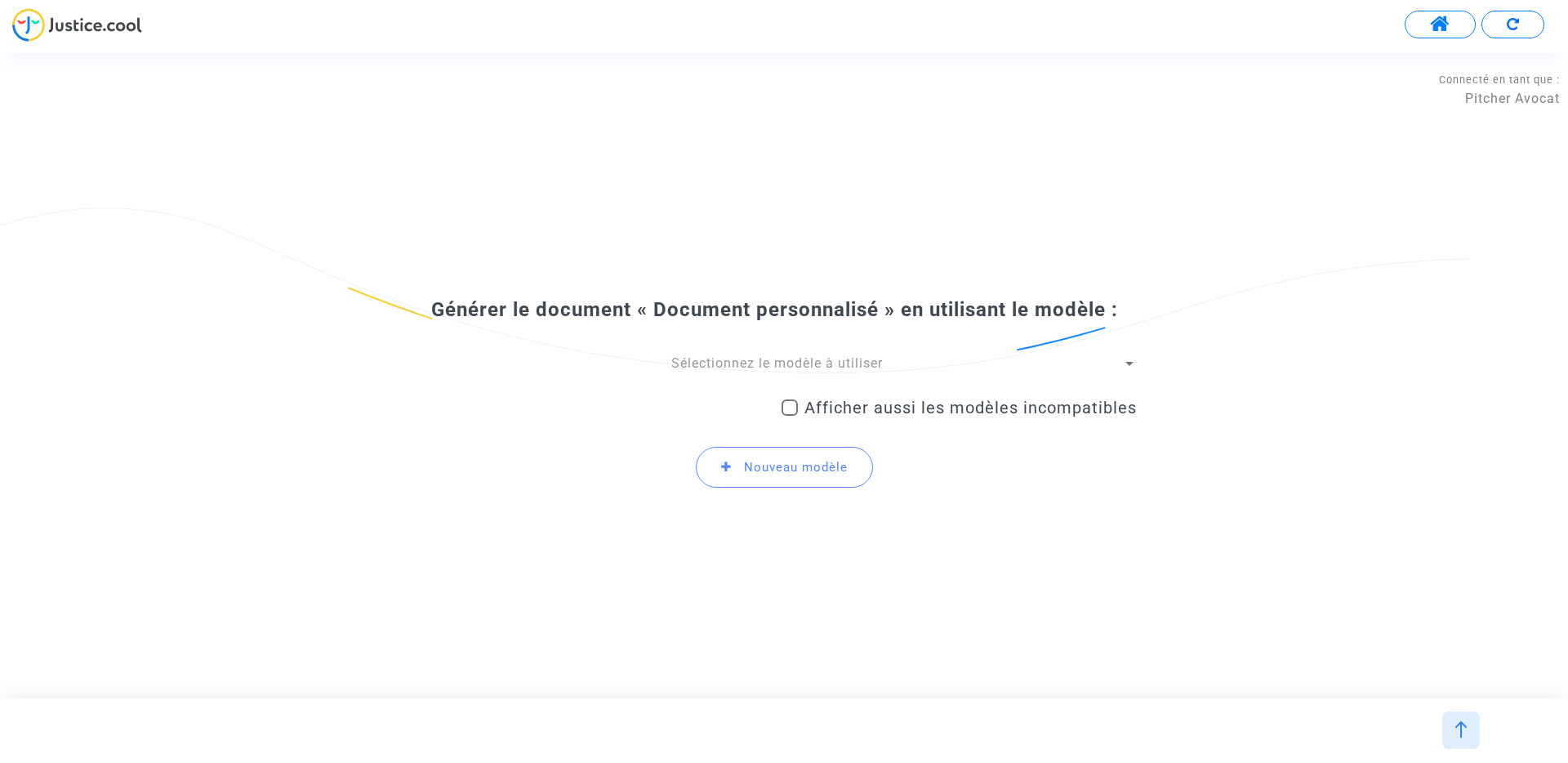
click at [798, 411] on span at bounding box center [790, 407] width 16 height 16
click at [790, 415] on input "Afficher aussi les modèles incompatibles" at bounding box center [789, 415] width 1 height 1
checkbox input "true"
click at [732, 364] on span "Sélectionnez le modèle à utiliser" at bounding box center [777, 362] width 212 height 15
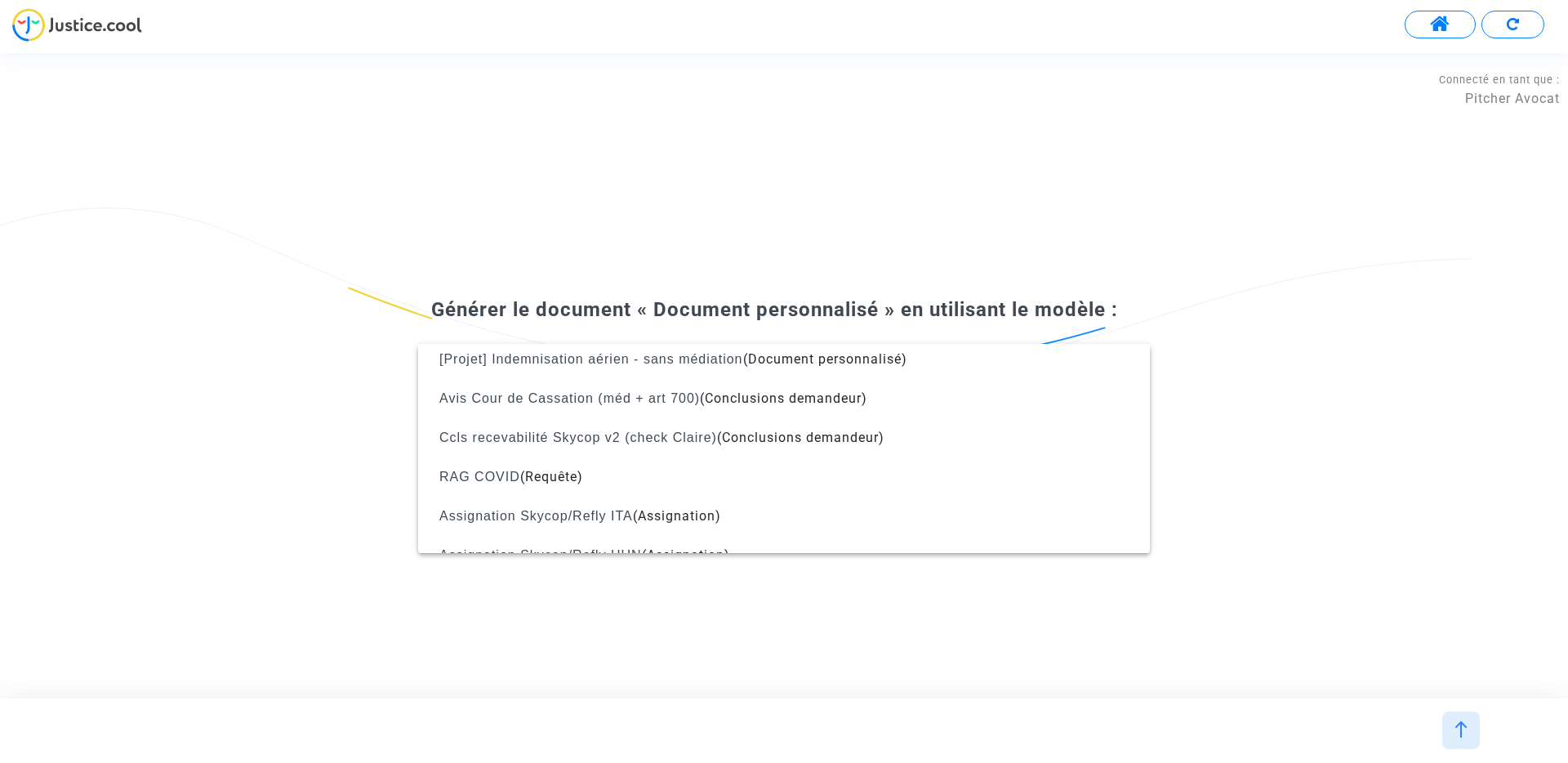
scroll to position [1062, 0]
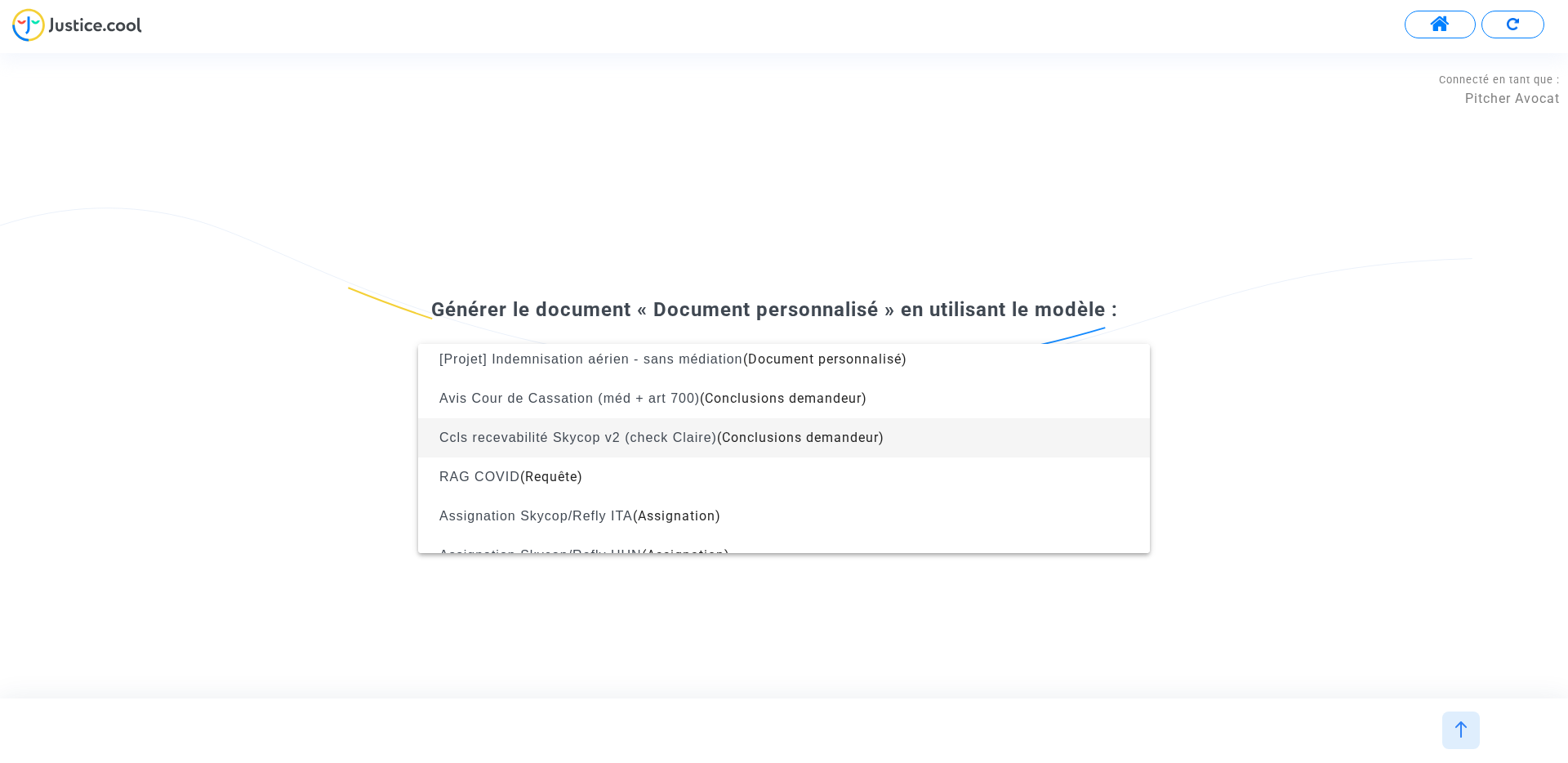
click at [706, 441] on span "Ccls recevabilité Skycop v2 (check Claire)" at bounding box center [579, 437] width 278 height 14
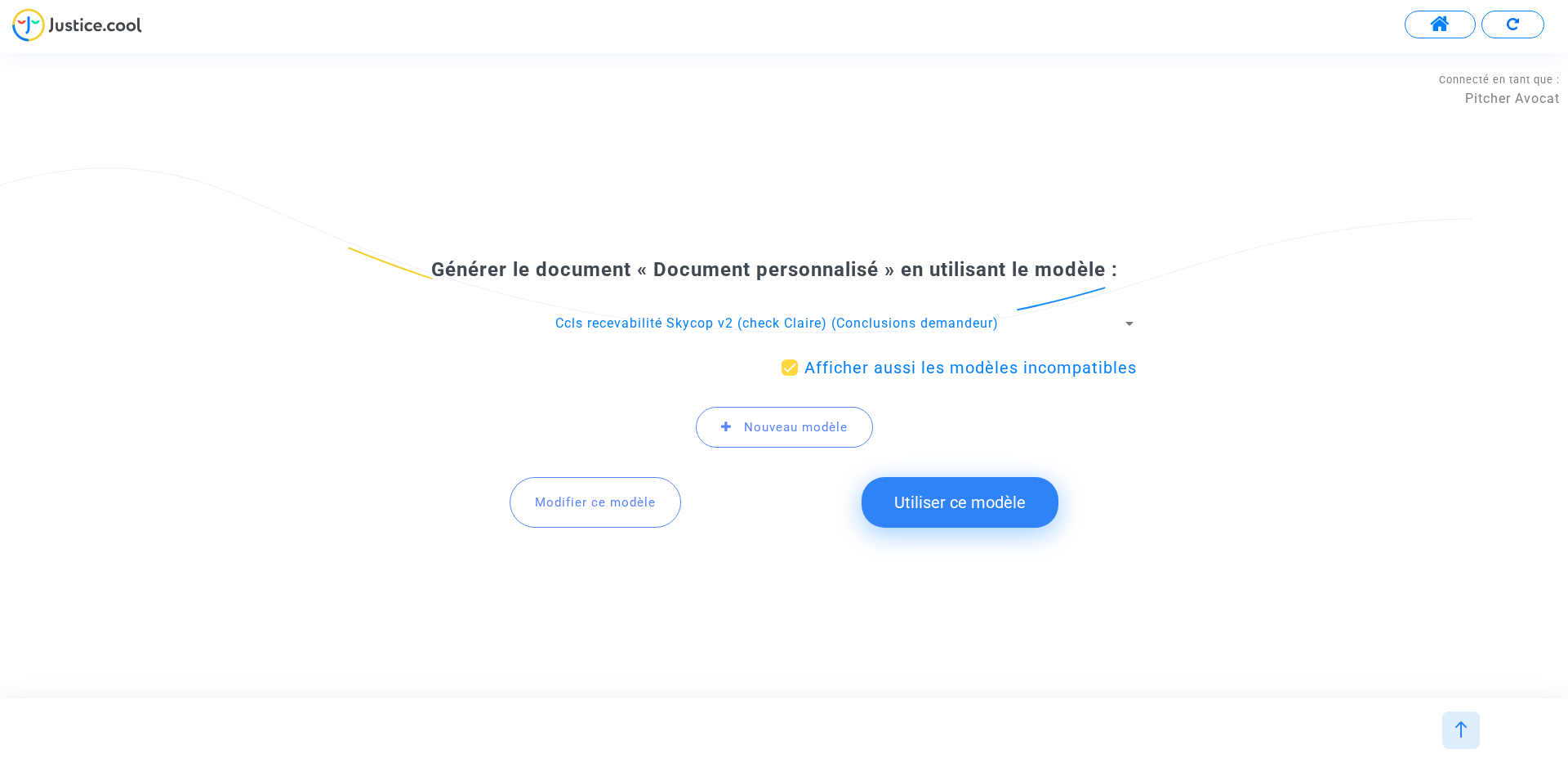
click at [964, 500] on button "Utiliser ce modèle" at bounding box center [960, 502] width 196 height 50
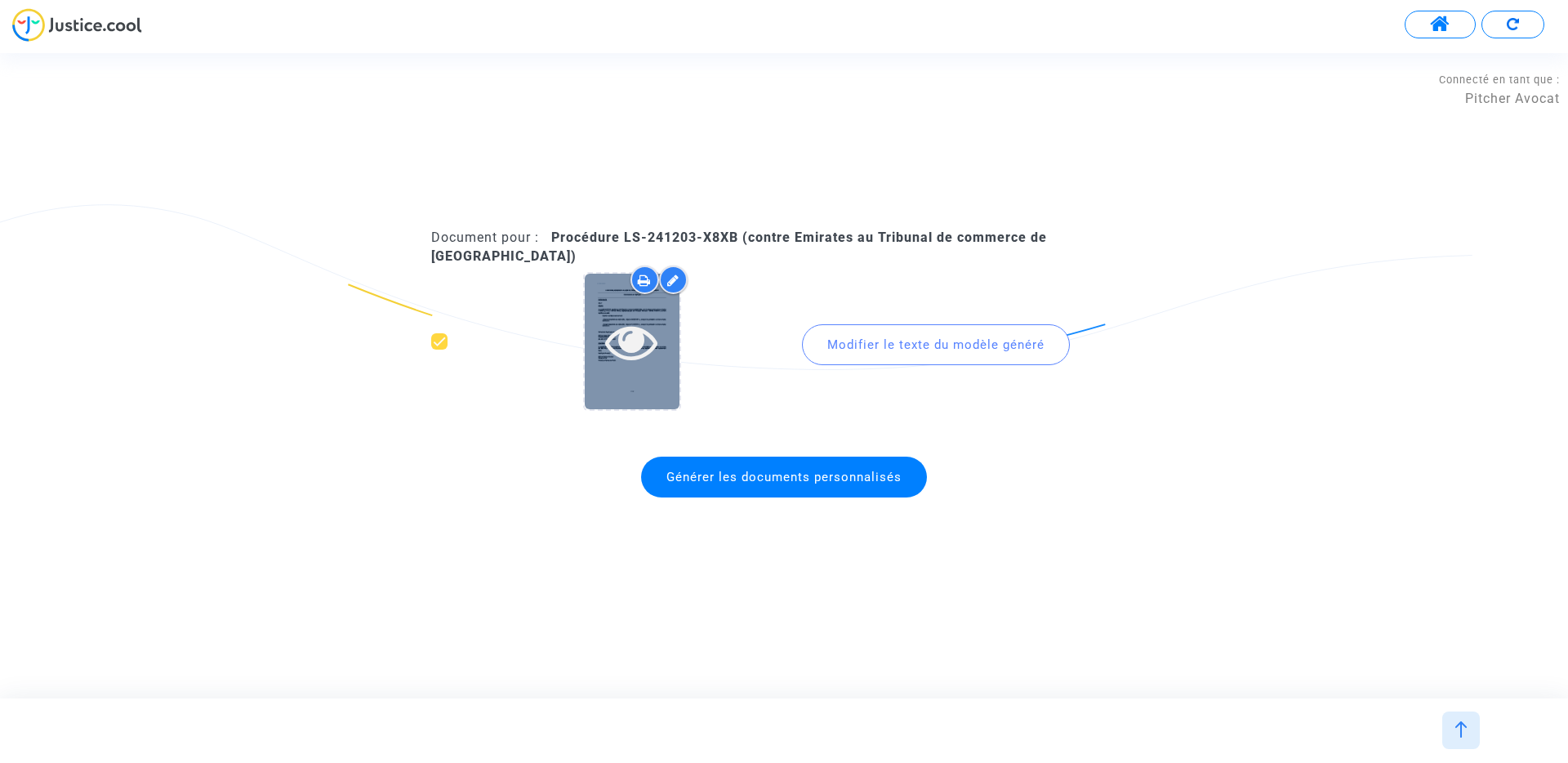
click at [647, 339] on icon at bounding box center [632, 341] width 53 height 52
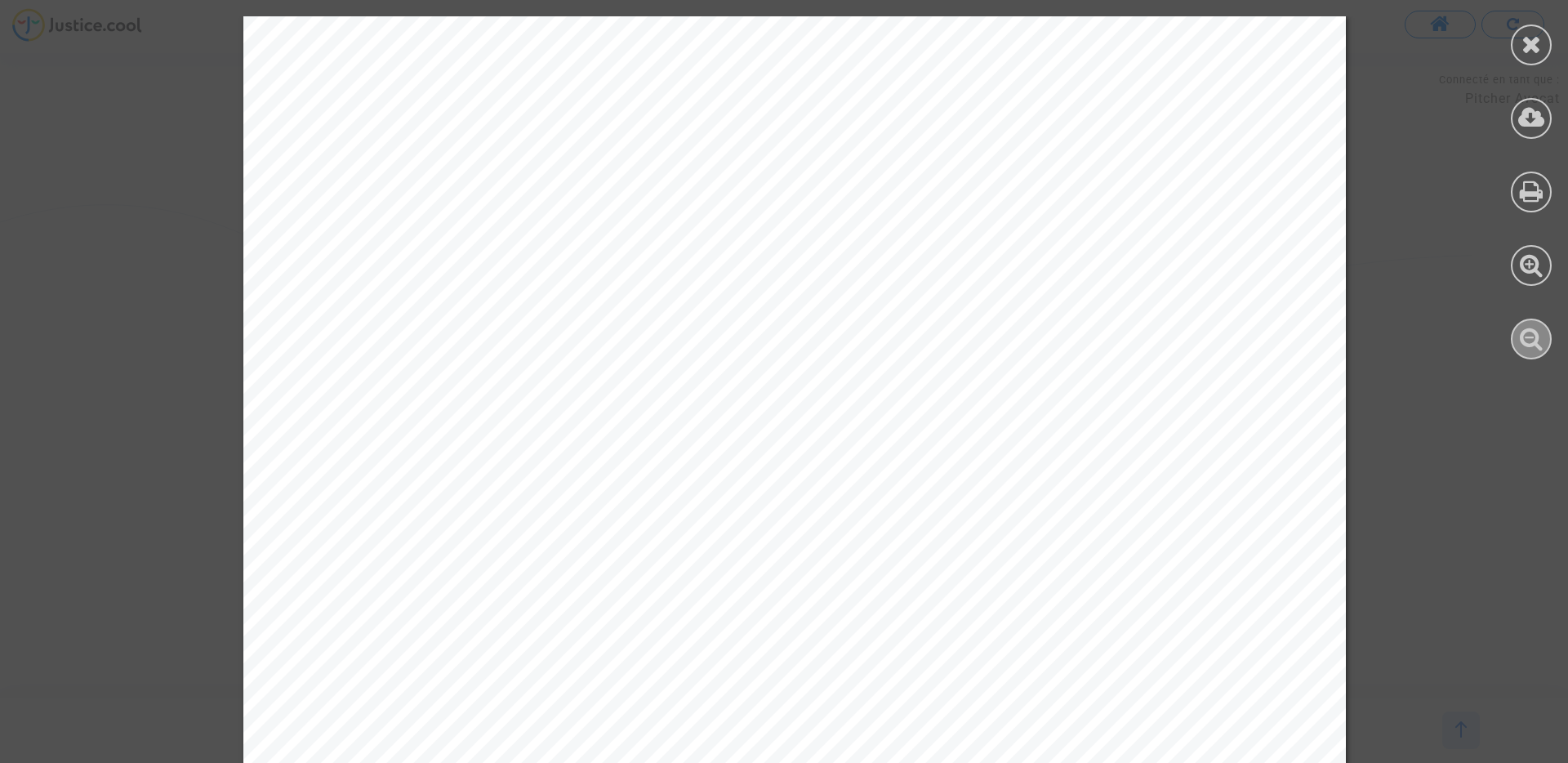
click at [1537, 335] on icon at bounding box center [1532, 338] width 23 height 24
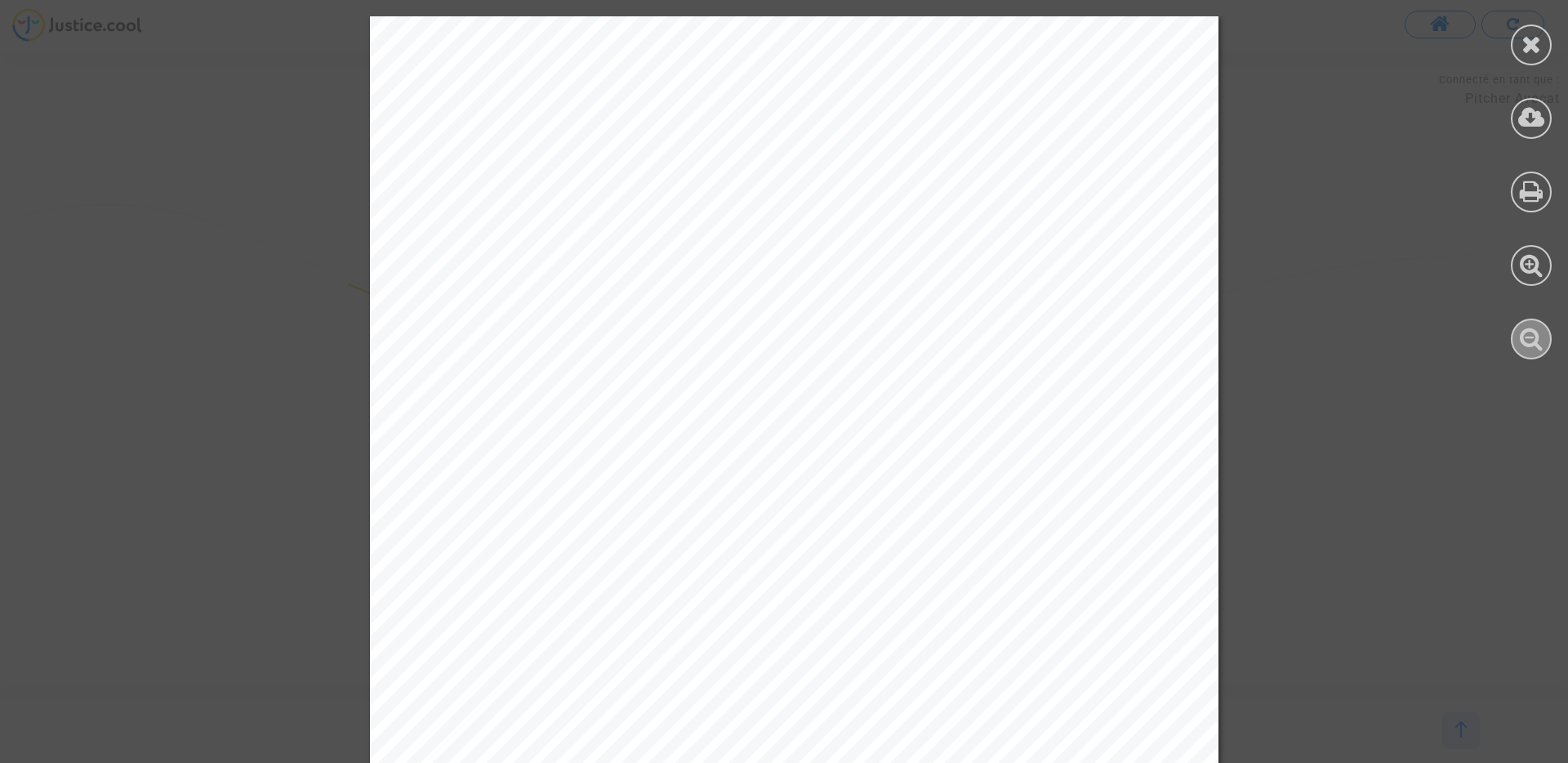
click at [1537, 335] on icon at bounding box center [1532, 338] width 23 height 24
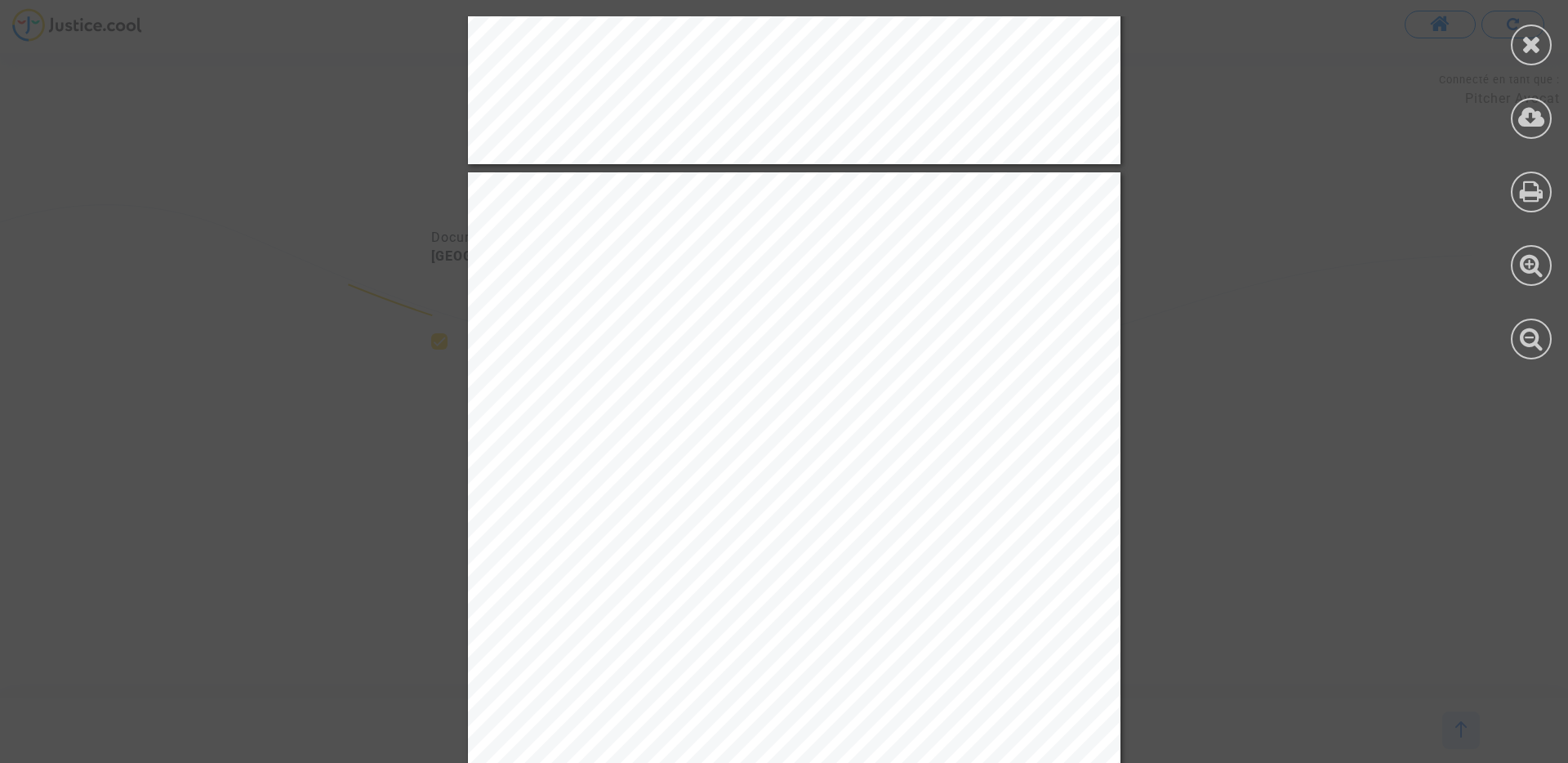
scroll to position [892, 0]
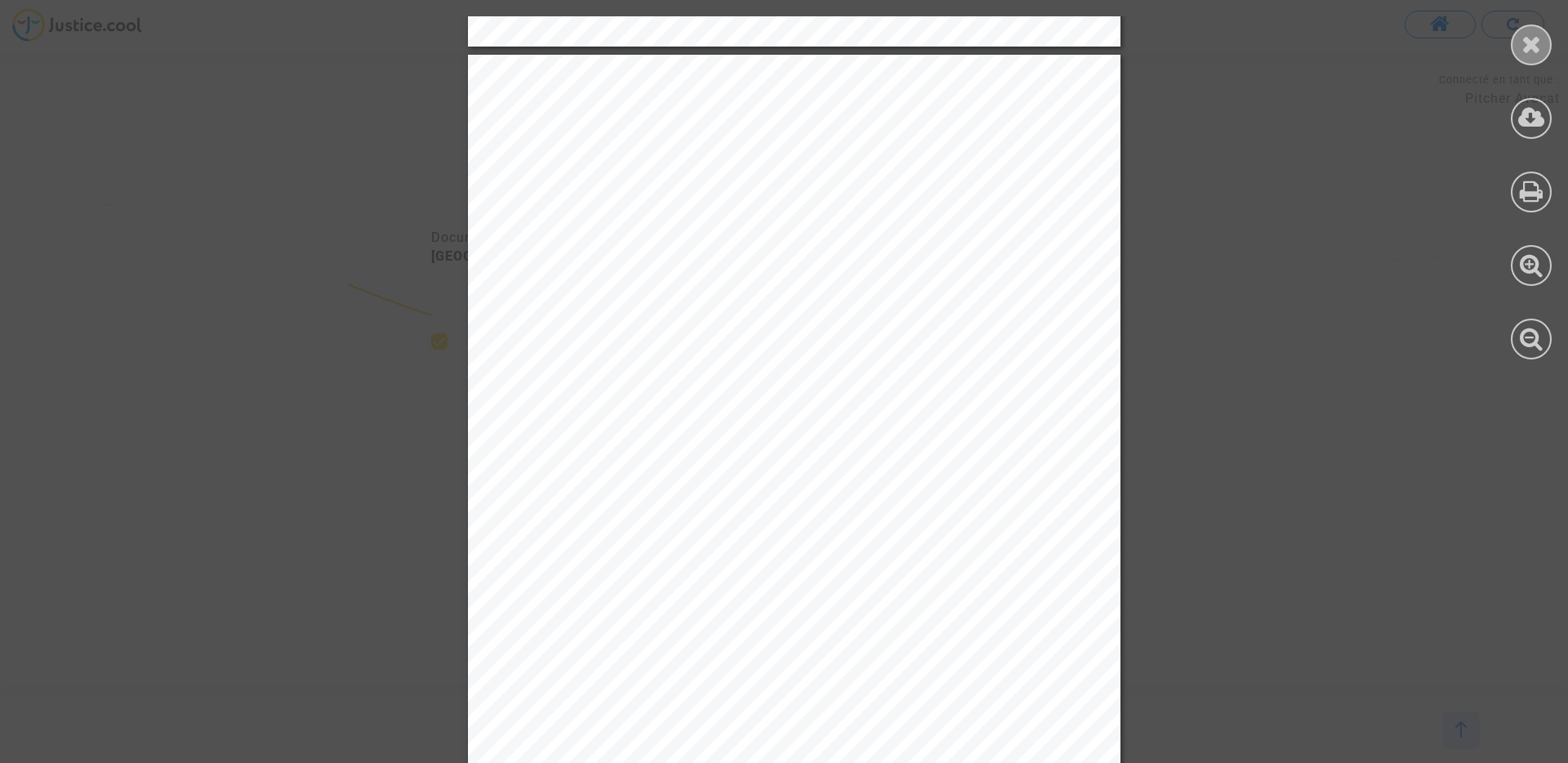
click at [1518, 49] on div at bounding box center [1531, 44] width 41 height 41
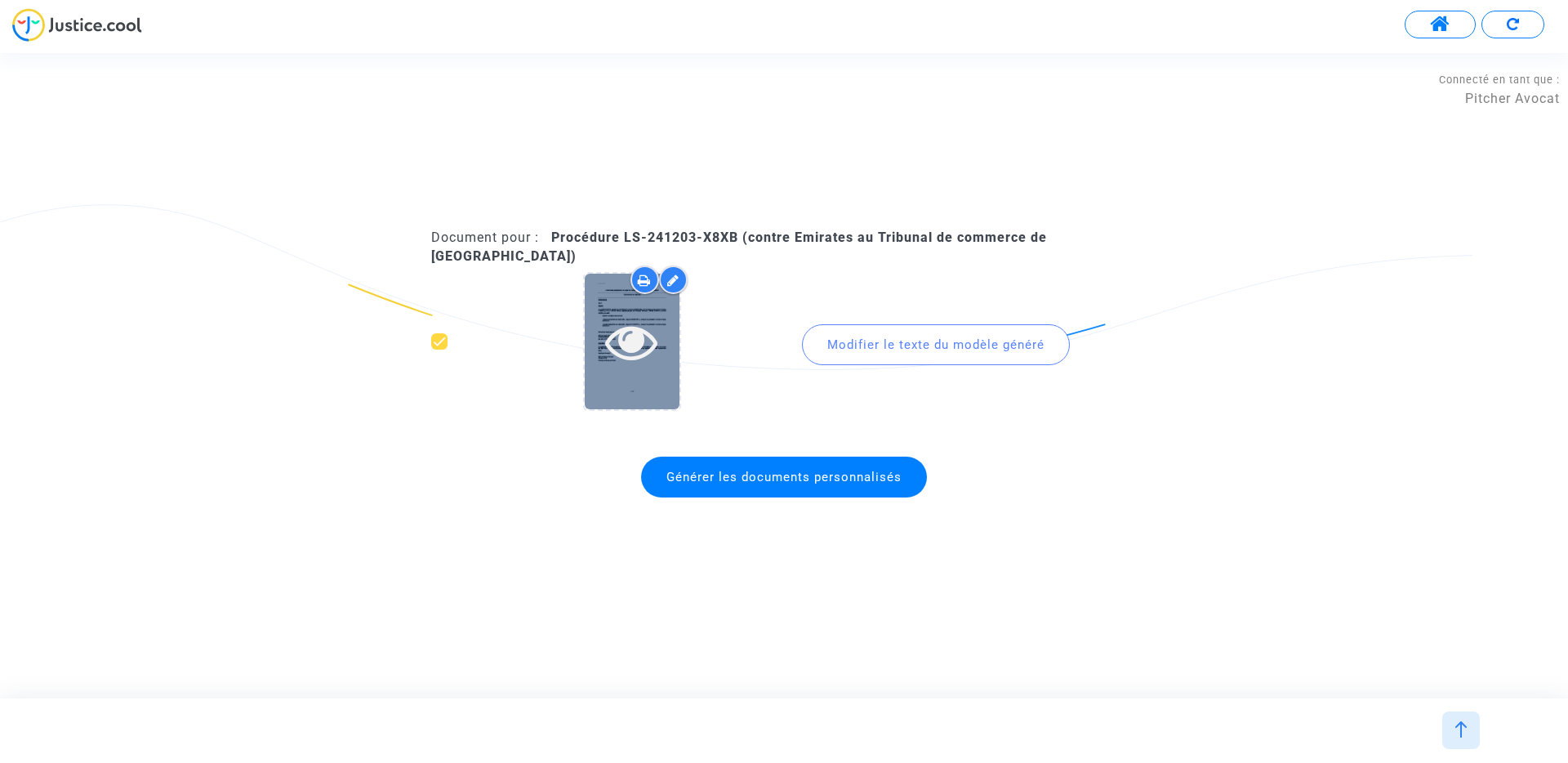
click at [649, 345] on icon at bounding box center [632, 341] width 53 height 52
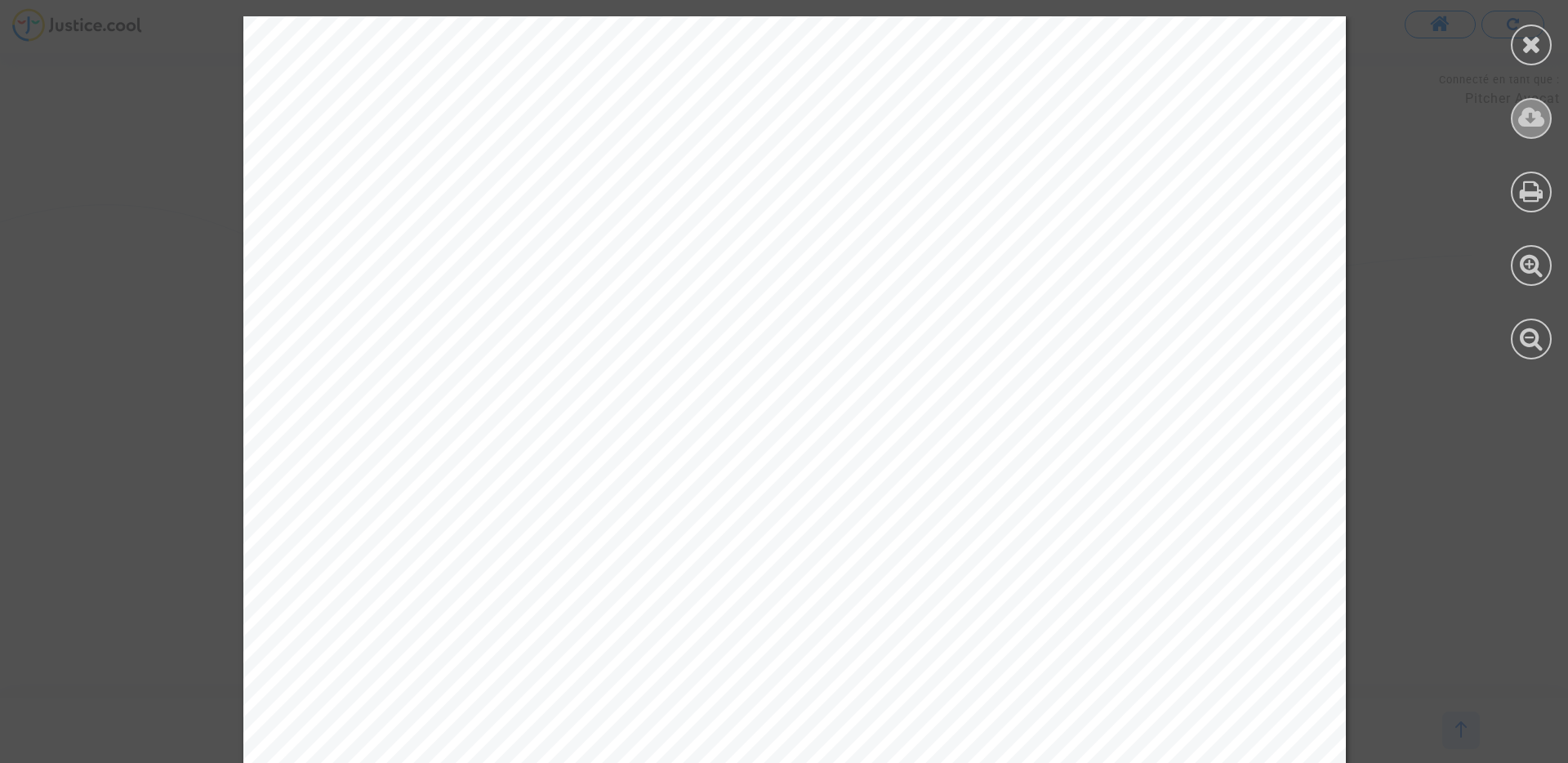
click at [1542, 120] on icon at bounding box center [1532, 117] width 27 height 24
click at [1536, 48] on icon at bounding box center [1532, 43] width 21 height 24
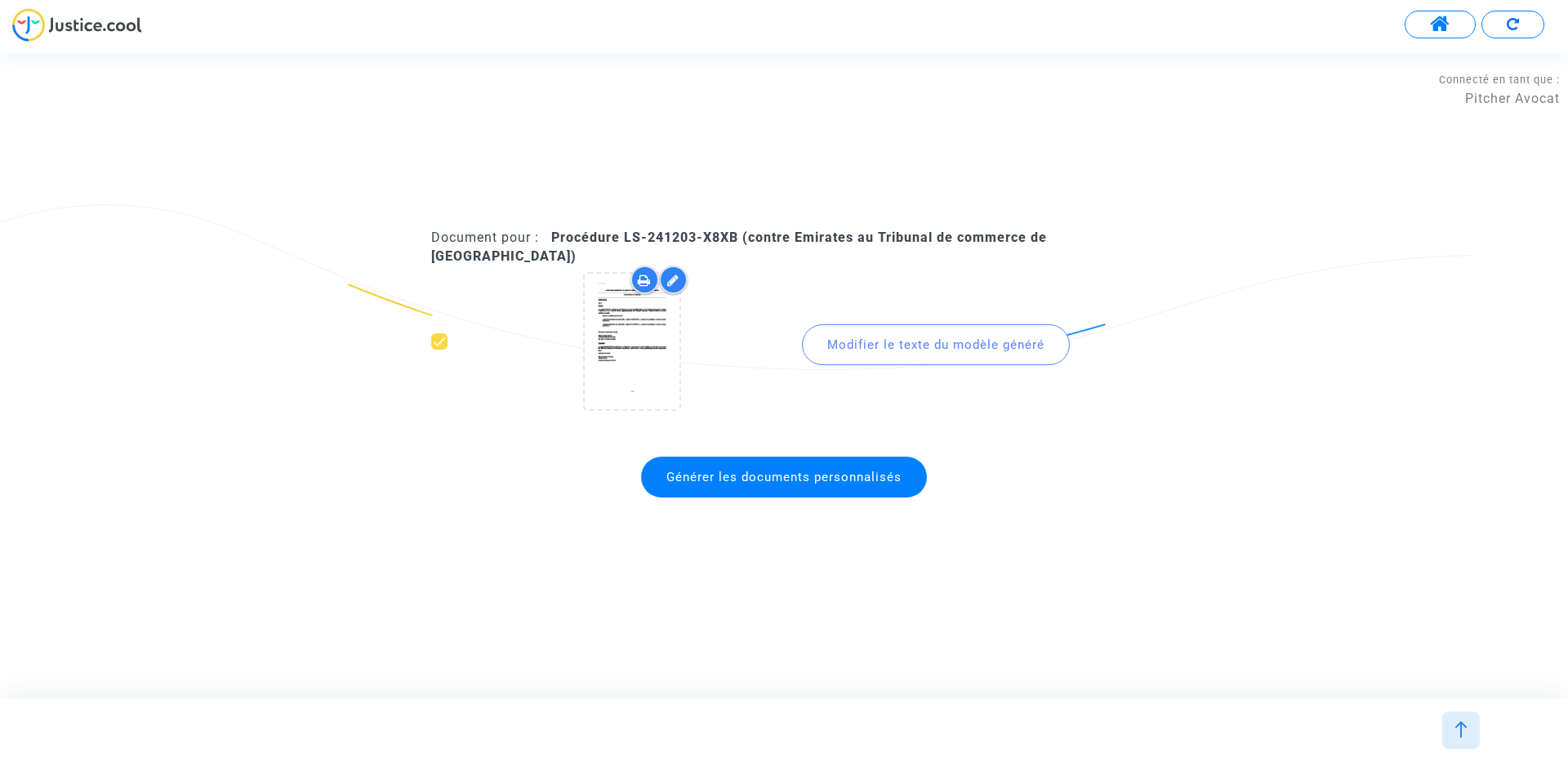
click at [1465, 742] on div at bounding box center [1462, 731] width 38 height 38
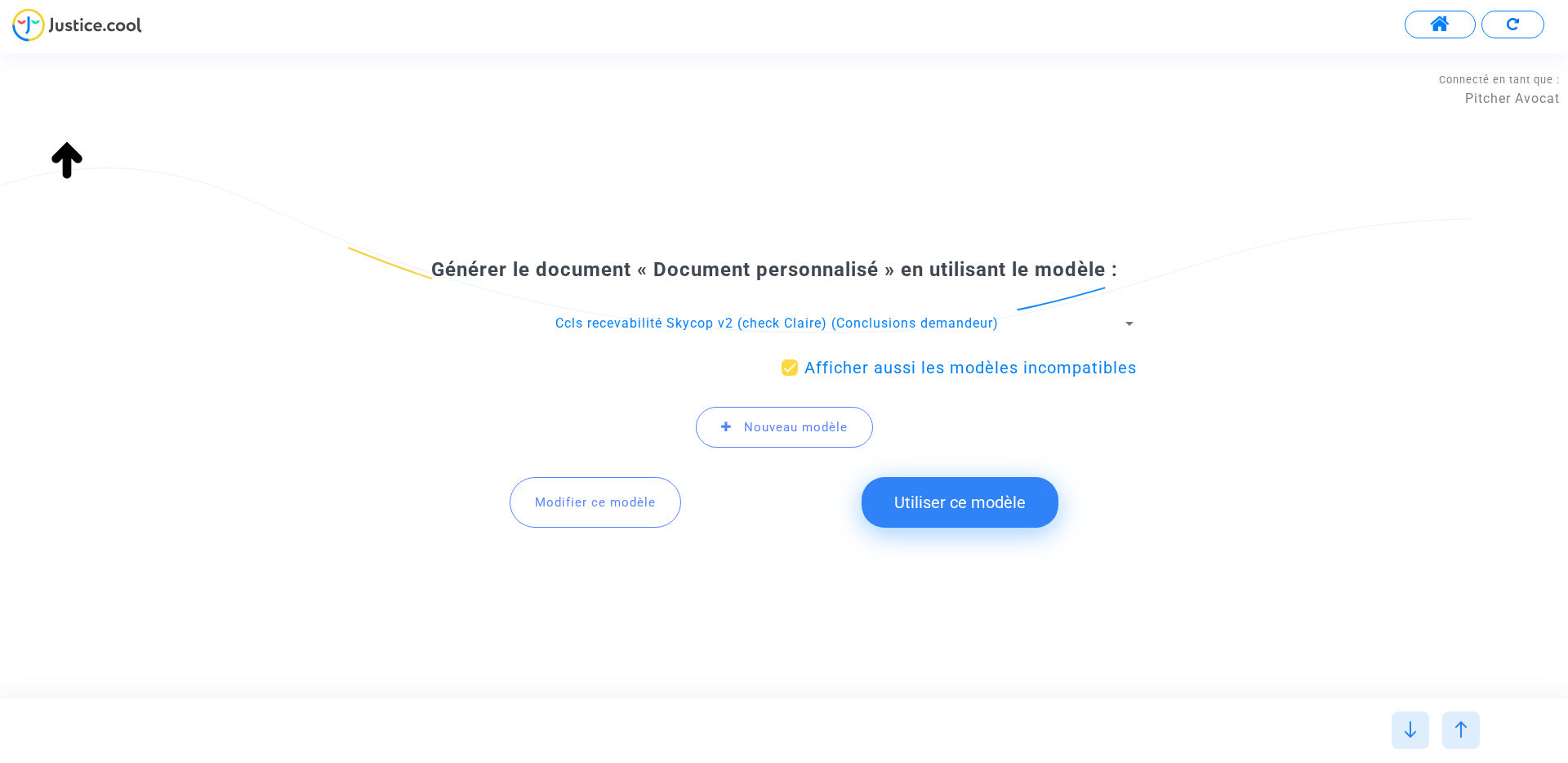
drag, startPoint x: 617, startPoint y: 507, endPoint x: 617, endPoint y: 459, distance: 48.0
click at [617, 507] on span "Modifier ce modèle" at bounding box center [596, 502] width 121 height 14
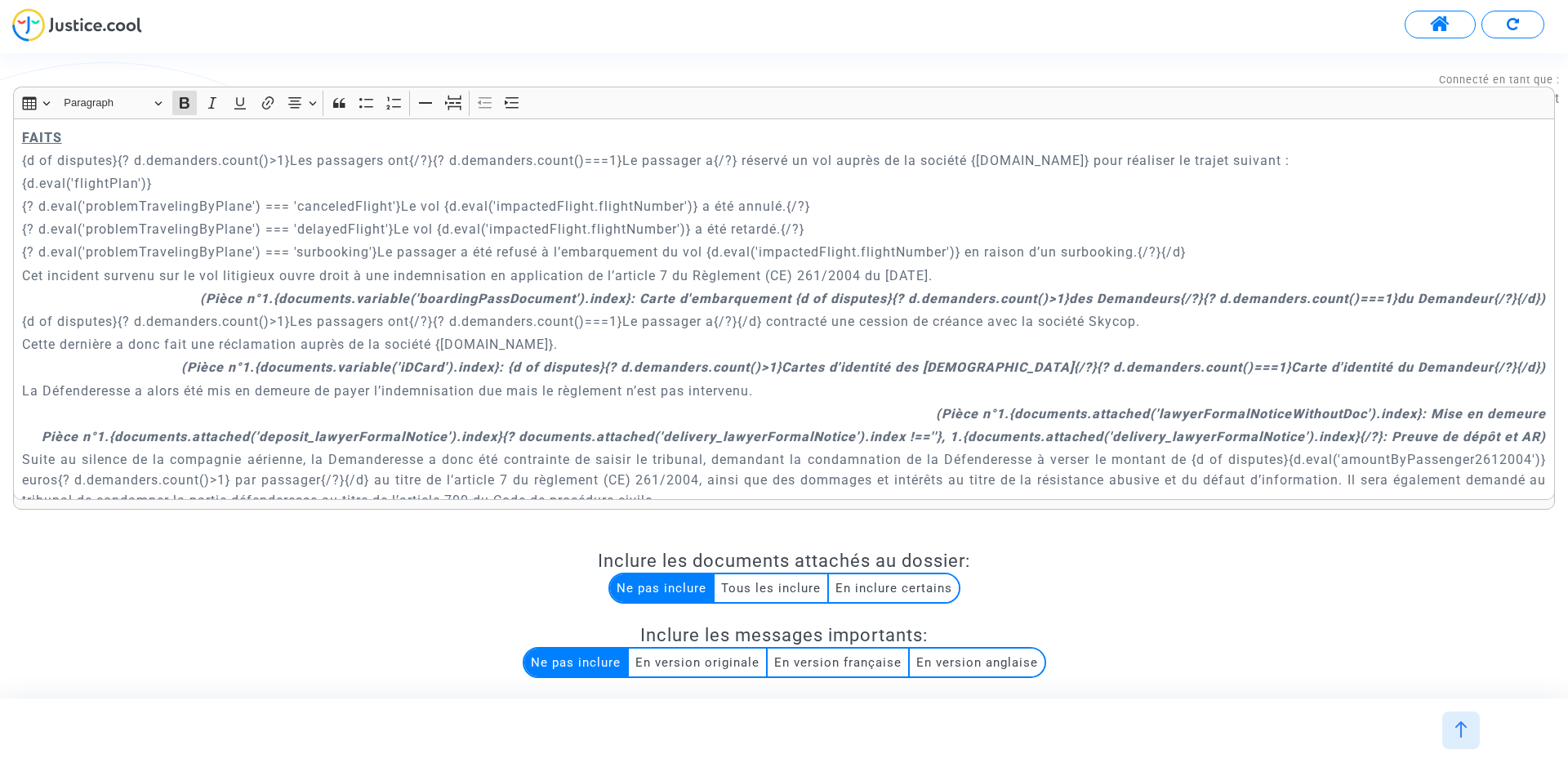
scroll to position [831, 0]
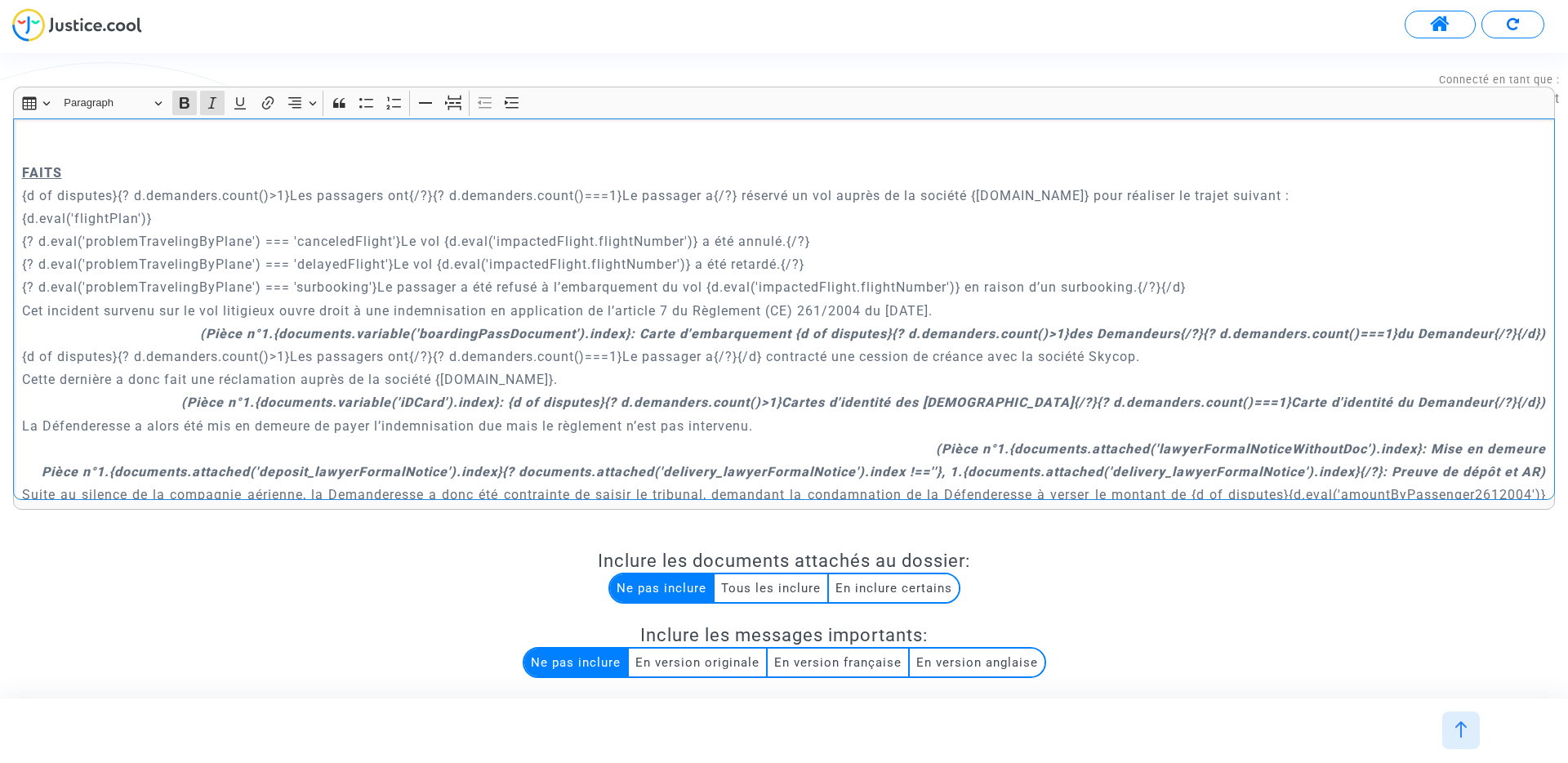
click at [1130, 326] on strong "(Pièce n°1.{documents.variable('boardingPassDocument').index}: Carte d'embarque…" at bounding box center [873, 333] width 1346 height 15
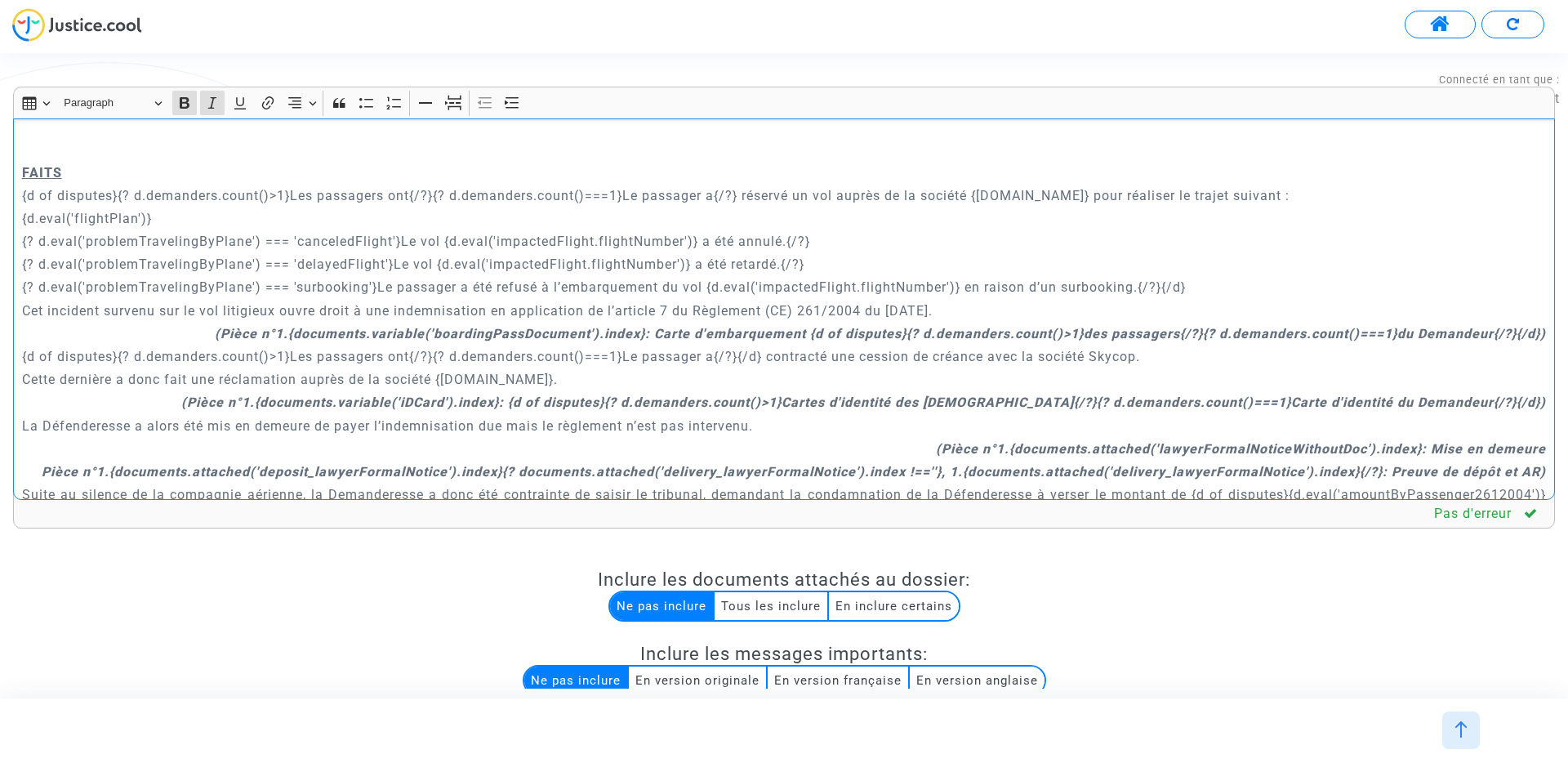
click at [1472, 326] on strong "(Pièce n°1.{documents.variable('boardingPassDocument').index}: Carte d'embarque…" at bounding box center [880, 333] width 1332 height 15
click at [1052, 395] on strong "(Pièce n°1.{documents.variable('iDCard').index}: {d of disputes}{? d.demanders.…" at bounding box center [863, 402] width 1365 height 15
click at [1472, 395] on strong "(Pièce n°1.{documents.variable('iDCard').index}: {d of disputes}{? d.demanders.…" at bounding box center [905, 402] width 1282 height 15
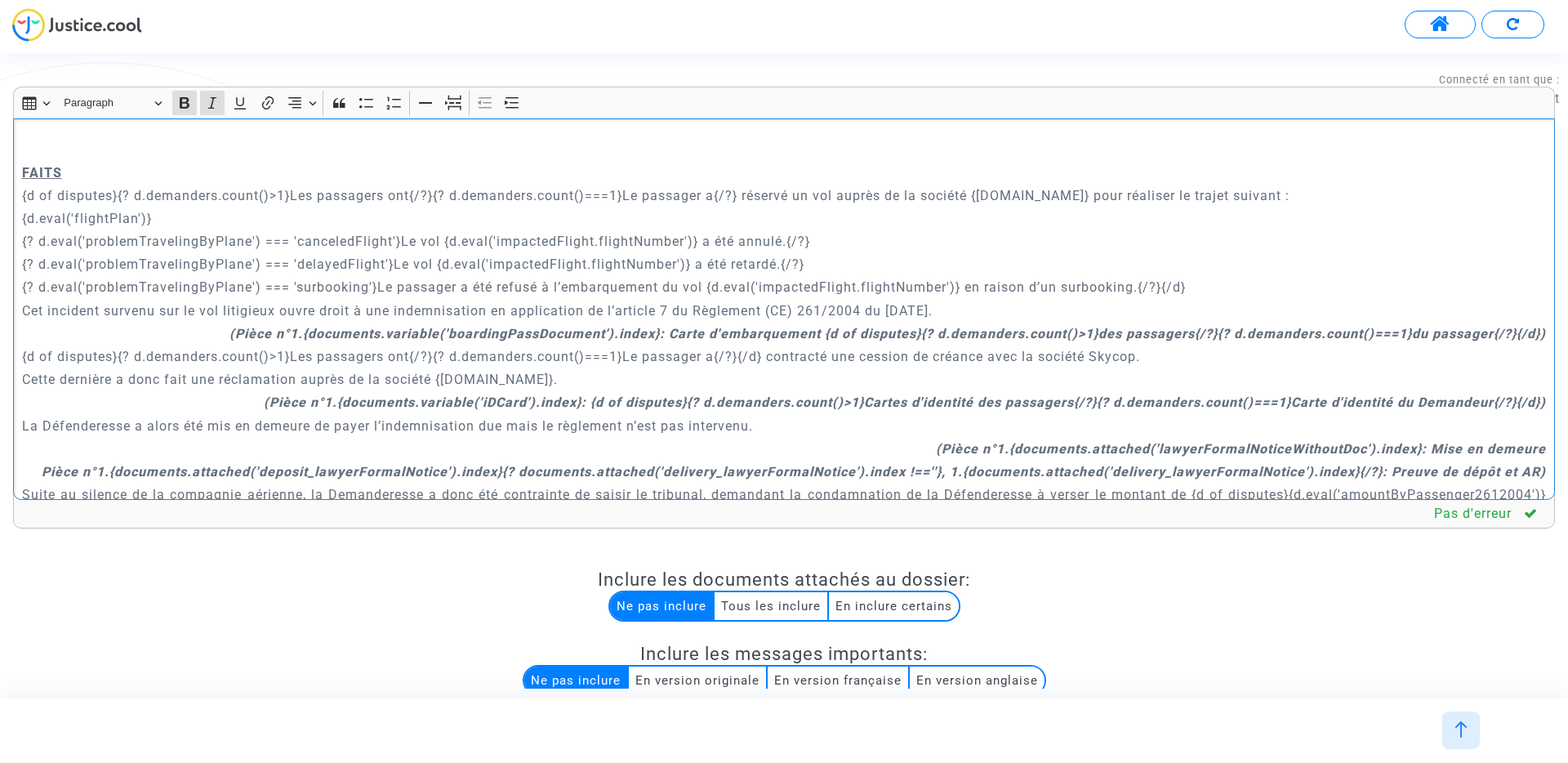
click at [1472, 395] on strong "(Pièce n°1.{documents.variable('iDCard').index}: {d of disputes}{? d.demanders.…" at bounding box center [905, 402] width 1282 height 15
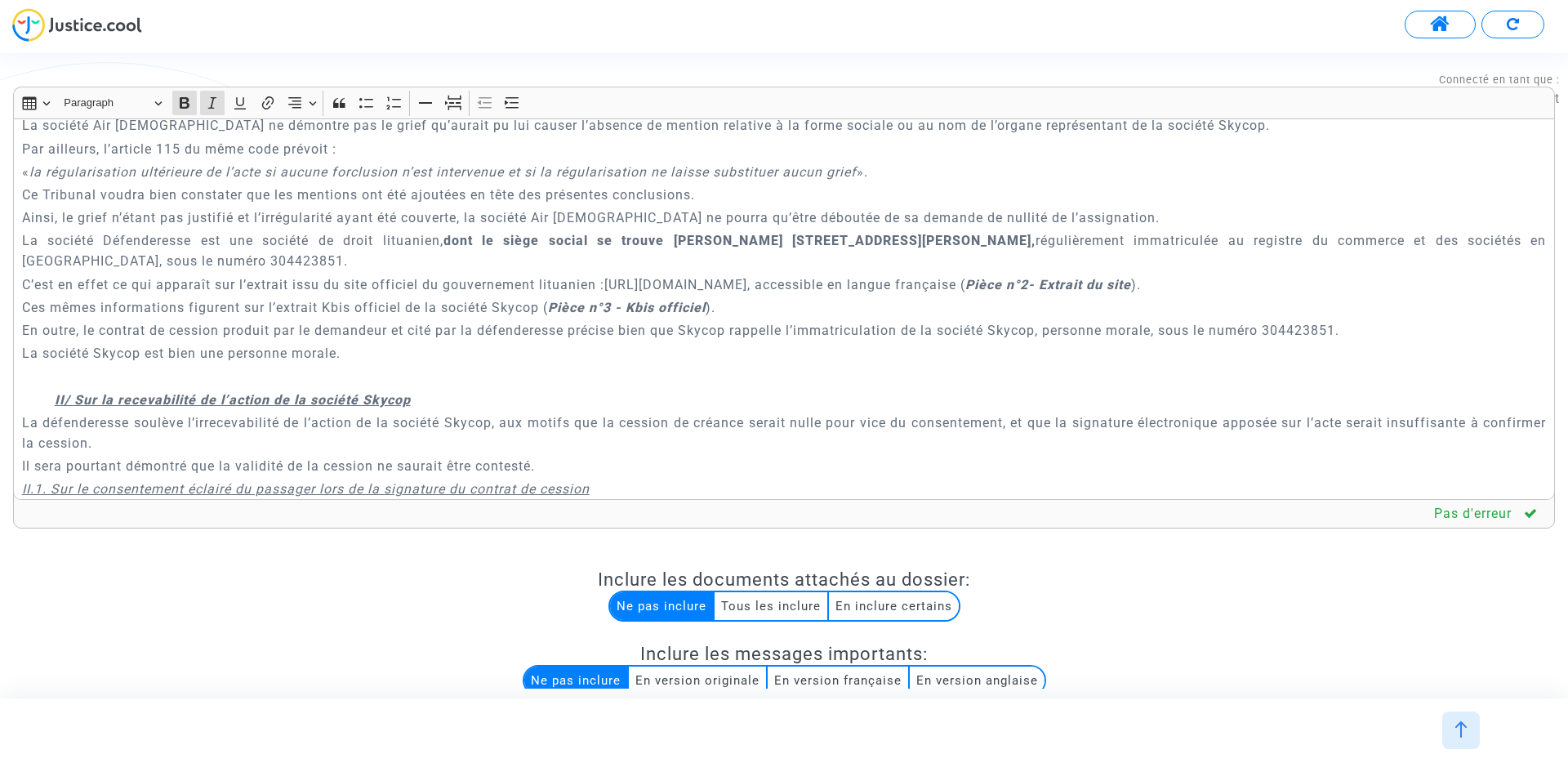
scroll to position [4106, 0]
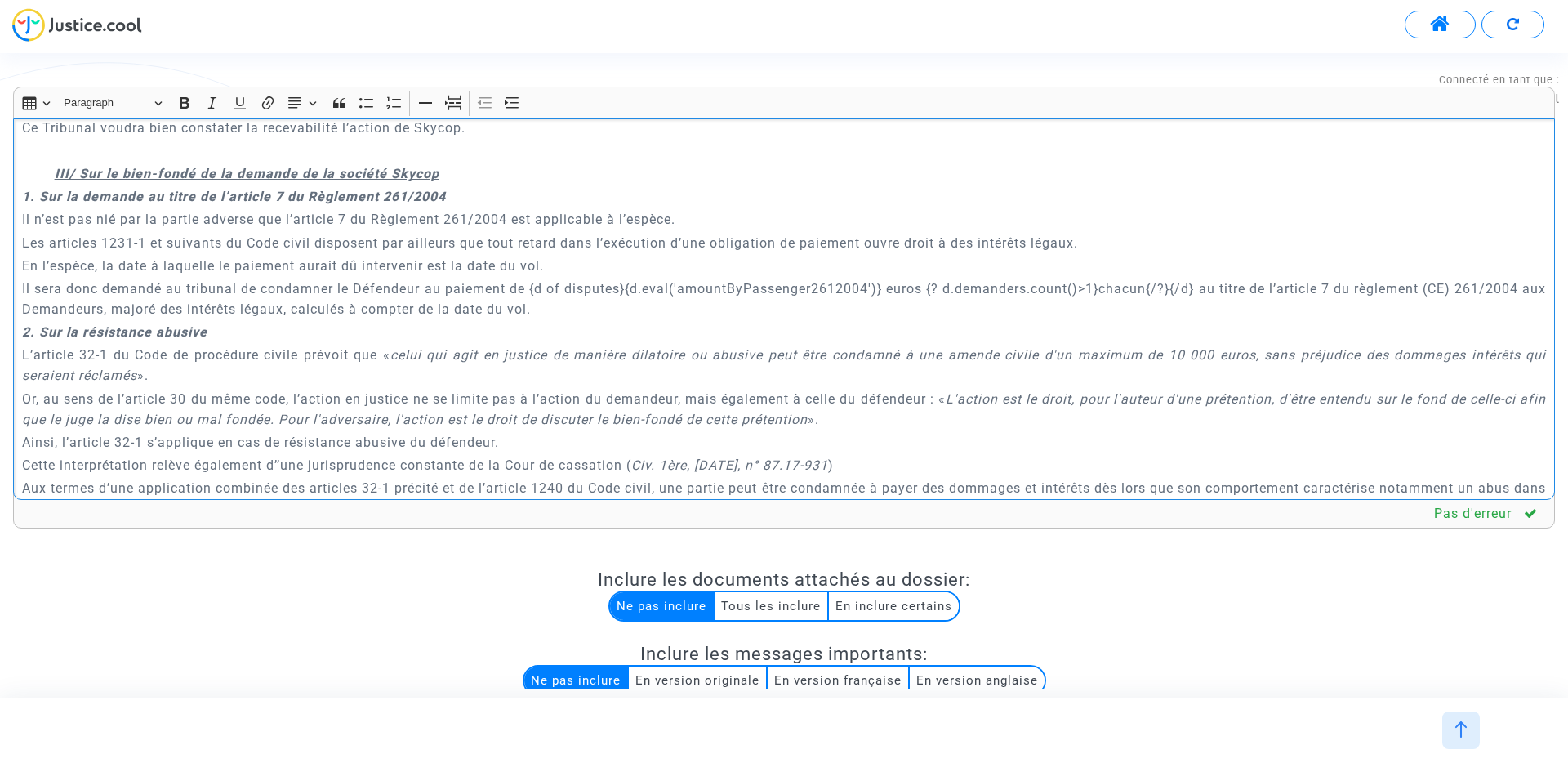
click at [120, 306] on p "Il sera donc demandé au tribunal de condamner le Défendeur au paiement de {d of…" at bounding box center [784, 298] width 1525 height 41
click at [125, 306] on p "Il sera donc demandé au tribunal de condamner le Défendeur au paiement de {d of…" at bounding box center [784, 298] width 1525 height 41
click at [127, 306] on p "Il sera donc demandé au tribunal de condamner le Défendeur au paiement de {d of…" at bounding box center [784, 298] width 1525 height 41
click at [47, 308] on p "Il sera donc demandé au tribunal de condamner le Défendeur au paiement de {d of…" at bounding box center [784, 298] width 1525 height 41
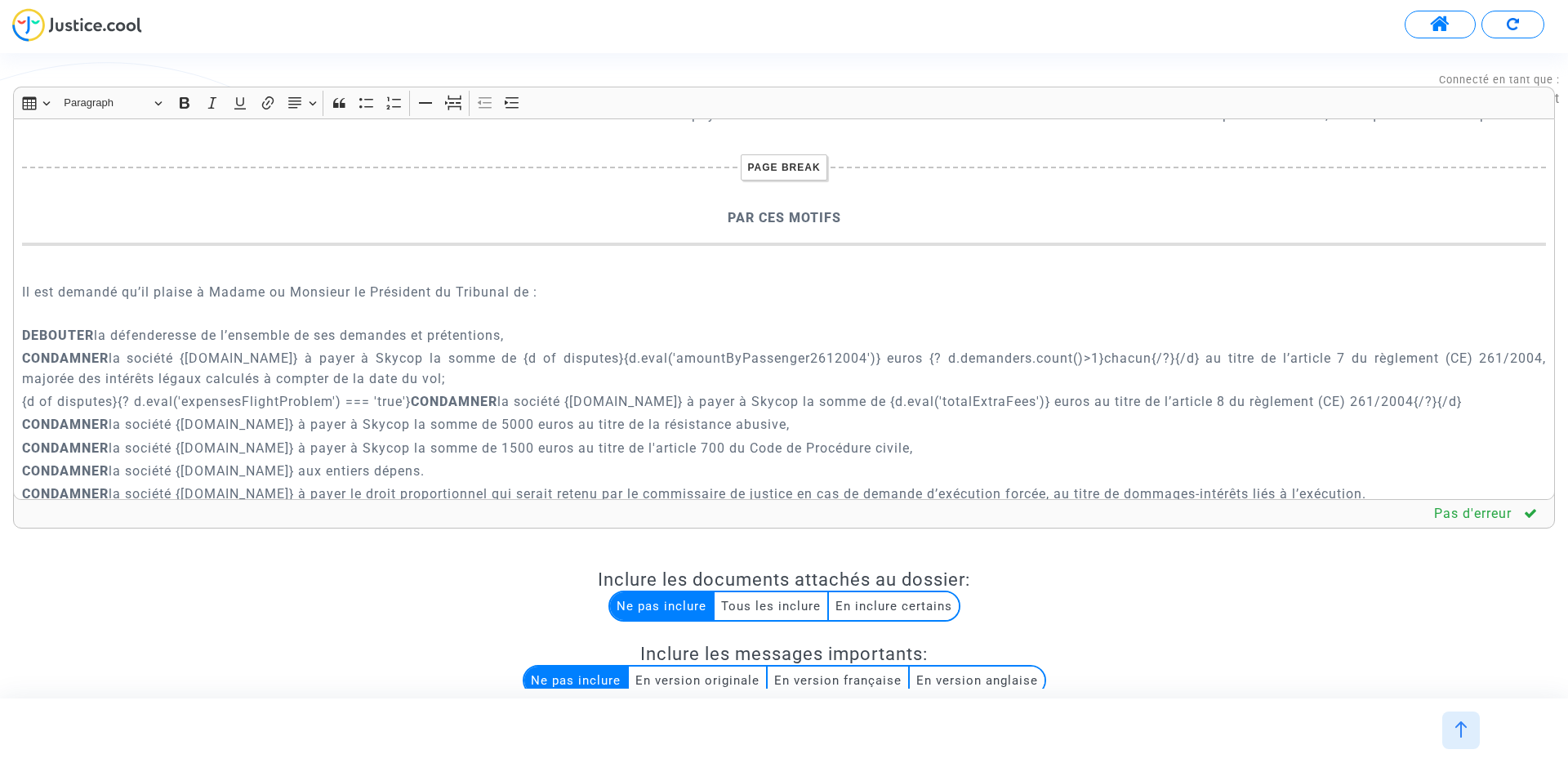
scroll to position [5602, 0]
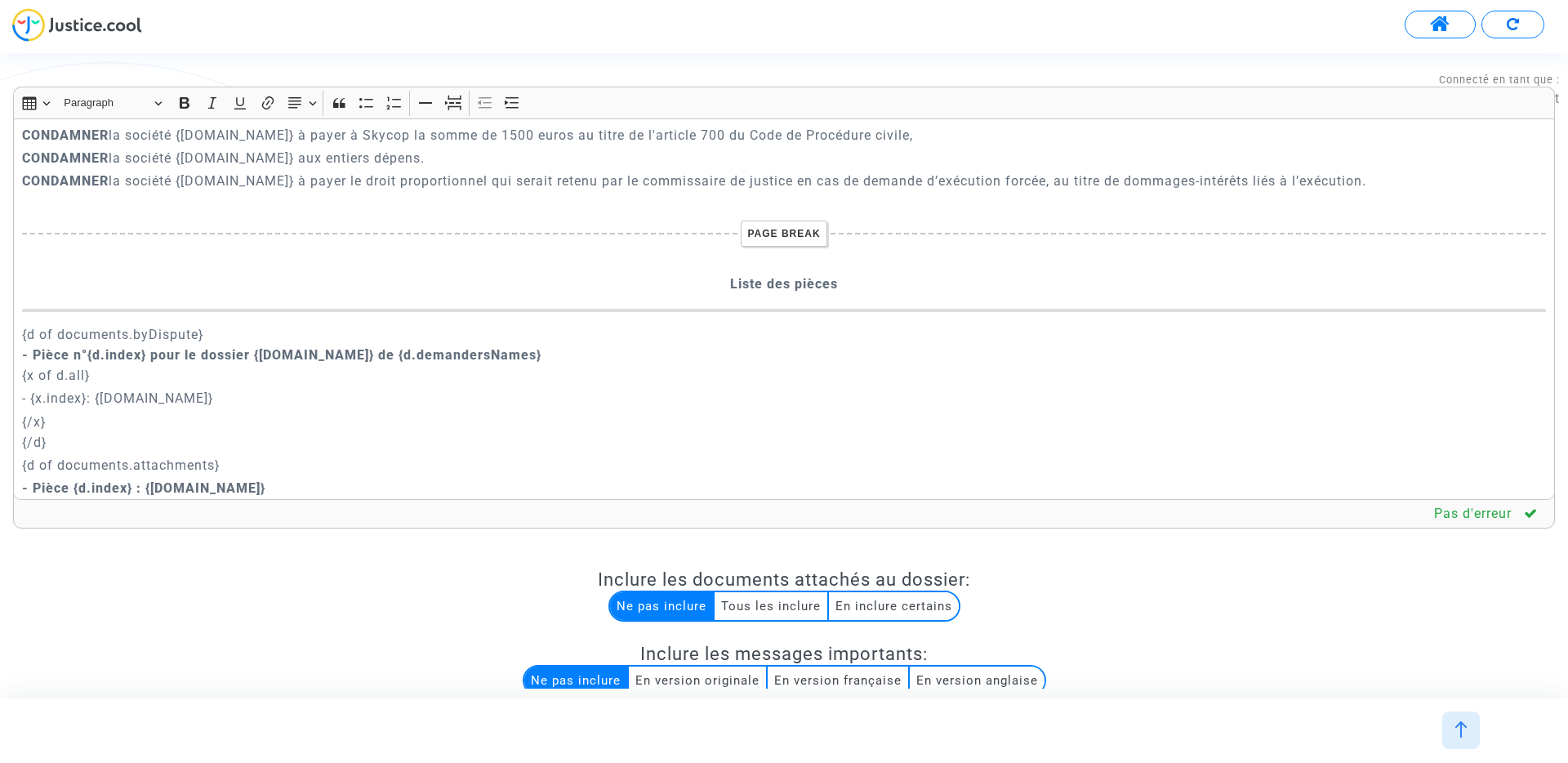
click at [1044, 412] on p "{/x} {/d}" at bounding box center [784, 431] width 1525 height 41
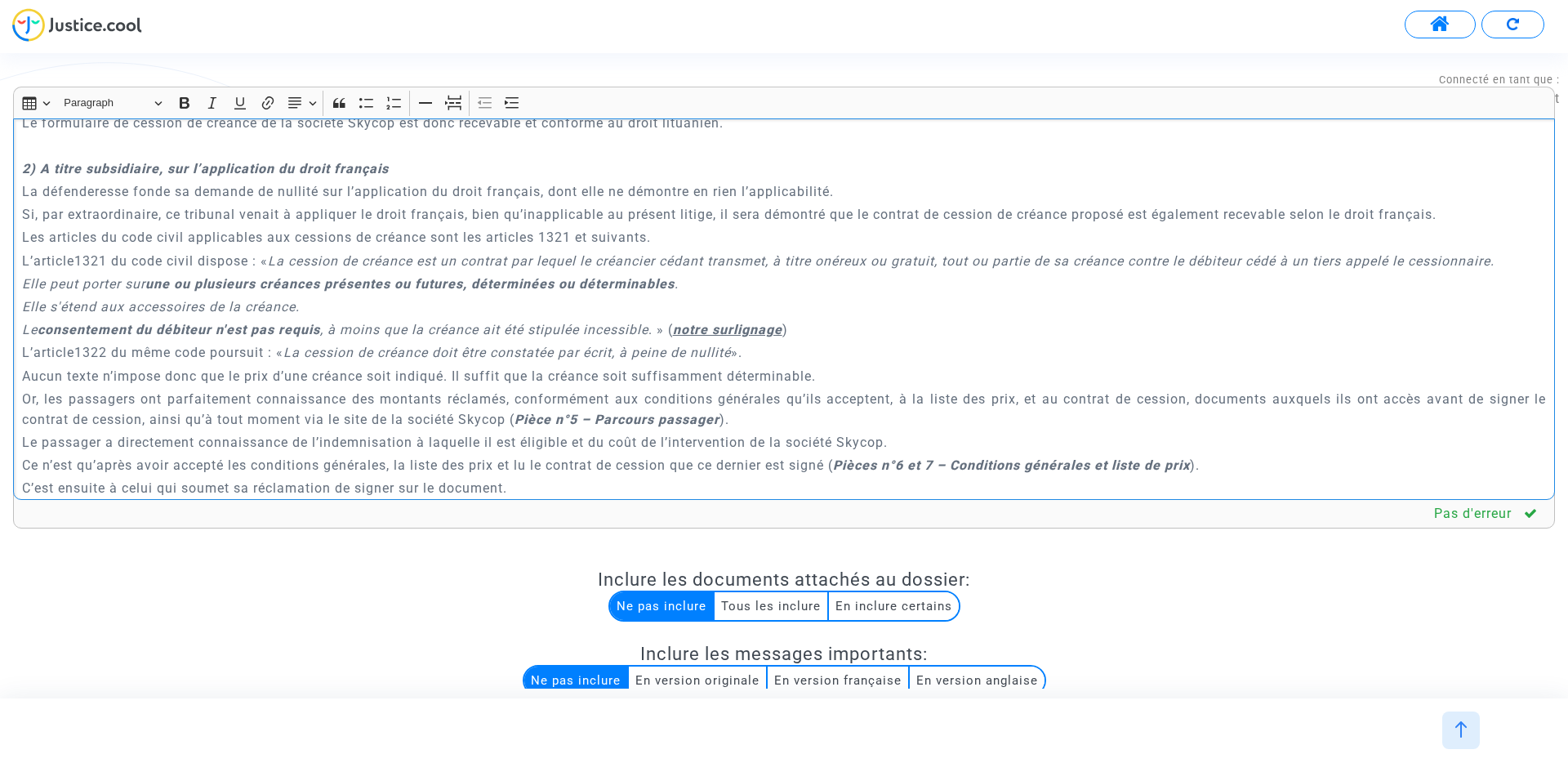
drag, startPoint x: 674, startPoint y: 306, endPoint x: 871, endPoint y: 306, distance: 197.0
click at [871, 319] on p "Le consentement du débiteur n'est pas requis , à moins que la créance ait été s…" at bounding box center [784, 329] width 1525 height 21
click at [19, 284] on div "A MADAME, MONSIEUR LE JUGE DU {court.name.toUpperCase()} Conclusions en répliqu…" at bounding box center [784, 308] width 1542 height 381
click at [19, 258] on div "A MADAME, MONSIEUR LE JUGE DU {court.name.toUpperCase()} Conclusions en répliqu…" at bounding box center [784, 308] width 1542 height 381
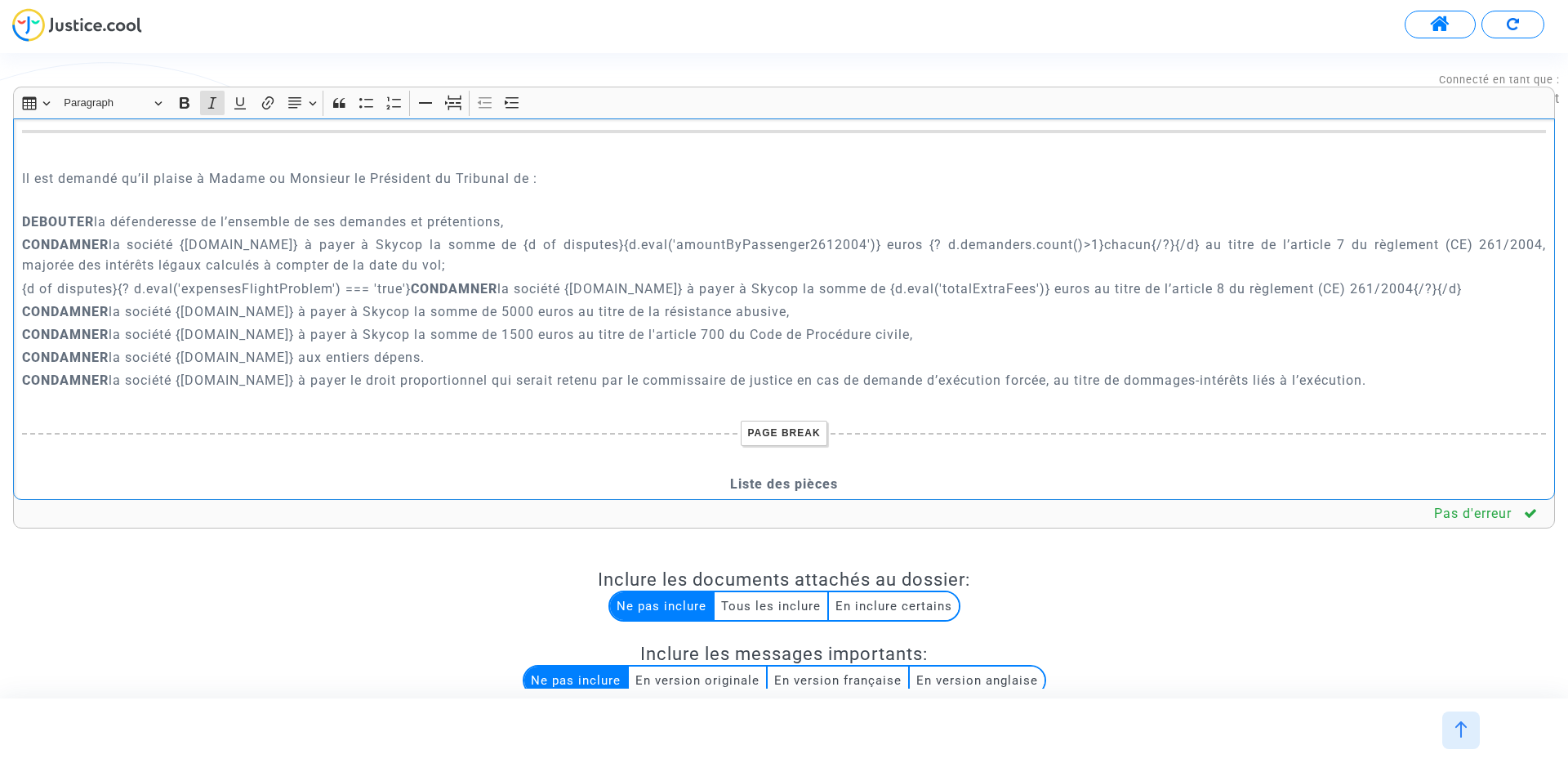
scroll to position [5337, 0]
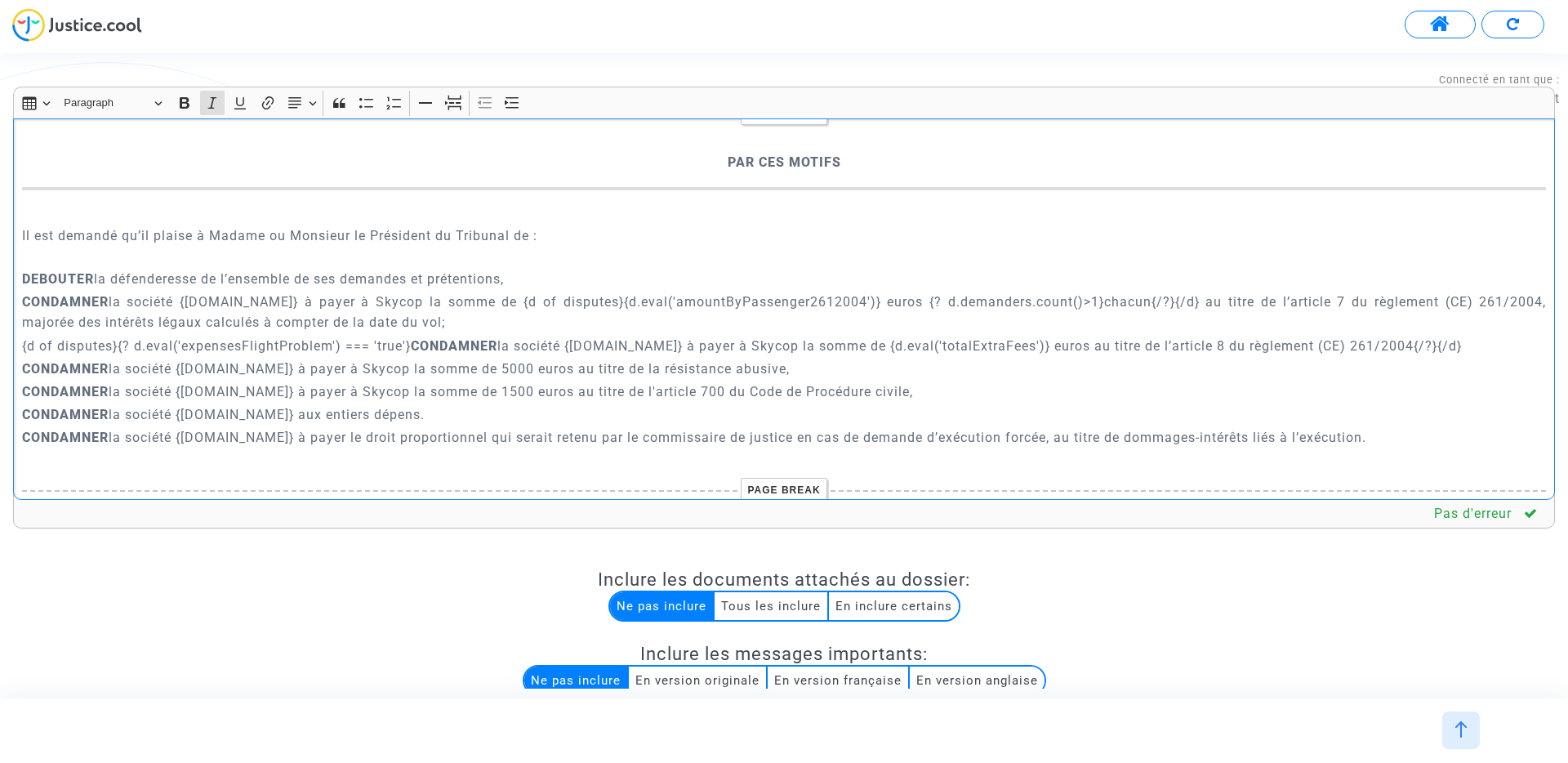
click at [1126, 292] on p "CONDAMNER la société {defender.name} à payer à Skycop la somme de {d of dispute…" at bounding box center [784, 312] width 1525 height 41
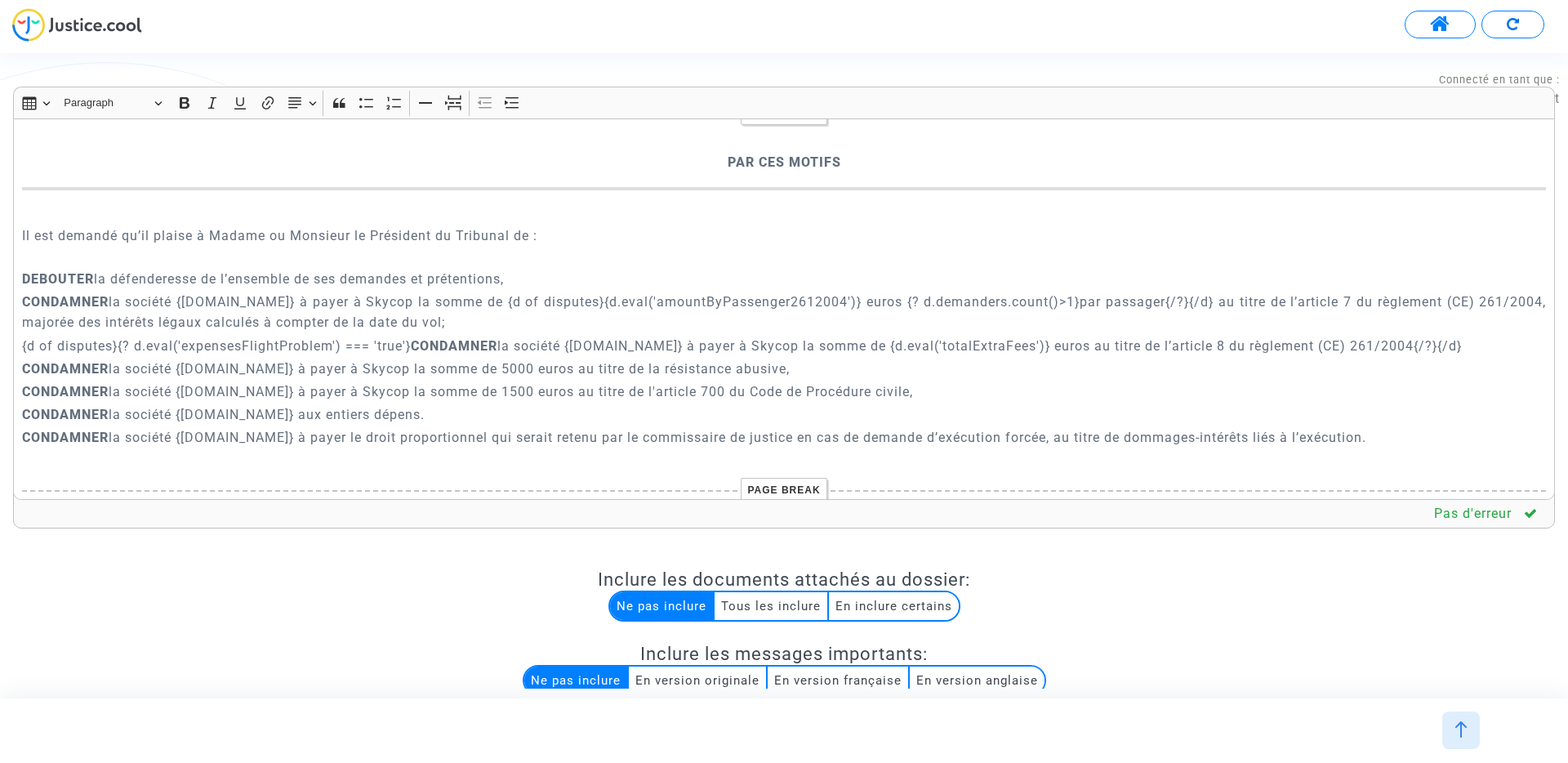
scroll to position [4077, 0]
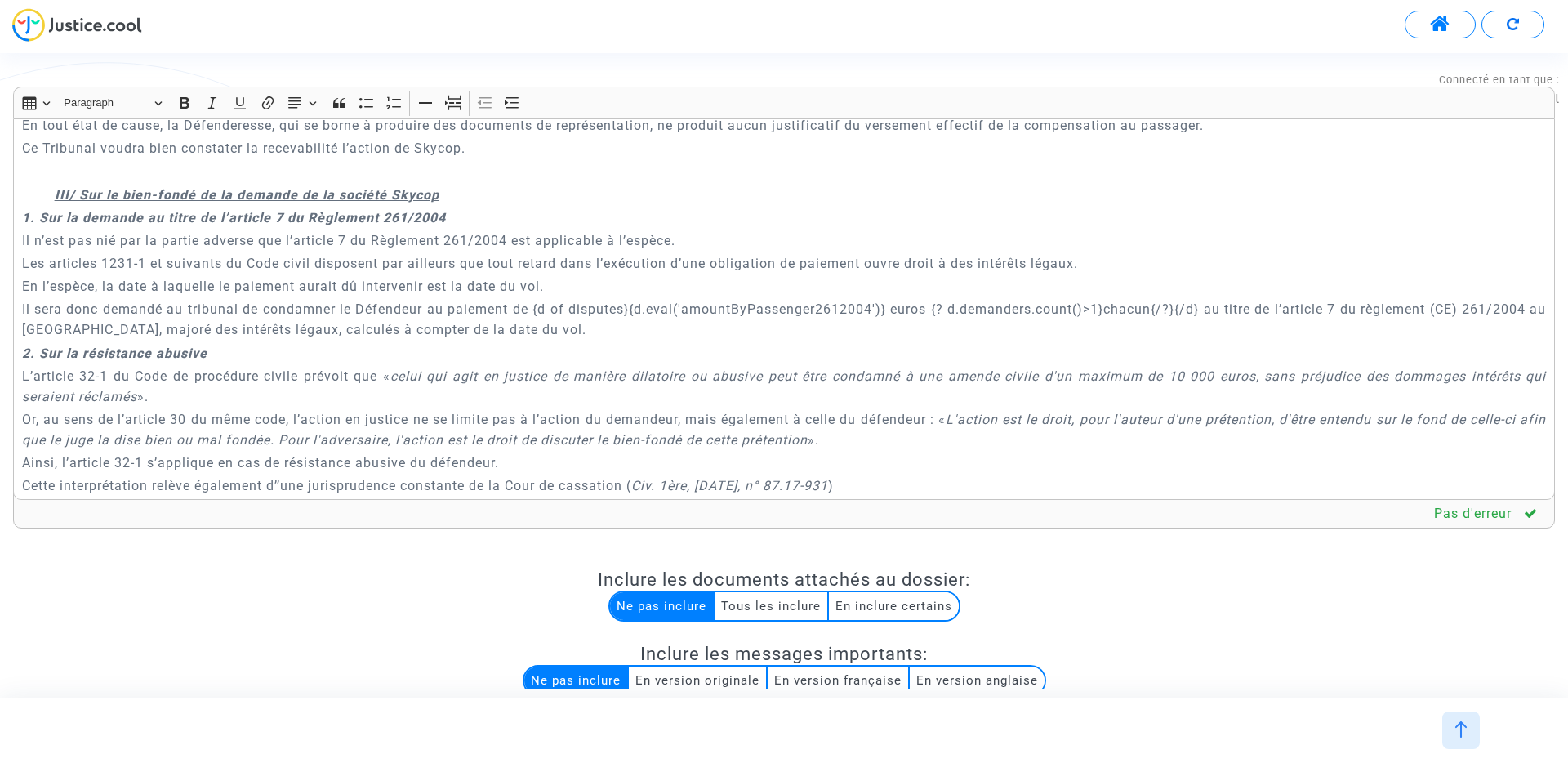
click at [1142, 312] on p "Il sera donc demandé au tribunal de condamner le Défendeur au paiement de {d of…" at bounding box center [784, 319] width 1525 height 41
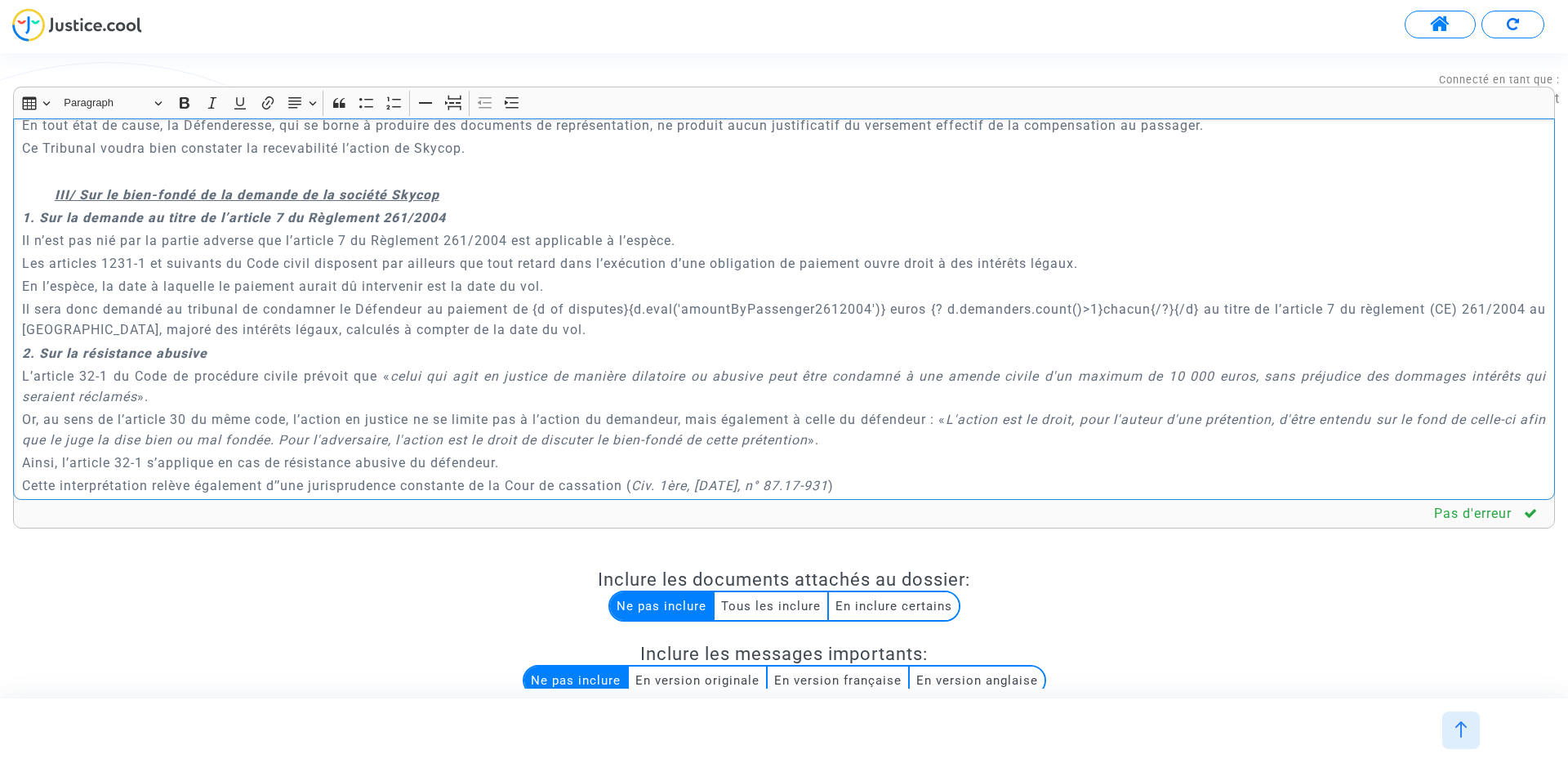
click at [1142, 312] on p "Il sera donc demandé au tribunal de condamner le Défendeur au paiement de {d of…" at bounding box center [784, 319] width 1525 height 41
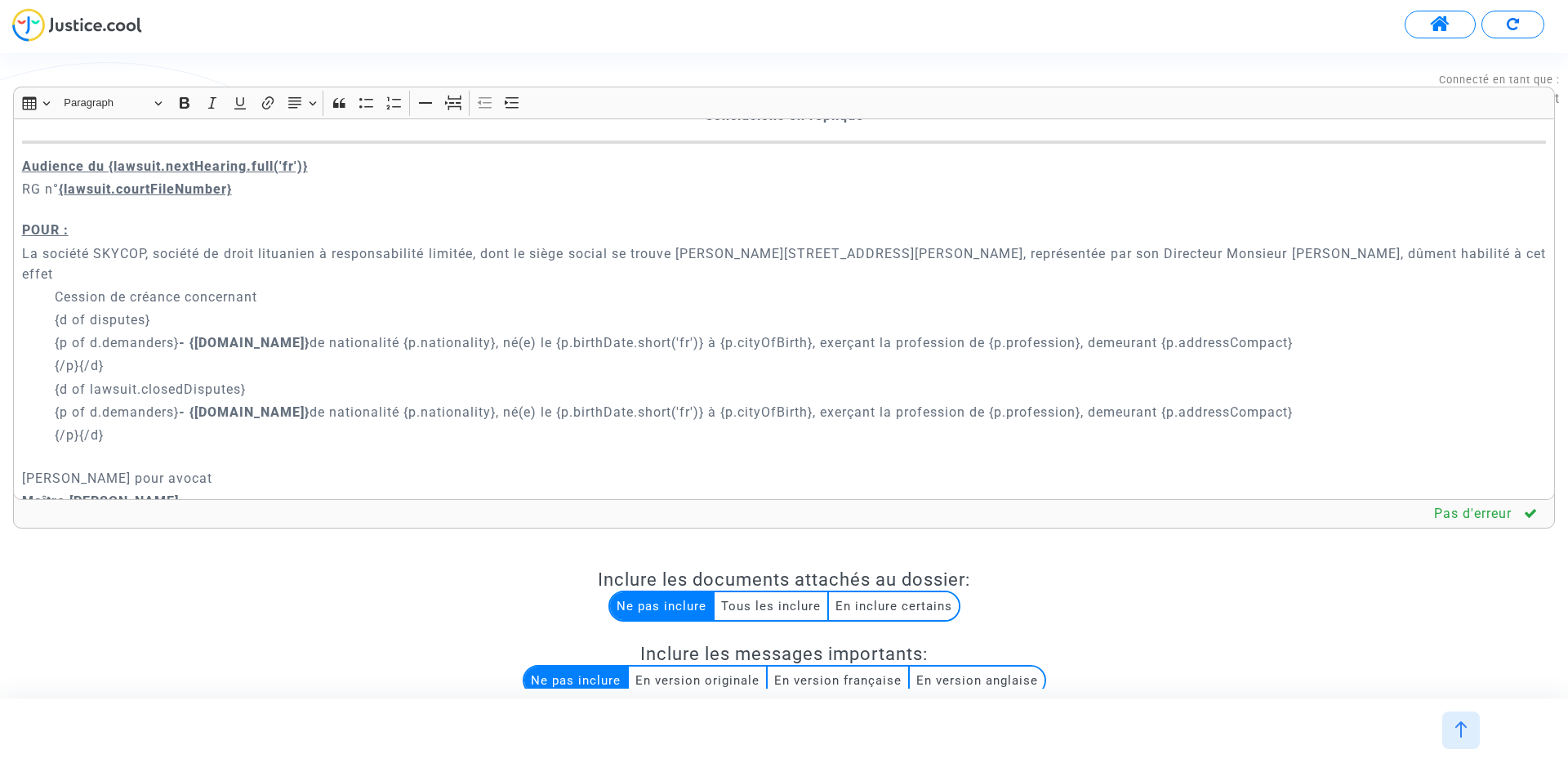
scroll to position [147, 0]
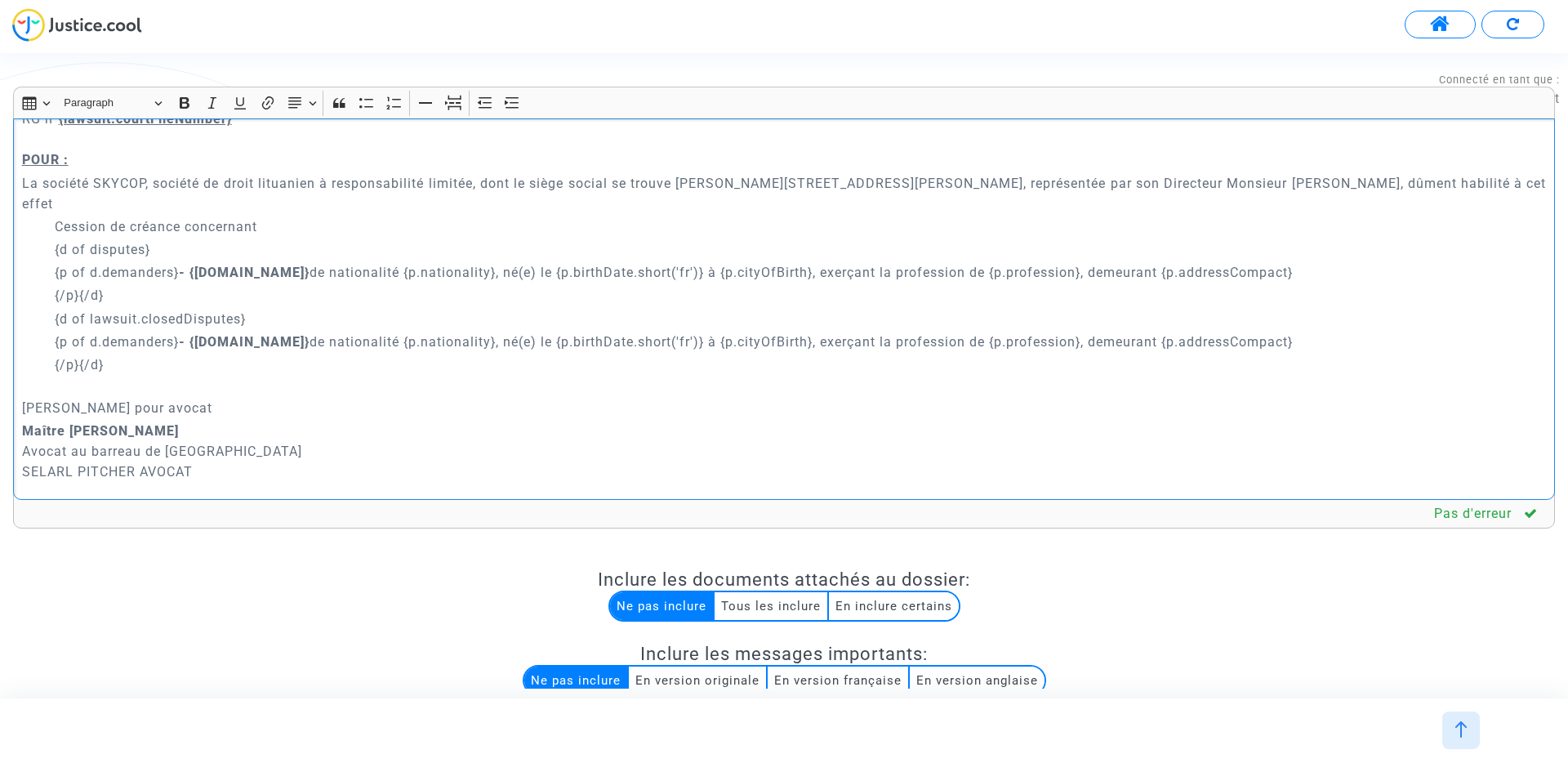
drag, startPoint x: 257, startPoint y: 253, endPoint x: 444, endPoint y: 256, distance: 187.0
click at [444, 262] on p "{p of d.demanders} - {p.name} de nationalité {p.nationality}, né(e) le {p.birth…" at bounding box center [801, 272] width 1492 height 21
drag, startPoint x: 259, startPoint y: 323, endPoint x: 443, endPoint y: 327, distance: 184.0
click at [443, 332] on p "{p of d.demanders} - {p.name} de nationalité {p.nationality}, né(e) le {p.birth…" at bounding box center [801, 341] width 1492 height 21
click at [516, 309] on p "{d of lawsuit.closedDisputes}" at bounding box center [801, 319] width 1492 height 21
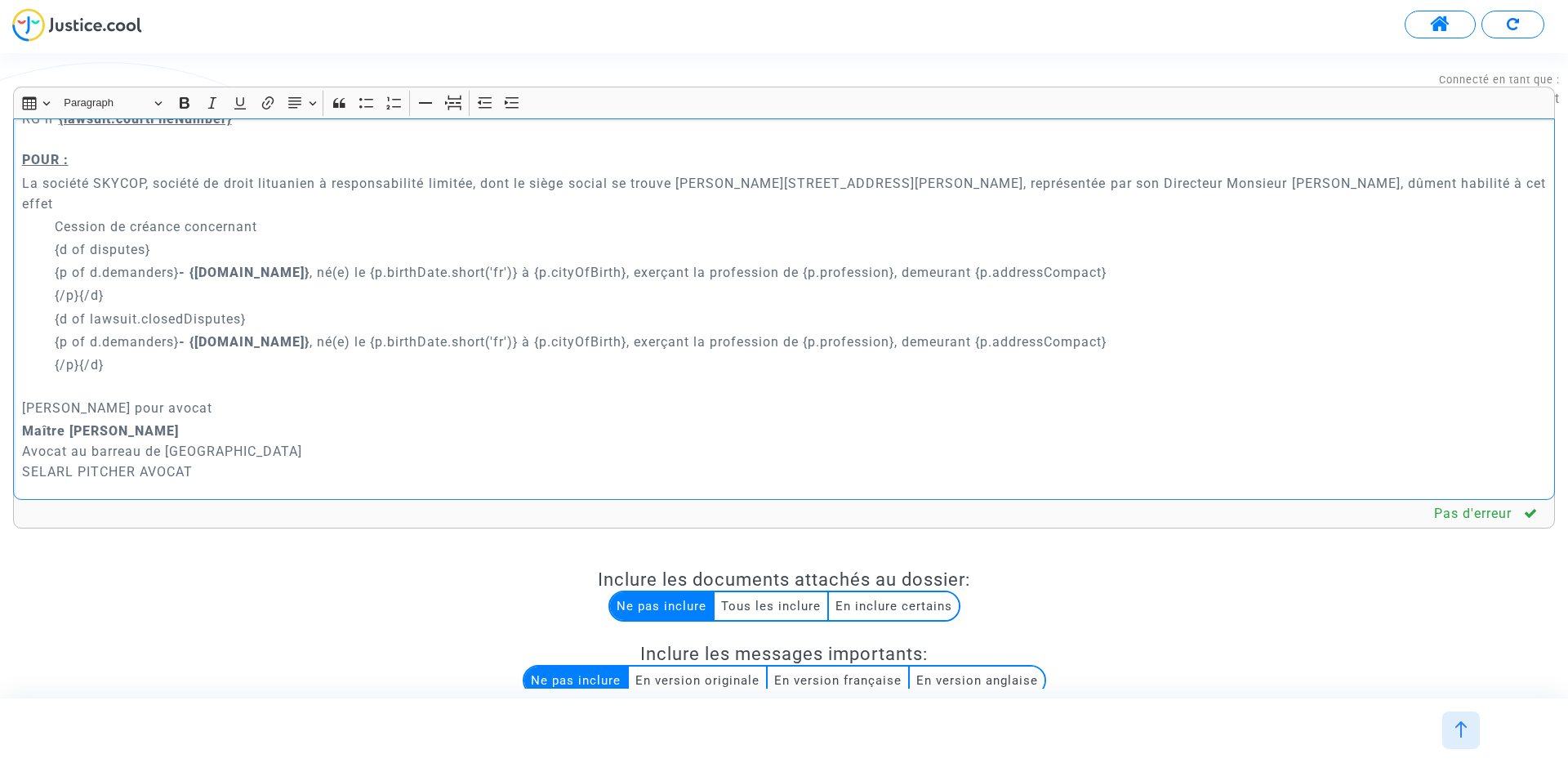
drag, startPoint x: 469, startPoint y: 252, endPoint x: 572, endPoint y: 252, distance: 103.0
click at [572, 262] on p "{p of d.demanders} - {p.name} , né(e) le {p.birthDate.short('fr')} à {p.cityOfB…" at bounding box center [801, 272] width 1492 height 21
click at [468, 262] on p "{p of d.demanders} - {p.name} , né(e) le {p.birthDate.short('fr')}, exerçant la…" at bounding box center [801, 272] width 1492 height 21
drag, startPoint x: 467, startPoint y: 252, endPoint x: 1008, endPoint y: 250, distance: 541.0
click at [1013, 262] on p "{p of d.demanders} - {p.name} , né(e) le {p.birthDate.short('fr')}, exerçant la…" at bounding box center [801, 272] width 1492 height 21
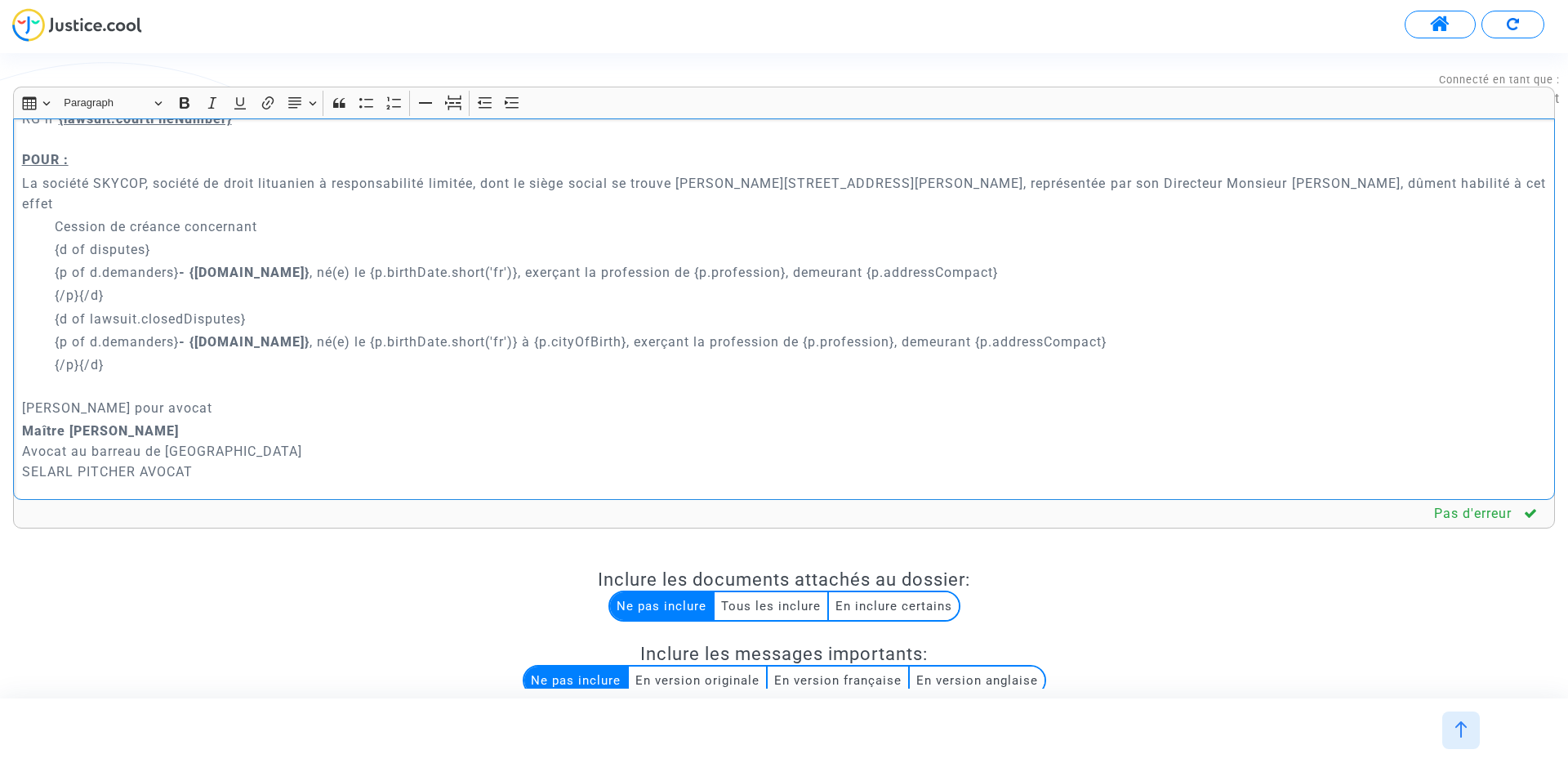
click at [1008, 262] on p "{p of d.demanders} - {p.name} , né(e) le {p.birthDate.short('fr')}, exerçant la…" at bounding box center [801, 272] width 1492 height 21
drag, startPoint x: 962, startPoint y: 243, endPoint x: 462, endPoint y: 247, distance: 500.0
click at [462, 262] on p "{p of d.demanders} - {p.name} , né(e) le {p.birthDate.short('fr')}, exerçant la…" at bounding box center [801, 272] width 1492 height 21
click at [531, 262] on p "{p of d.demanders} - {p.name} , né(e) le {p.birthDate.short('fr')}, exerçant la…" at bounding box center [801, 272] width 1492 height 21
click at [591, 262] on p "{p of d.demanders} - {p.name} , né(e) le {p.birthDate.short('fr')} à {p.cityOfB…" at bounding box center [801, 272] width 1492 height 21
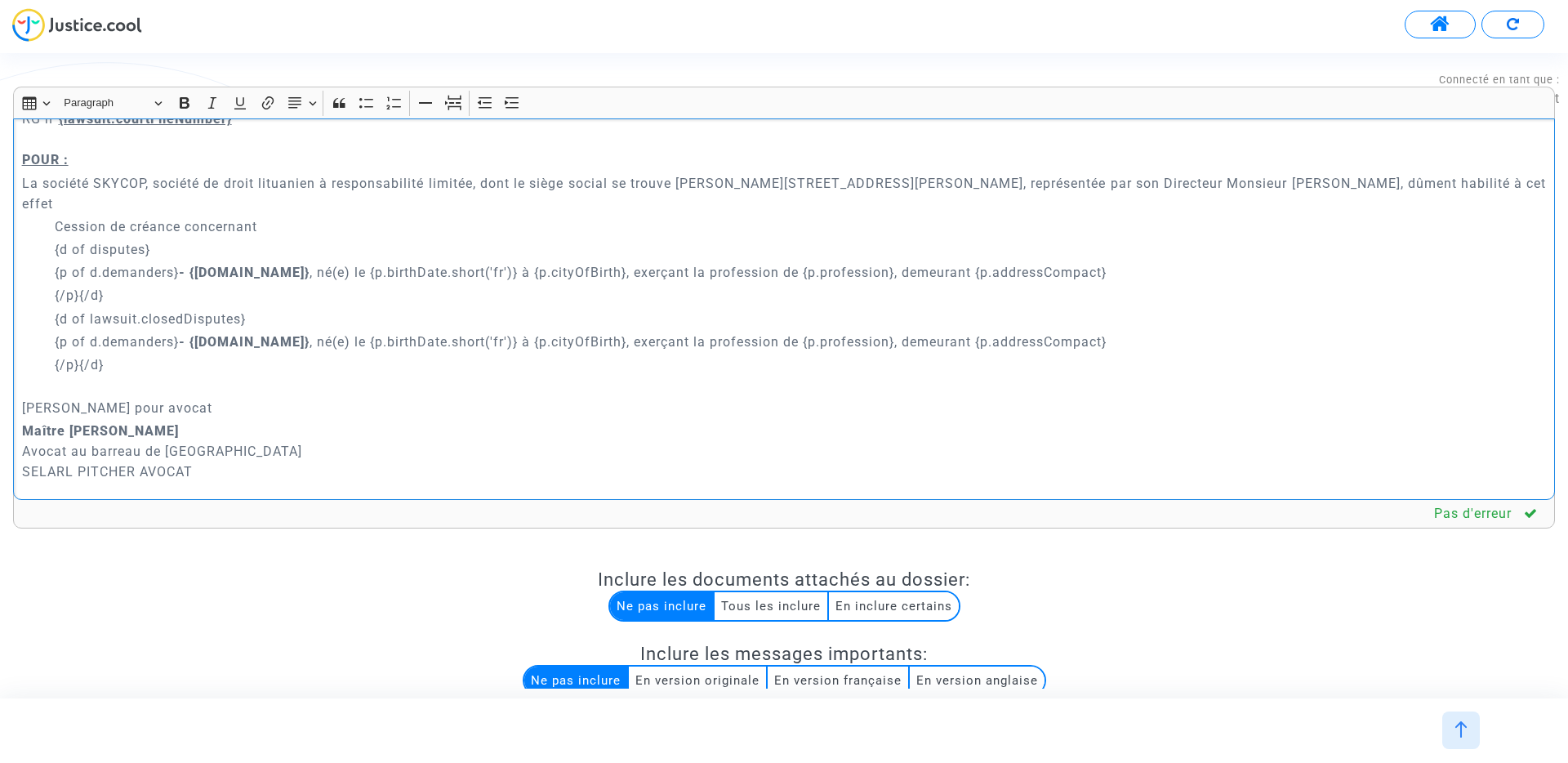
scroll to position [268, 0]
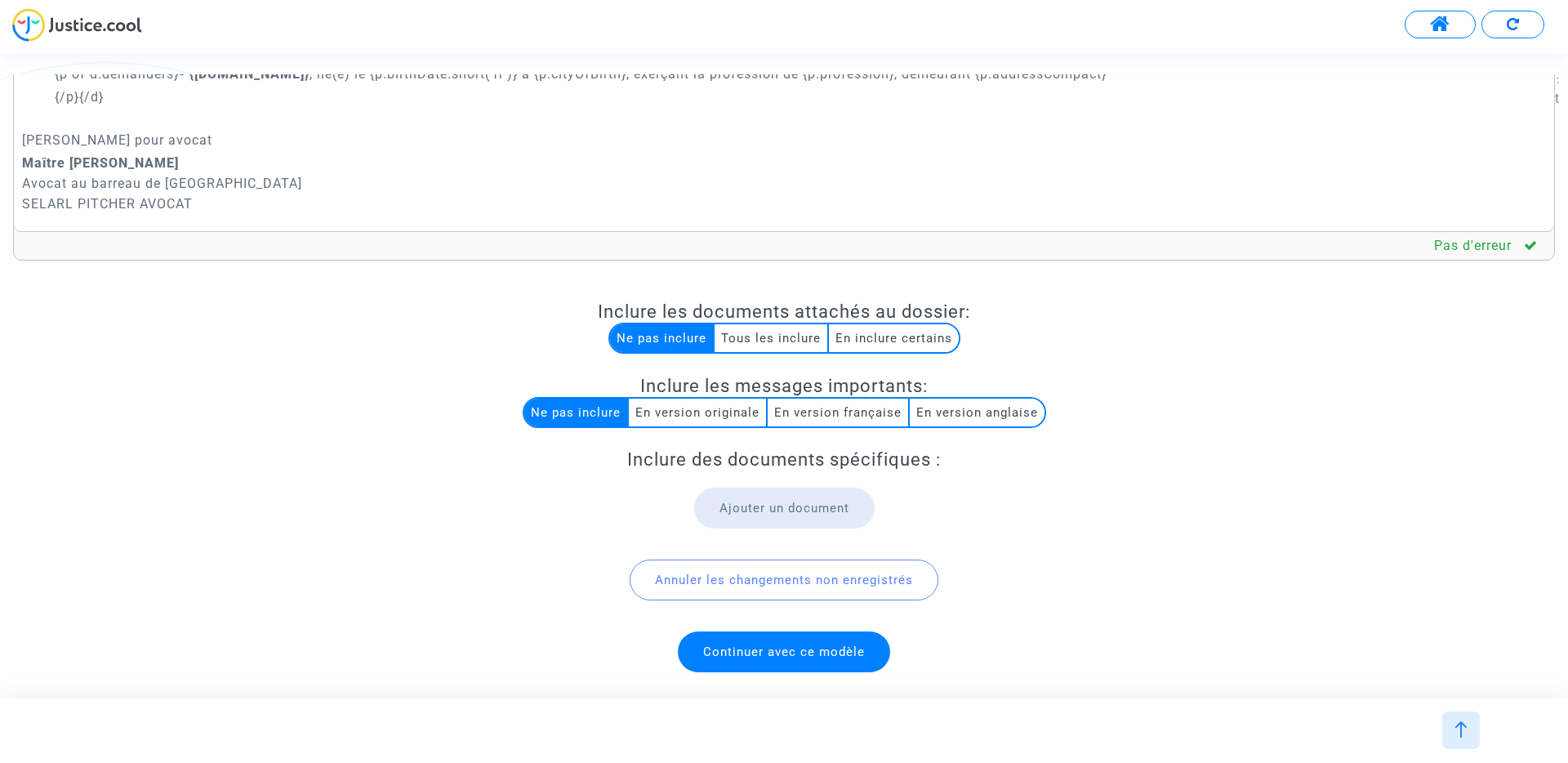
click at [768, 641] on span "Continuer avec ce modèle" at bounding box center [784, 651] width 213 height 41
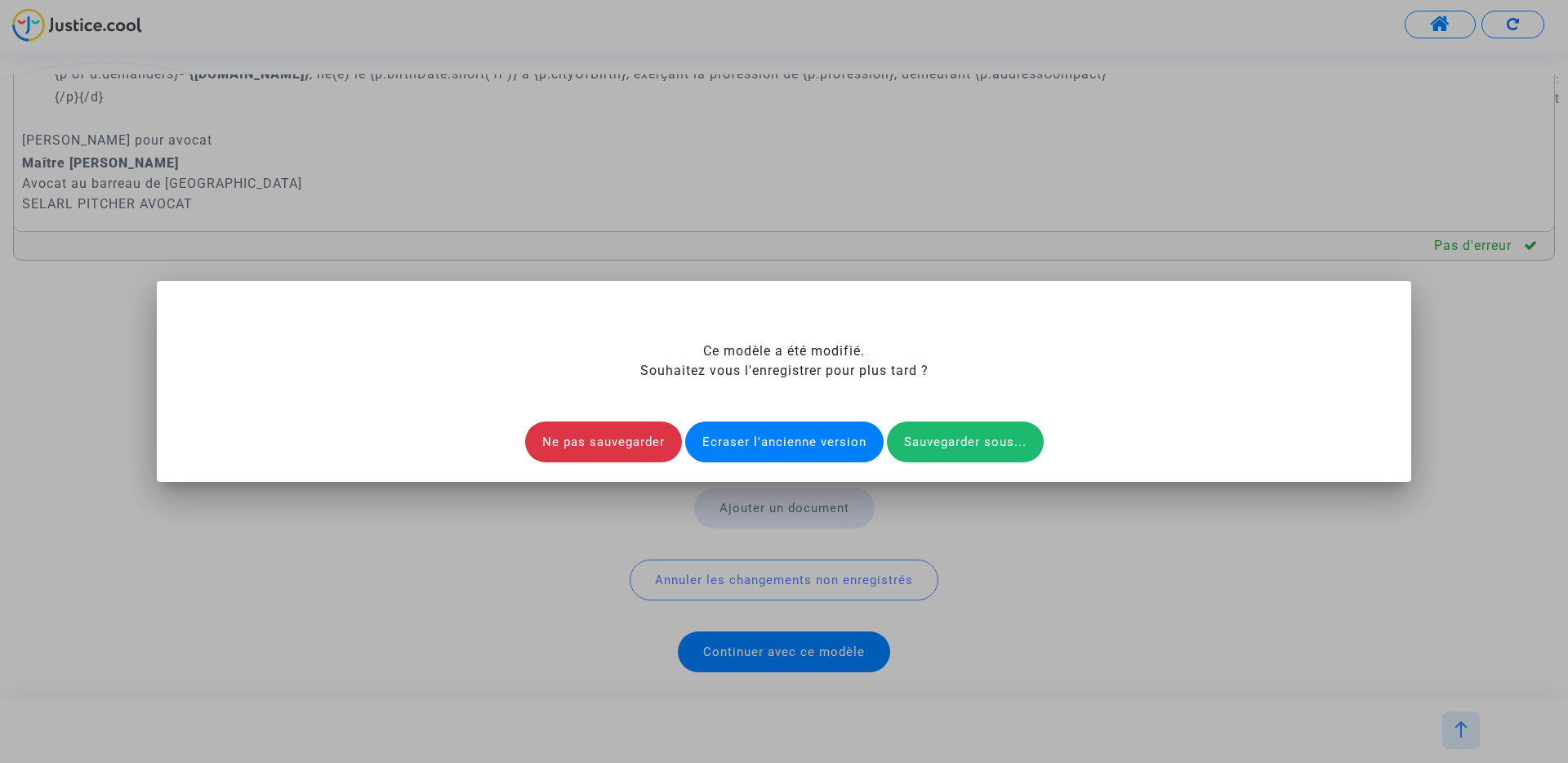
click at [793, 437] on div "Ecraser l'ancienne version" at bounding box center [785, 441] width 198 height 41
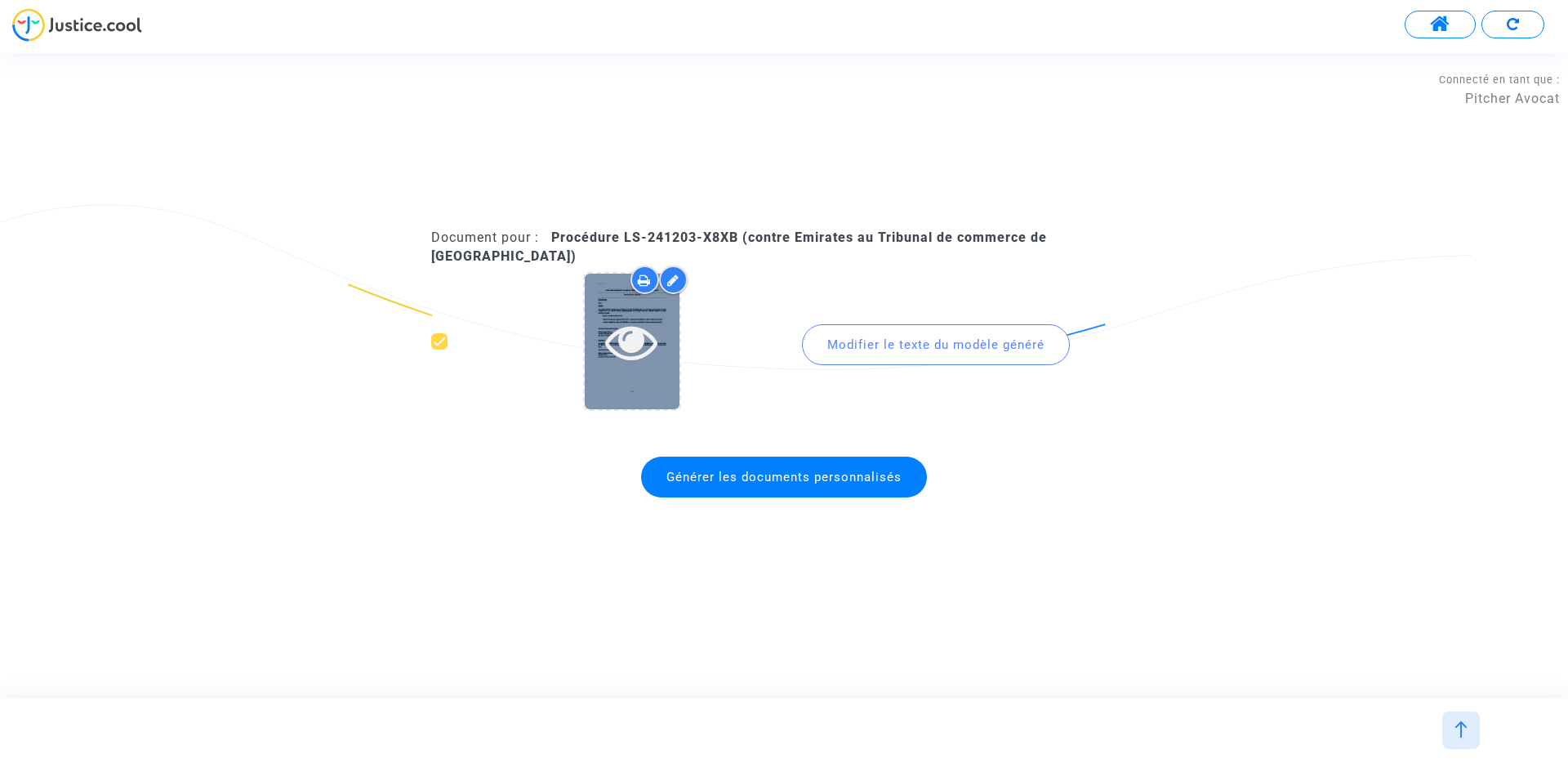
click at [622, 337] on icon at bounding box center [632, 341] width 53 height 52
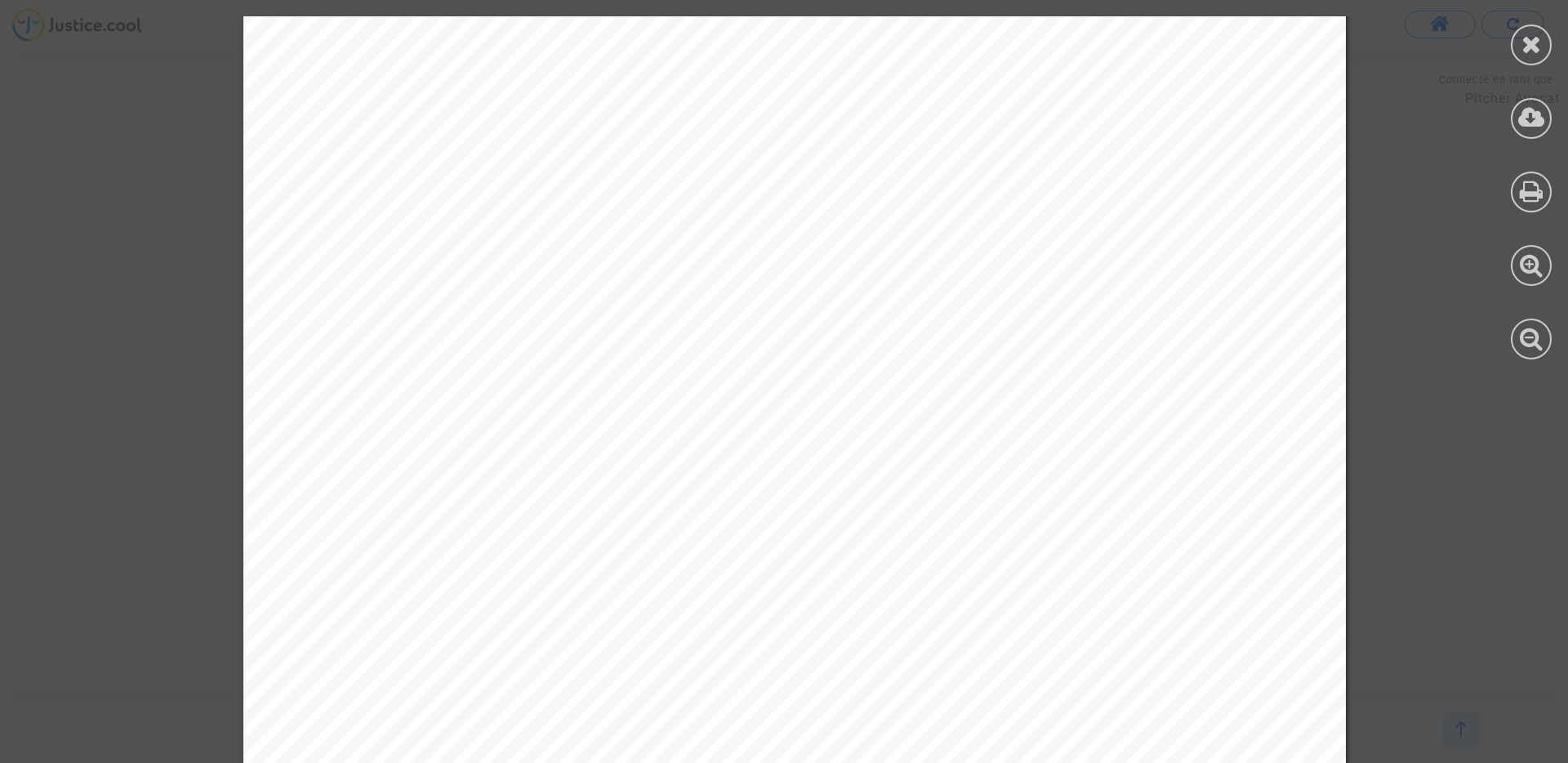
scroll to position [59, 0]
drag, startPoint x: 1534, startPoint y: 46, endPoint x: 1426, endPoint y: 214, distance: 199.7
click at [1534, 46] on icon at bounding box center [1532, 43] width 21 height 24
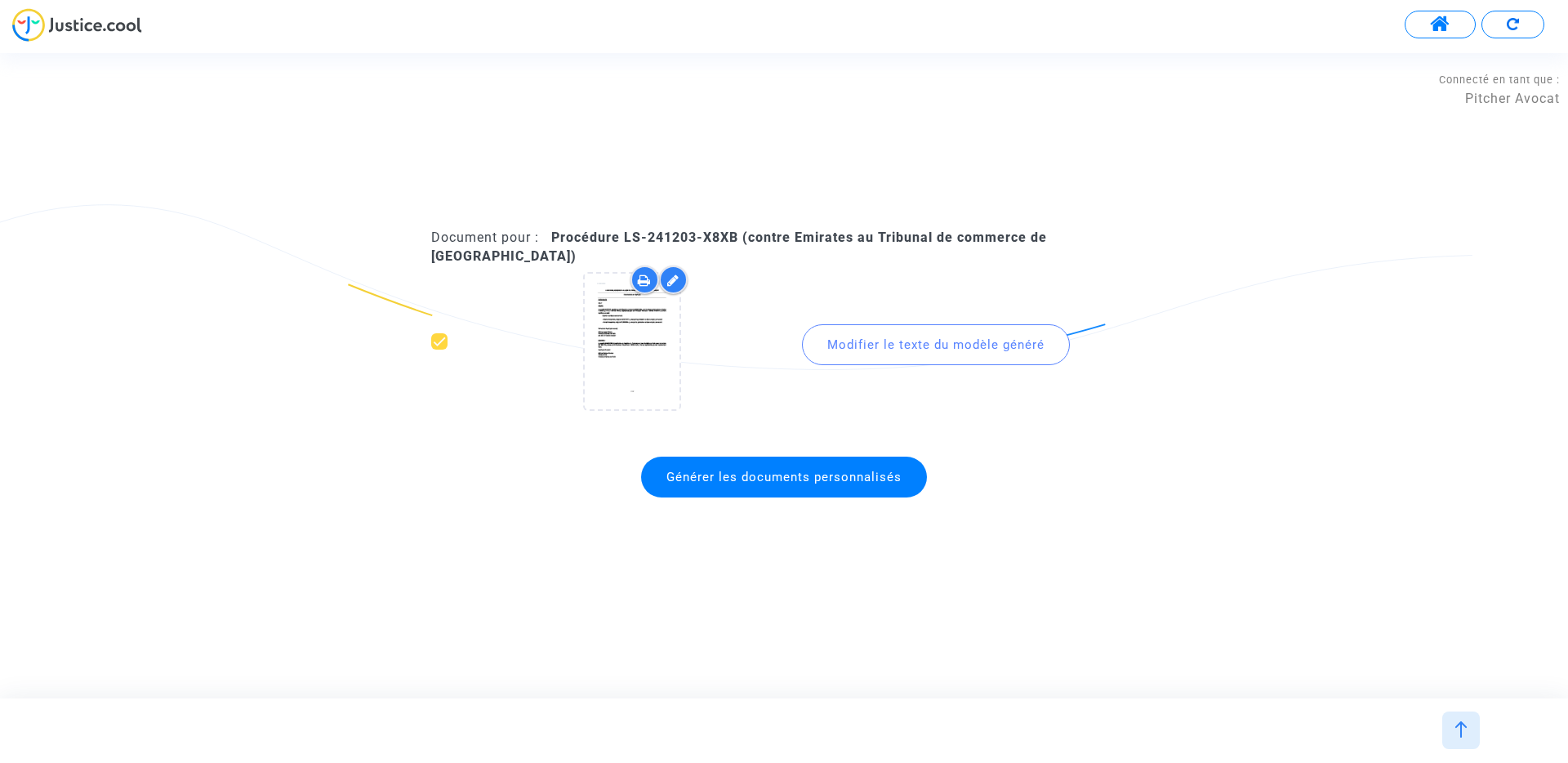
click at [1449, 31] on span at bounding box center [1440, 24] width 21 height 22
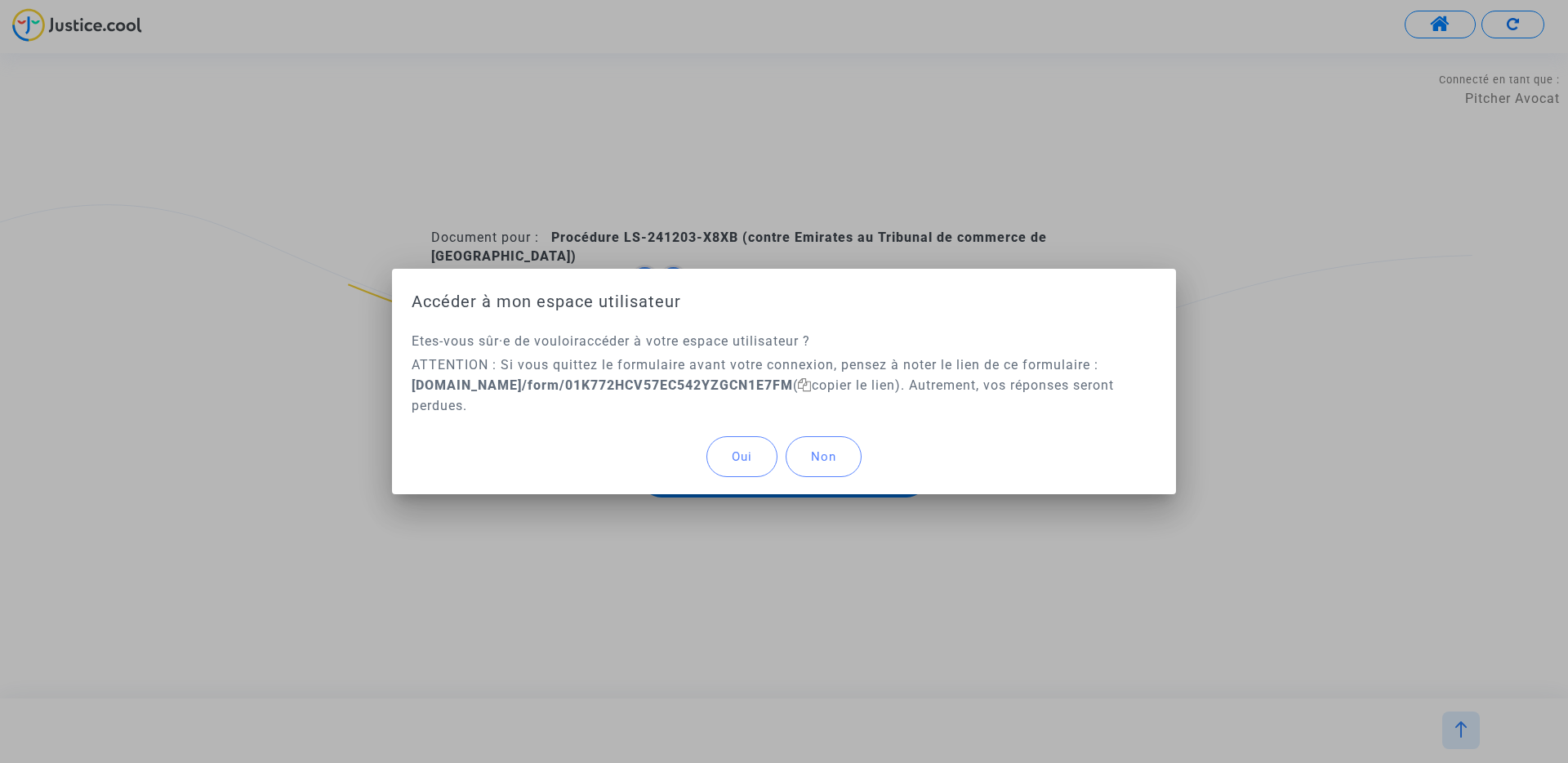
click at [748, 445] on button "Oui" at bounding box center [742, 456] width 71 height 41
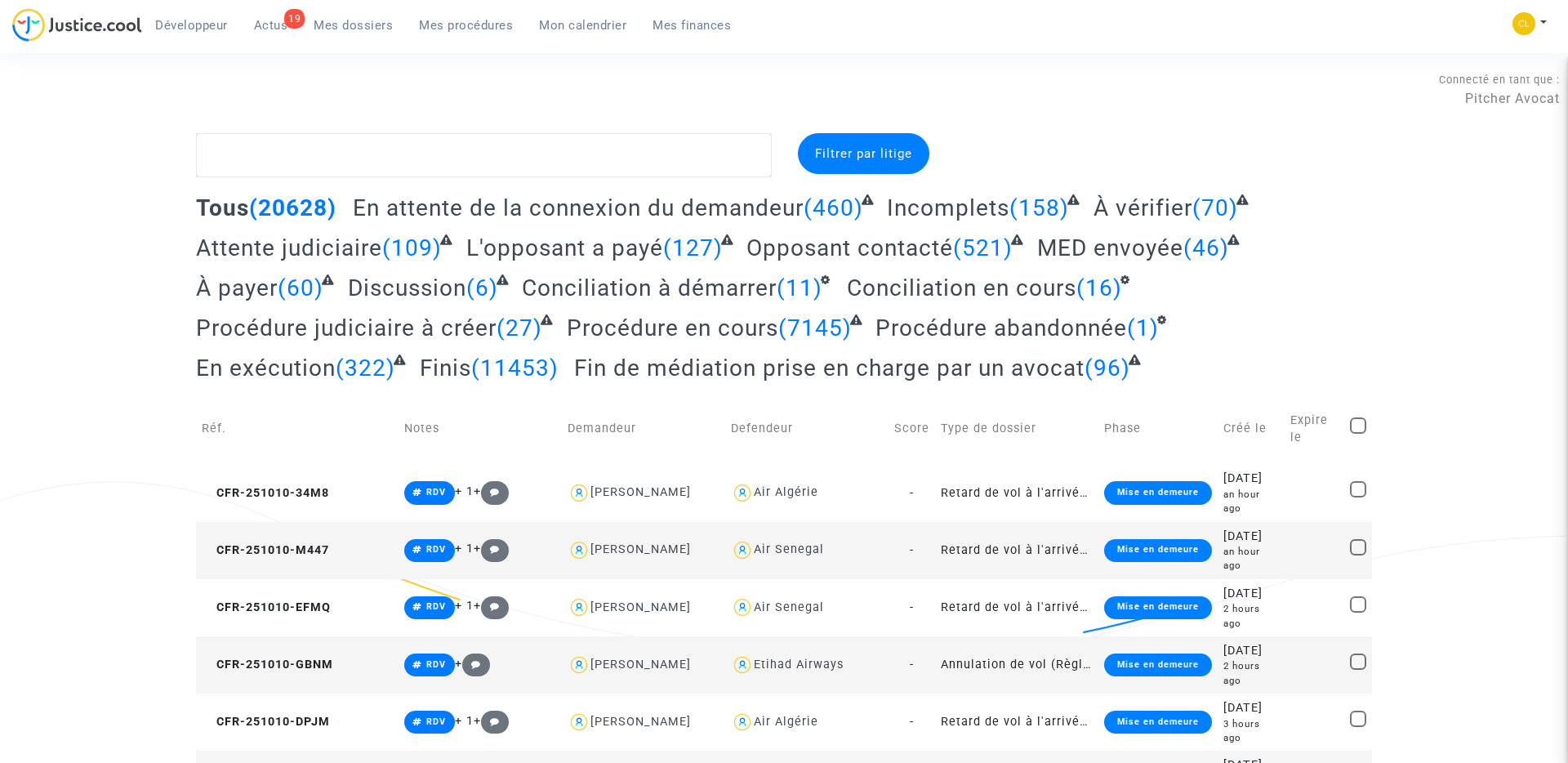
click at [586, 22] on span "Mon calendrier" at bounding box center [582, 25] width 87 height 14
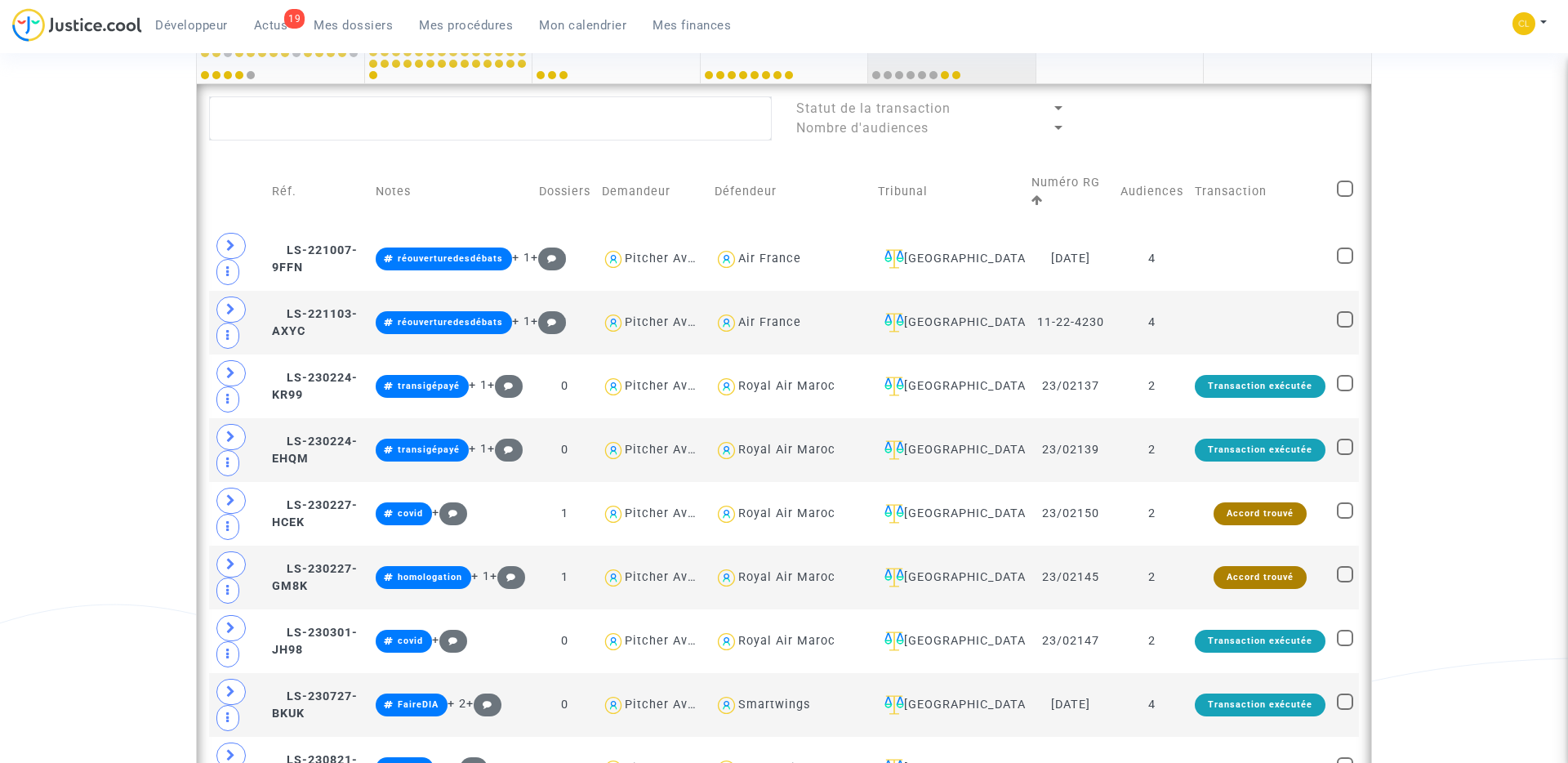
scroll to position [803, 0]
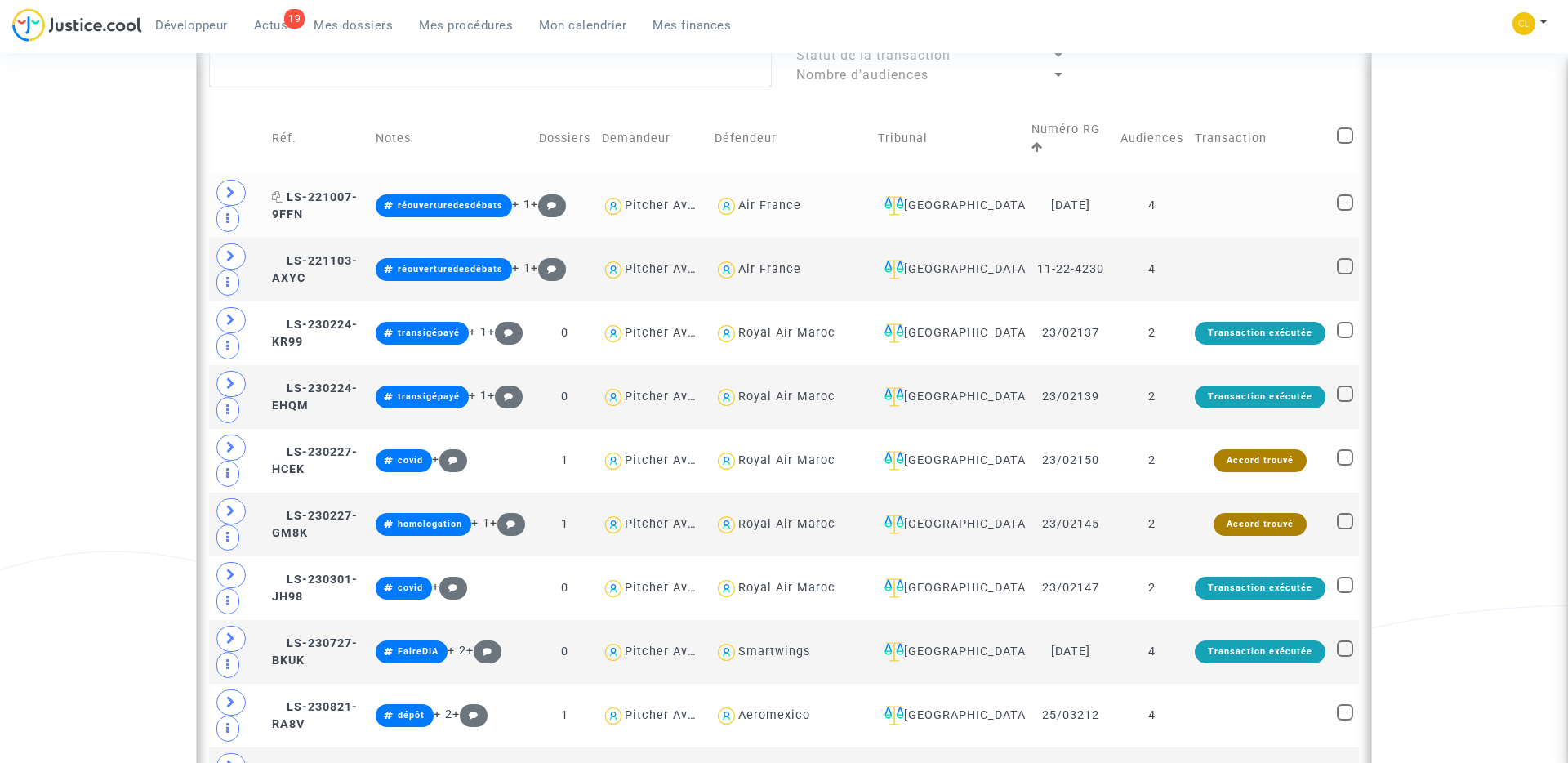
click at [345, 197] on span "LS-221007-9FFN" at bounding box center [315, 205] width 86 height 32
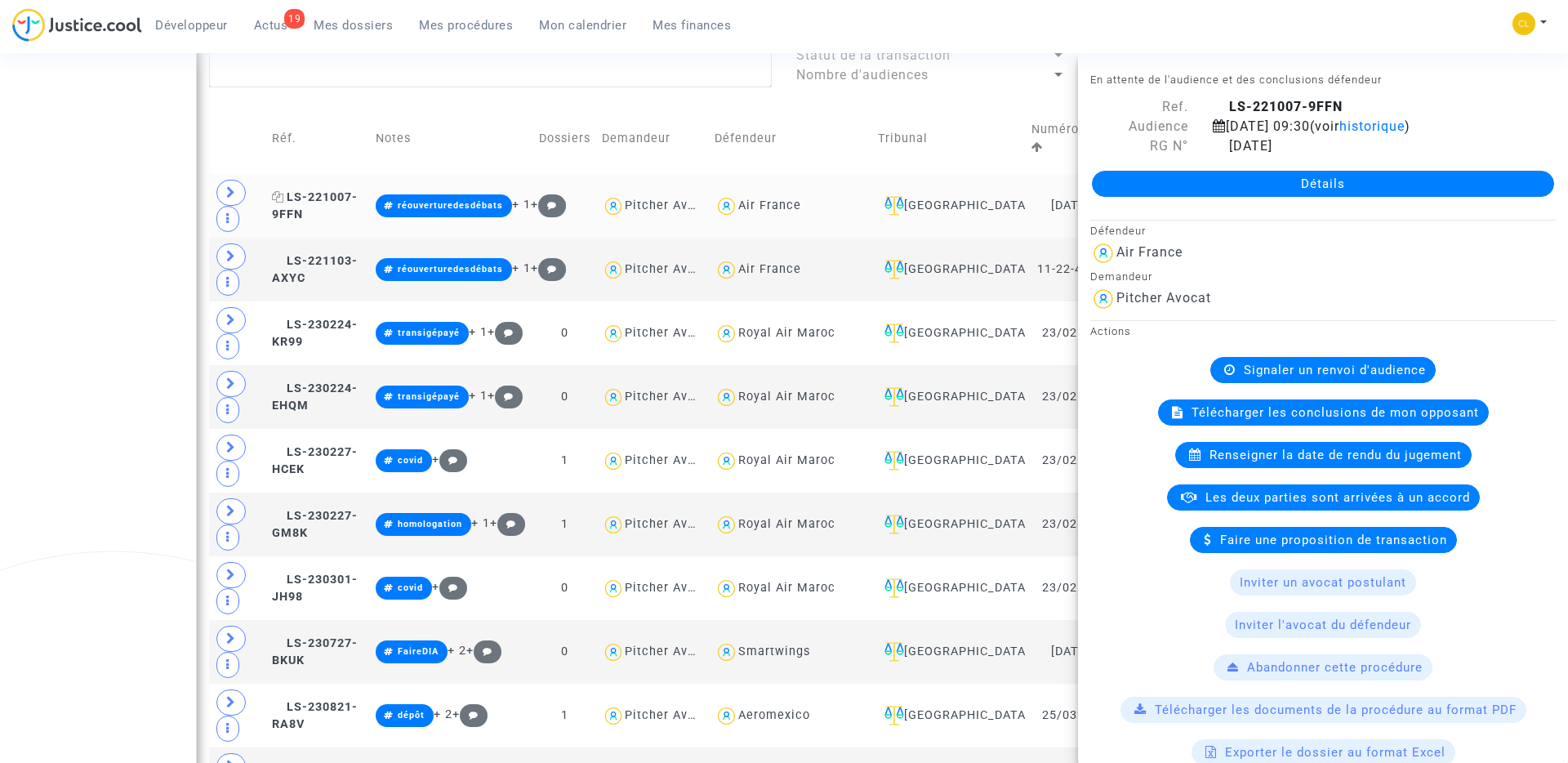
click at [345, 197] on span "LS-221007-9FFN" at bounding box center [315, 205] width 86 height 32
click at [81, 190] on div "Date de clôture d'instruction Date de conciliation Date d'audience Date de juge…" at bounding box center [784, 649] width 1568 height 2639
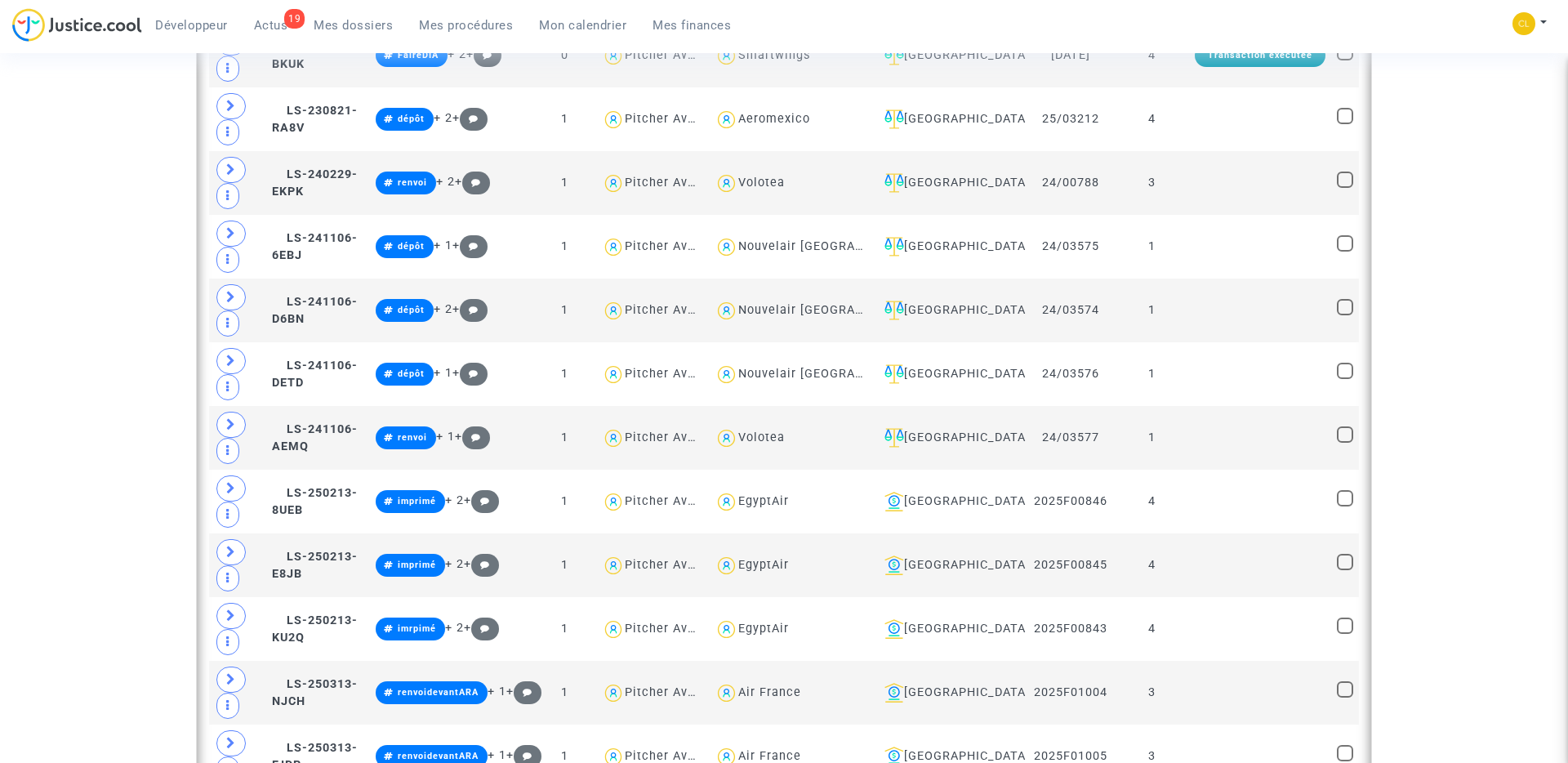
scroll to position [1721, 0]
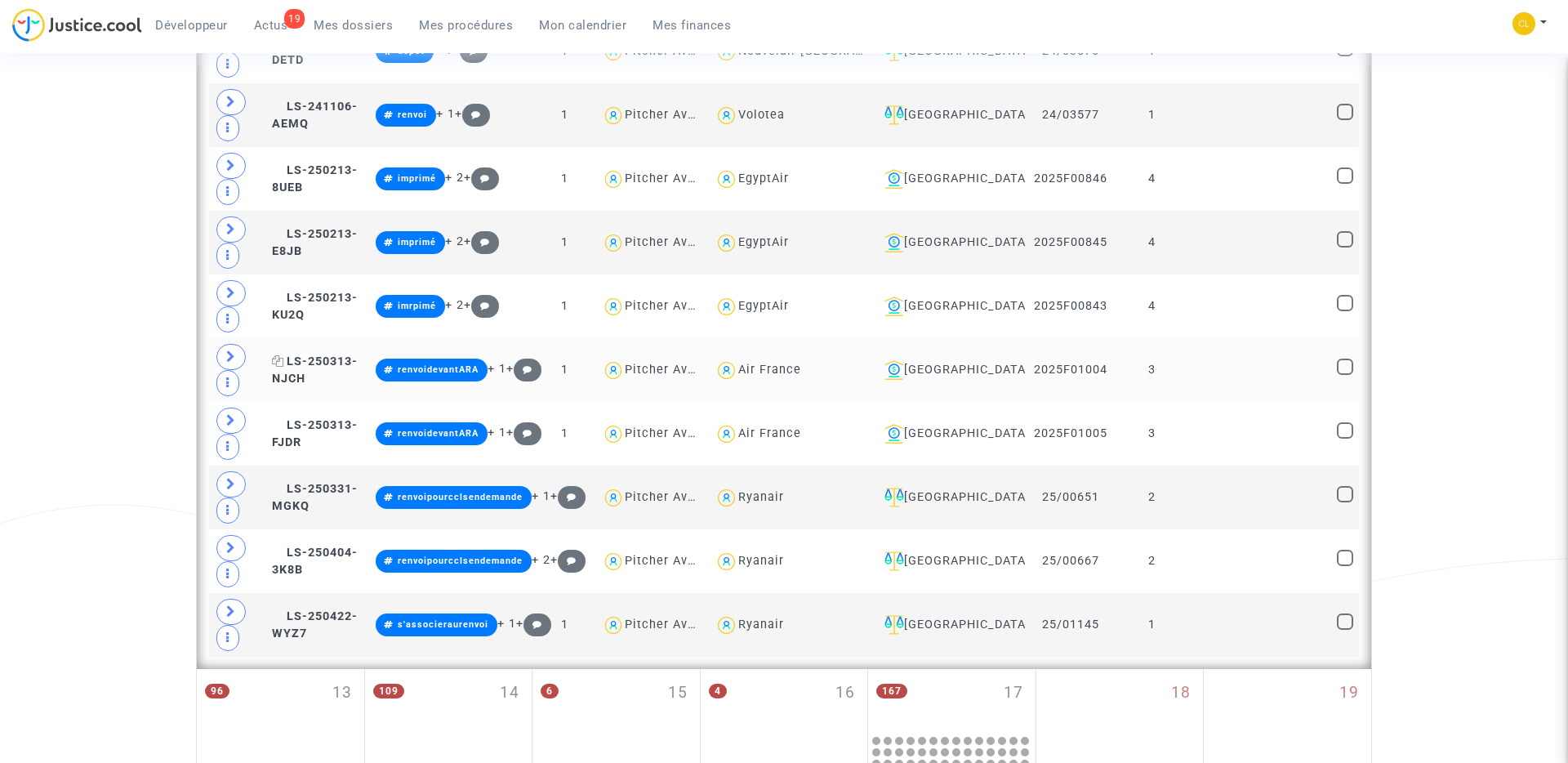
click at [325, 356] on span "LS-250313-NJCH" at bounding box center [315, 369] width 86 height 32
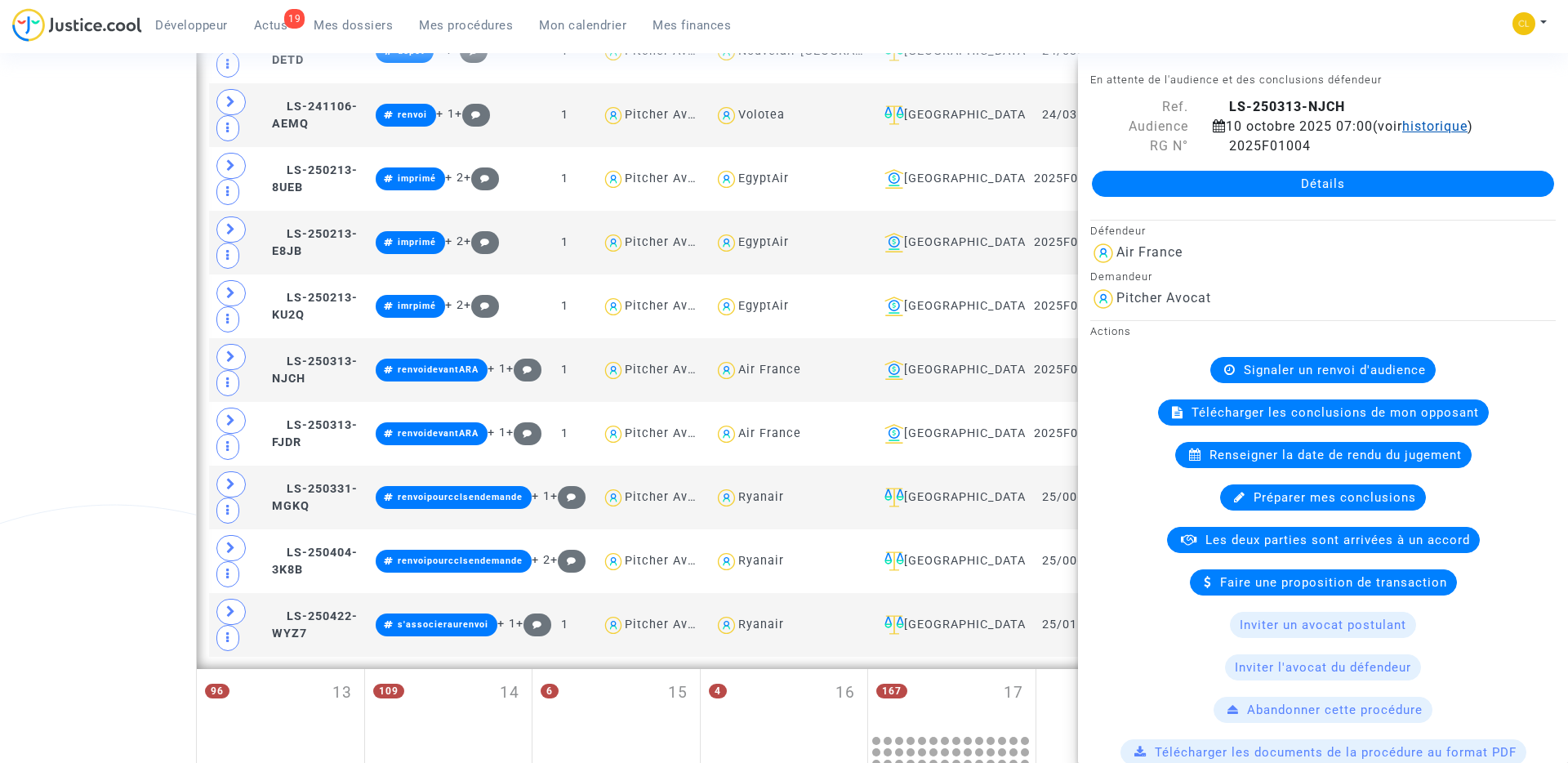
click at [1449, 126] on span "historique" at bounding box center [1435, 125] width 66 height 15
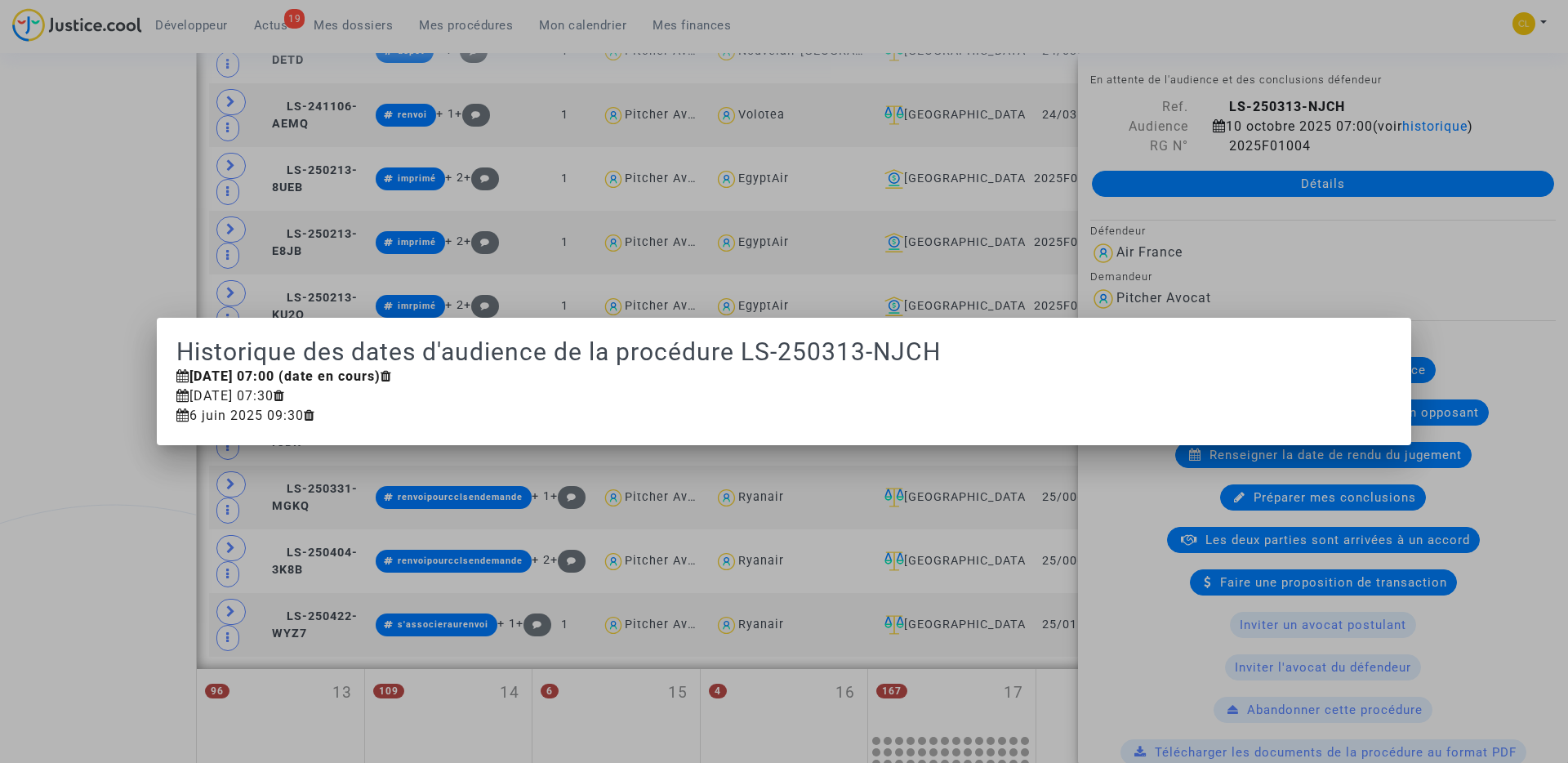
click at [79, 293] on div at bounding box center [784, 381] width 1568 height 763
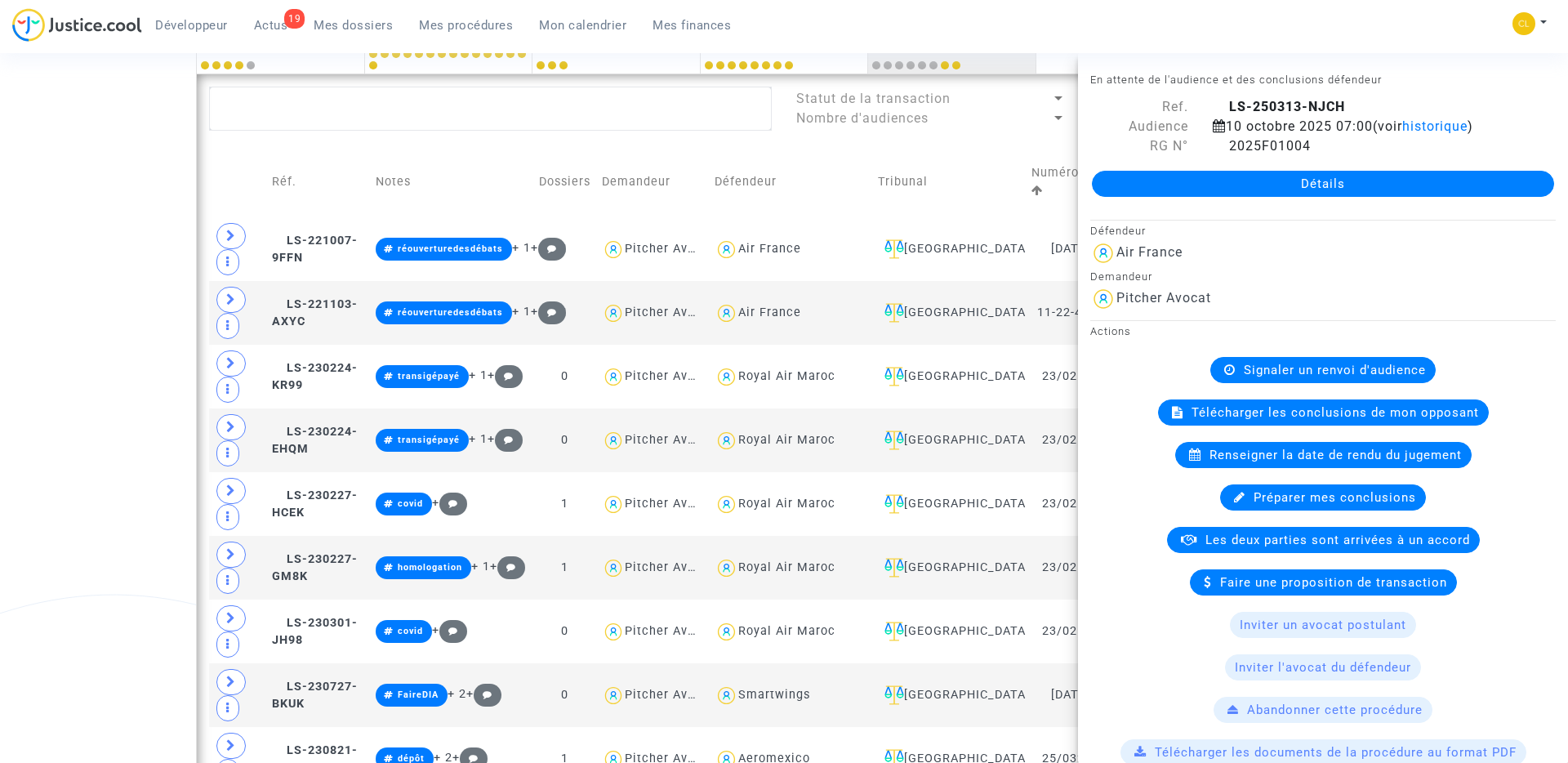
scroll to position [294, 0]
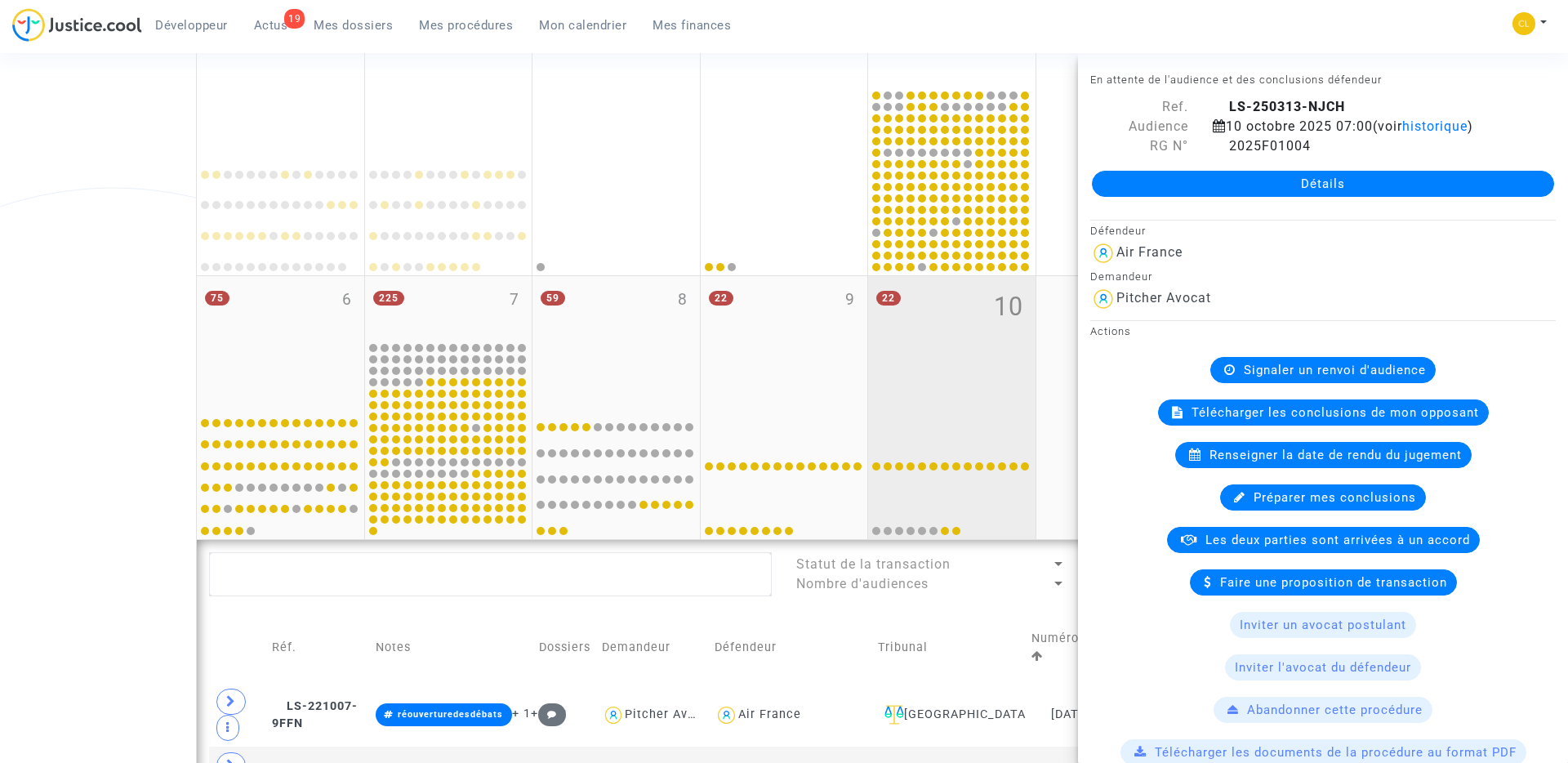
click at [912, 330] on div "22 10" at bounding box center [953, 340] width 168 height 129
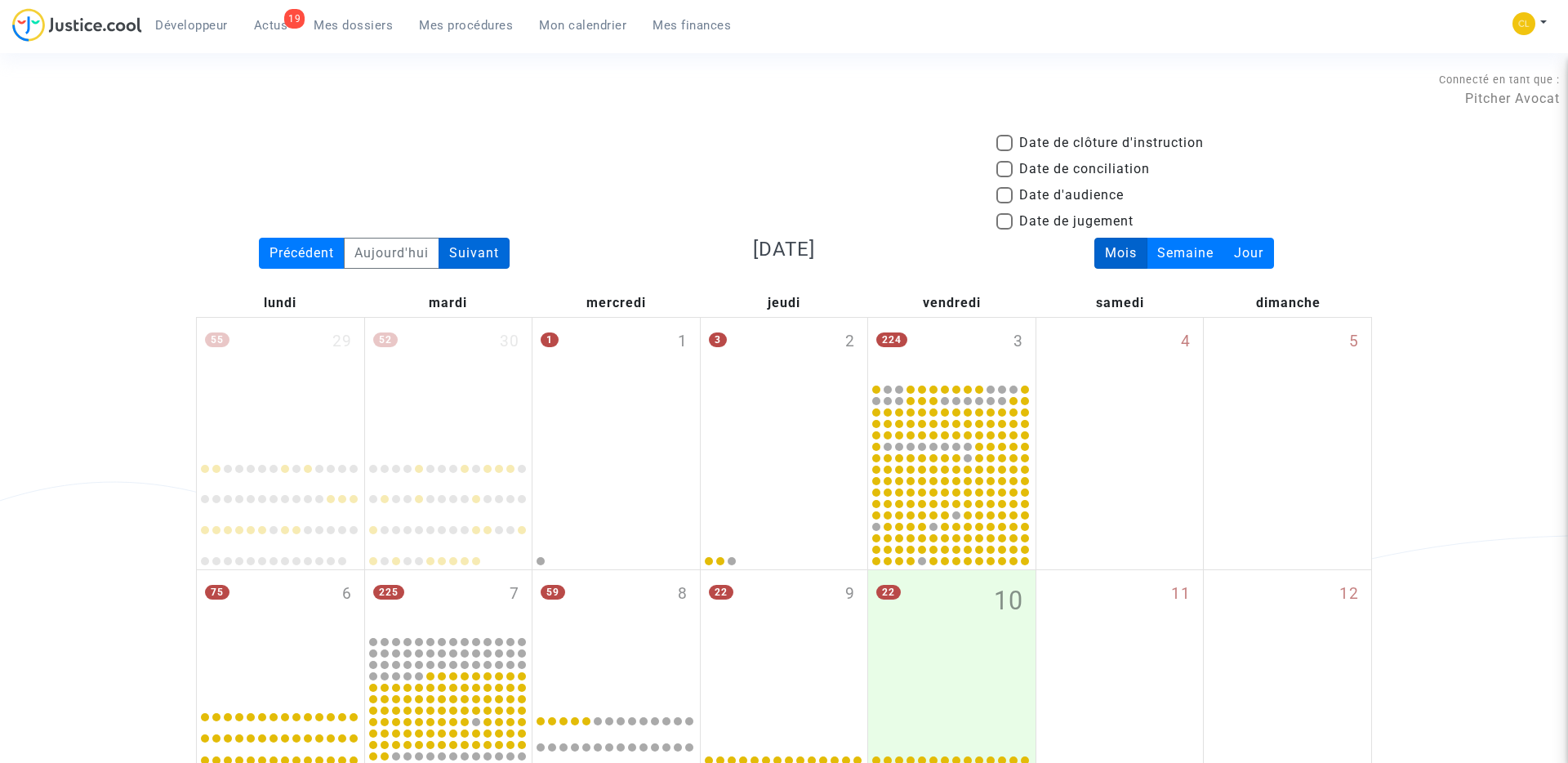
click at [484, 253] on div "Suivant" at bounding box center [474, 253] width 71 height 31
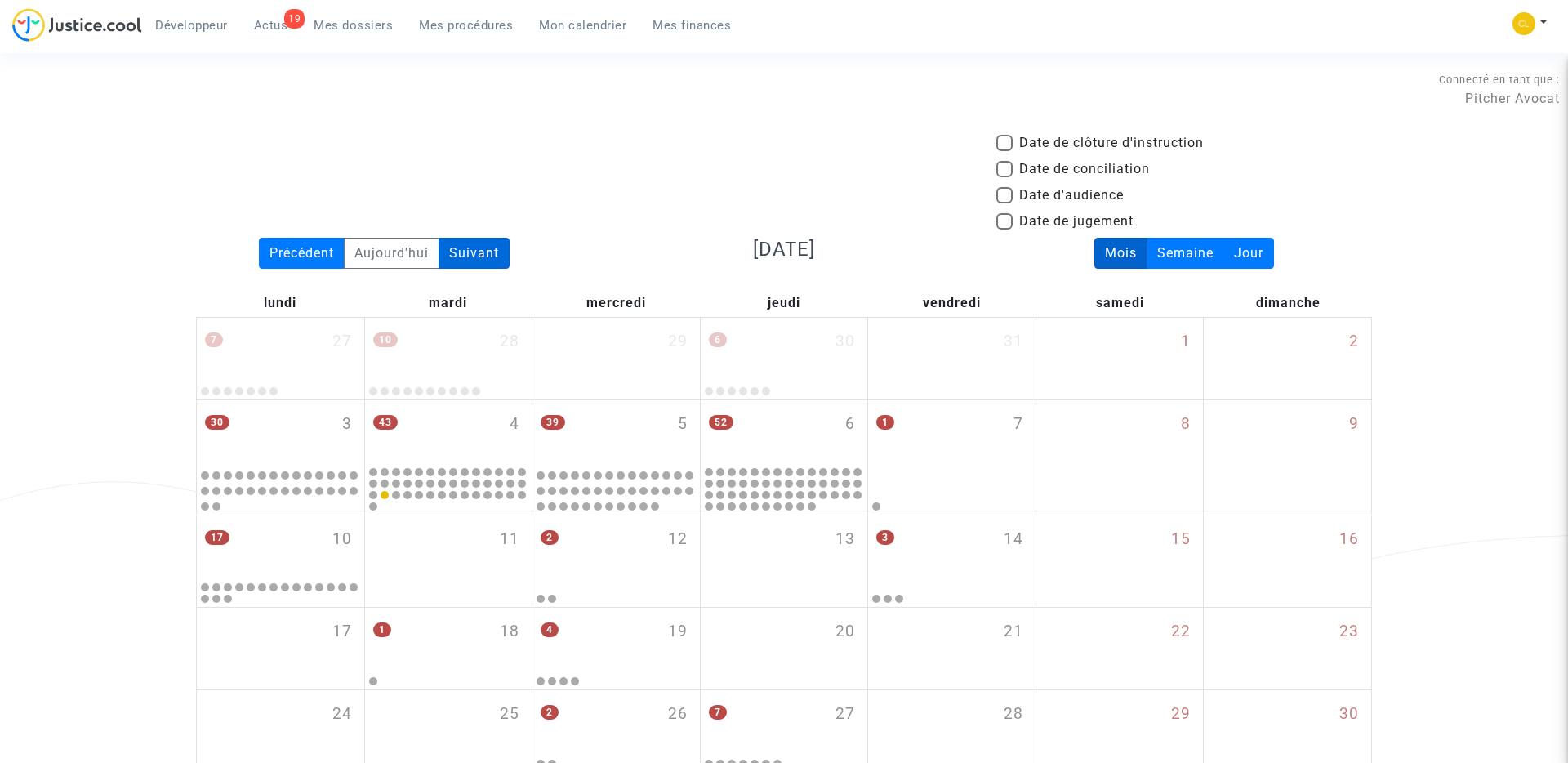
click at [484, 253] on div "Suivant" at bounding box center [474, 253] width 71 height 31
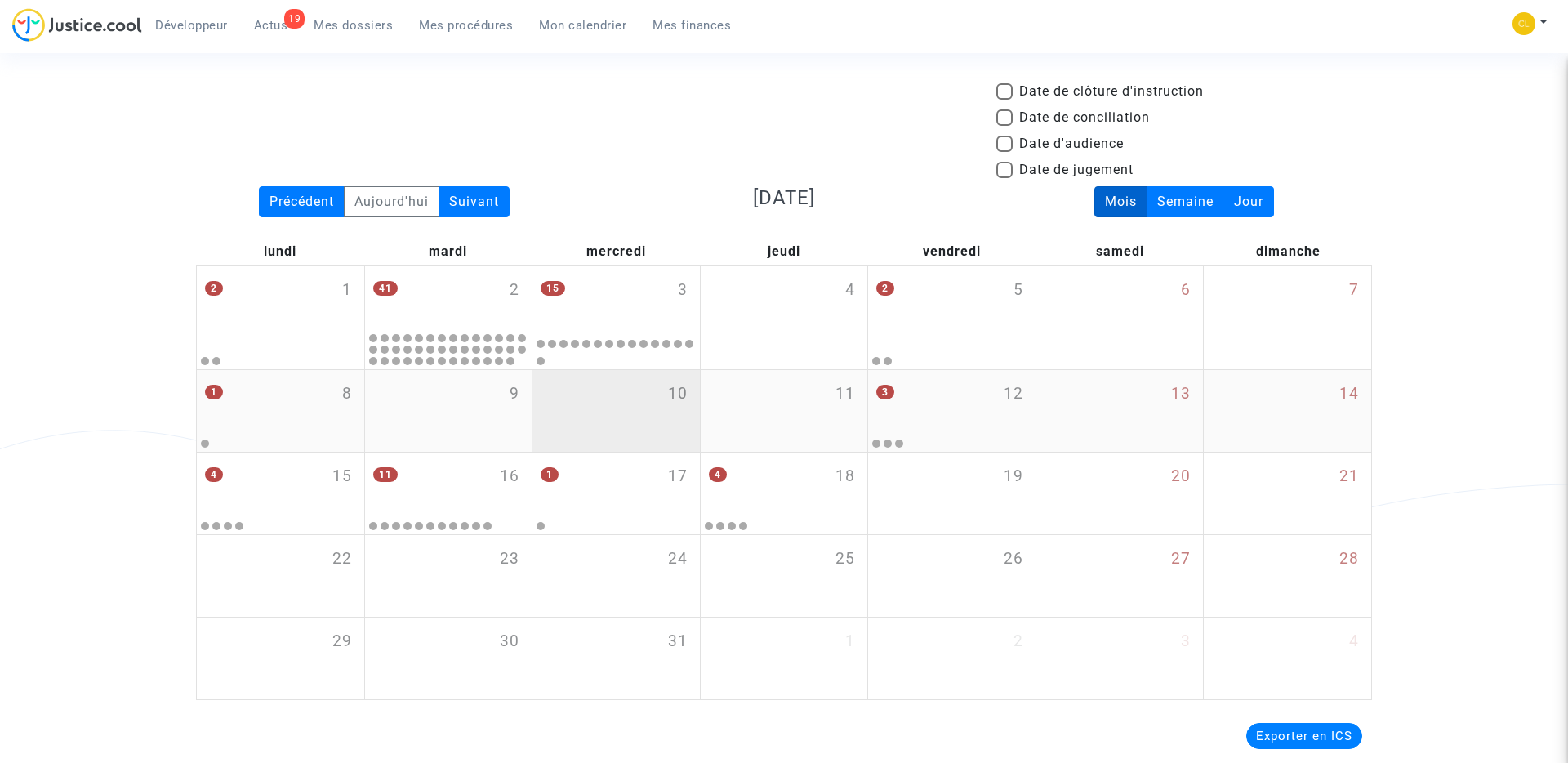
scroll to position [52, 0]
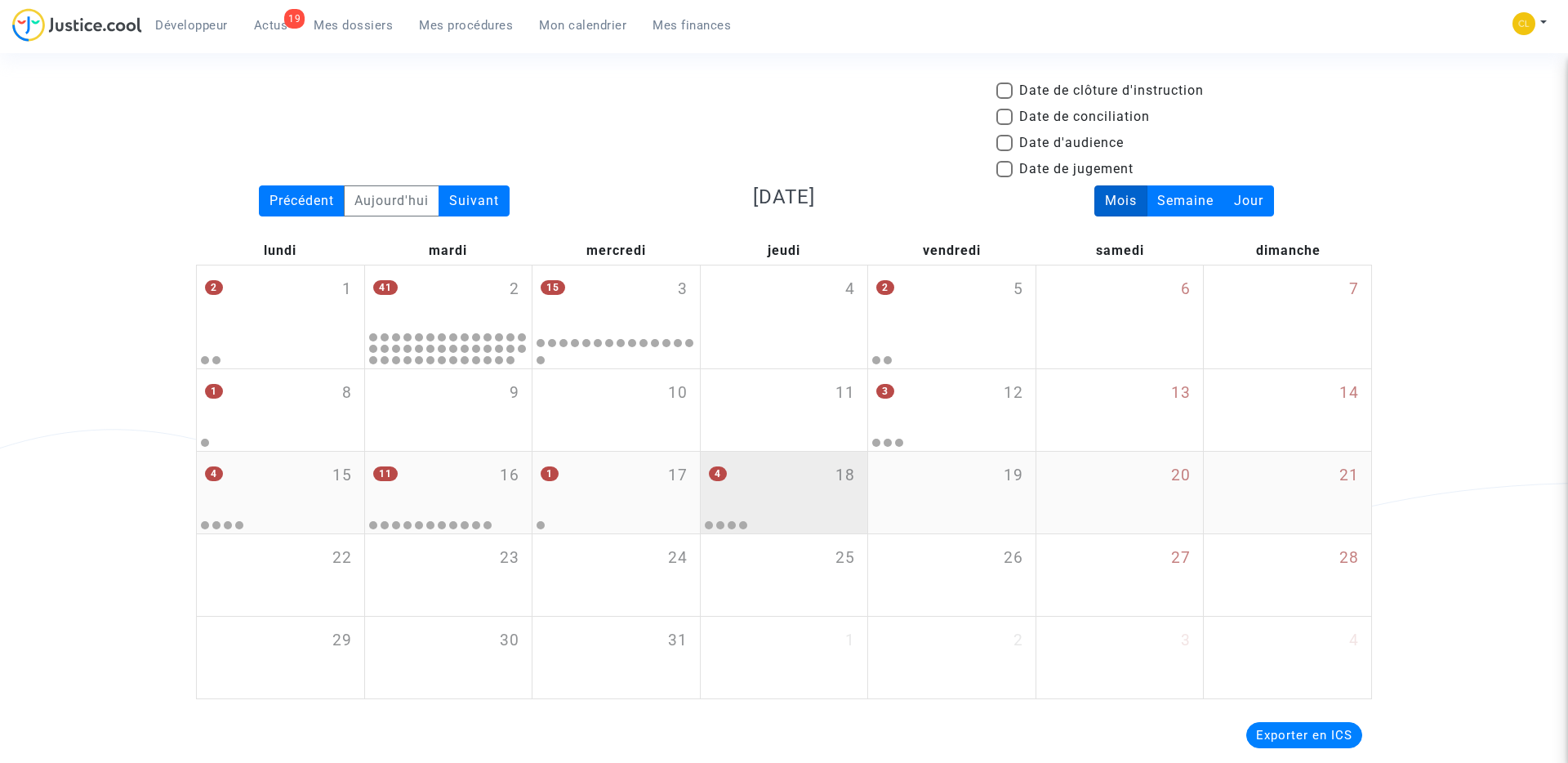
click at [792, 468] on div "4 18" at bounding box center [785, 483] width 168 height 64
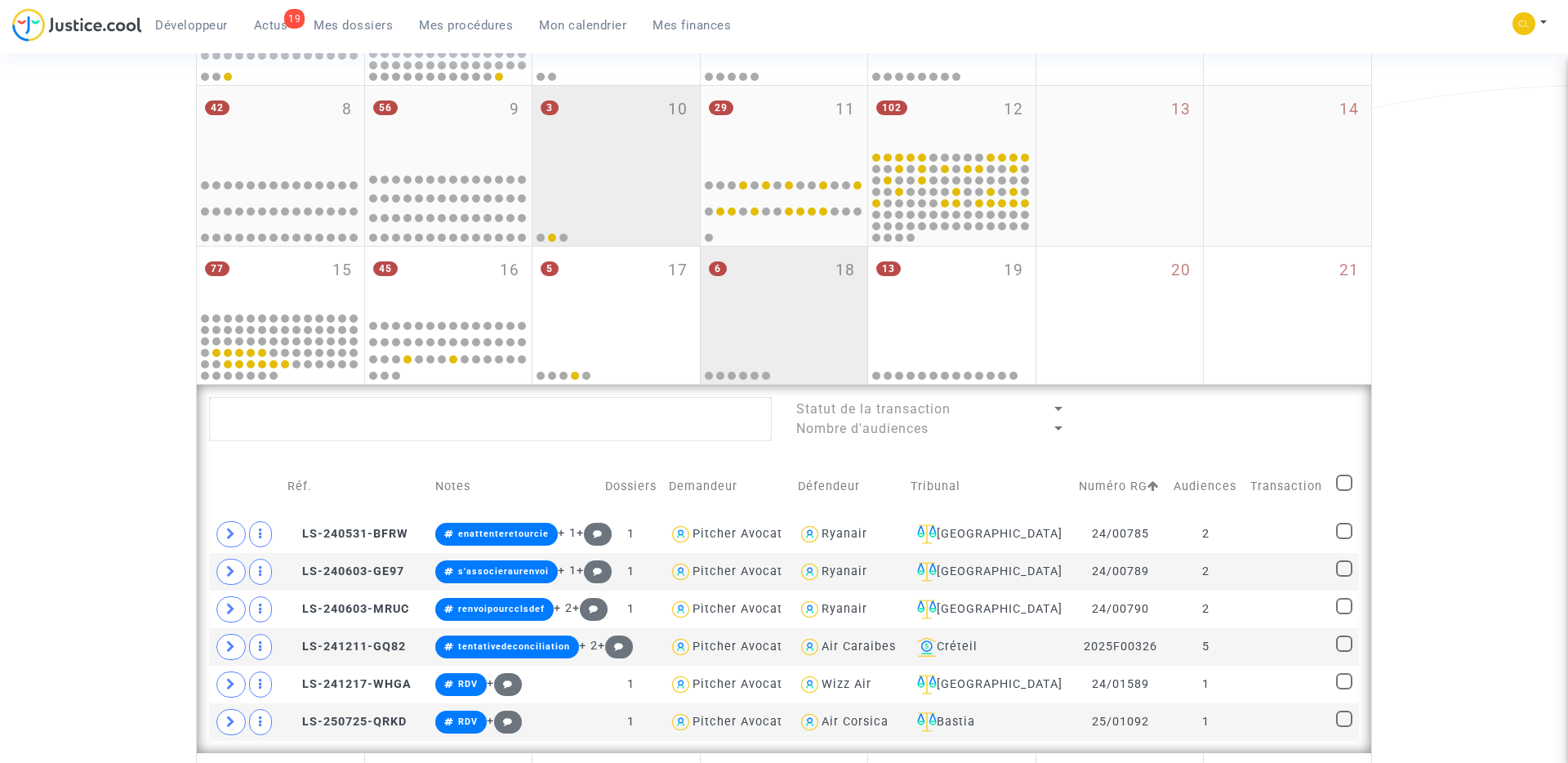
scroll to position [548, 0]
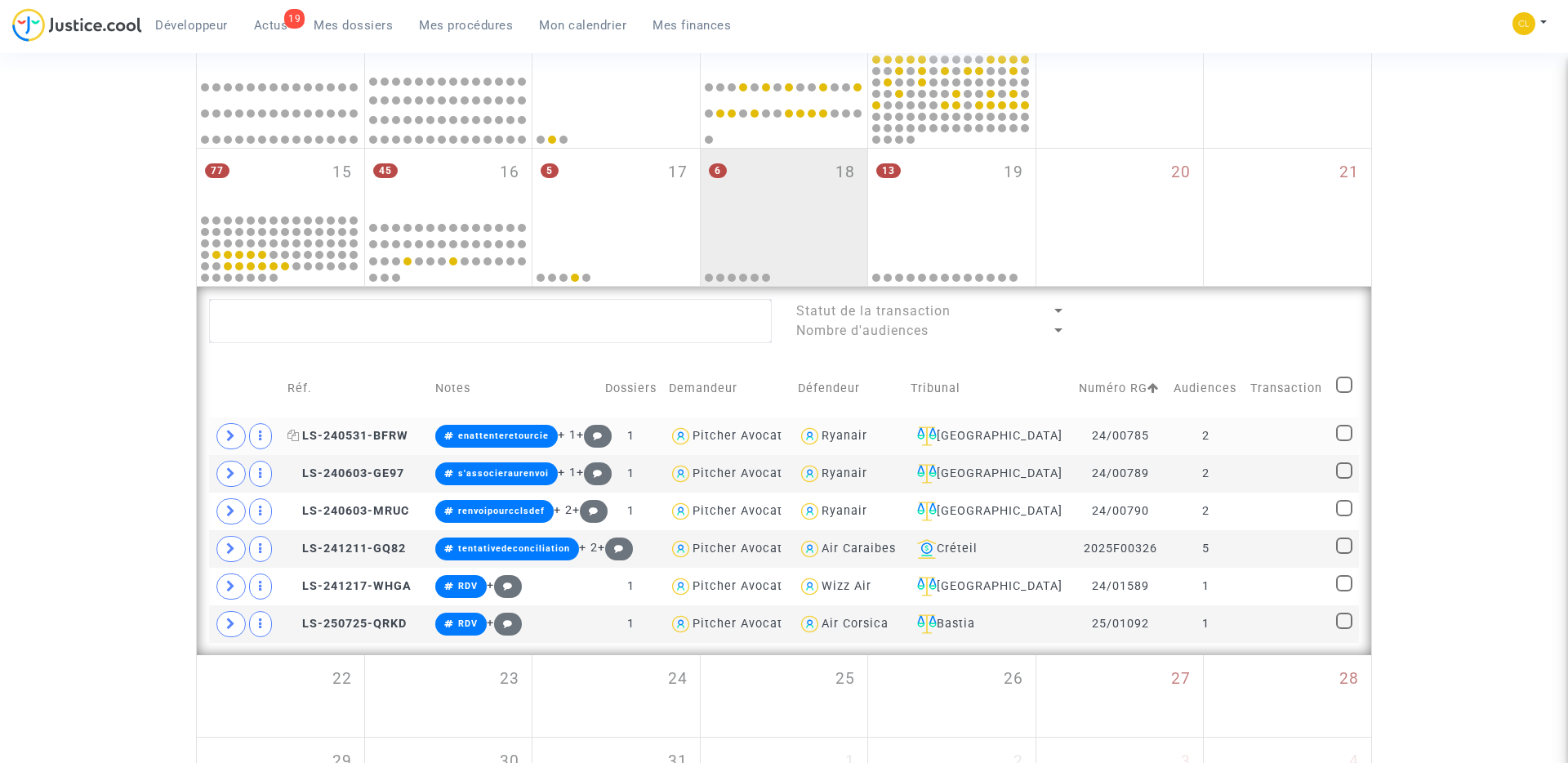
click at [349, 436] on span "LS-240531-BFRW" at bounding box center [348, 435] width 121 height 14
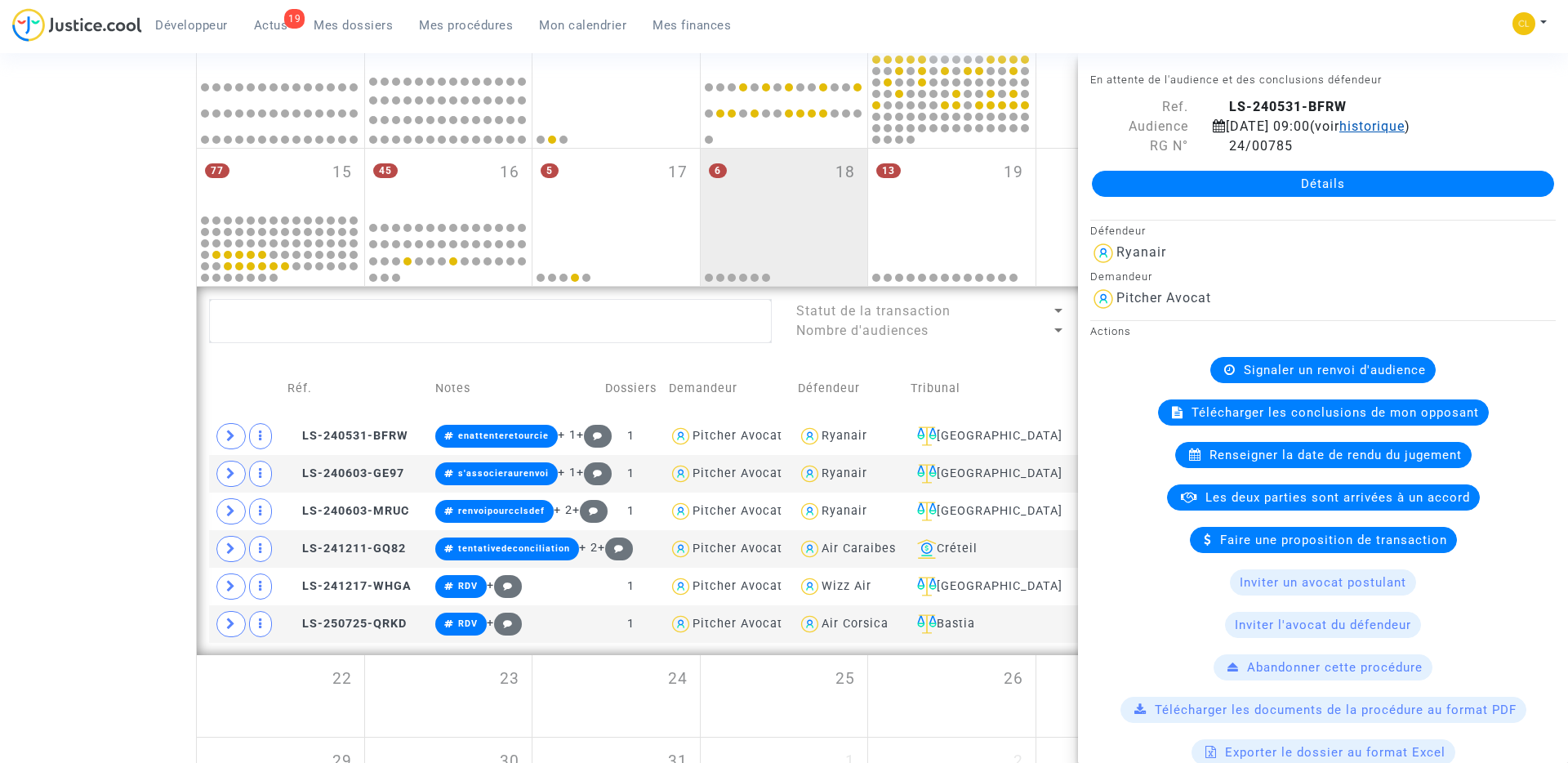
click at [1405, 126] on span "historique" at bounding box center [1372, 125] width 66 height 15
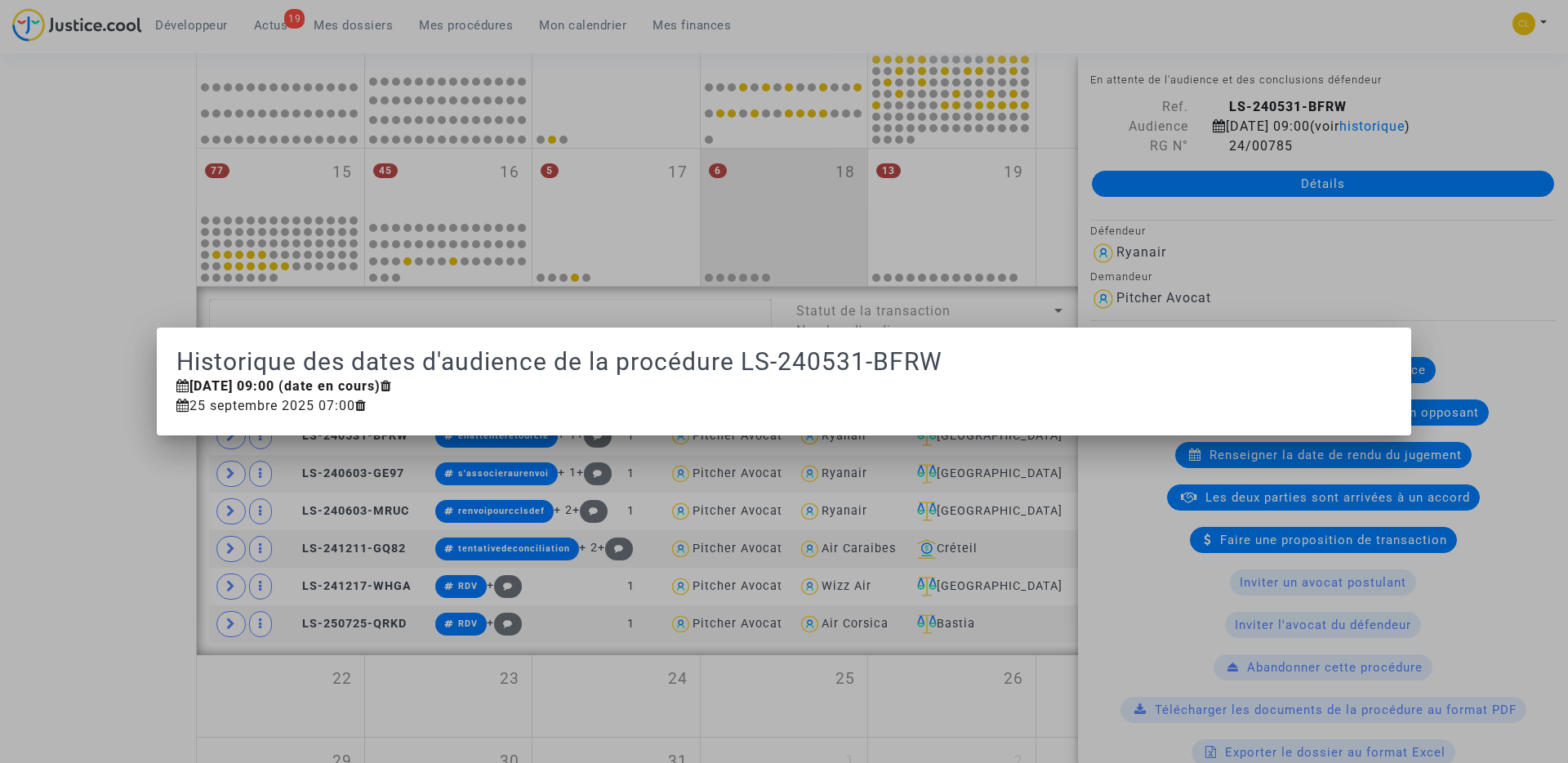
click at [1463, 92] on div at bounding box center [784, 381] width 1568 height 763
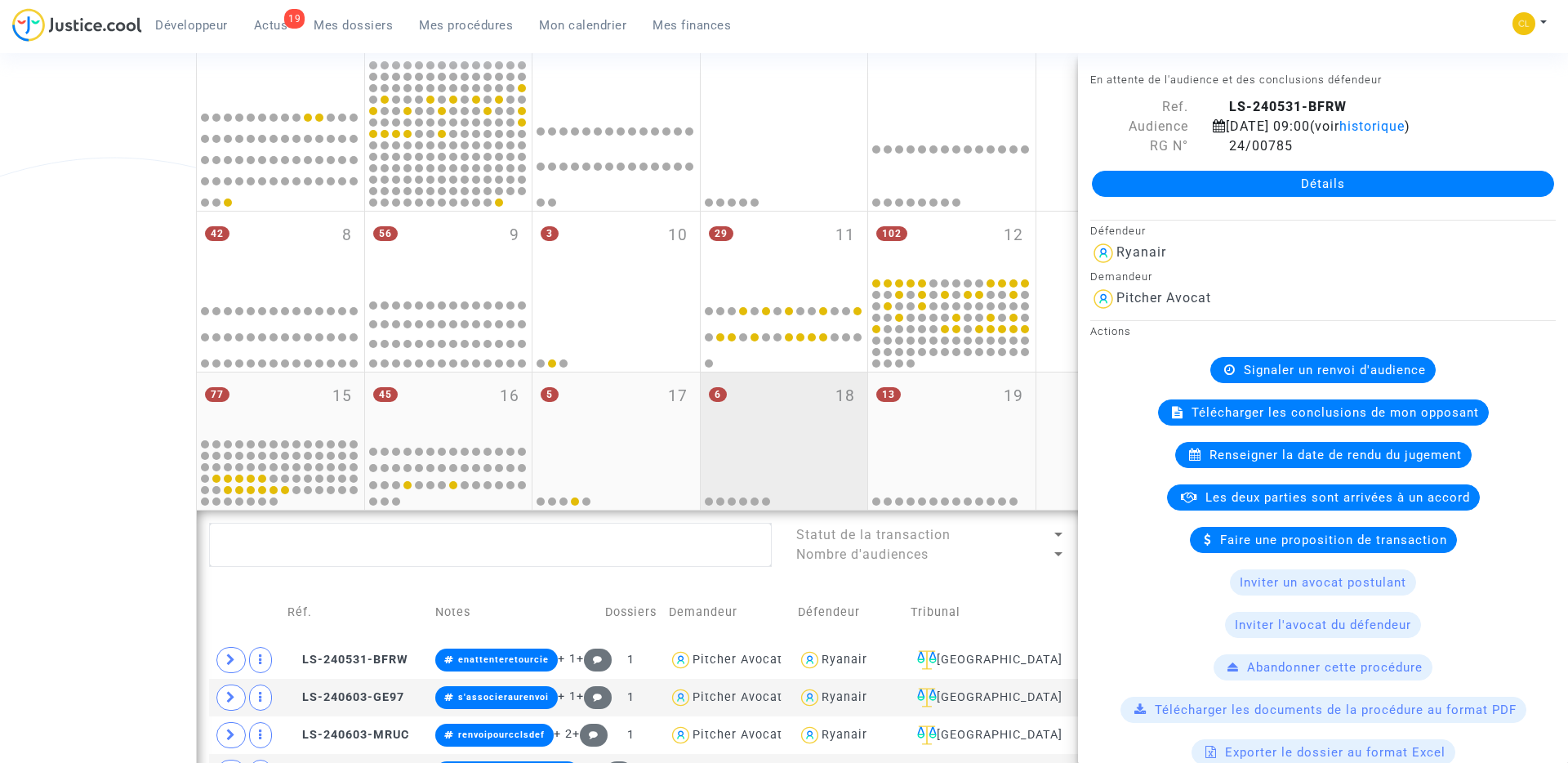
click at [833, 417] on div "6 18" at bounding box center [785, 404] width 168 height 66
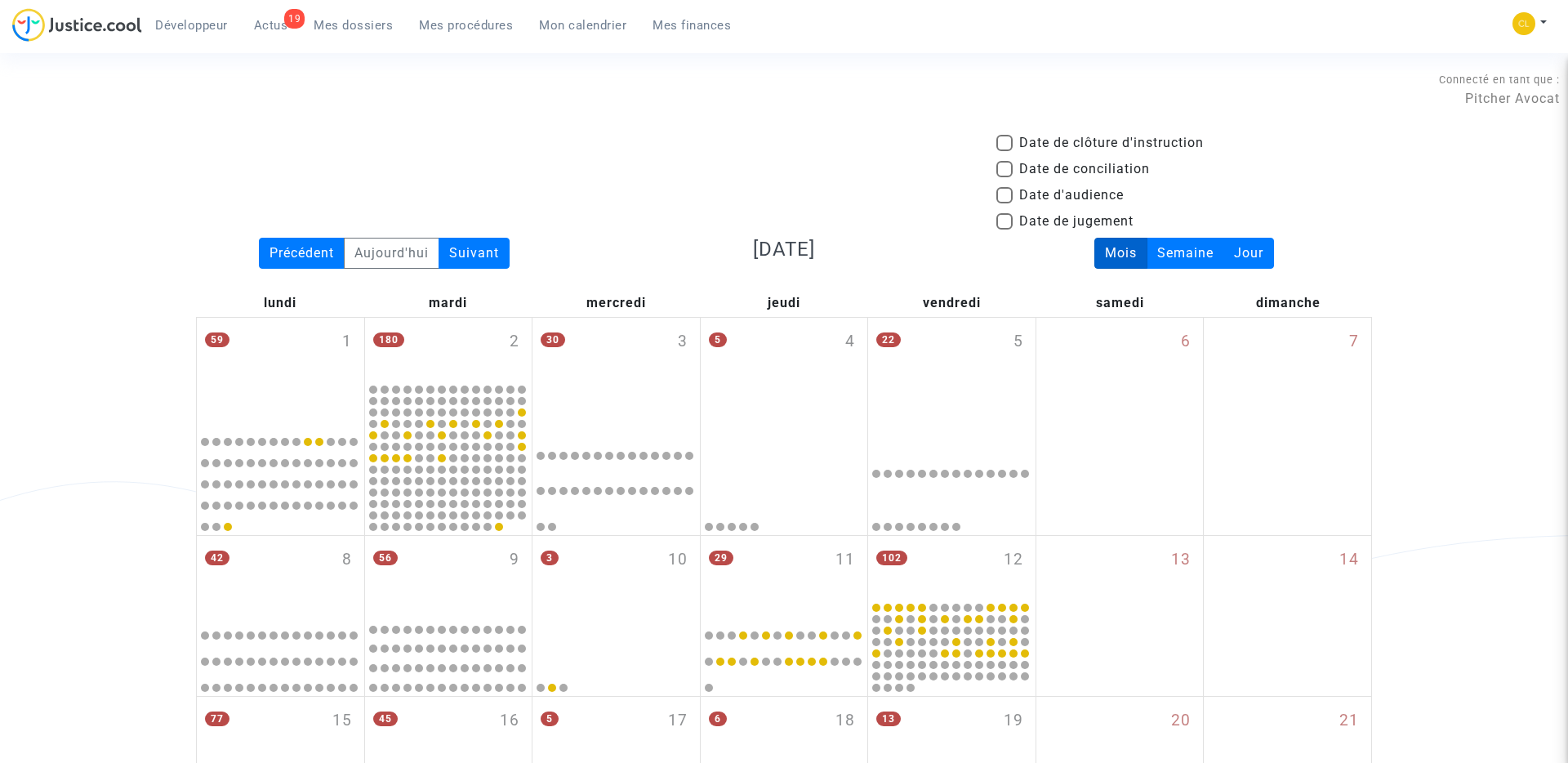
click at [457, 29] on span "Mes procédures" at bounding box center [466, 25] width 94 height 14
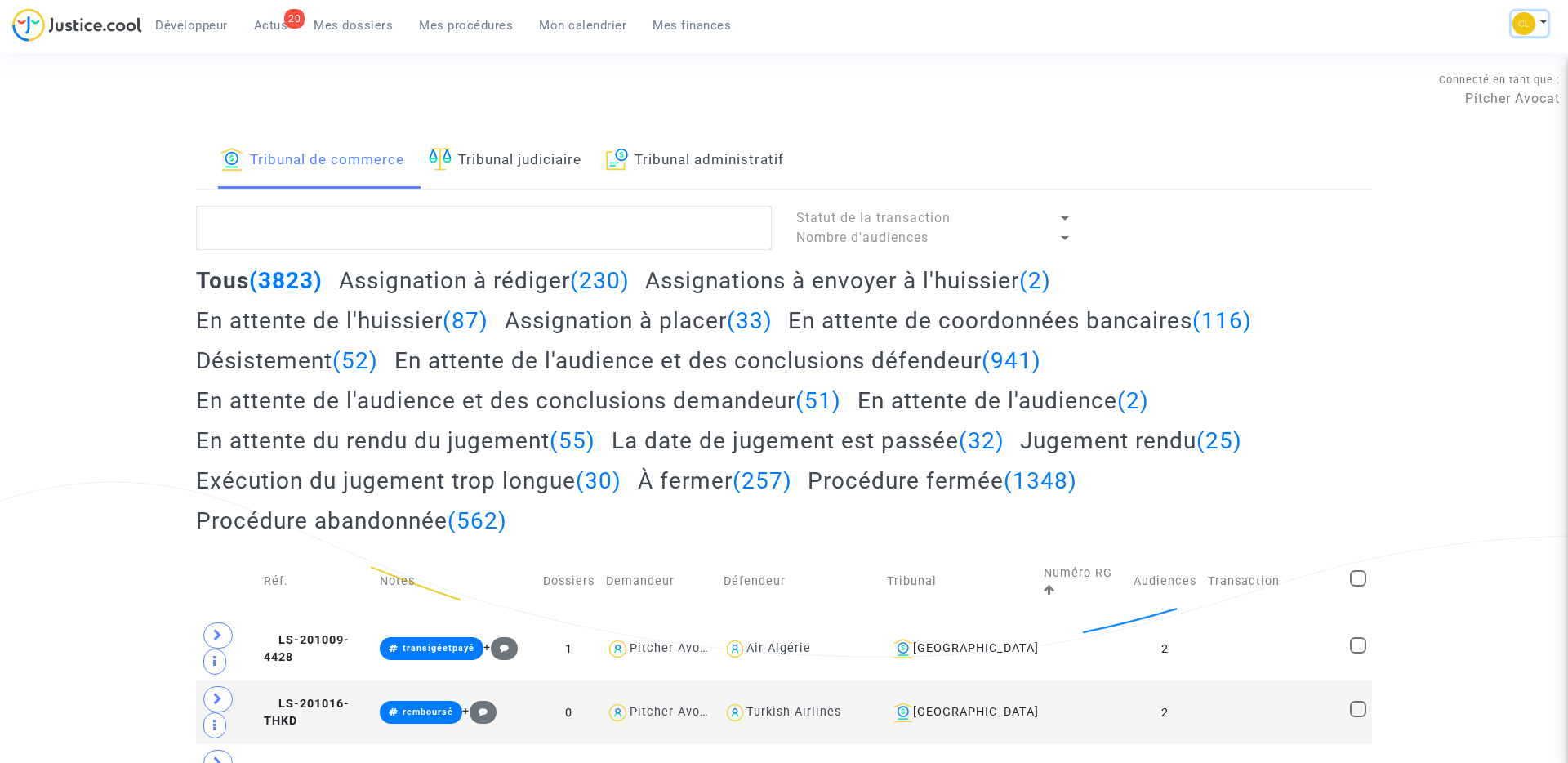
click at [1539, 17] on button at bounding box center [1530, 23] width 36 height 24
click at [1456, 79] on link "Changer de compte" at bounding box center [1464, 84] width 165 height 26
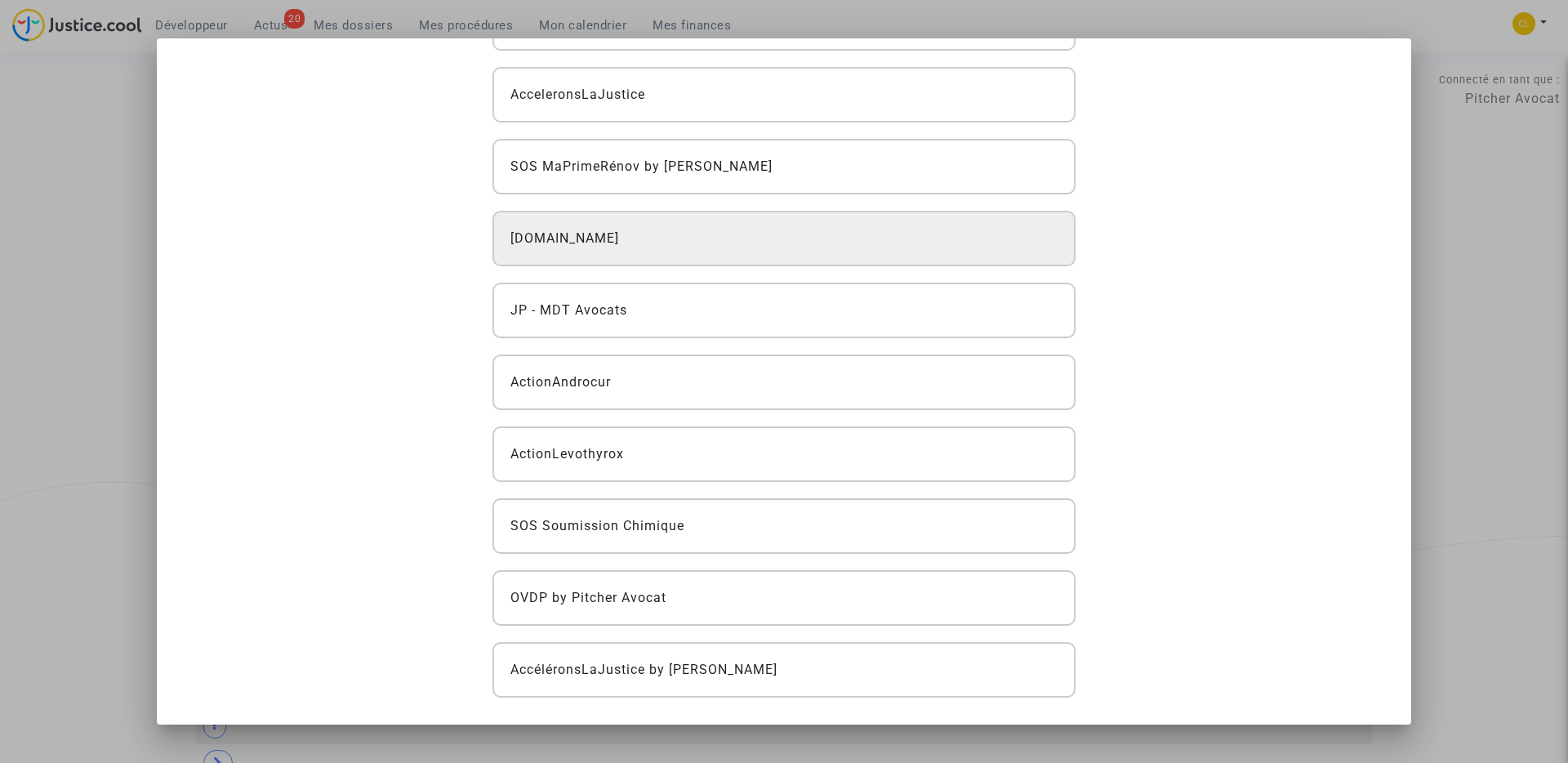
scroll to position [260, 0]
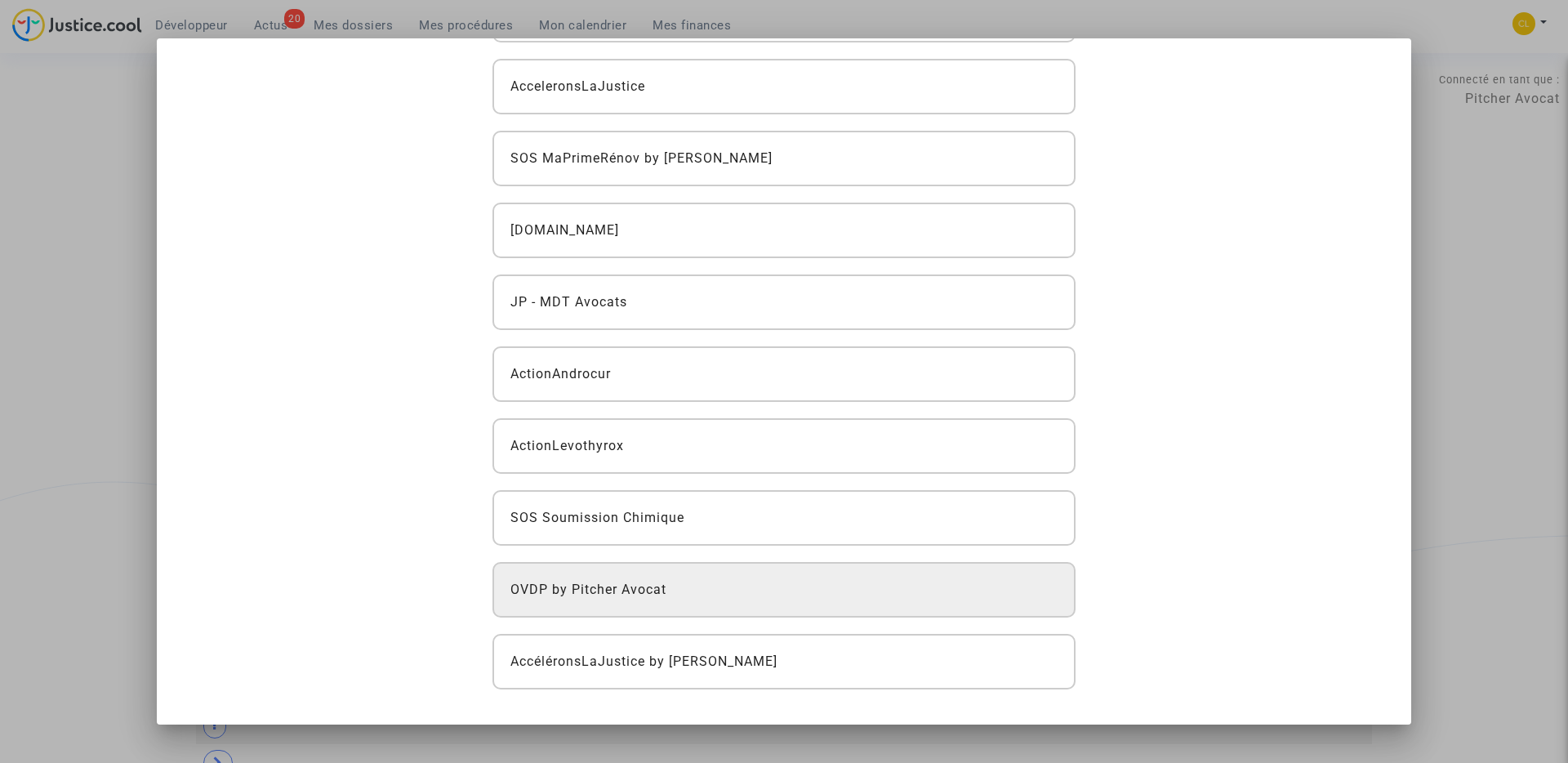
click at [641, 589] on span "OVDP by Pitcher Avocat" at bounding box center [588, 590] width 156 height 20
